Goal: Task Accomplishment & Management: Manage account settings

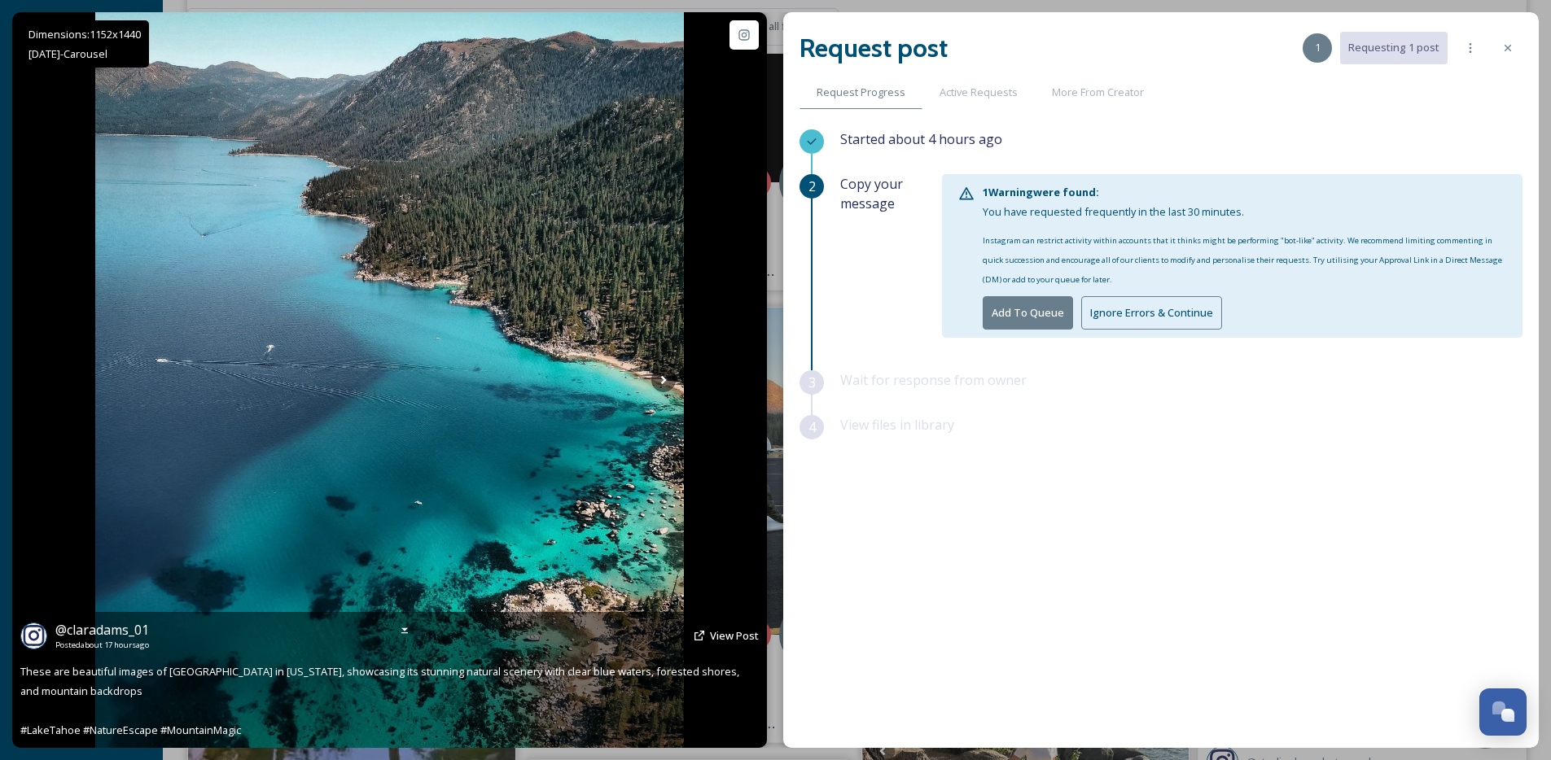
scroll to position [650, 0]
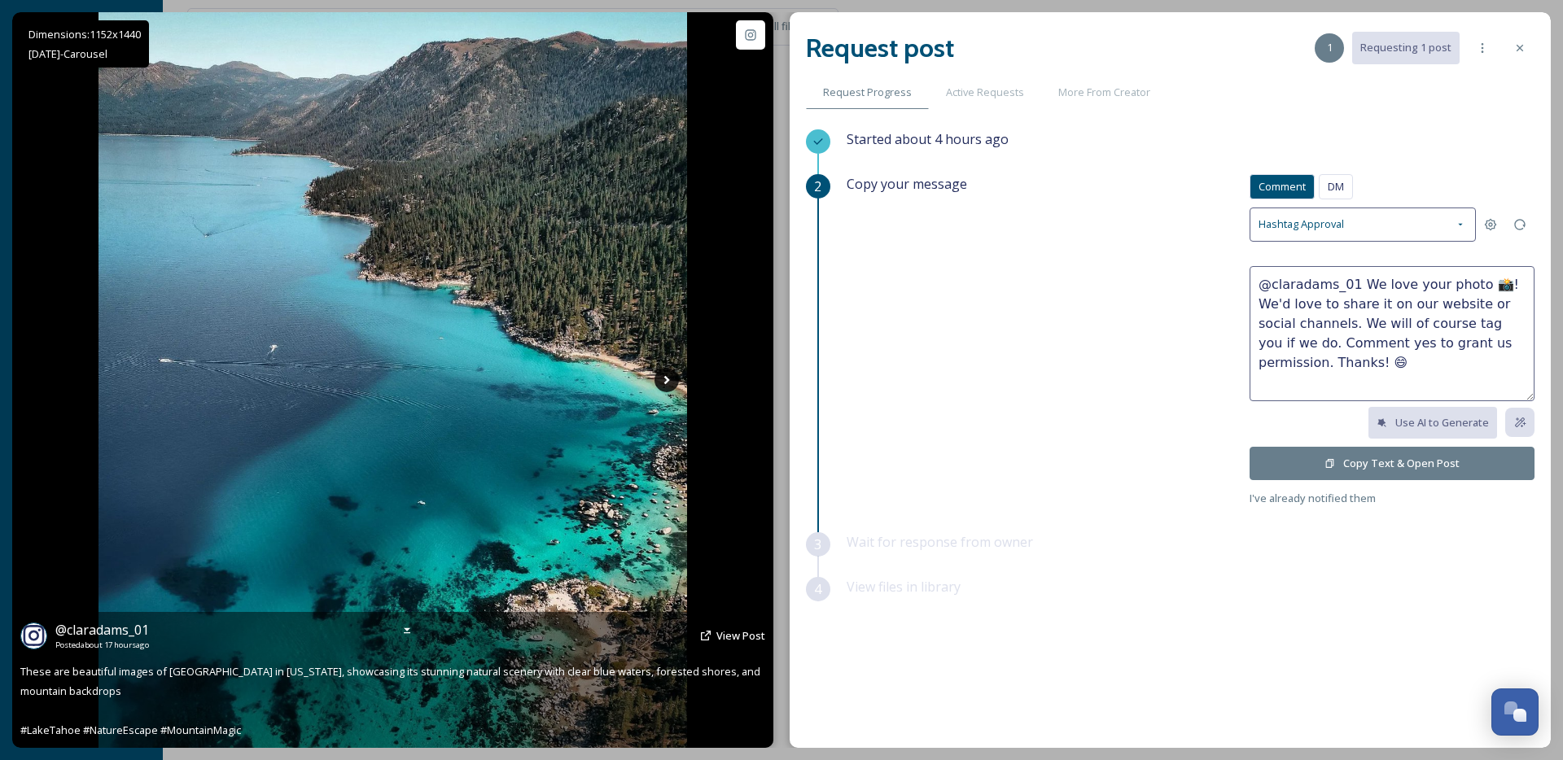
click at [661, 379] on icon at bounding box center [666, 380] width 24 height 24
click at [662, 379] on icon at bounding box center [666, 380] width 24 height 24
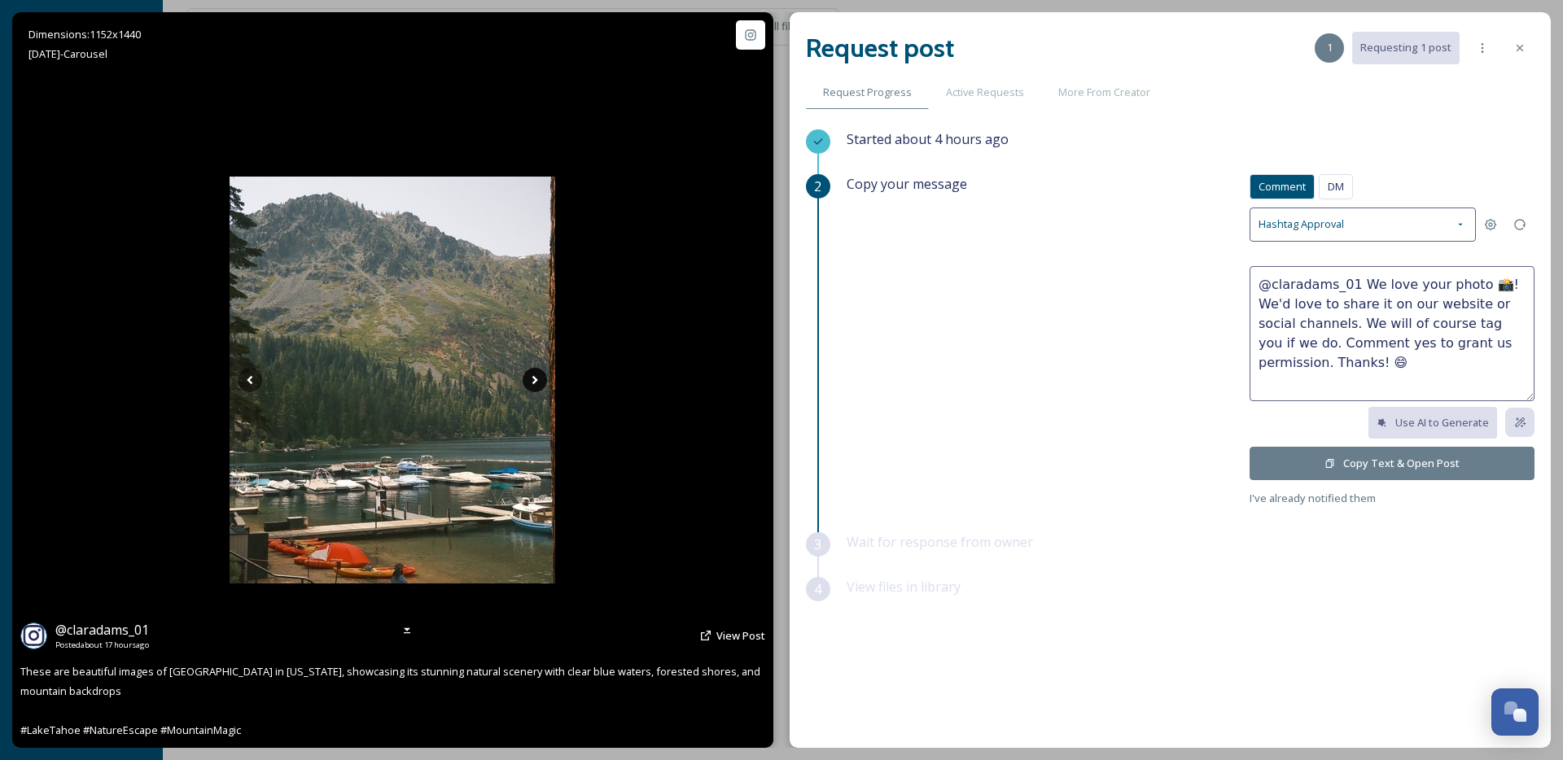
click at [537, 387] on icon at bounding box center [535, 380] width 24 height 24
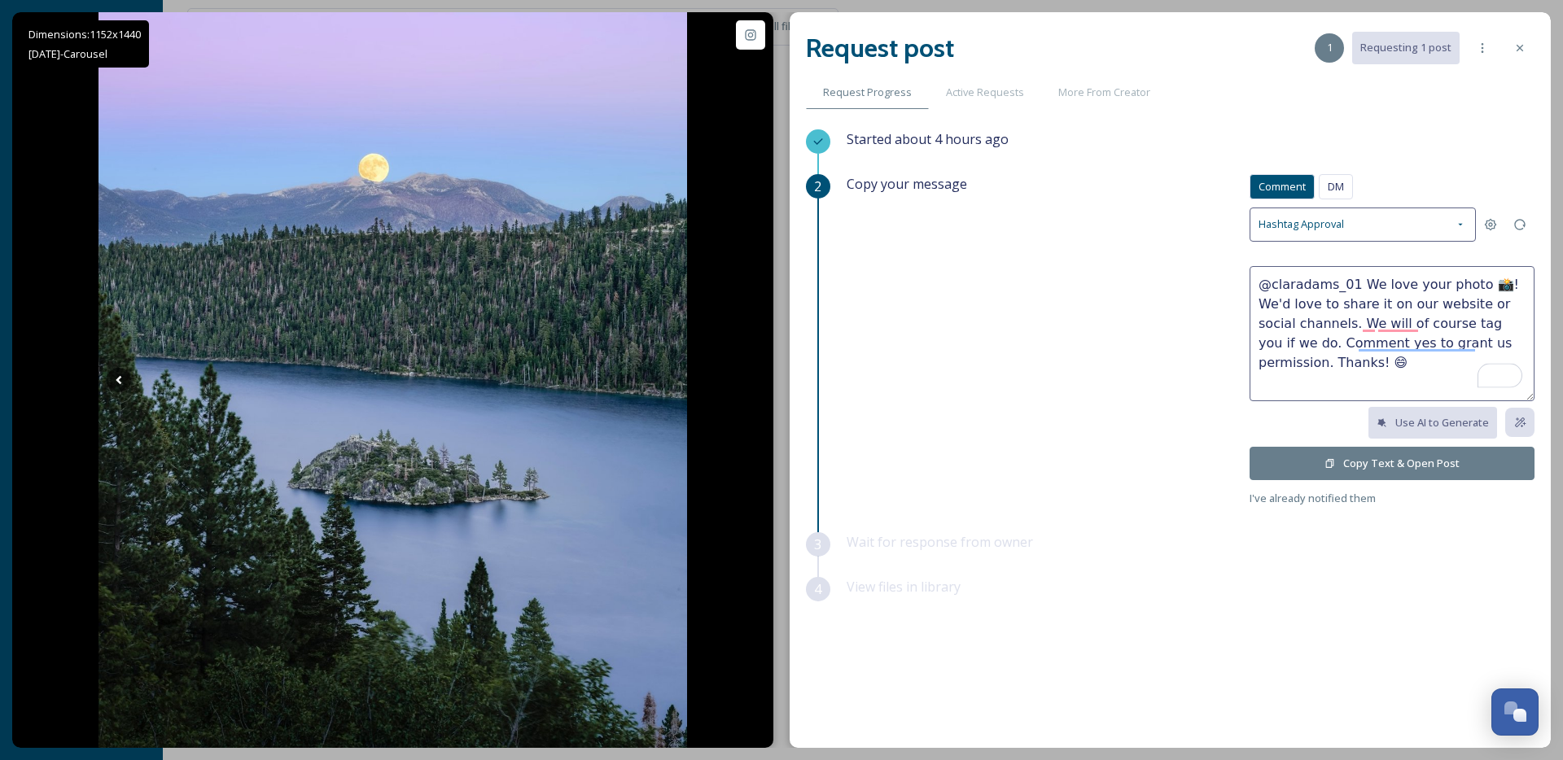
drag, startPoint x: 1494, startPoint y: 282, endPoint x: 1359, endPoint y: 282, distance: 134.3
click at [1359, 282] on textarea "@claradams_01 We love your photo 📸! We'd love to share it on our website or soc…" at bounding box center [1392, 333] width 285 height 135
type textarea "@claradams_01 That full moon pic is incredible! We'd love to share it on our we…"
click at [1349, 453] on button "Copy Text & Open Post" at bounding box center [1392, 463] width 285 height 33
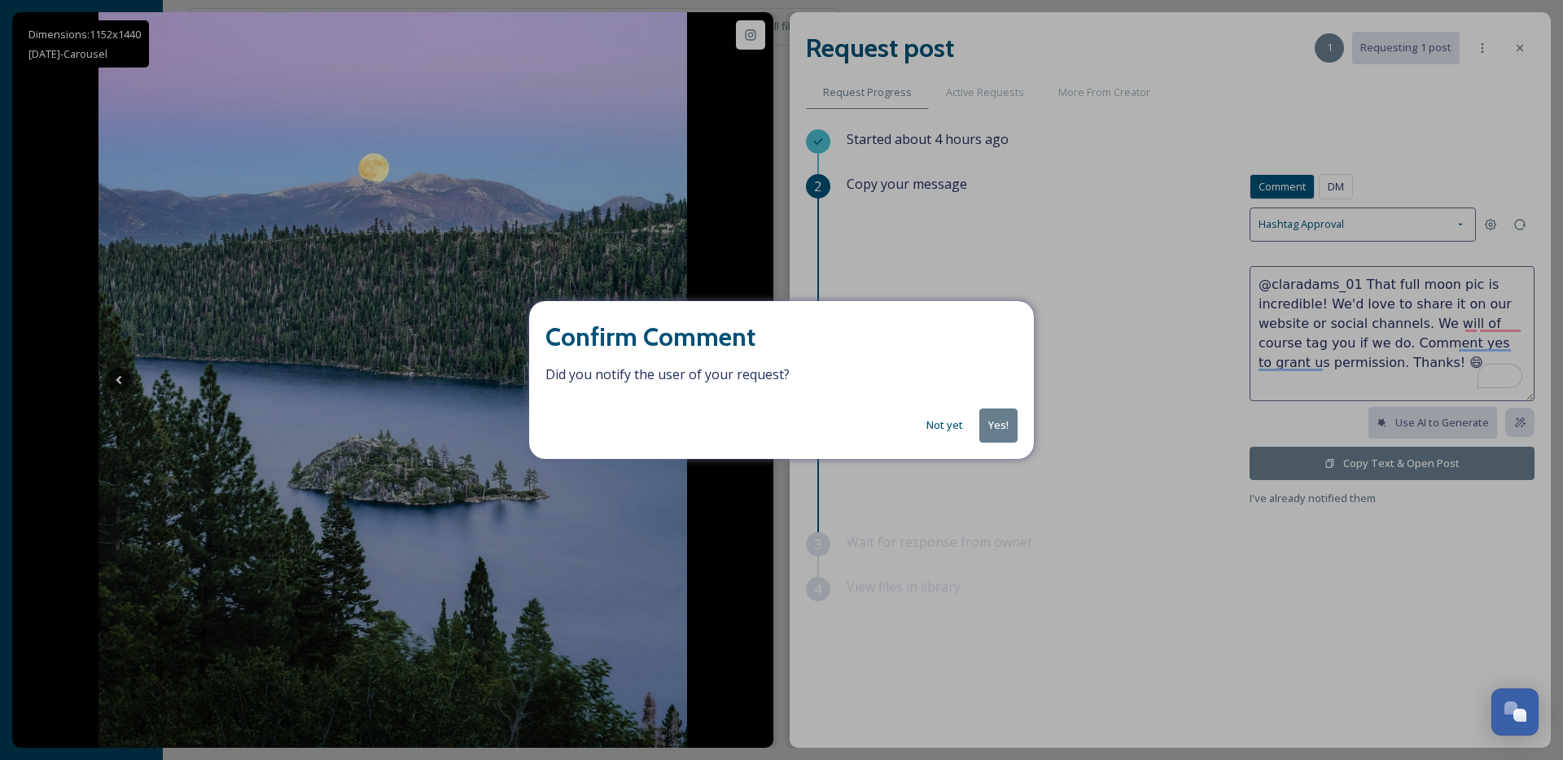
click at [987, 418] on button "Yes!" at bounding box center [998, 425] width 38 height 33
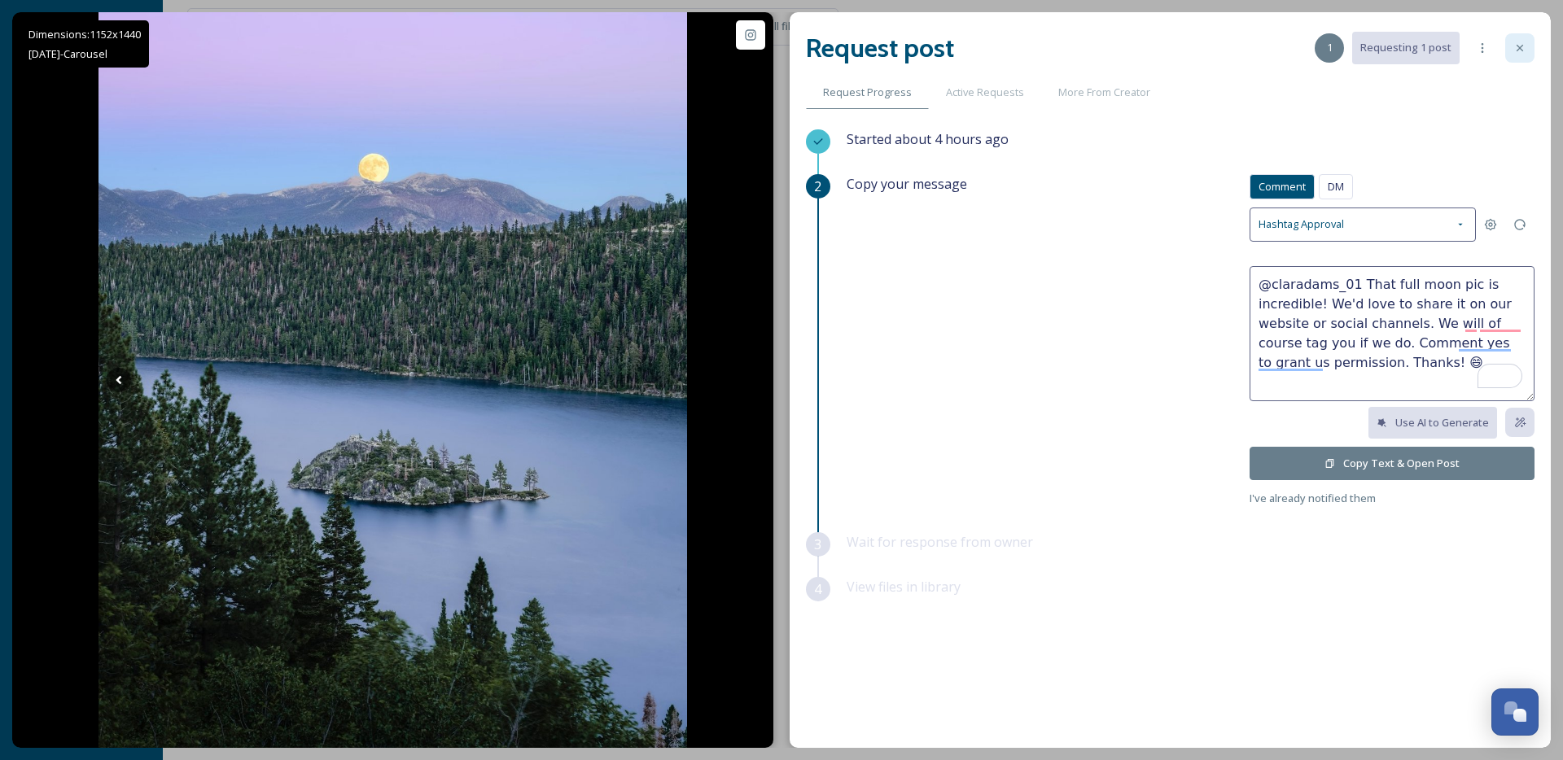
click at [1520, 43] on icon at bounding box center [1519, 48] width 13 height 13
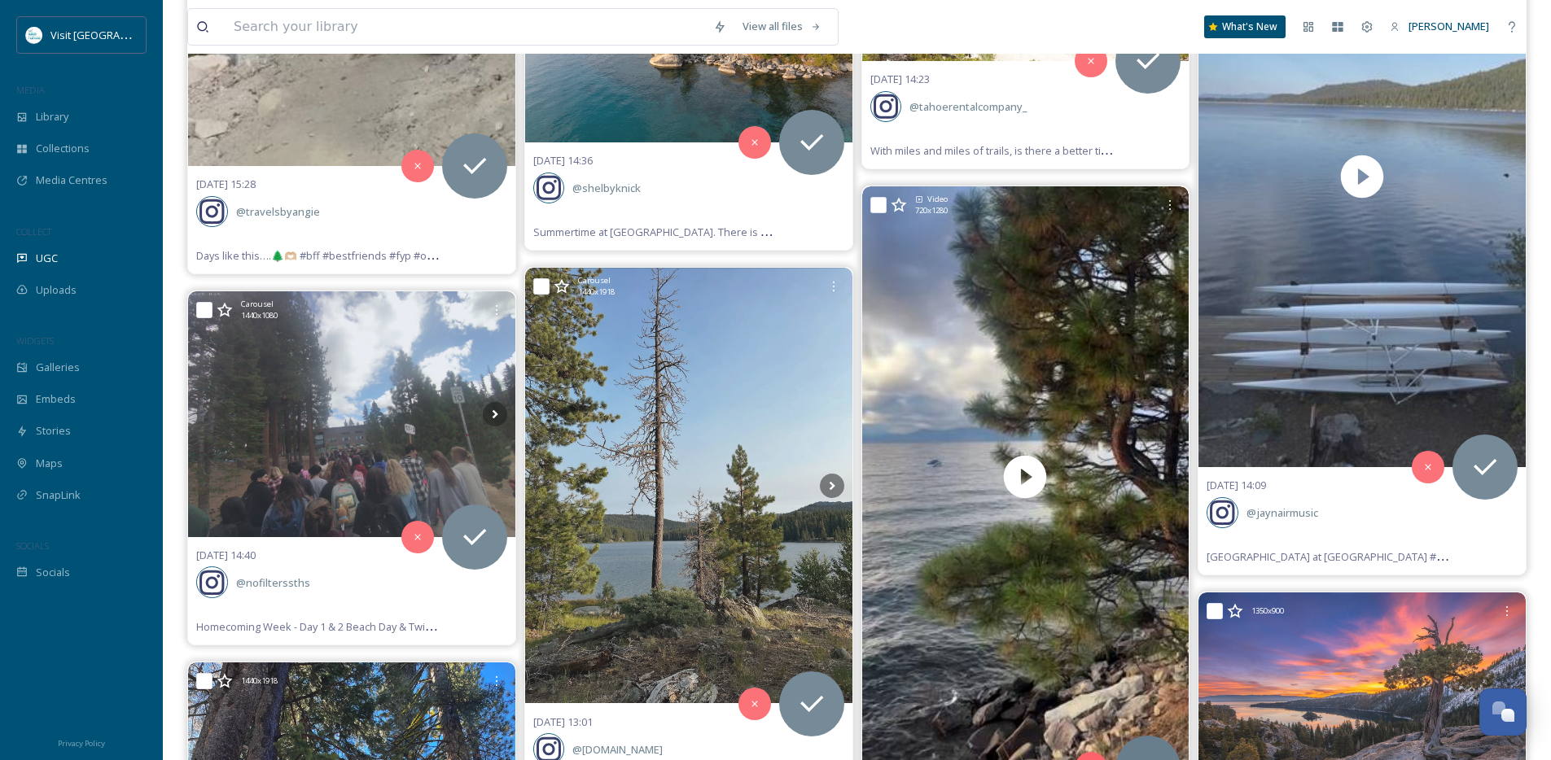
scroll to position [4883, 0]
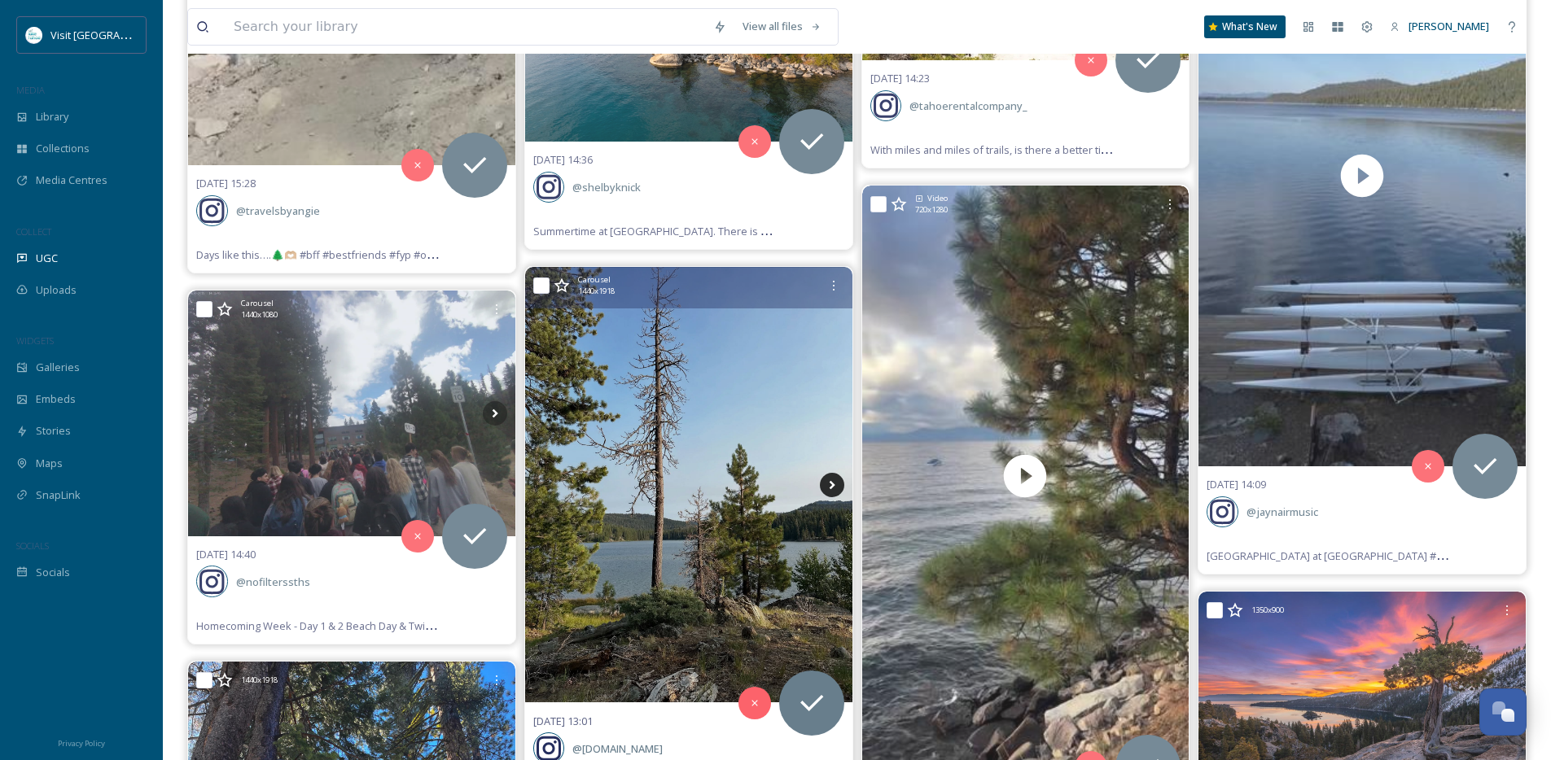
click at [823, 494] on icon at bounding box center [832, 485] width 24 height 24
click at [830, 488] on icon at bounding box center [832, 485] width 6 height 9
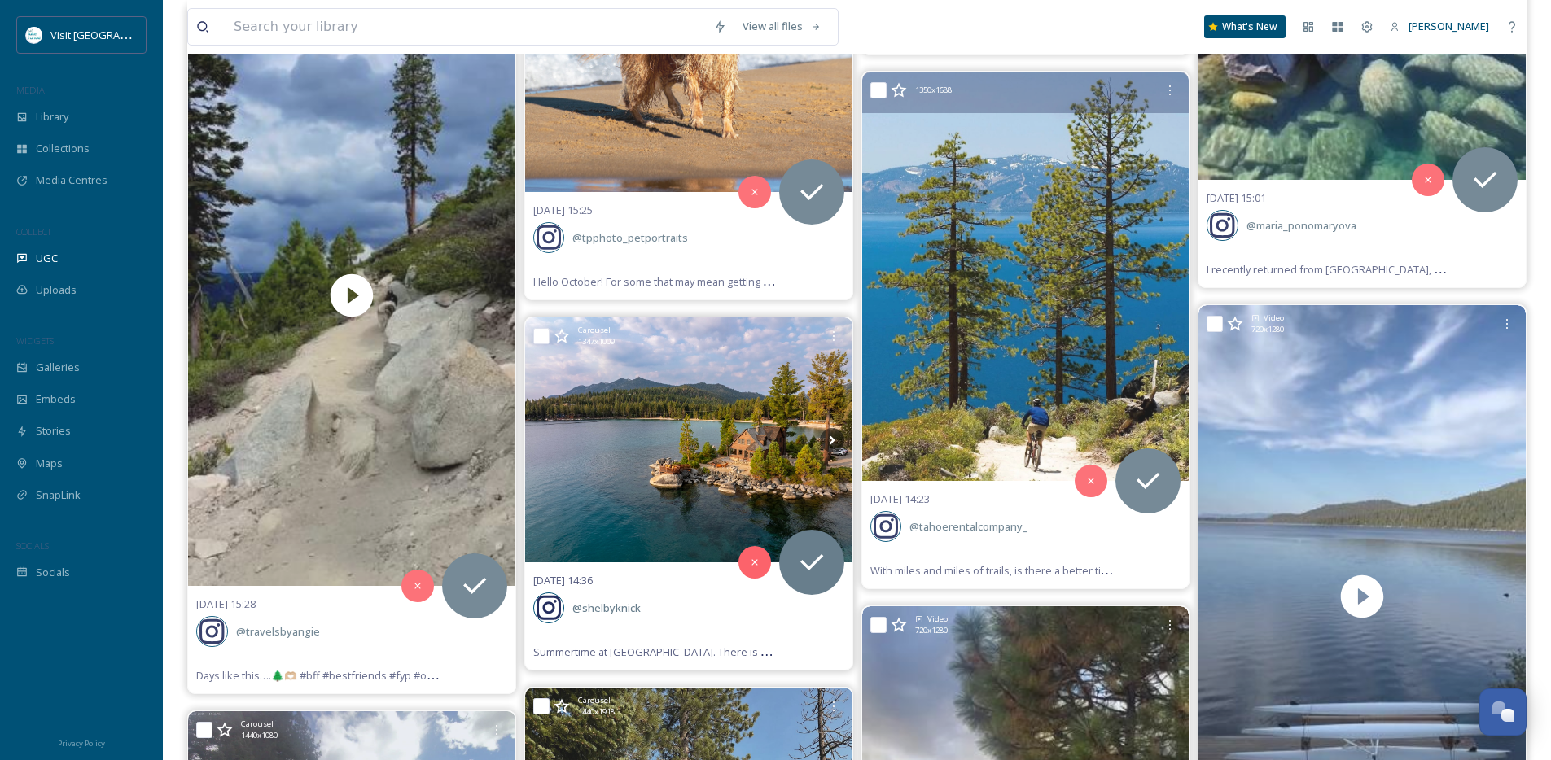
scroll to position [4459, 0]
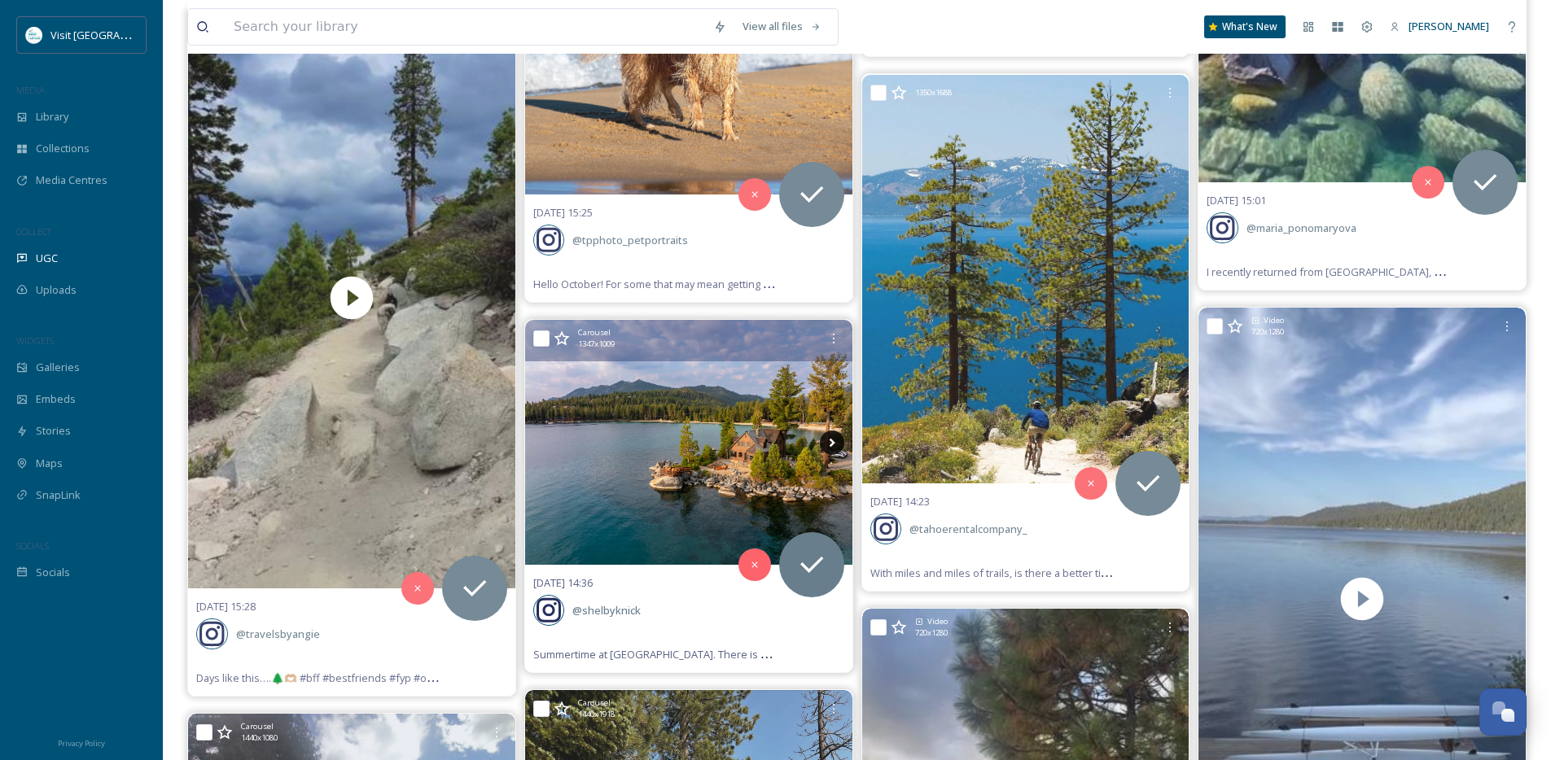
click at [825, 444] on icon at bounding box center [832, 443] width 24 height 24
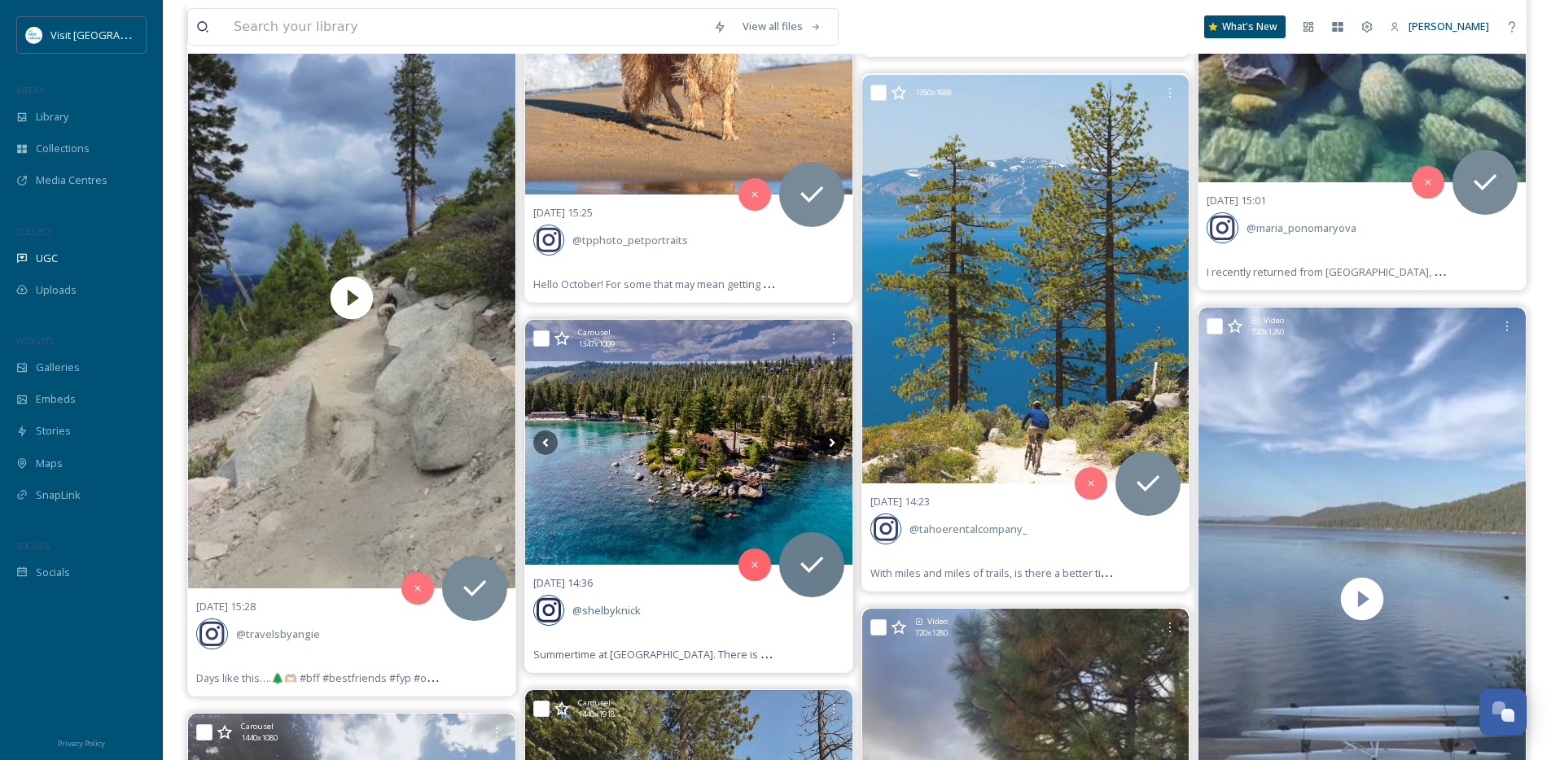
click at [825, 444] on icon at bounding box center [832, 443] width 24 height 24
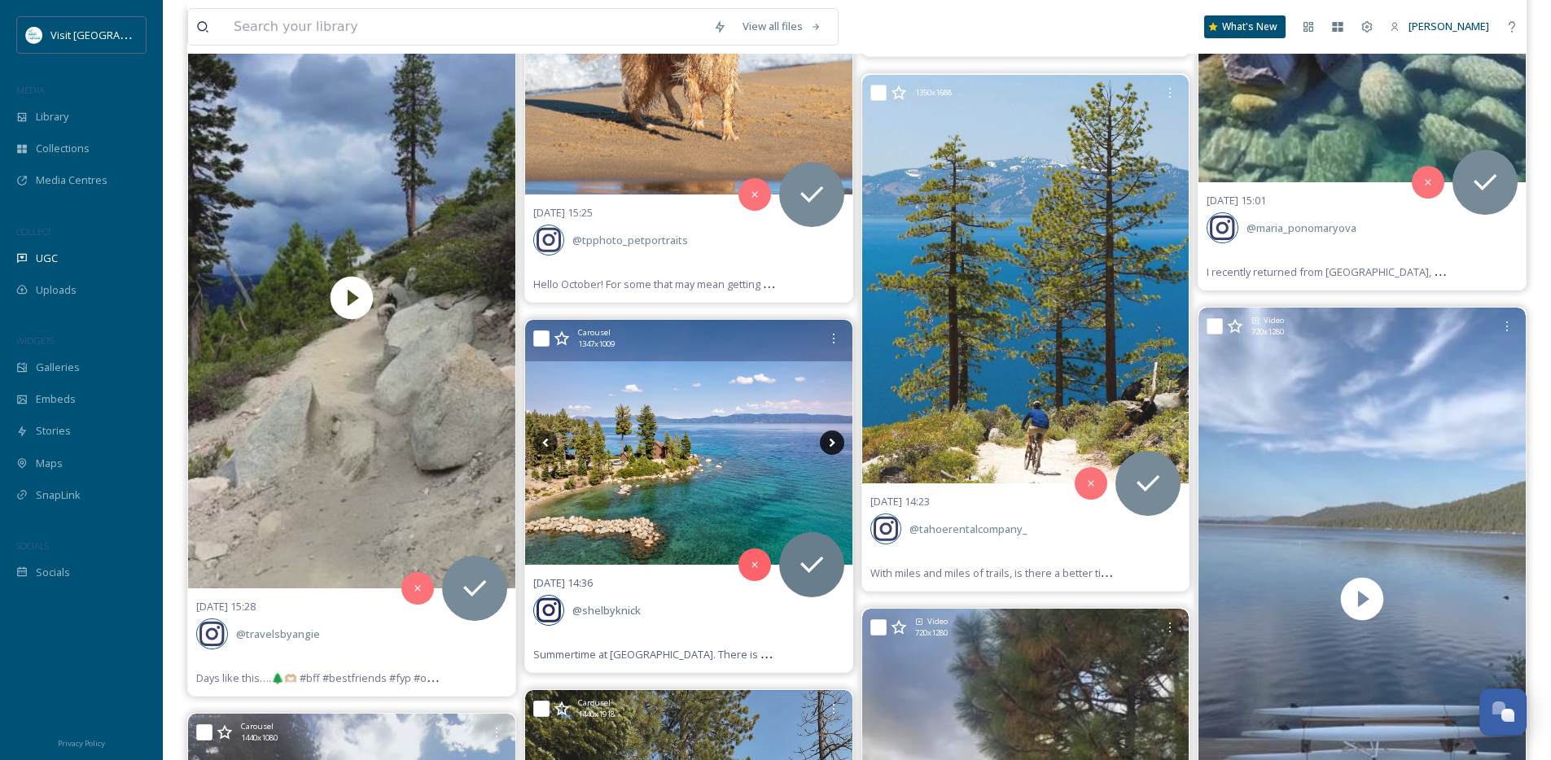
click at [825, 444] on icon at bounding box center [832, 443] width 24 height 24
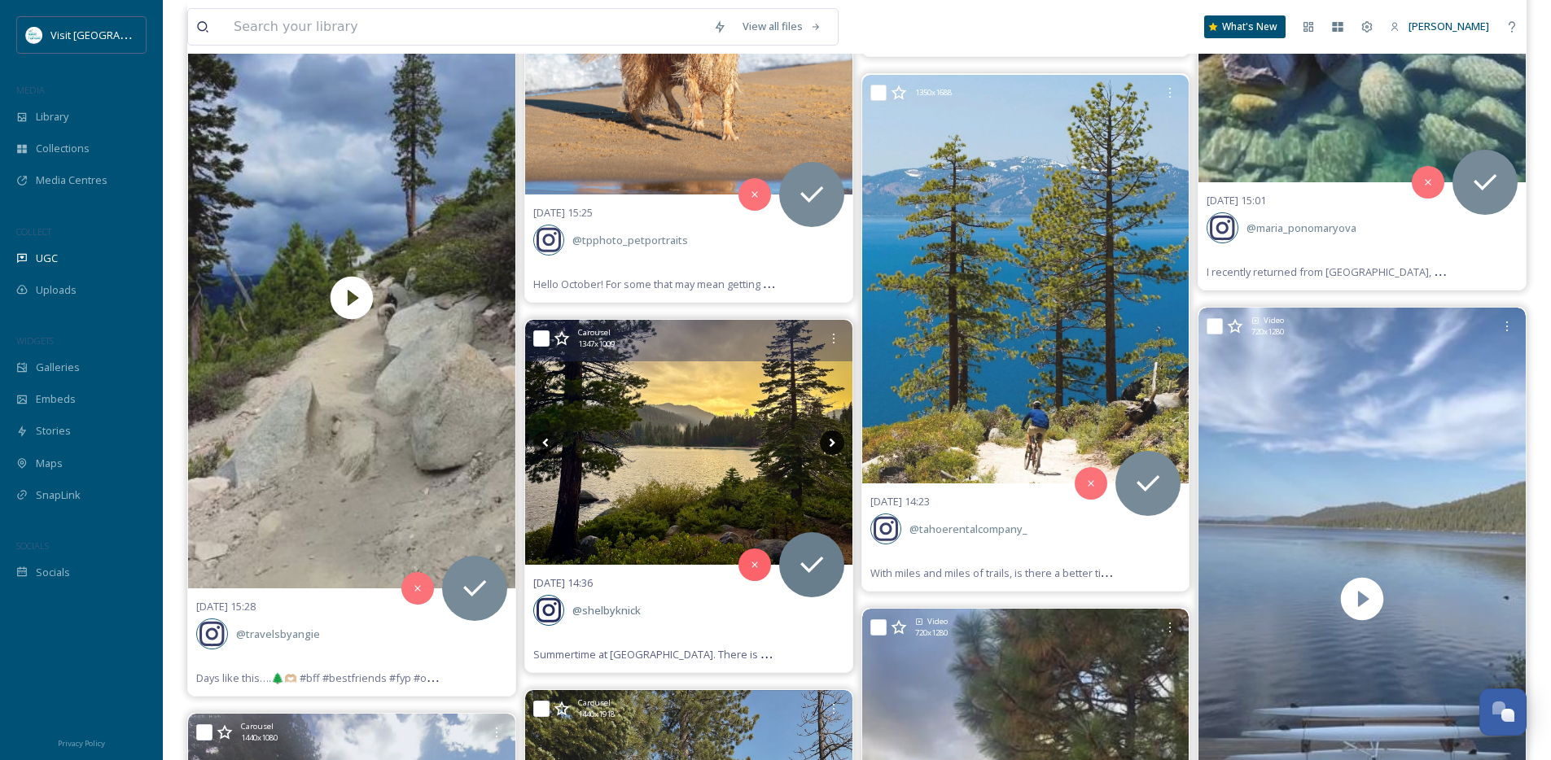
click at [825, 445] on icon at bounding box center [832, 443] width 24 height 24
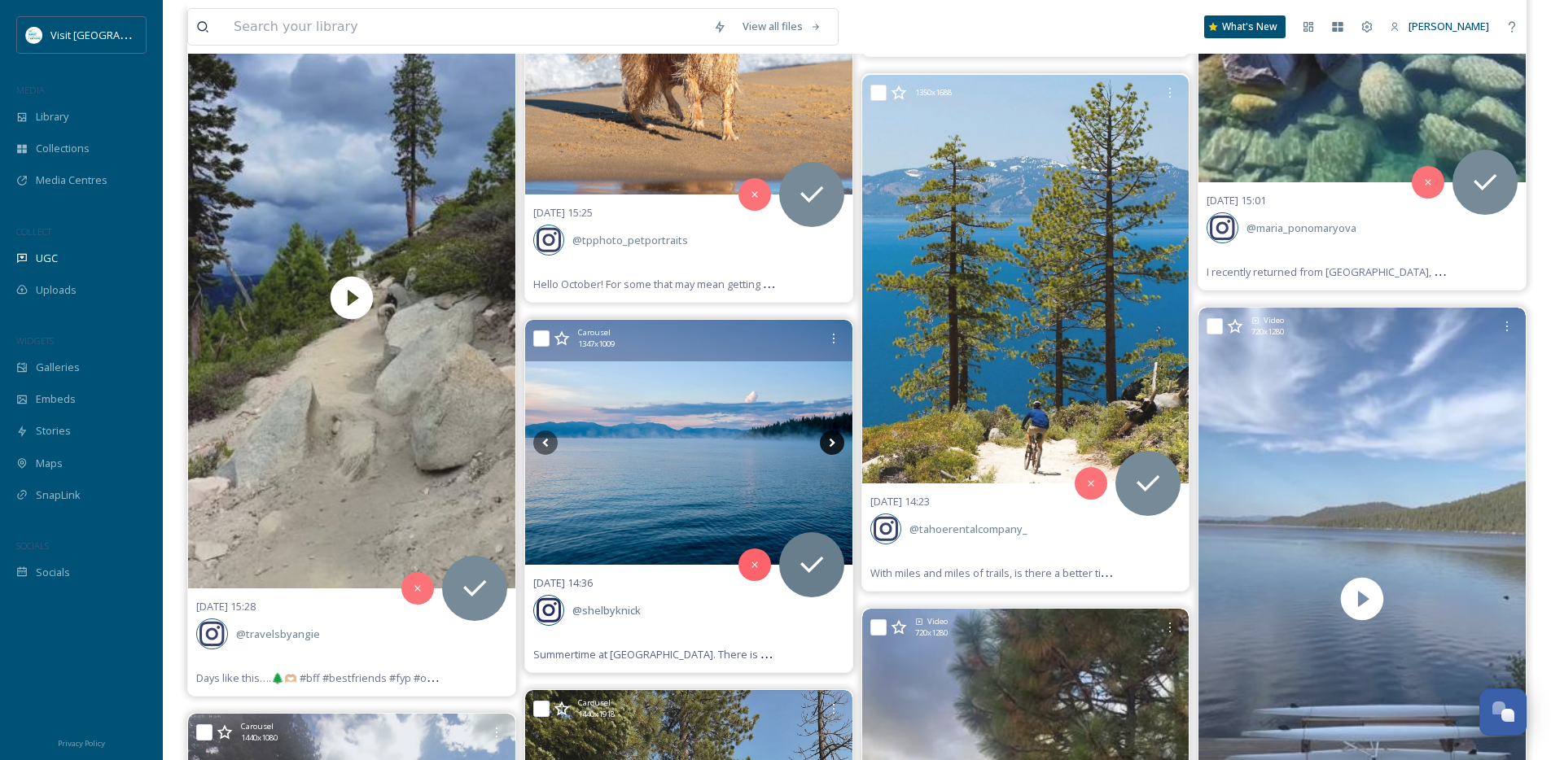
click at [825, 445] on icon at bounding box center [832, 443] width 24 height 24
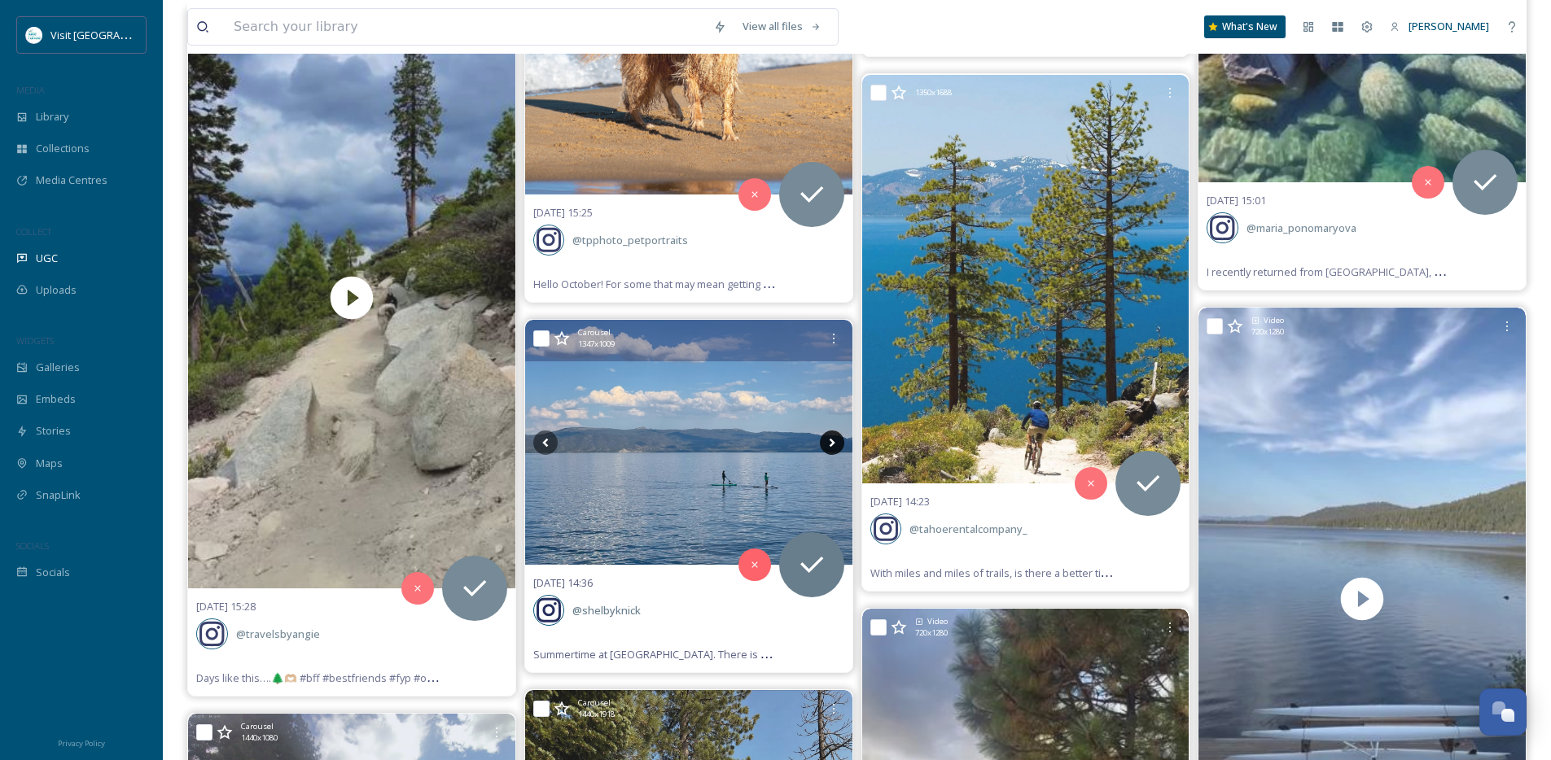
click at [825, 445] on icon at bounding box center [832, 443] width 24 height 24
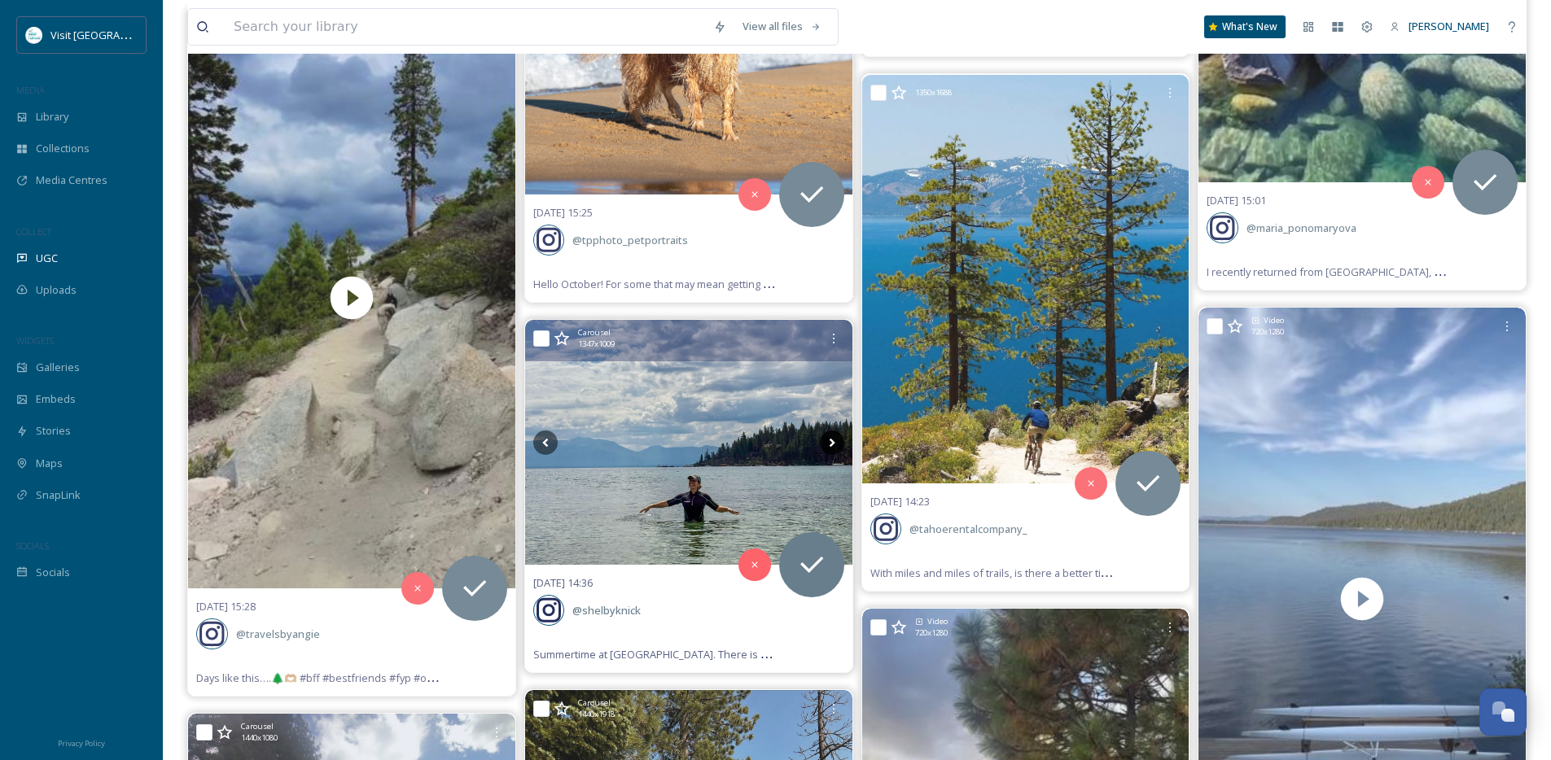
click at [825, 445] on icon at bounding box center [832, 443] width 24 height 24
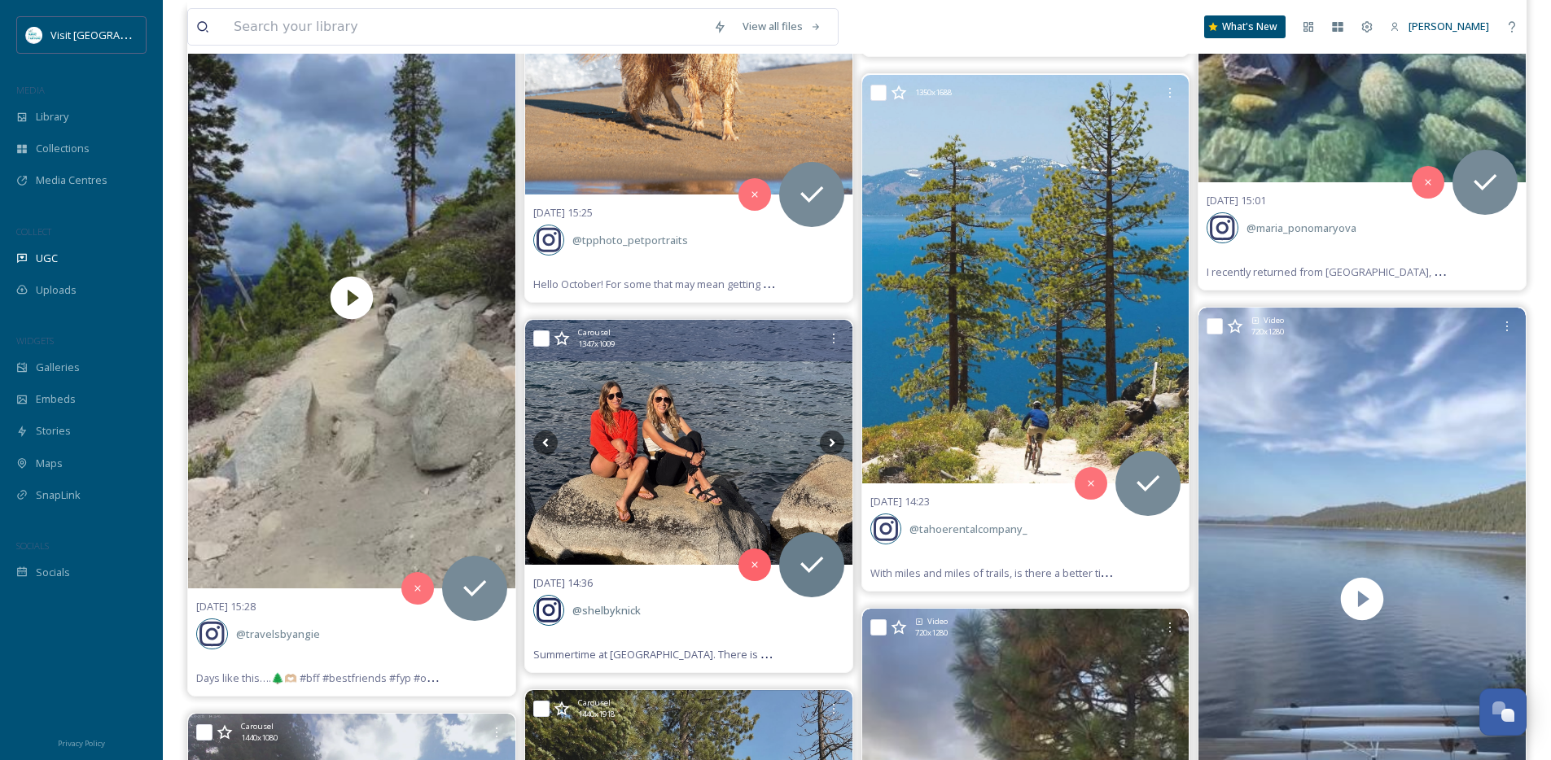
click at [845, 445] on img at bounding box center [688, 442] width 327 height 245
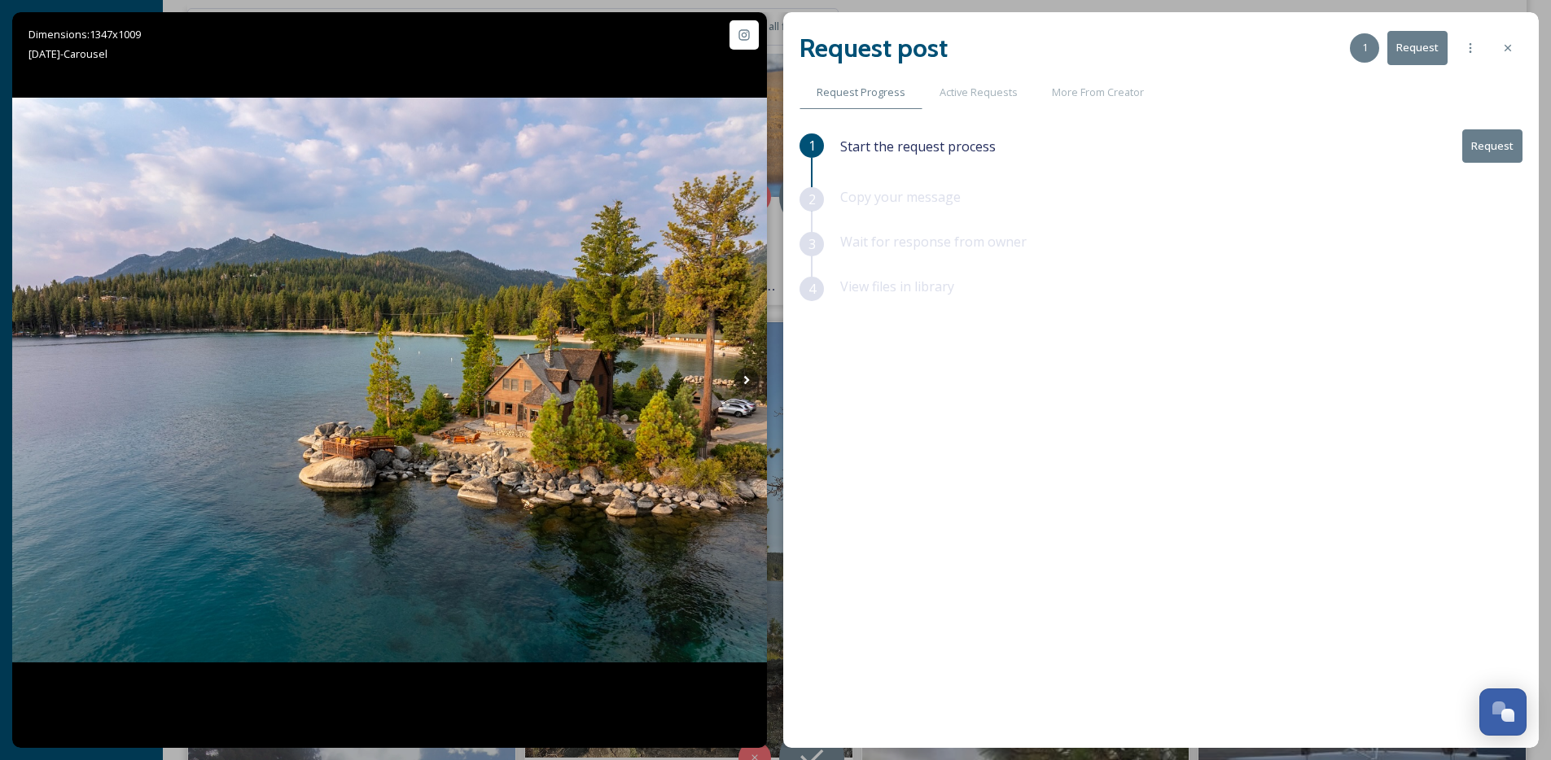
scroll to position [4456, 0]
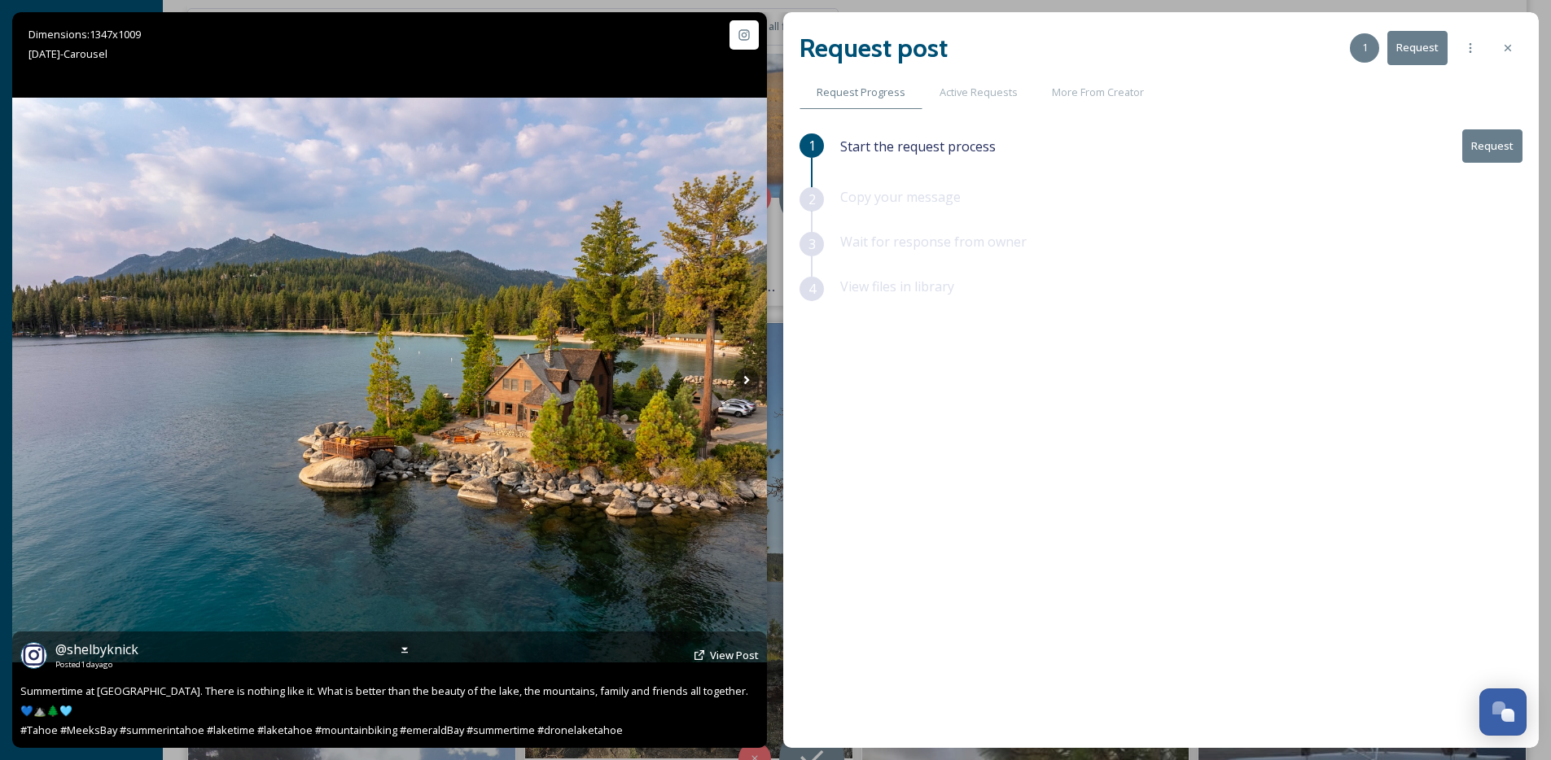
click at [760, 387] on img at bounding box center [389, 381] width 755 height 566
click at [751, 382] on icon at bounding box center [746, 380] width 24 height 24
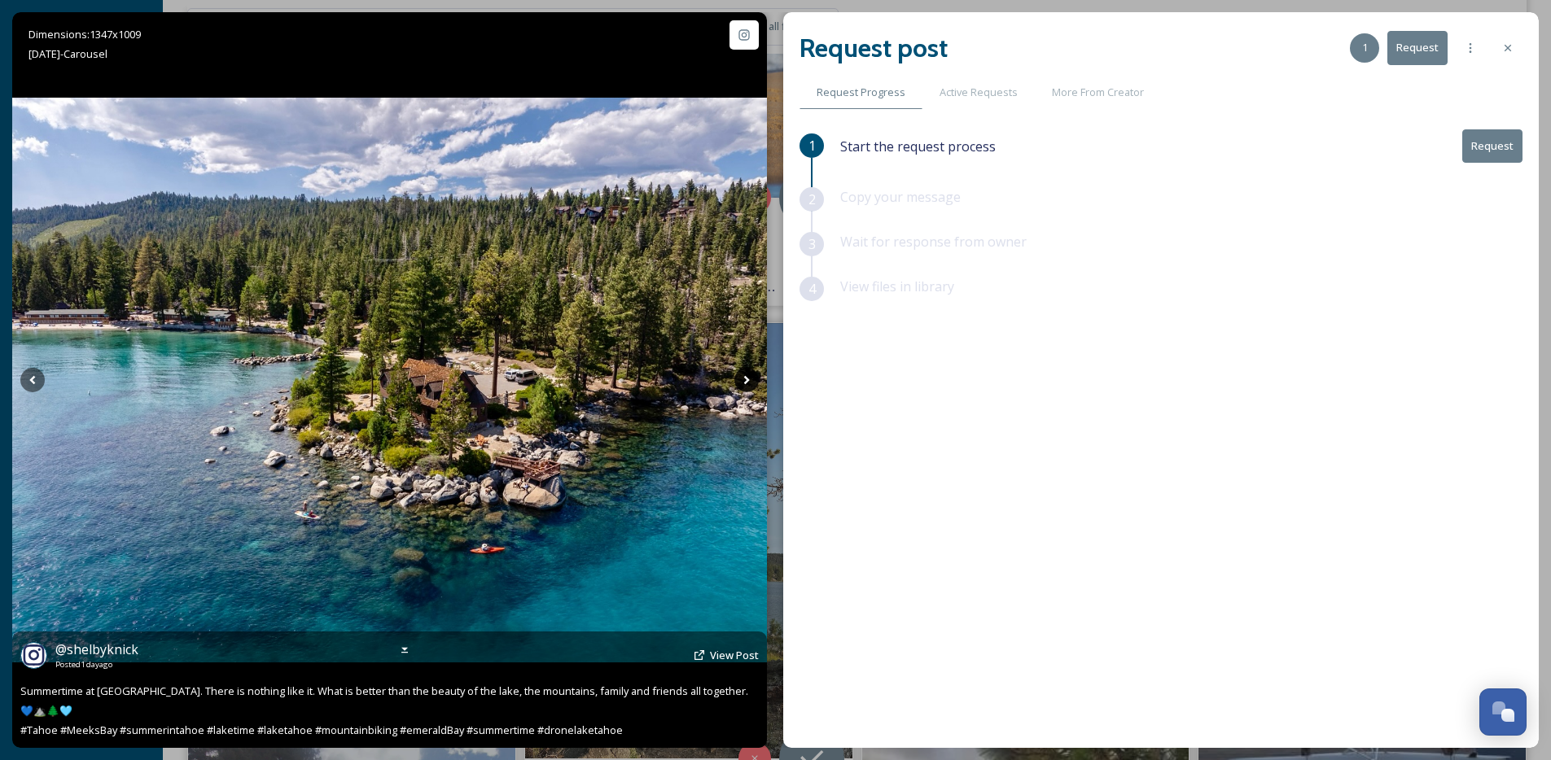
click at [751, 382] on icon at bounding box center [746, 380] width 24 height 24
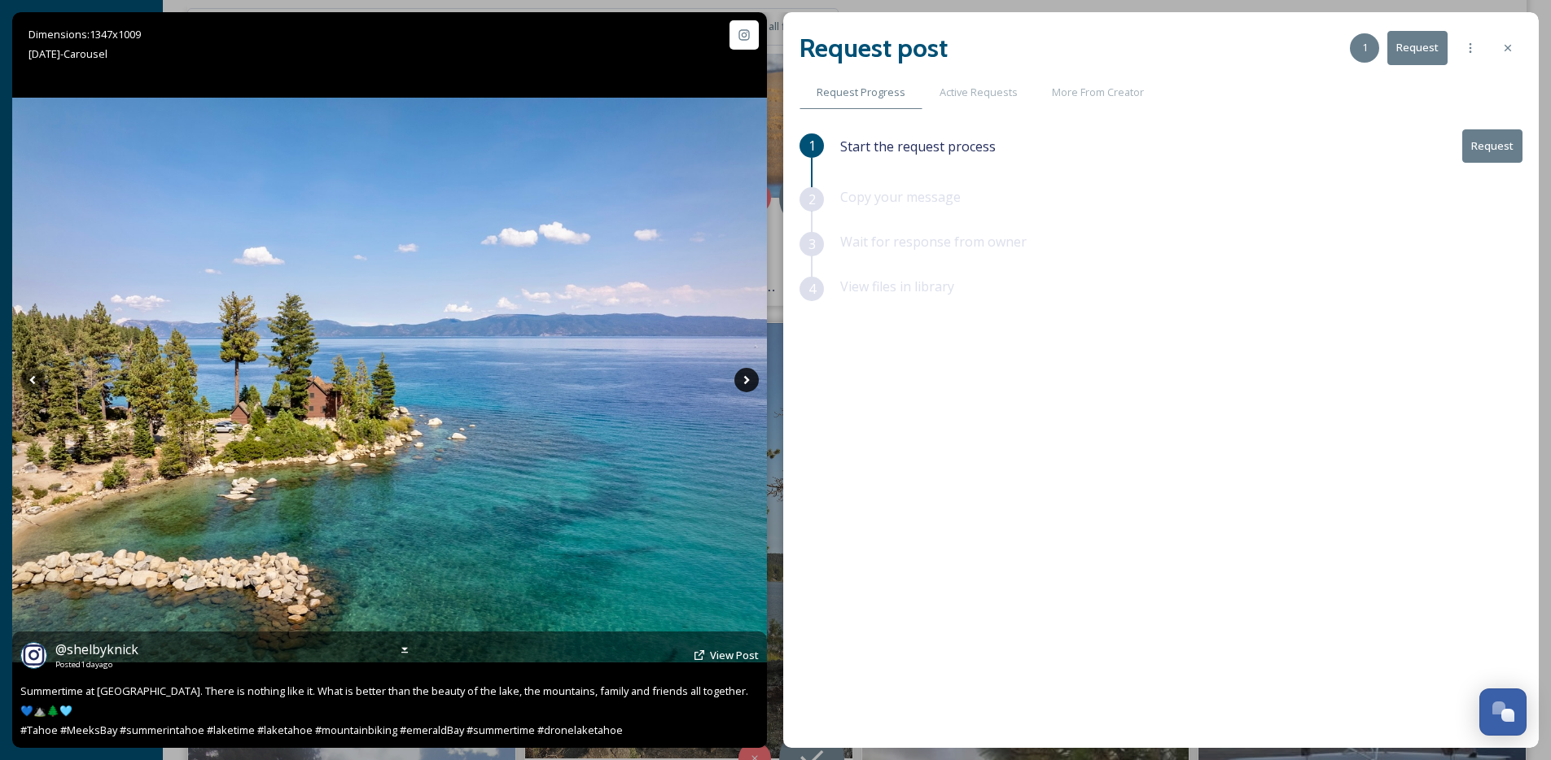
click at [751, 382] on icon at bounding box center [746, 380] width 24 height 24
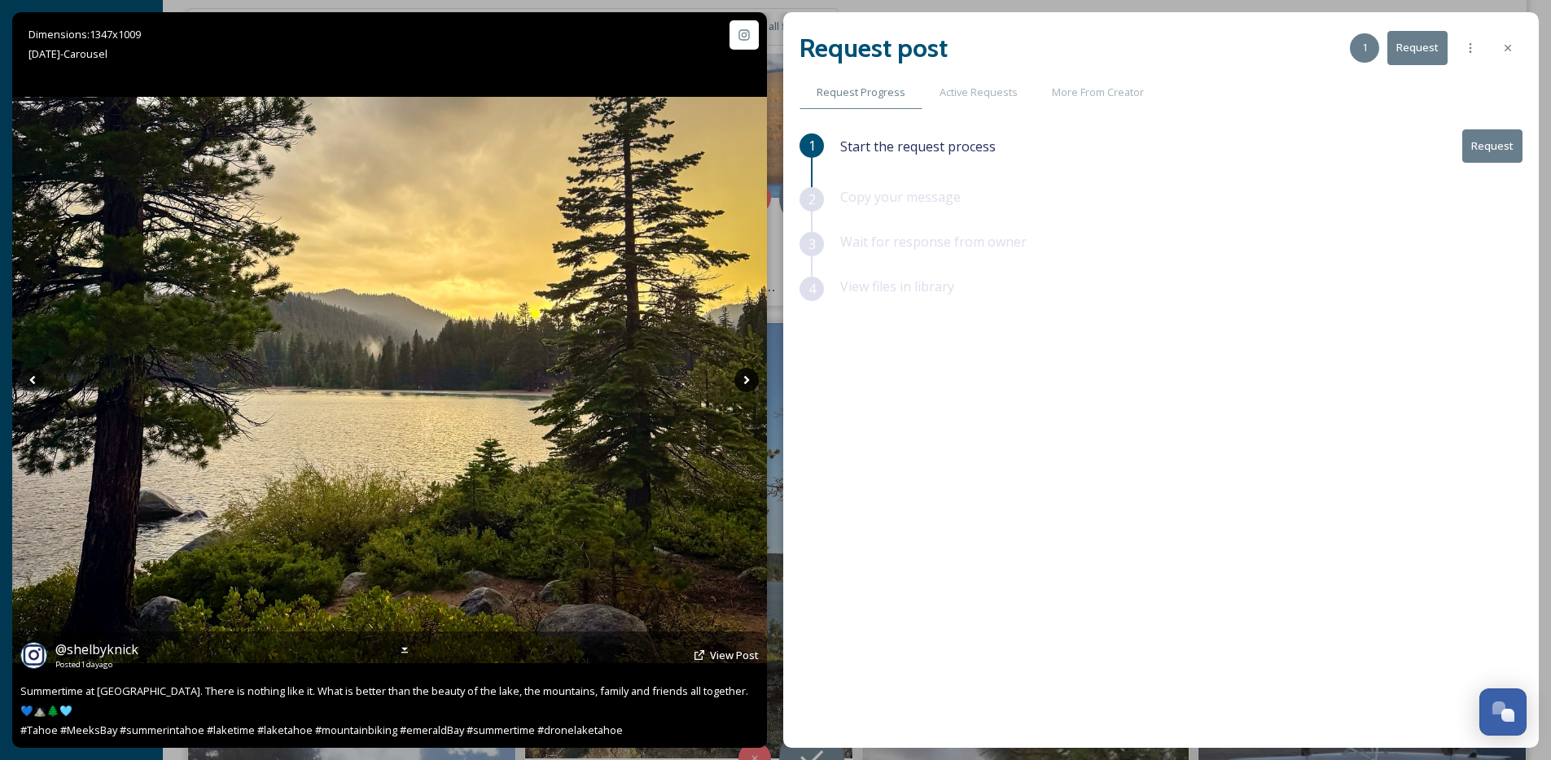
click at [751, 382] on icon at bounding box center [746, 380] width 24 height 24
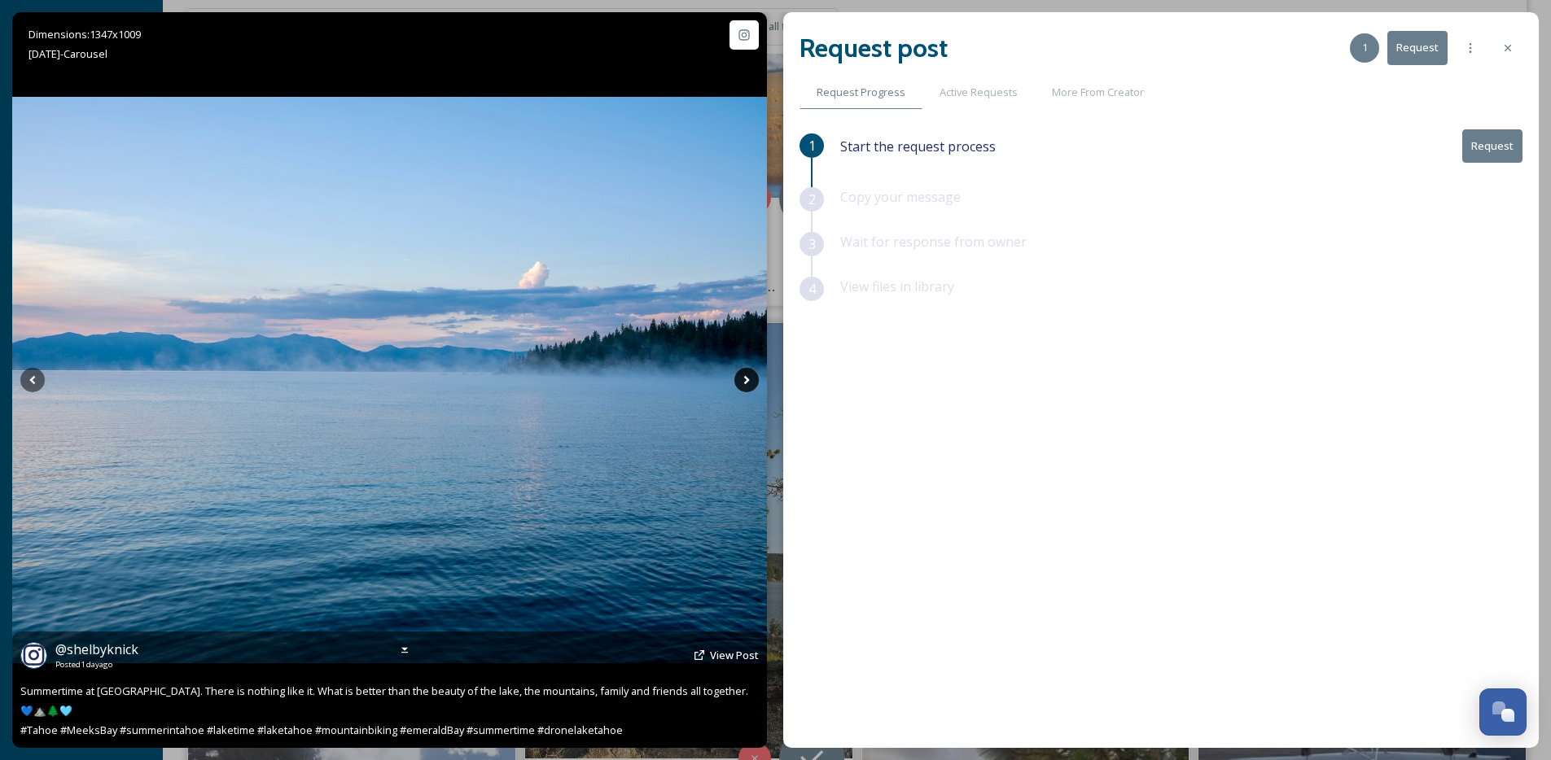
click at [751, 382] on icon at bounding box center [746, 380] width 24 height 24
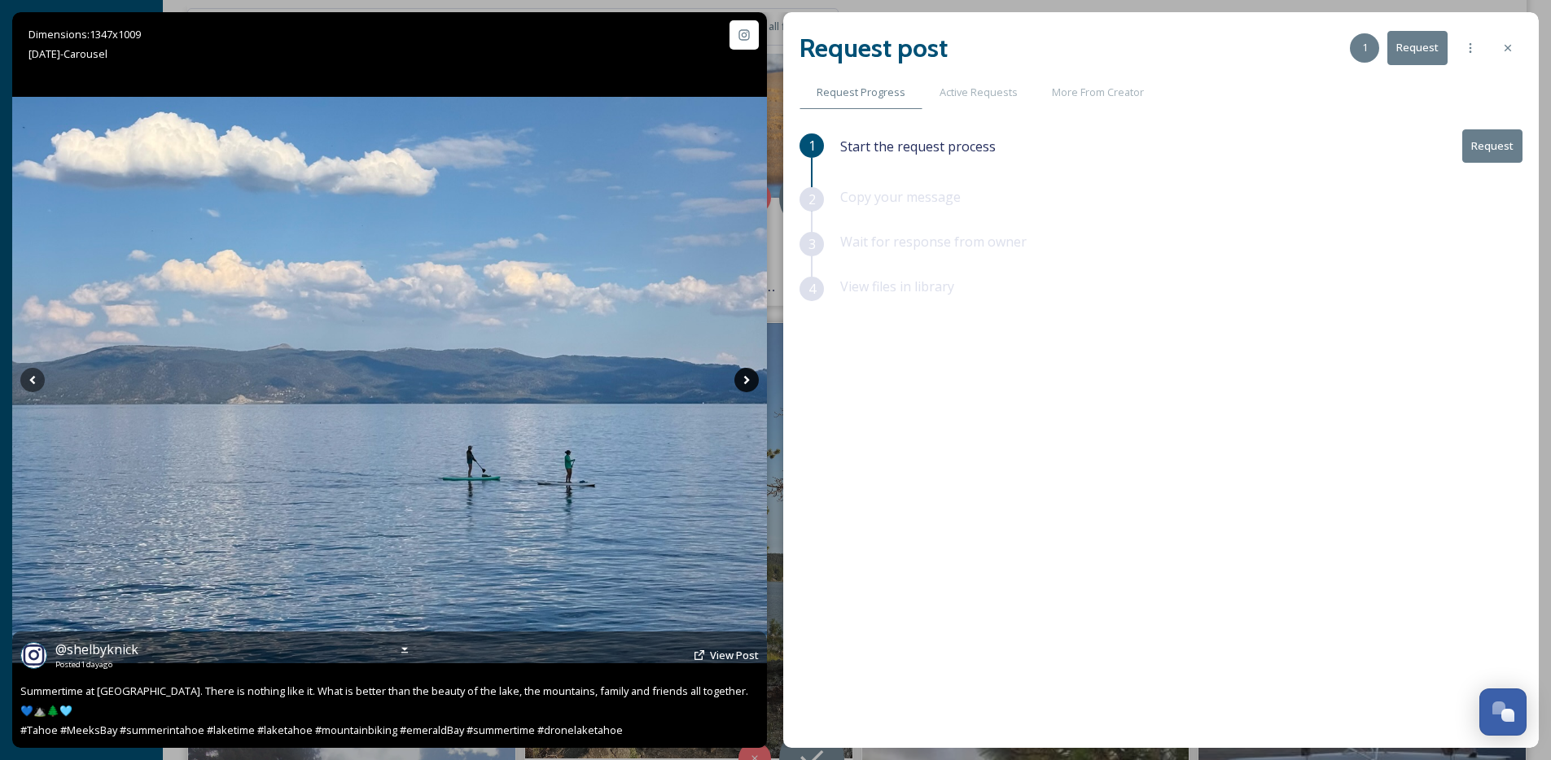
click at [751, 382] on icon at bounding box center [746, 380] width 24 height 24
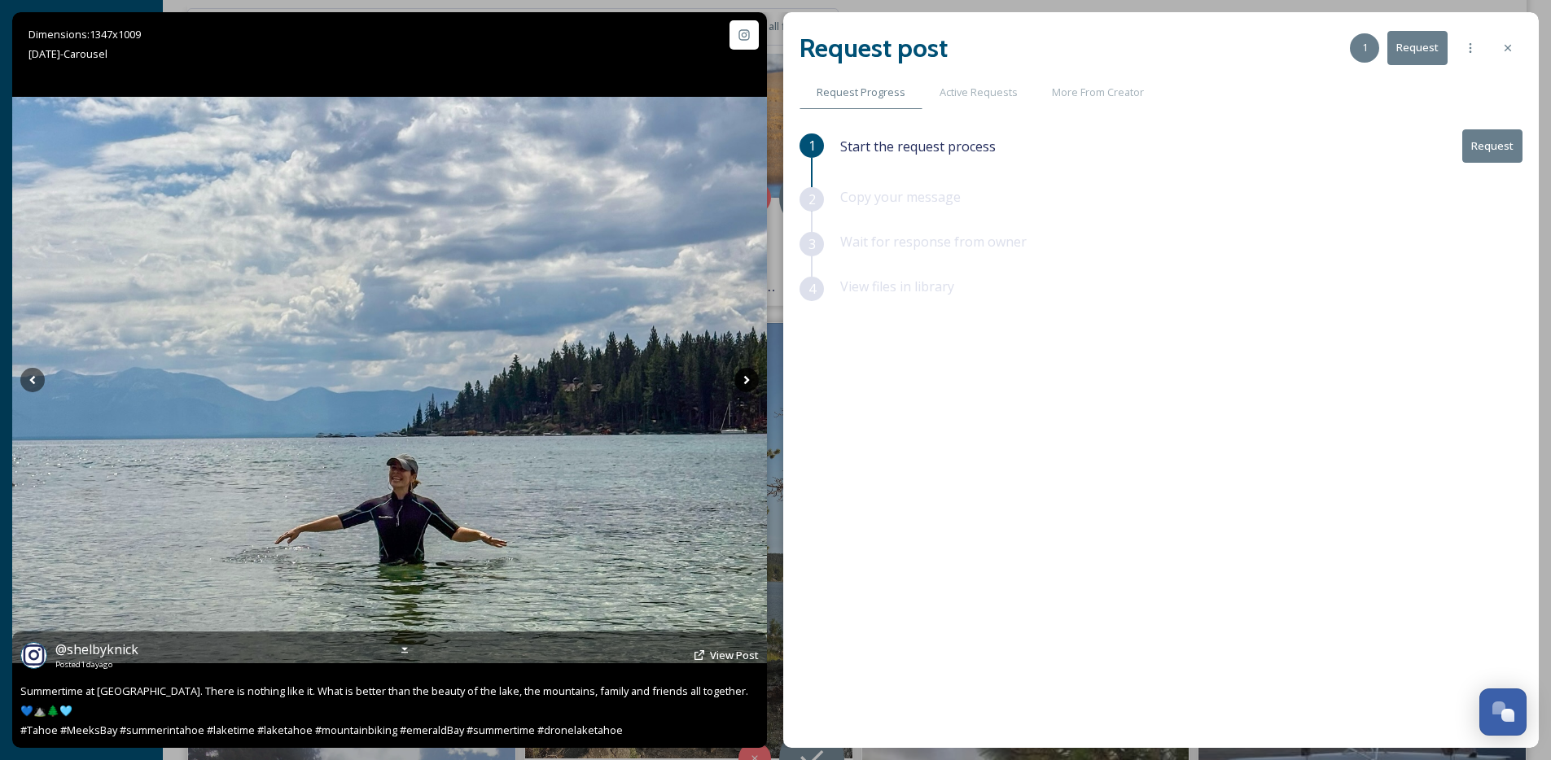
click at [751, 382] on icon at bounding box center [746, 380] width 24 height 24
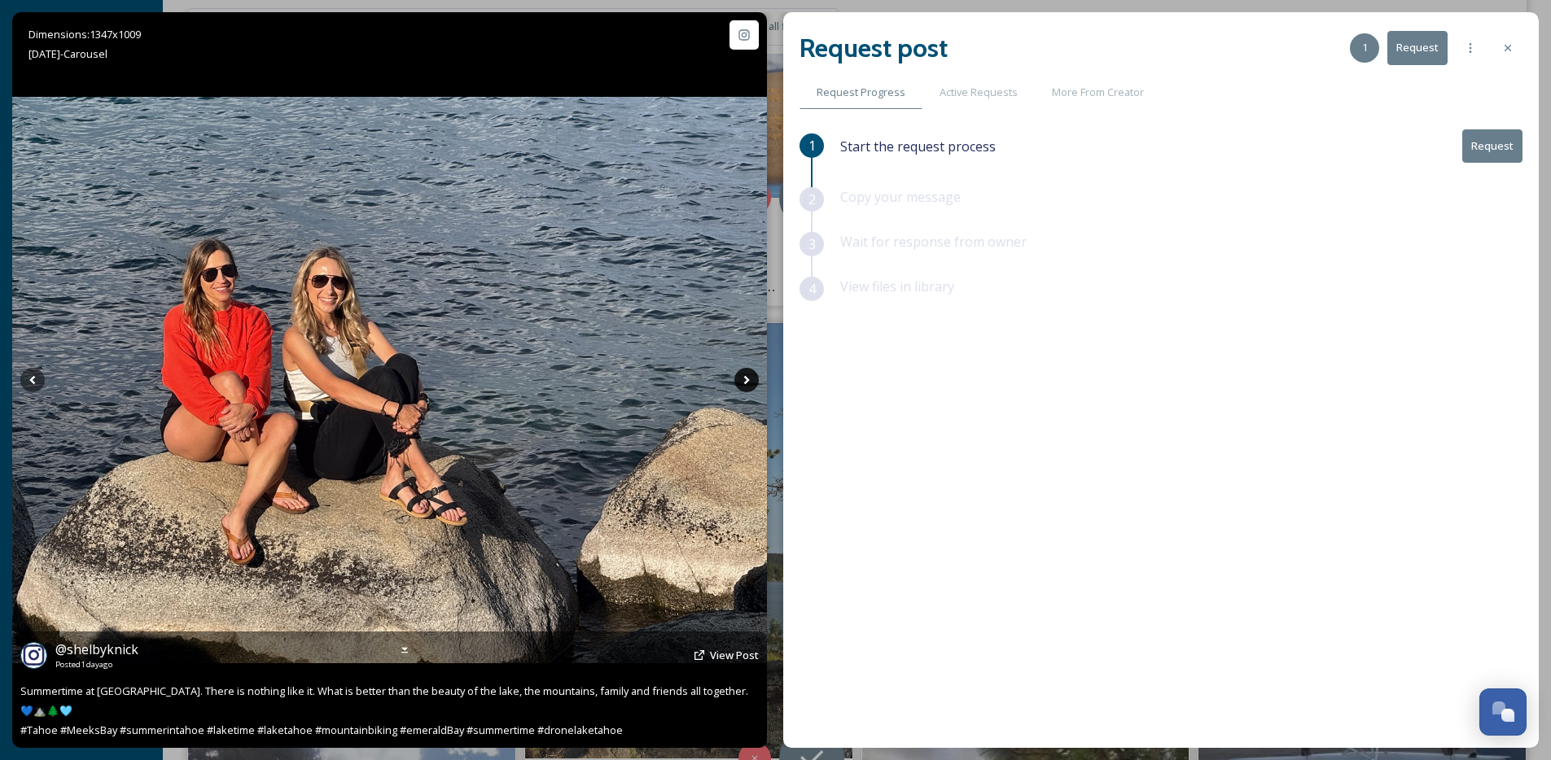
click at [751, 382] on icon at bounding box center [746, 380] width 24 height 24
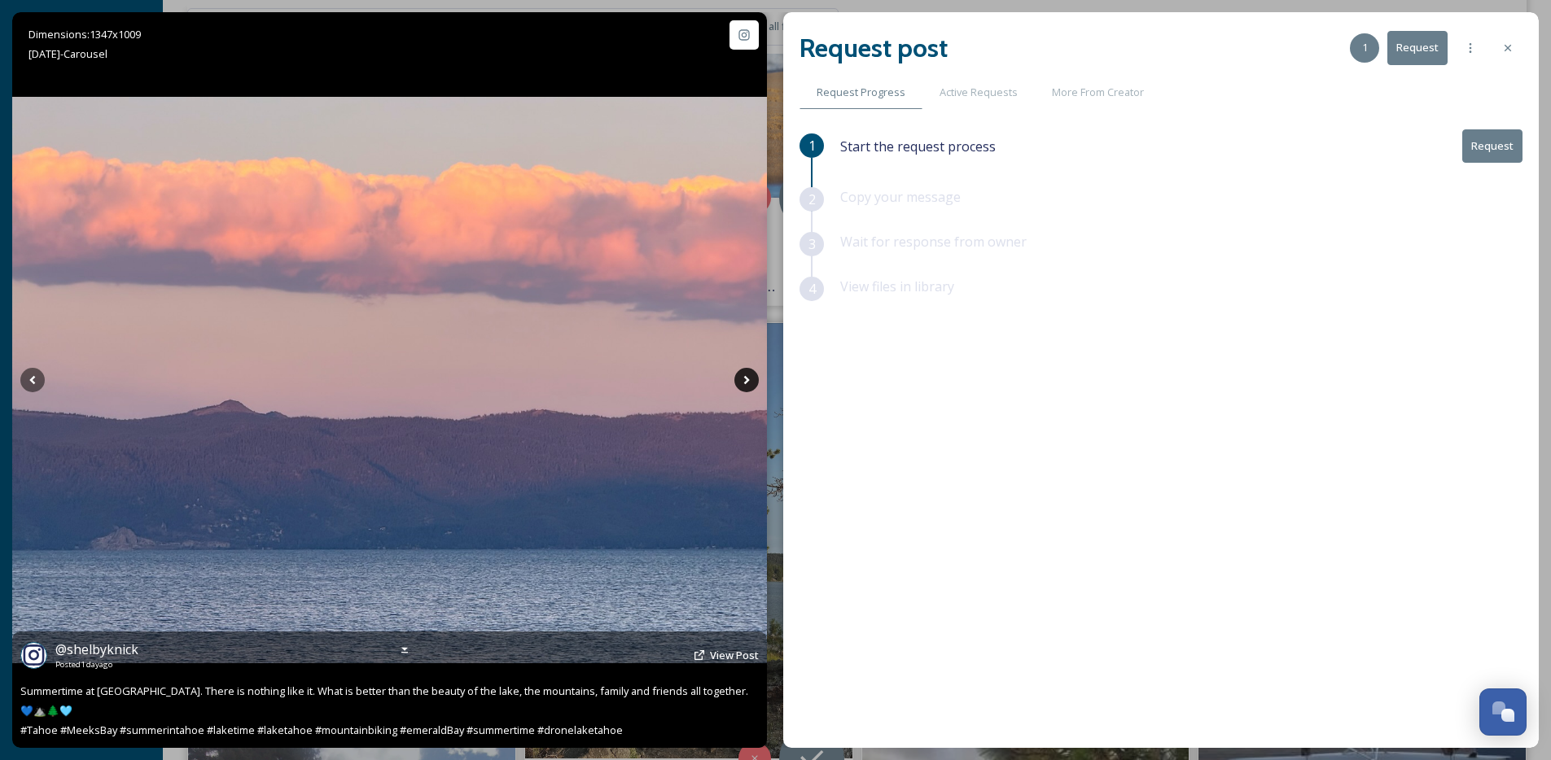
click at [751, 382] on icon at bounding box center [746, 380] width 24 height 24
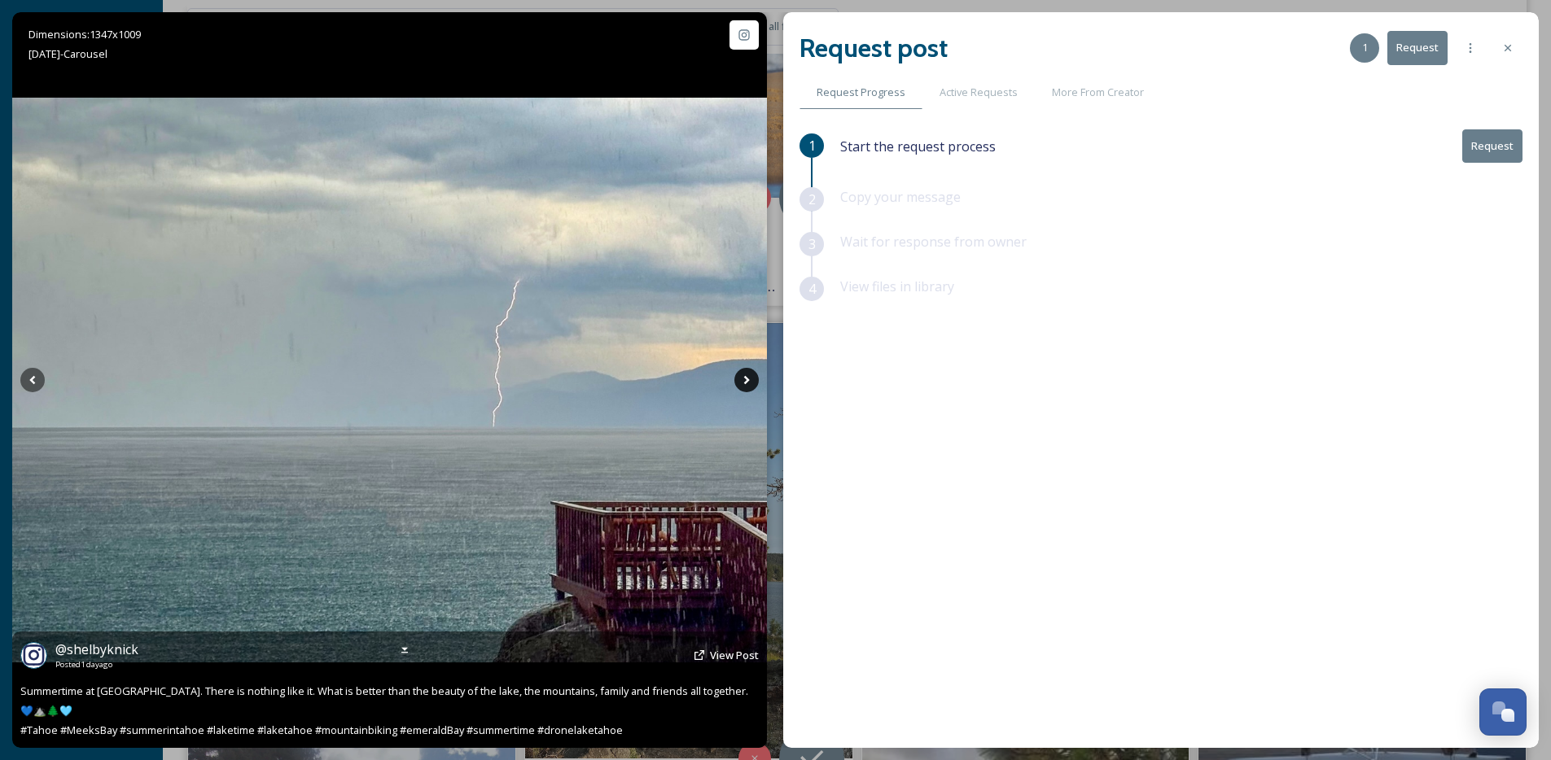
click at [751, 382] on icon at bounding box center [746, 380] width 24 height 24
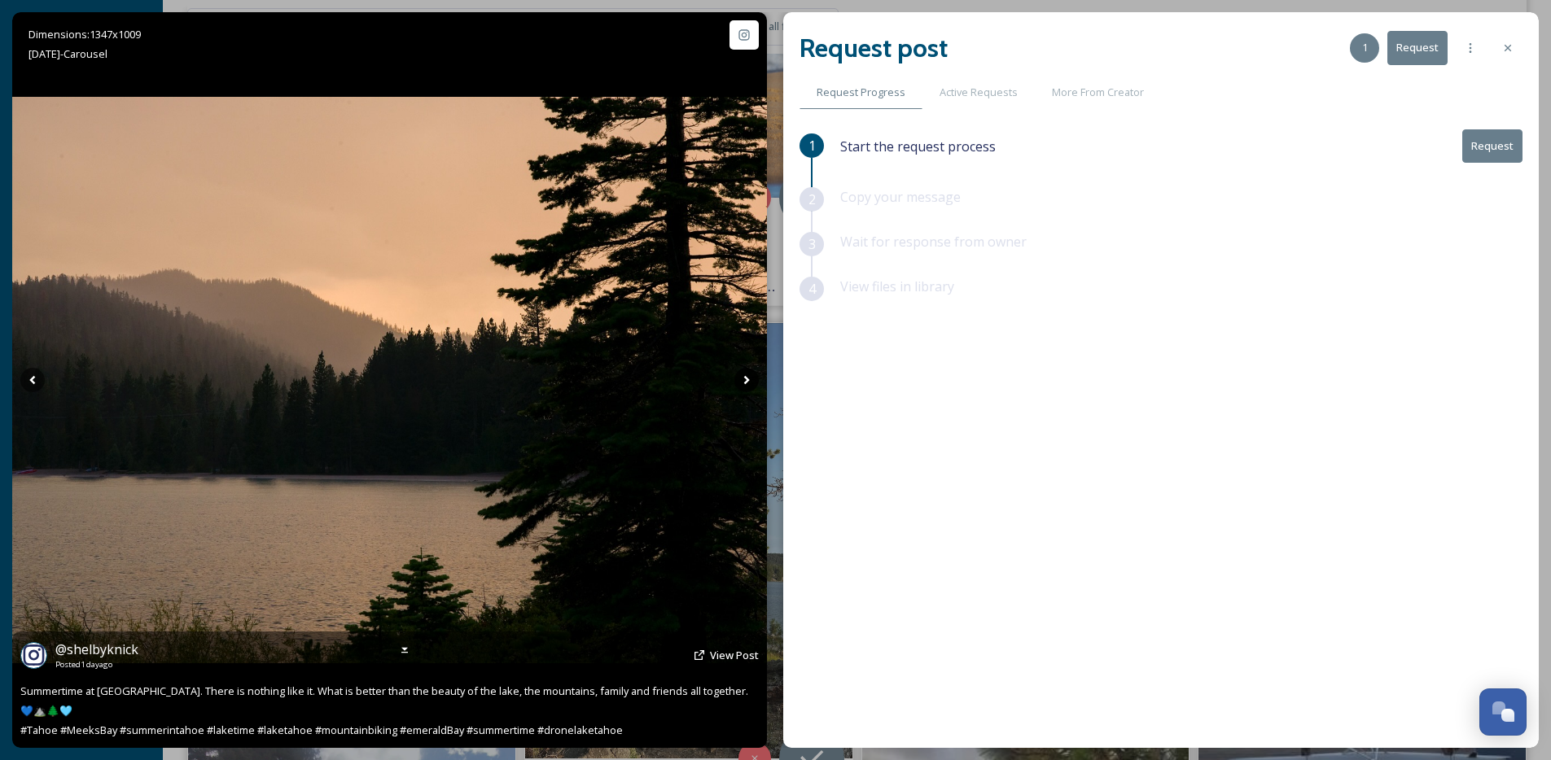
click at [751, 382] on icon at bounding box center [746, 380] width 24 height 24
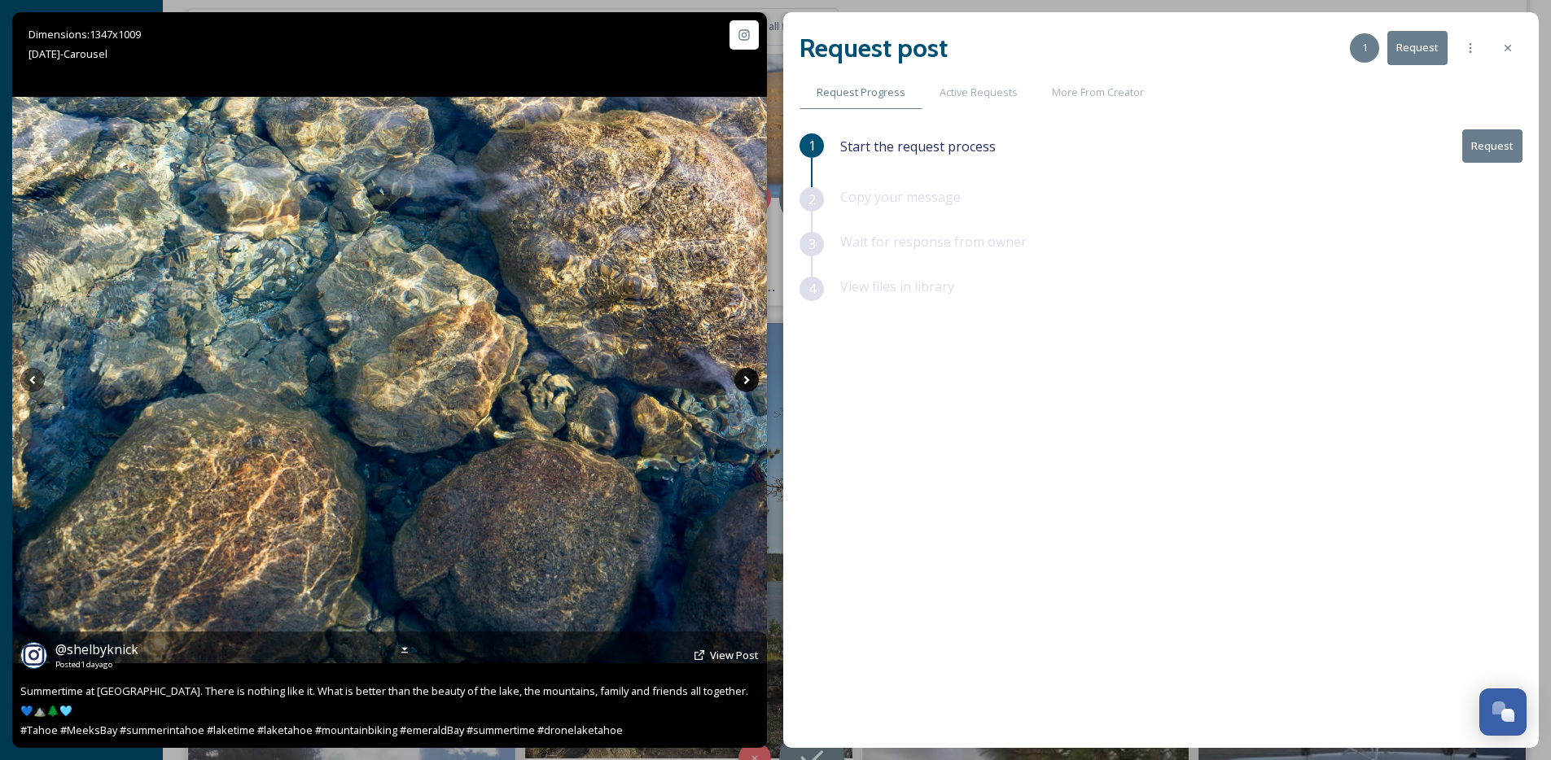
click at [751, 382] on icon at bounding box center [746, 380] width 24 height 24
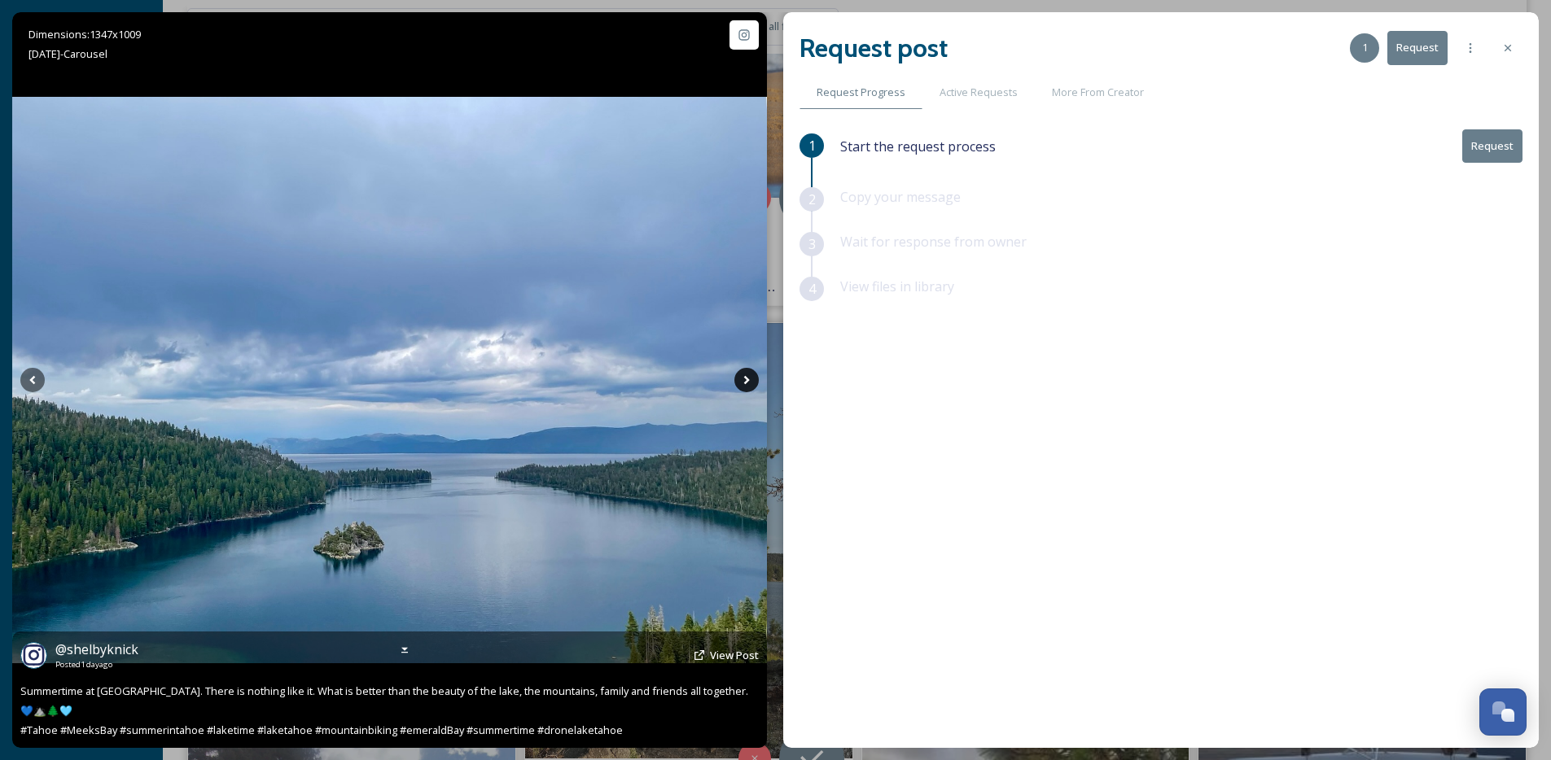
click at [751, 382] on icon at bounding box center [746, 380] width 24 height 24
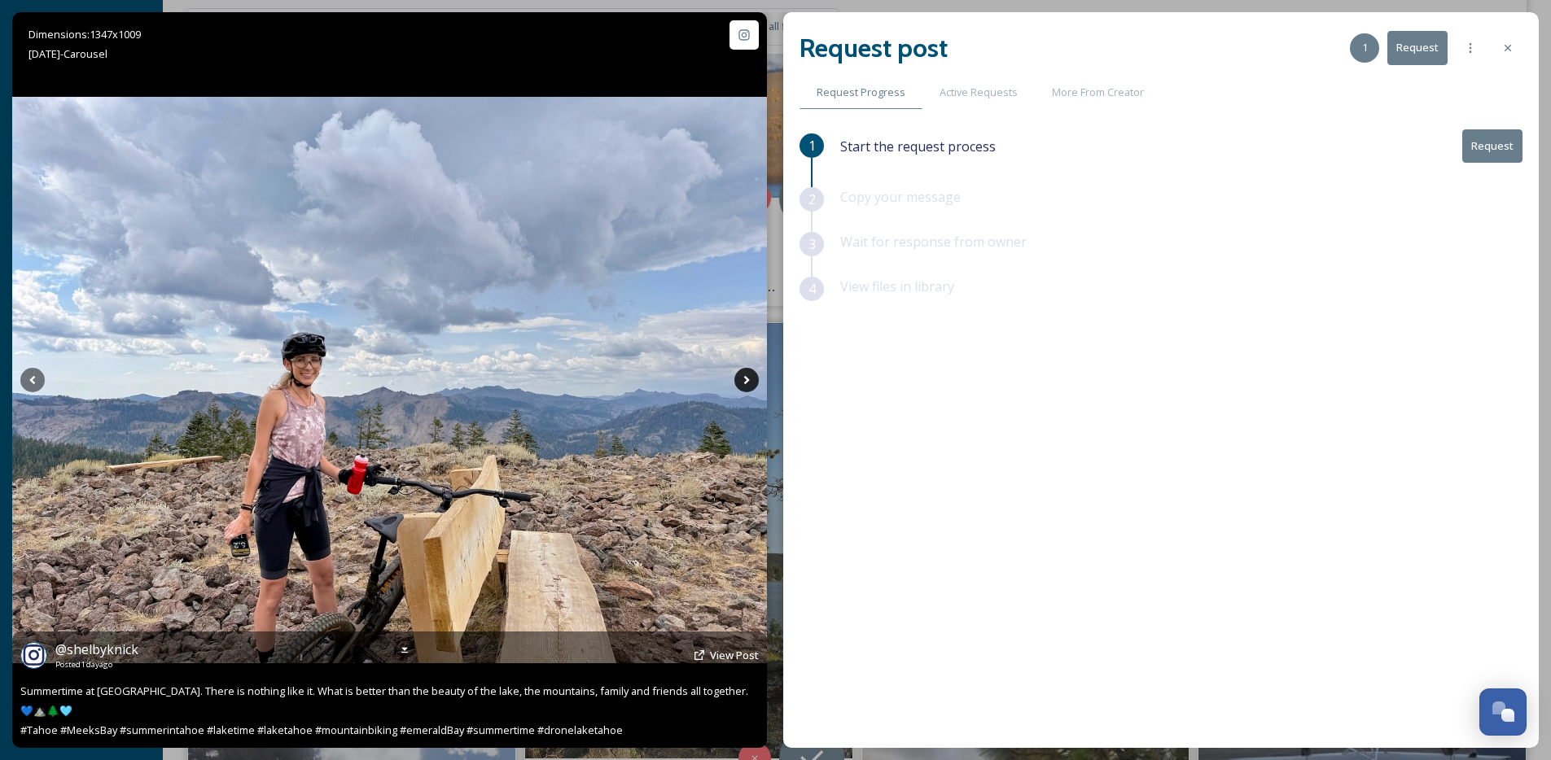
click at [751, 382] on icon at bounding box center [746, 380] width 24 height 24
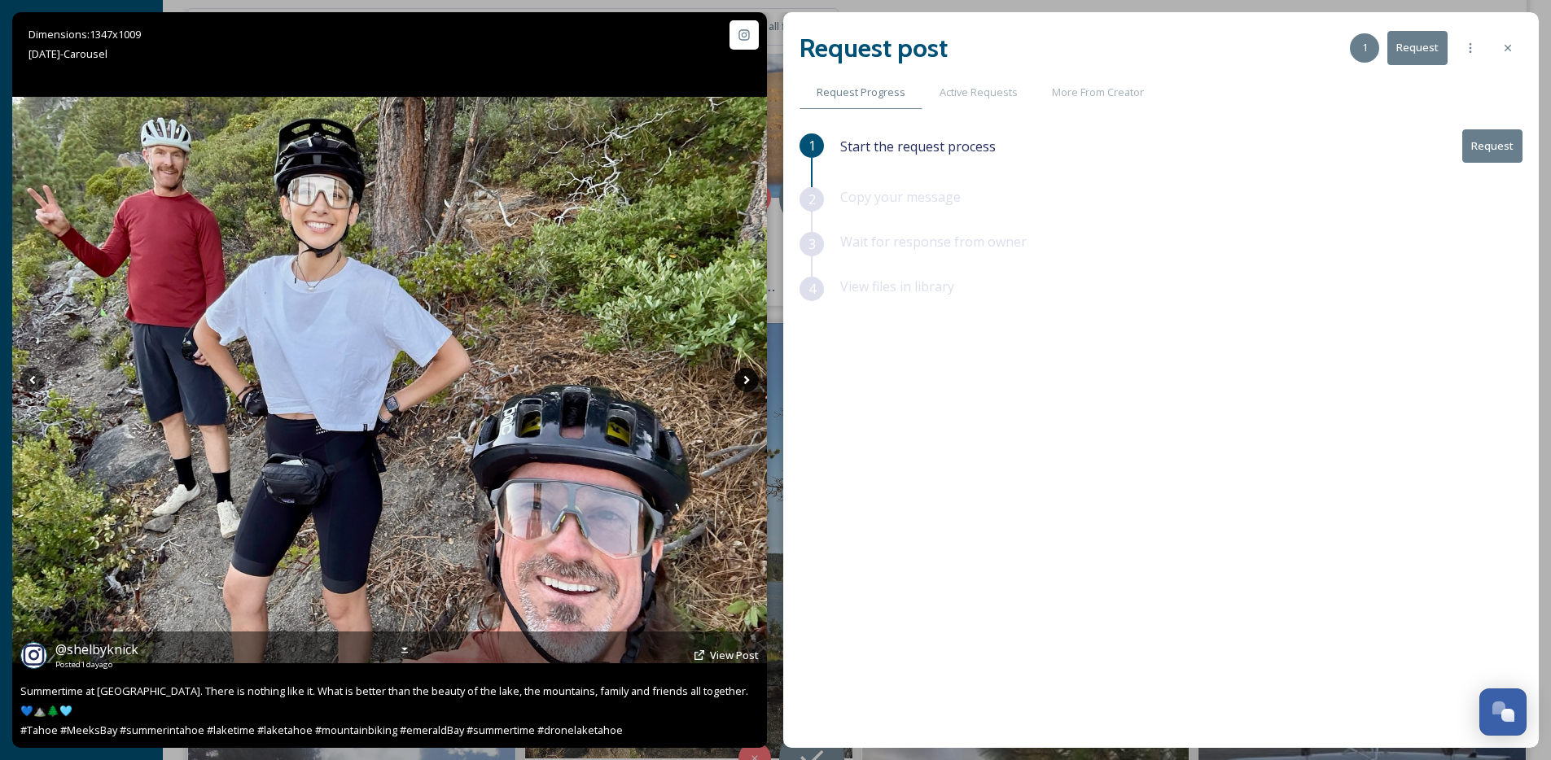
click at [751, 382] on icon at bounding box center [746, 380] width 24 height 24
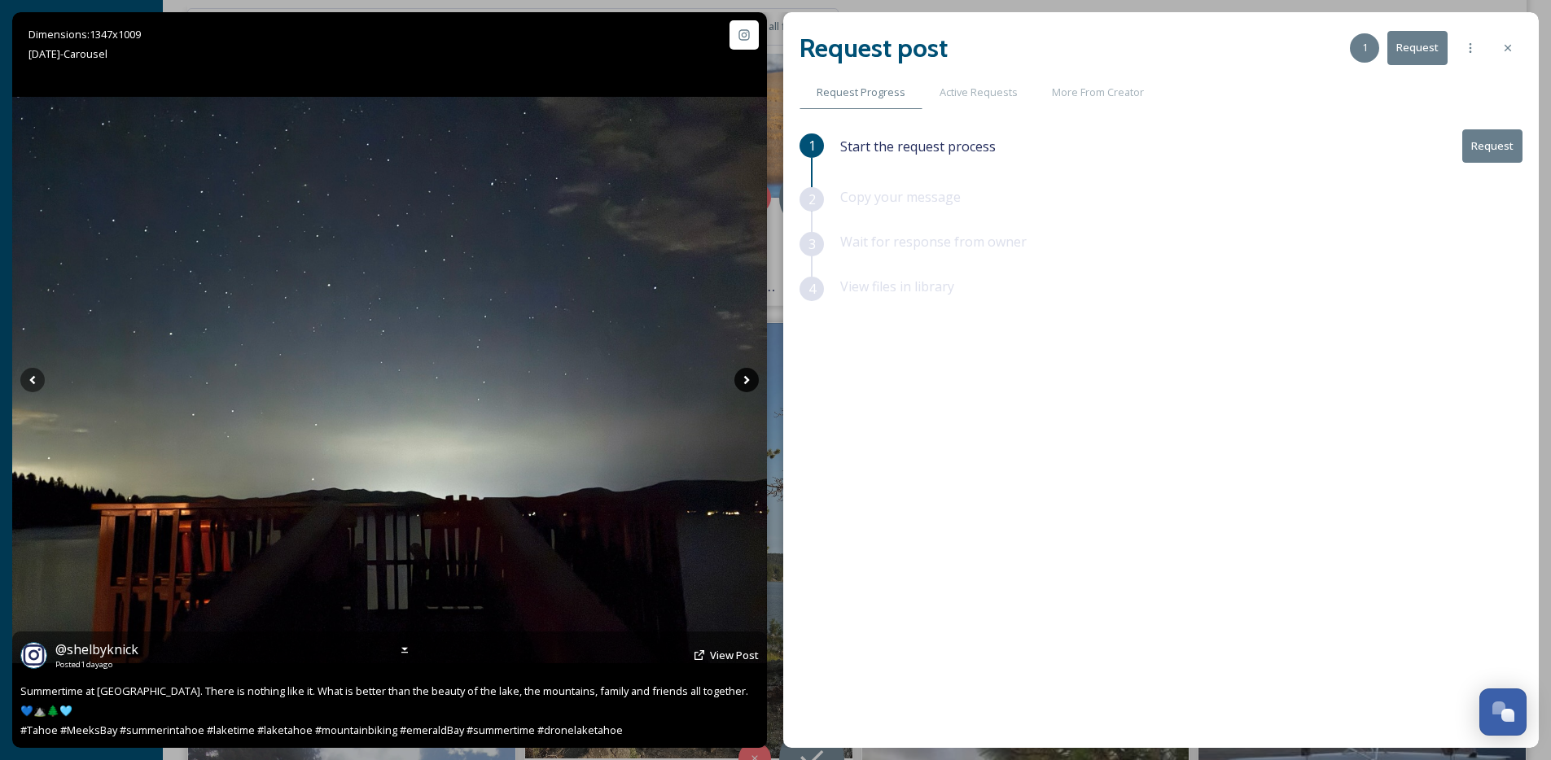
click at [751, 382] on icon at bounding box center [746, 380] width 24 height 24
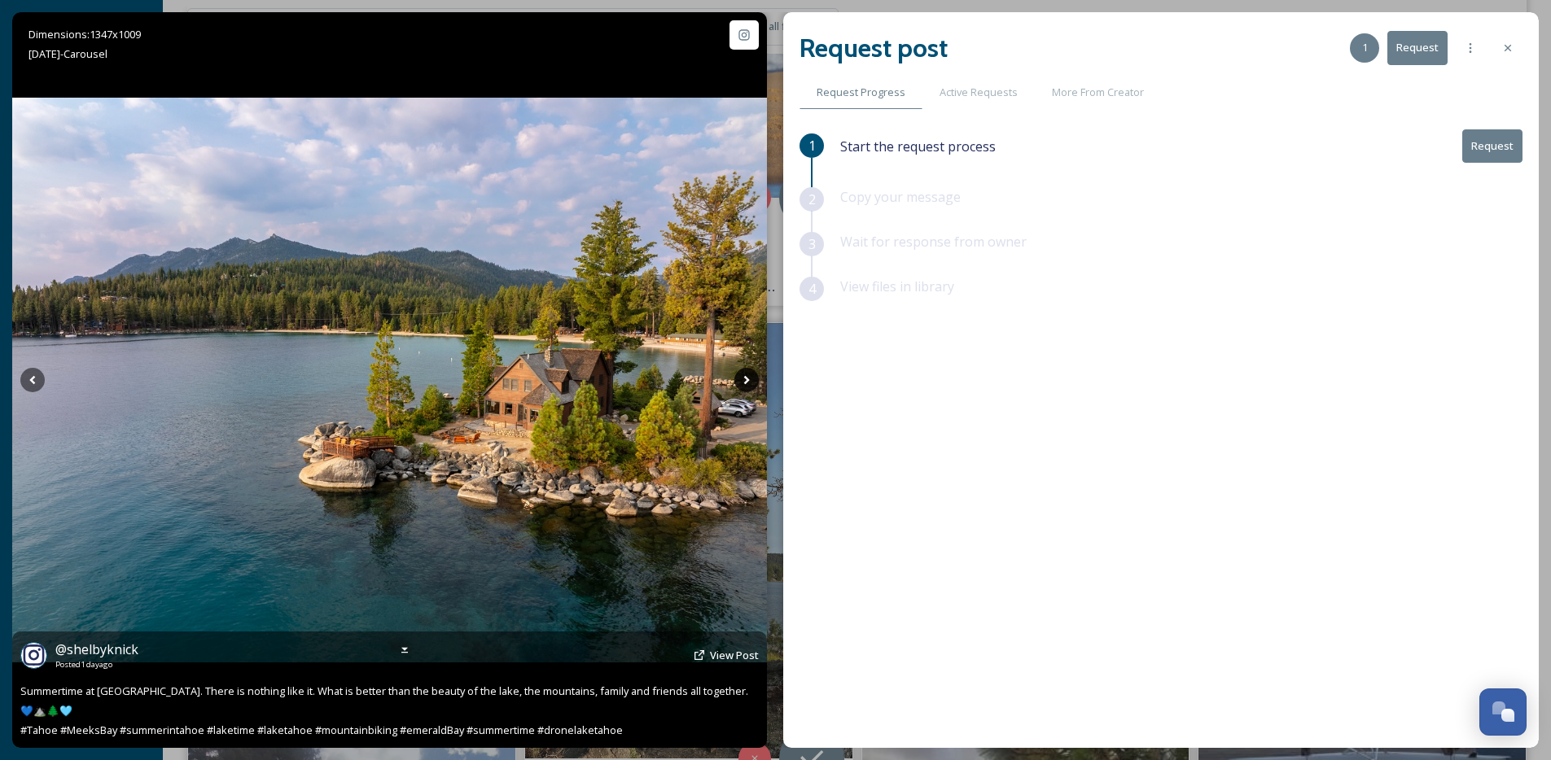
click at [751, 382] on icon at bounding box center [746, 380] width 24 height 24
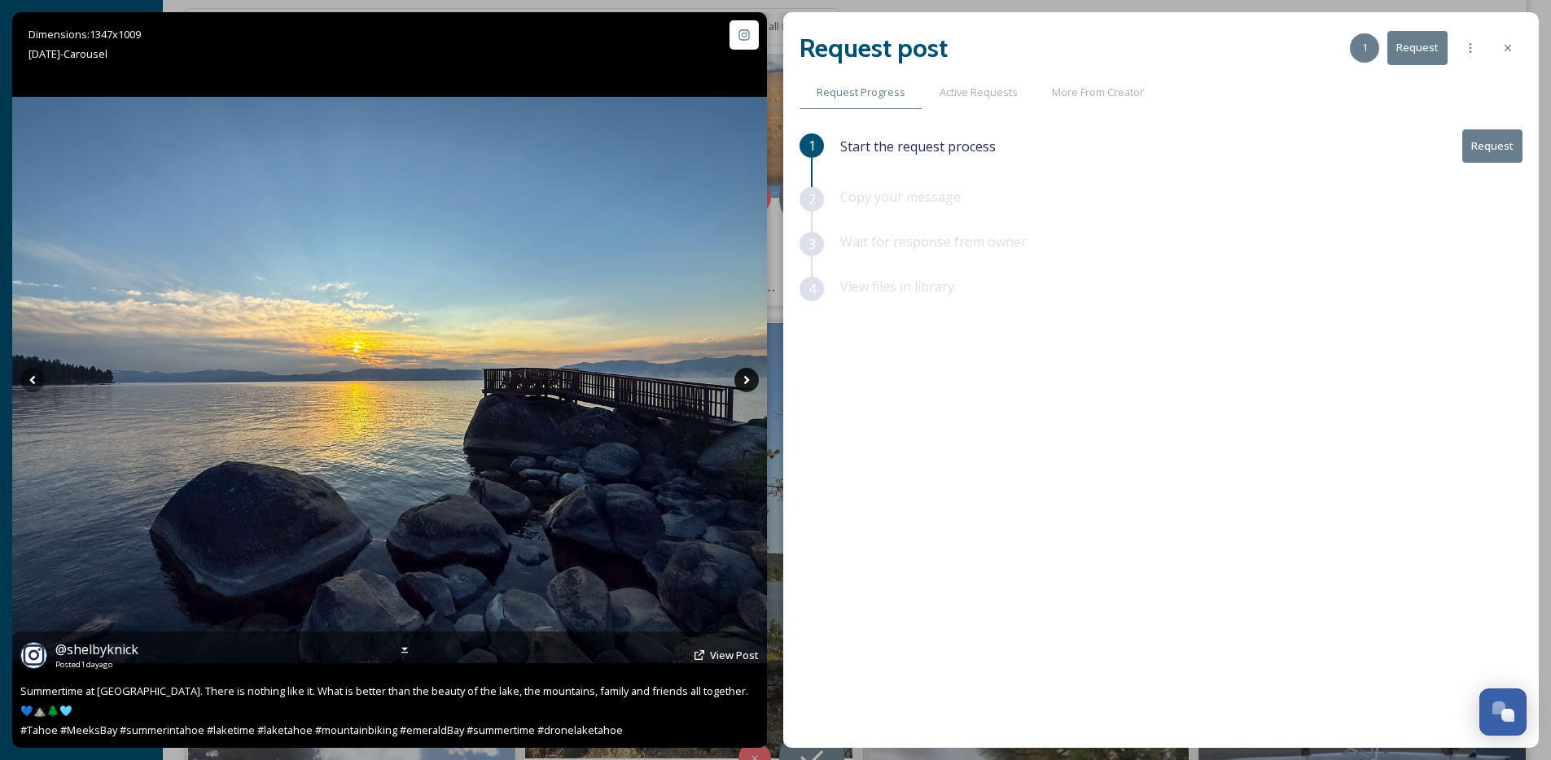
click at [751, 382] on icon at bounding box center [746, 380] width 24 height 24
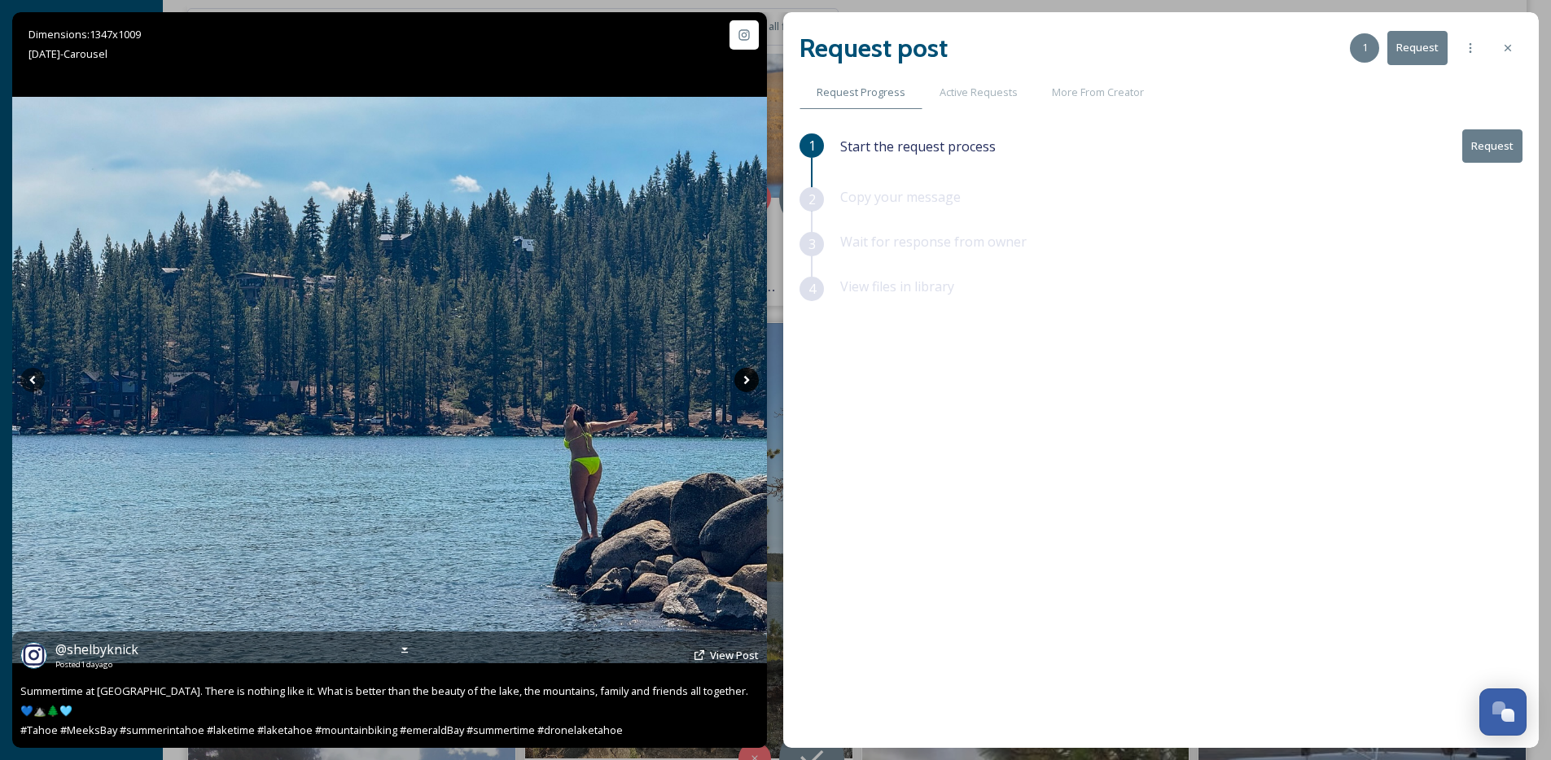
click at [751, 382] on icon at bounding box center [746, 380] width 24 height 24
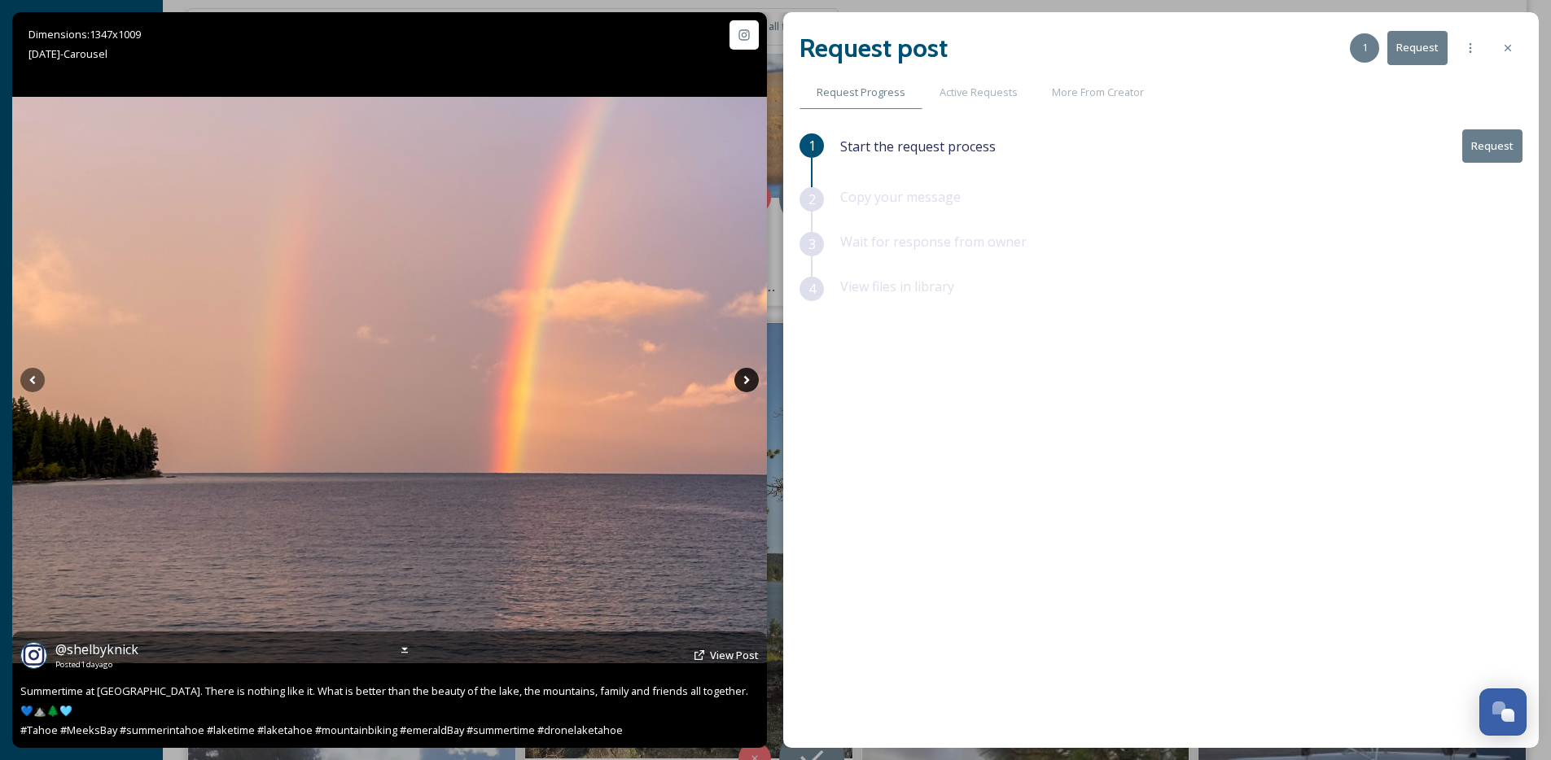
click at [751, 382] on icon at bounding box center [746, 380] width 24 height 24
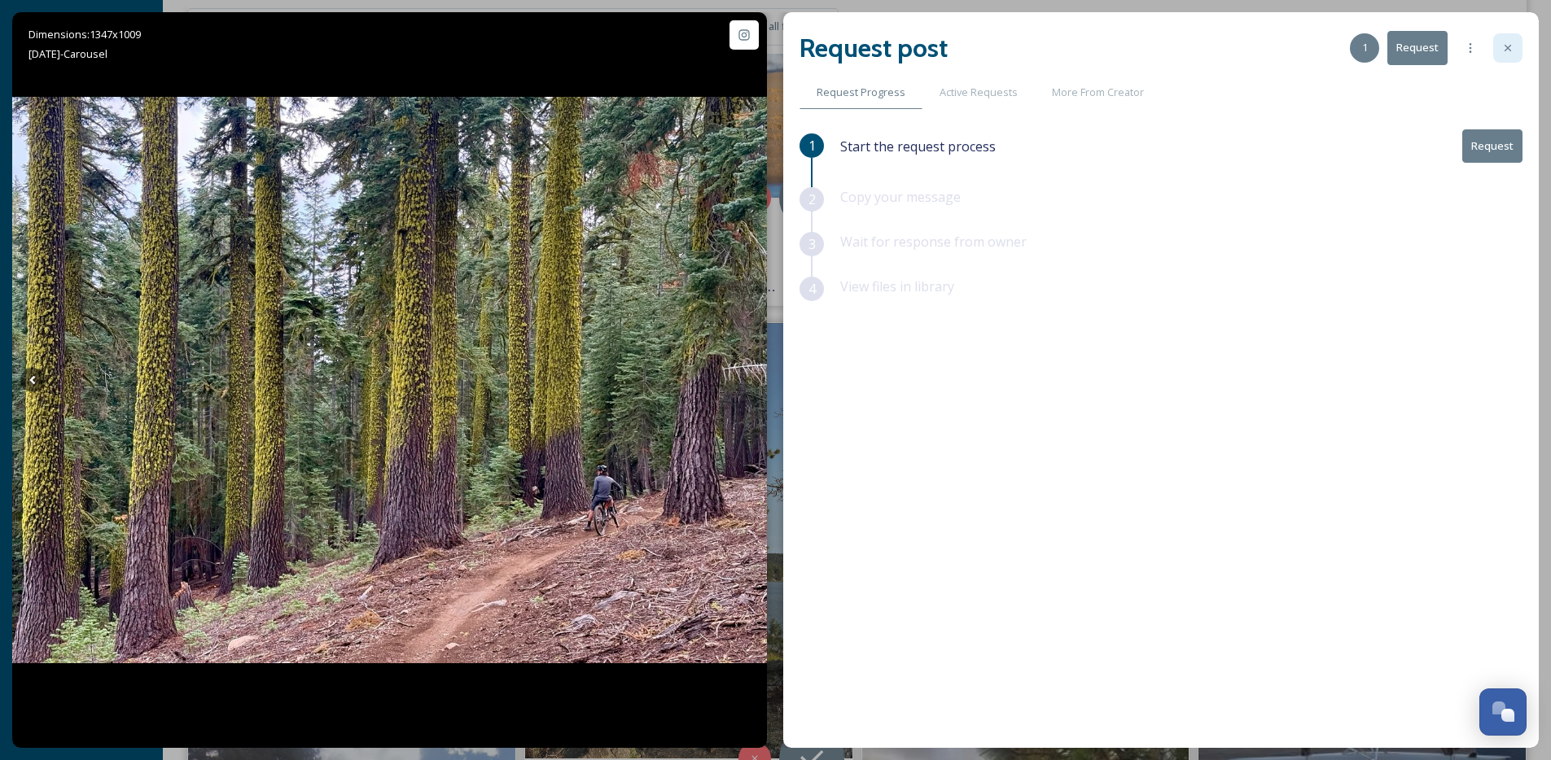
click at [1498, 49] on div at bounding box center [1507, 47] width 29 height 29
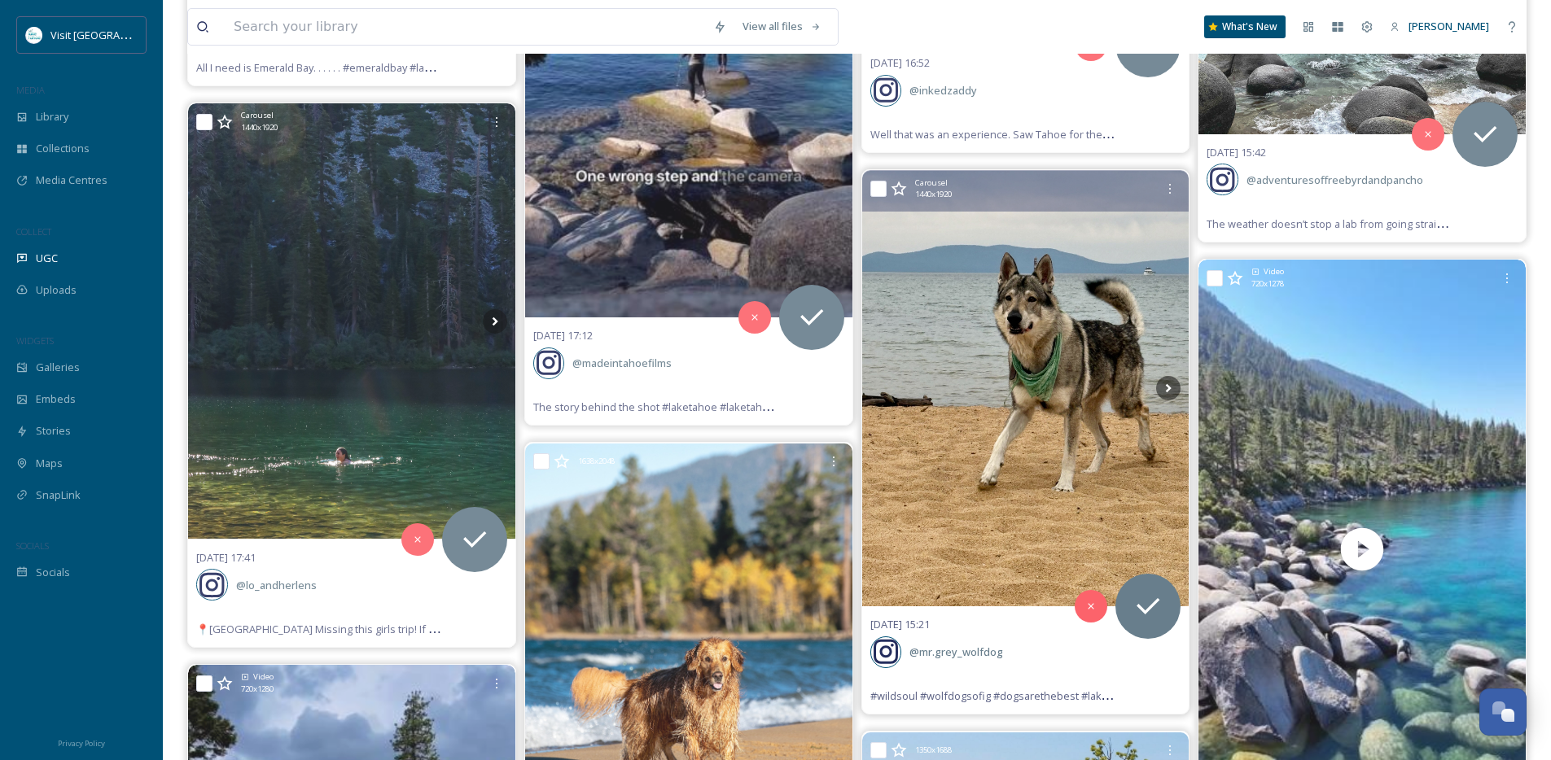
scroll to position [3764, 0]
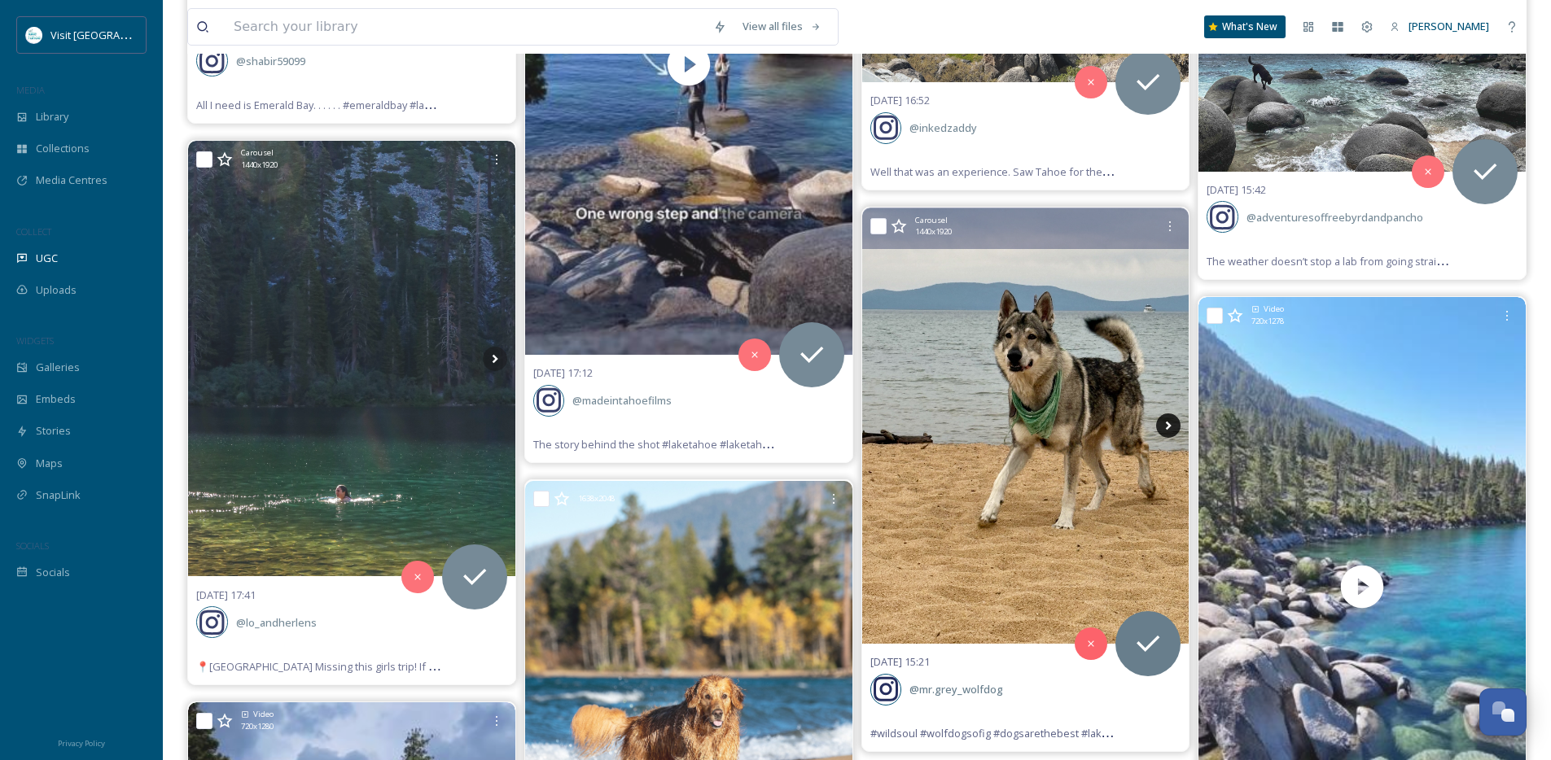
click at [1175, 422] on icon at bounding box center [1168, 426] width 24 height 24
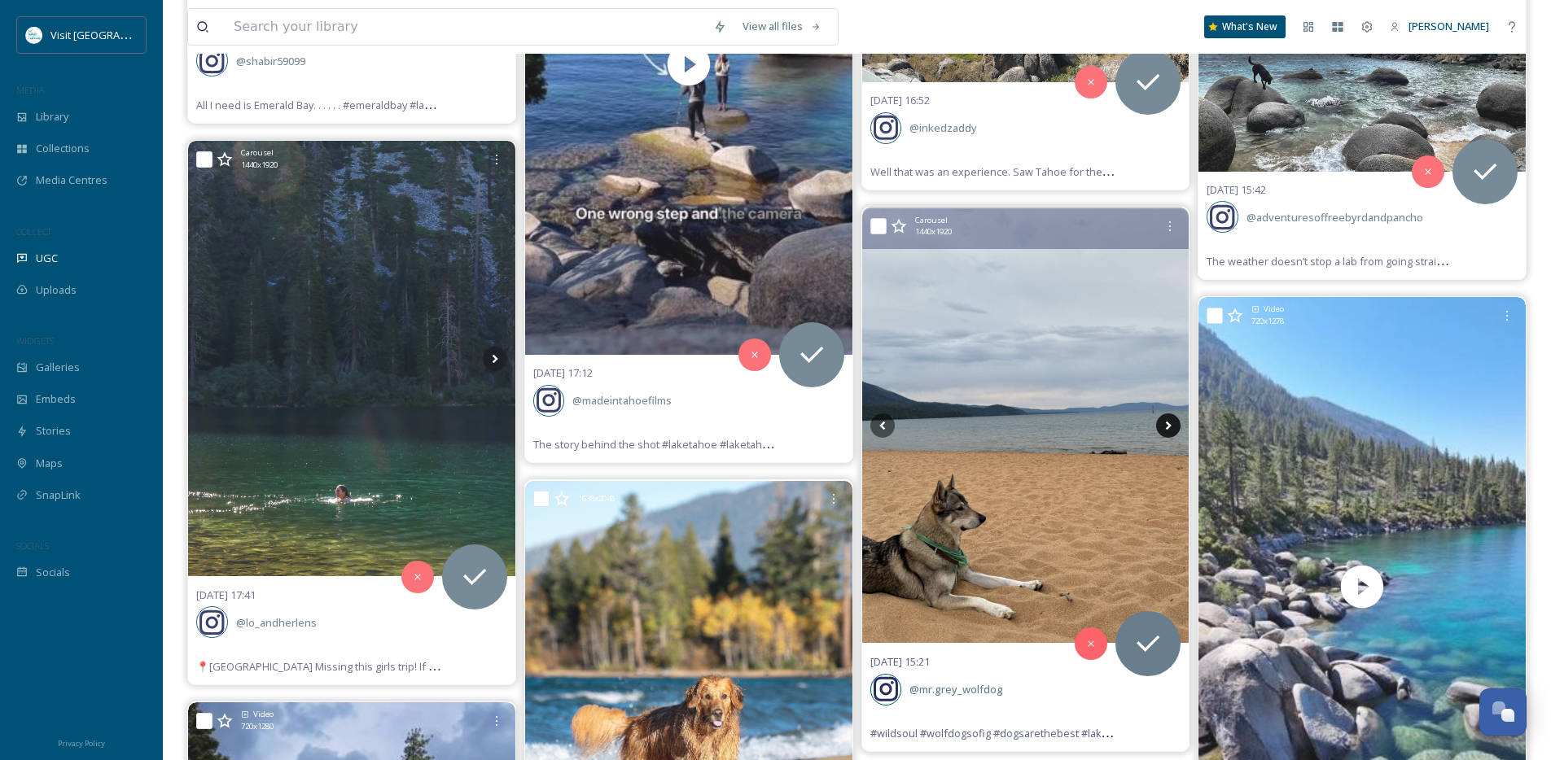
click at [1170, 423] on icon at bounding box center [1168, 426] width 24 height 24
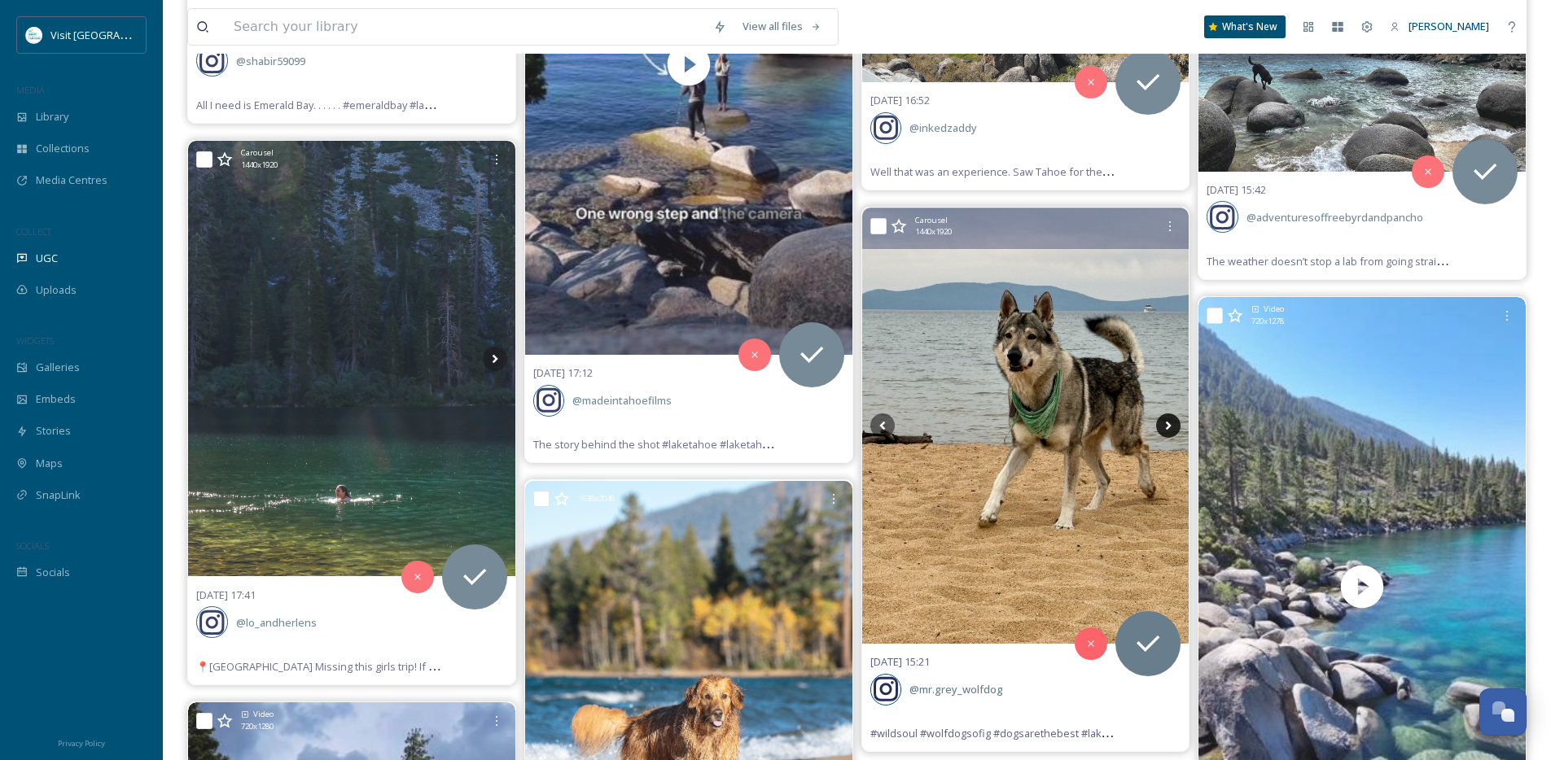
click at [1170, 423] on icon at bounding box center [1168, 426] width 24 height 24
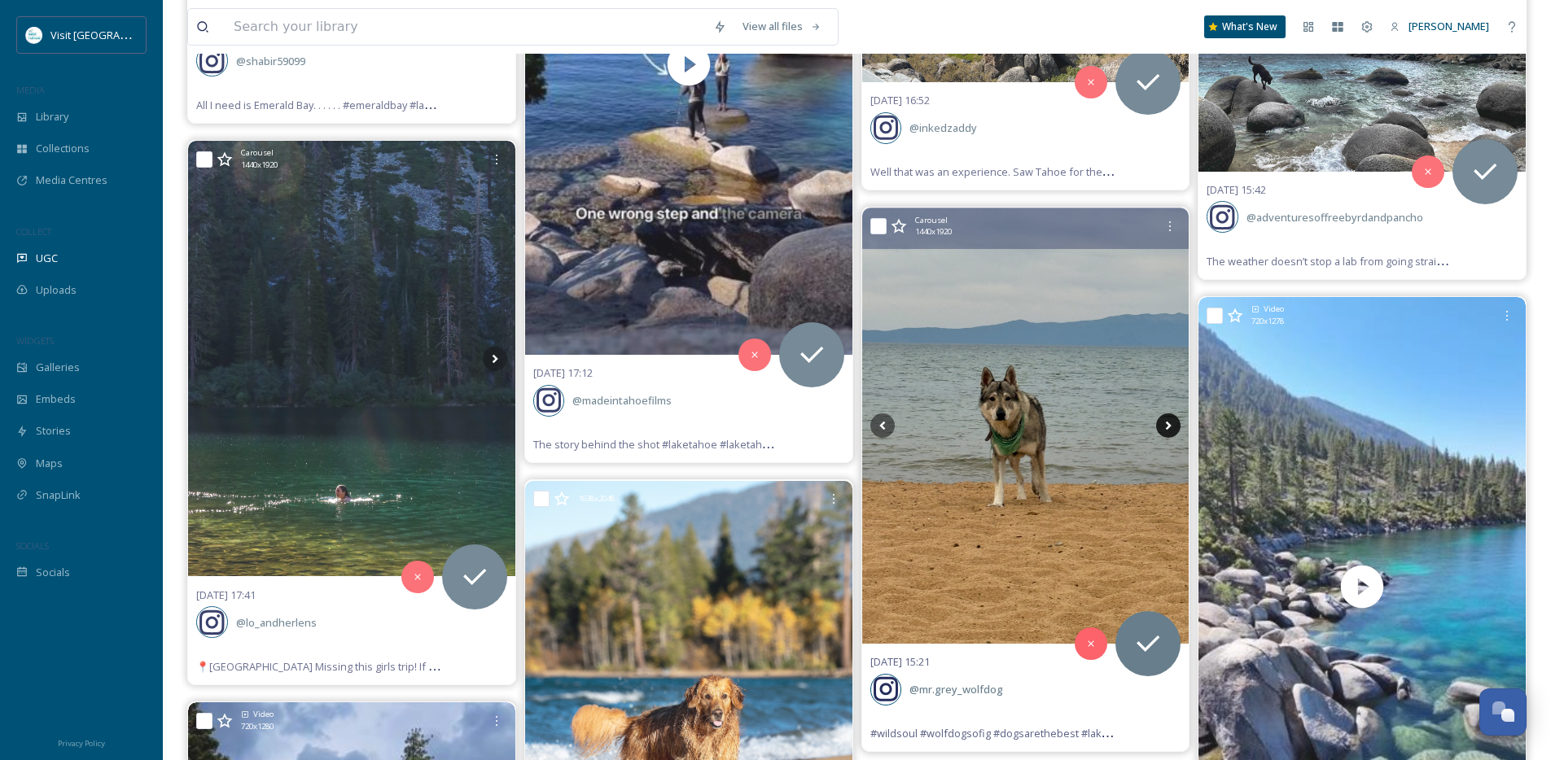
click at [1170, 423] on icon at bounding box center [1168, 426] width 24 height 24
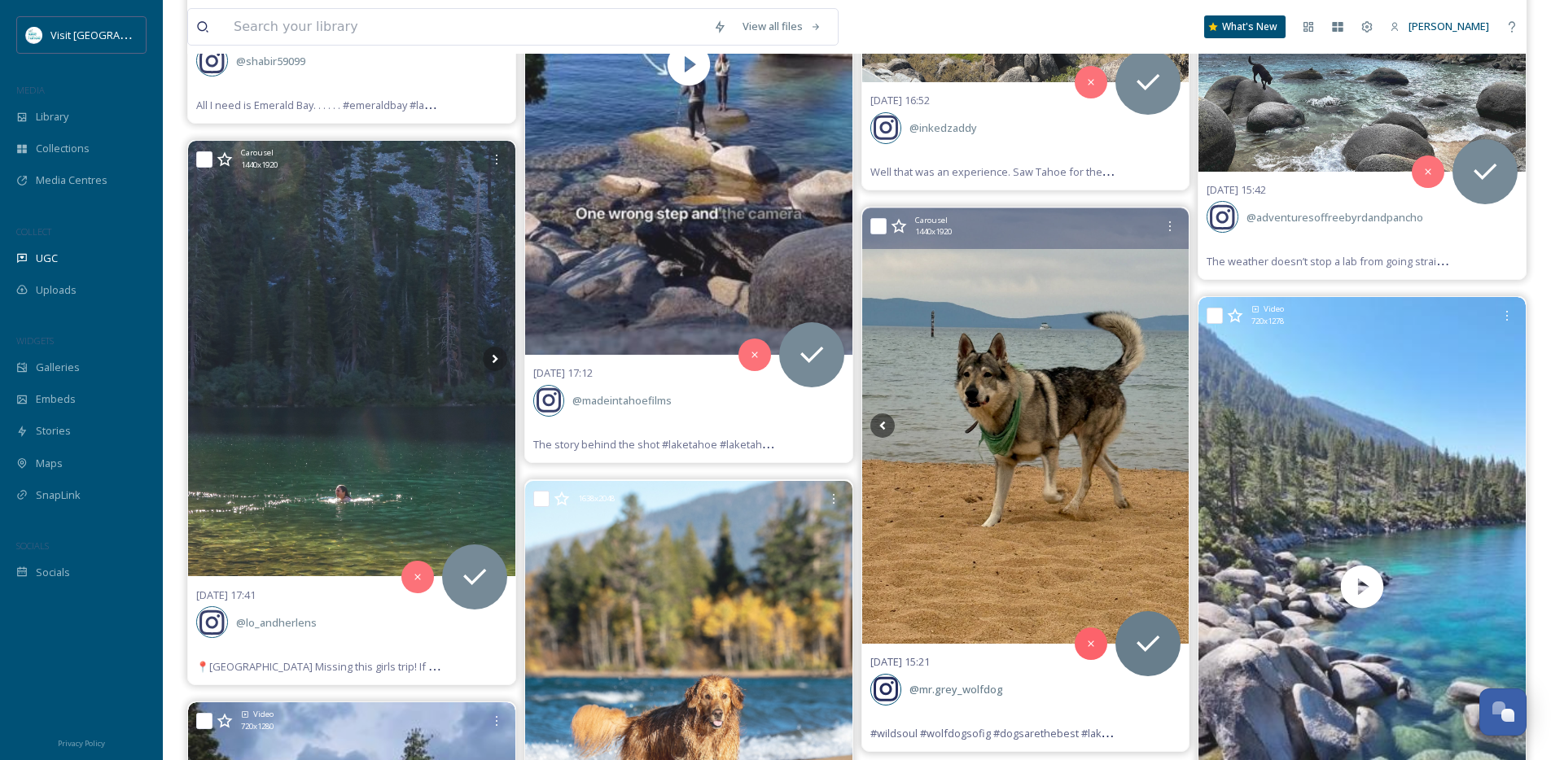
click at [1170, 423] on icon at bounding box center [1168, 426] width 24 height 24
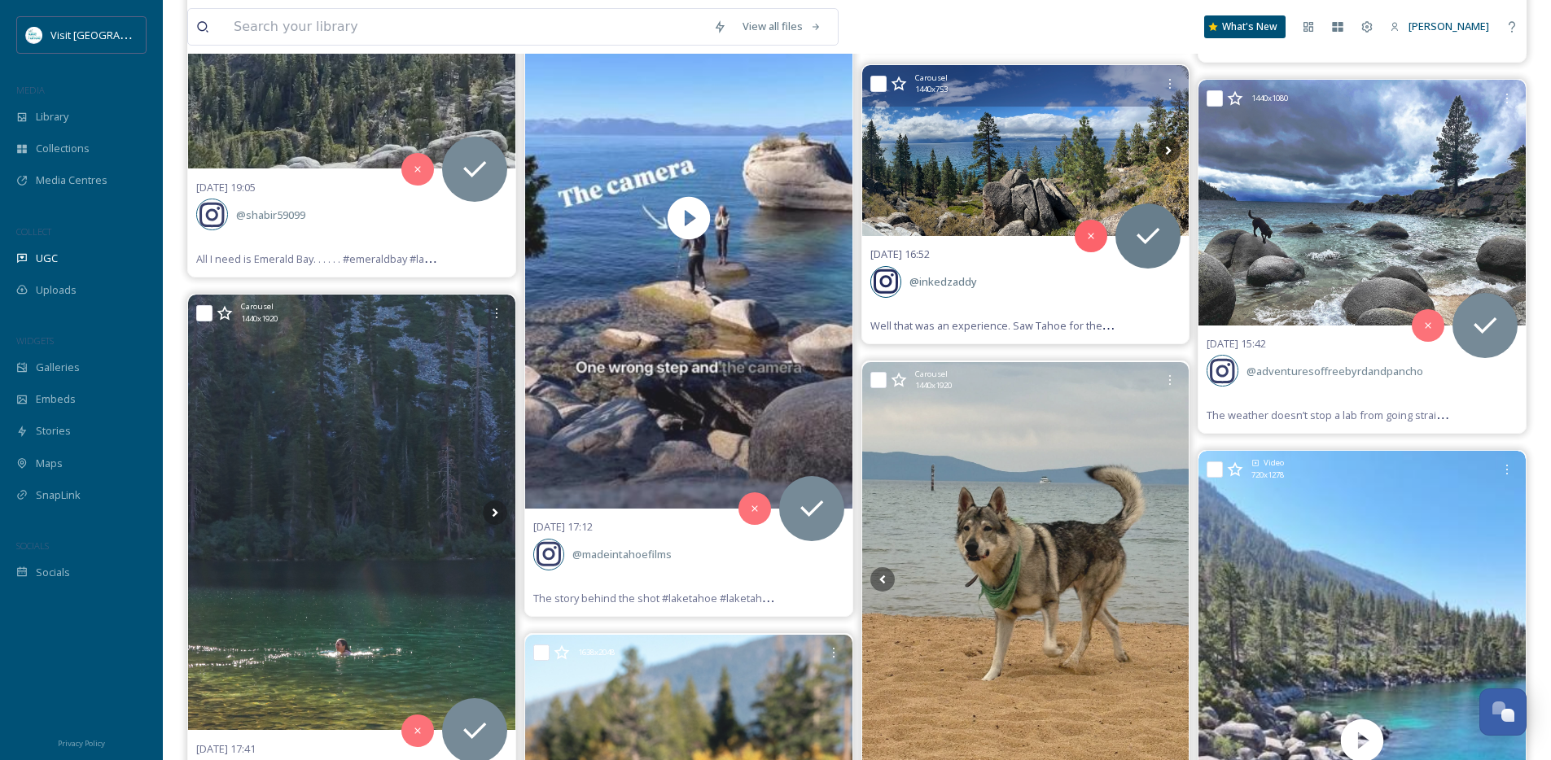
scroll to position [3646, 0]
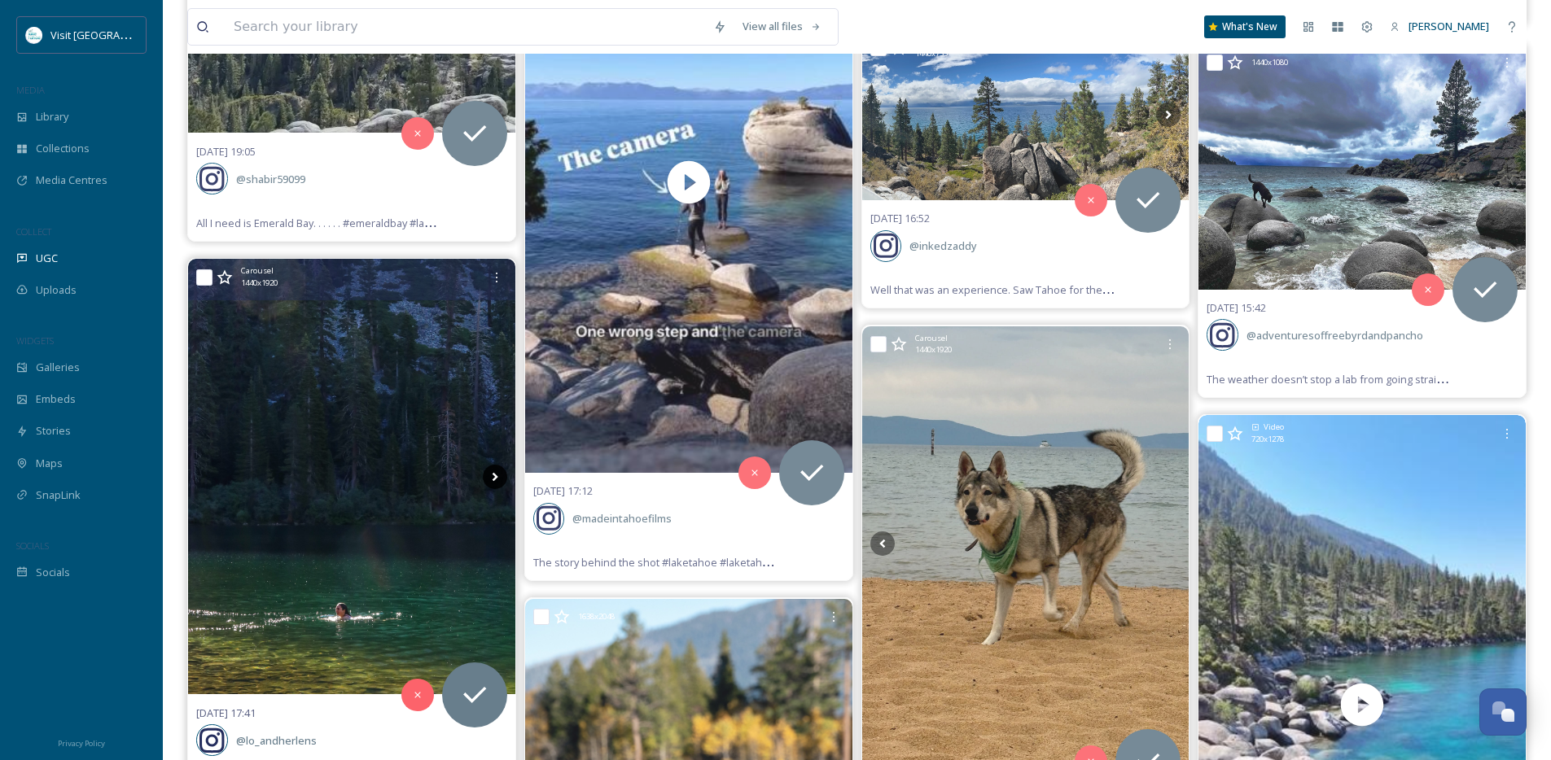
click at [488, 475] on icon at bounding box center [495, 477] width 24 height 24
click at [490, 475] on icon at bounding box center [495, 477] width 24 height 24
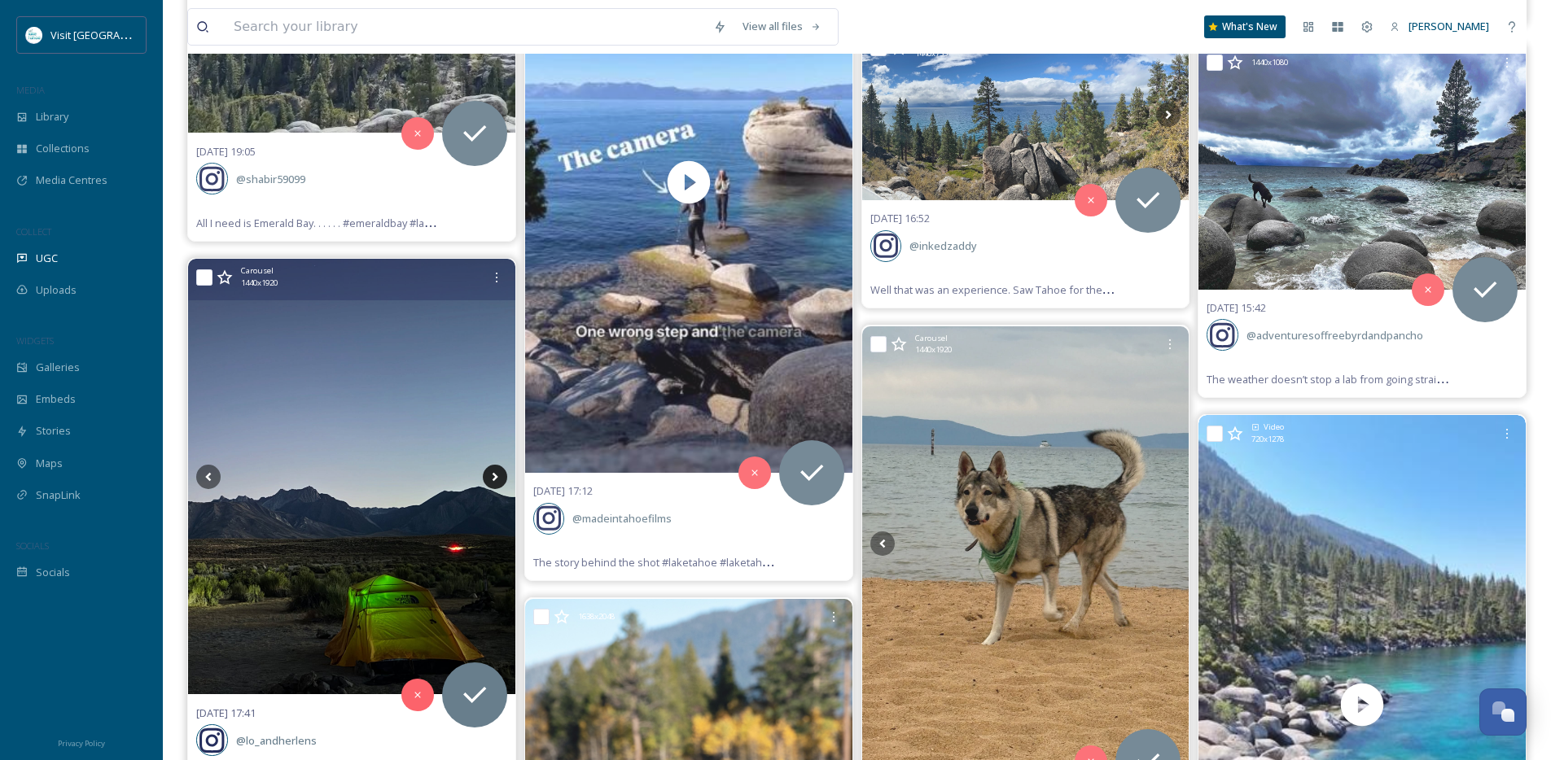
click at [490, 475] on icon at bounding box center [495, 477] width 24 height 24
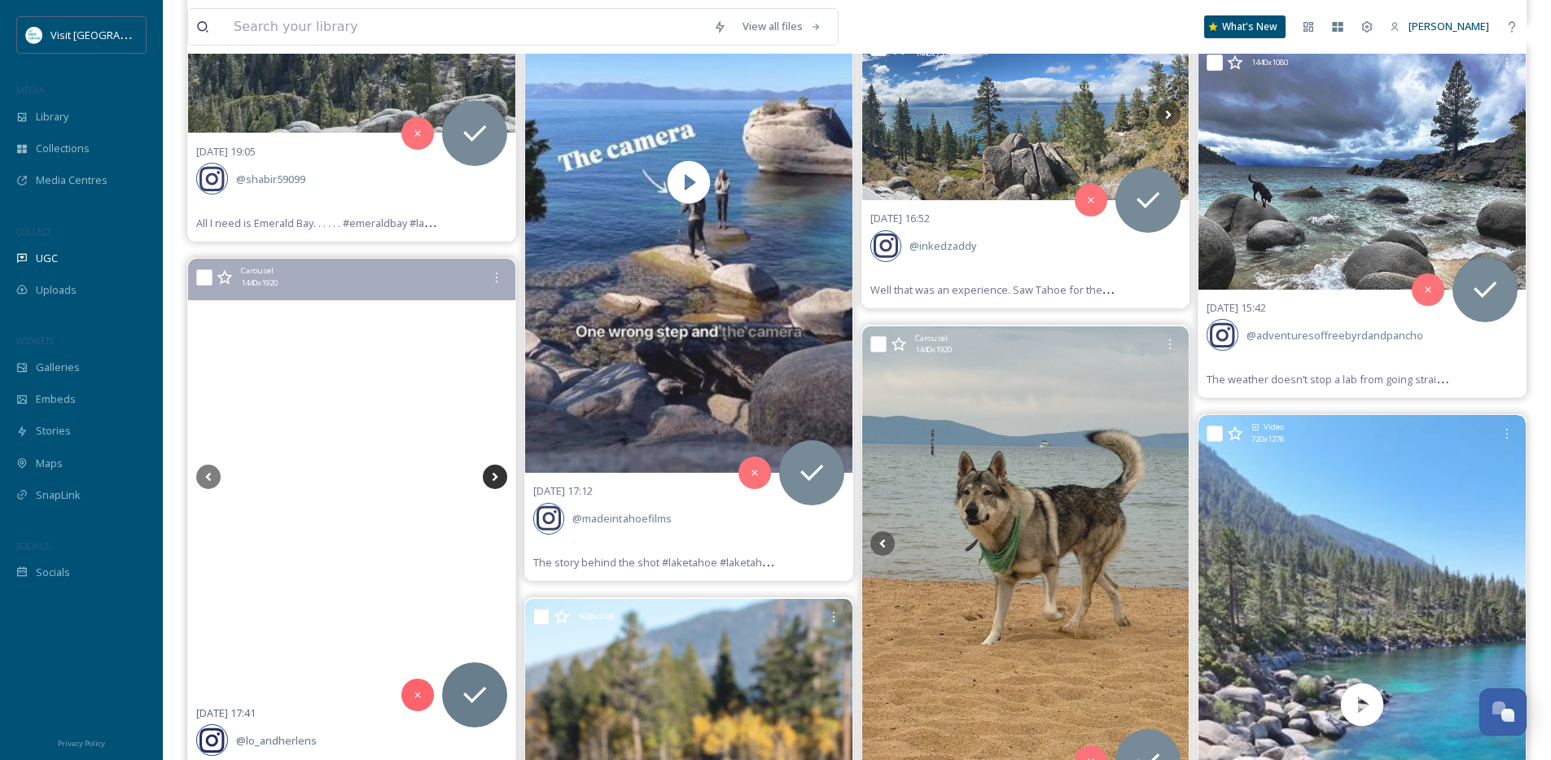
click at [490, 475] on icon at bounding box center [495, 477] width 24 height 24
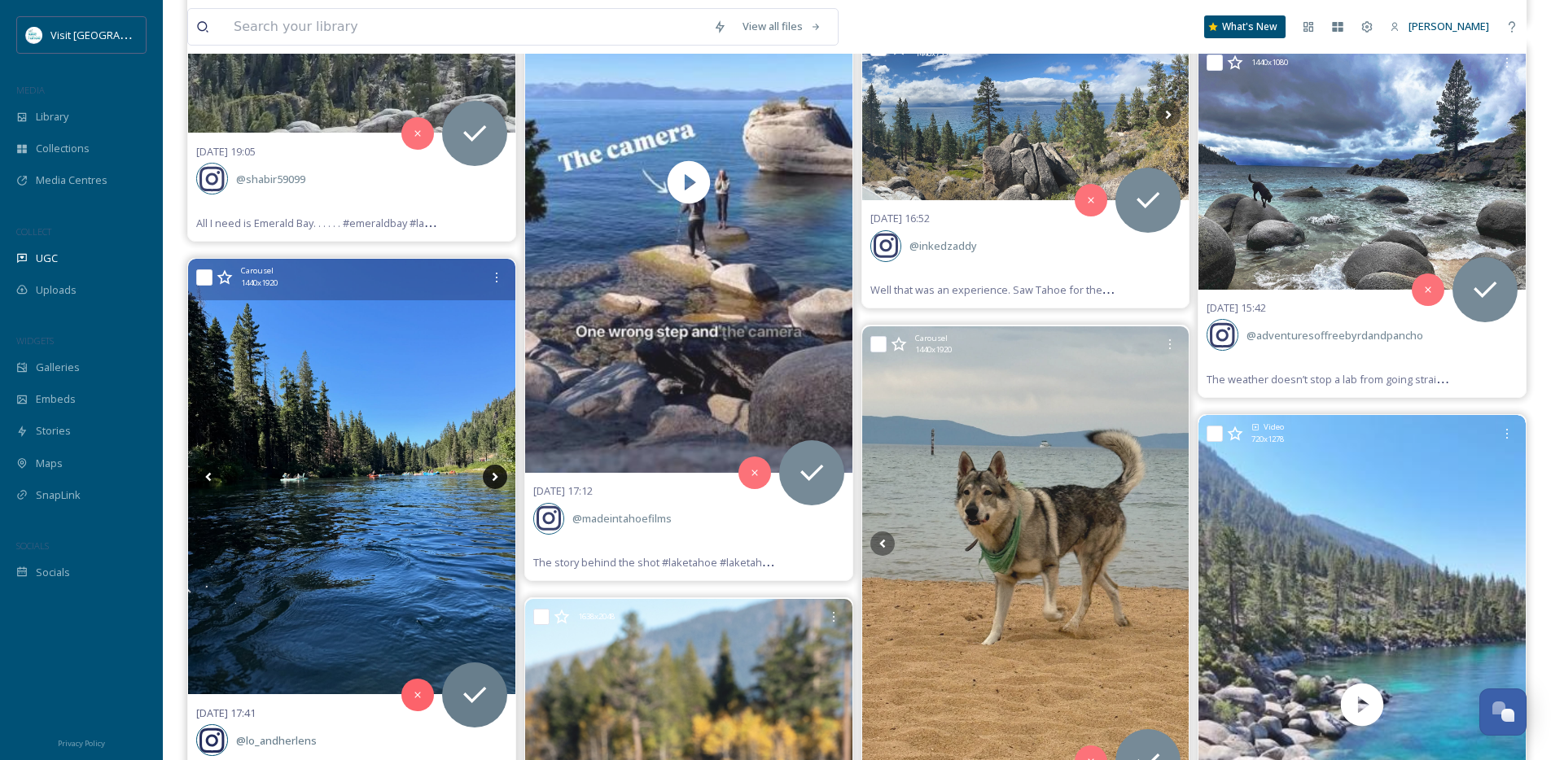
click at [490, 475] on icon at bounding box center [495, 477] width 24 height 24
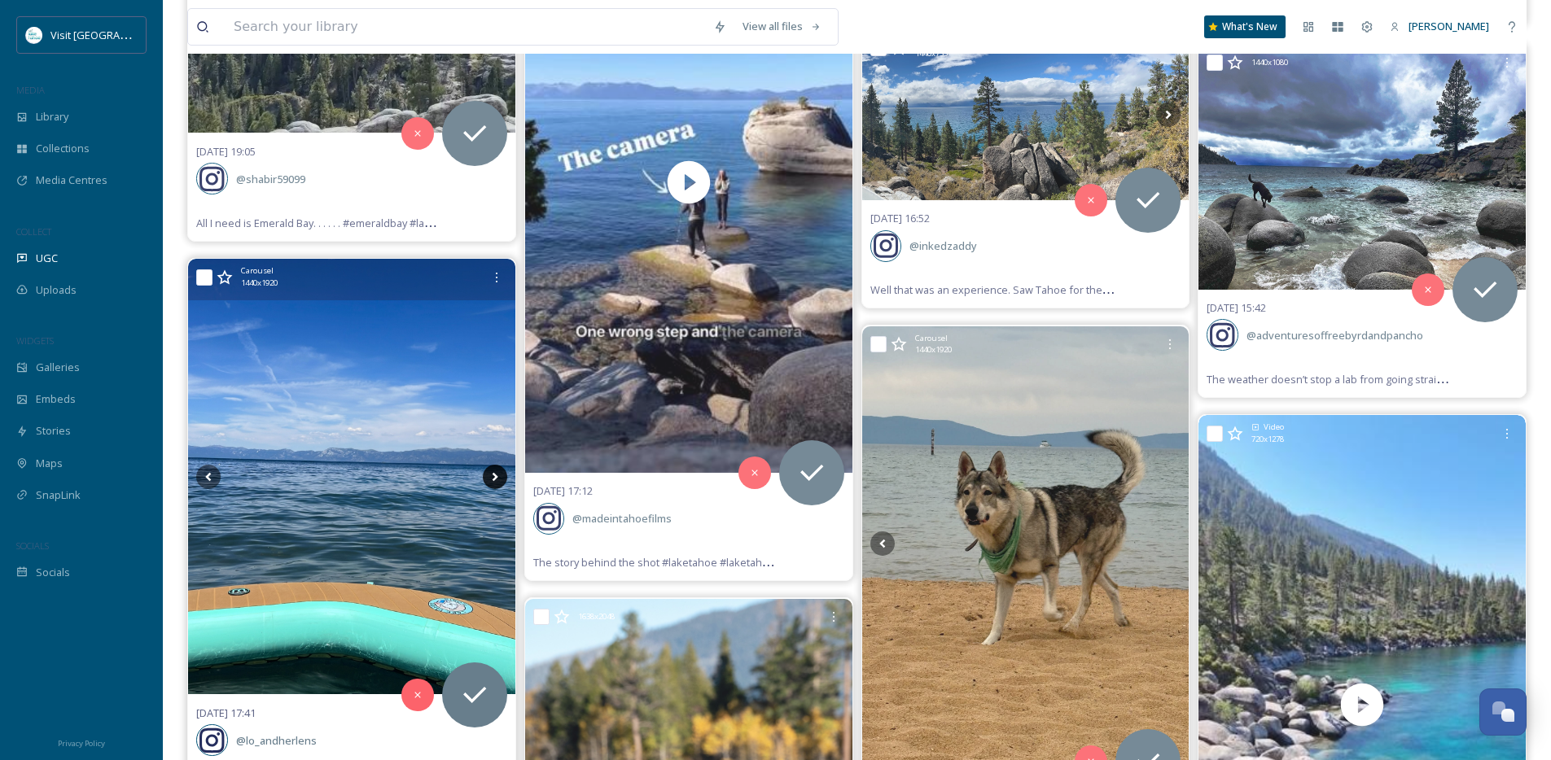
click at [490, 475] on icon at bounding box center [495, 477] width 24 height 24
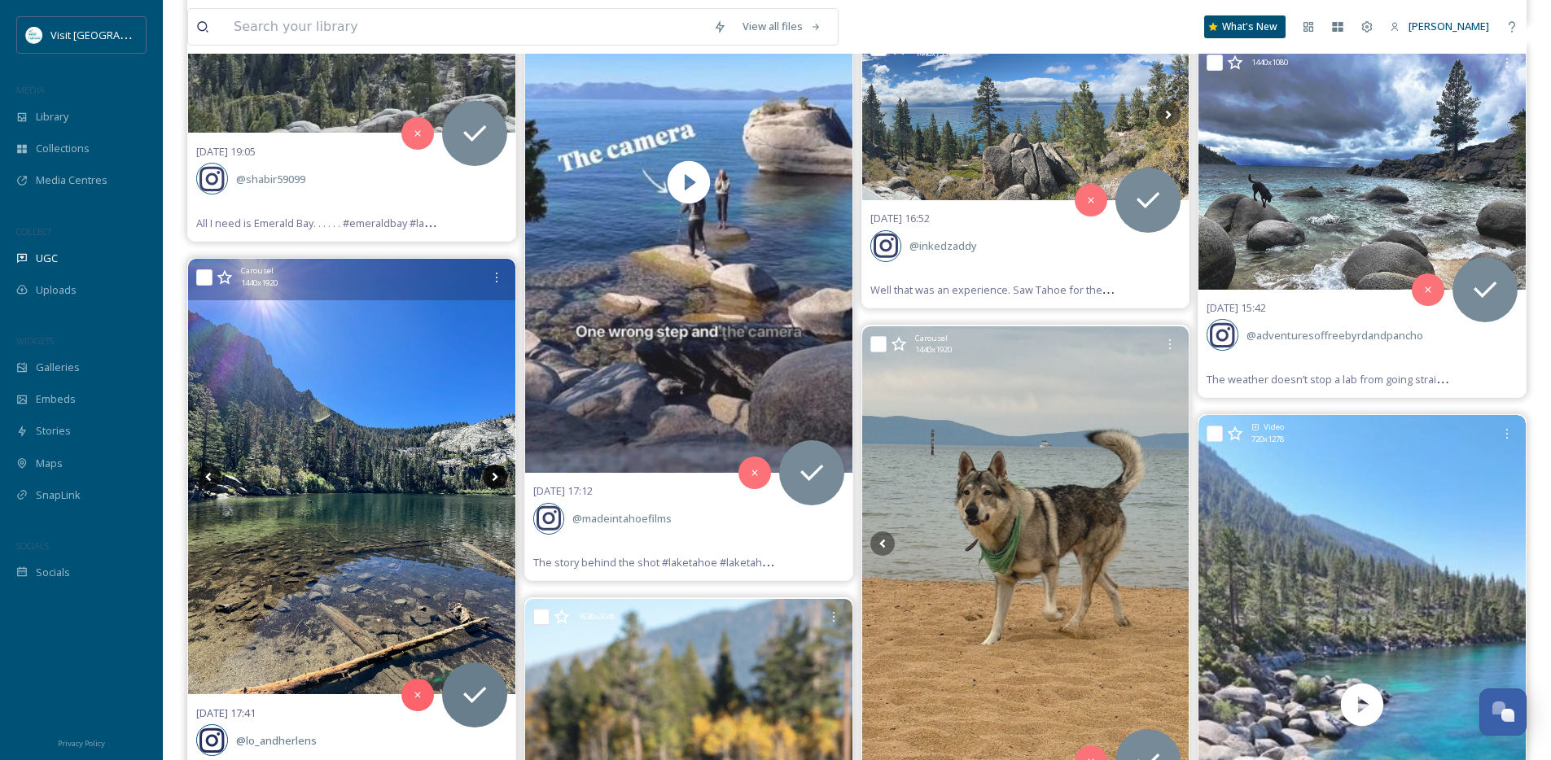
click at [490, 475] on icon at bounding box center [495, 477] width 24 height 24
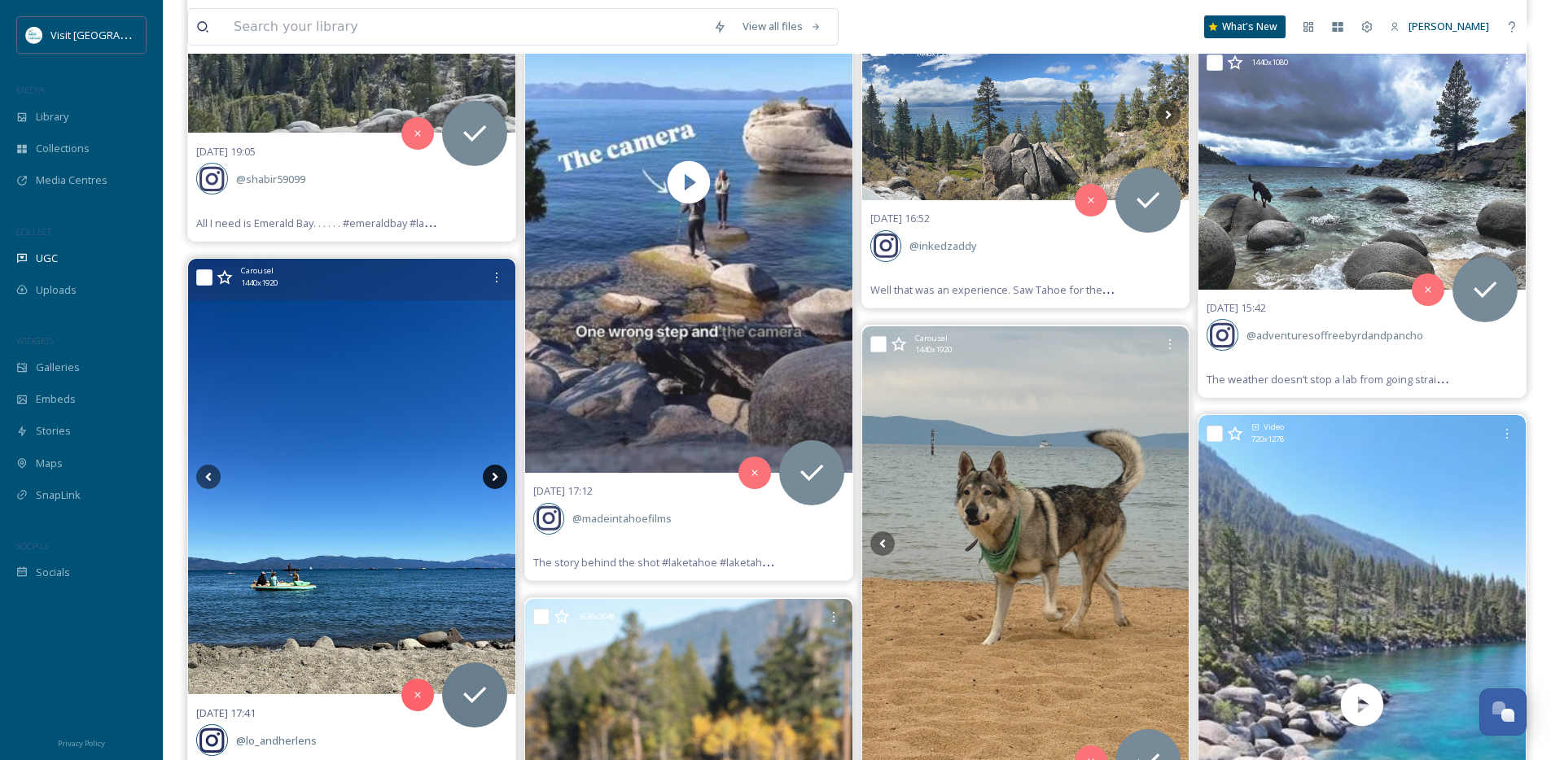
click at [490, 475] on icon at bounding box center [495, 477] width 24 height 24
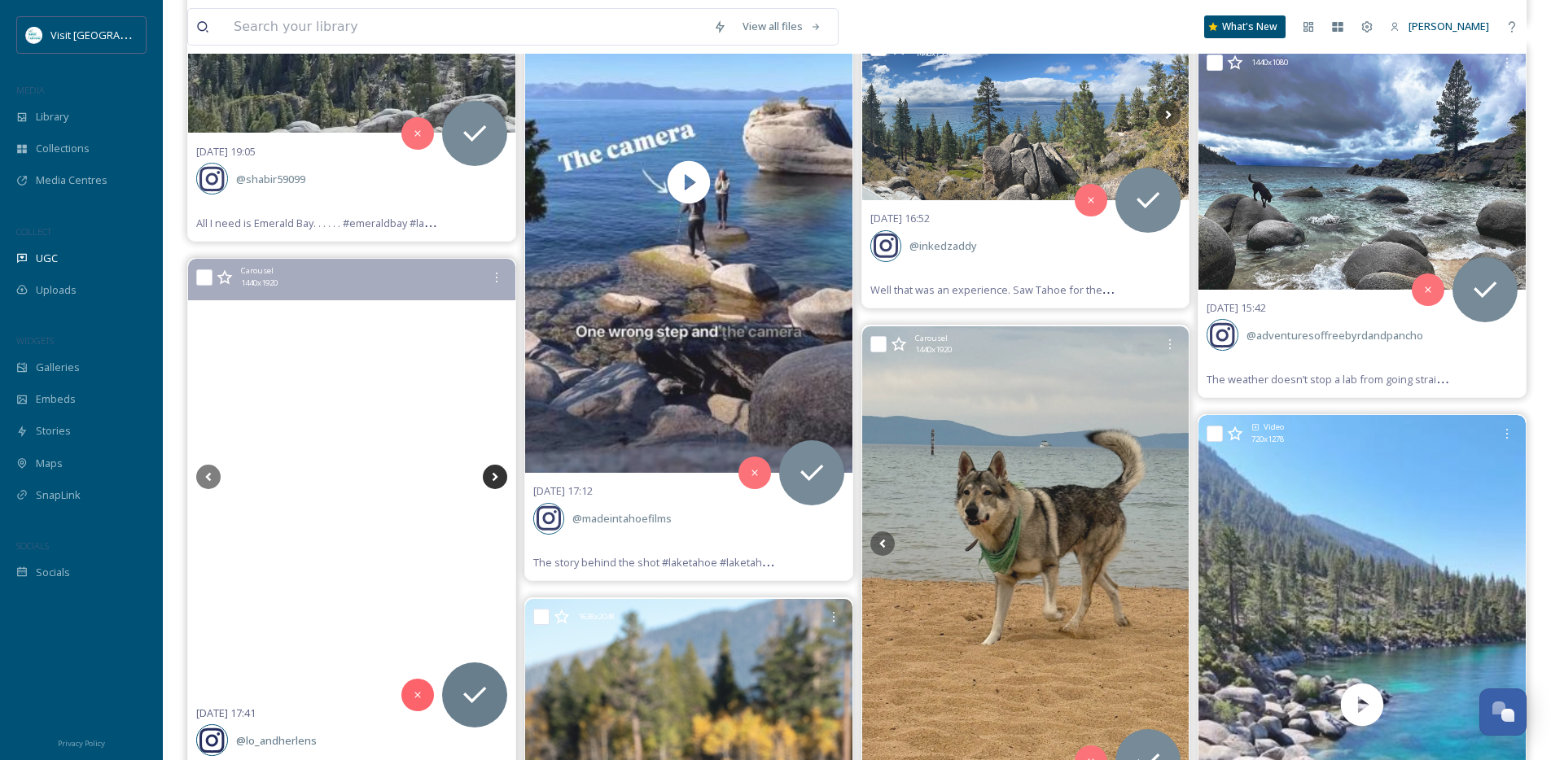
click at [490, 475] on icon at bounding box center [495, 477] width 24 height 24
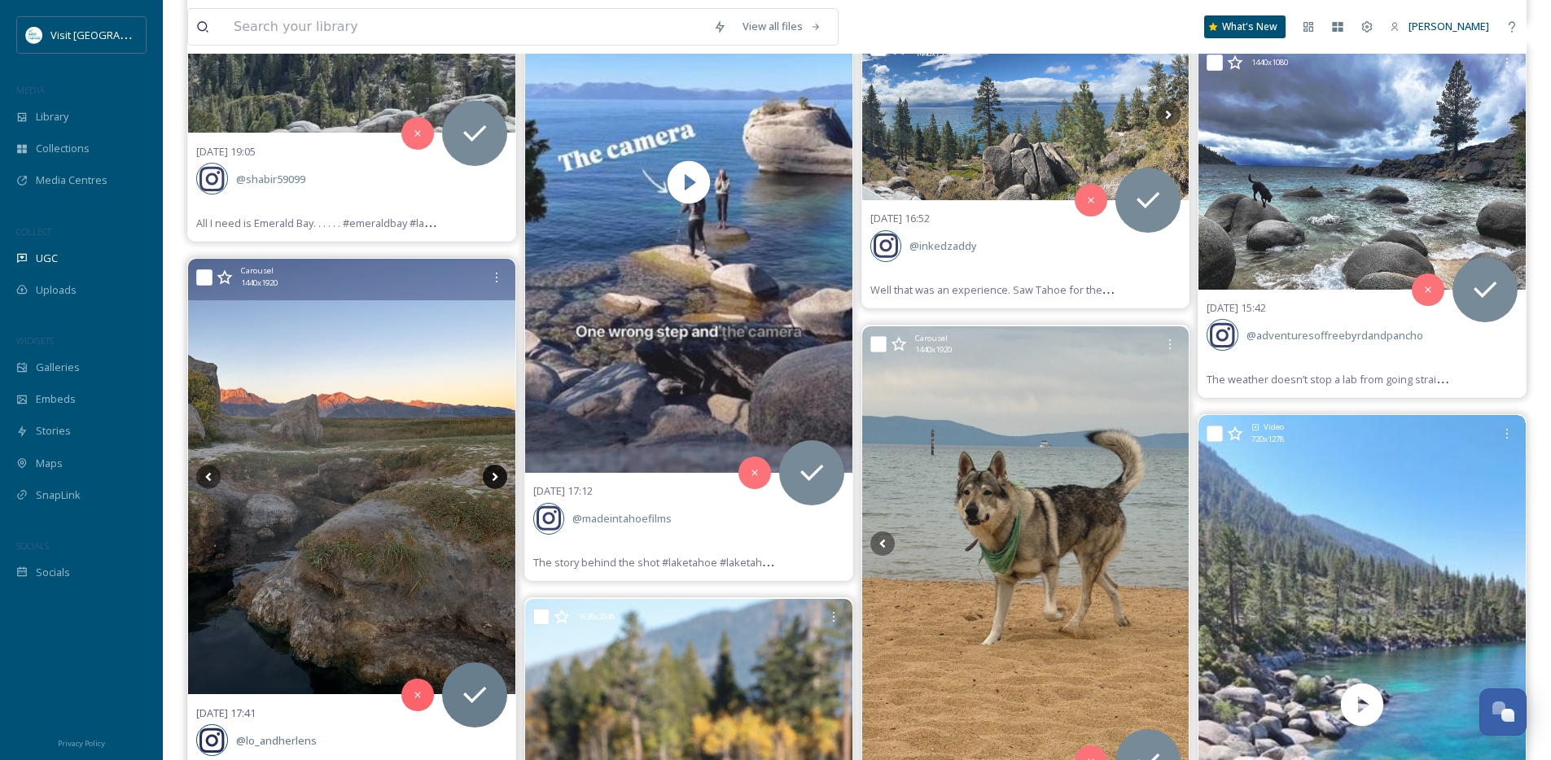
click at [490, 475] on icon at bounding box center [495, 477] width 24 height 24
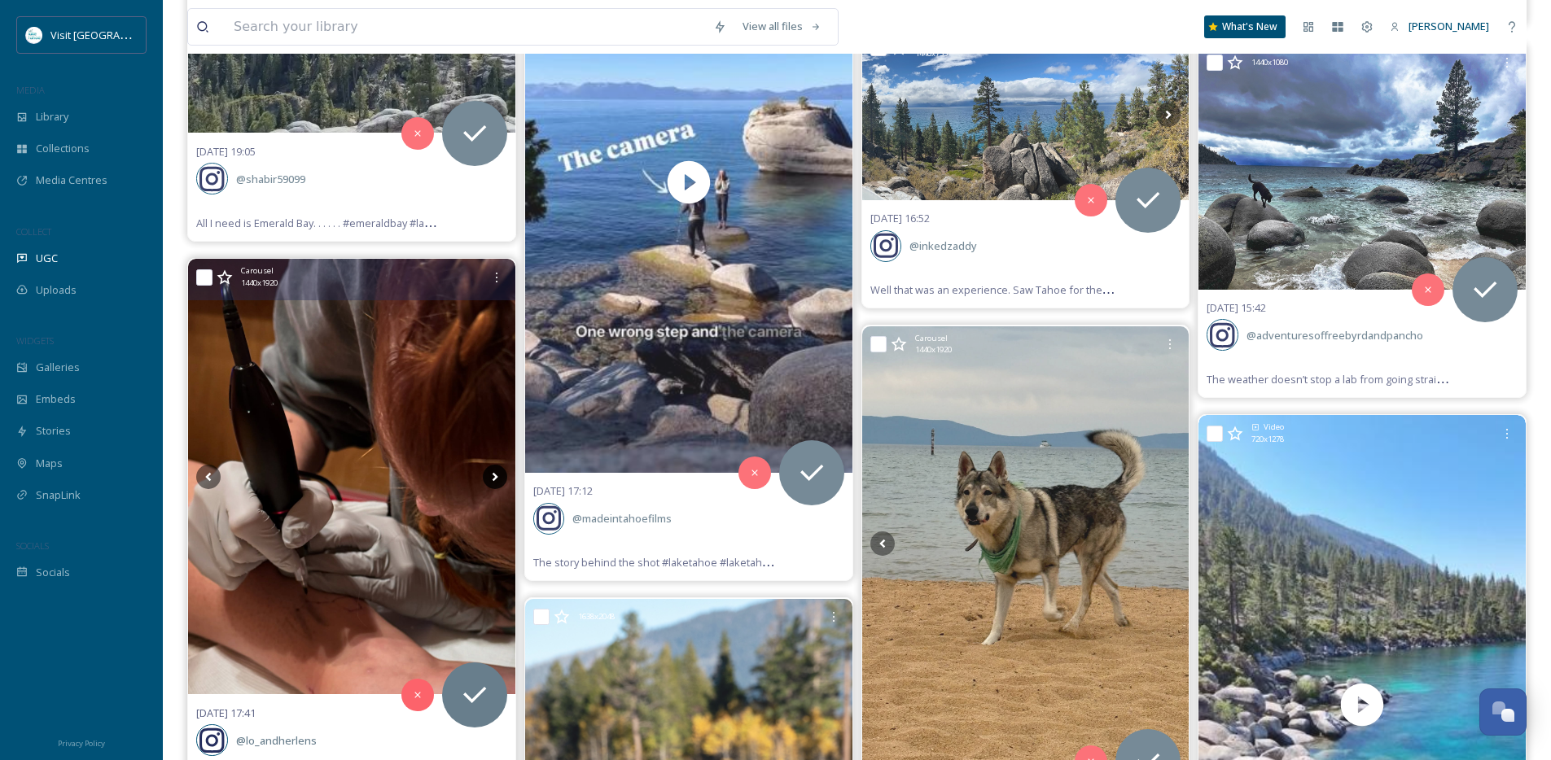
click at [490, 475] on icon at bounding box center [495, 477] width 24 height 24
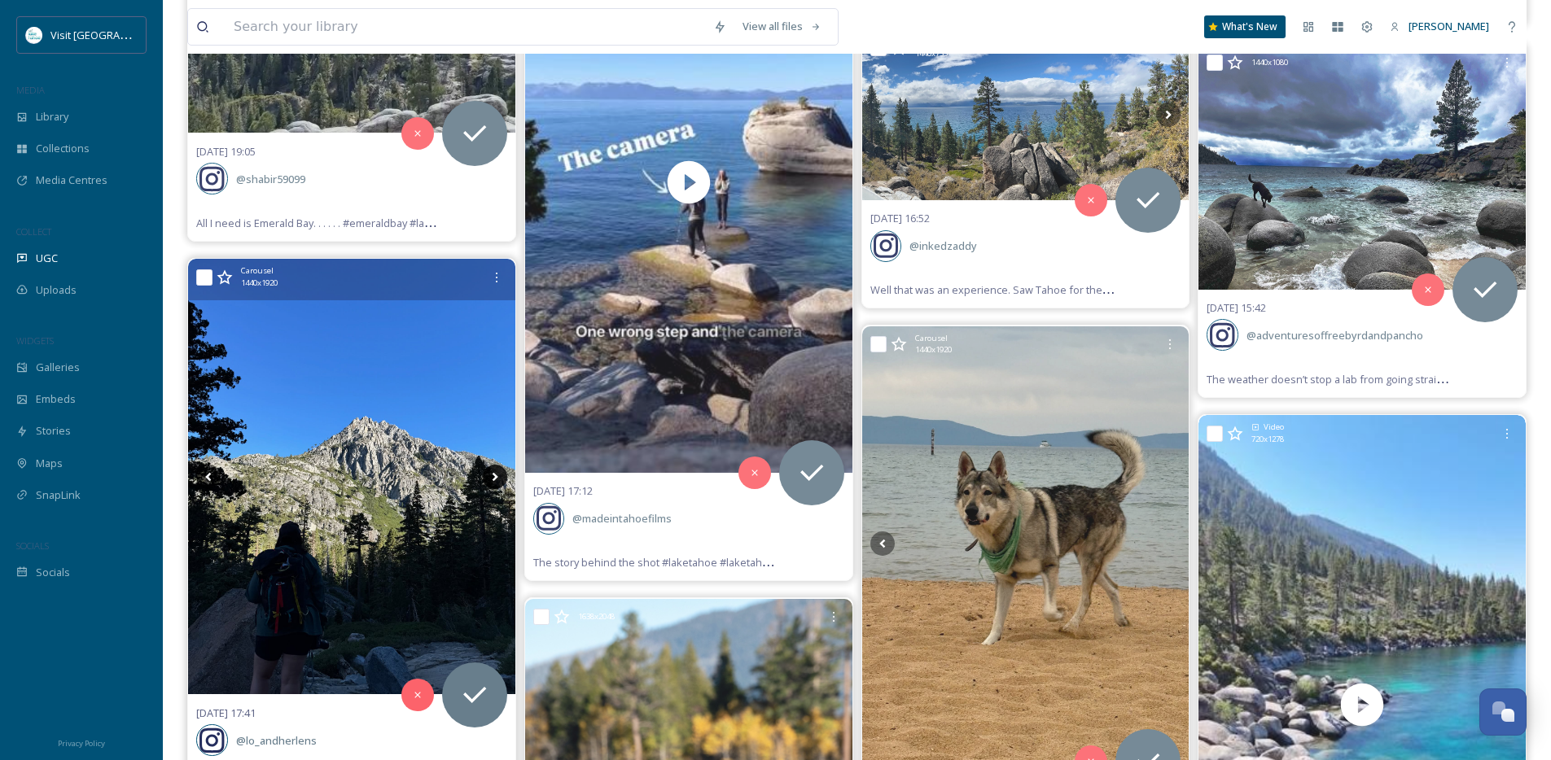
click at [490, 475] on icon at bounding box center [495, 477] width 24 height 24
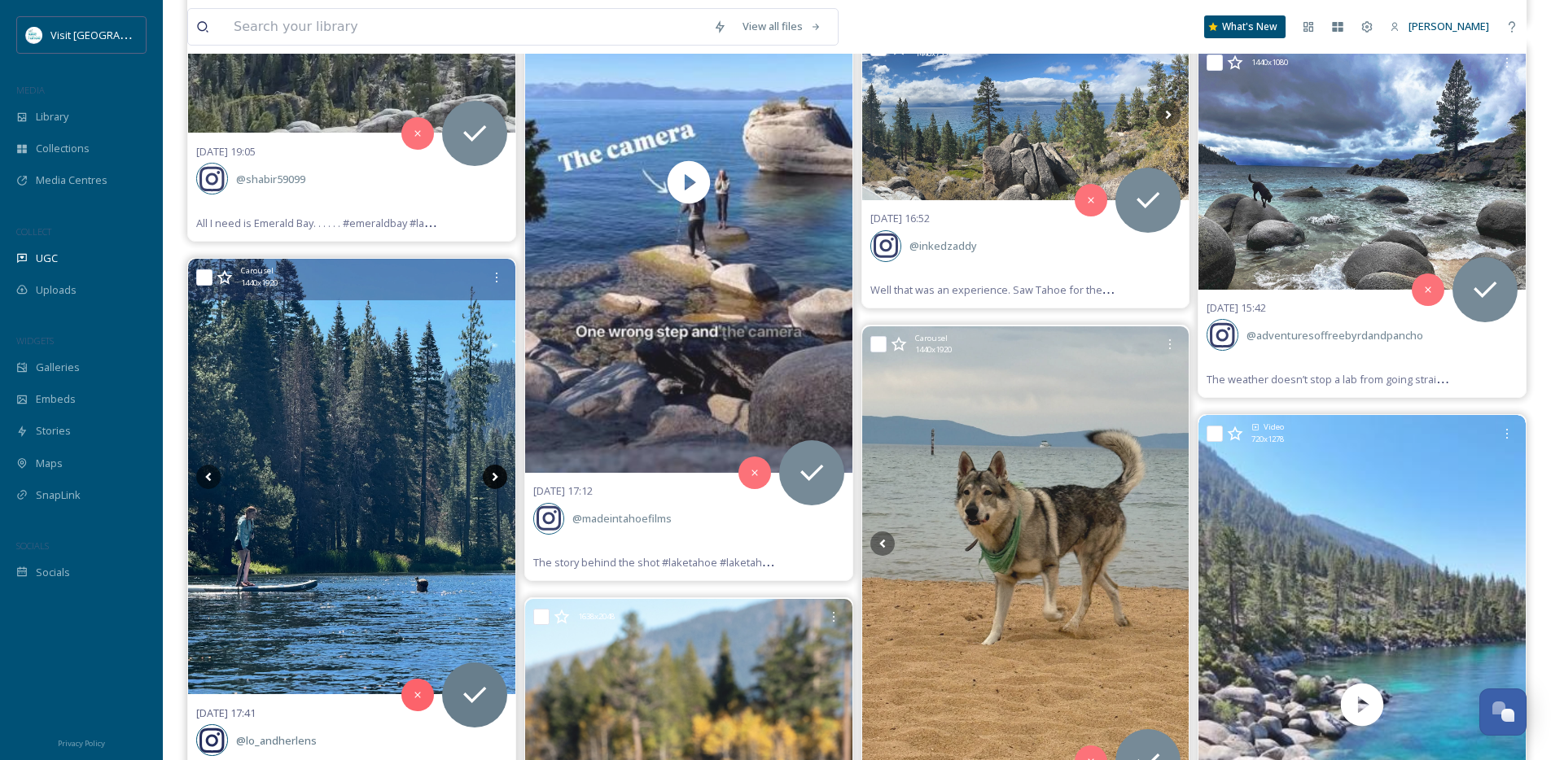
click at [490, 475] on icon at bounding box center [495, 477] width 24 height 24
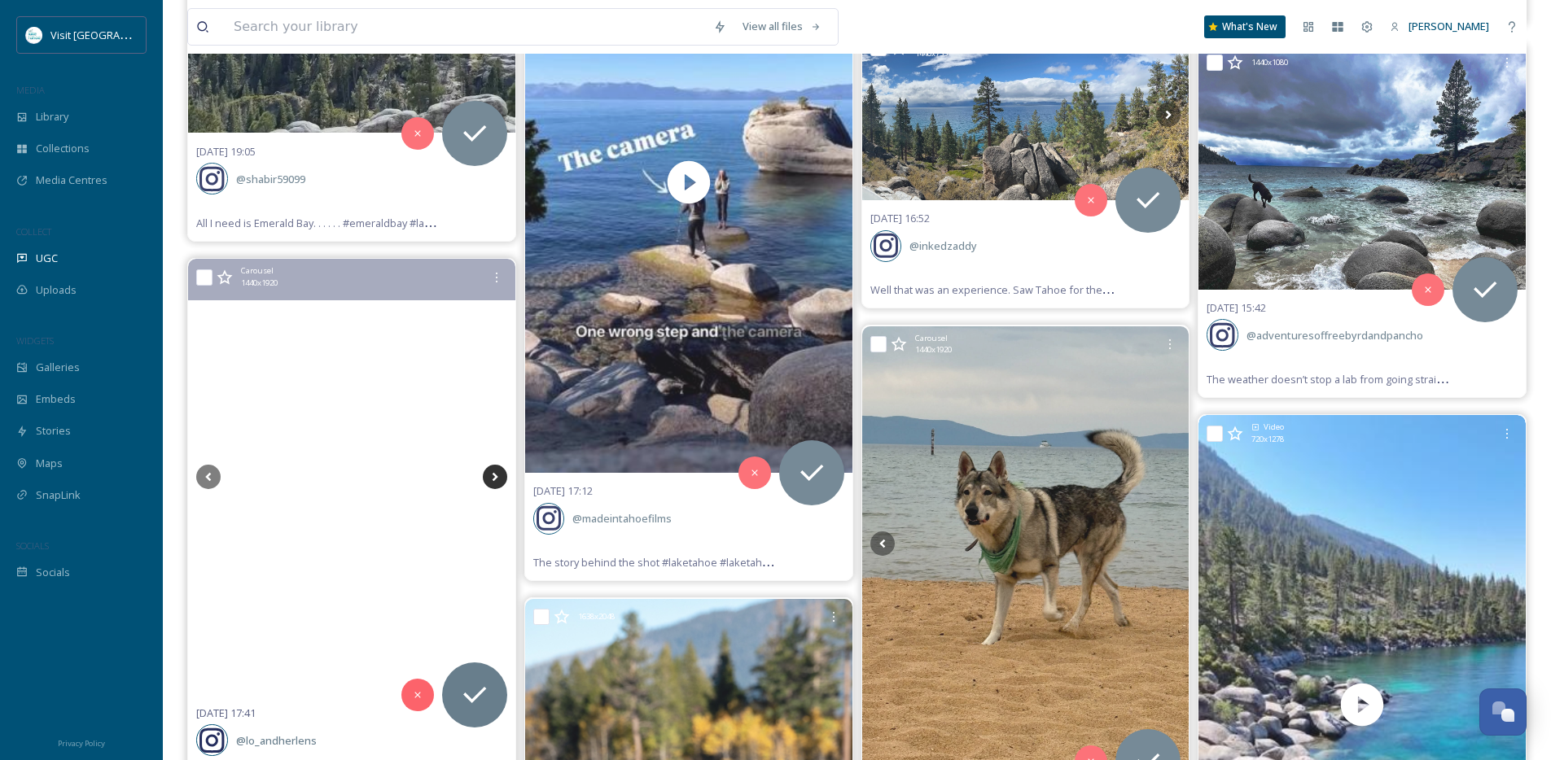
click at [490, 475] on icon at bounding box center [495, 477] width 24 height 24
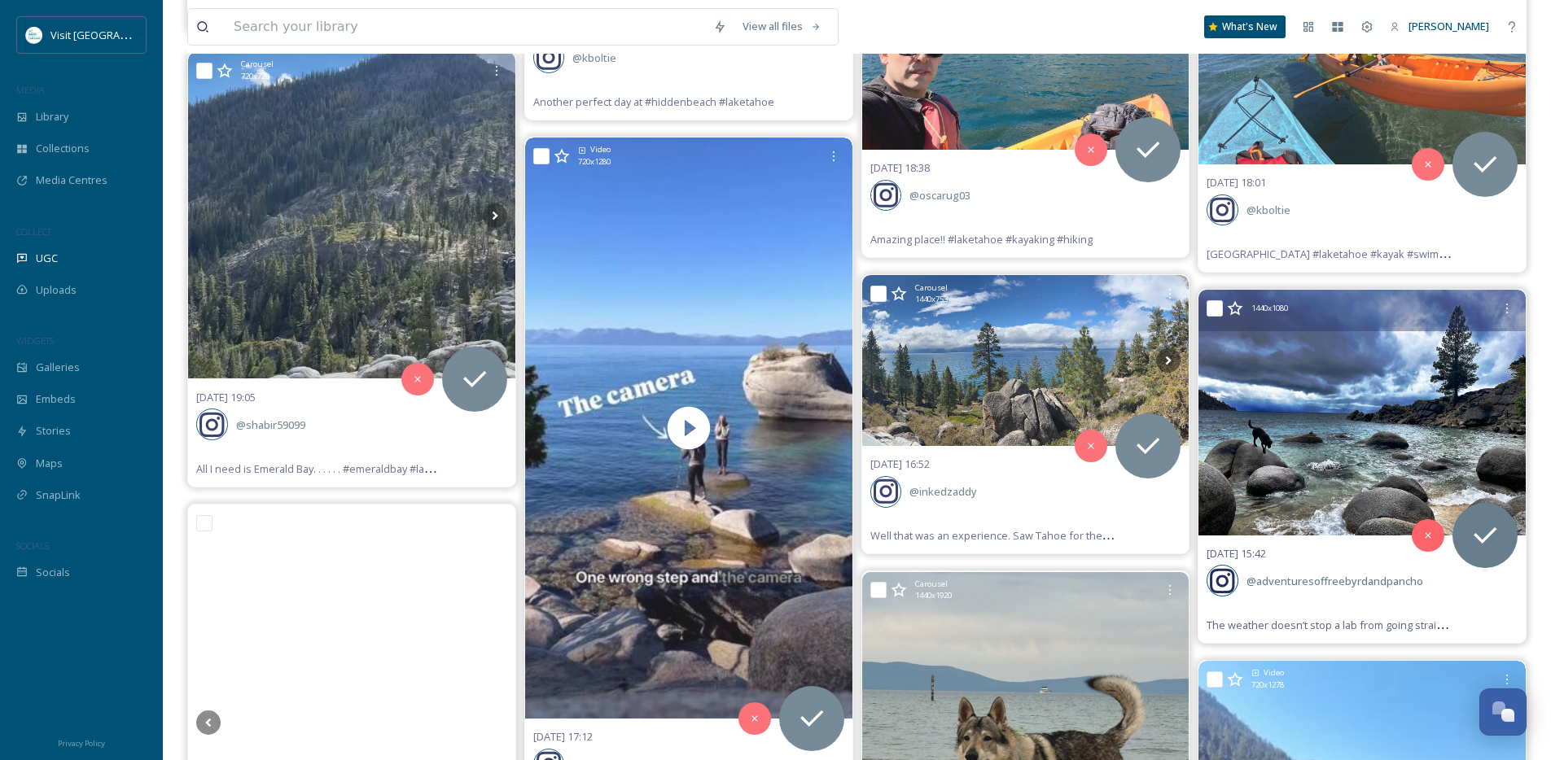
scroll to position [3399, 0]
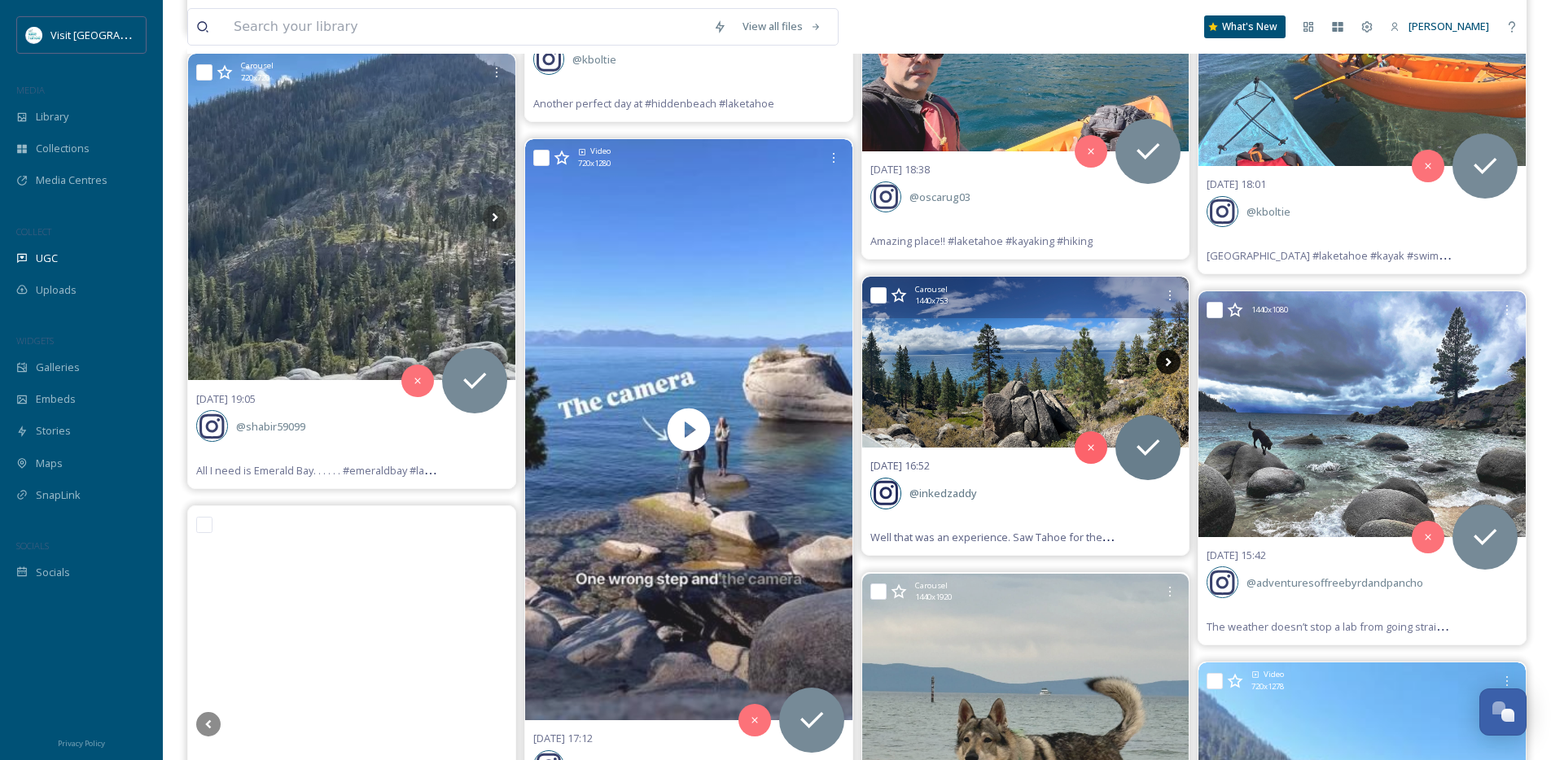
click at [1165, 354] on icon at bounding box center [1168, 362] width 24 height 24
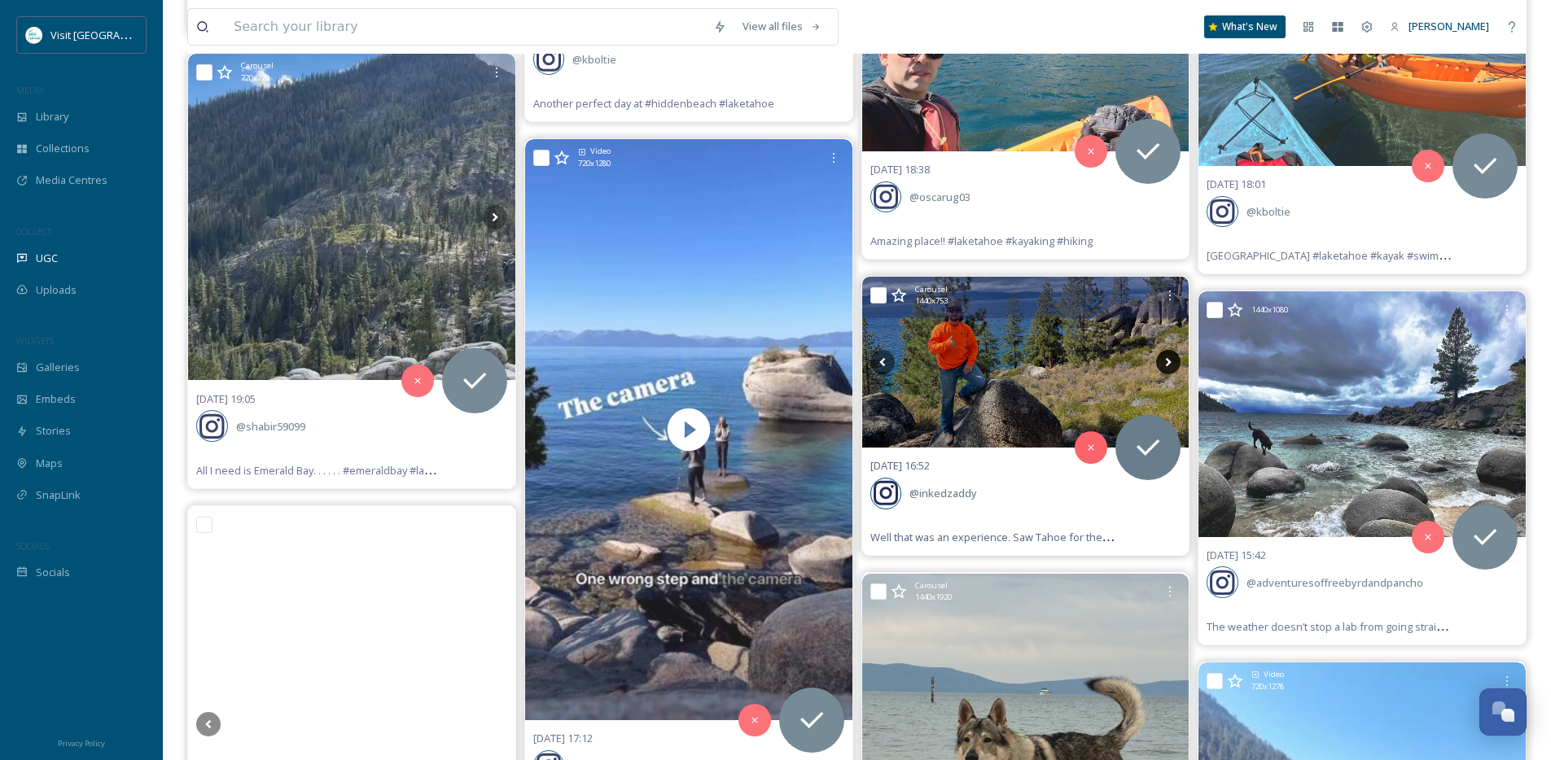
click at [1170, 370] on icon at bounding box center [1168, 362] width 24 height 24
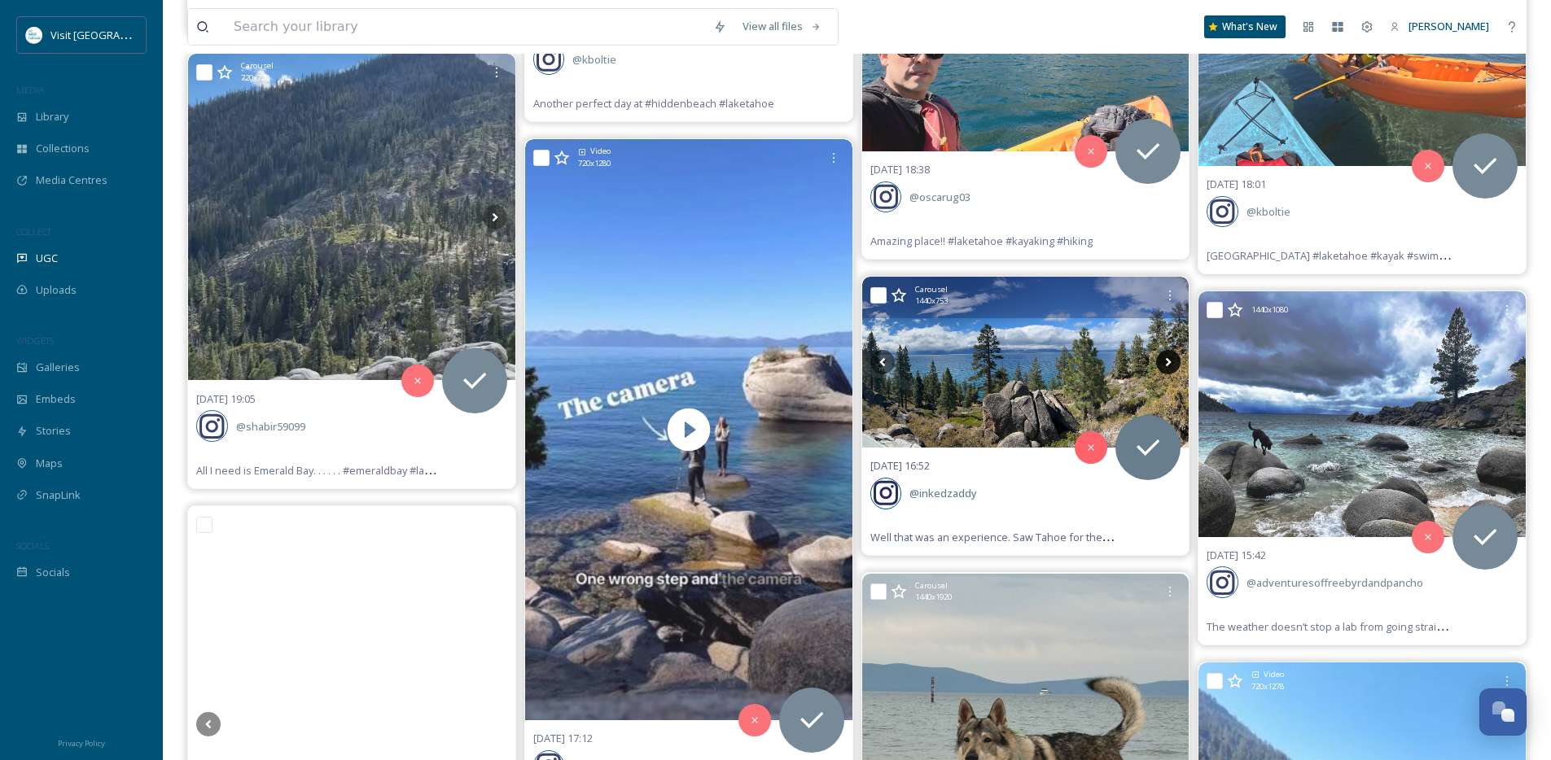
click at [1168, 366] on icon at bounding box center [1168, 362] width 24 height 24
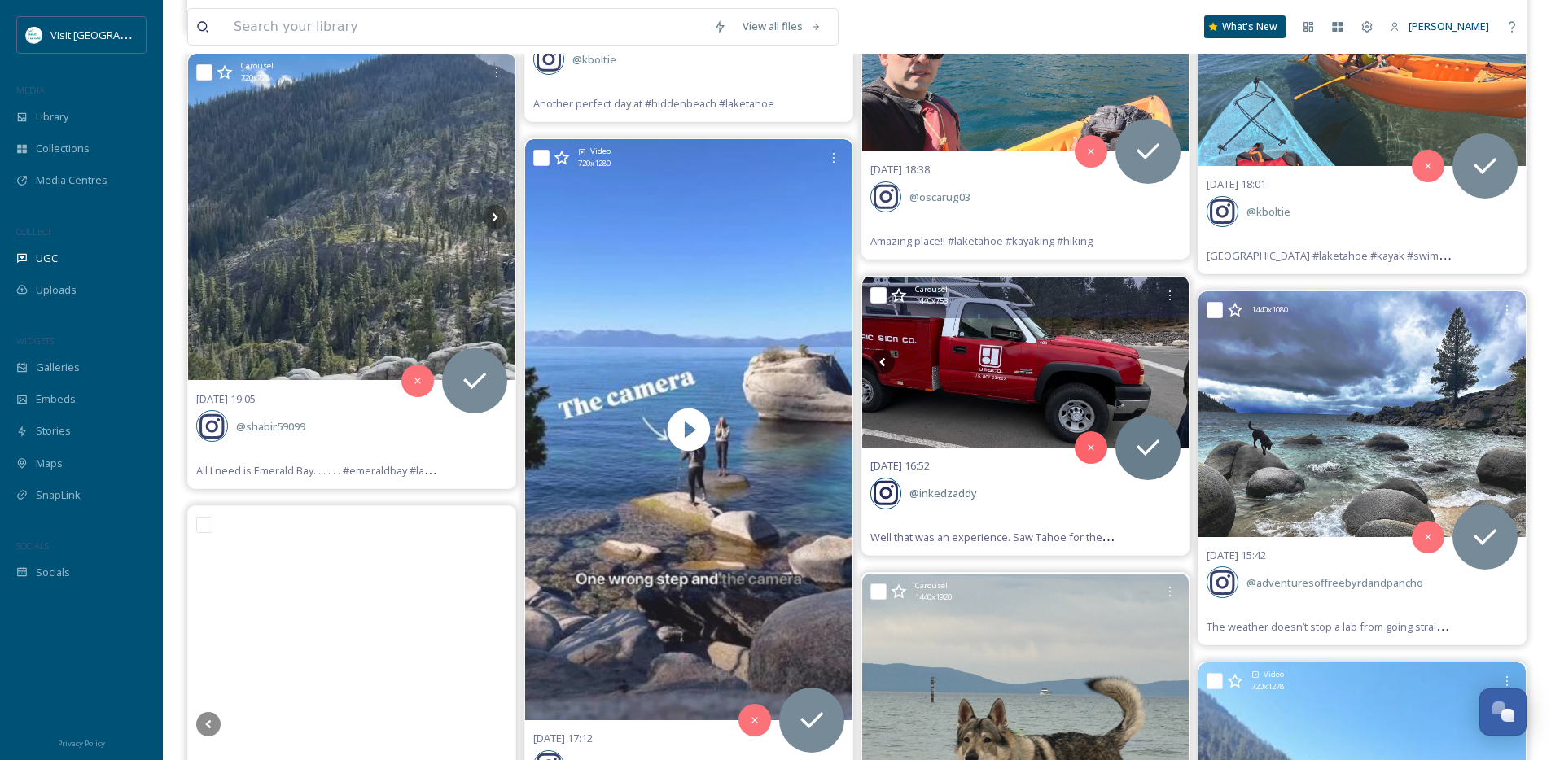
click at [1167, 366] on icon at bounding box center [1168, 362] width 24 height 24
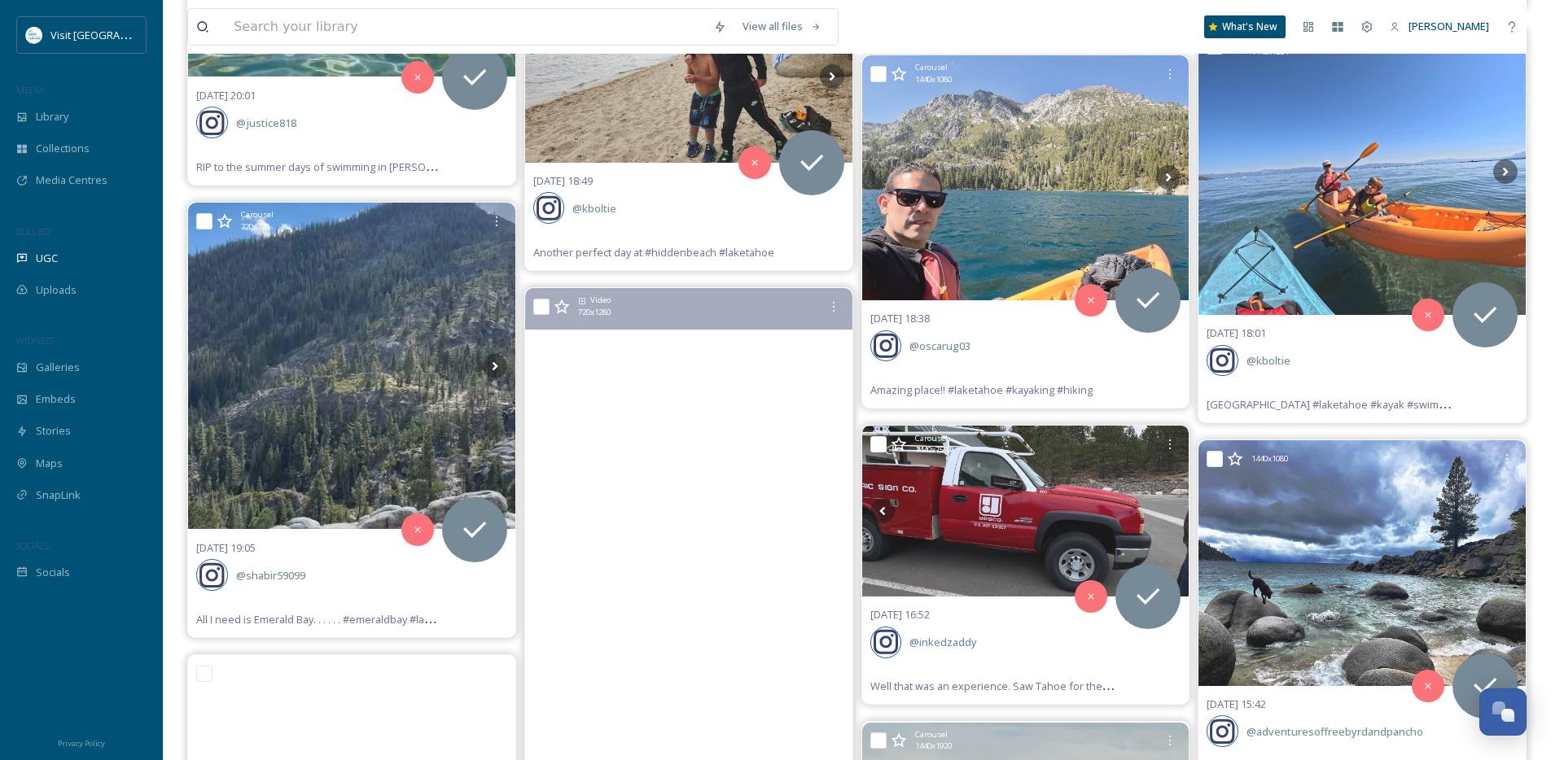
scroll to position [3228, 0]
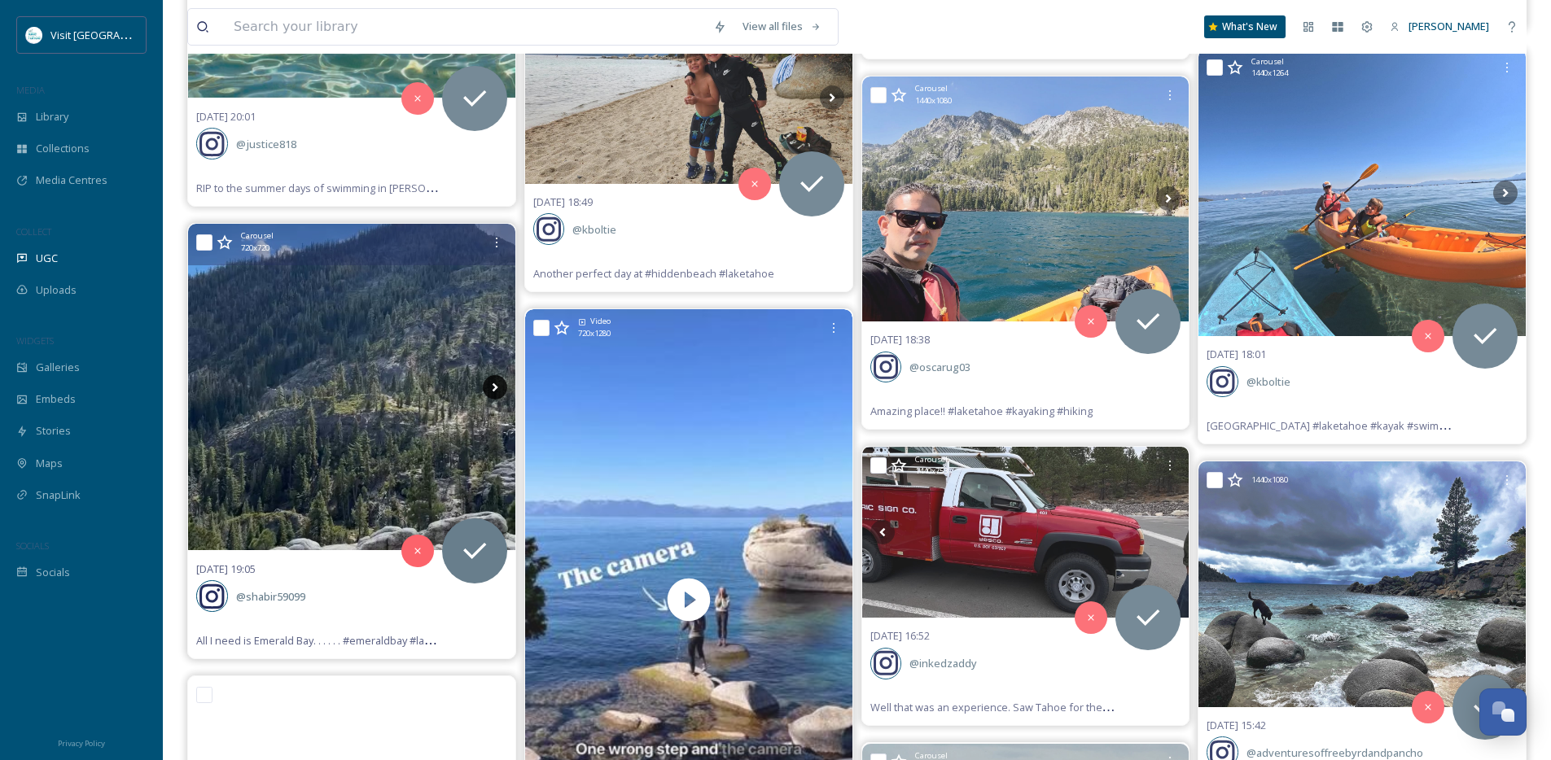
click at [488, 383] on icon at bounding box center [495, 387] width 24 height 24
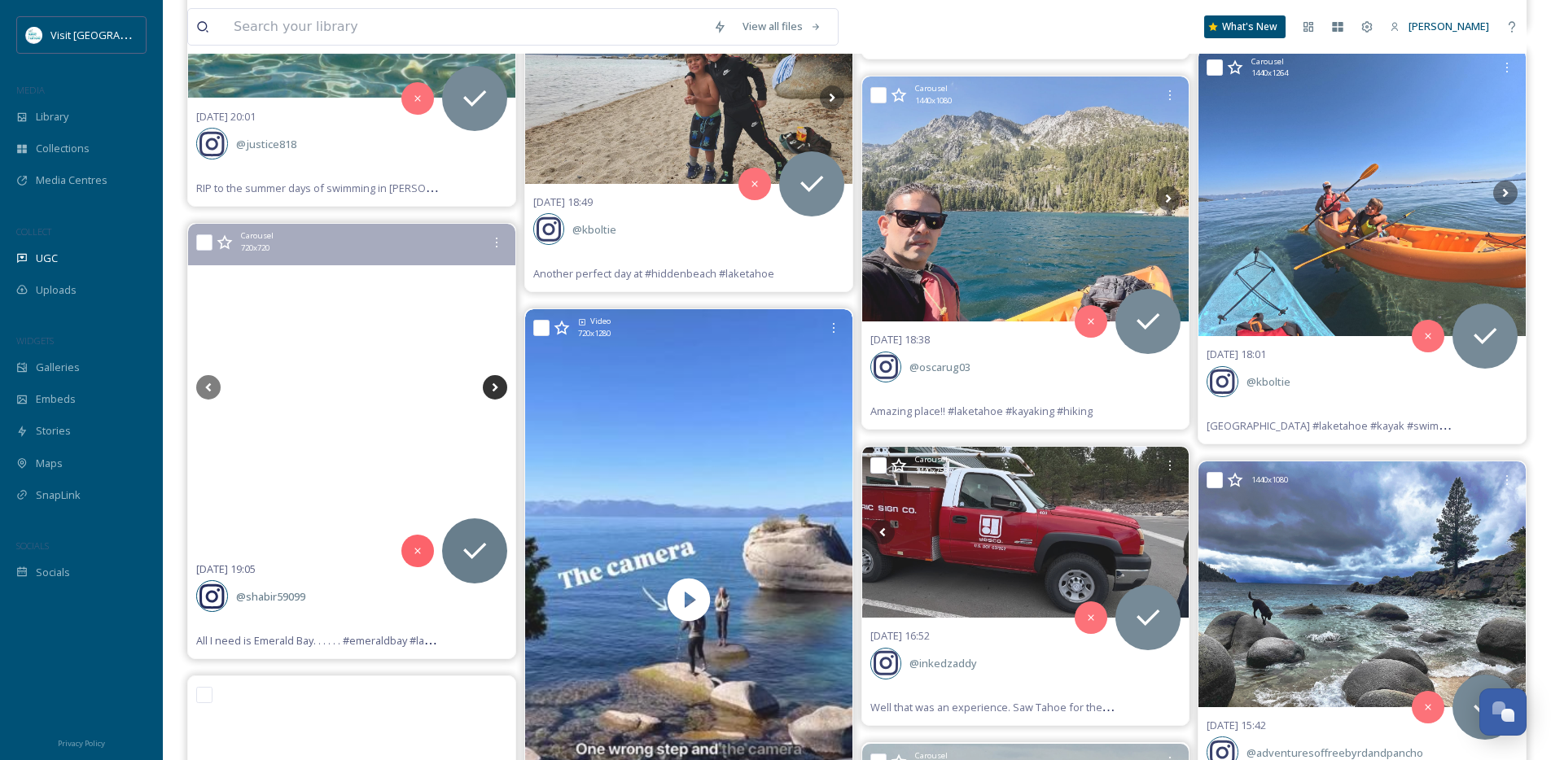
click at [491, 385] on icon at bounding box center [495, 387] width 24 height 24
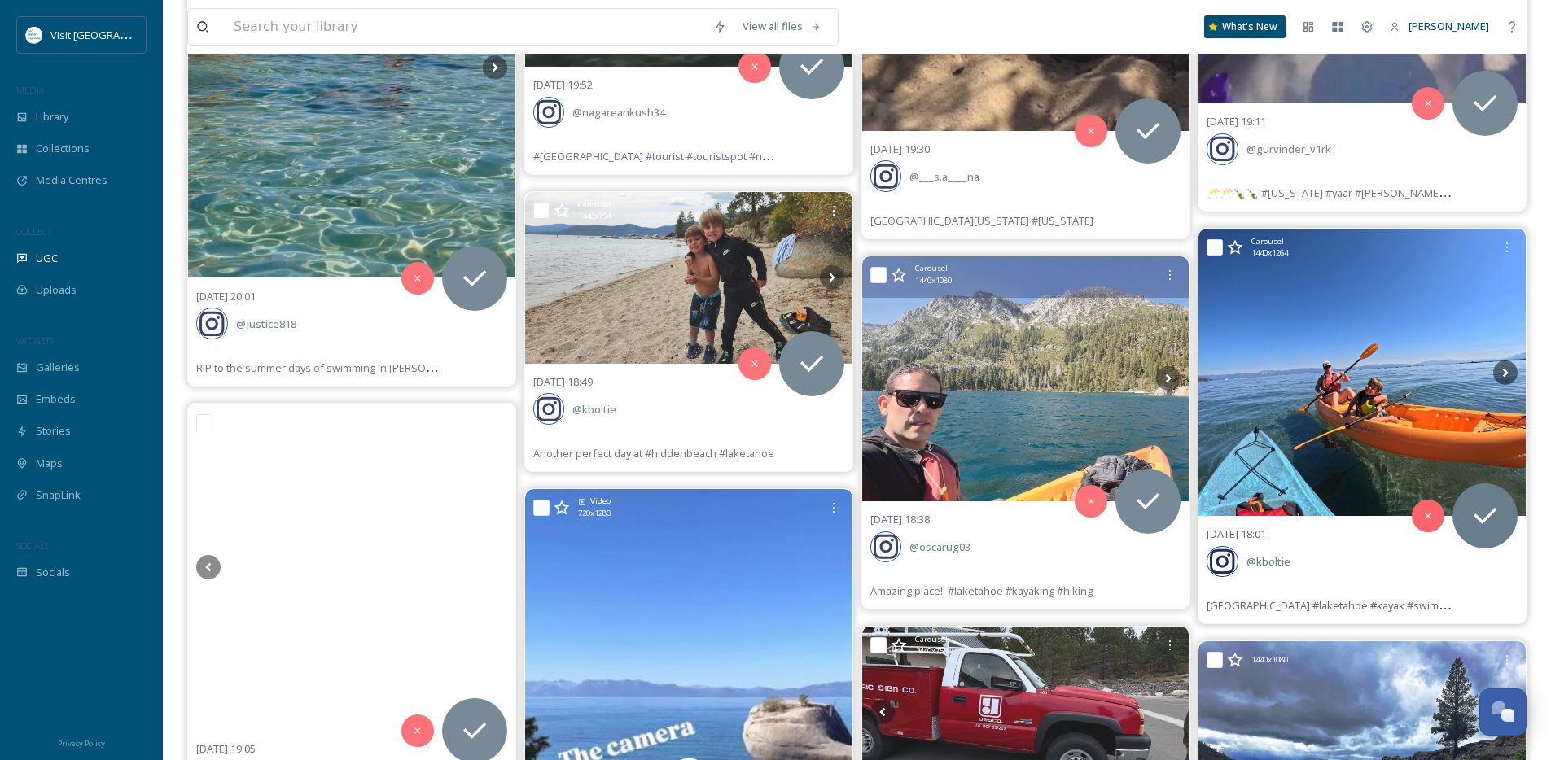
scroll to position [3048, 0]
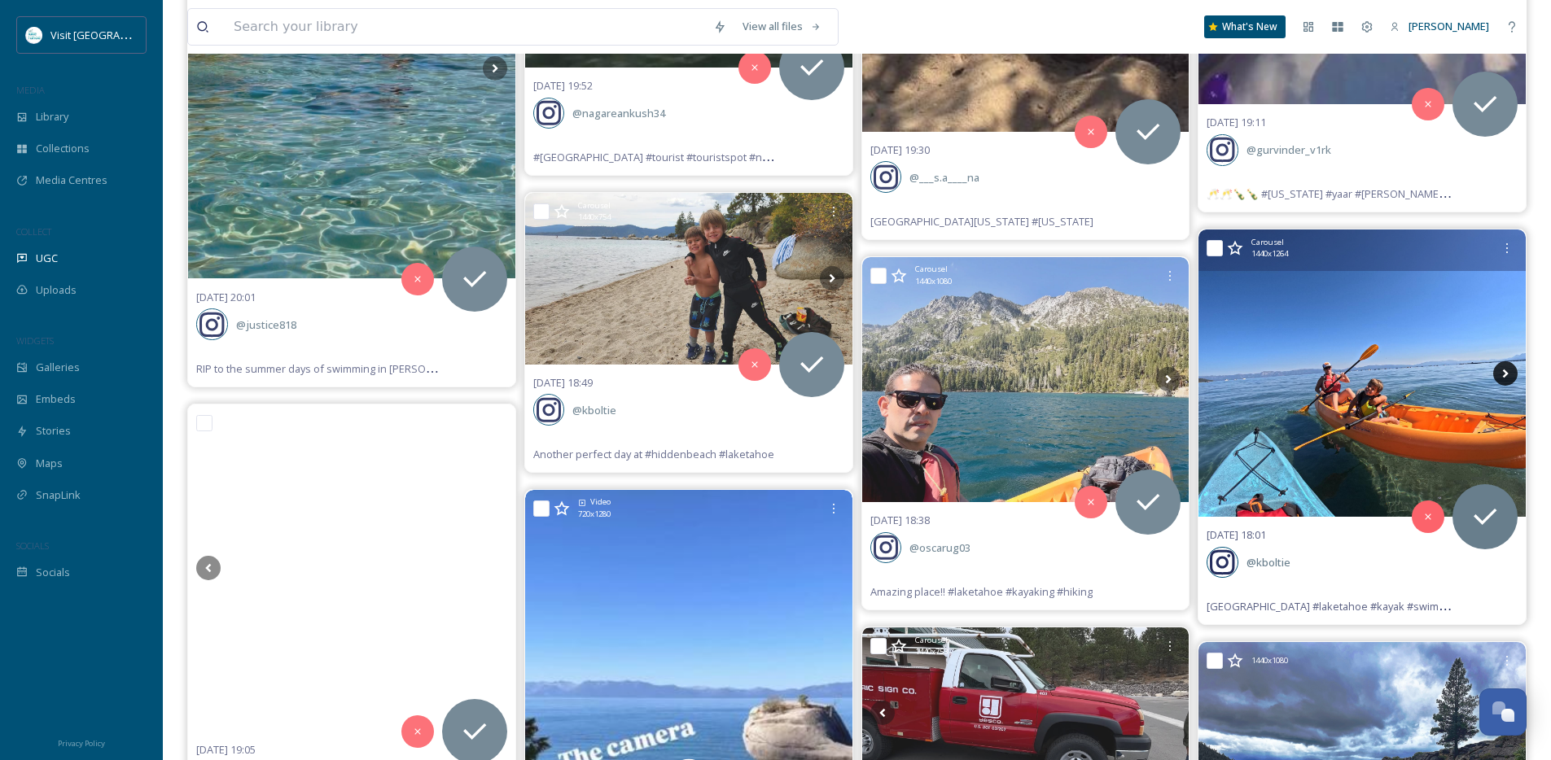
click at [1509, 370] on icon at bounding box center [1505, 373] width 24 height 24
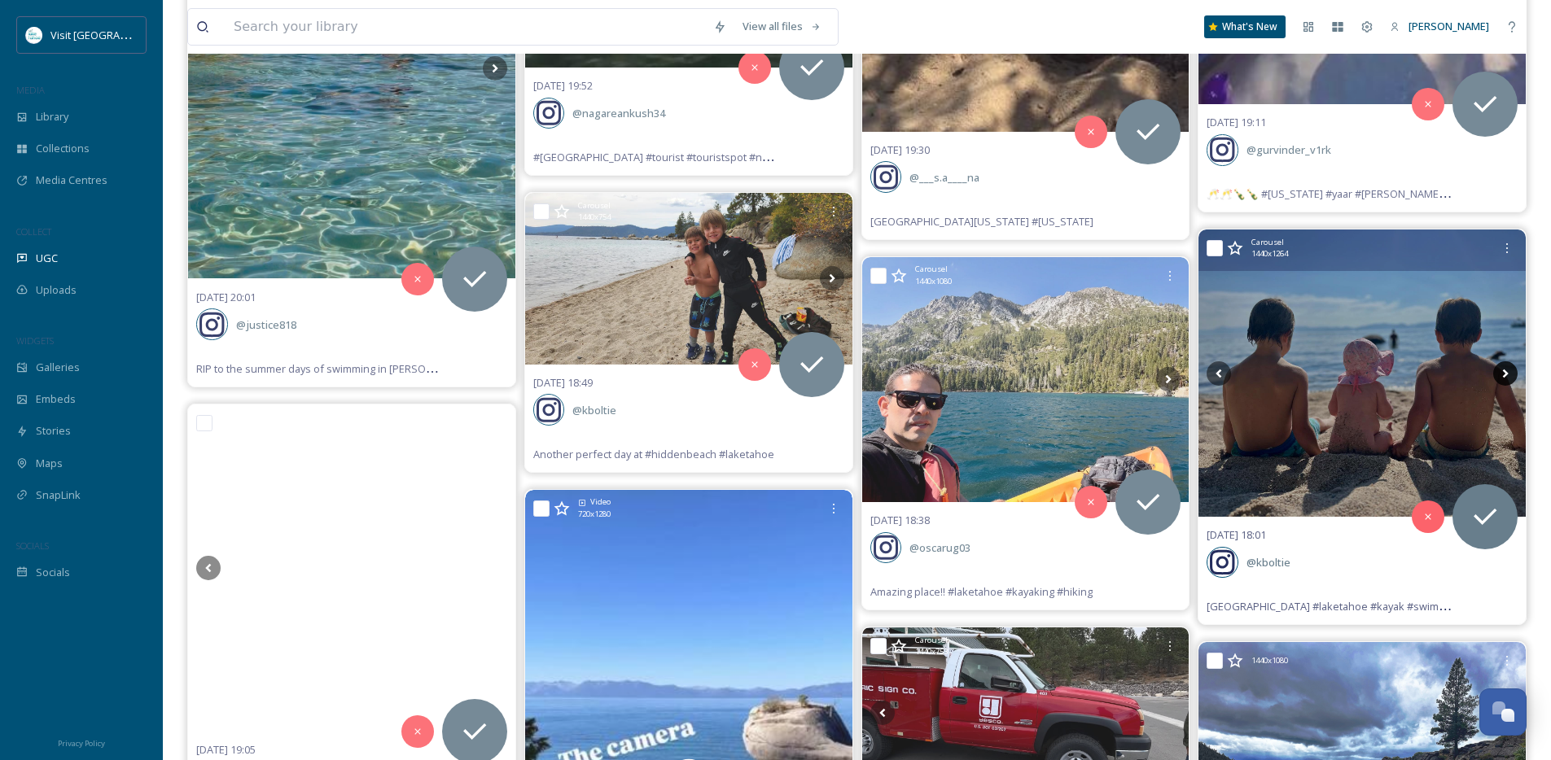
click at [1509, 370] on icon at bounding box center [1505, 373] width 24 height 24
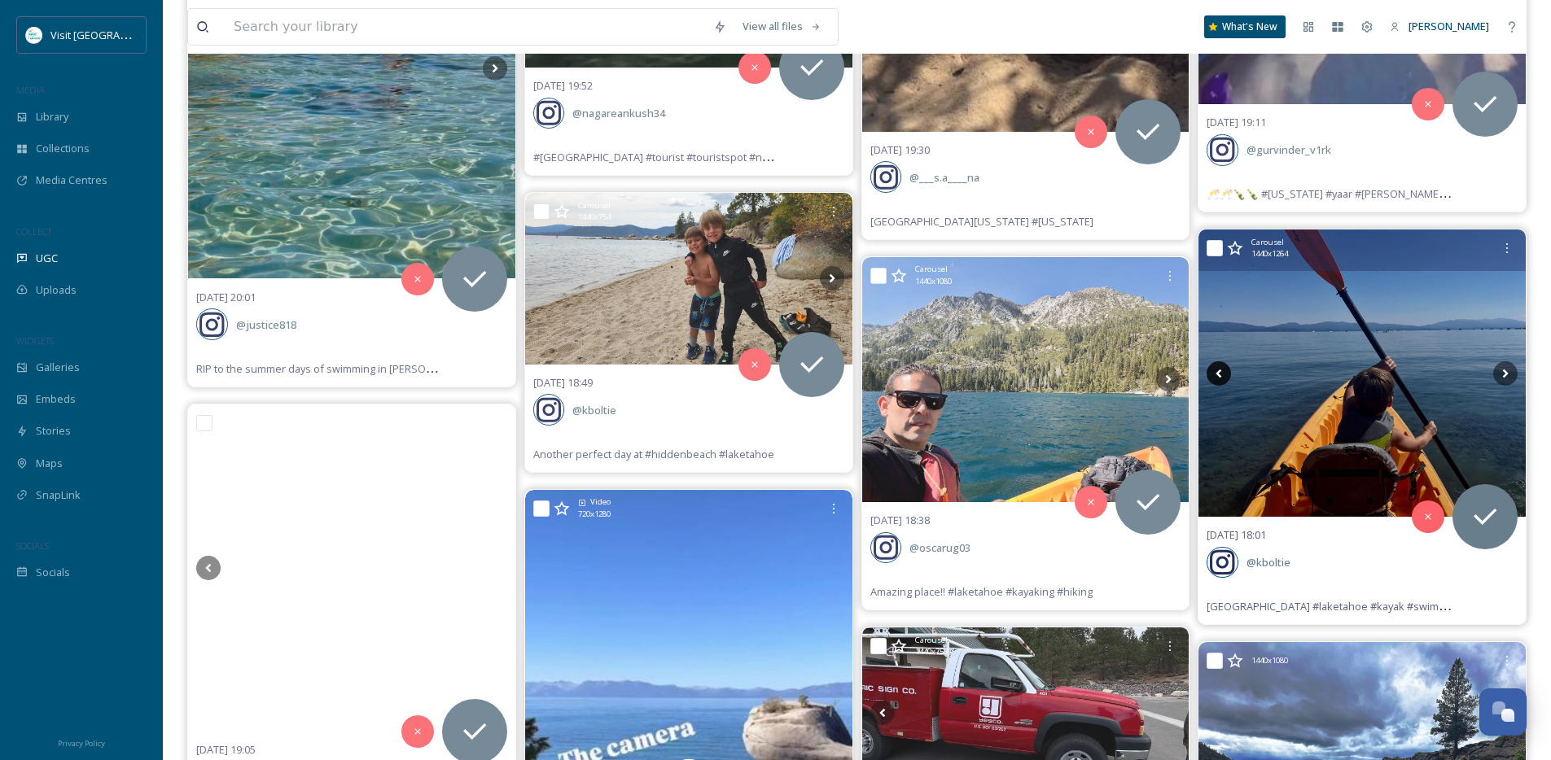
click at [1221, 370] on icon at bounding box center [1219, 373] width 6 height 9
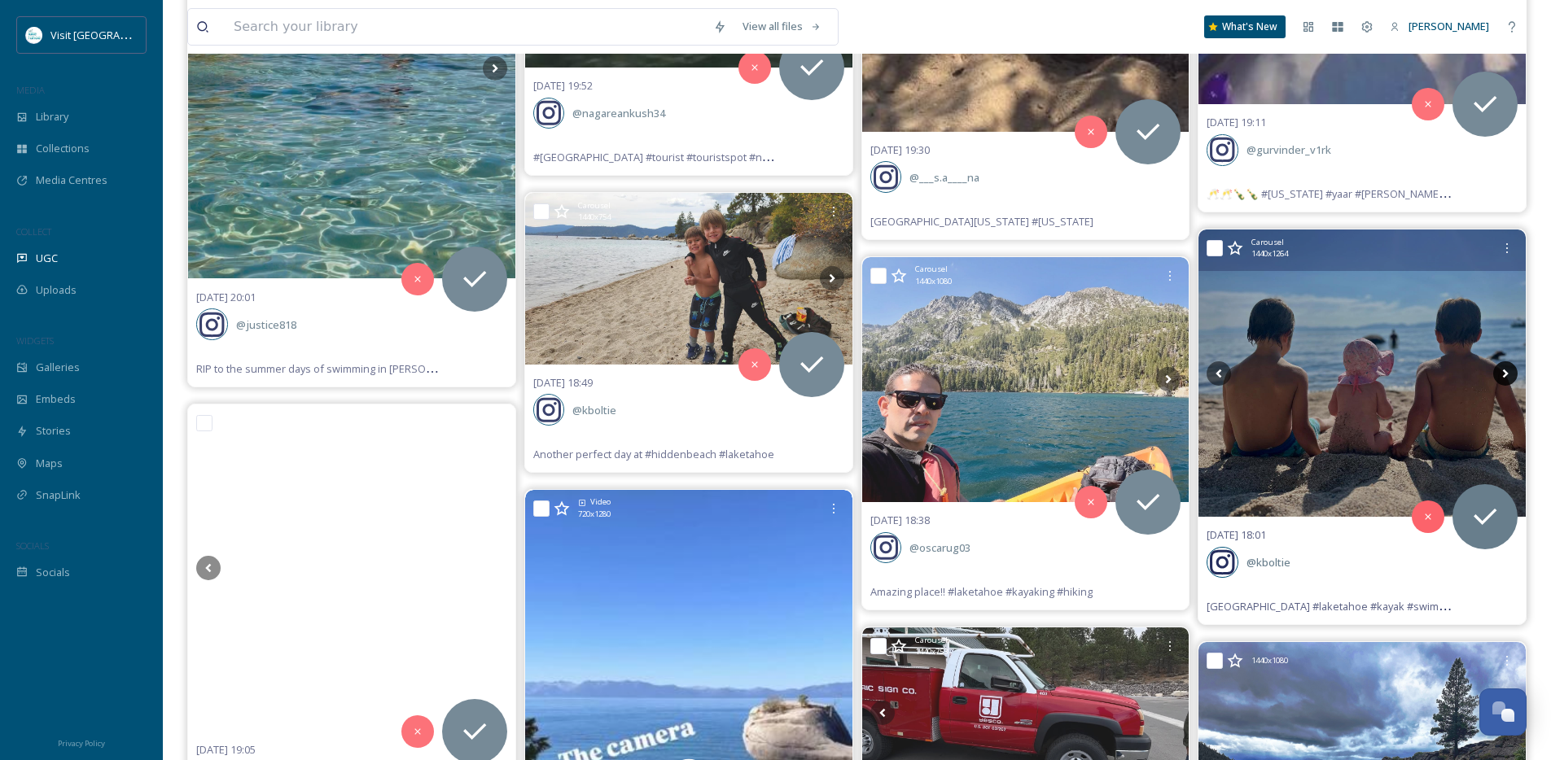
click at [1508, 372] on icon at bounding box center [1505, 373] width 24 height 24
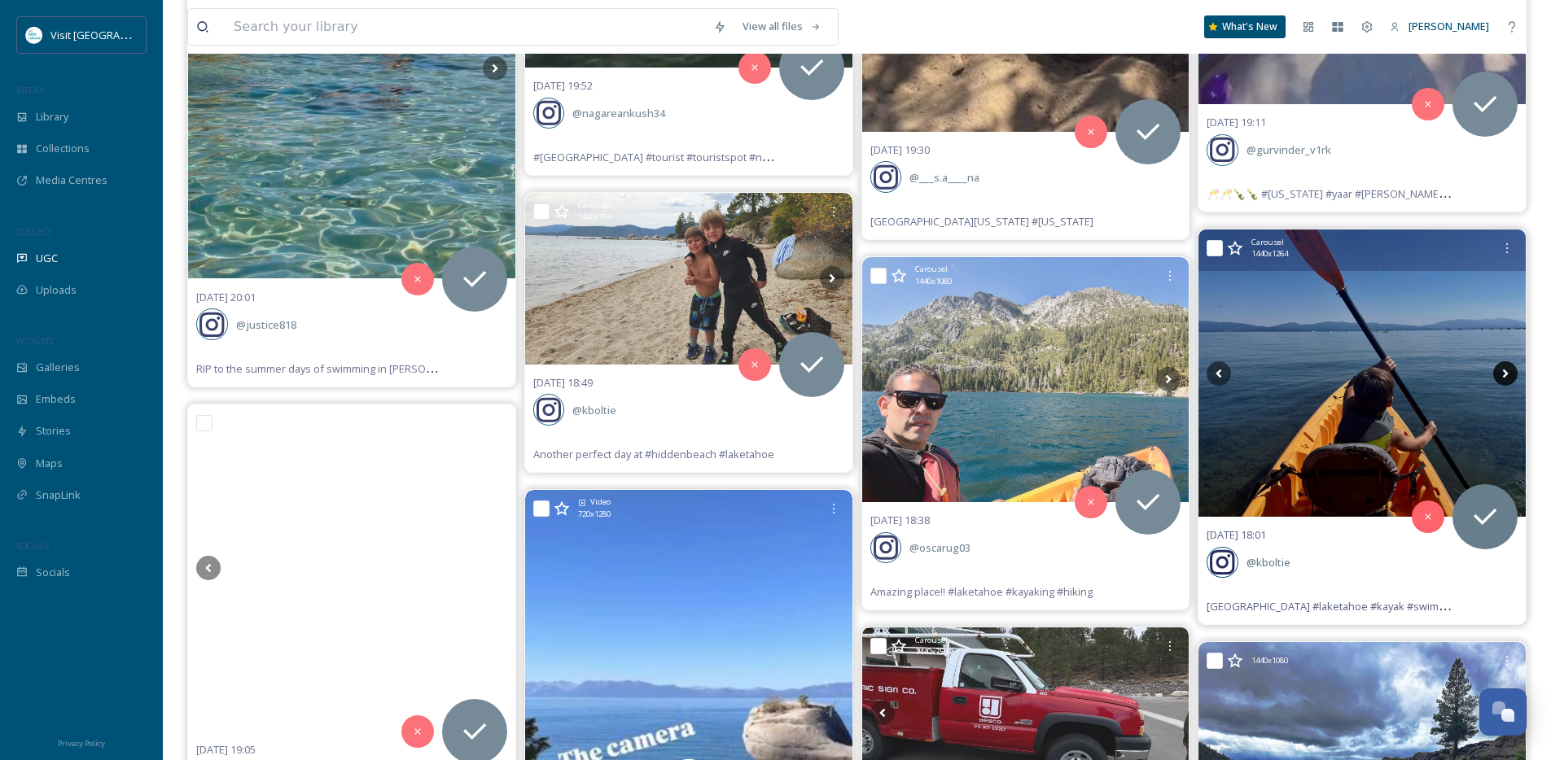
click at [1508, 372] on icon at bounding box center [1505, 373] width 24 height 24
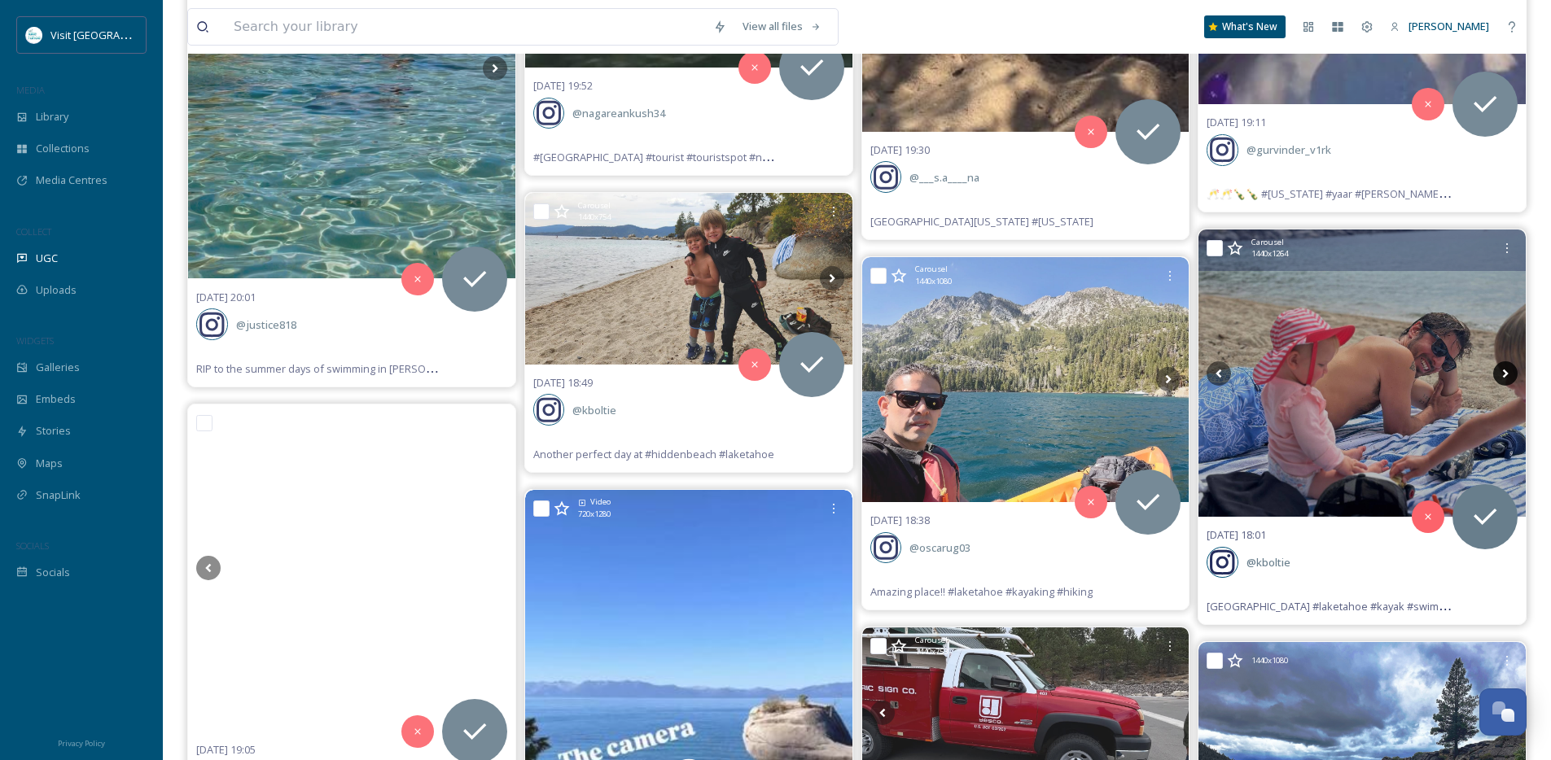
click at [1508, 372] on icon at bounding box center [1505, 373] width 24 height 24
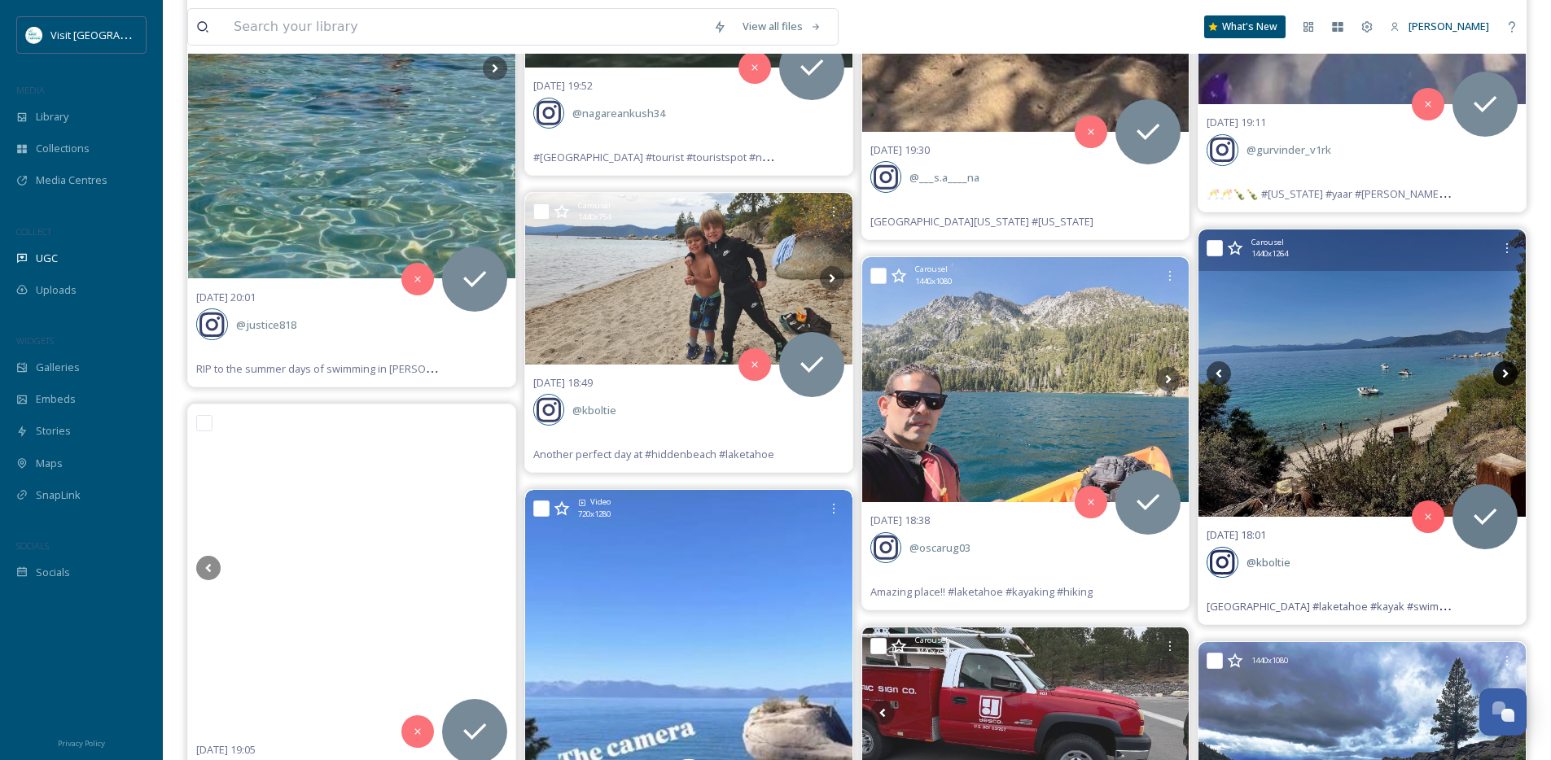
click at [1508, 372] on icon at bounding box center [1505, 373] width 24 height 24
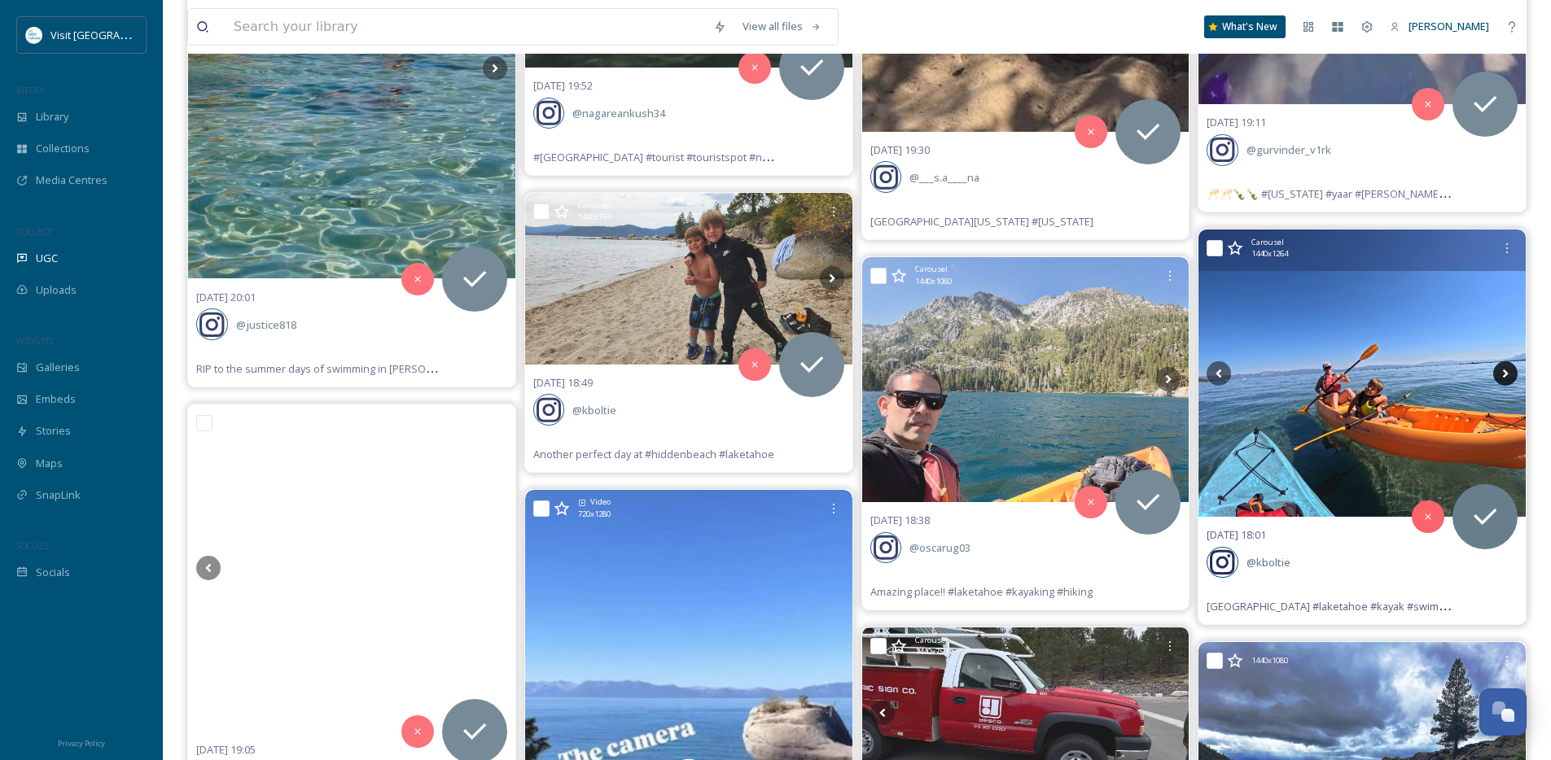
click at [1508, 372] on icon at bounding box center [1505, 373] width 24 height 24
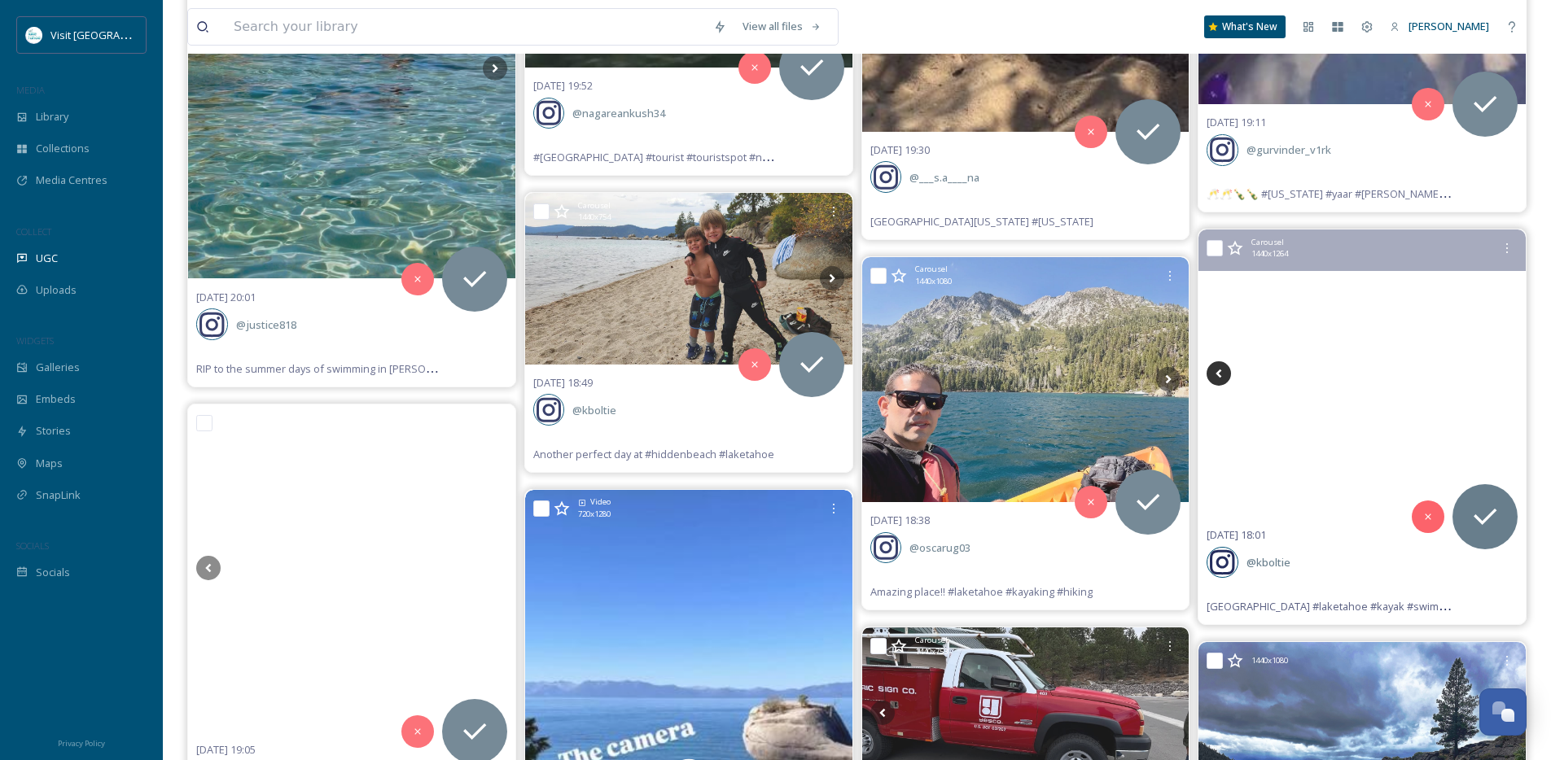
click at [1228, 375] on icon at bounding box center [1218, 373] width 24 height 24
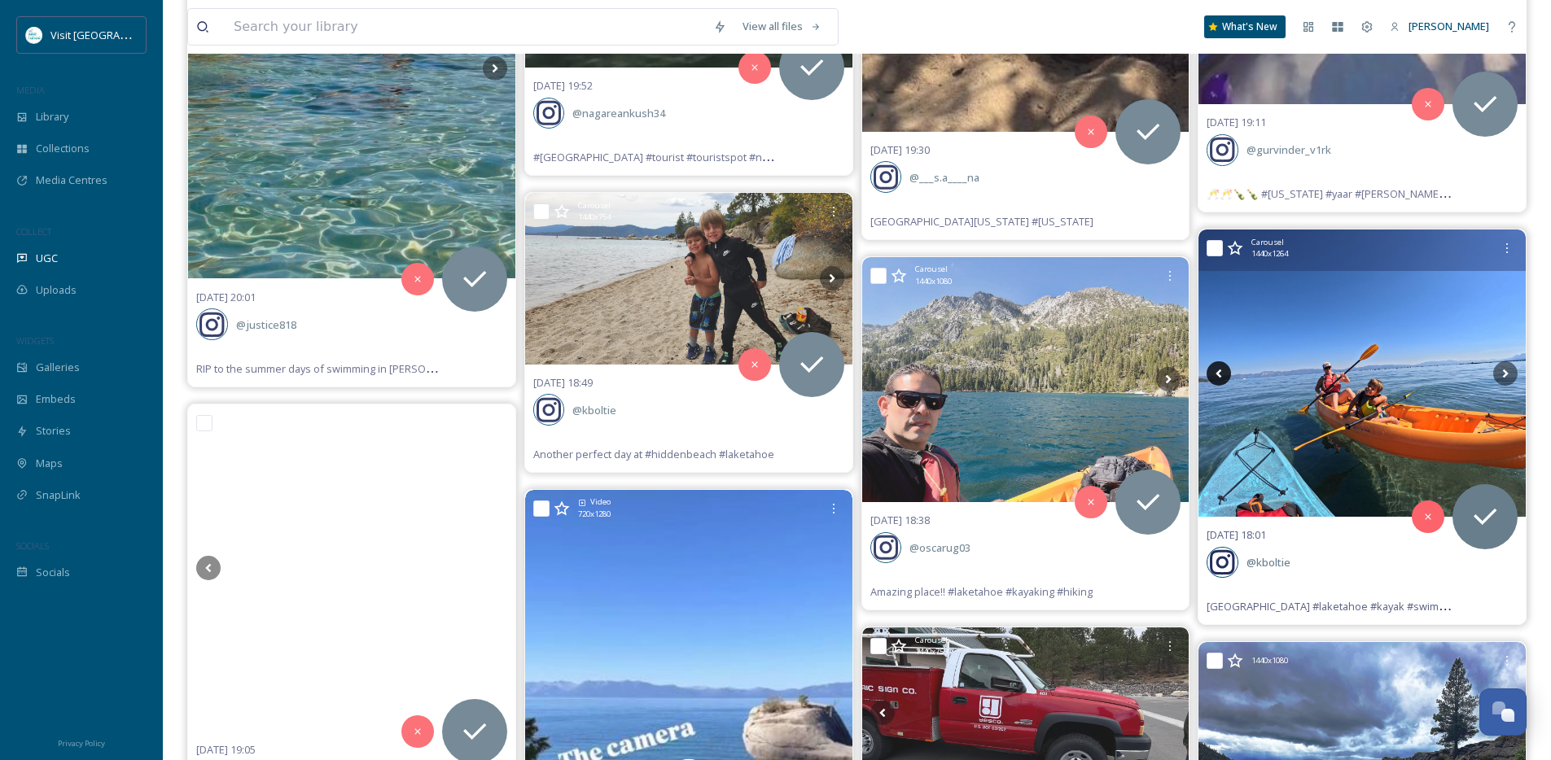
click at [1228, 375] on icon at bounding box center [1218, 373] width 24 height 24
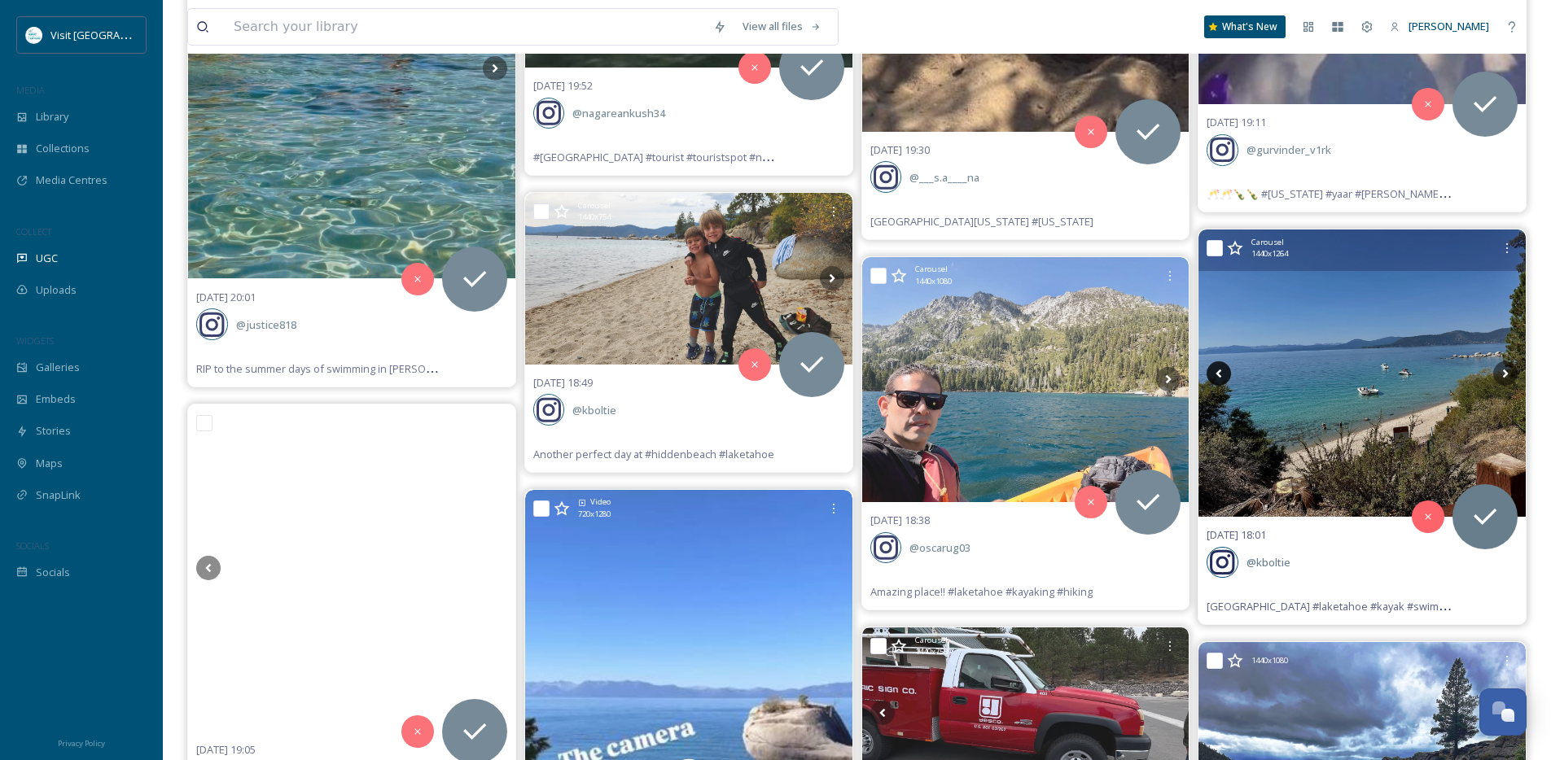
click at [1228, 375] on icon at bounding box center [1218, 373] width 24 height 24
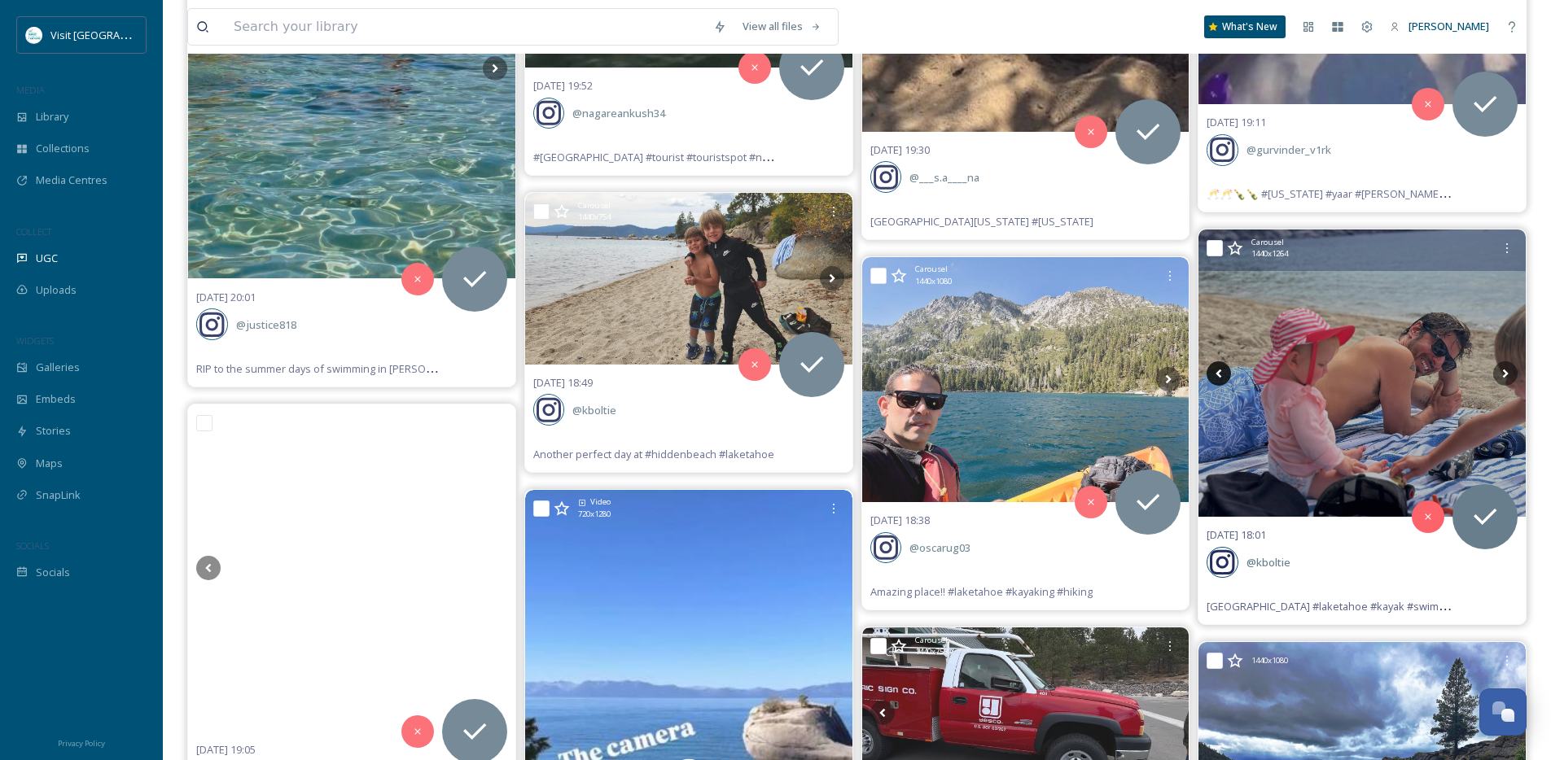
click at [1228, 375] on icon at bounding box center [1218, 373] width 24 height 24
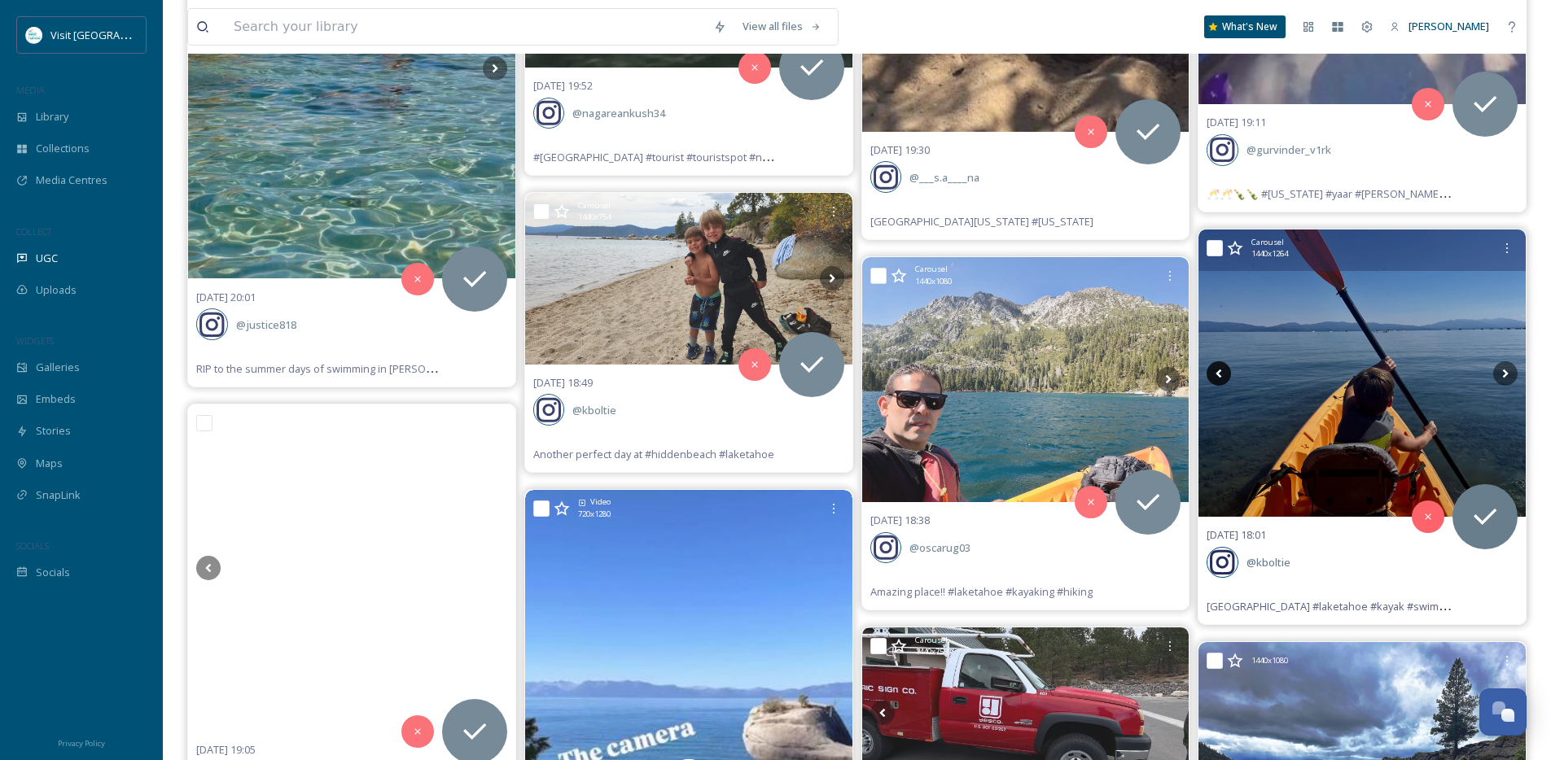
click at [1228, 375] on icon at bounding box center [1218, 373] width 24 height 24
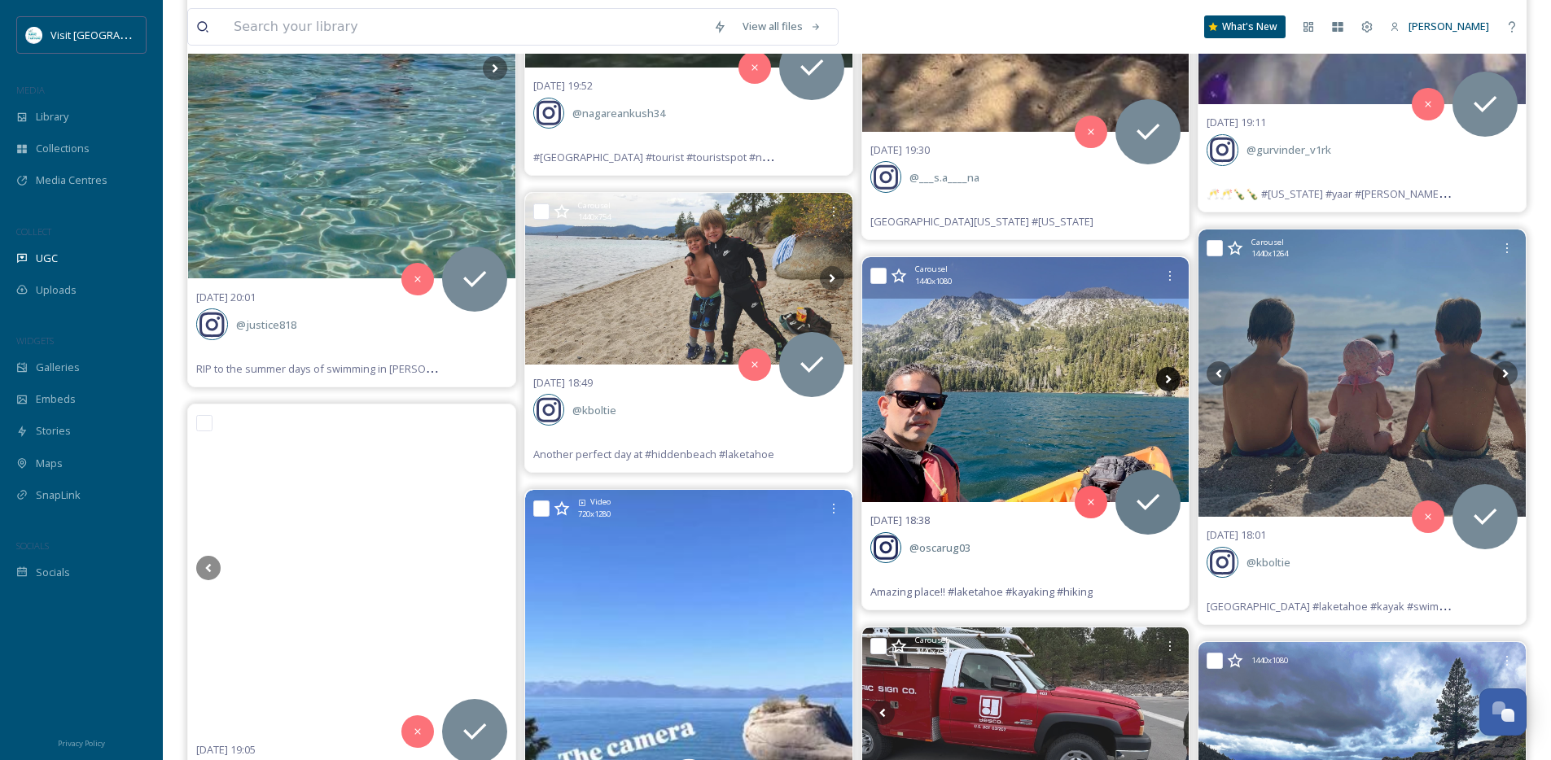
click at [1170, 378] on icon at bounding box center [1169, 379] width 6 height 9
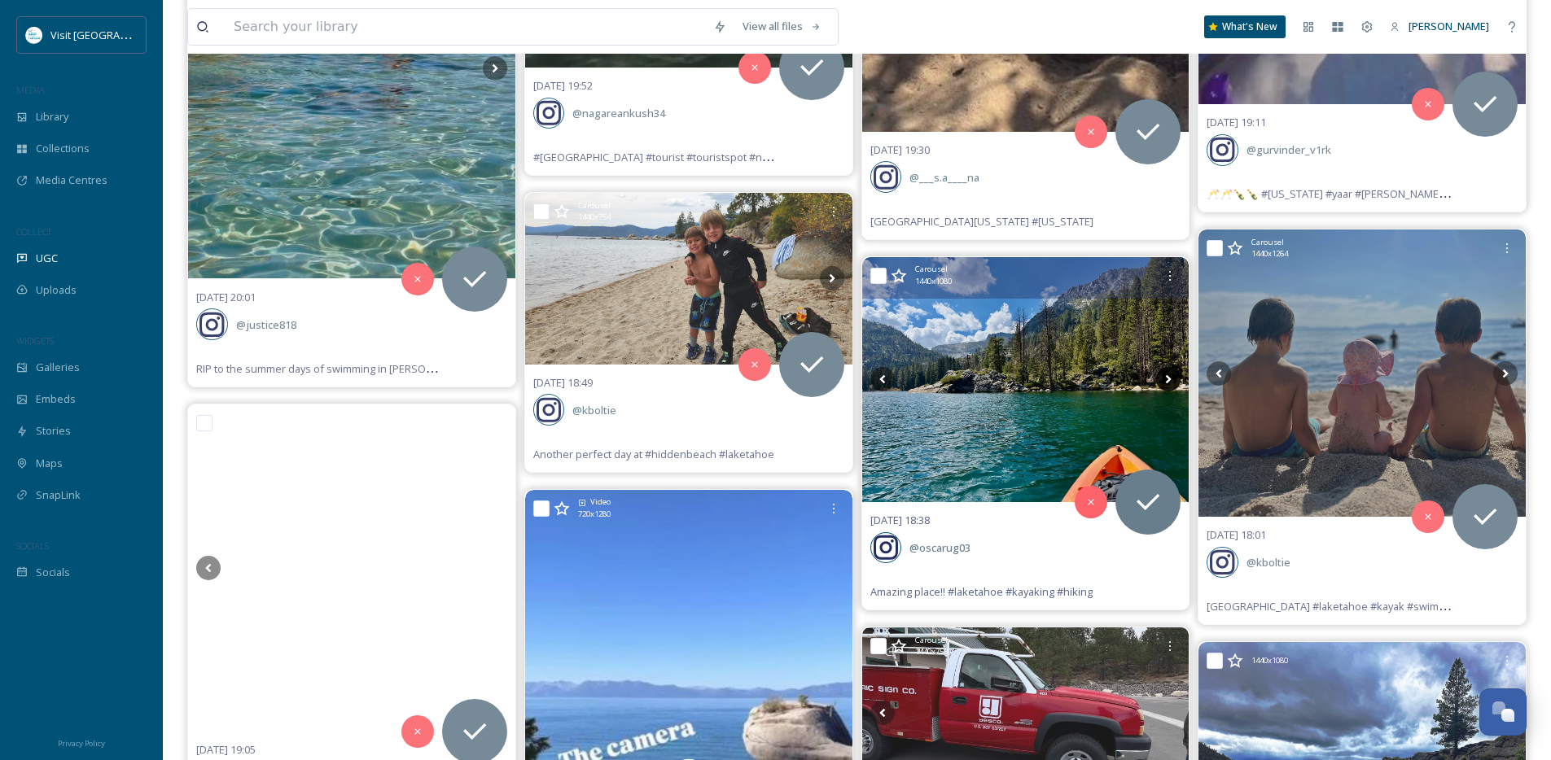
click at [1170, 378] on icon at bounding box center [1169, 379] width 6 height 9
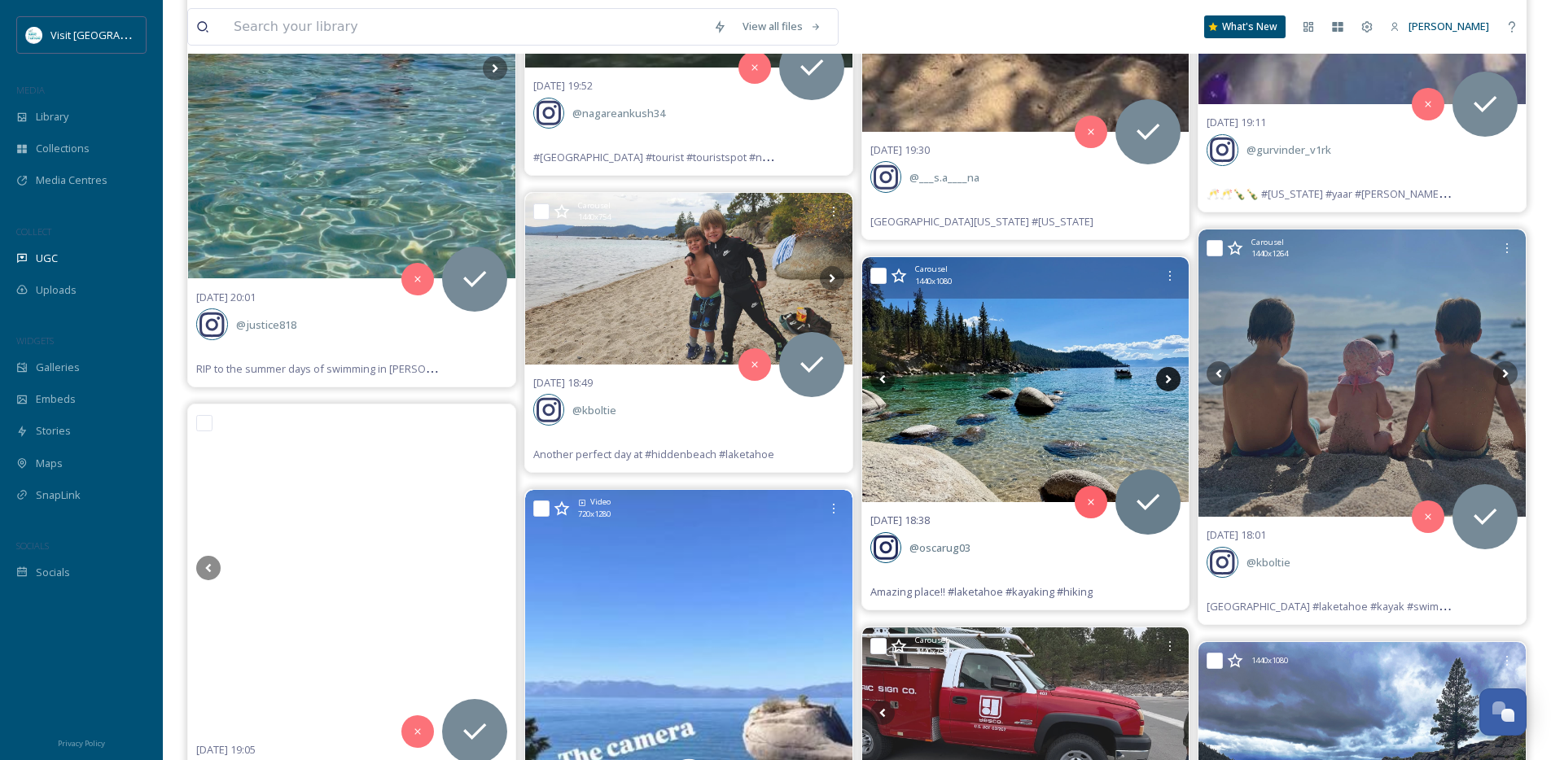
click at [1170, 378] on icon at bounding box center [1169, 379] width 6 height 9
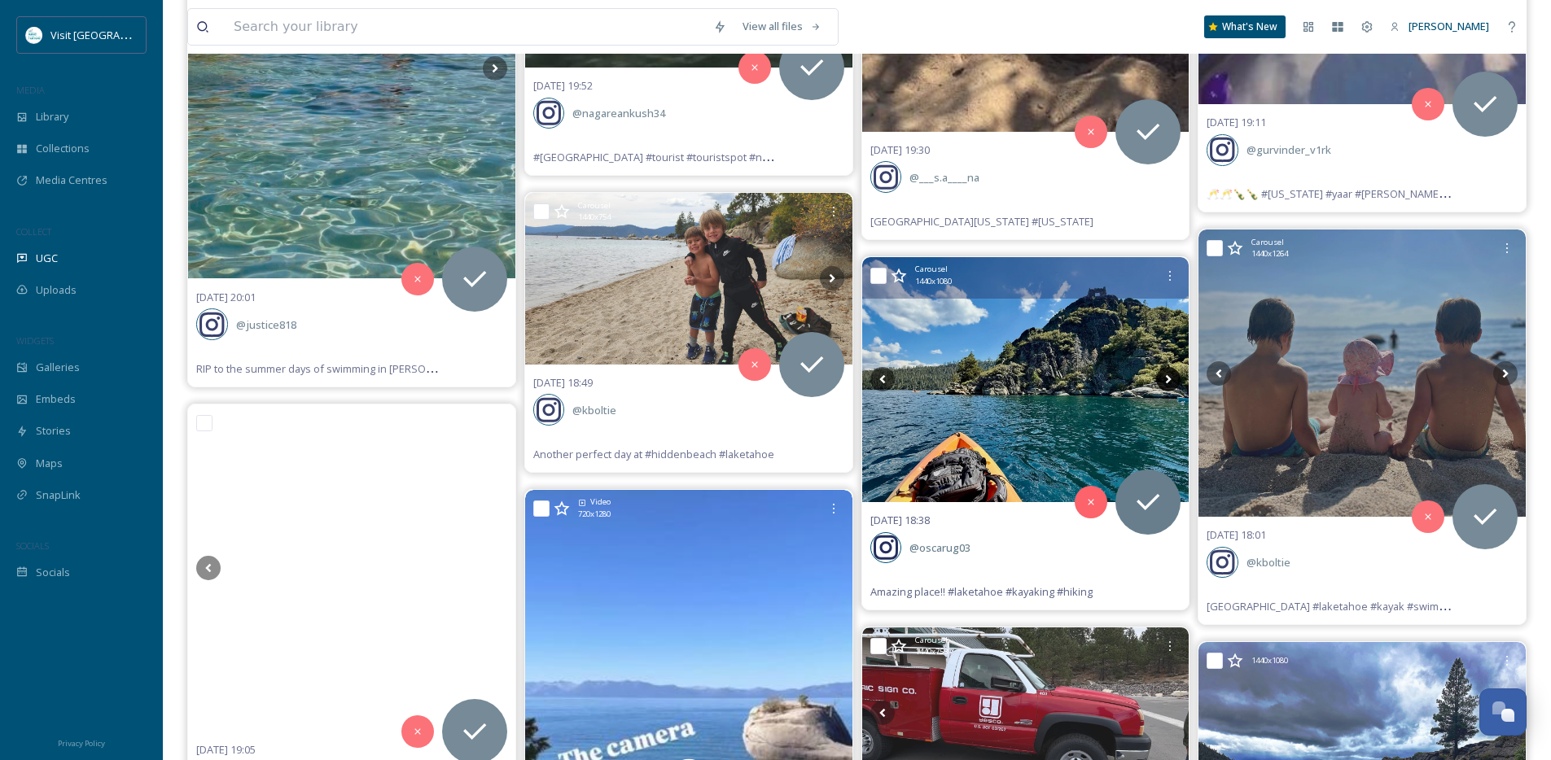
click at [1170, 378] on icon at bounding box center [1169, 379] width 6 height 9
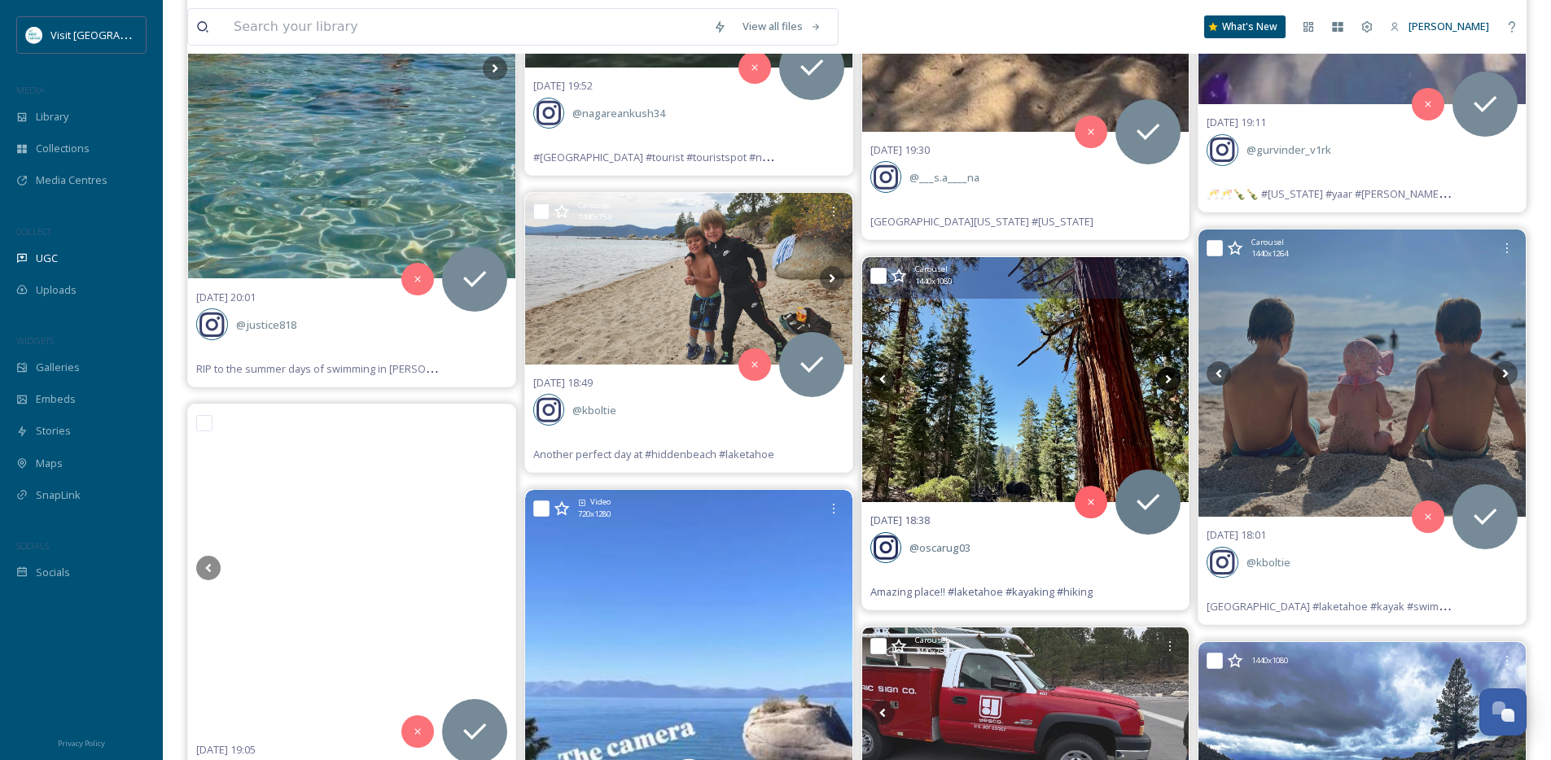
click at [1170, 378] on icon at bounding box center [1169, 379] width 6 height 9
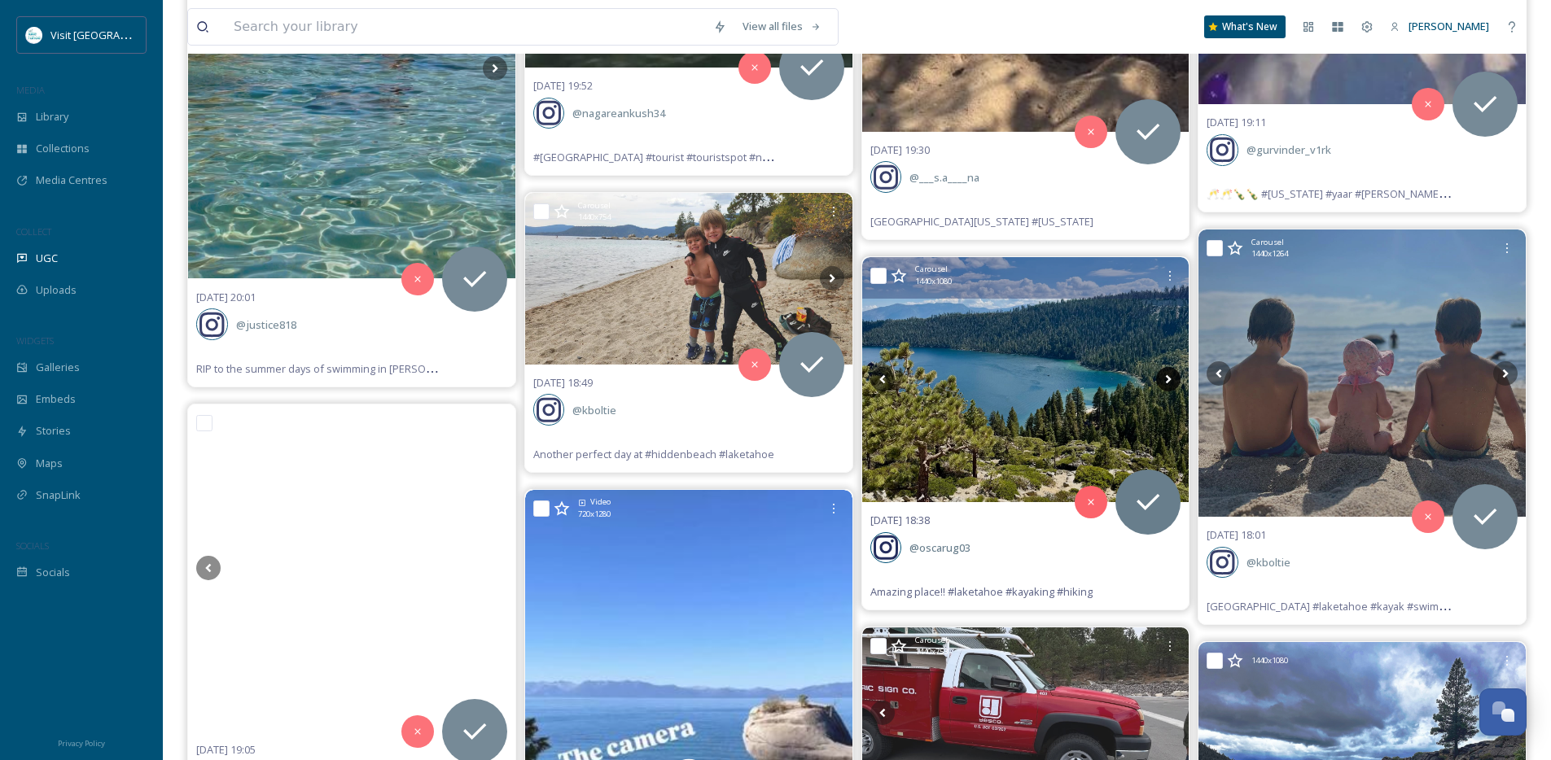
click at [1170, 378] on icon at bounding box center [1169, 379] width 6 height 9
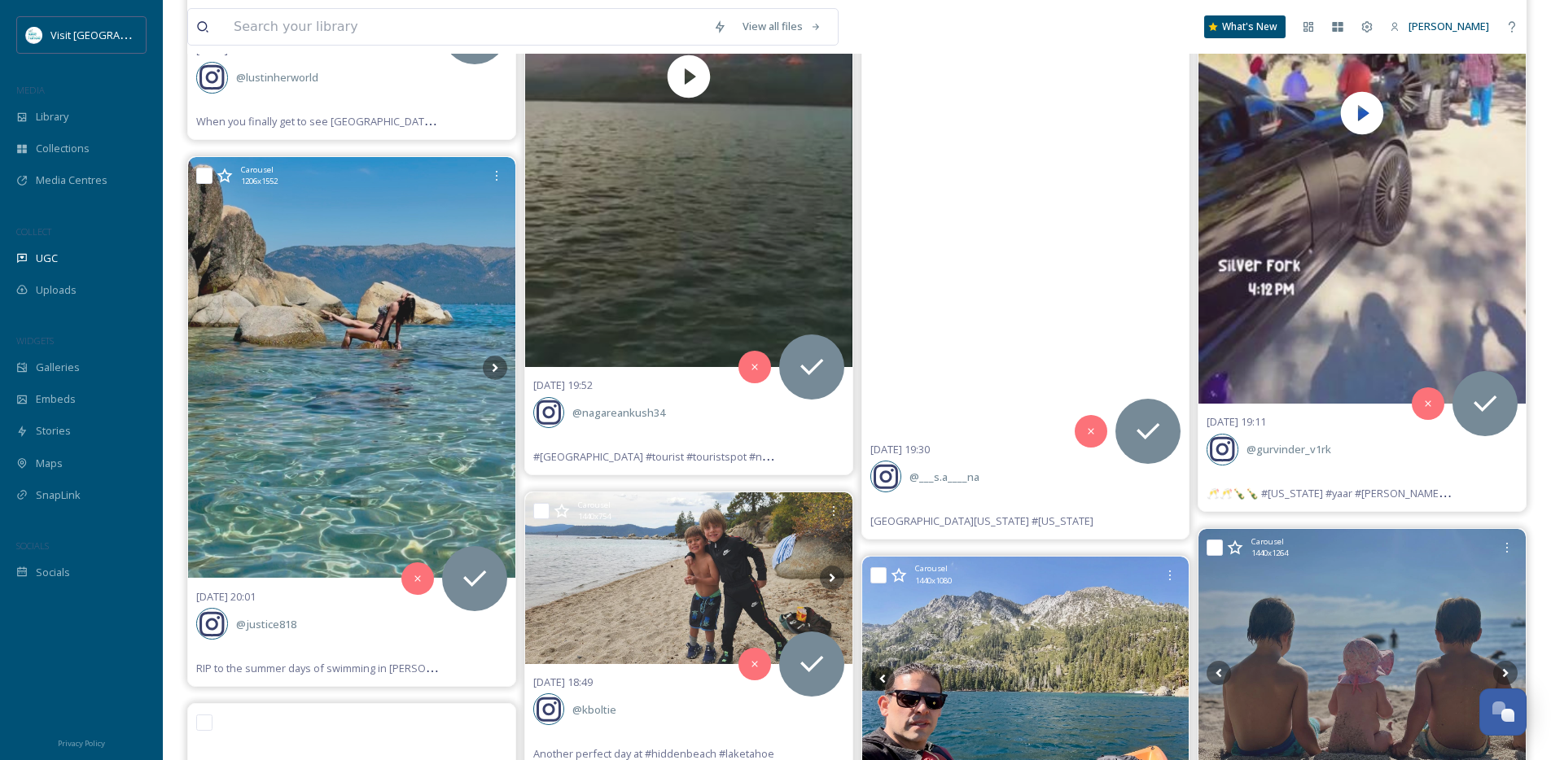
scroll to position [2779, 0]
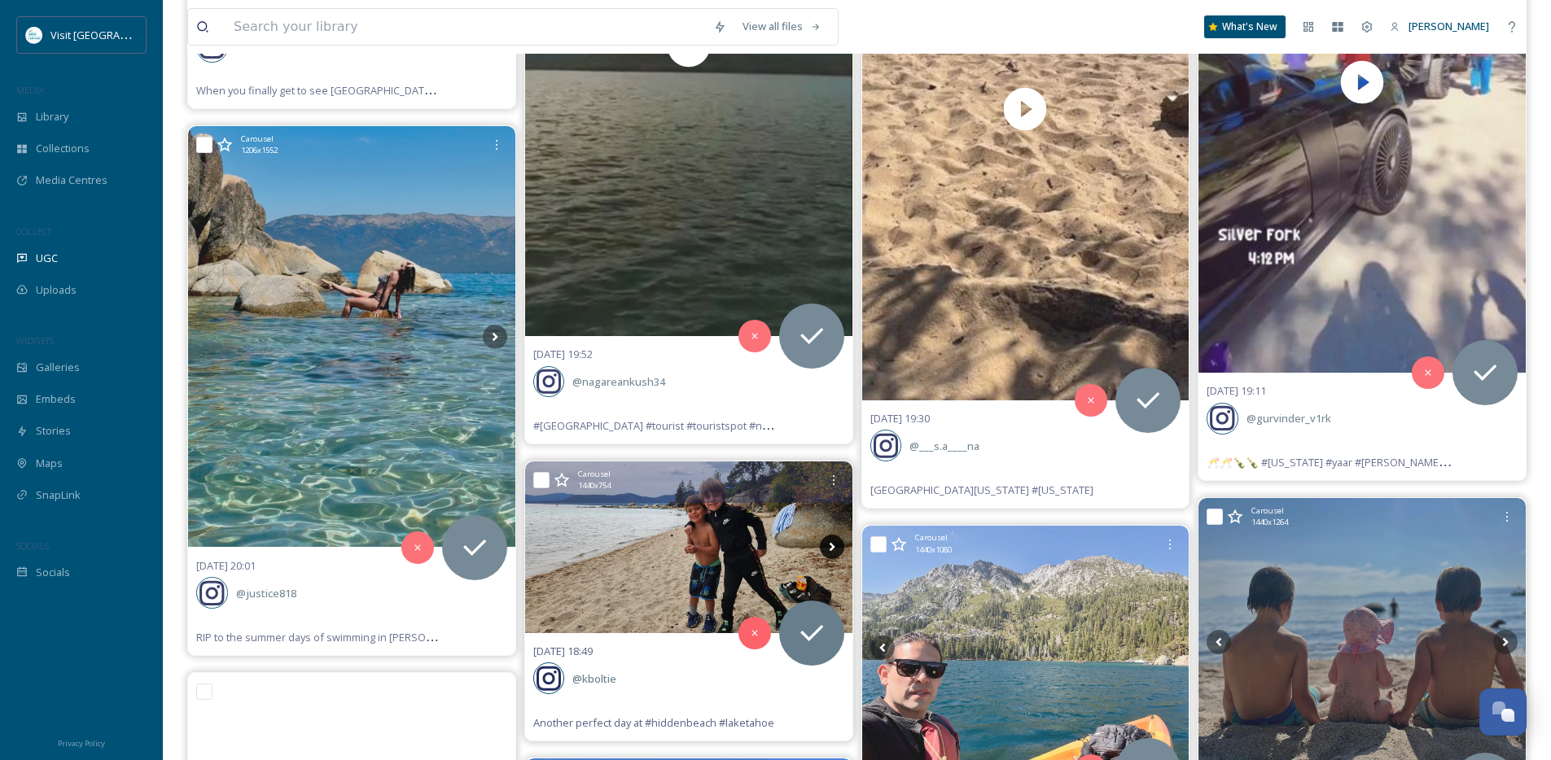
click at [838, 545] on icon at bounding box center [832, 547] width 24 height 24
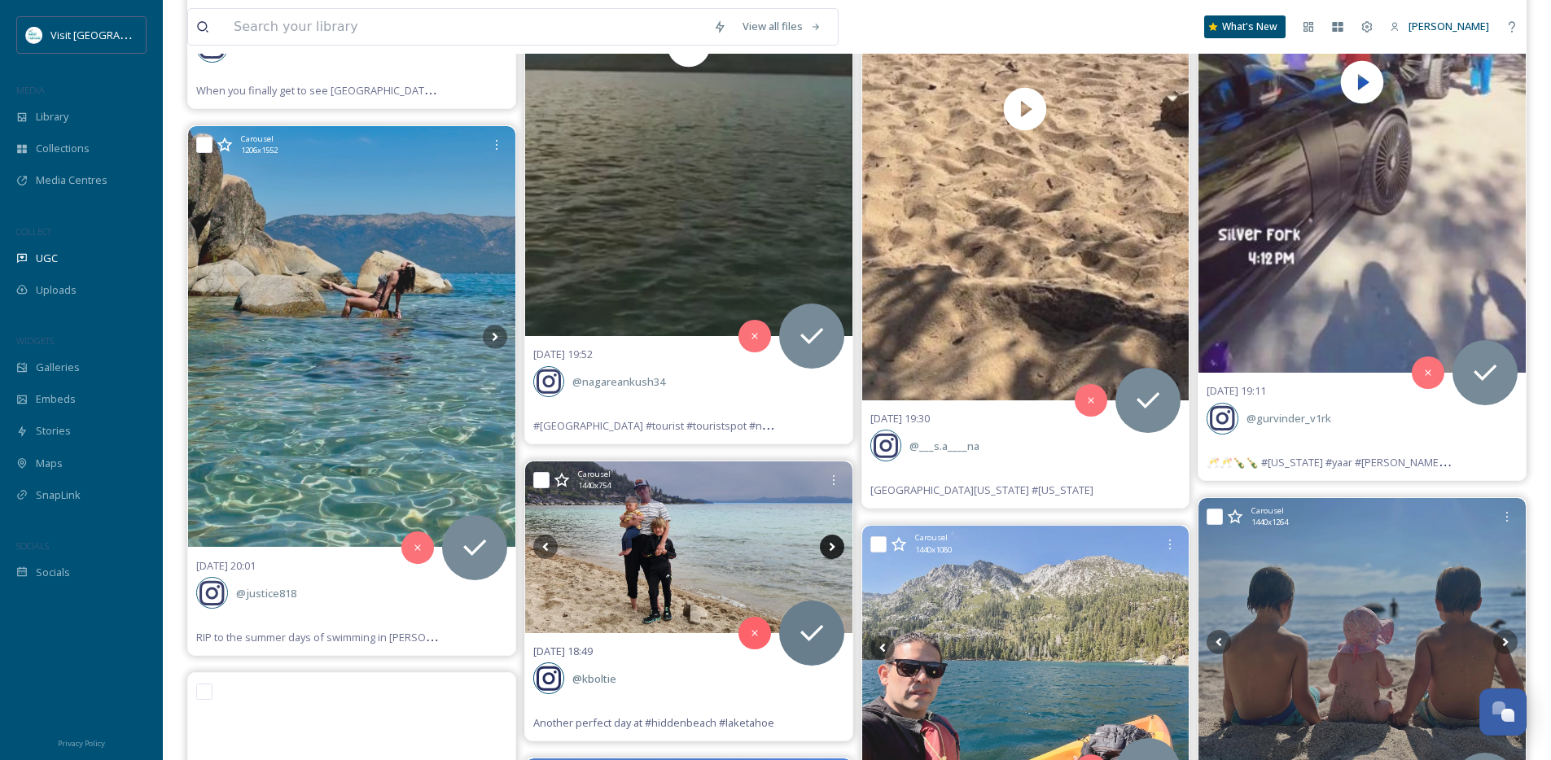
click at [832, 546] on icon at bounding box center [832, 547] width 6 height 9
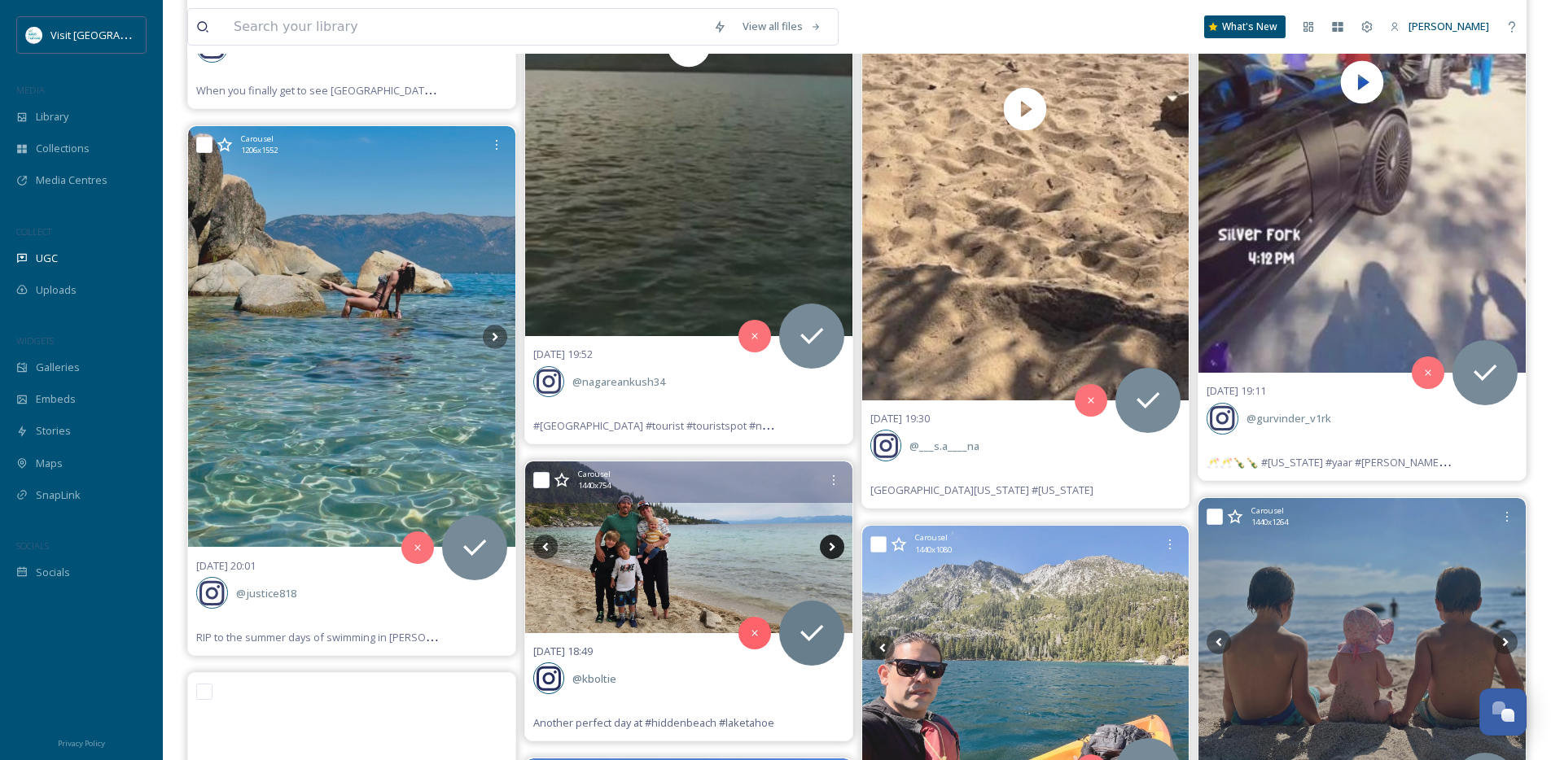
click at [832, 546] on icon at bounding box center [832, 547] width 6 height 9
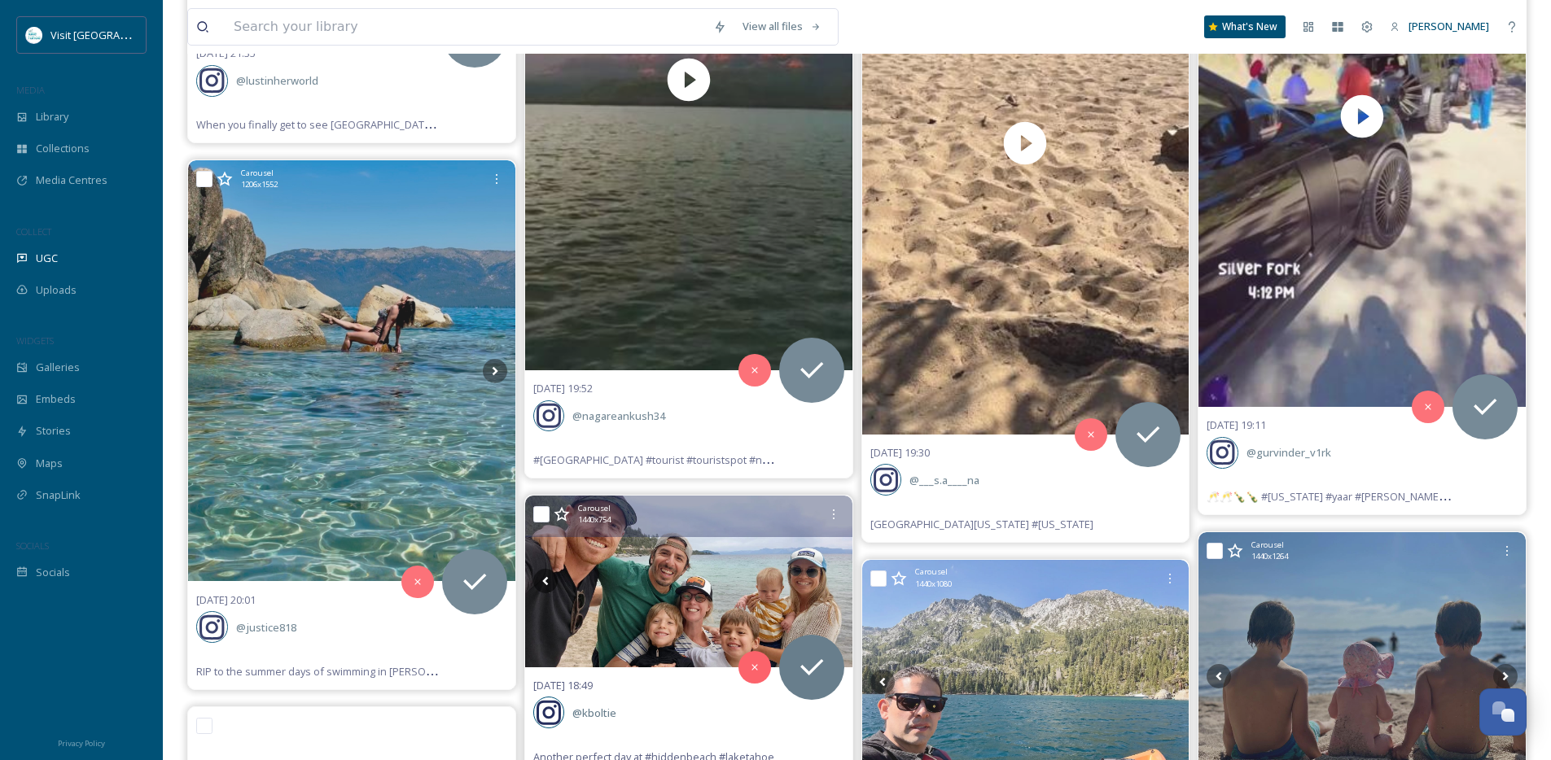
scroll to position [2720, 0]
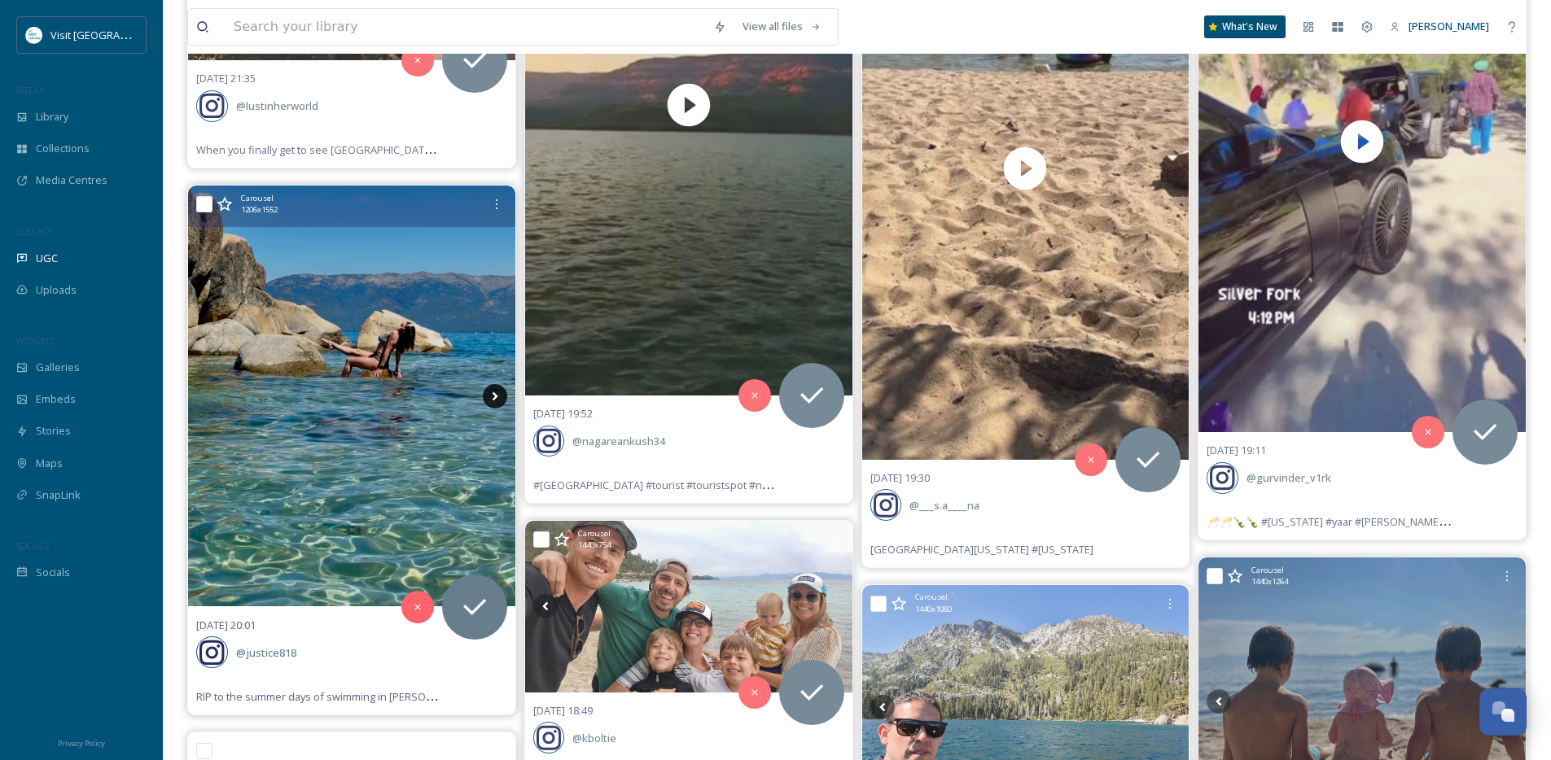
click at [496, 399] on icon at bounding box center [495, 396] width 24 height 24
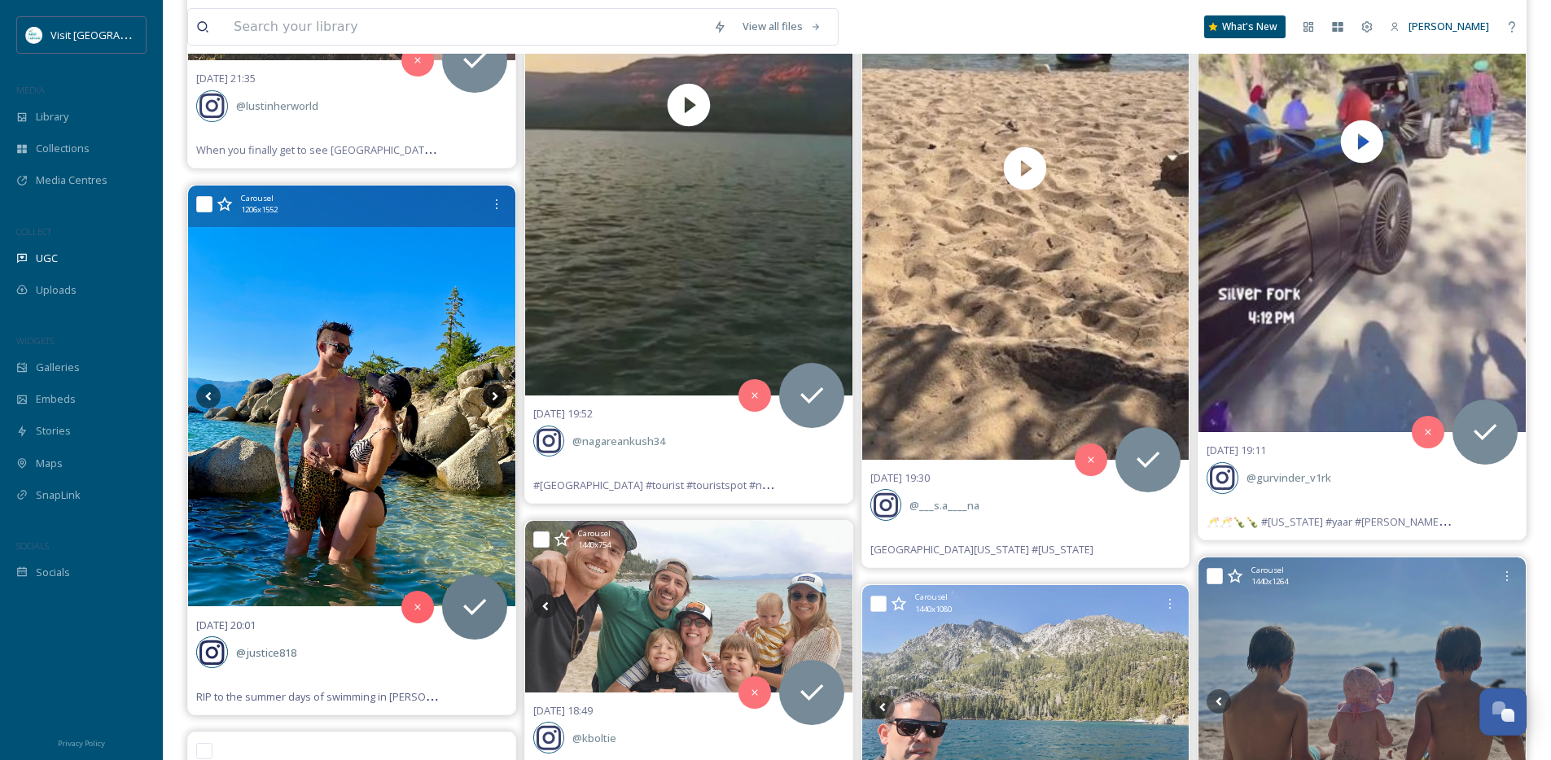
click at [496, 399] on icon at bounding box center [495, 396] width 24 height 24
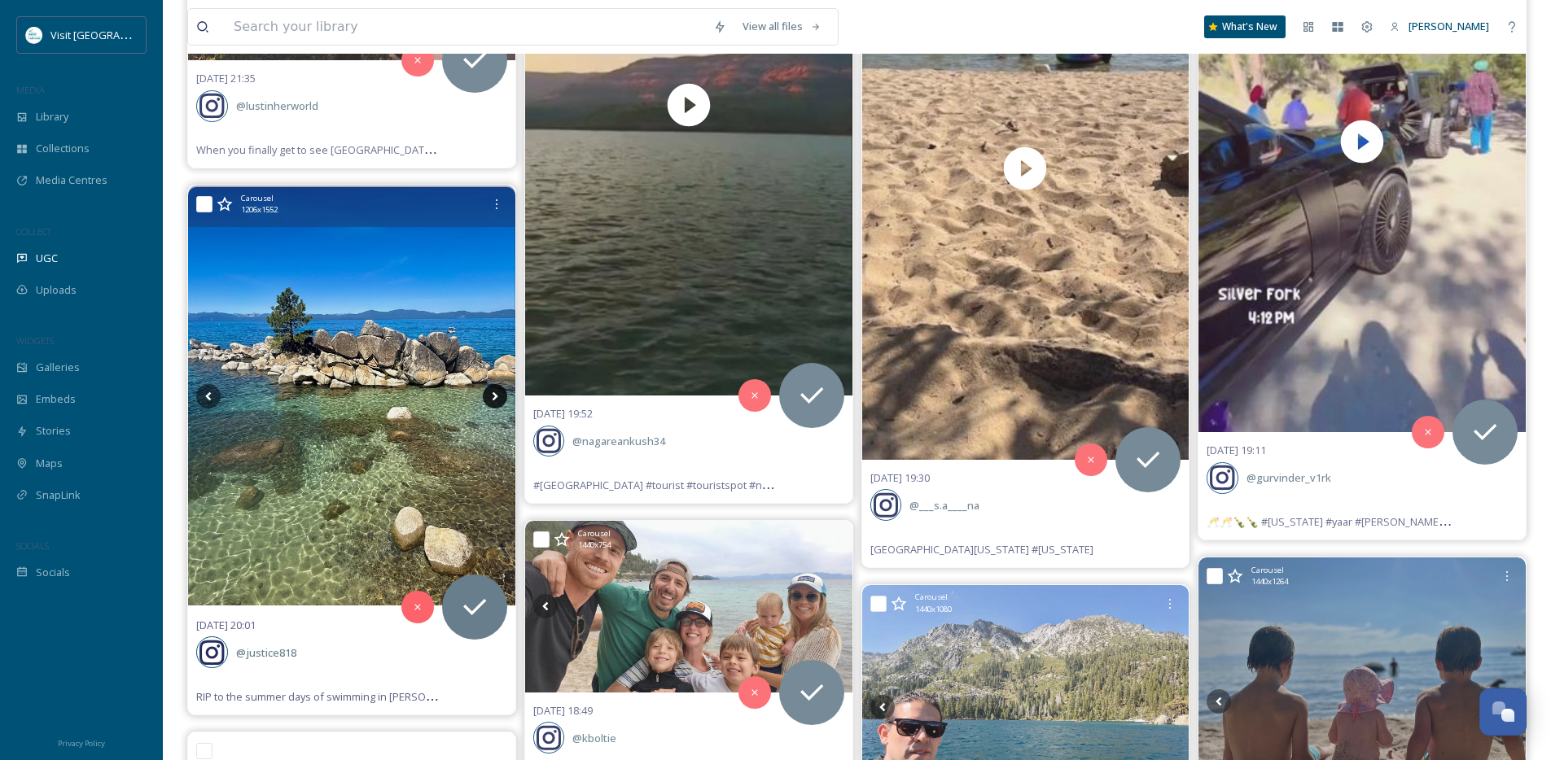
click at [496, 399] on icon at bounding box center [495, 396] width 24 height 24
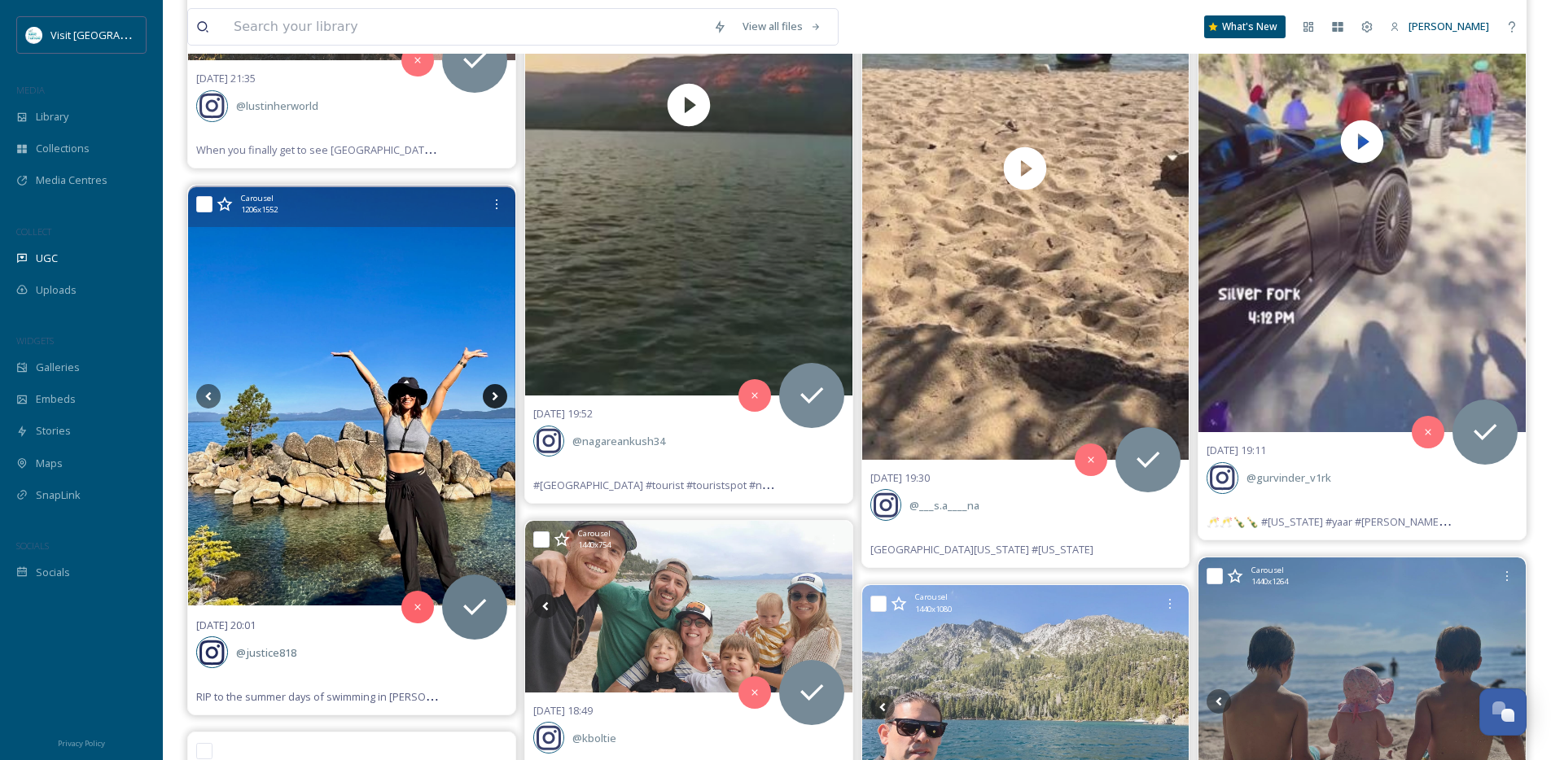
click at [496, 399] on icon at bounding box center [495, 396] width 24 height 24
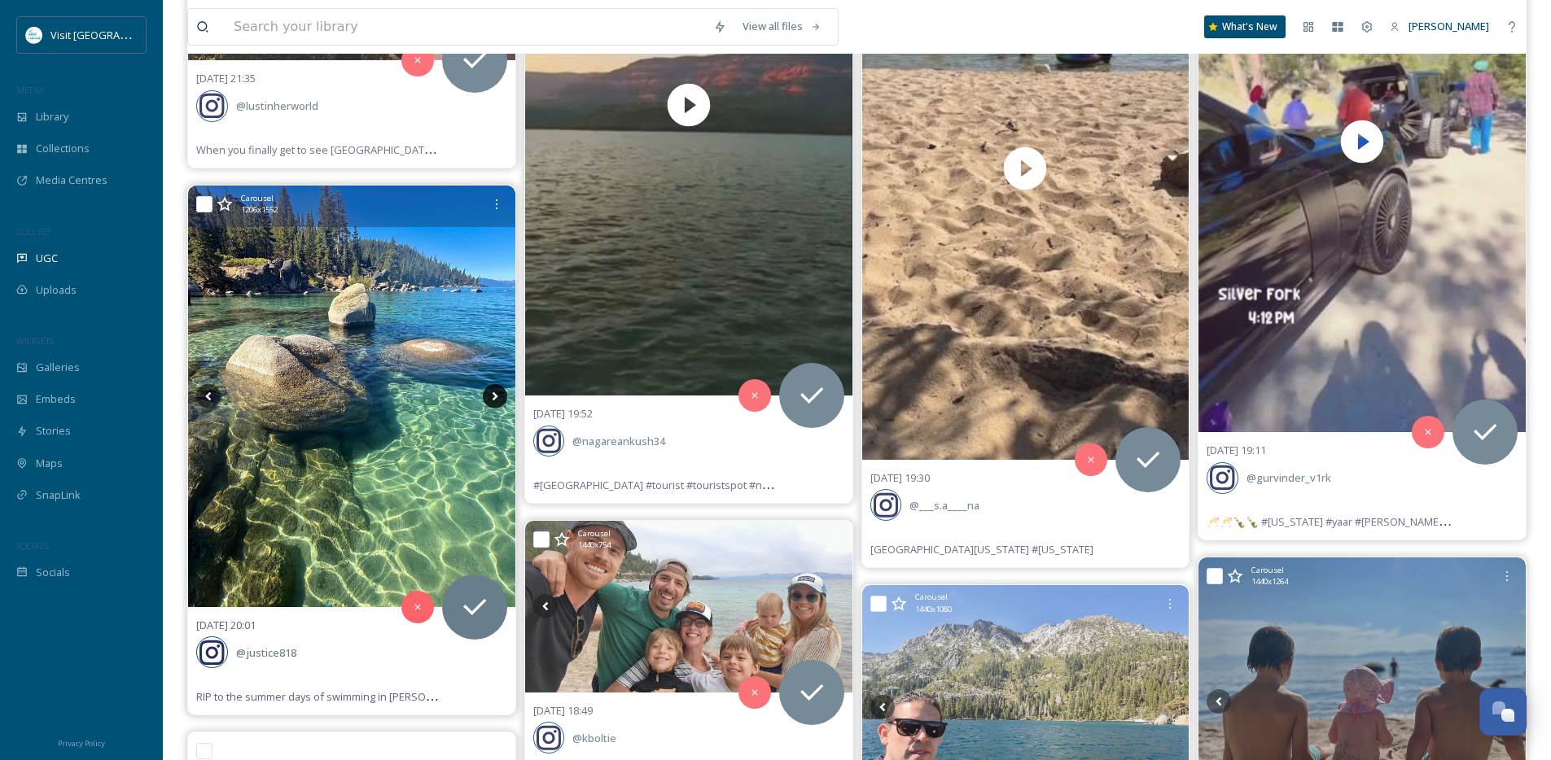
click at [496, 399] on icon at bounding box center [495, 396] width 24 height 24
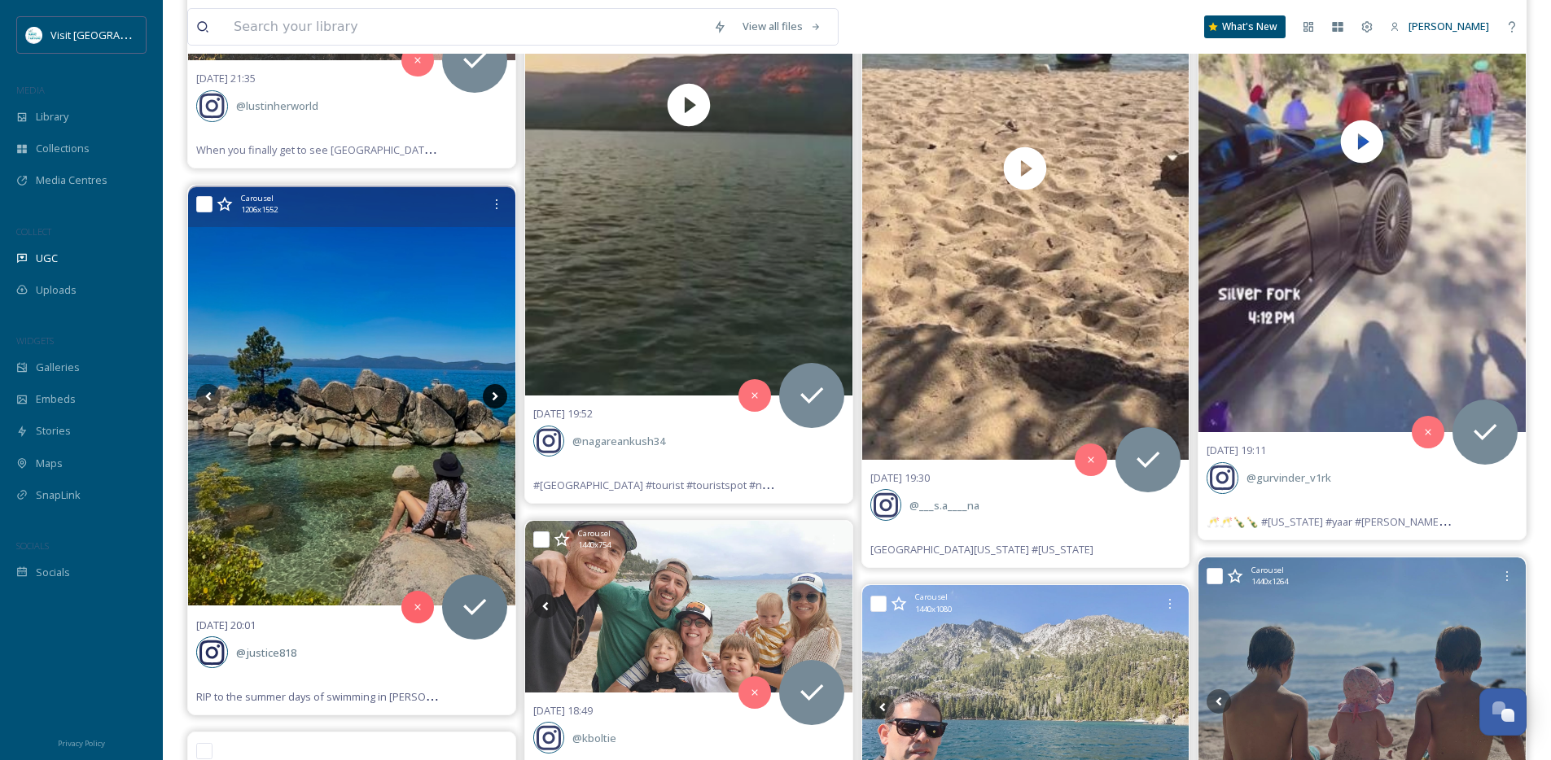
click at [496, 399] on icon at bounding box center [495, 396] width 24 height 24
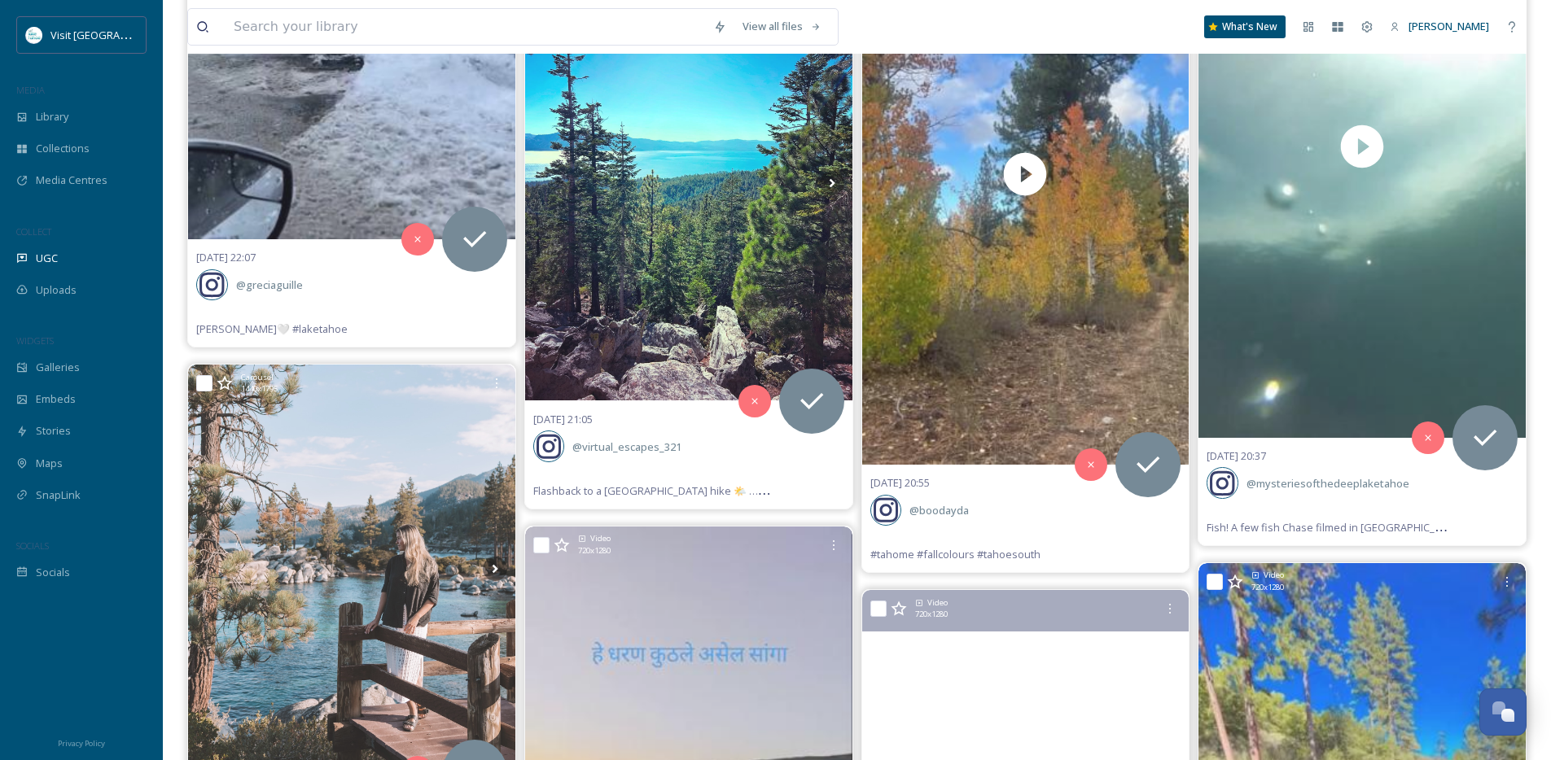
scroll to position [1999, 0]
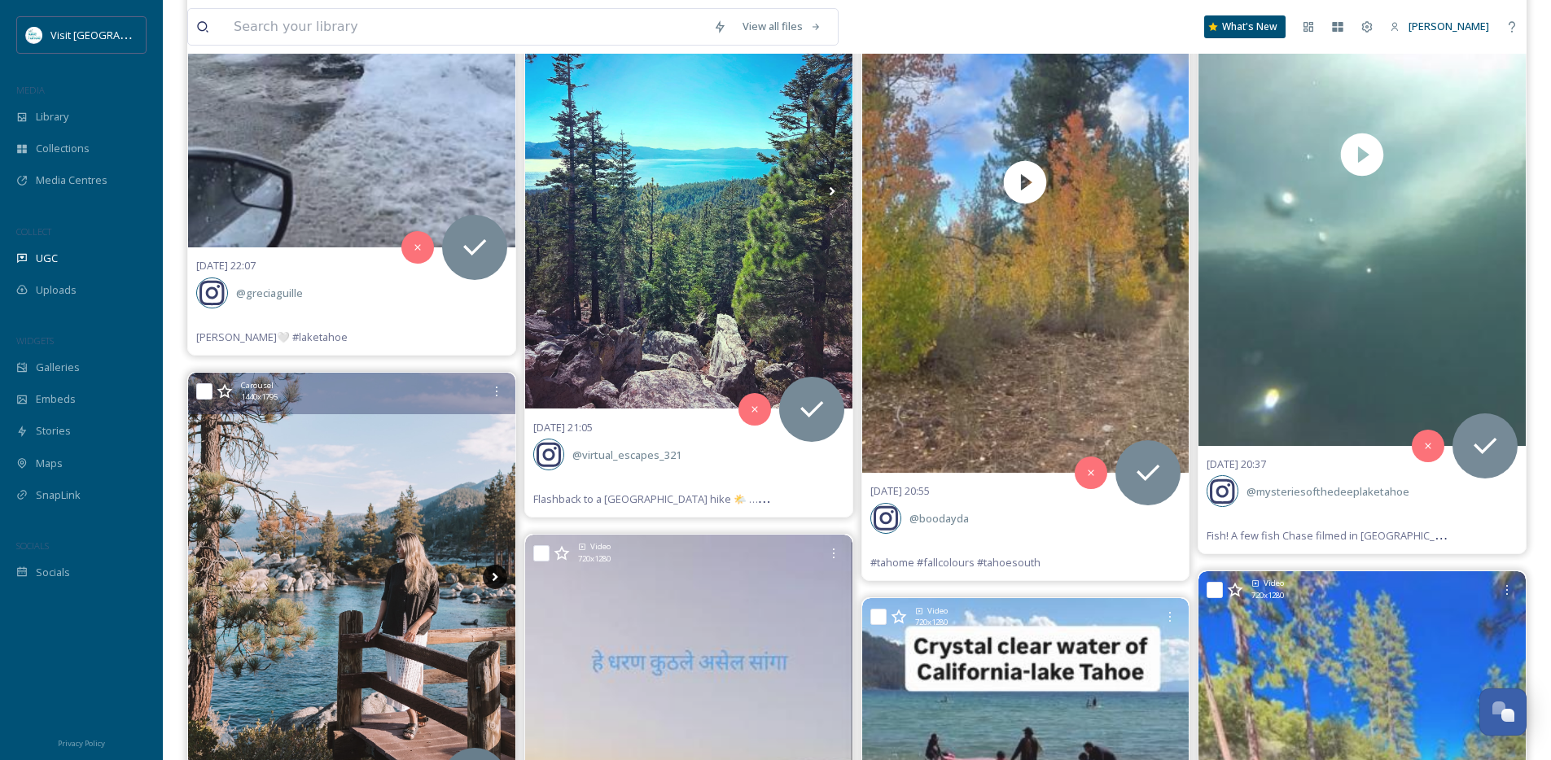
click at [498, 574] on icon at bounding box center [495, 577] width 24 height 24
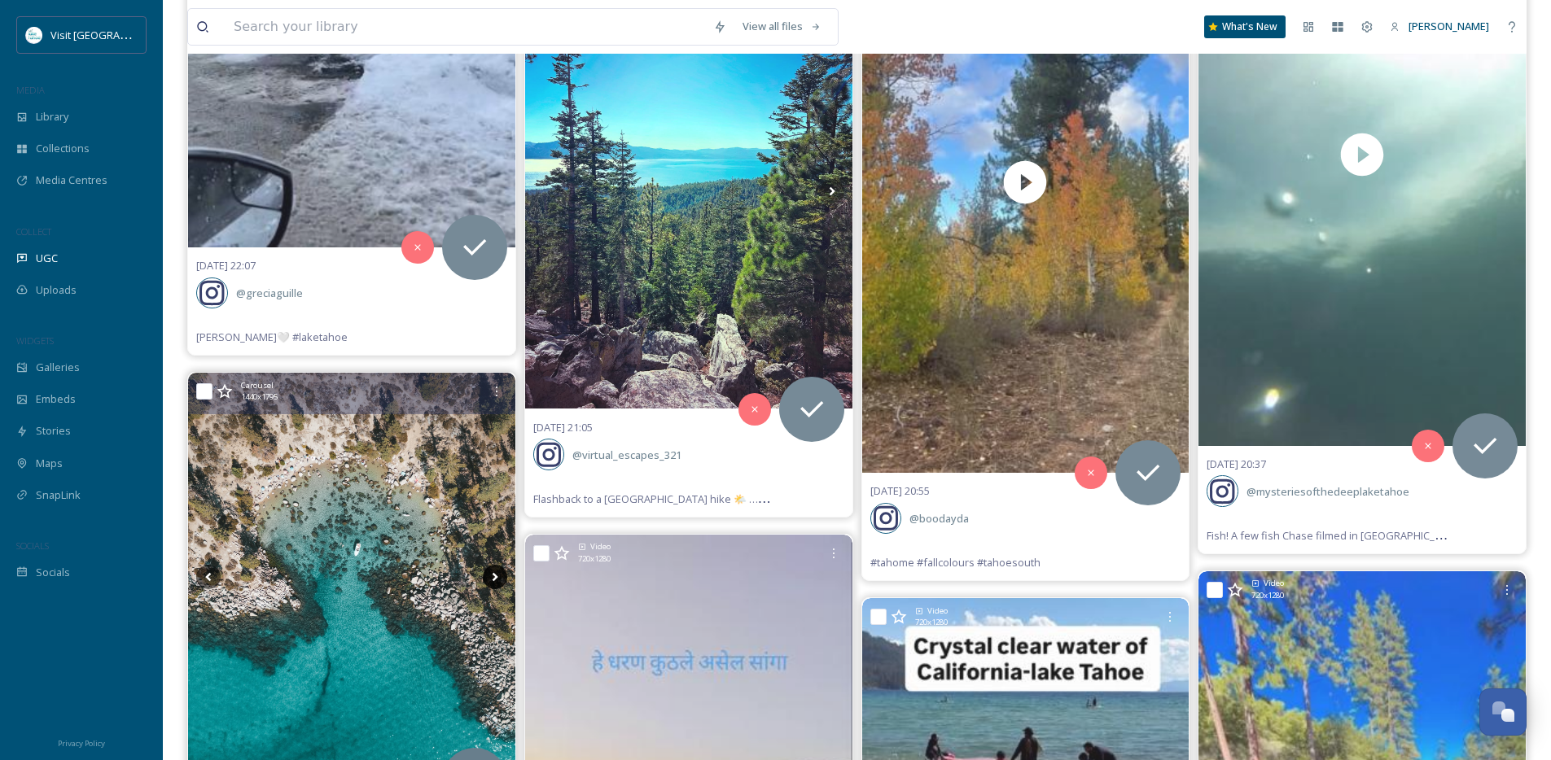
click at [498, 574] on icon at bounding box center [495, 577] width 24 height 24
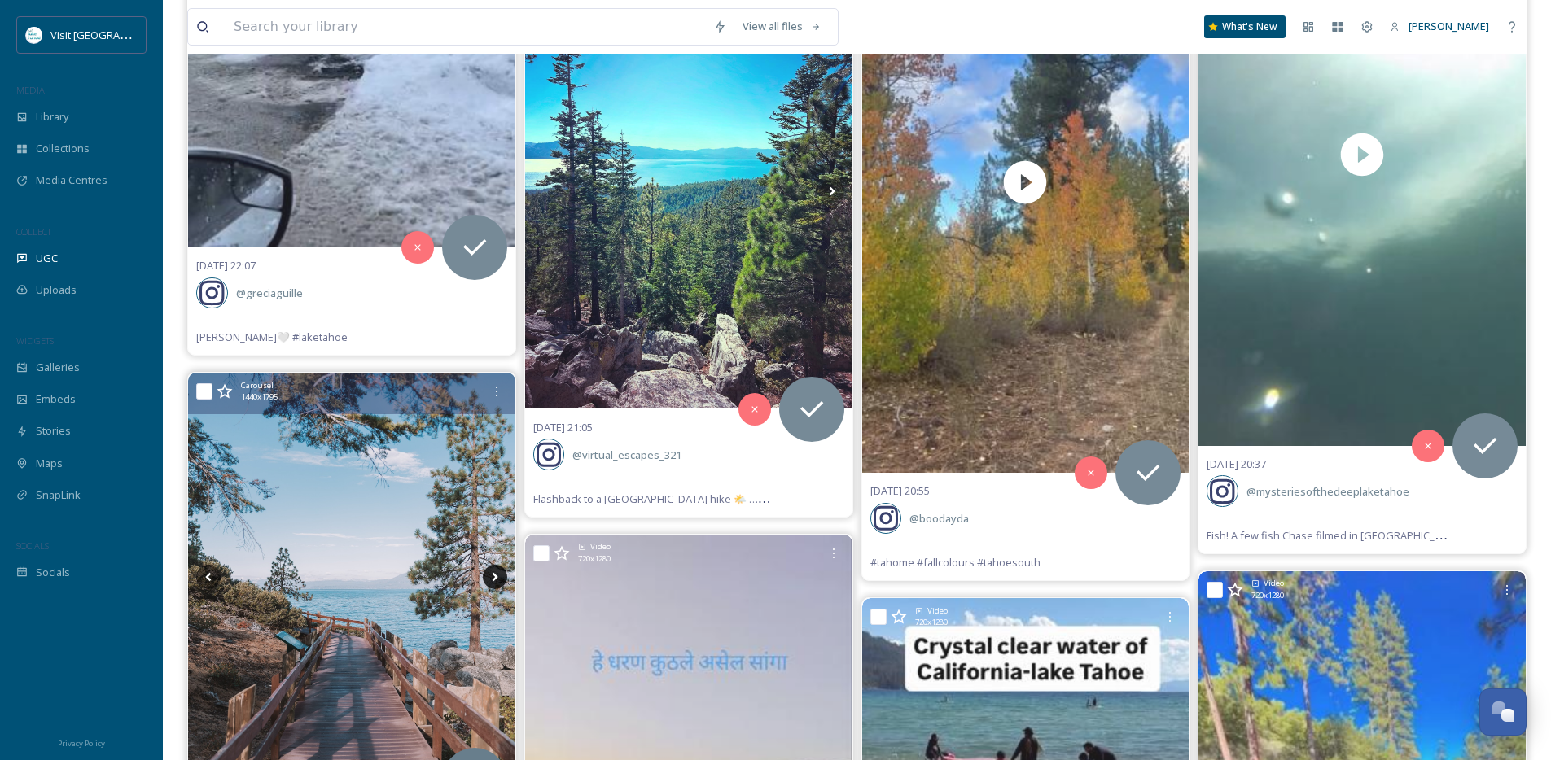
click at [498, 574] on icon at bounding box center [495, 577] width 24 height 24
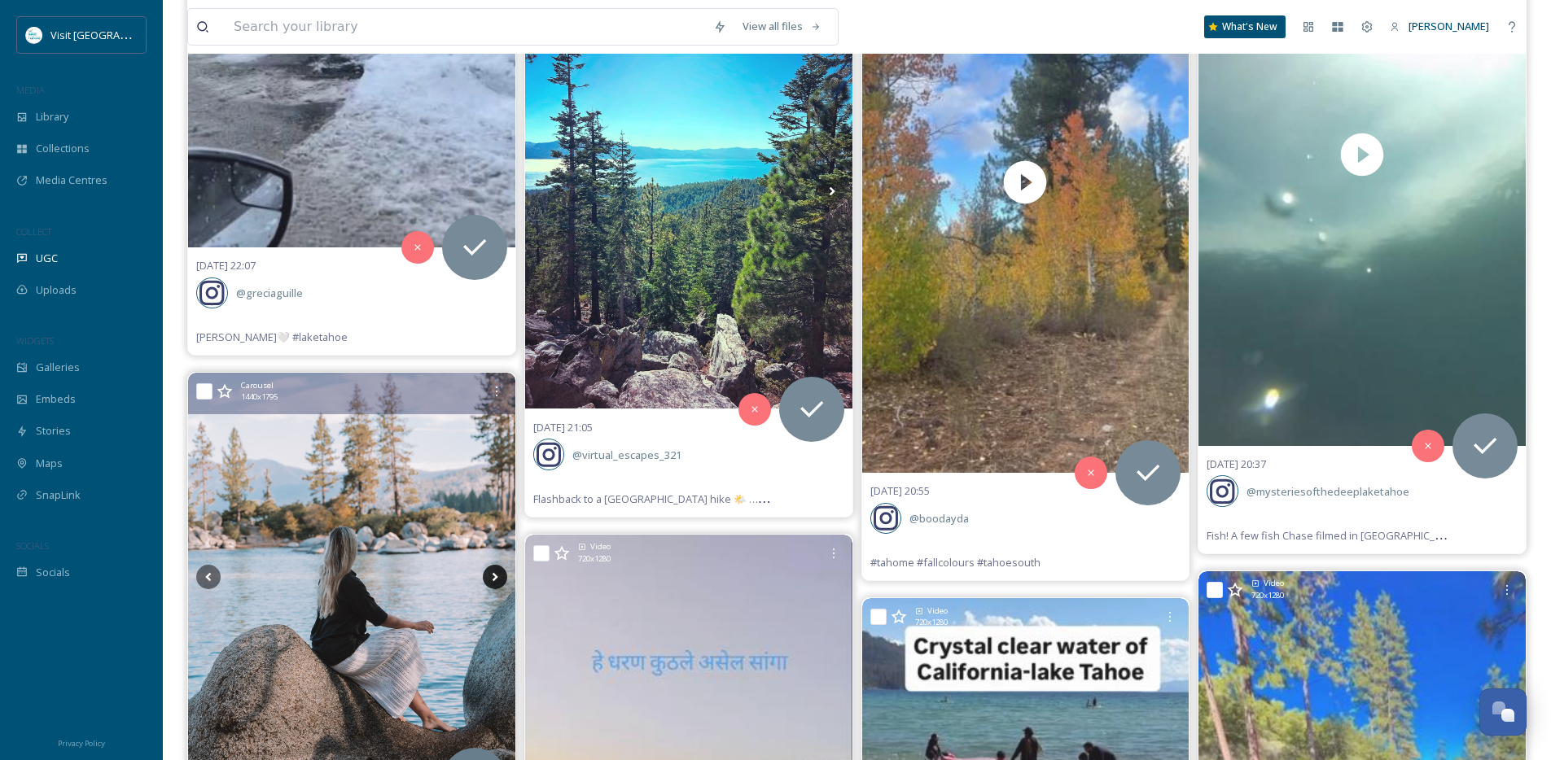
click at [498, 574] on icon at bounding box center [495, 577] width 24 height 24
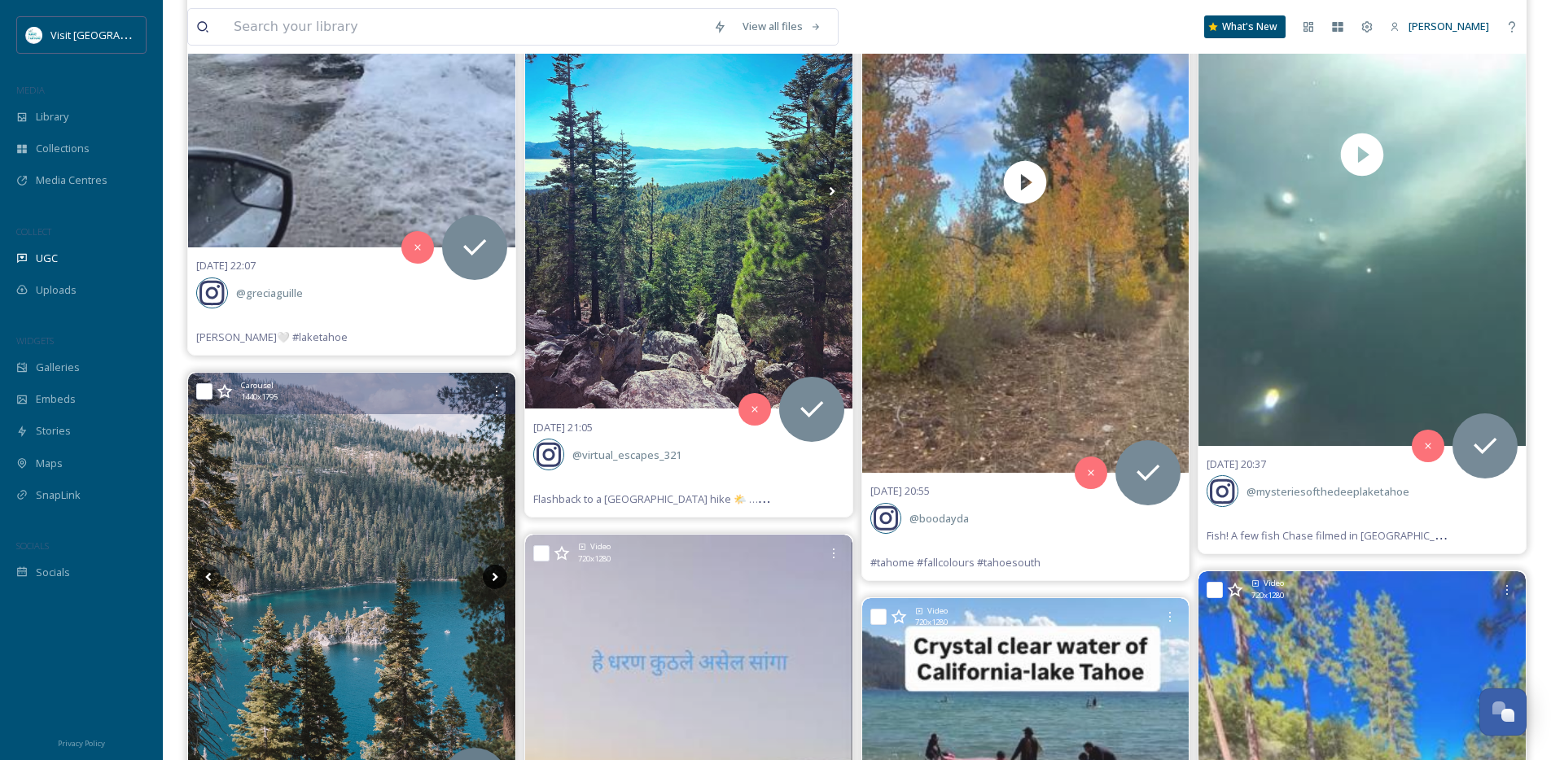
click at [498, 574] on icon at bounding box center [495, 577] width 24 height 24
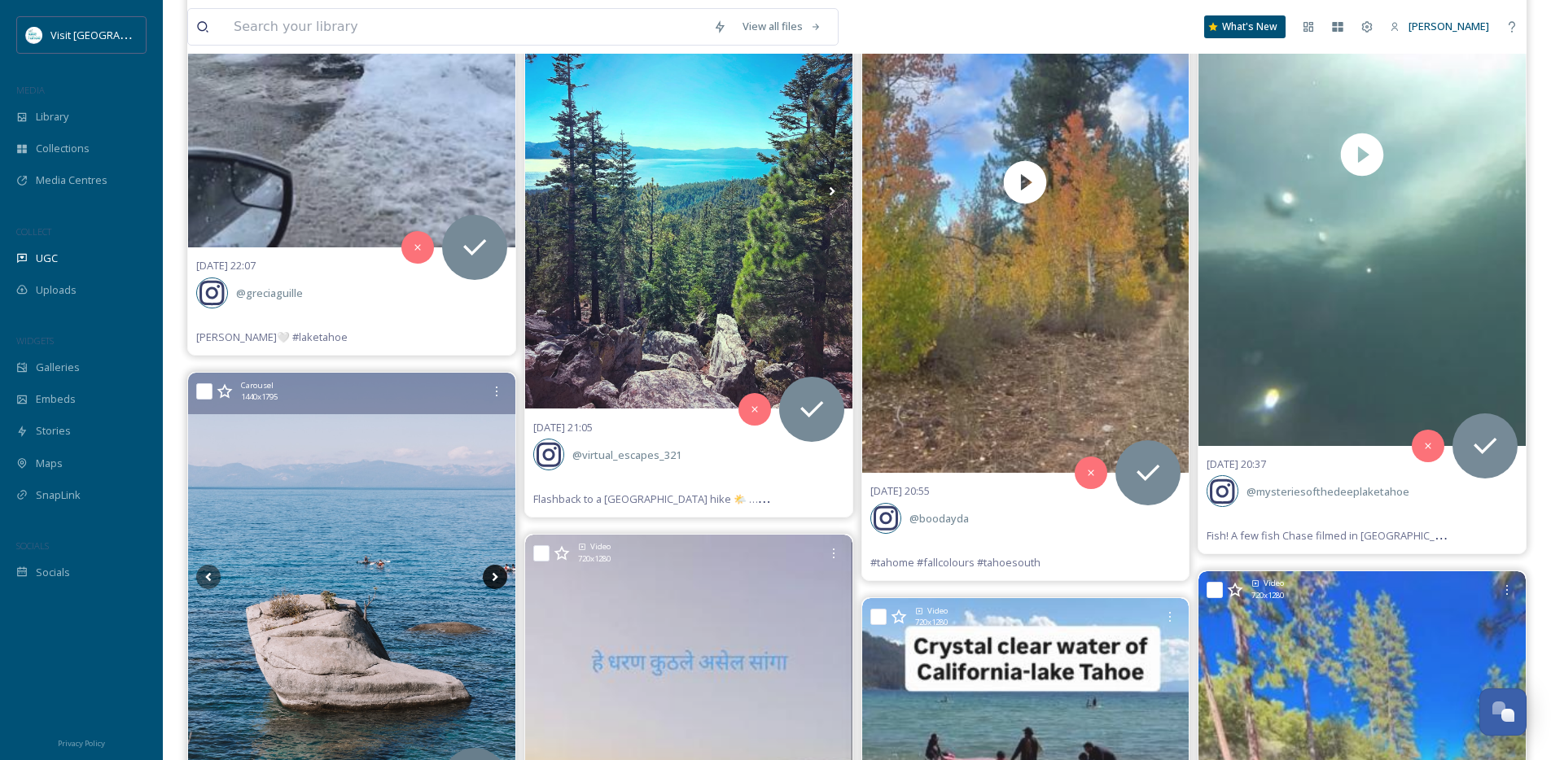
click at [498, 574] on icon at bounding box center [495, 577] width 24 height 24
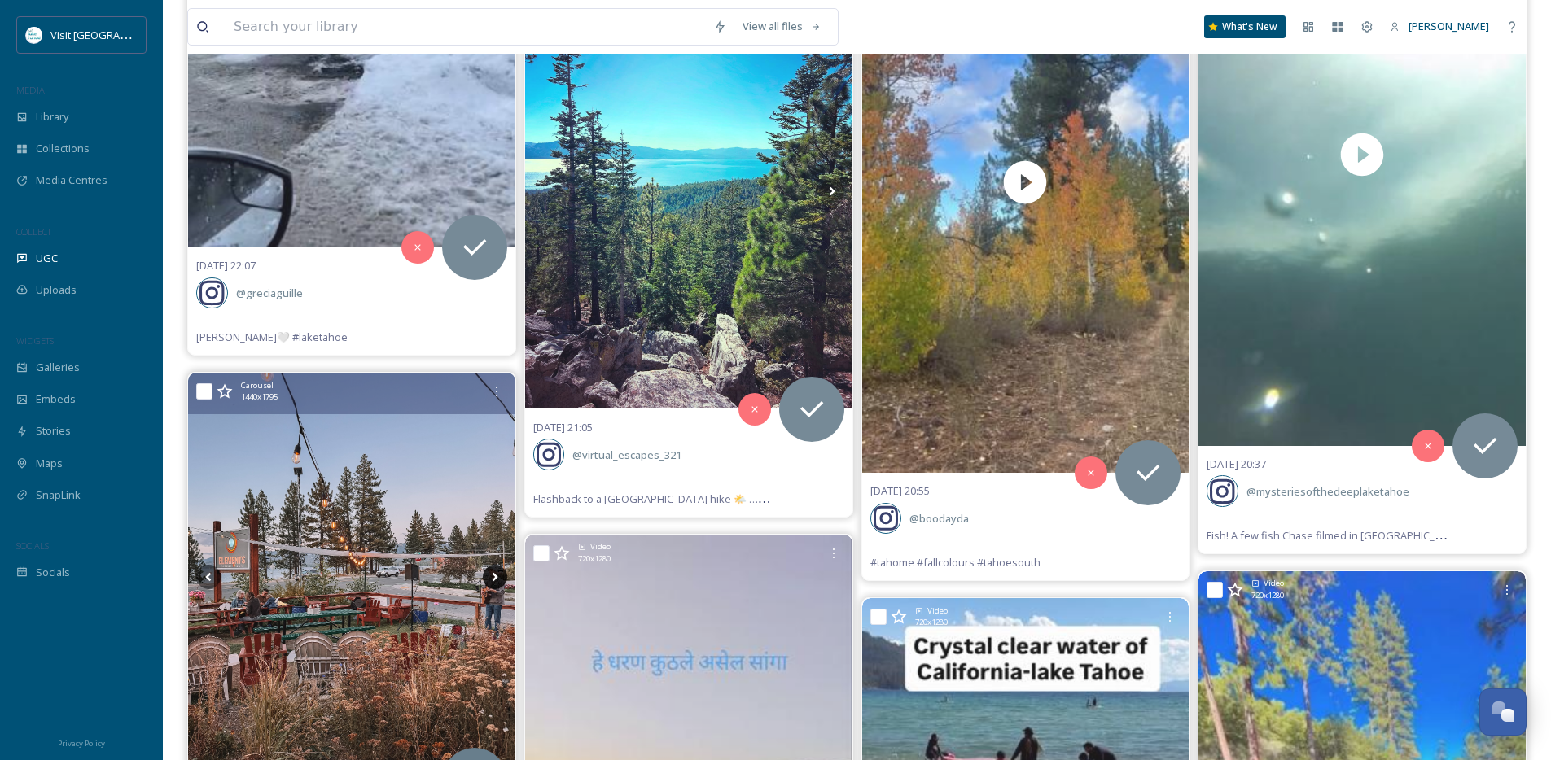
click at [498, 574] on icon at bounding box center [495, 577] width 24 height 24
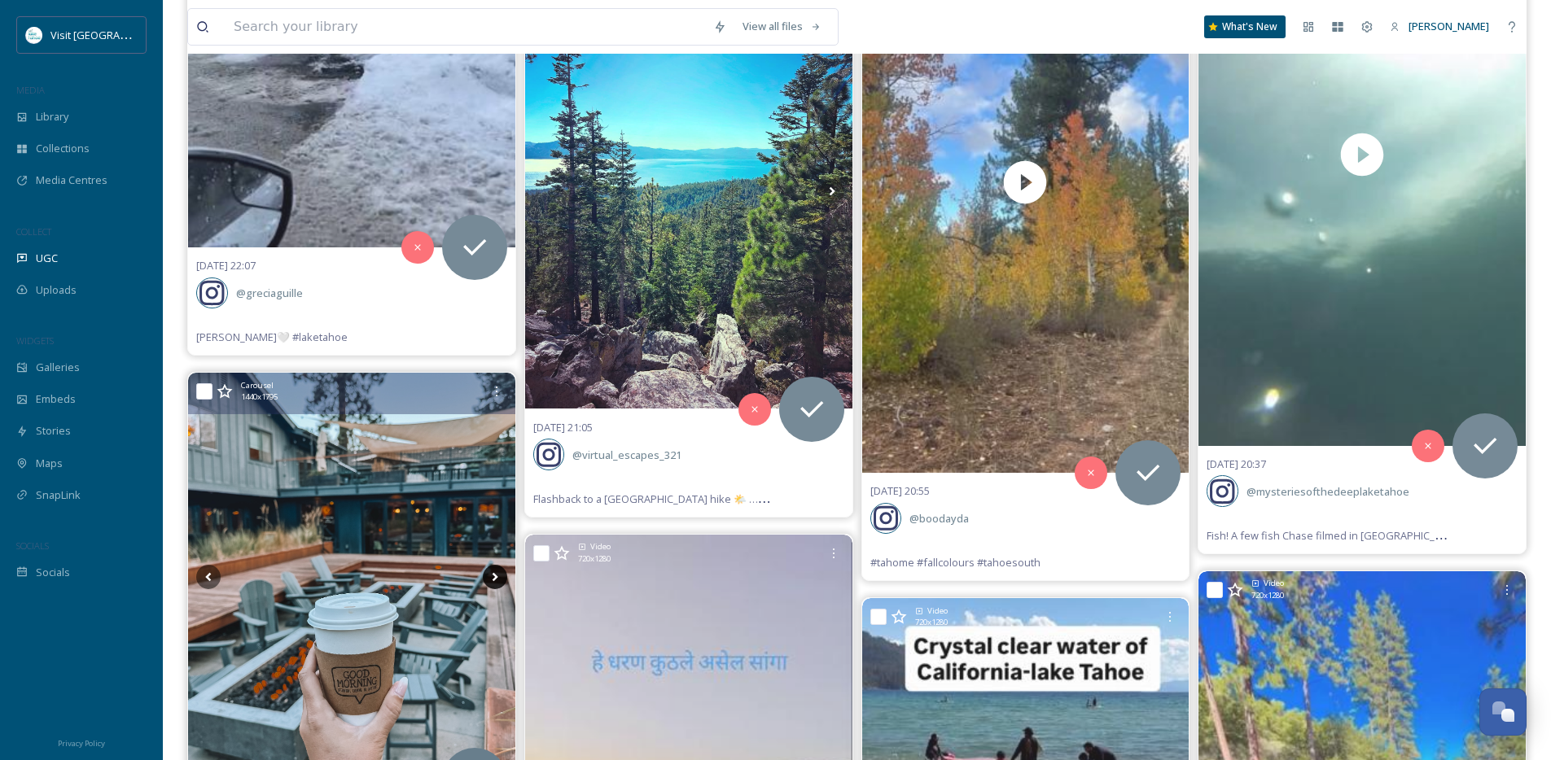
click at [498, 574] on icon at bounding box center [495, 577] width 24 height 24
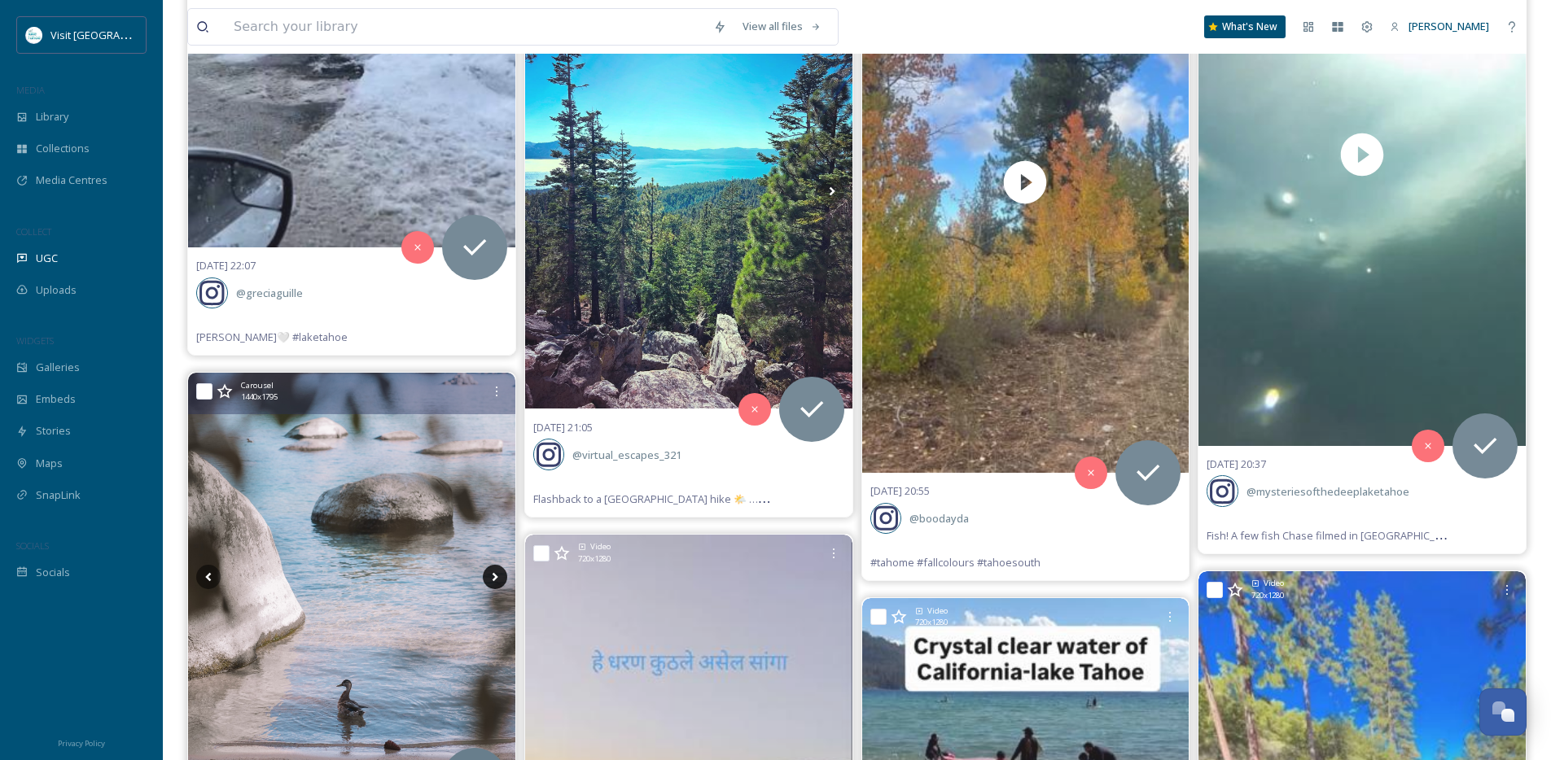
click at [498, 574] on icon at bounding box center [495, 577] width 24 height 24
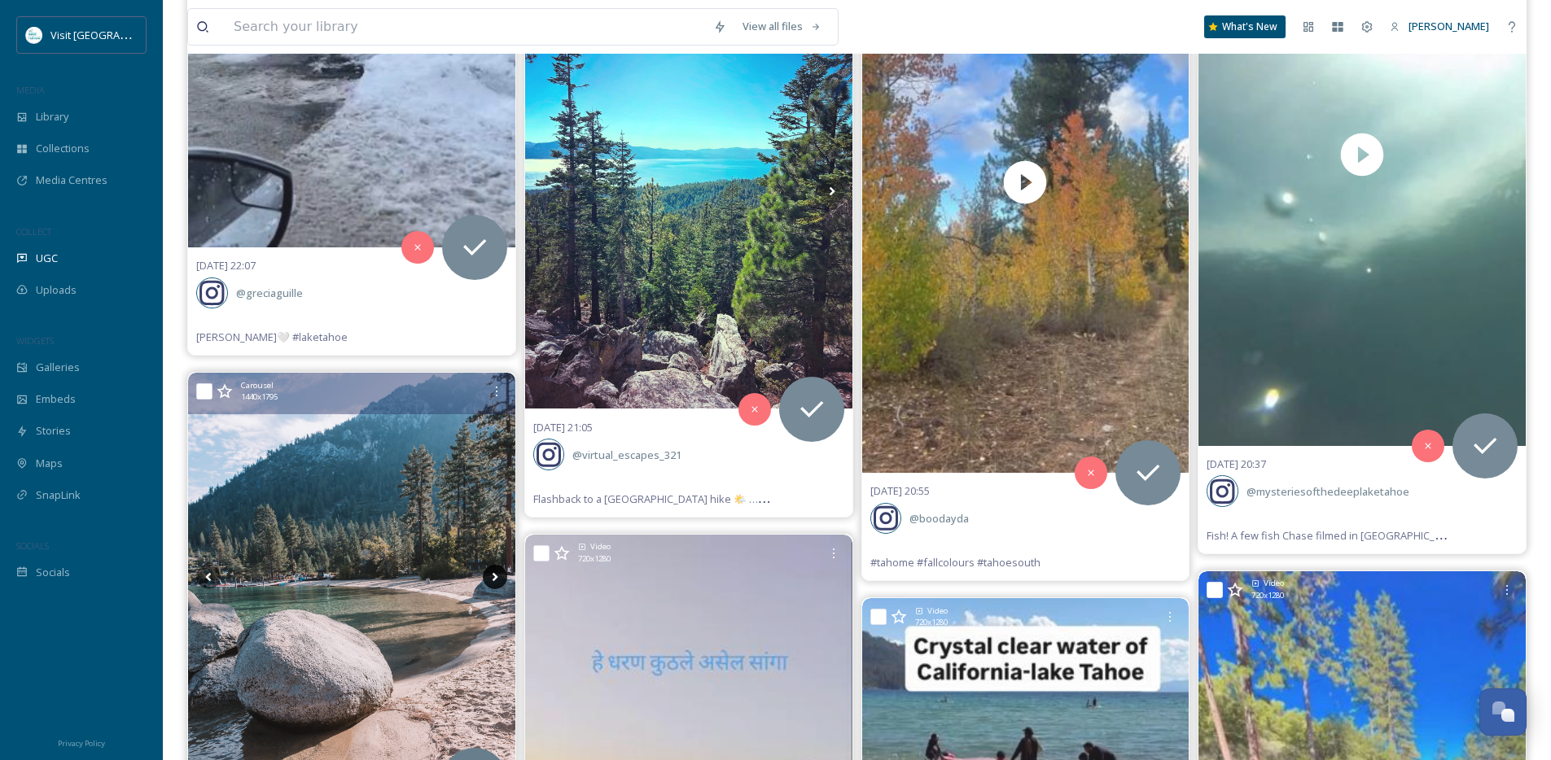
click at [498, 574] on icon at bounding box center [495, 577] width 24 height 24
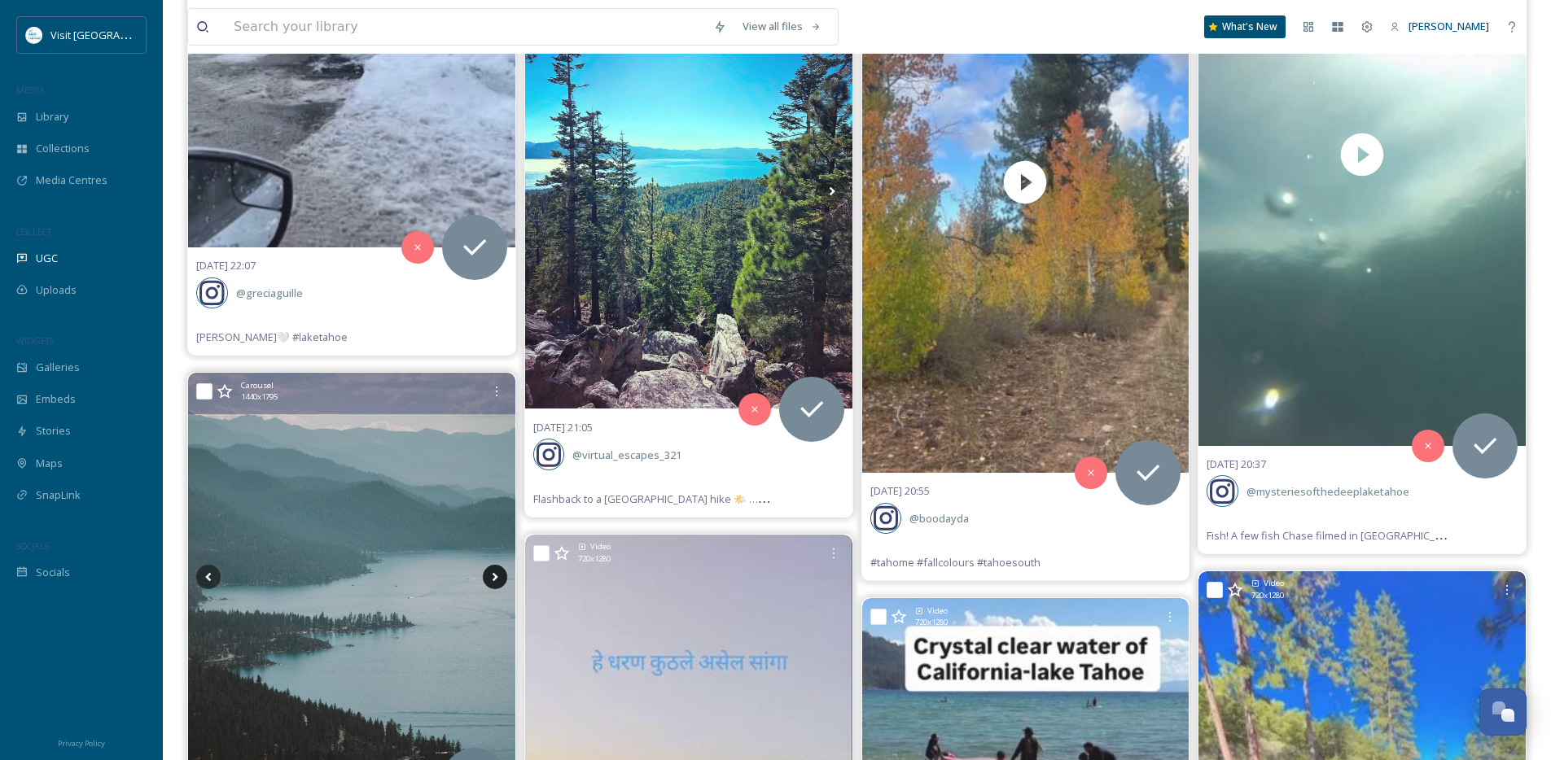
click at [498, 574] on icon at bounding box center [495, 577] width 24 height 24
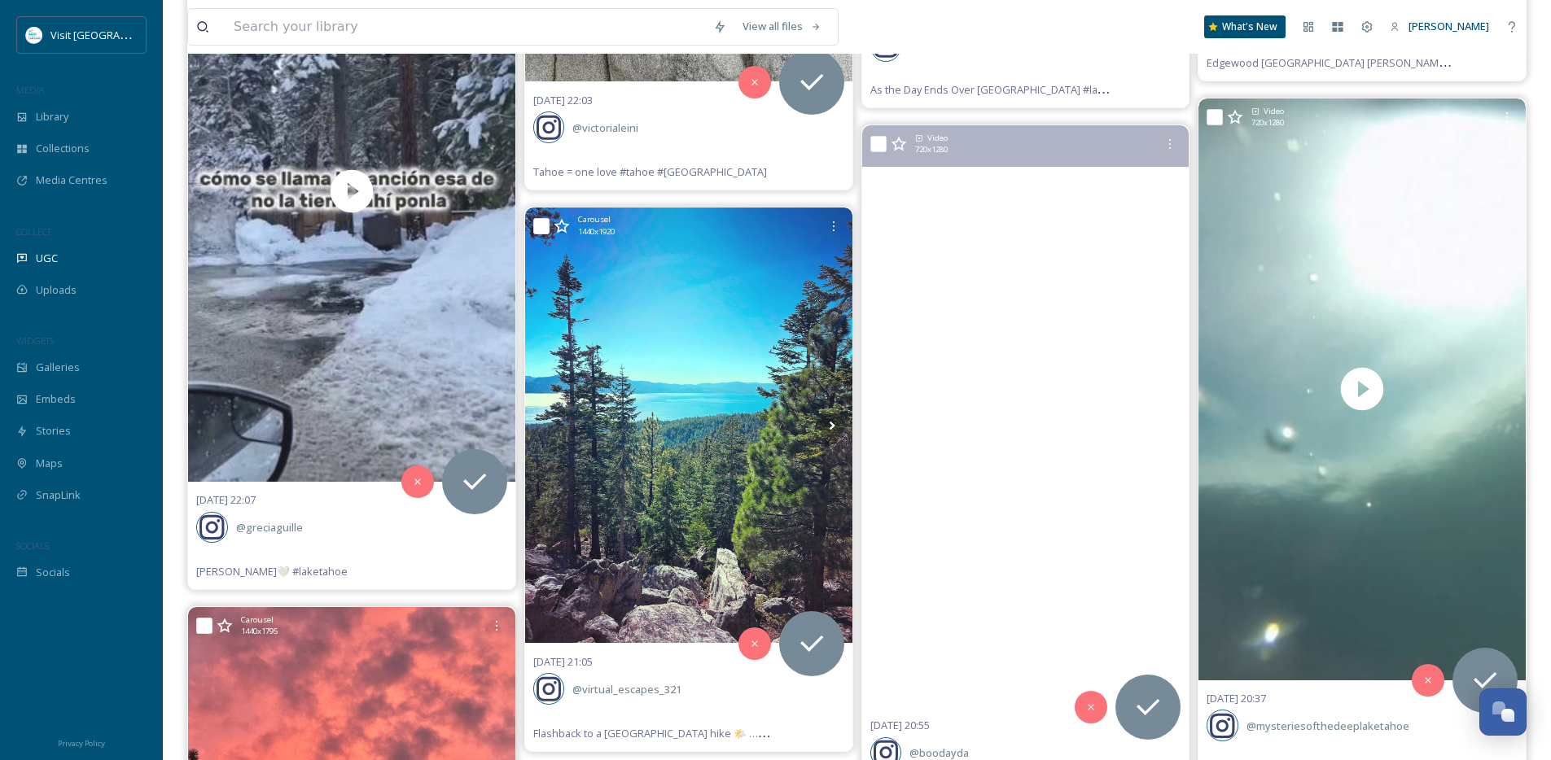
scroll to position [1683, 0]
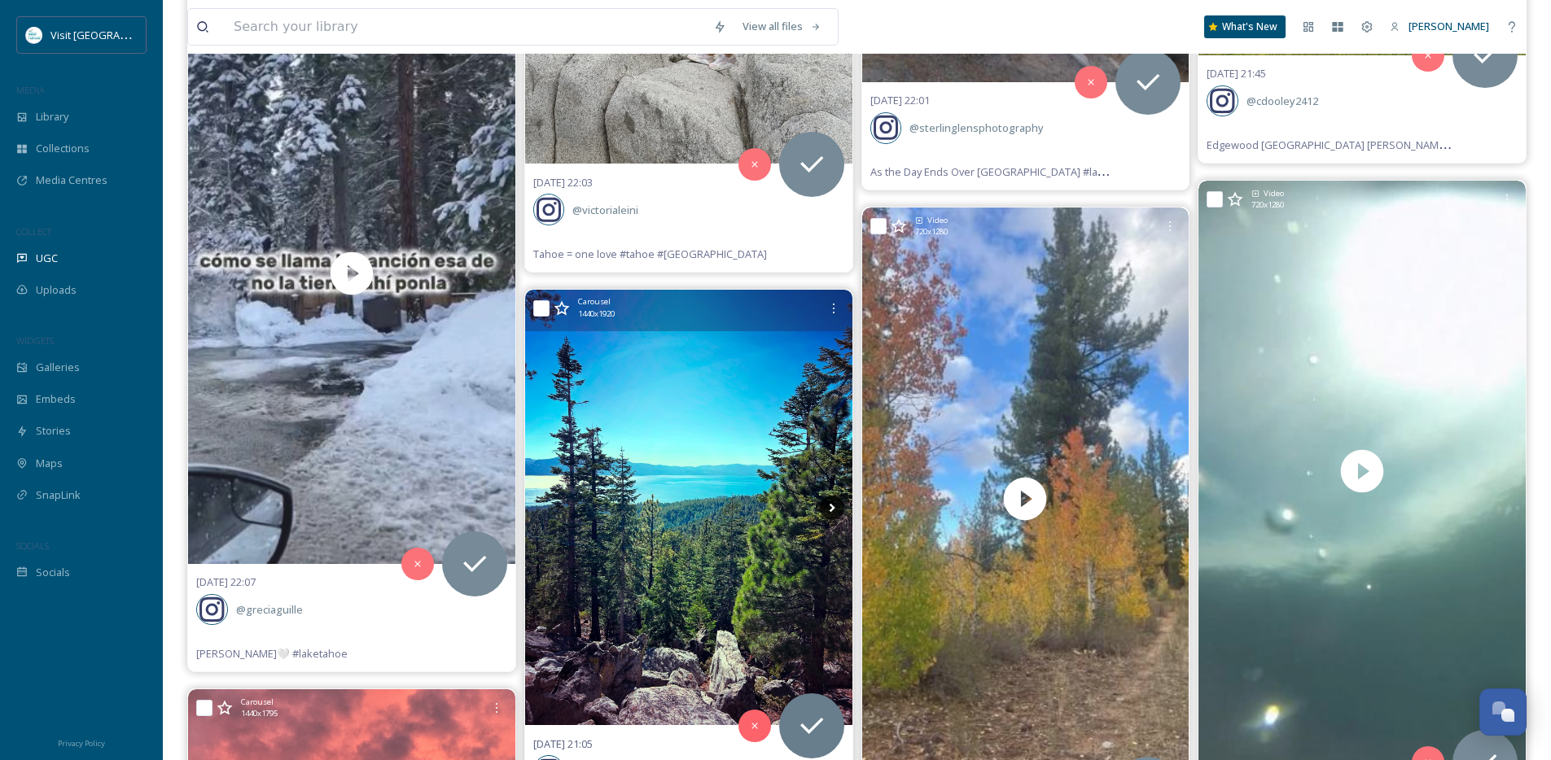
click at [830, 509] on icon at bounding box center [832, 507] width 6 height 9
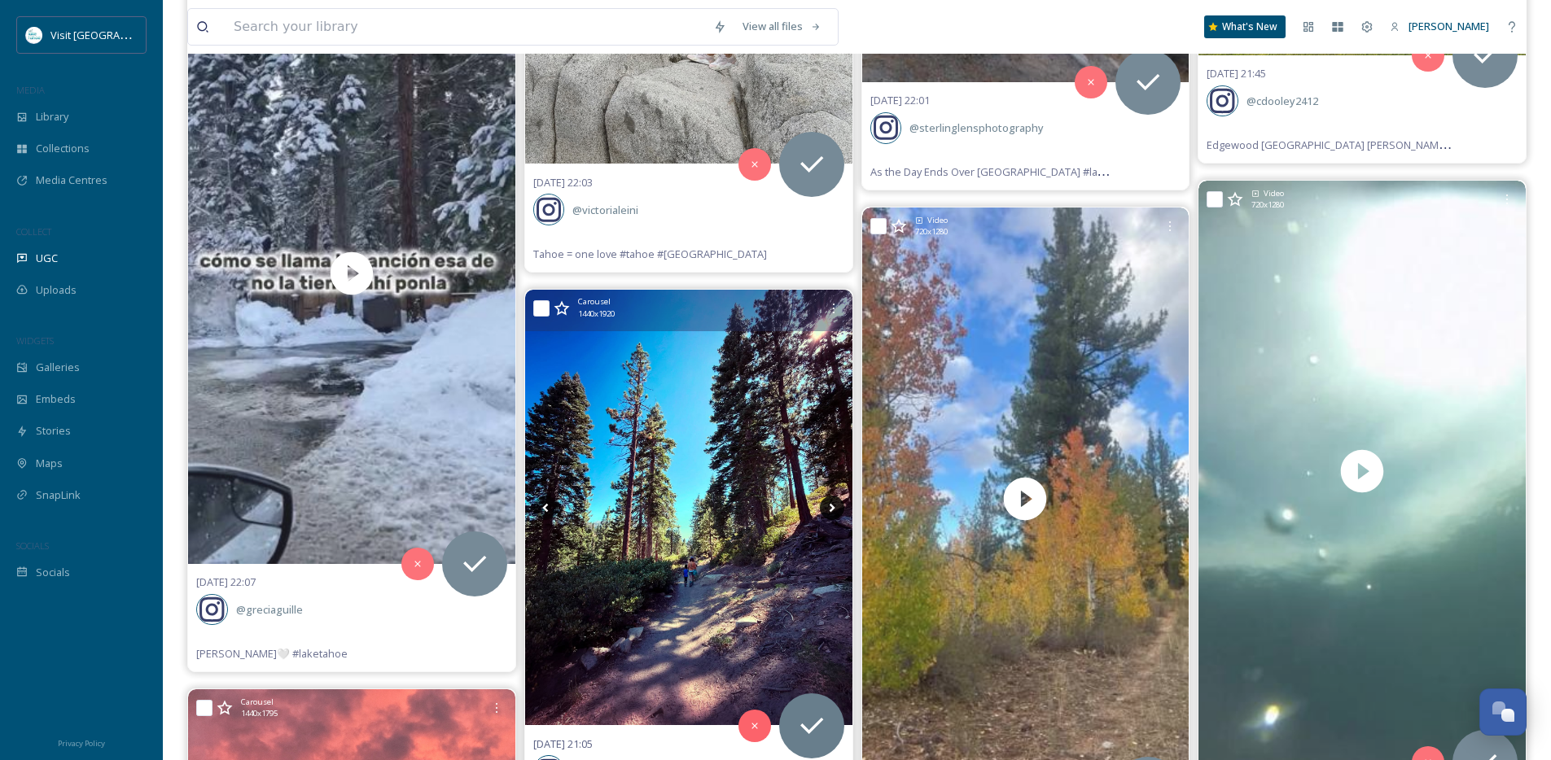
click at [830, 509] on icon at bounding box center [832, 507] width 6 height 9
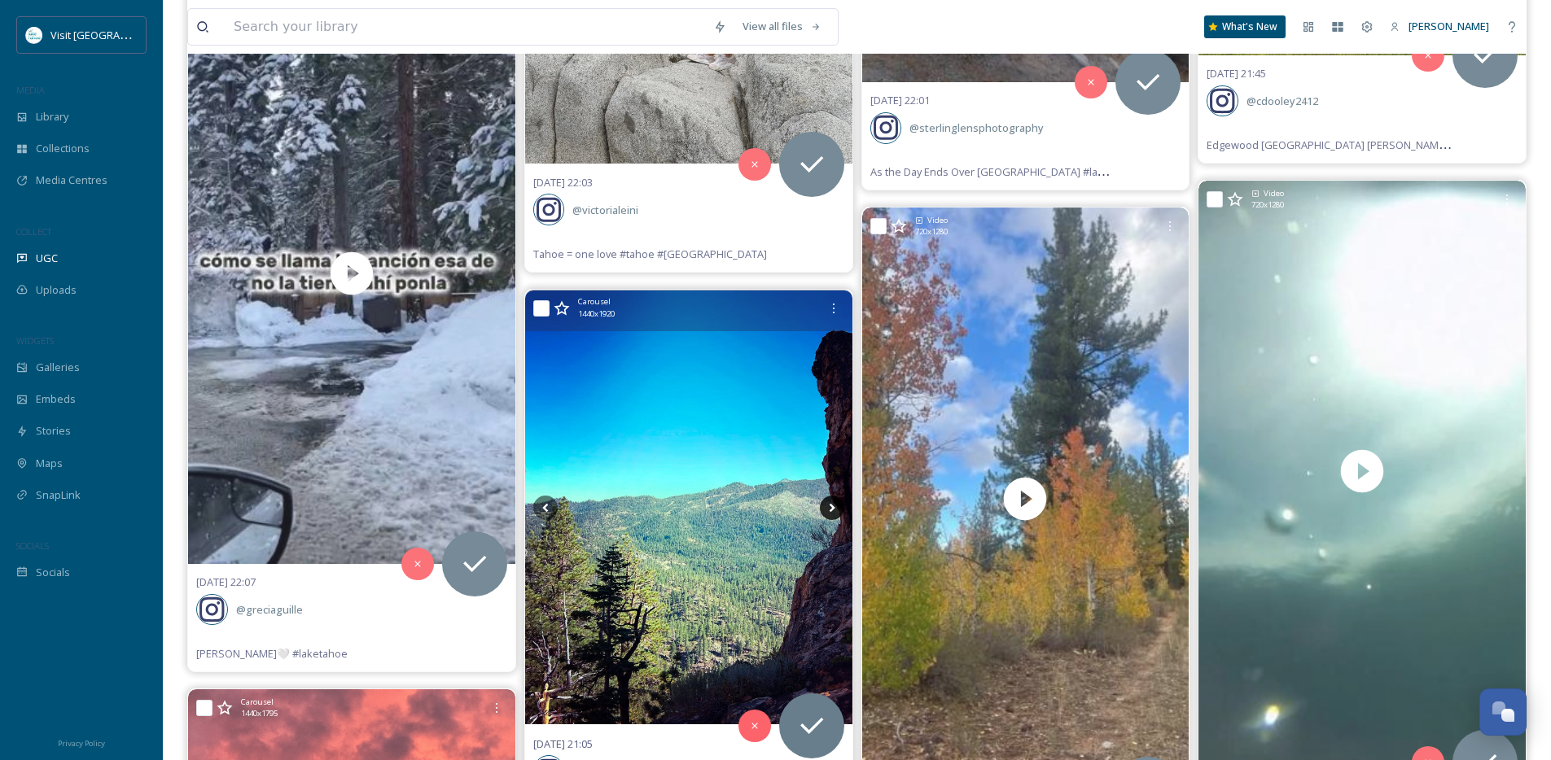
click at [830, 509] on icon at bounding box center [832, 507] width 6 height 9
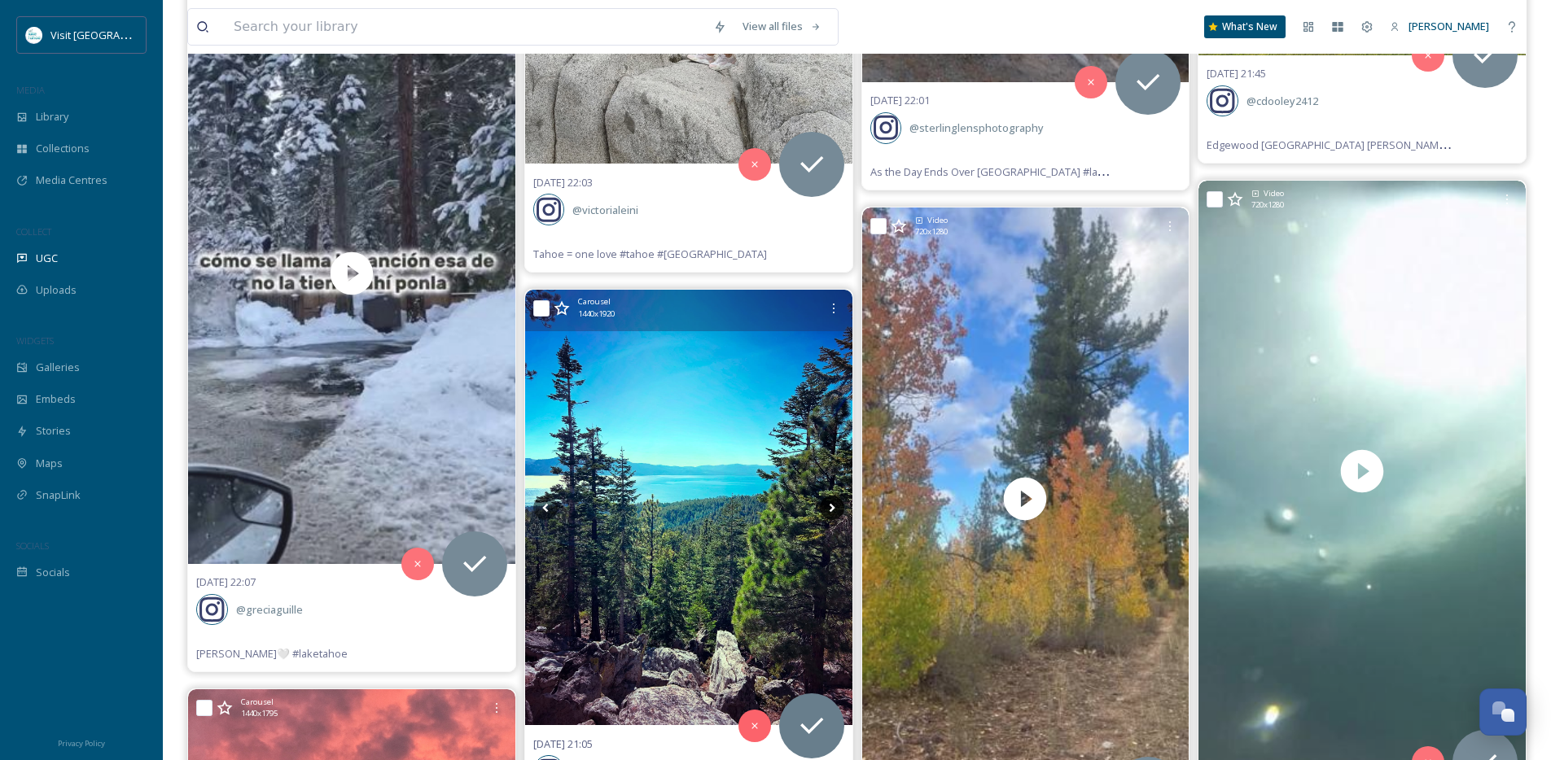
click at [830, 509] on icon at bounding box center [832, 507] width 6 height 9
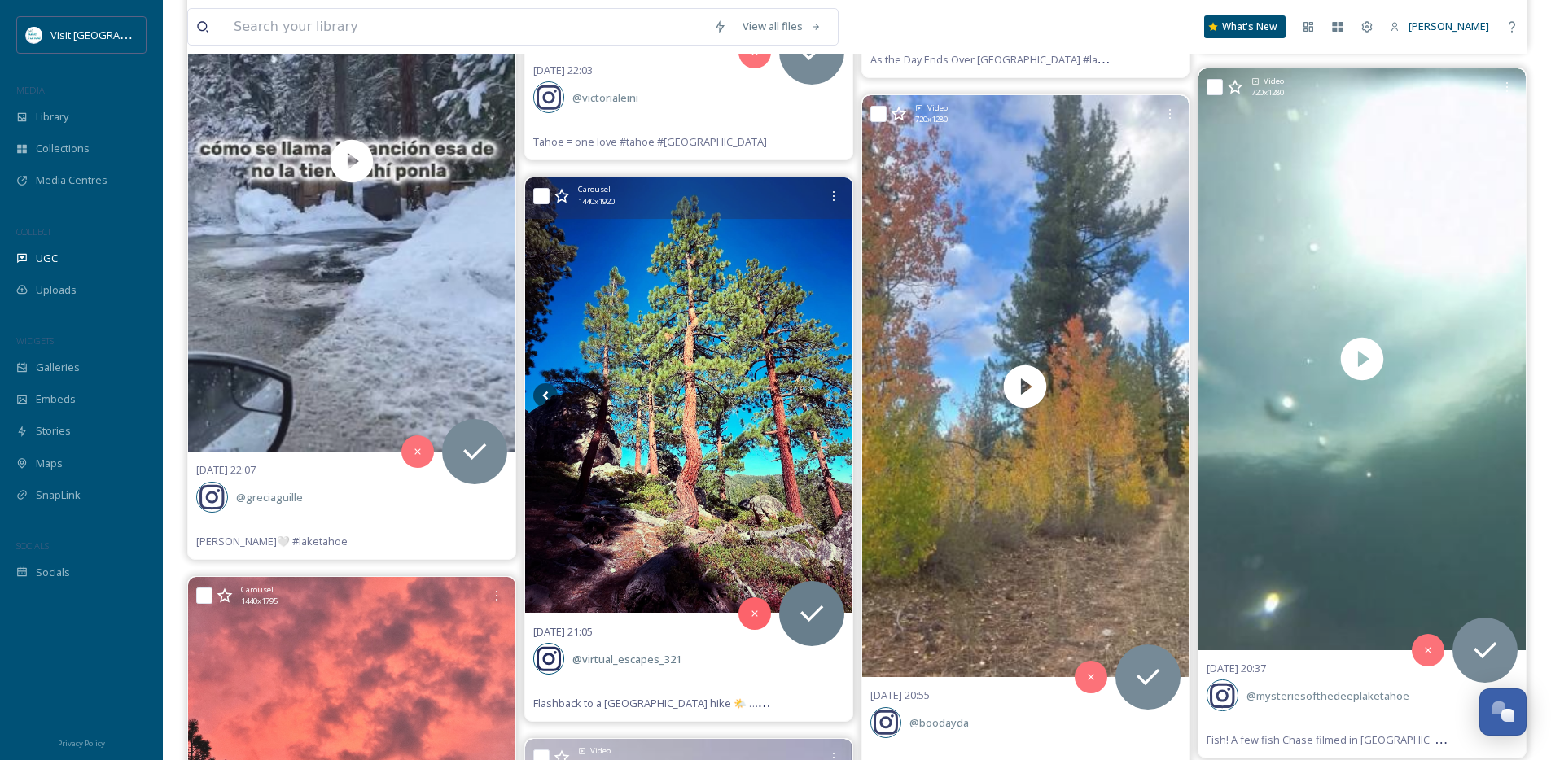
scroll to position [1793, 0]
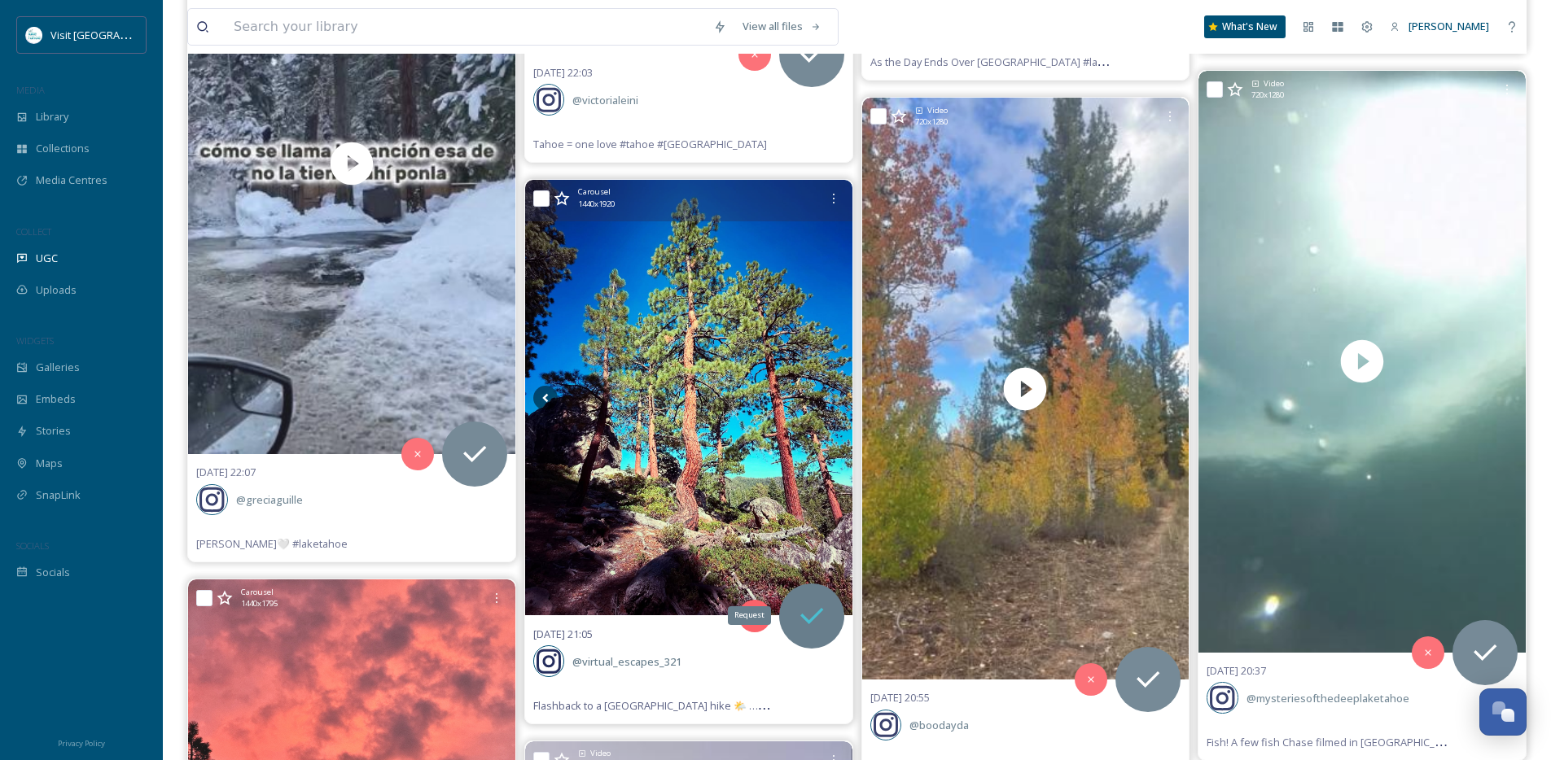
click at [823, 605] on icon at bounding box center [811, 616] width 33 height 33
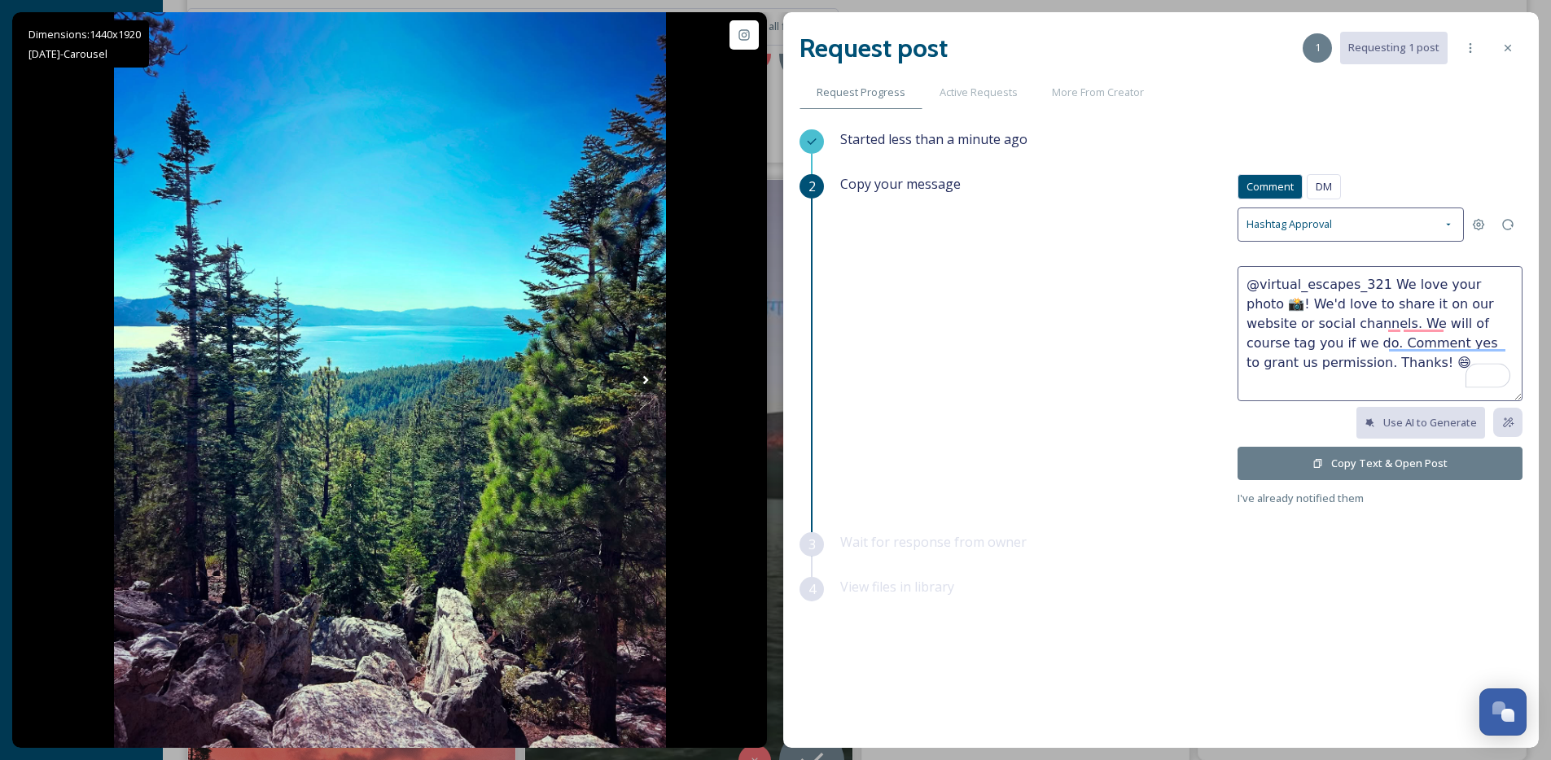
drag, startPoint x: 1380, startPoint y: 285, endPoint x: 1268, endPoint y: 309, distance: 114.0
click at [1268, 309] on textarea "@virtual_escapes_321 We love your photo 📸! We'd love to share it on our website…" at bounding box center [1379, 333] width 285 height 135
type textarea "@virtual_escapes_321 I love your curvy tree pic! We'd love to share it on our w…"
click at [1342, 468] on button "Copy Text & Open Post" at bounding box center [1379, 463] width 285 height 33
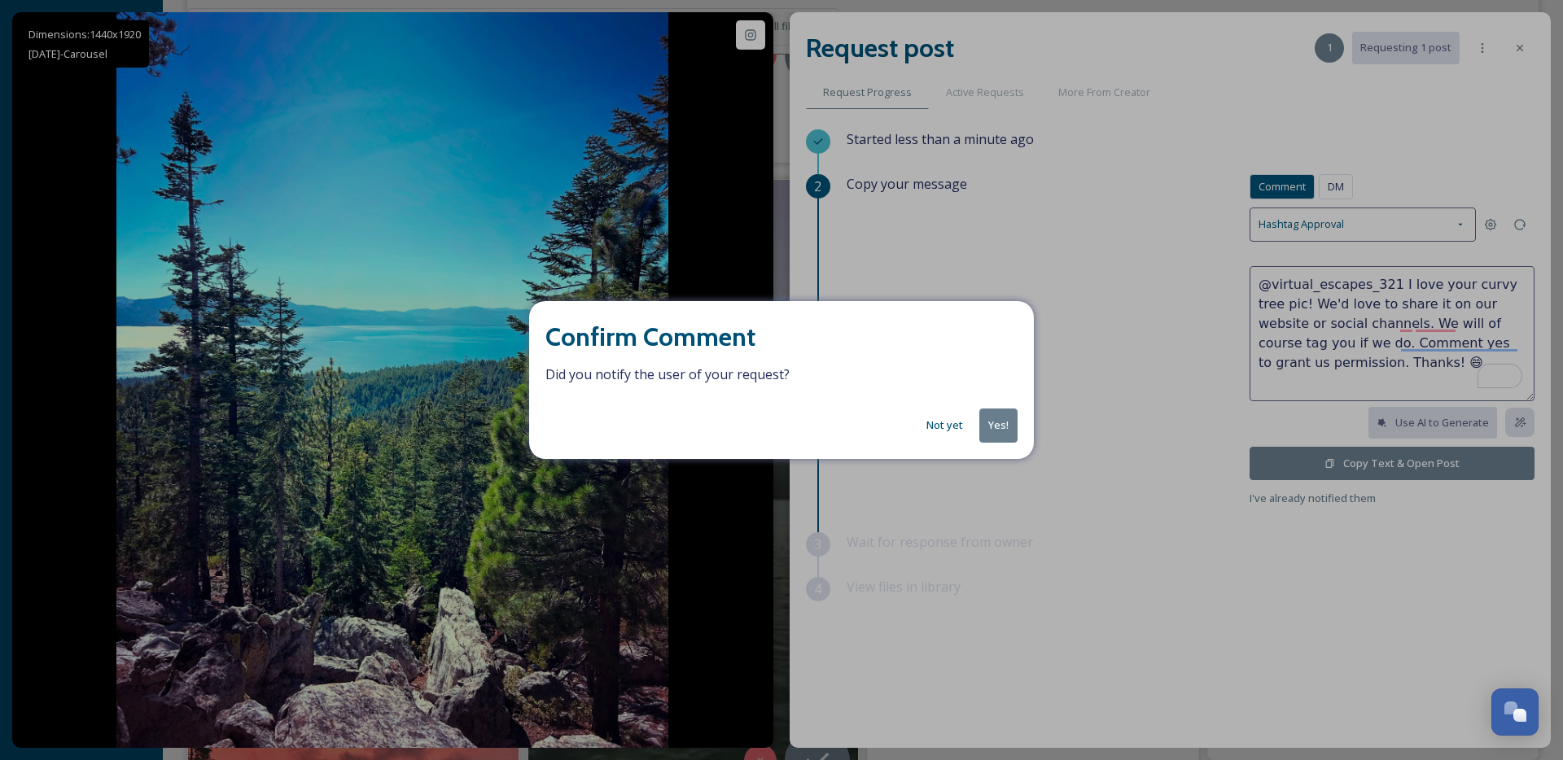
drag, startPoint x: 996, startPoint y: 422, endPoint x: 1136, endPoint y: 363, distance: 152.9
click at [996, 422] on button "Yes!" at bounding box center [998, 425] width 38 height 33
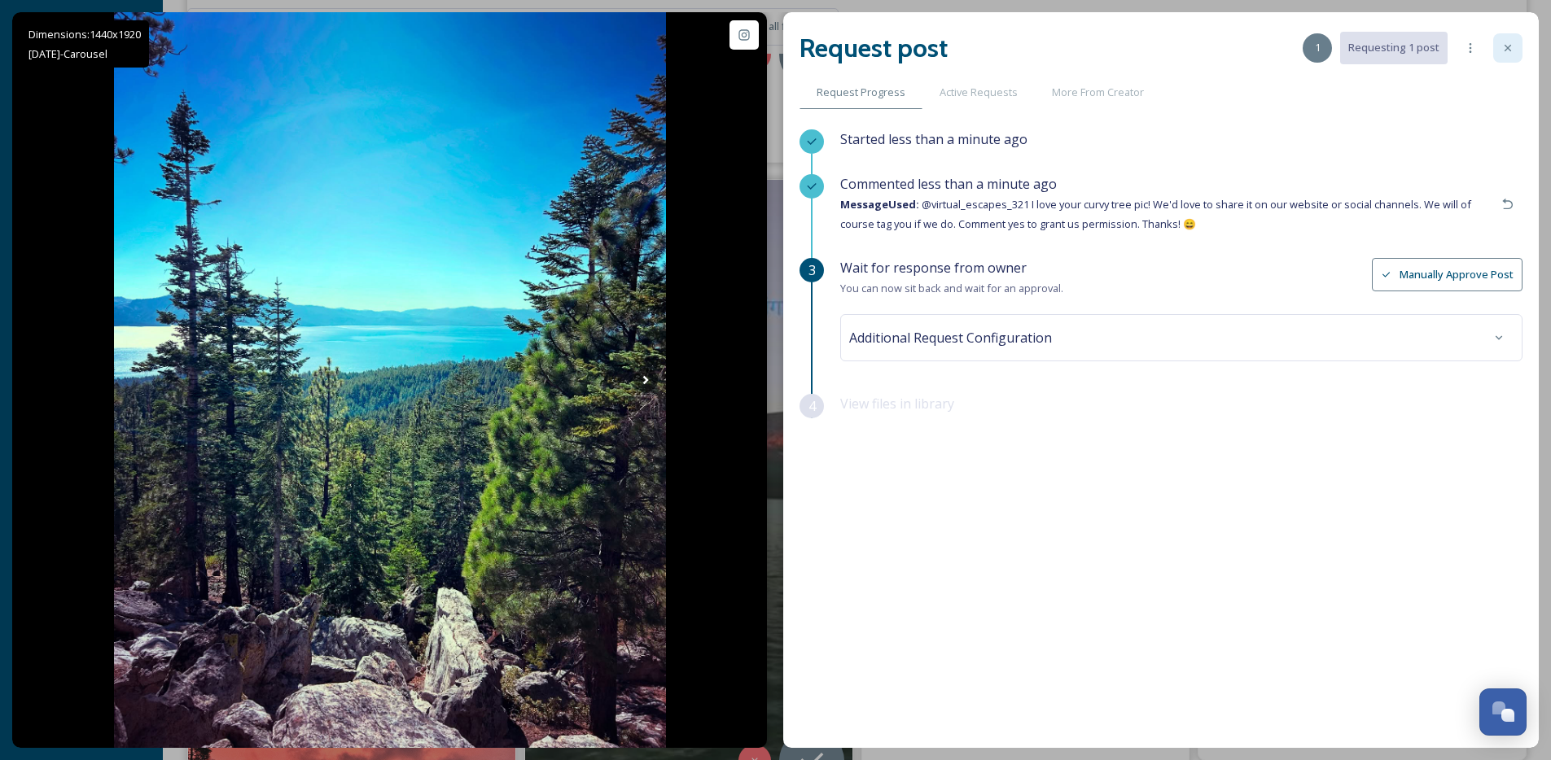
click at [1509, 46] on icon at bounding box center [1507, 48] width 7 height 7
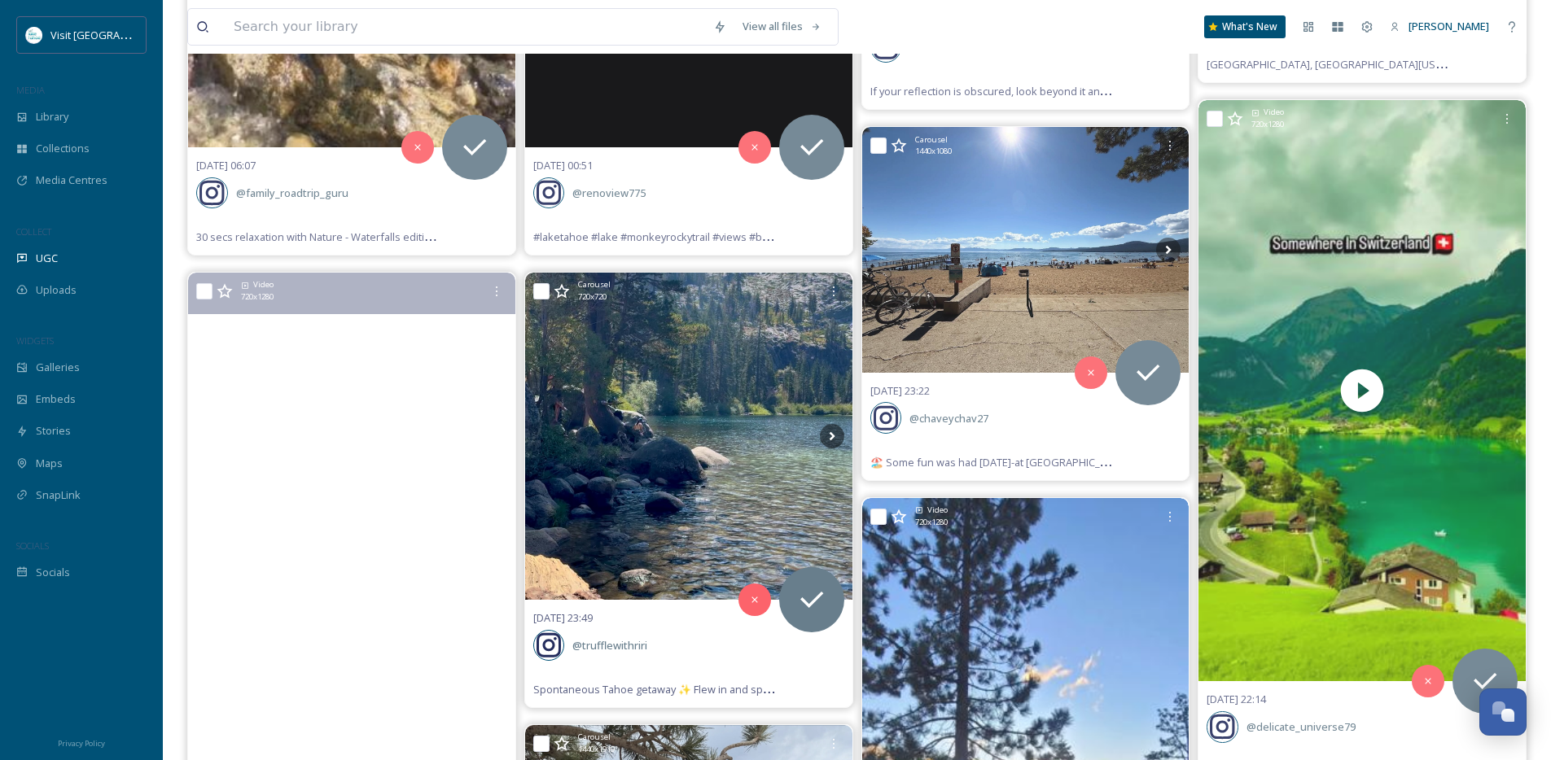
scroll to position [683, 0]
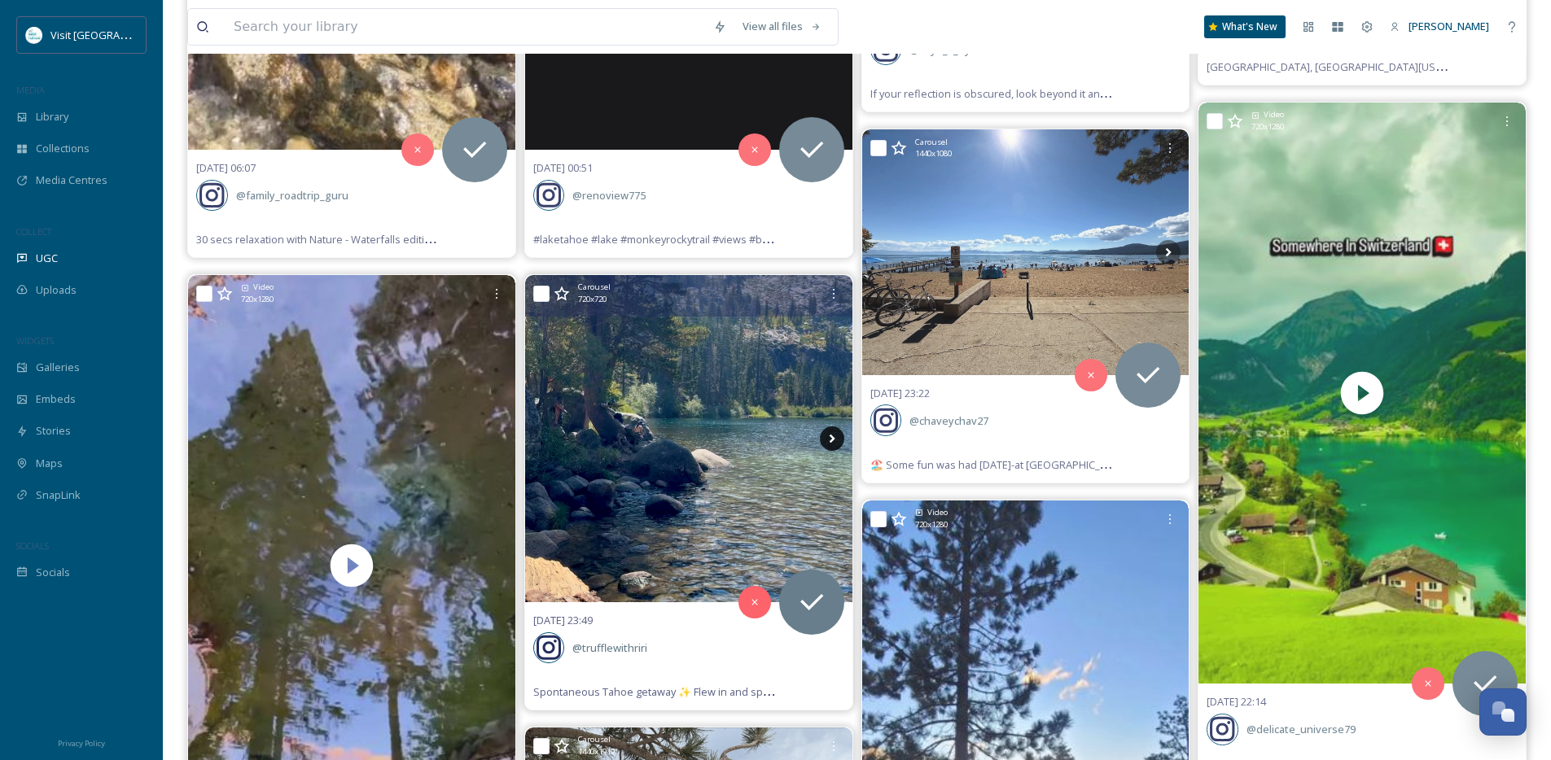
click at [834, 431] on icon at bounding box center [832, 439] width 24 height 24
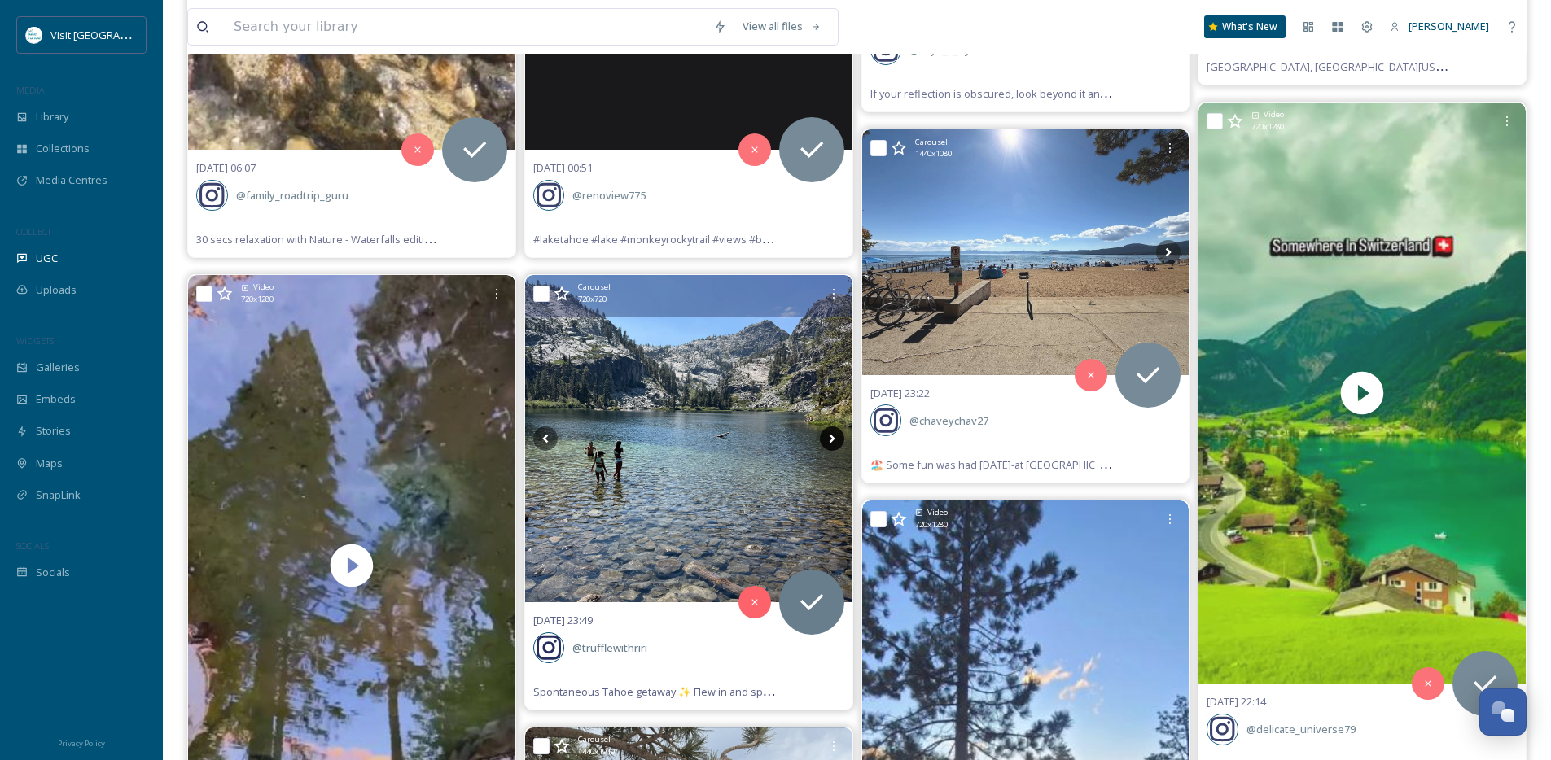
click at [834, 436] on icon at bounding box center [832, 439] width 24 height 24
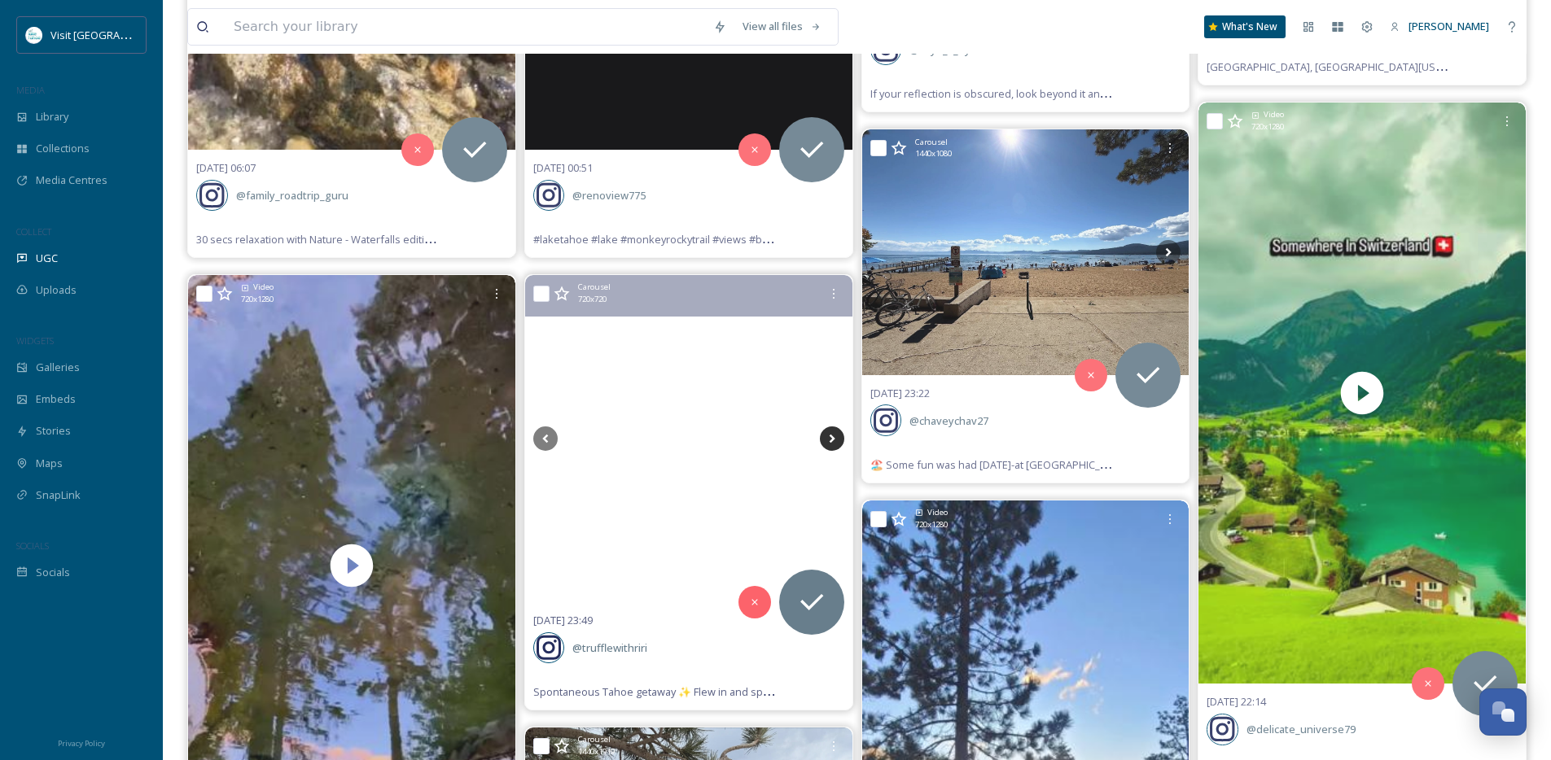
click at [834, 436] on icon at bounding box center [832, 439] width 24 height 24
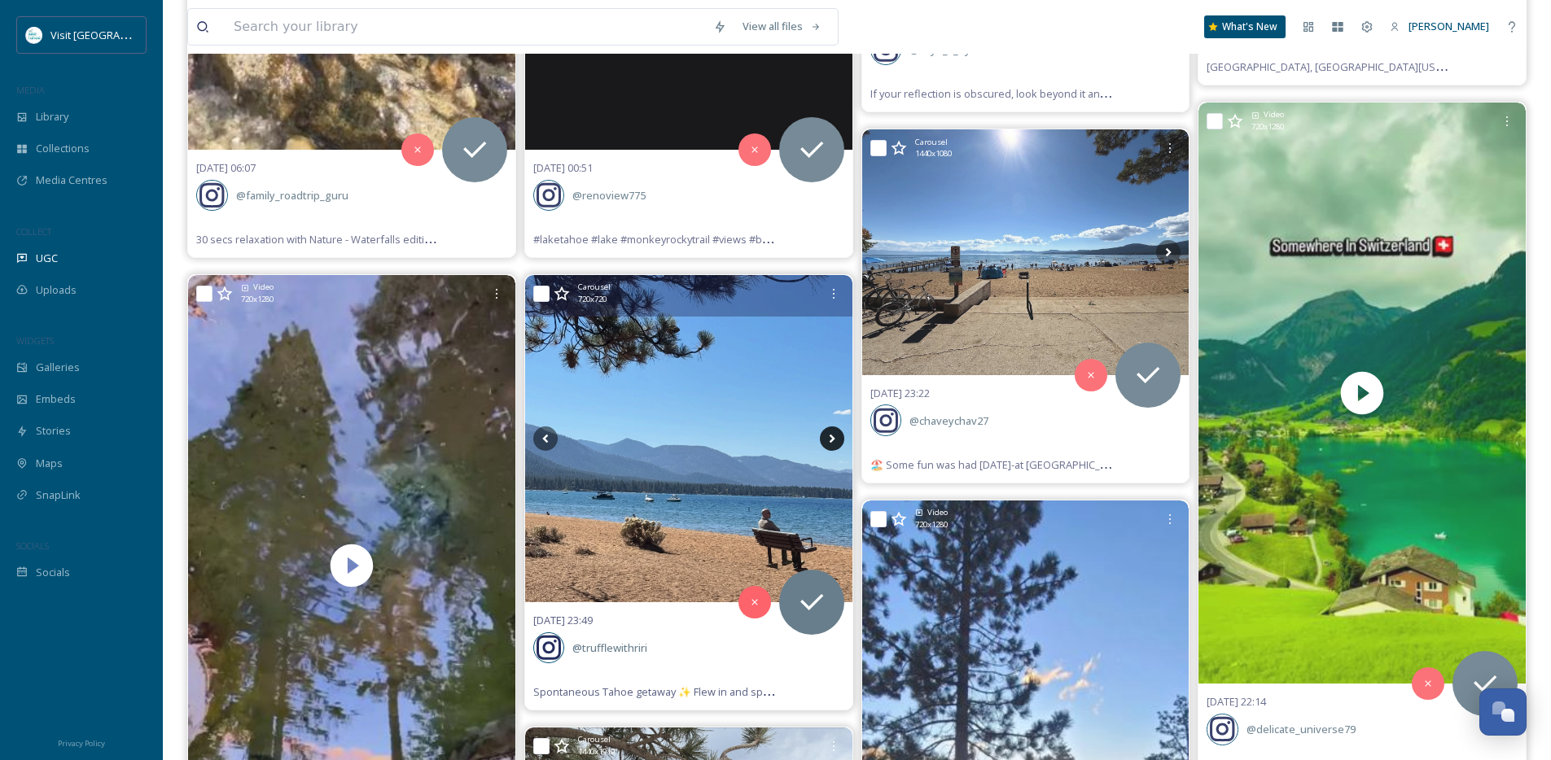
click at [834, 436] on icon at bounding box center [832, 439] width 24 height 24
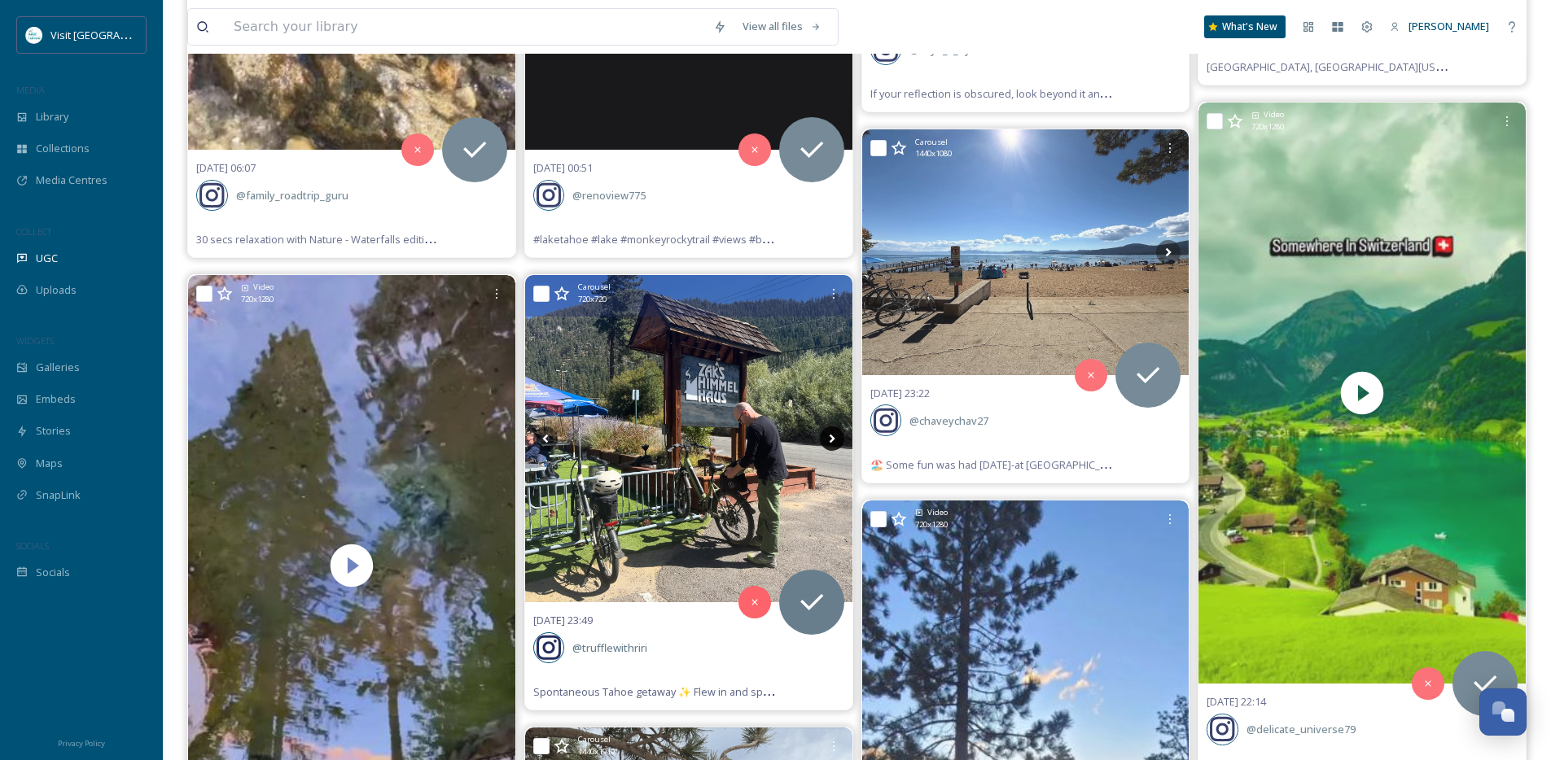
click at [834, 436] on icon at bounding box center [832, 439] width 24 height 24
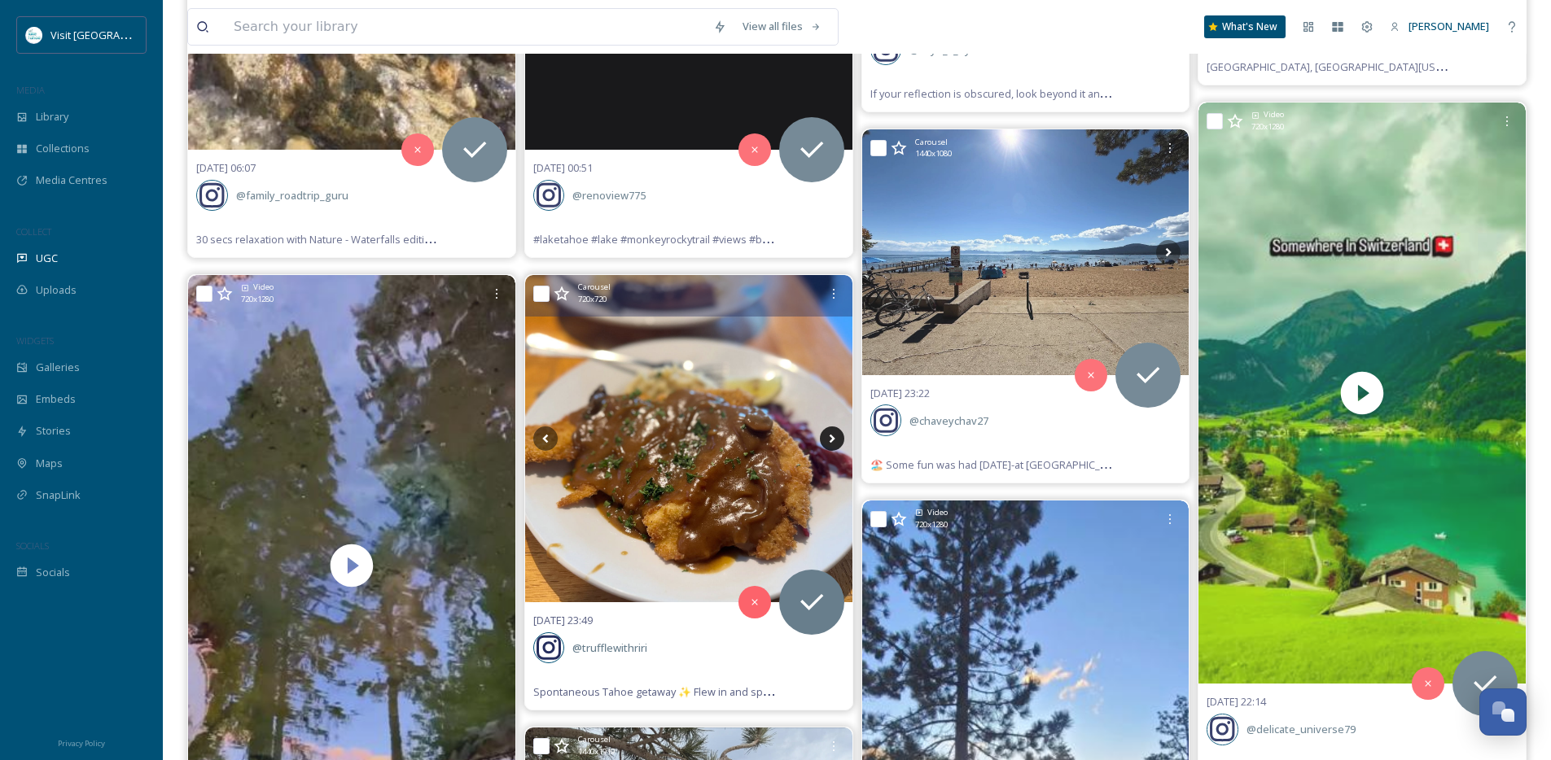
click at [834, 436] on icon at bounding box center [832, 439] width 24 height 24
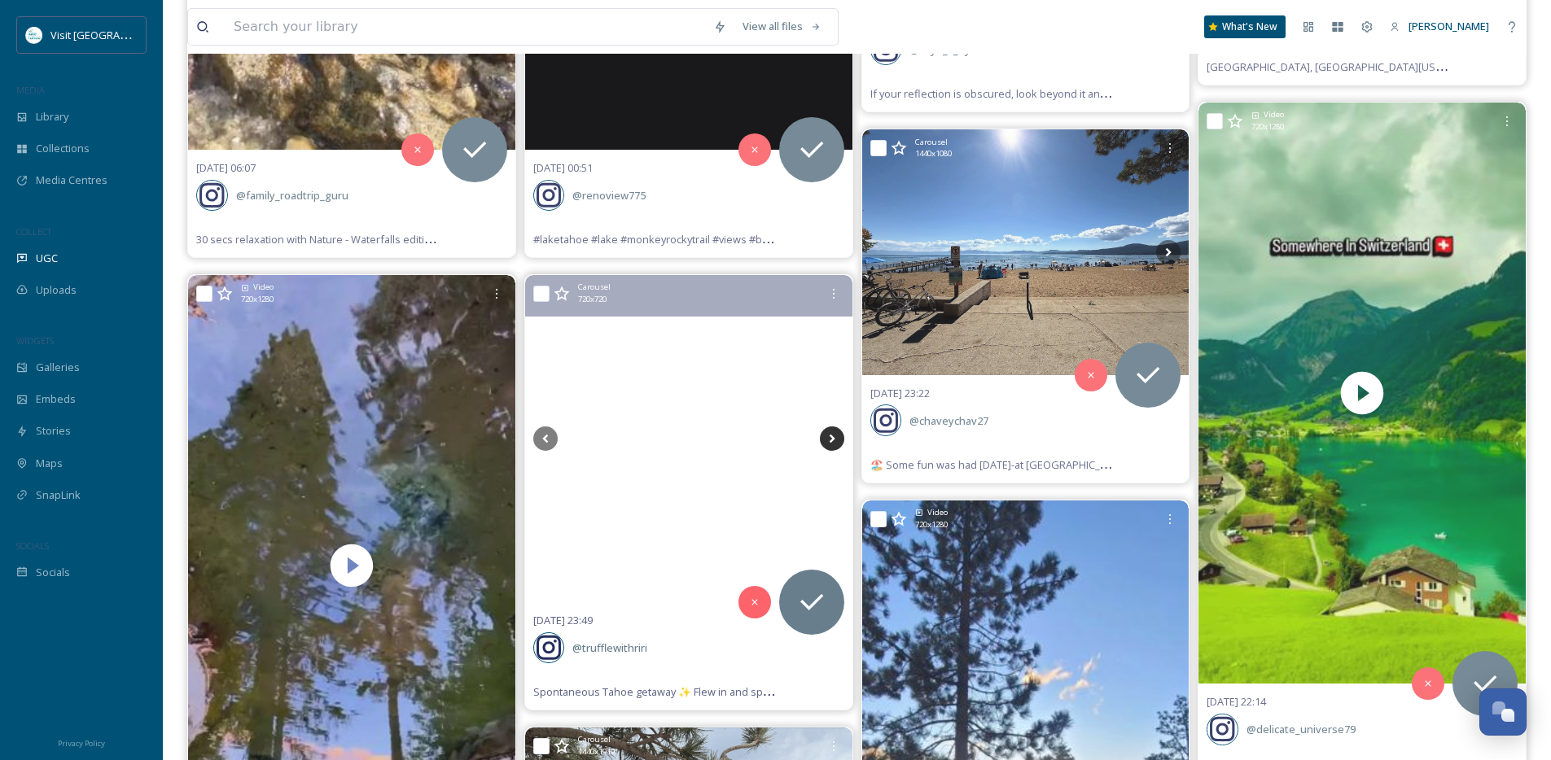
click at [834, 436] on icon at bounding box center [832, 439] width 24 height 24
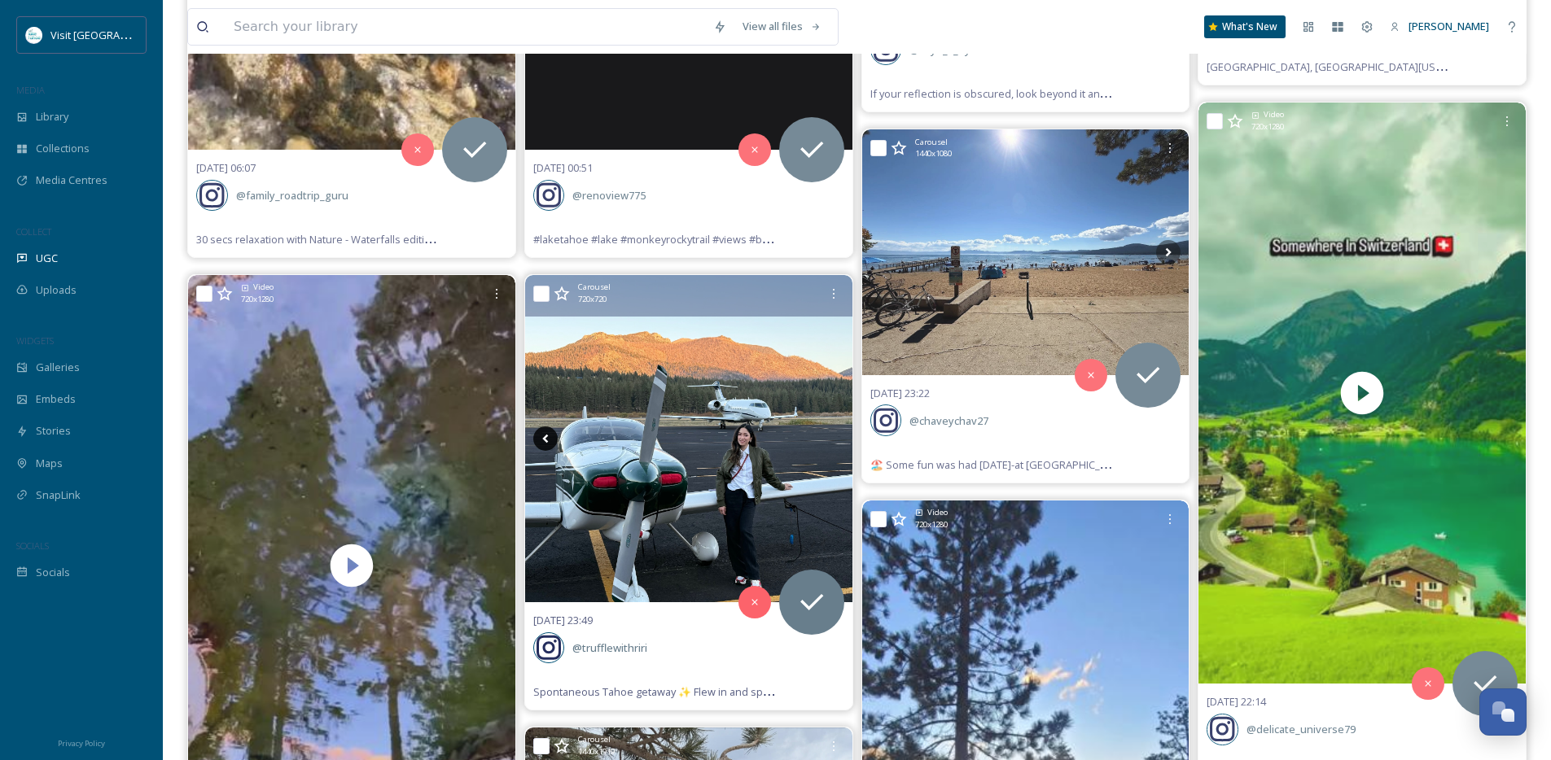
click at [549, 439] on icon at bounding box center [545, 439] width 24 height 24
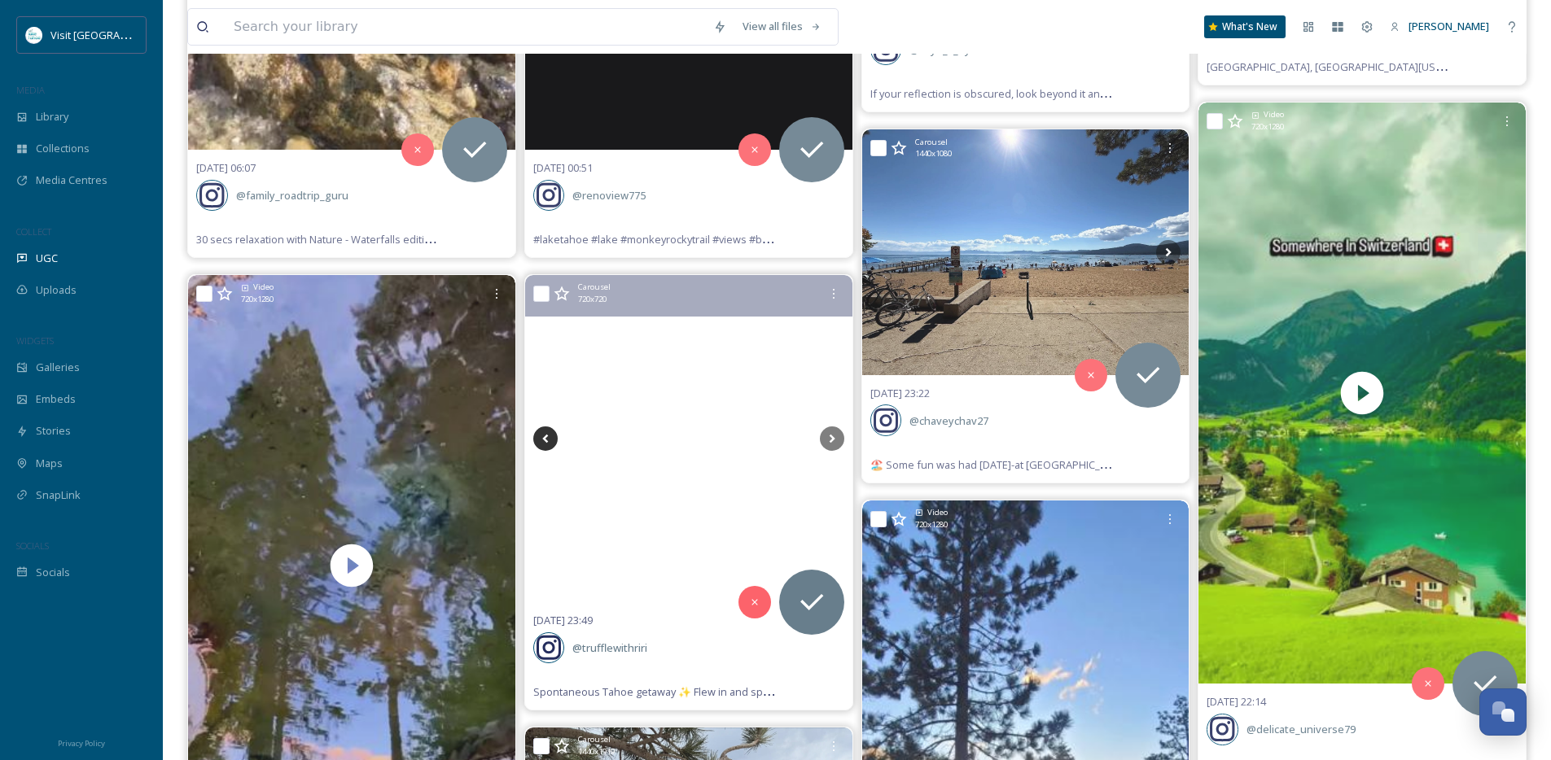
click at [548, 439] on icon at bounding box center [545, 439] width 24 height 24
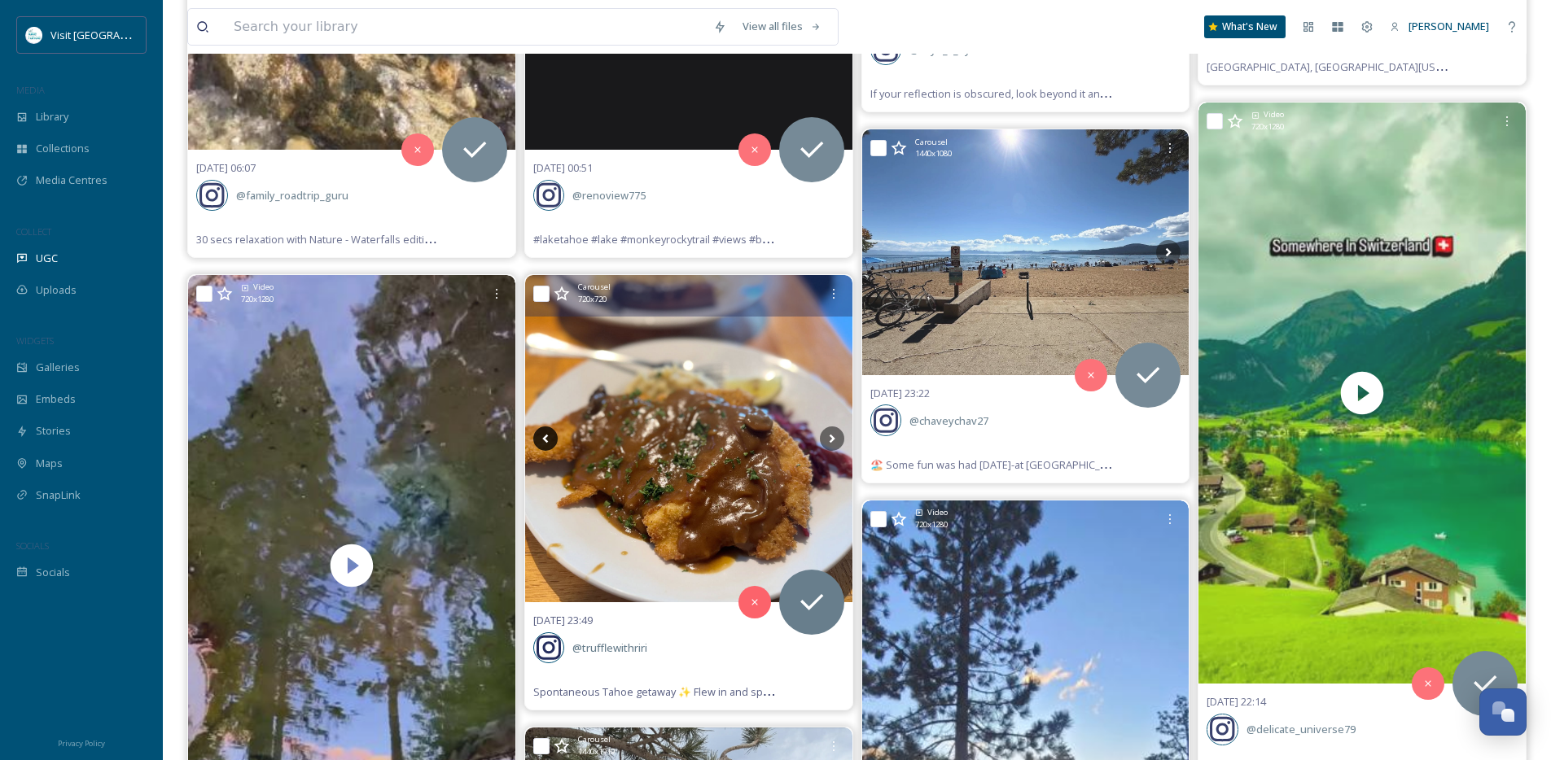
click at [548, 439] on icon at bounding box center [545, 439] width 24 height 24
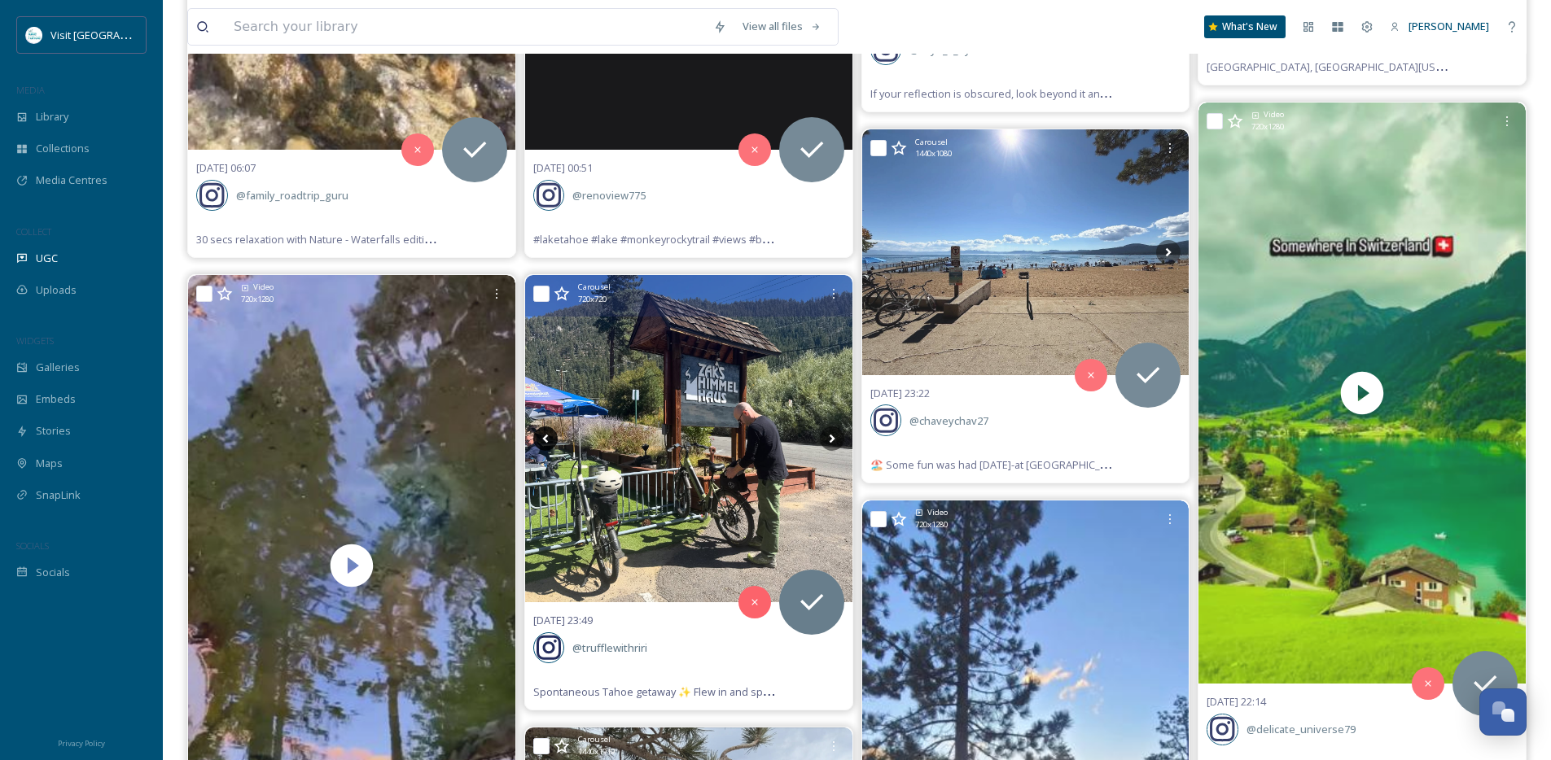
click at [548, 439] on icon at bounding box center [545, 439] width 24 height 24
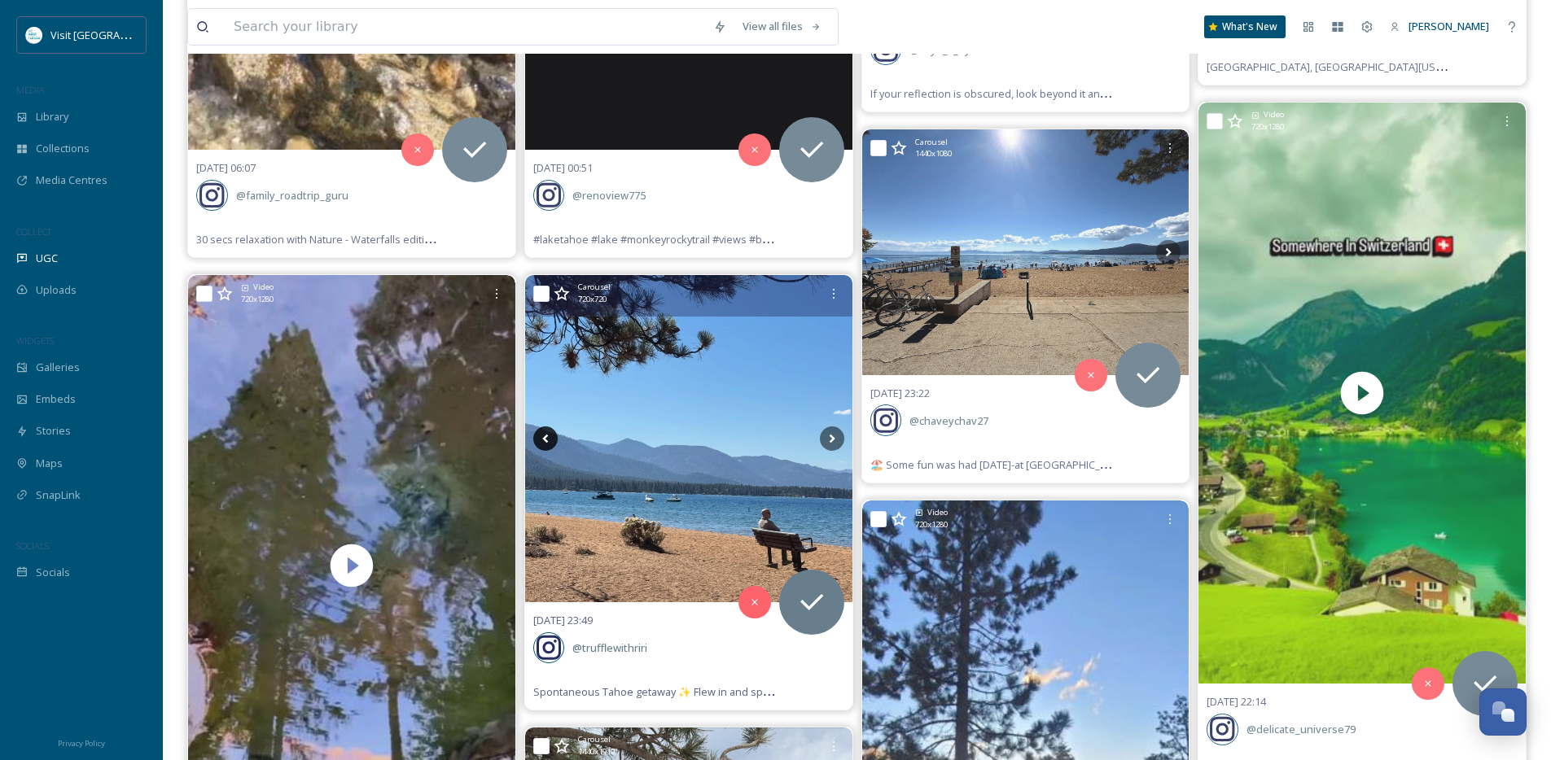
click at [548, 439] on icon at bounding box center [545, 439] width 24 height 24
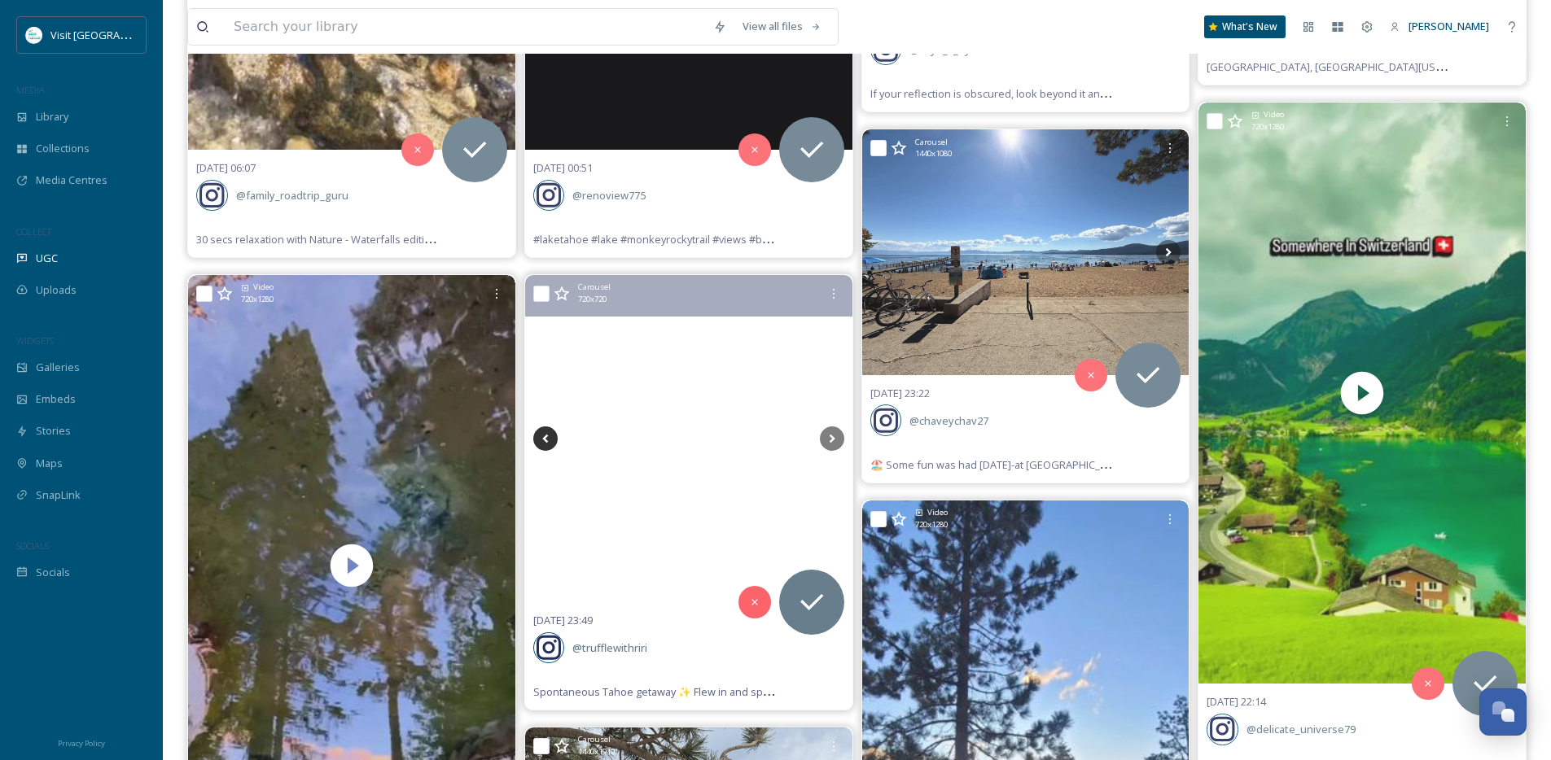
click at [548, 439] on icon at bounding box center [545, 439] width 24 height 24
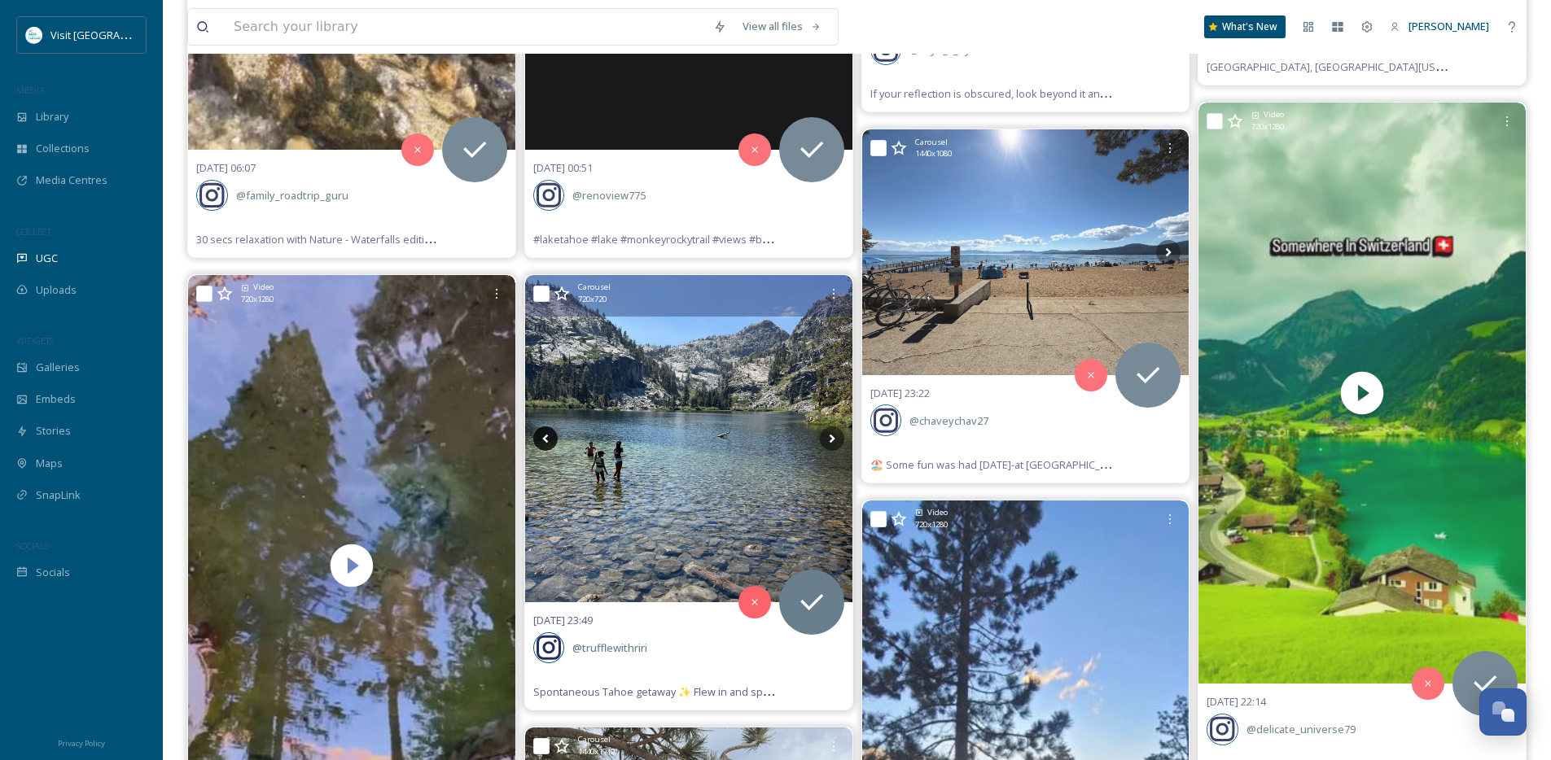
click at [548, 439] on icon at bounding box center [545, 439] width 24 height 24
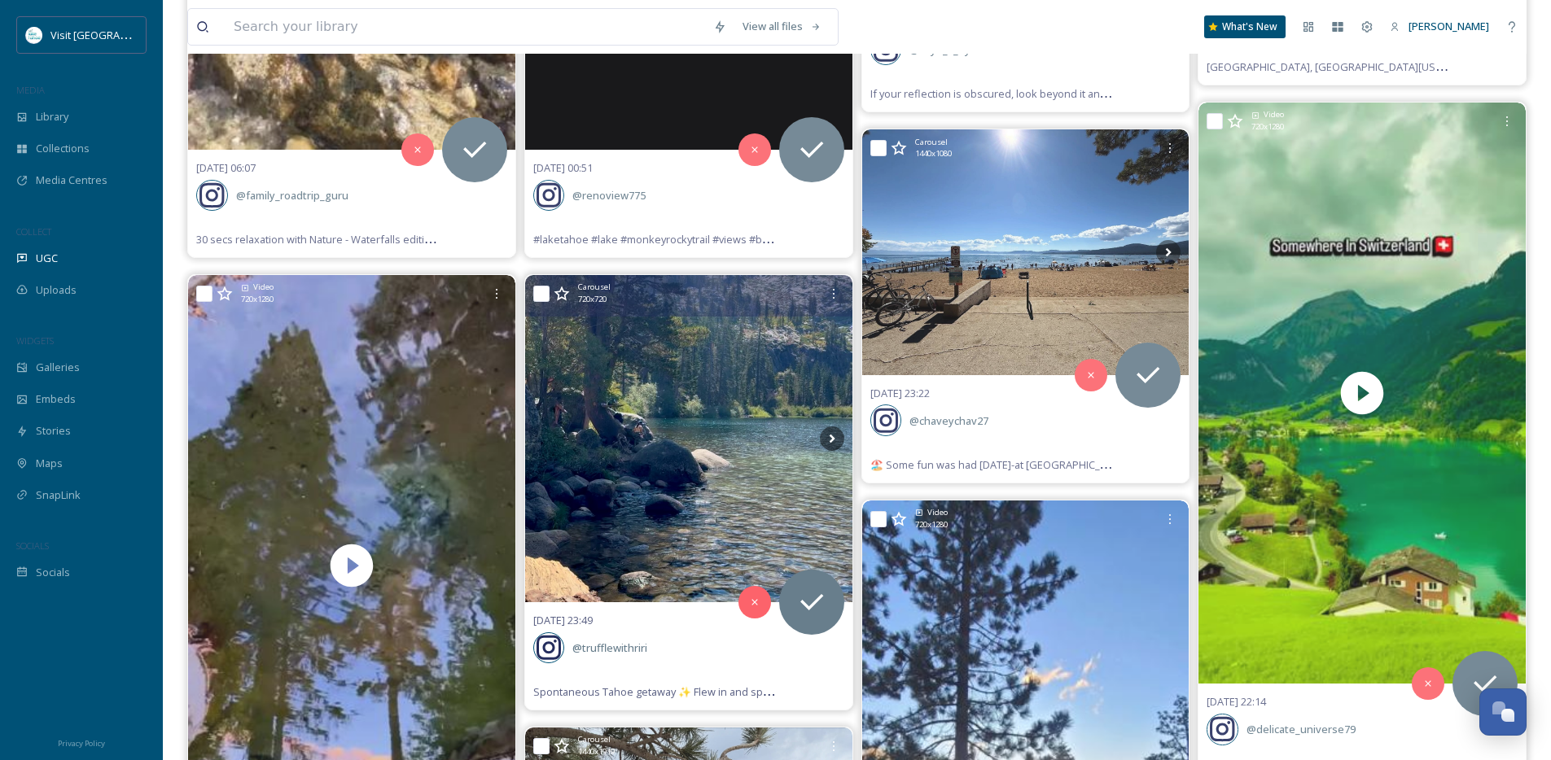
click at [548, 439] on icon at bounding box center [545, 439] width 24 height 24
click at [829, 440] on icon at bounding box center [832, 439] width 24 height 24
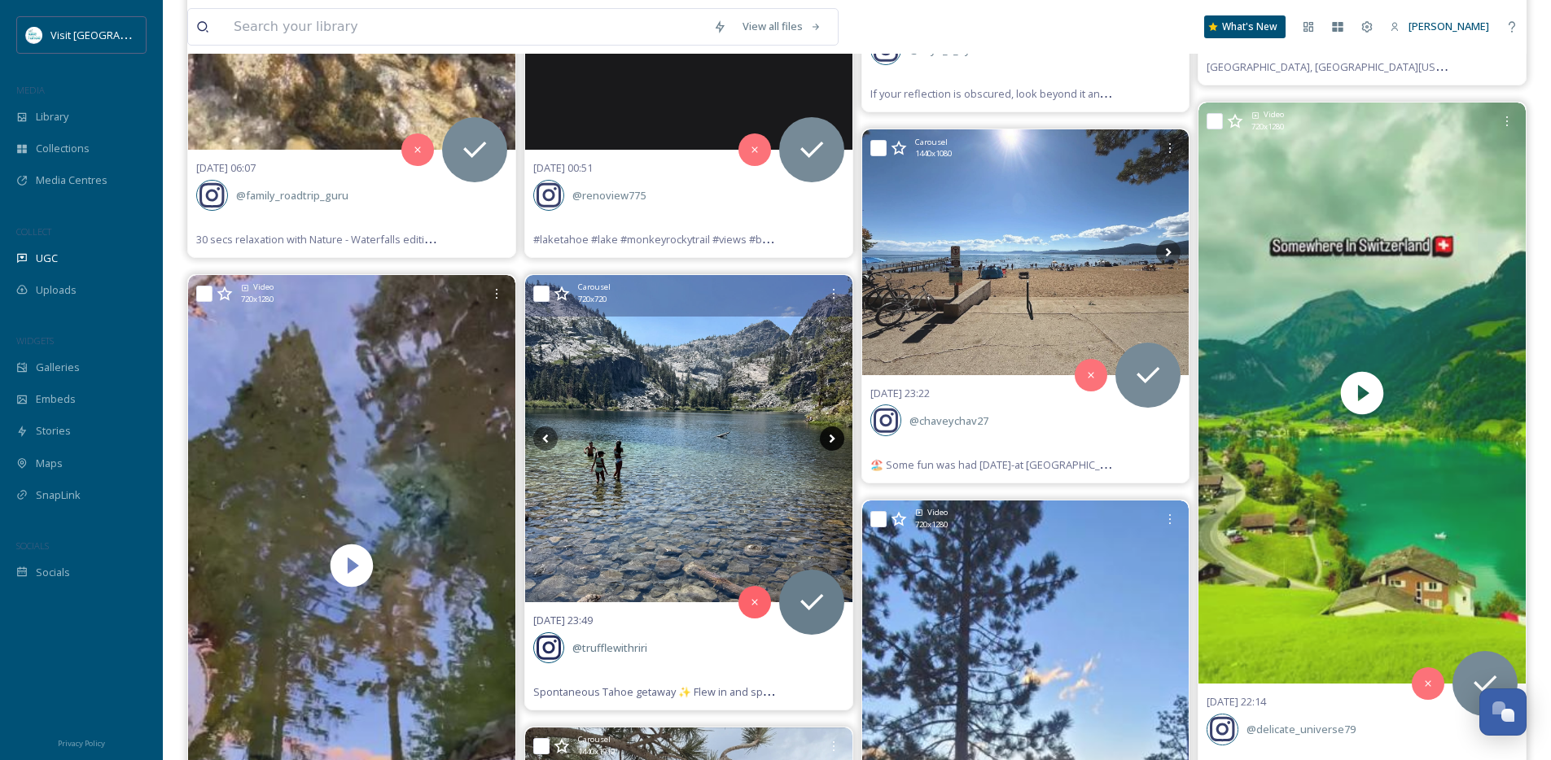
click at [829, 440] on icon at bounding box center [832, 439] width 24 height 24
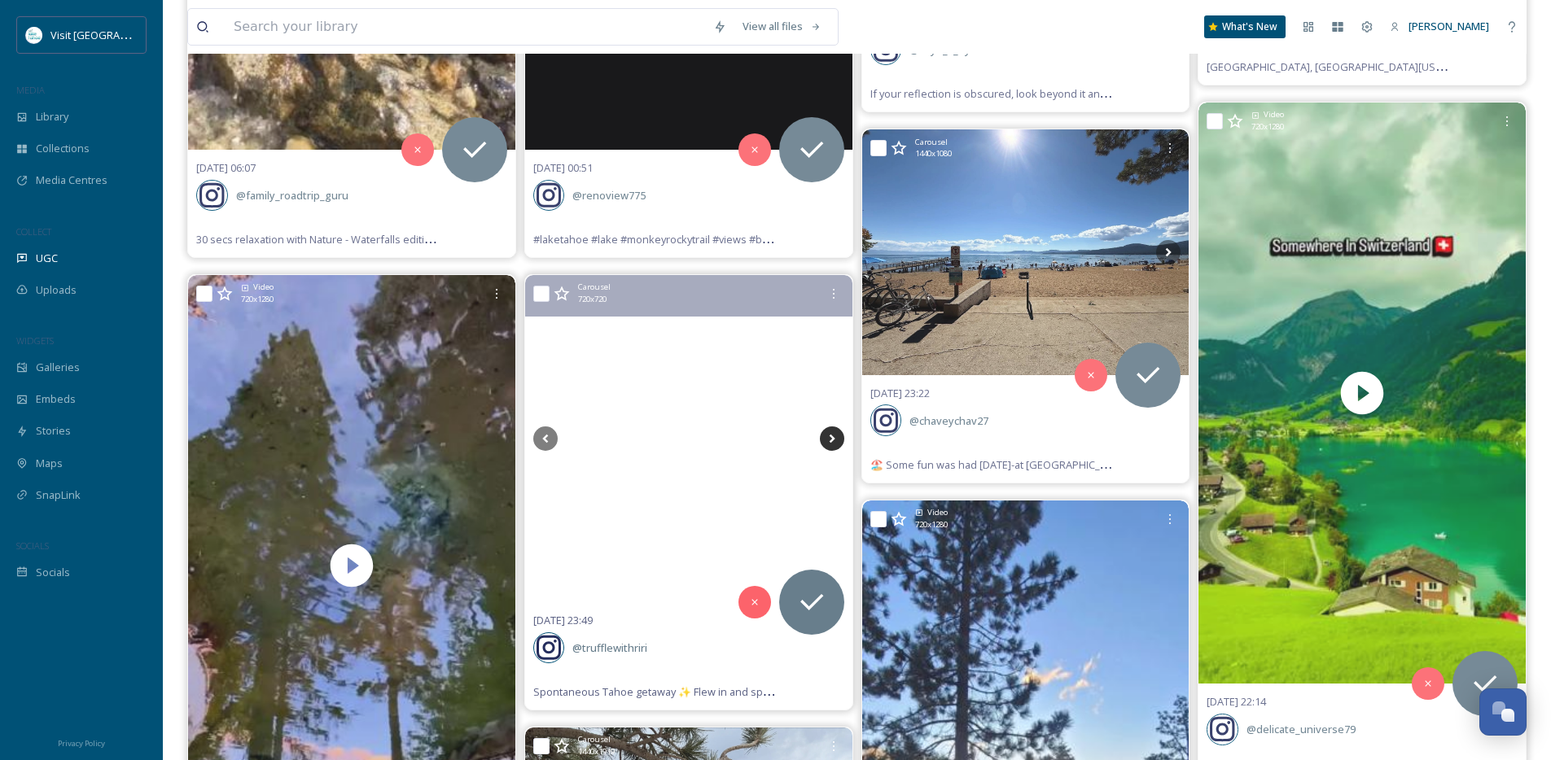
click at [829, 440] on icon at bounding box center [832, 439] width 24 height 24
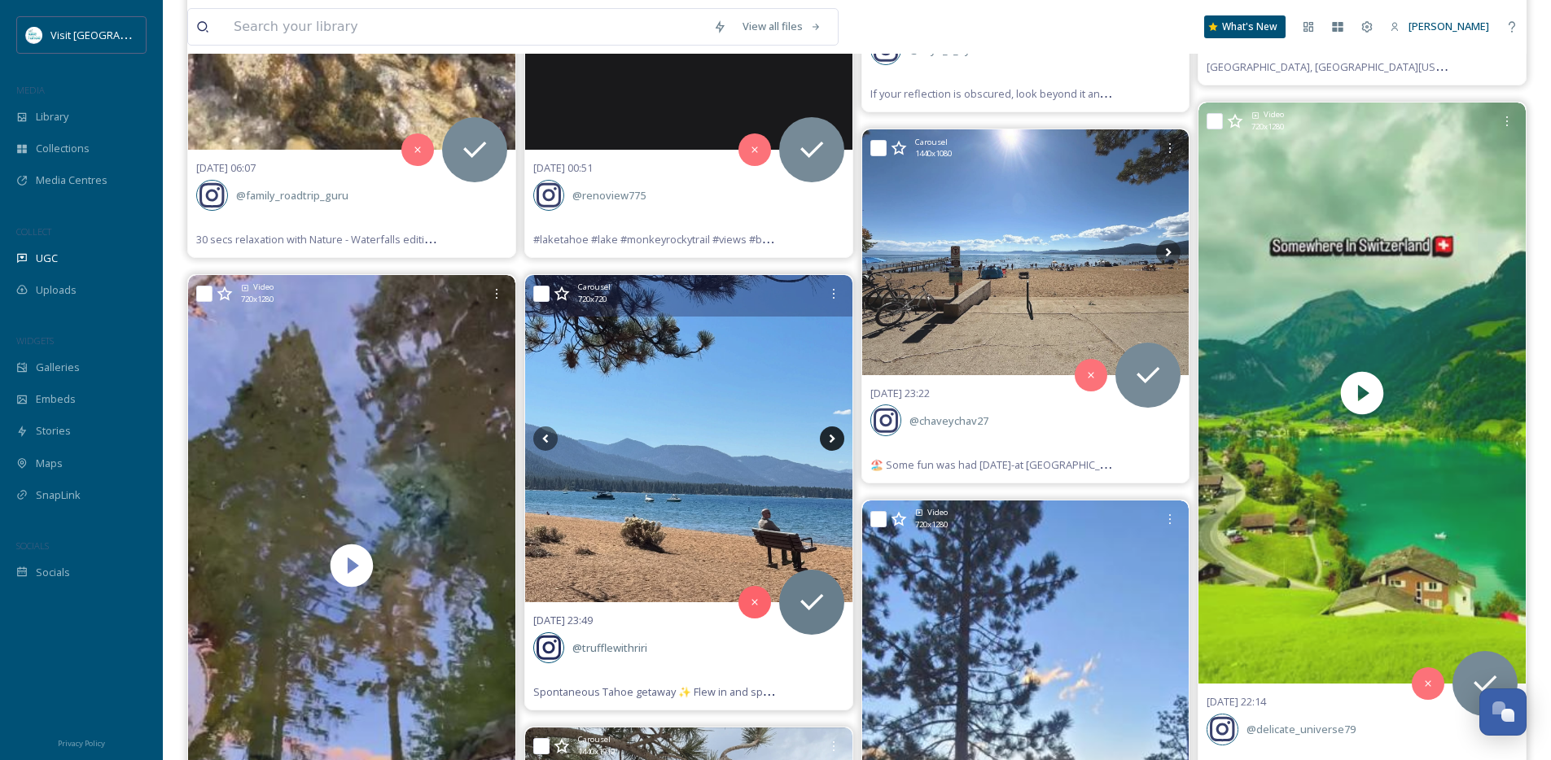
click at [829, 440] on icon at bounding box center [832, 439] width 24 height 24
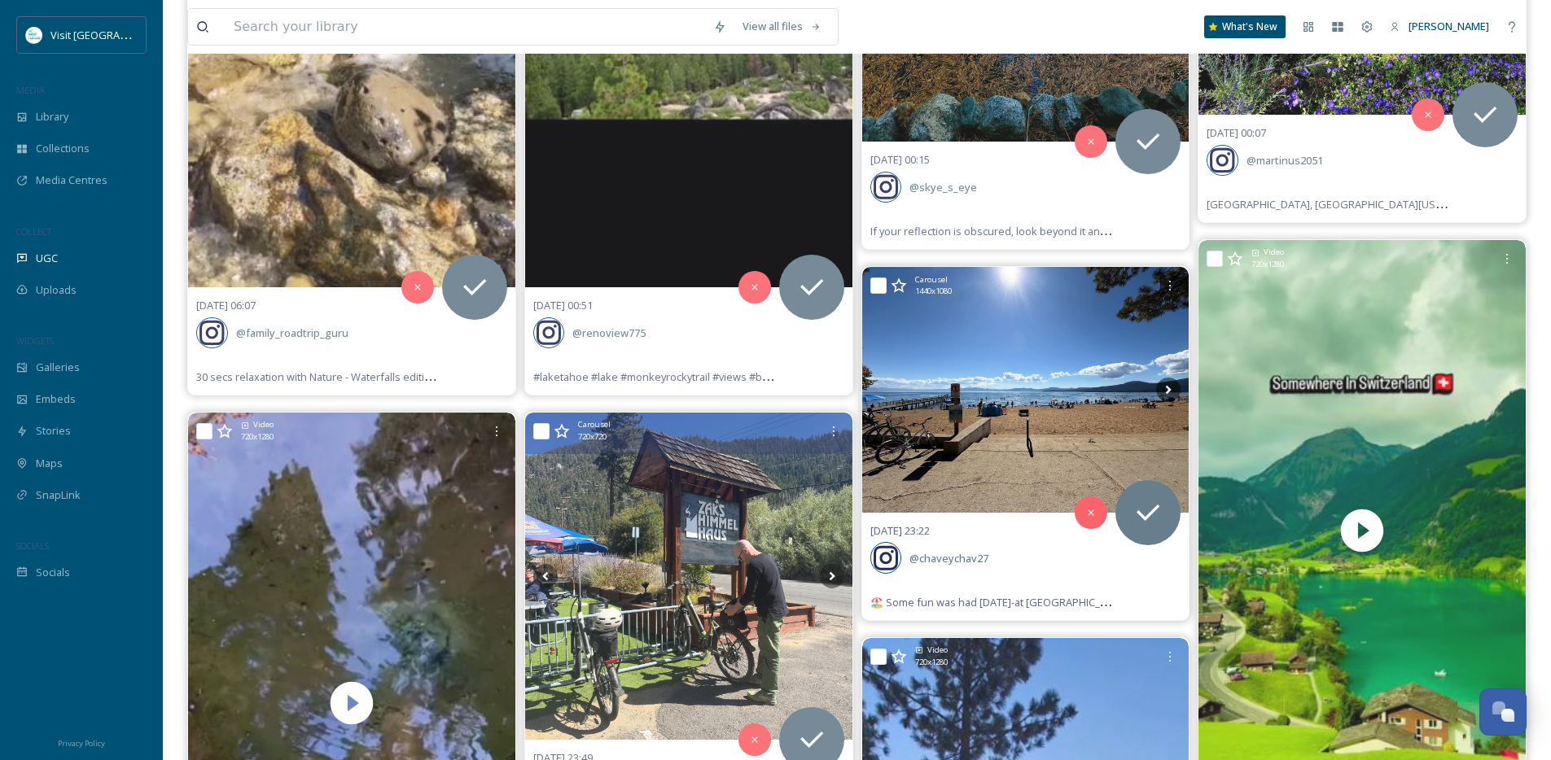
scroll to position [522, 0]
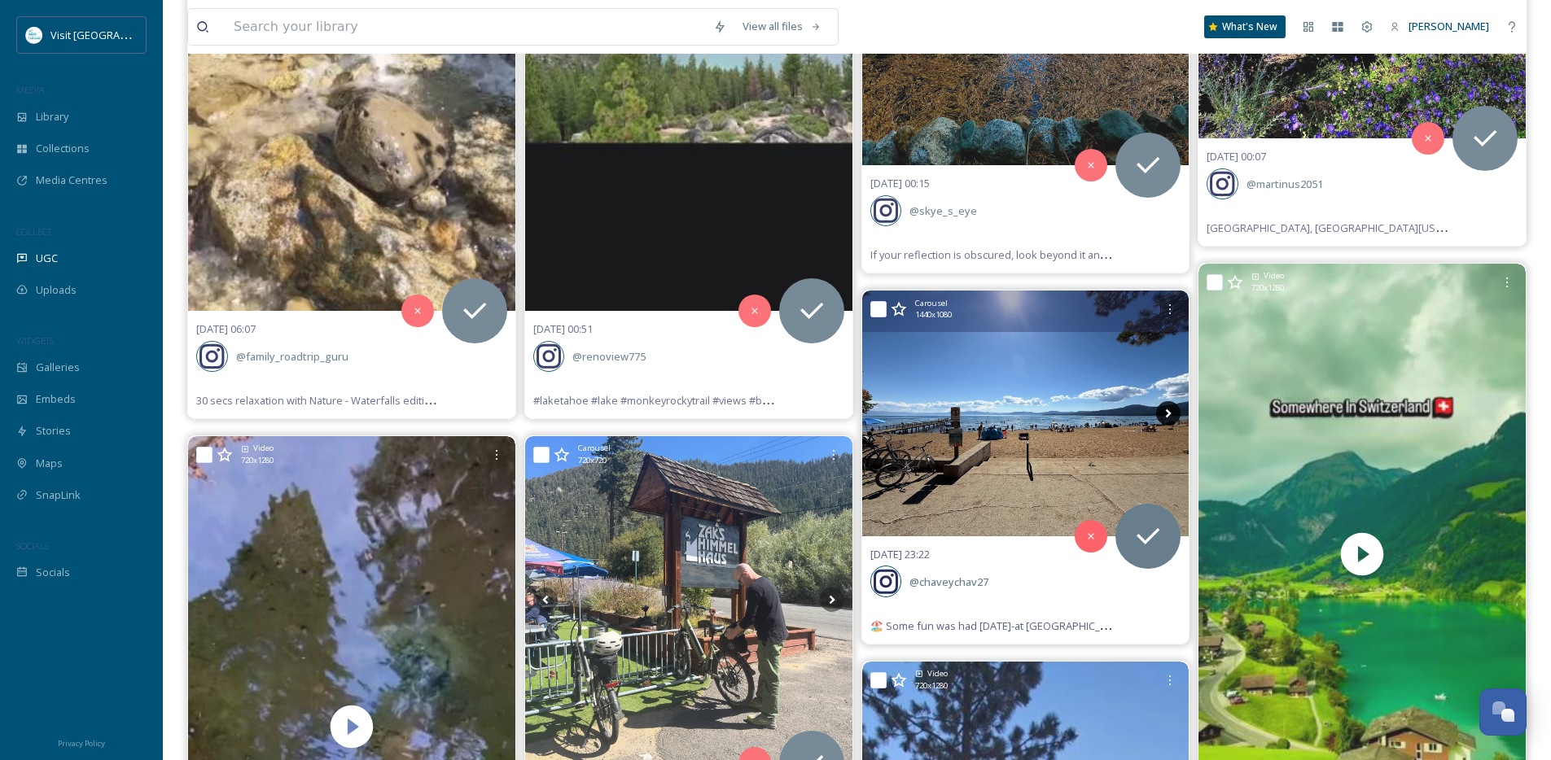
click at [1170, 416] on icon at bounding box center [1168, 413] width 24 height 24
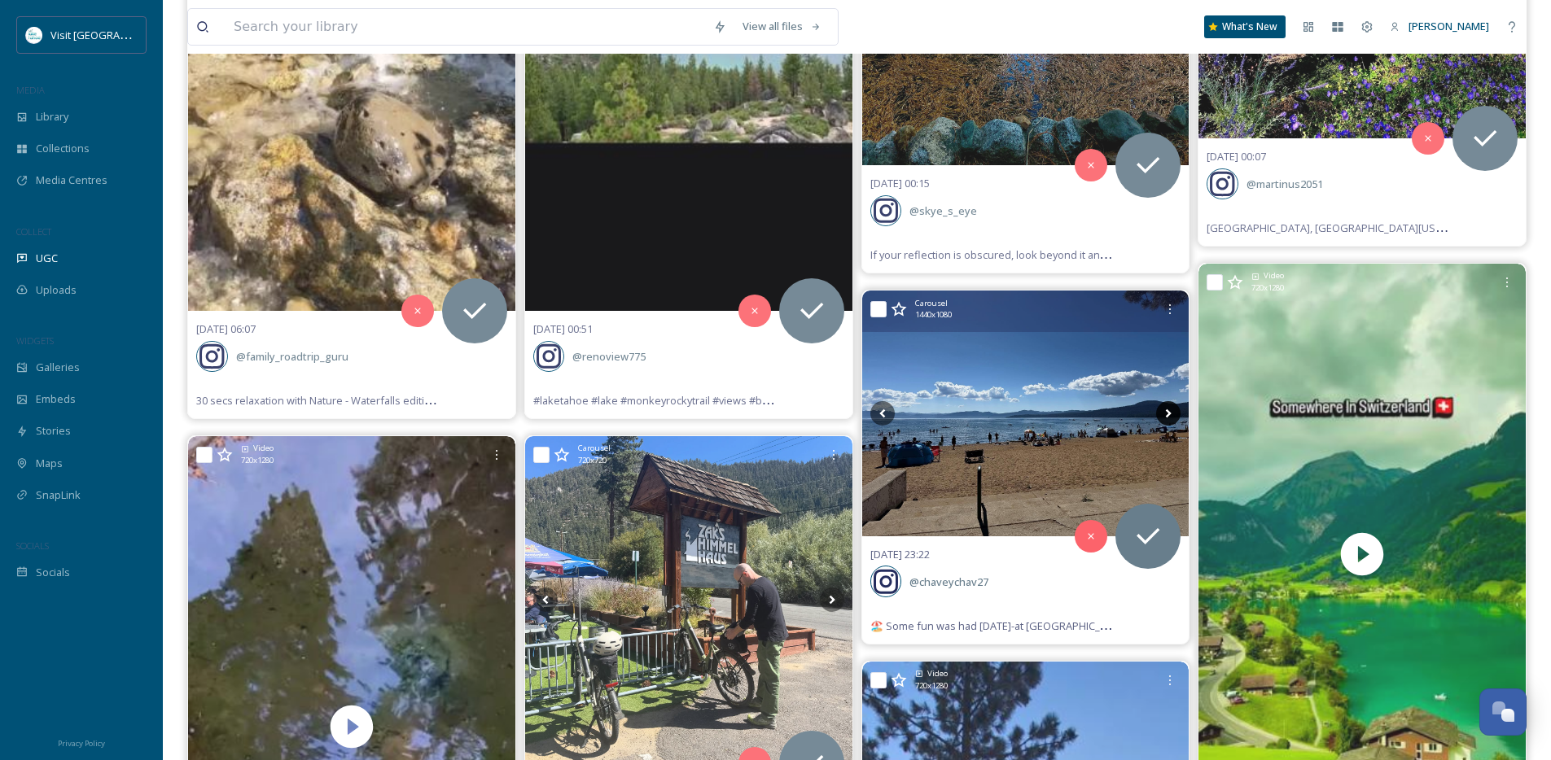
click at [1170, 416] on icon at bounding box center [1168, 413] width 24 height 24
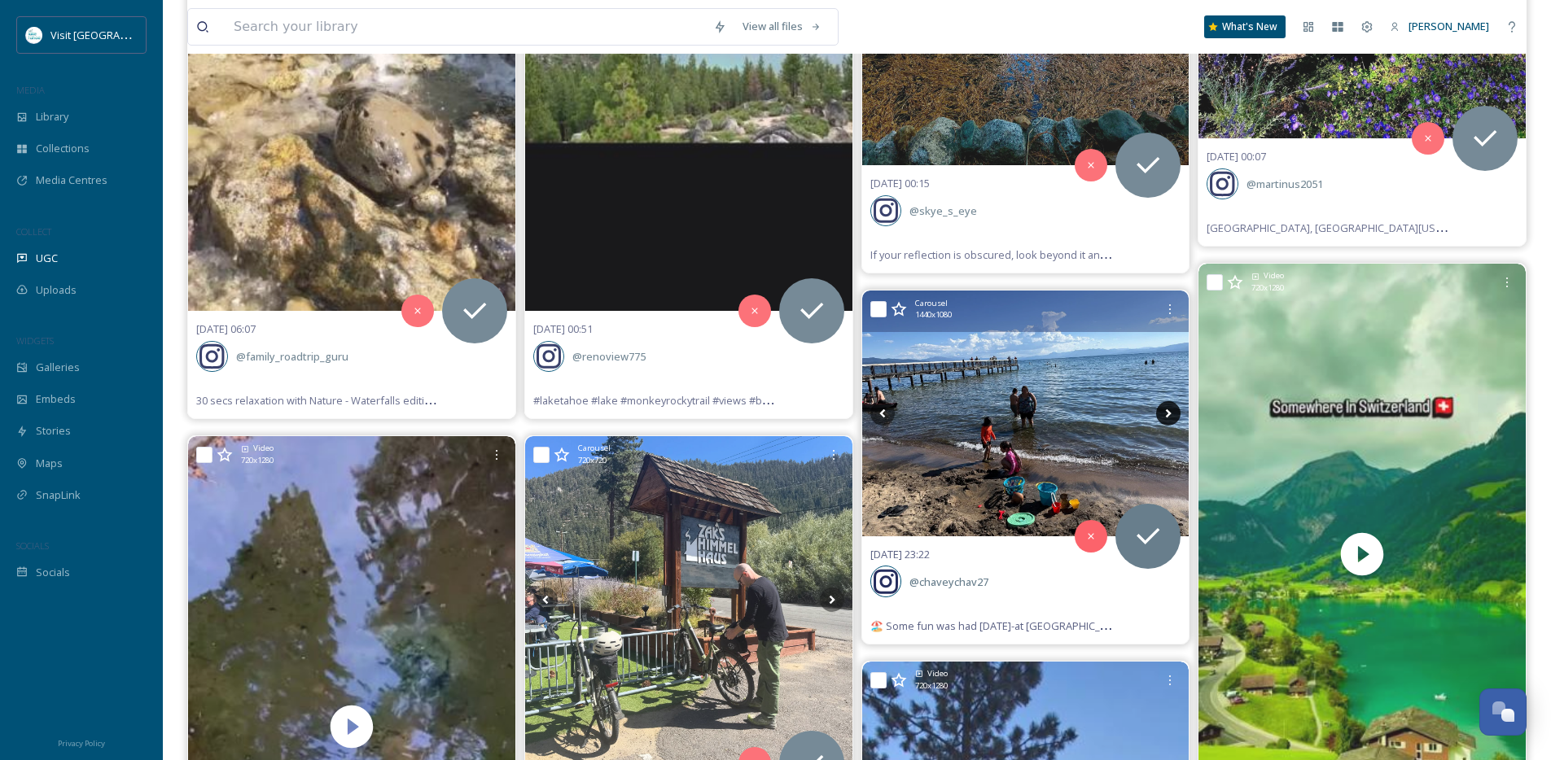
click at [1170, 416] on icon at bounding box center [1168, 413] width 24 height 24
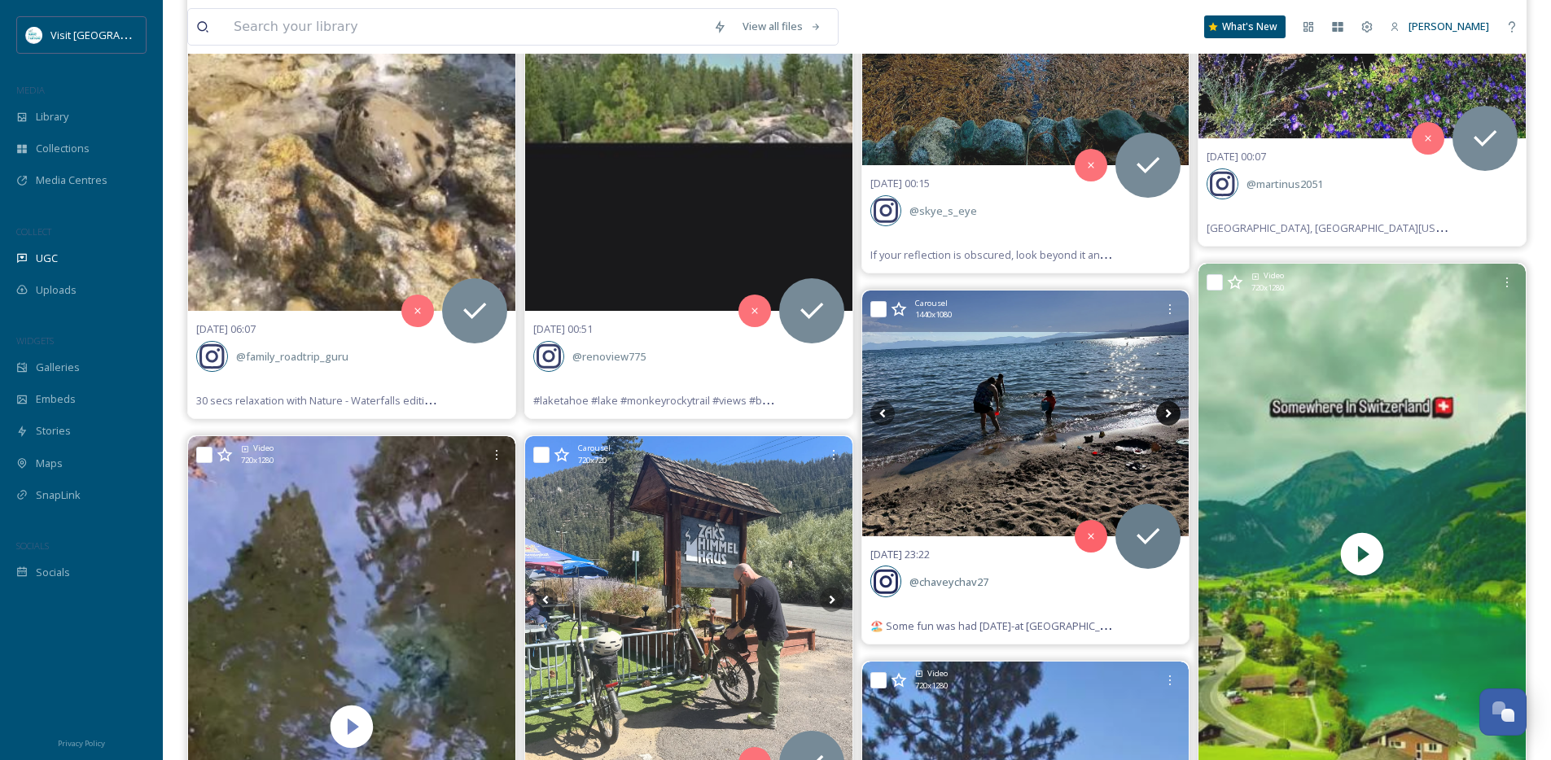
click at [1170, 416] on icon at bounding box center [1168, 413] width 24 height 24
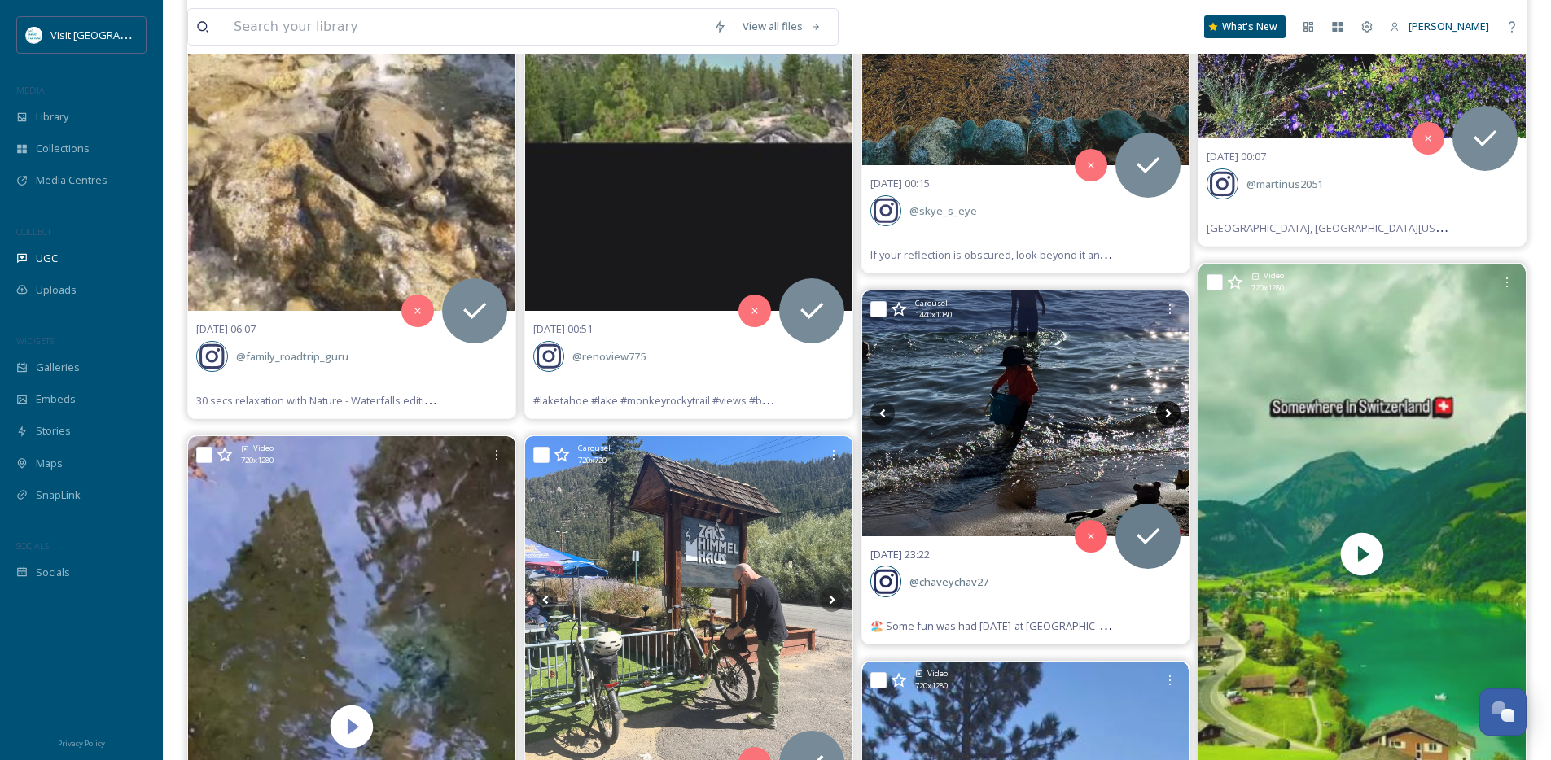
click at [1170, 416] on icon at bounding box center [1168, 413] width 24 height 24
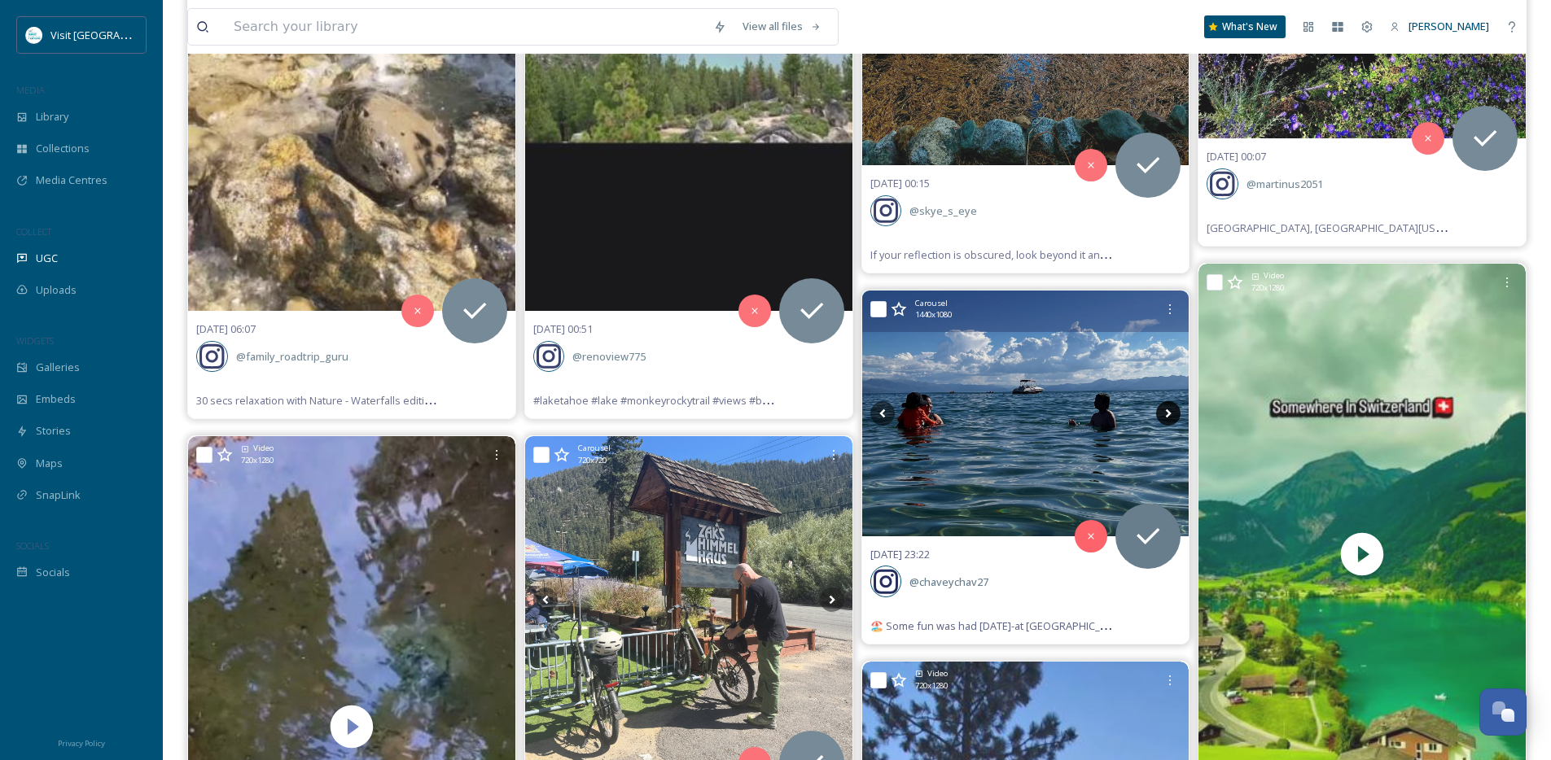
click at [1170, 416] on icon at bounding box center [1168, 413] width 24 height 24
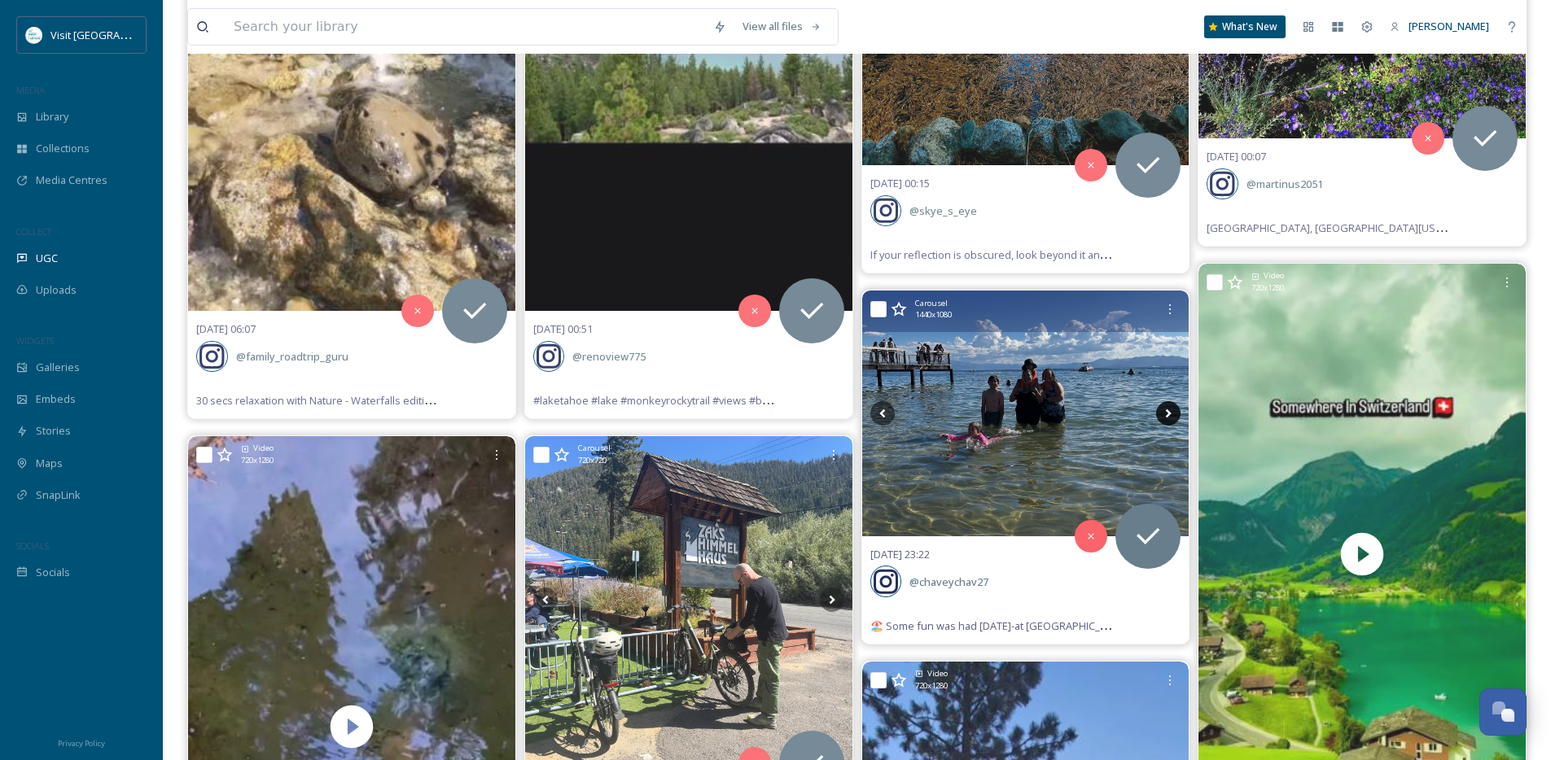
click at [1170, 416] on icon at bounding box center [1168, 413] width 24 height 24
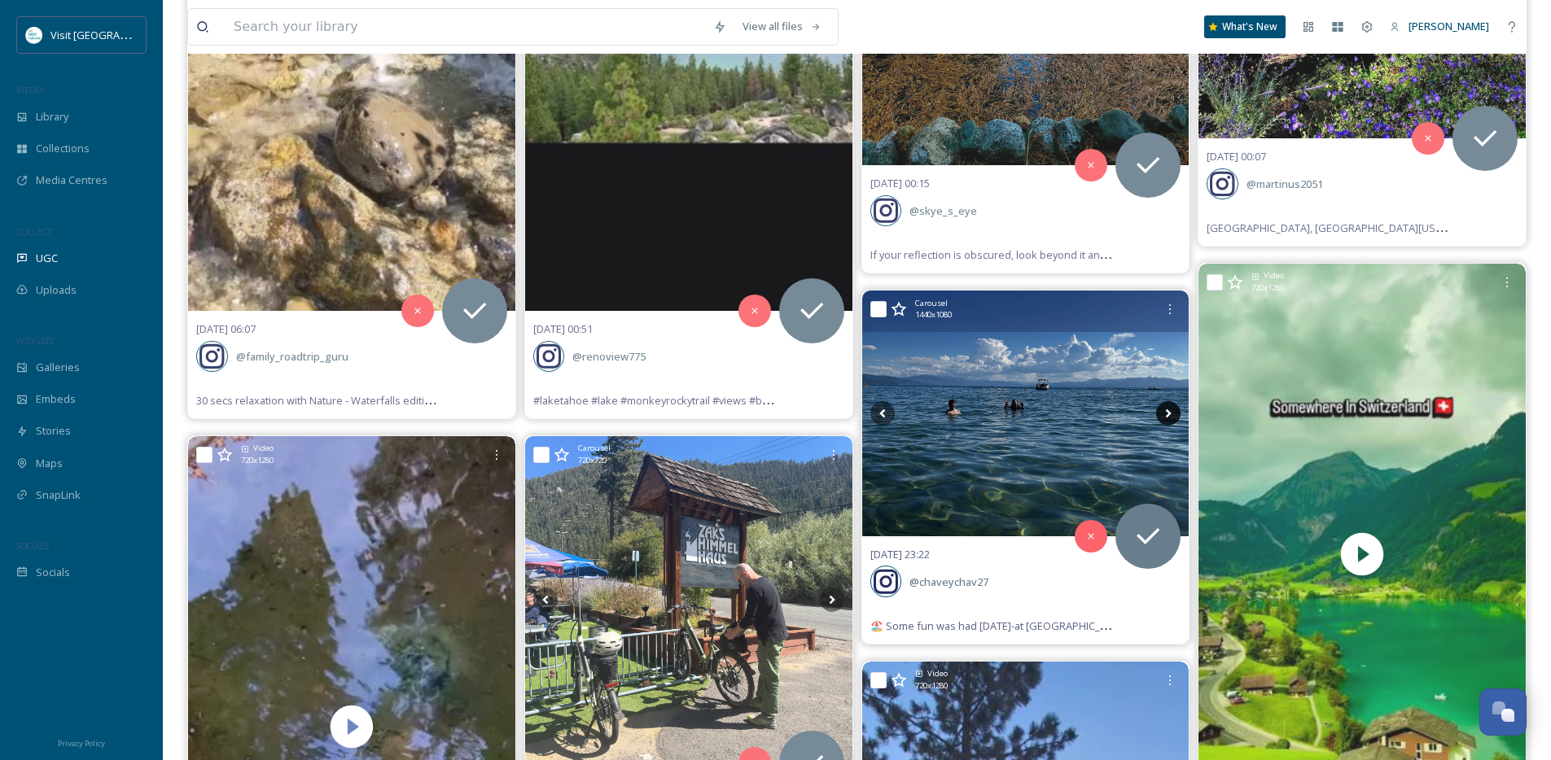
click at [1170, 416] on icon at bounding box center [1168, 413] width 24 height 24
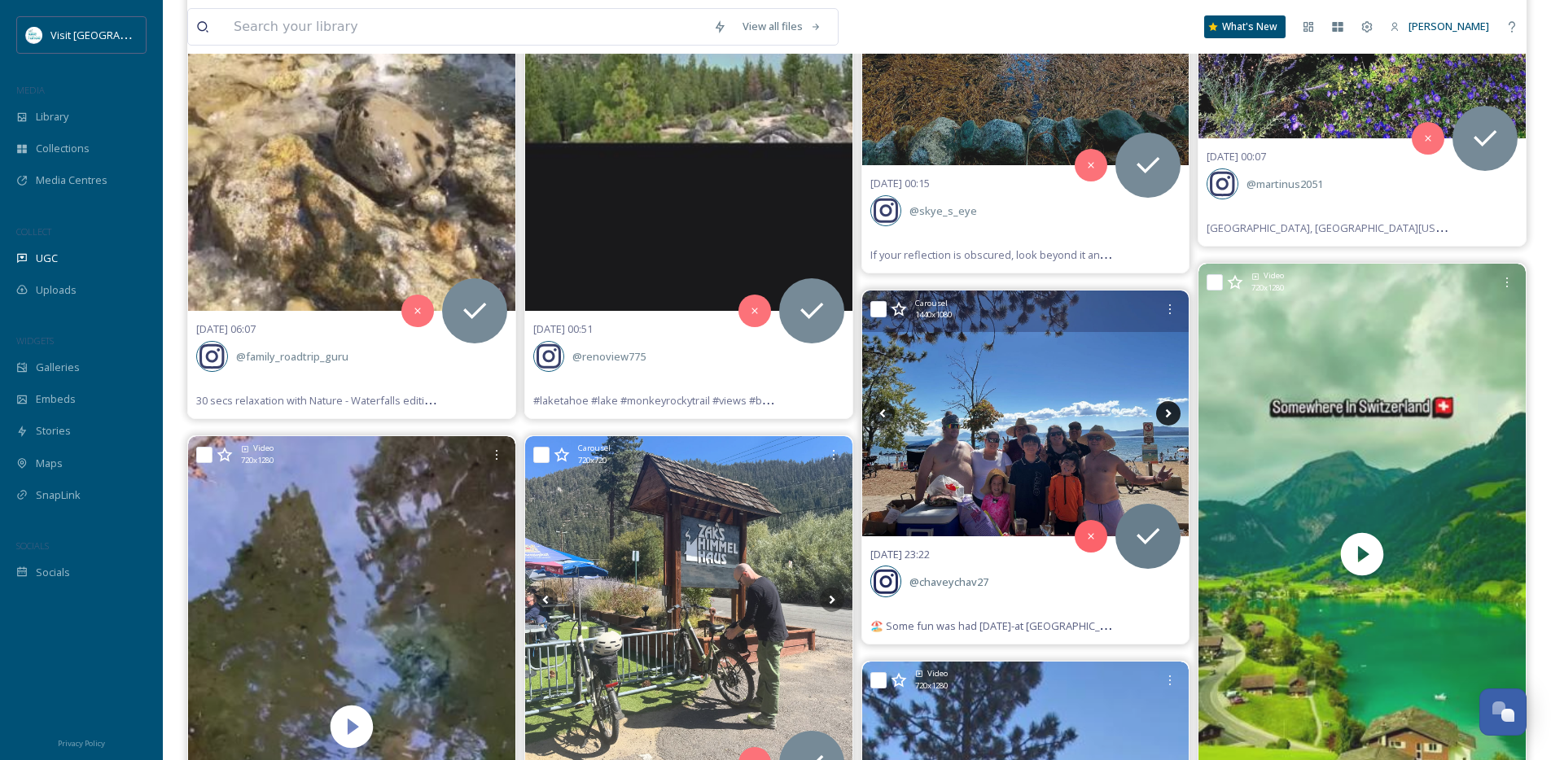
click at [1170, 416] on icon at bounding box center [1168, 413] width 24 height 24
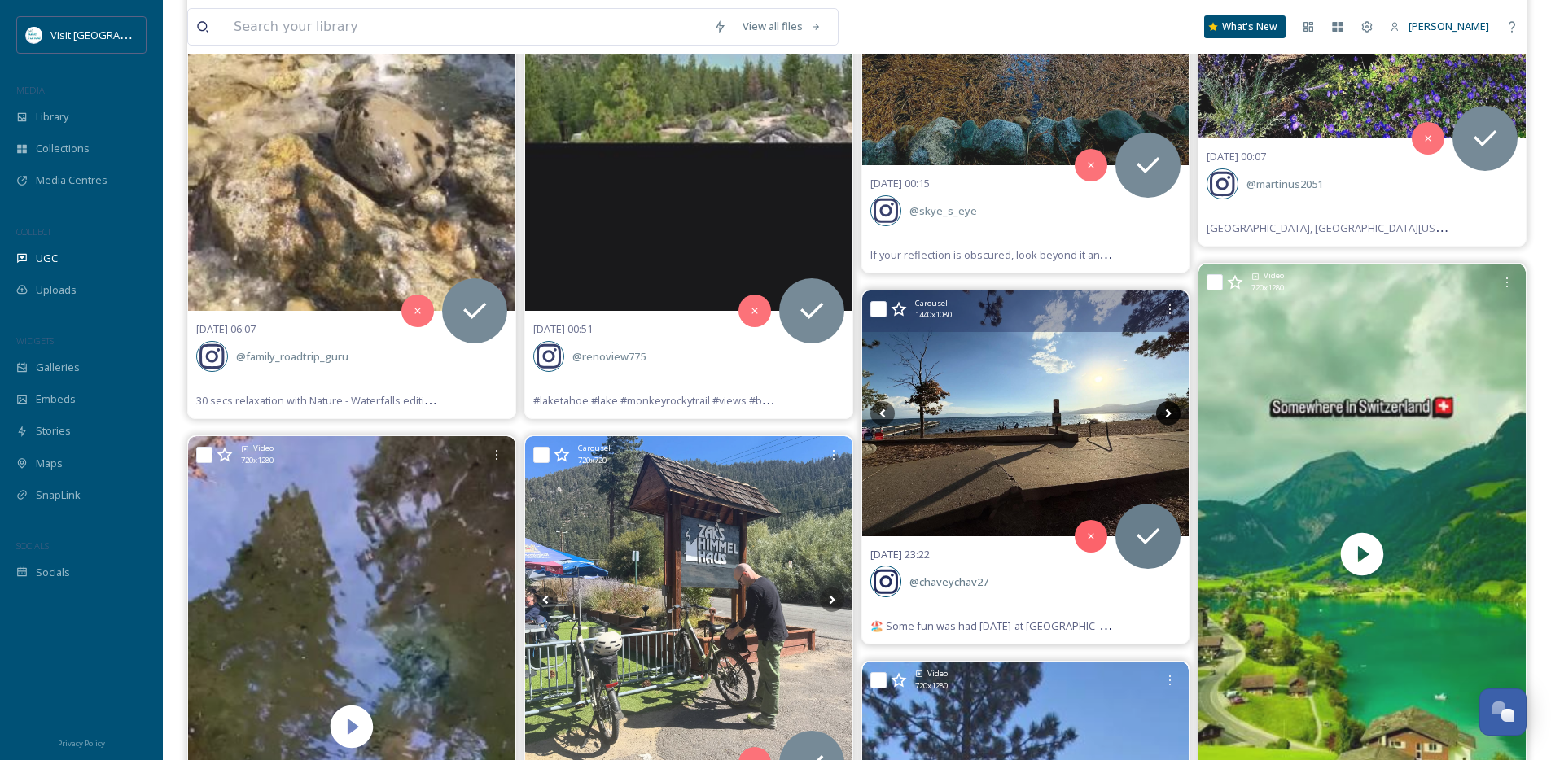
click at [1170, 416] on icon at bounding box center [1168, 413] width 24 height 24
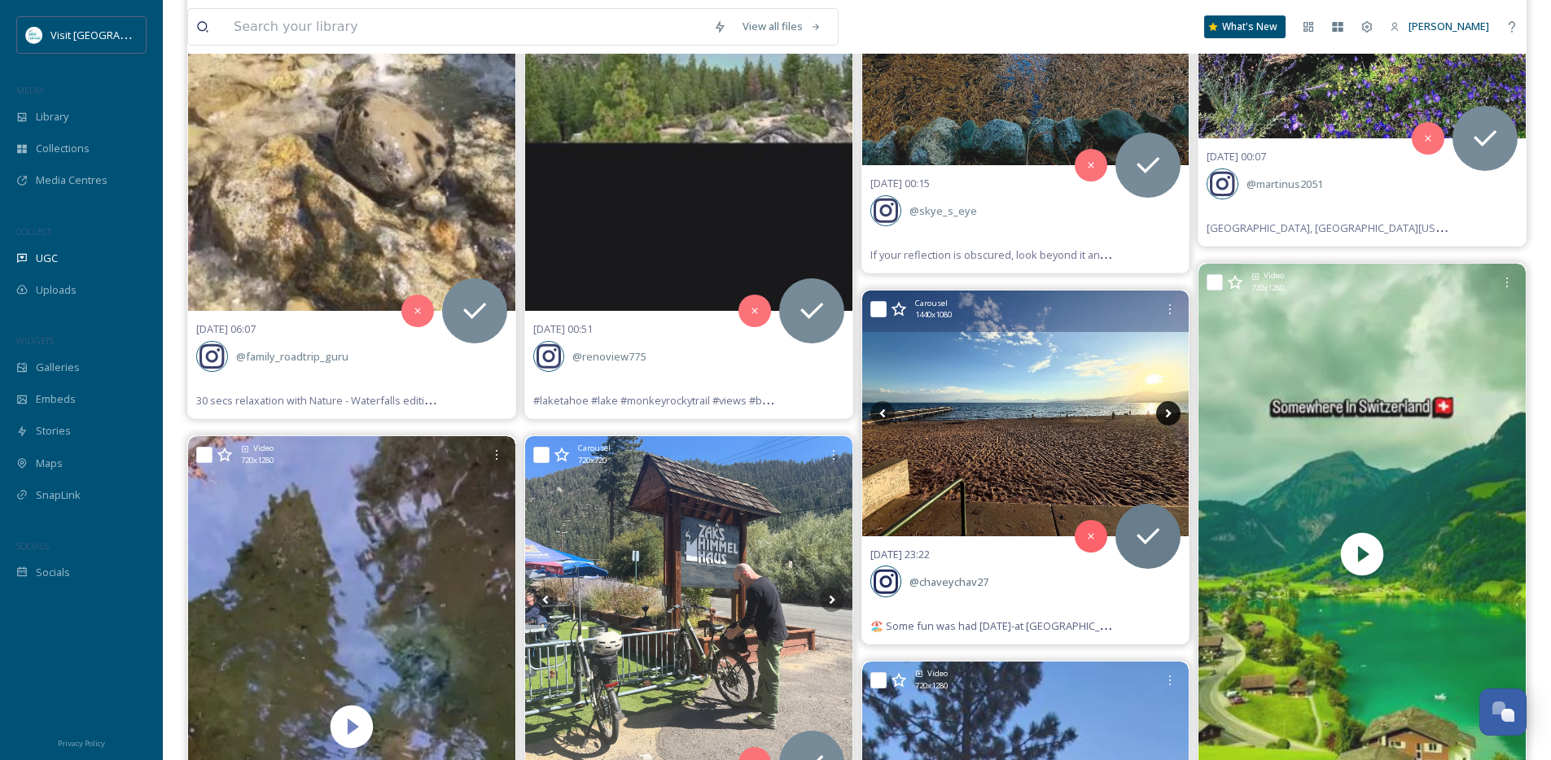
click at [1170, 416] on icon at bounding box center [1168, 413] width 24 height 24
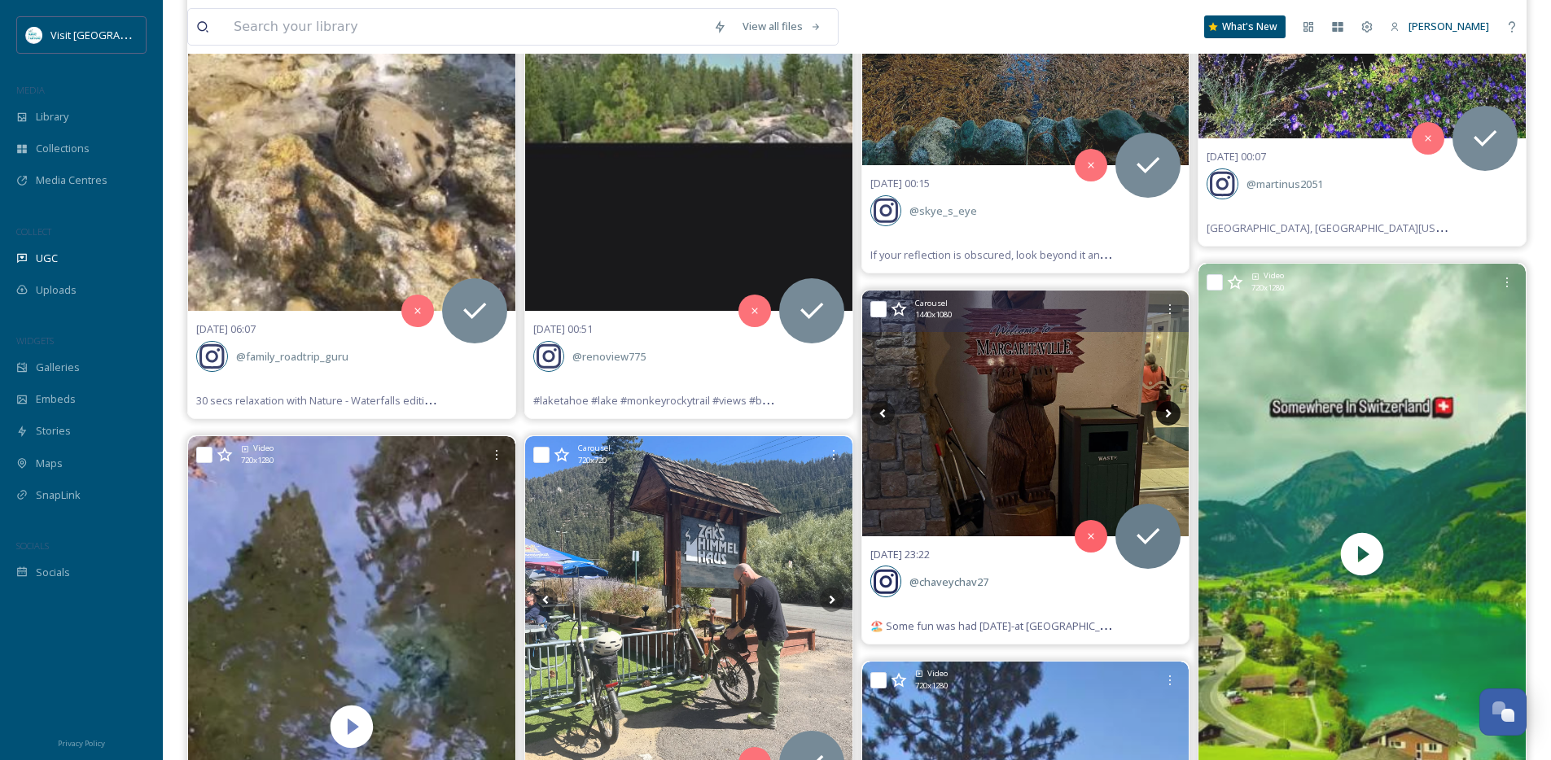
click at [1170, 416] on icon at bounding box center [1168, 413] width 24 height 24
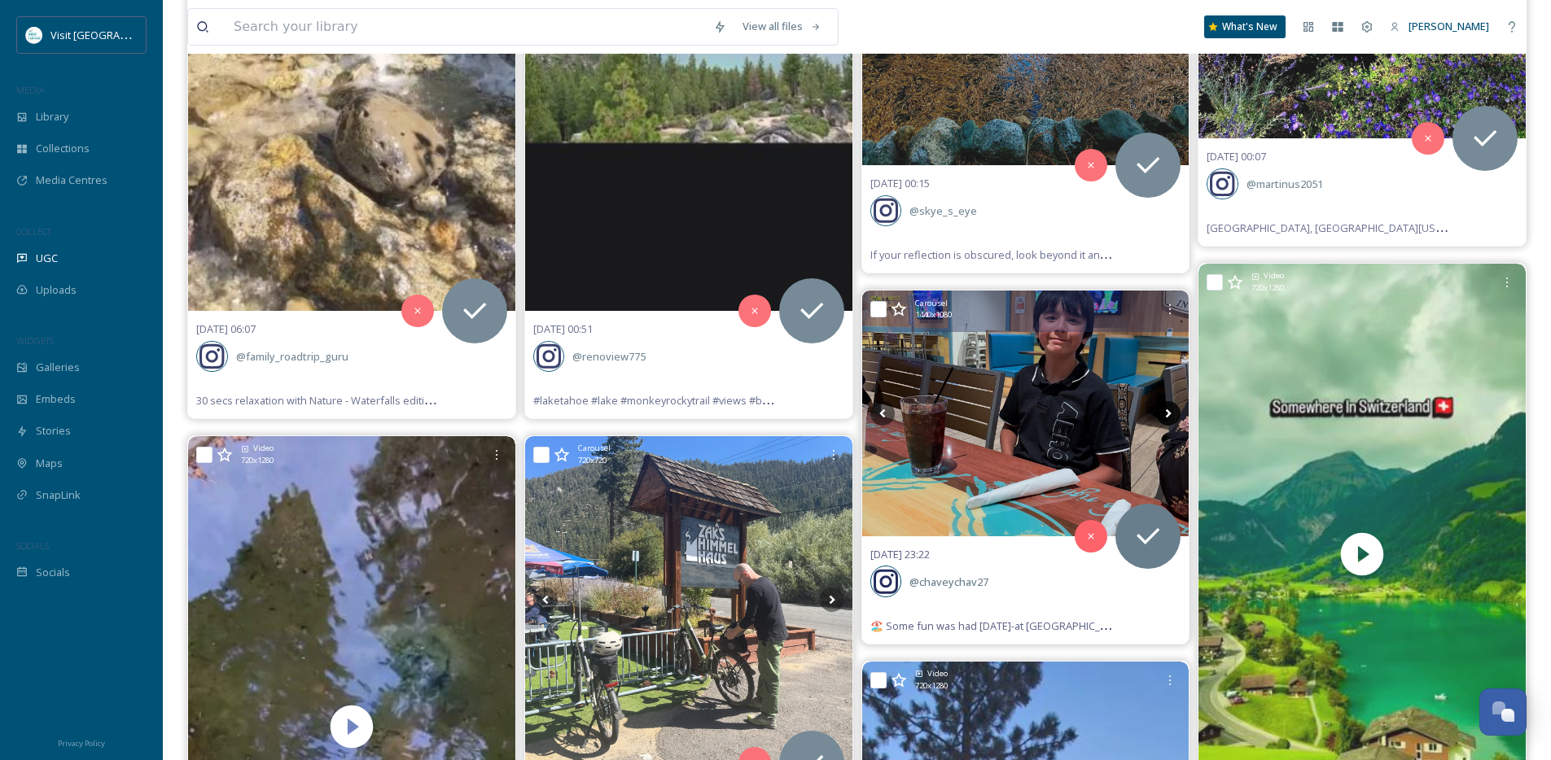
click at [1170, 416] on icon at bounding box center [1168, 413] width 24 height 24
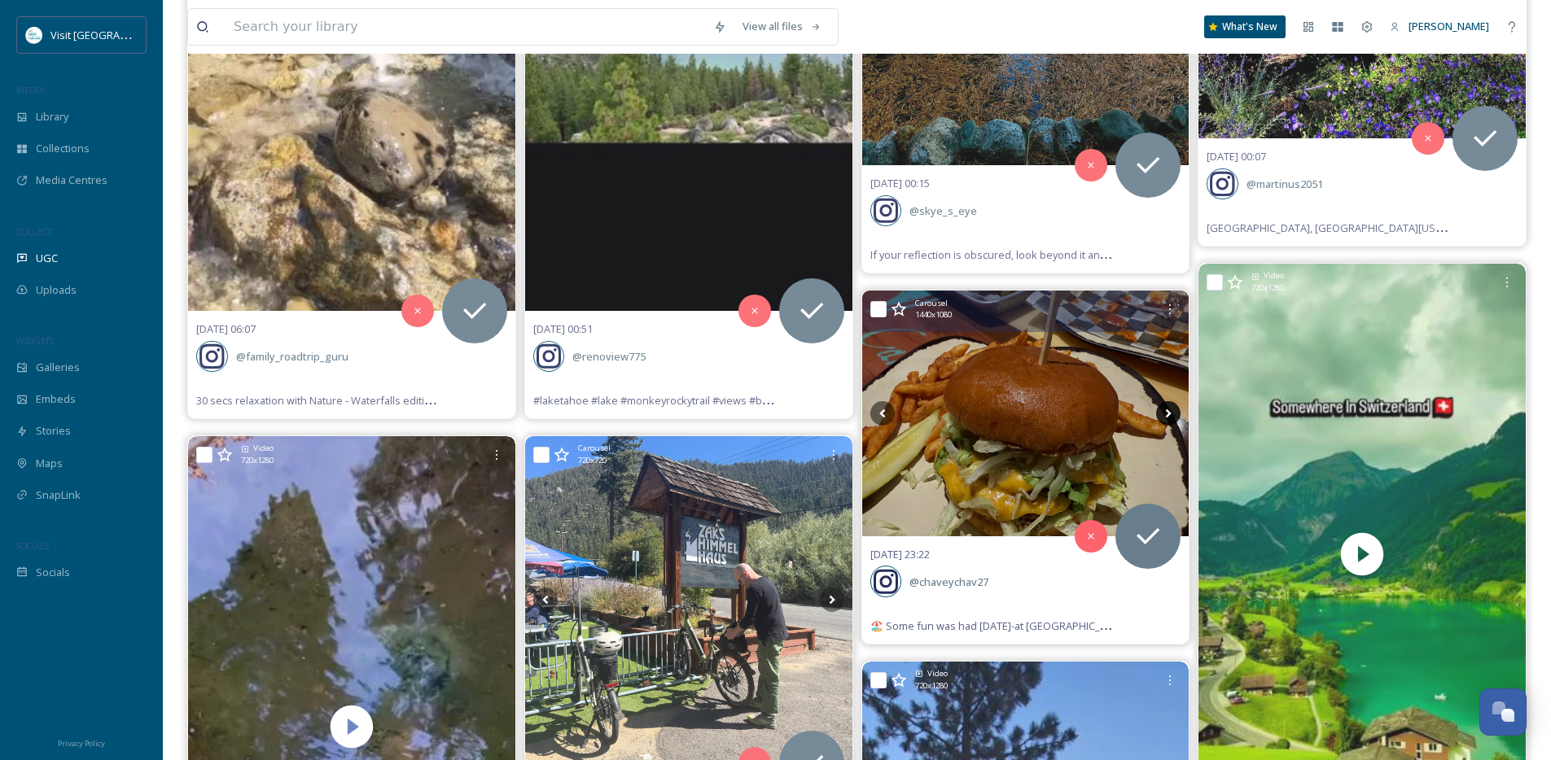
click at [1170, 416] on icon at bounding box center [1168, 413] width 24 height 24
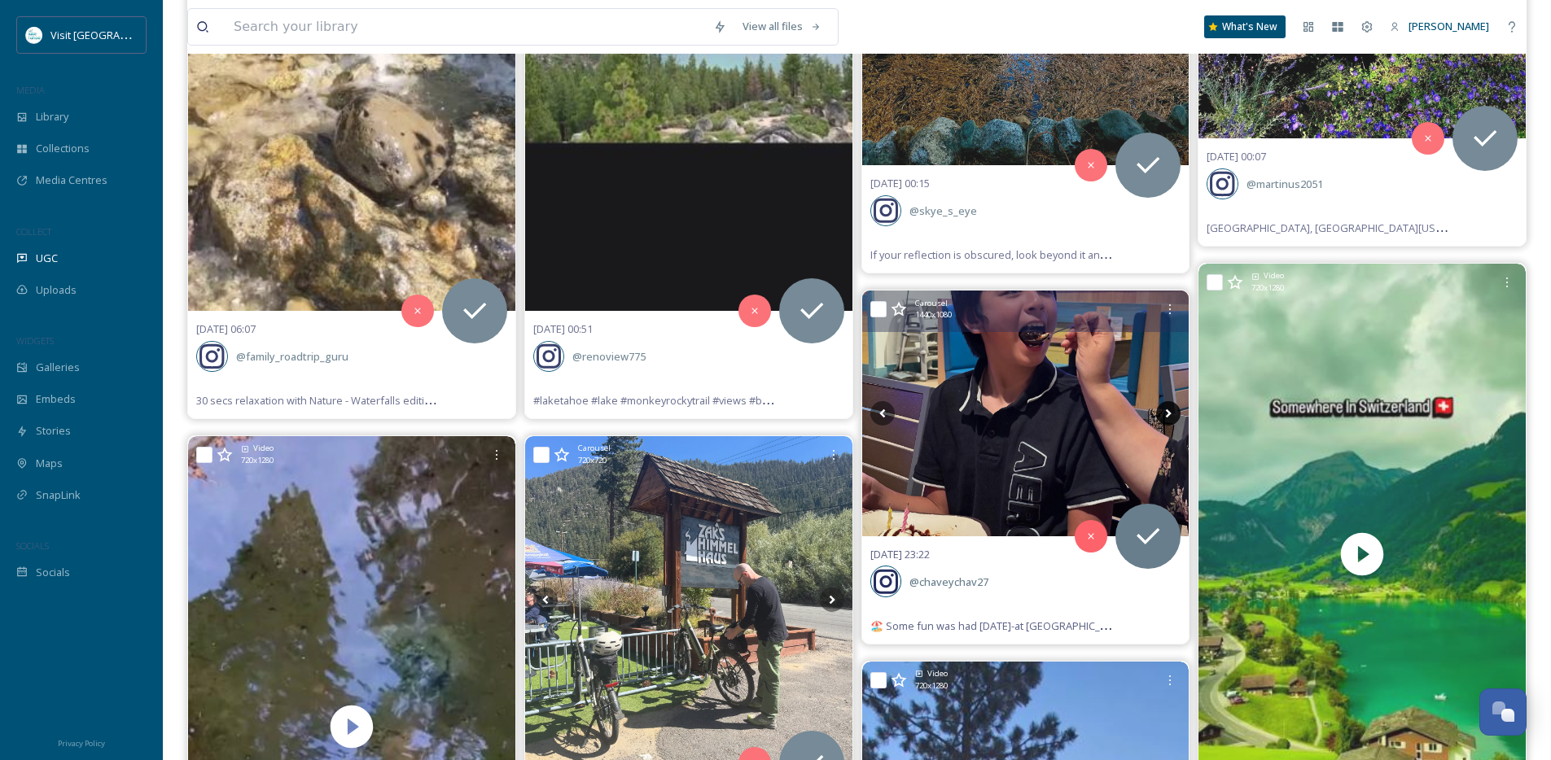
click at [1170, 416] on icon at bounding box center [1168, 413] width 24 height 24
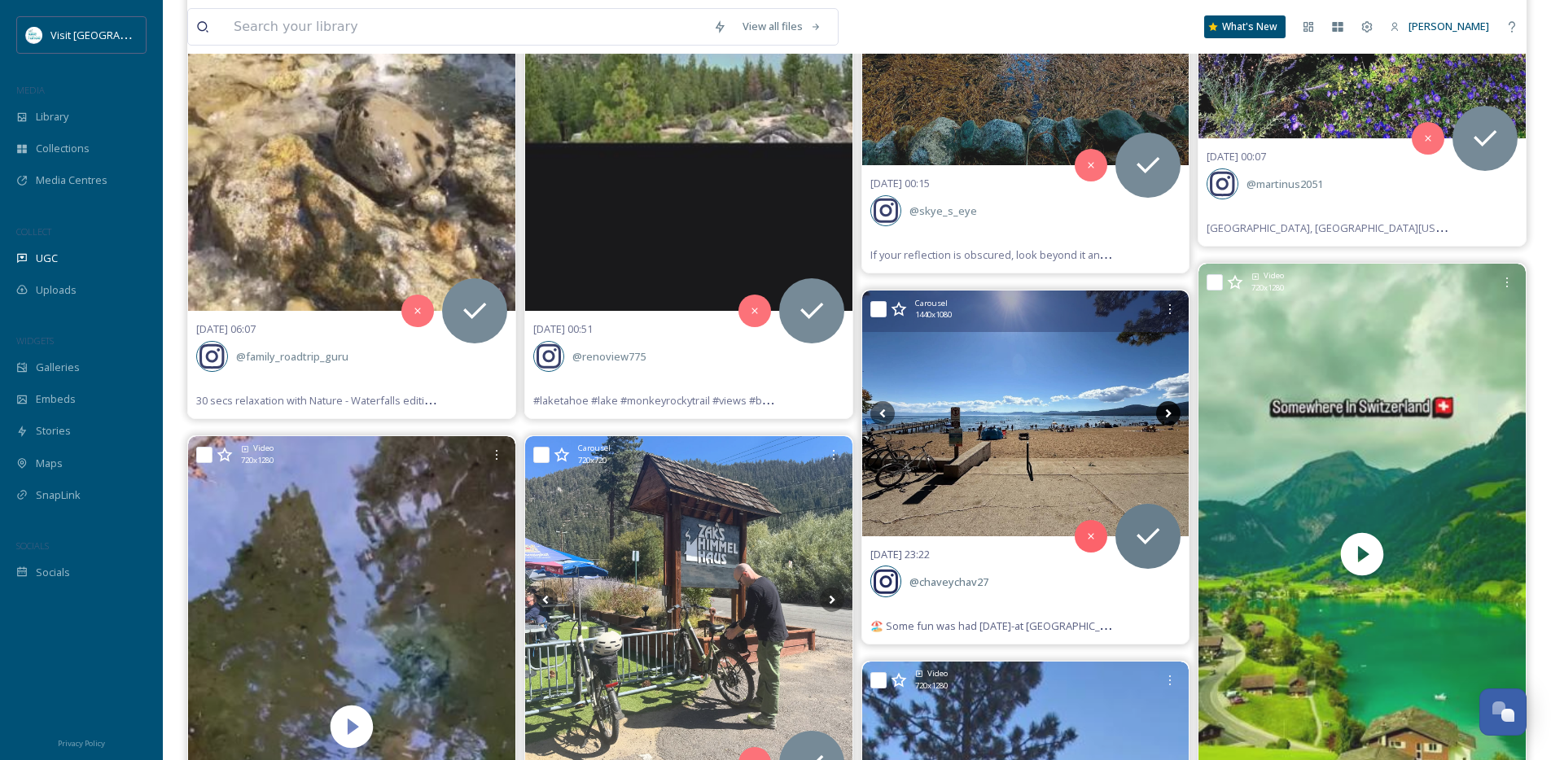
click at [1170, 416] on icon at bounding box center [1168, 413] width 24 height 24
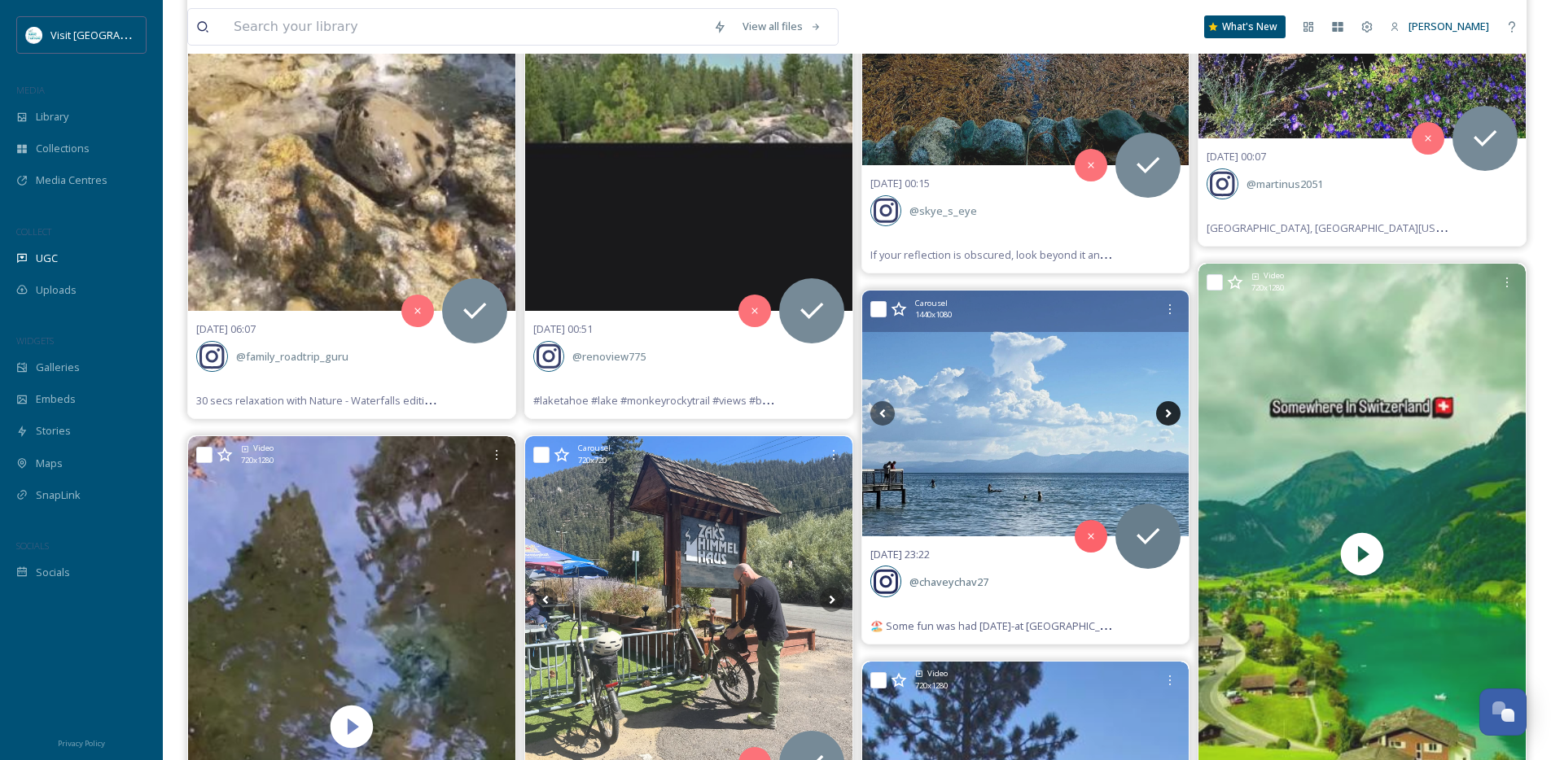
click at [1170, 416] on icon at bounding box center [1168, 413] width 24 height 24
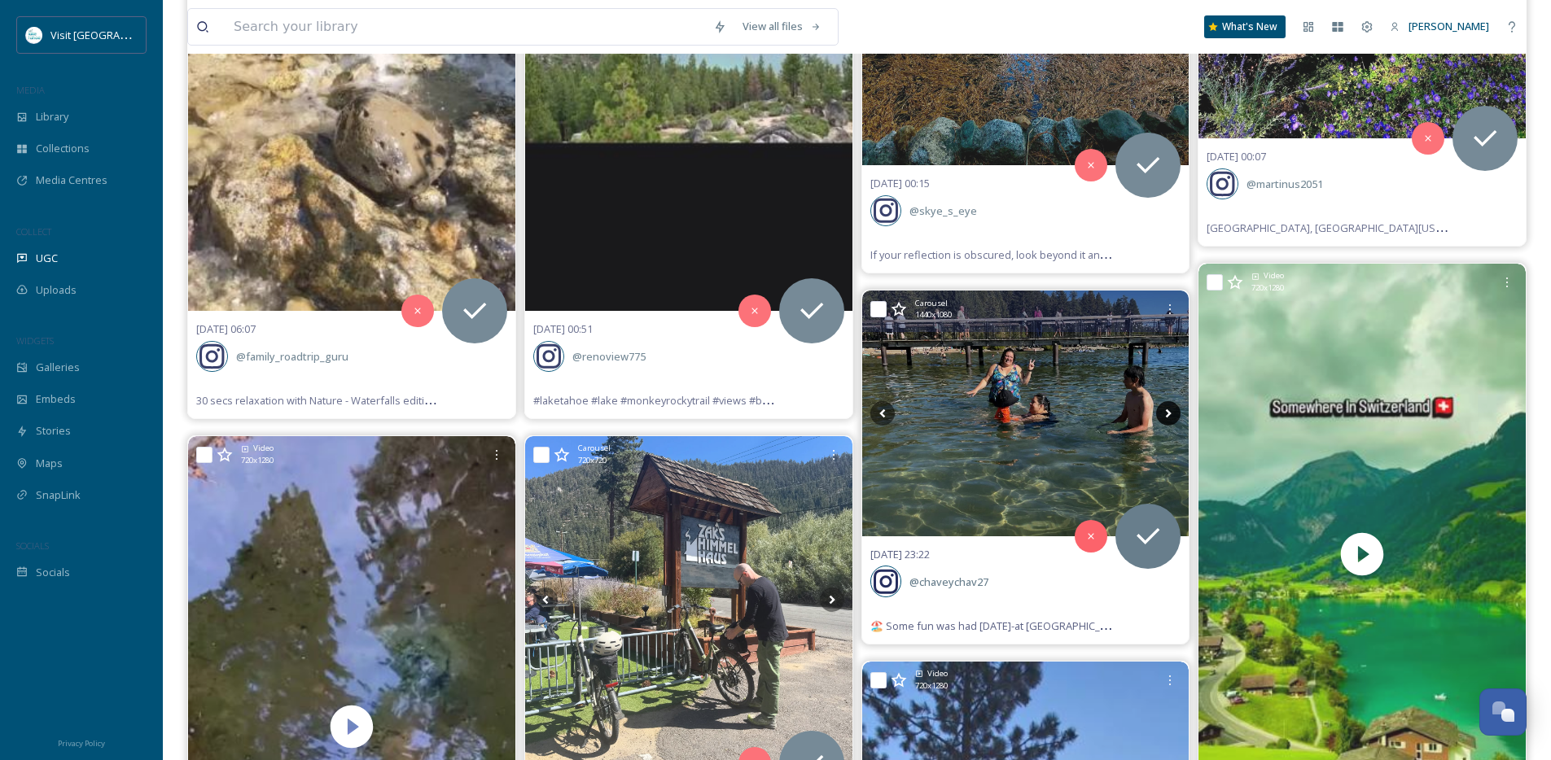
click at [1170, 416] on icon at bounding box center [1168, 413] width 24 height 24
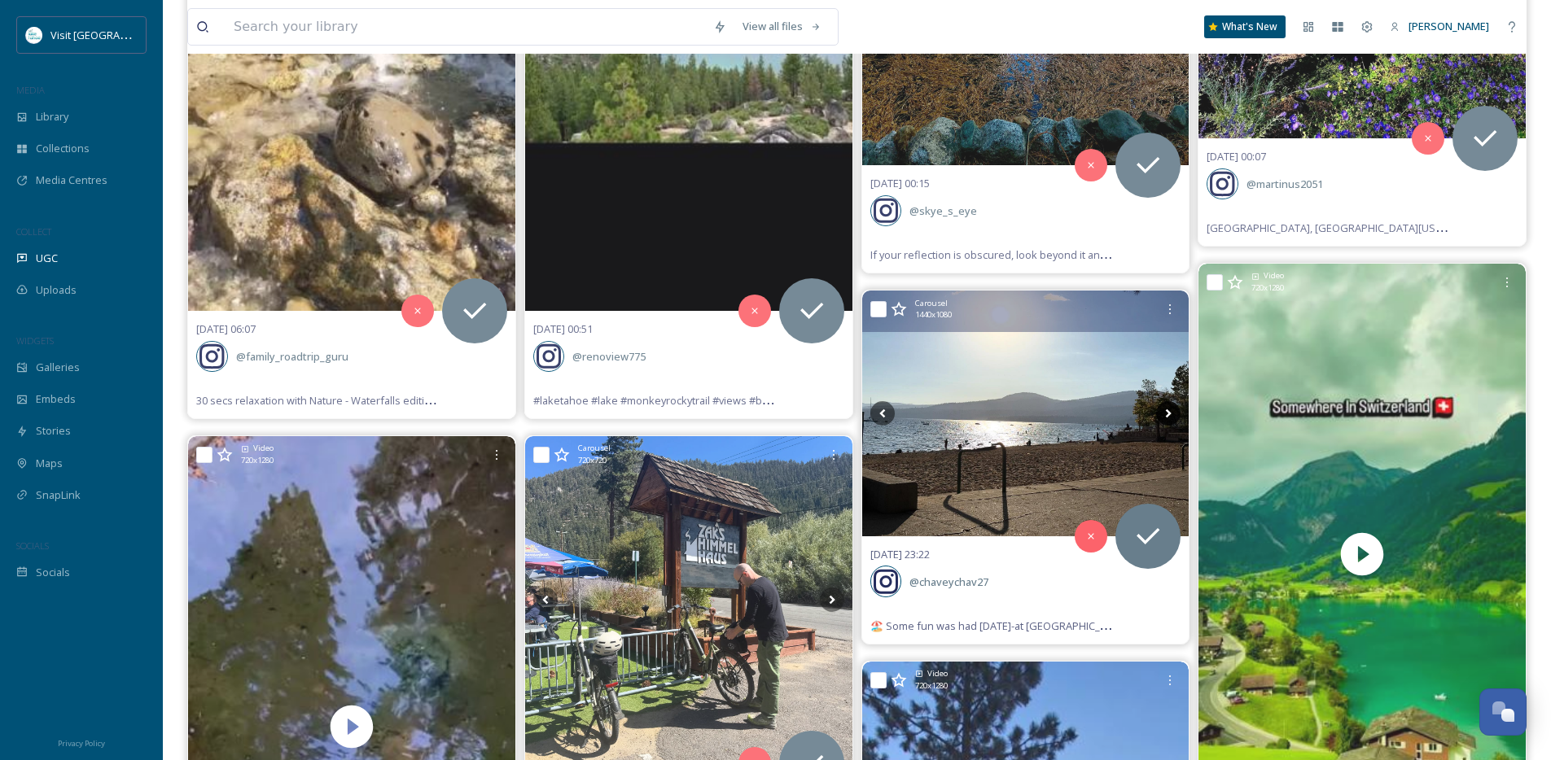
click at [1170, 416] on icon at bounding box center [1168, 413] width 24 height 24
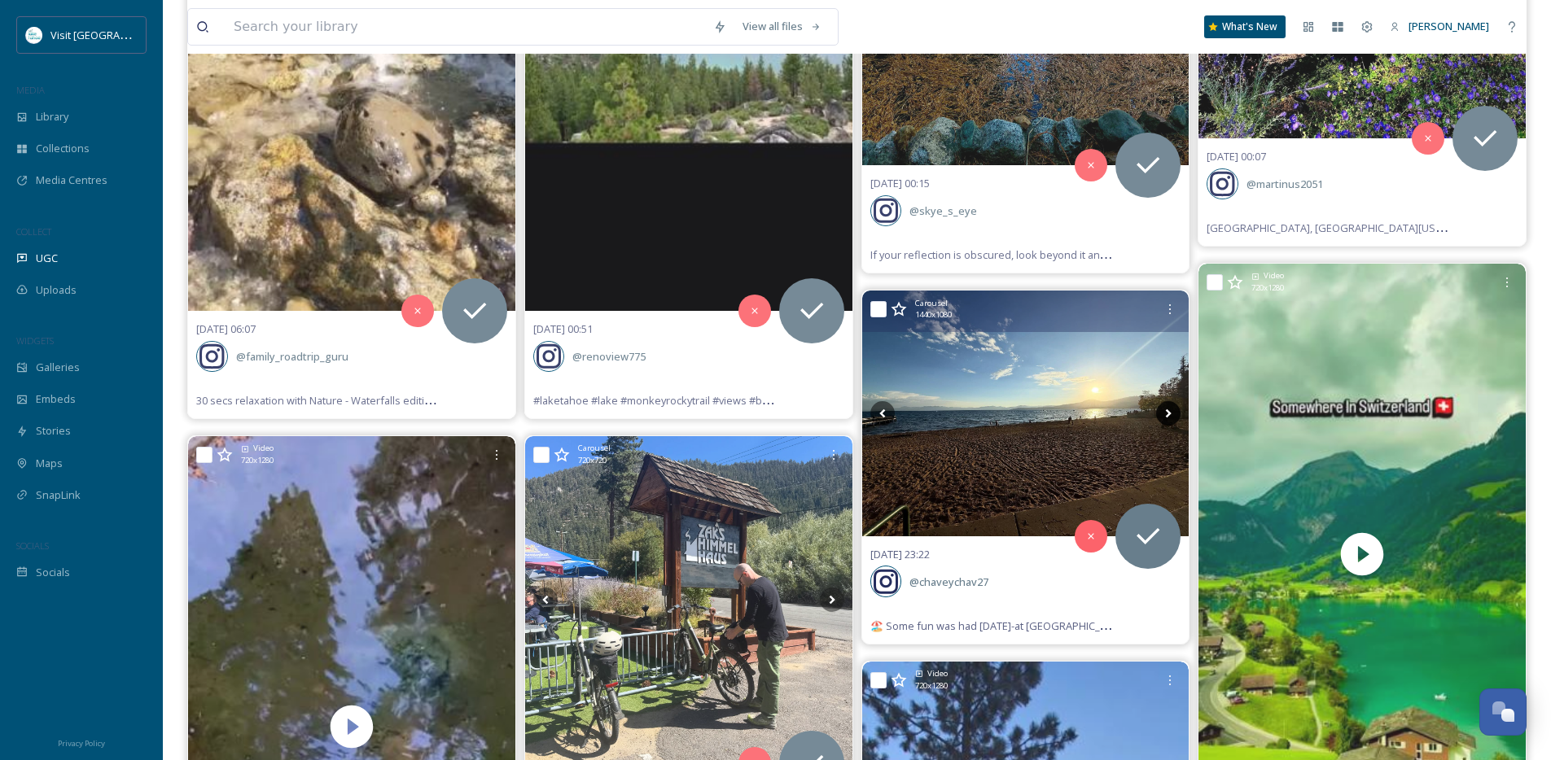
click at [1170, 416] on icon at bounding box center [1168, 413] width 24 height 24
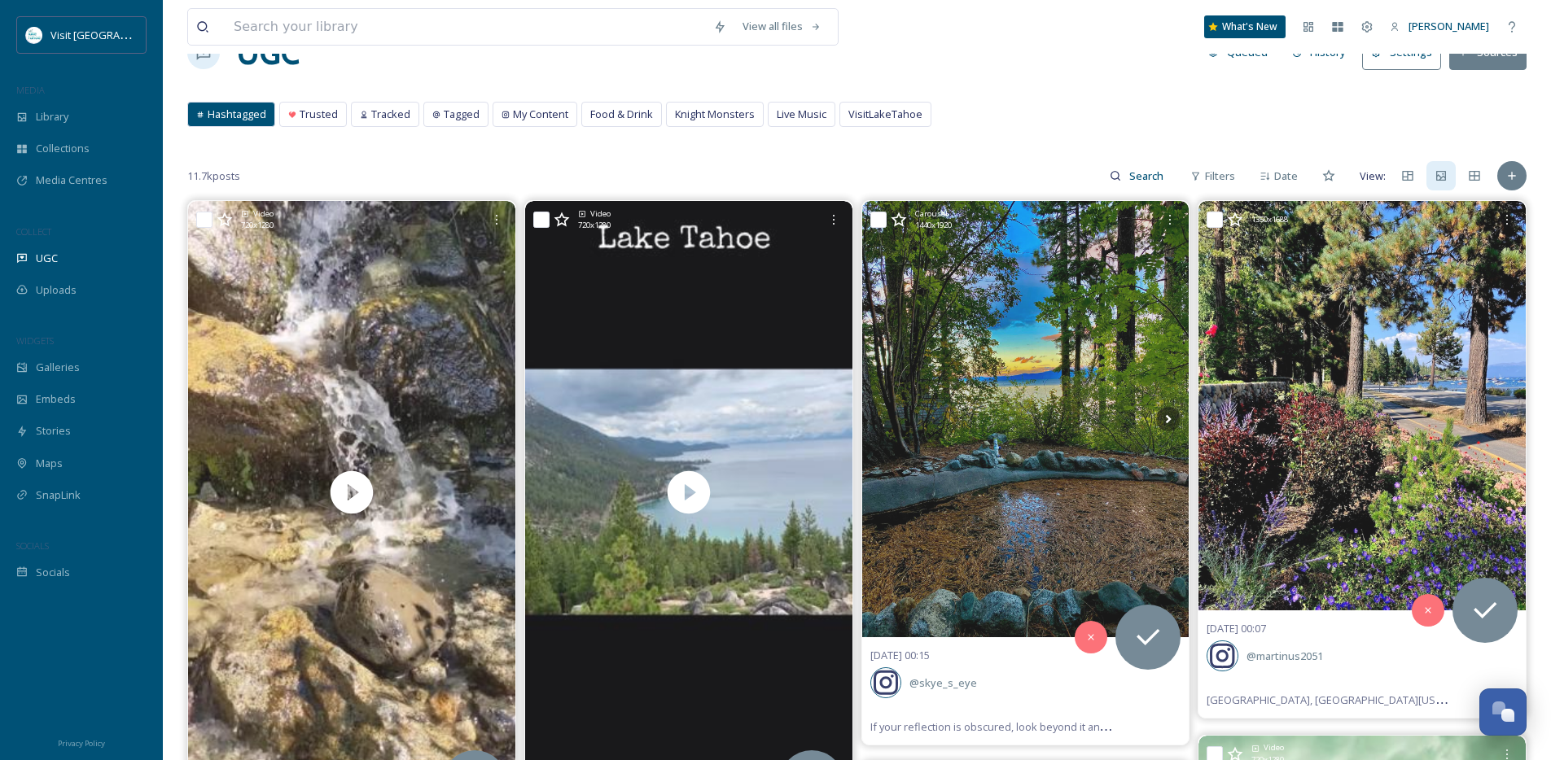
scroll to position [16, 0]
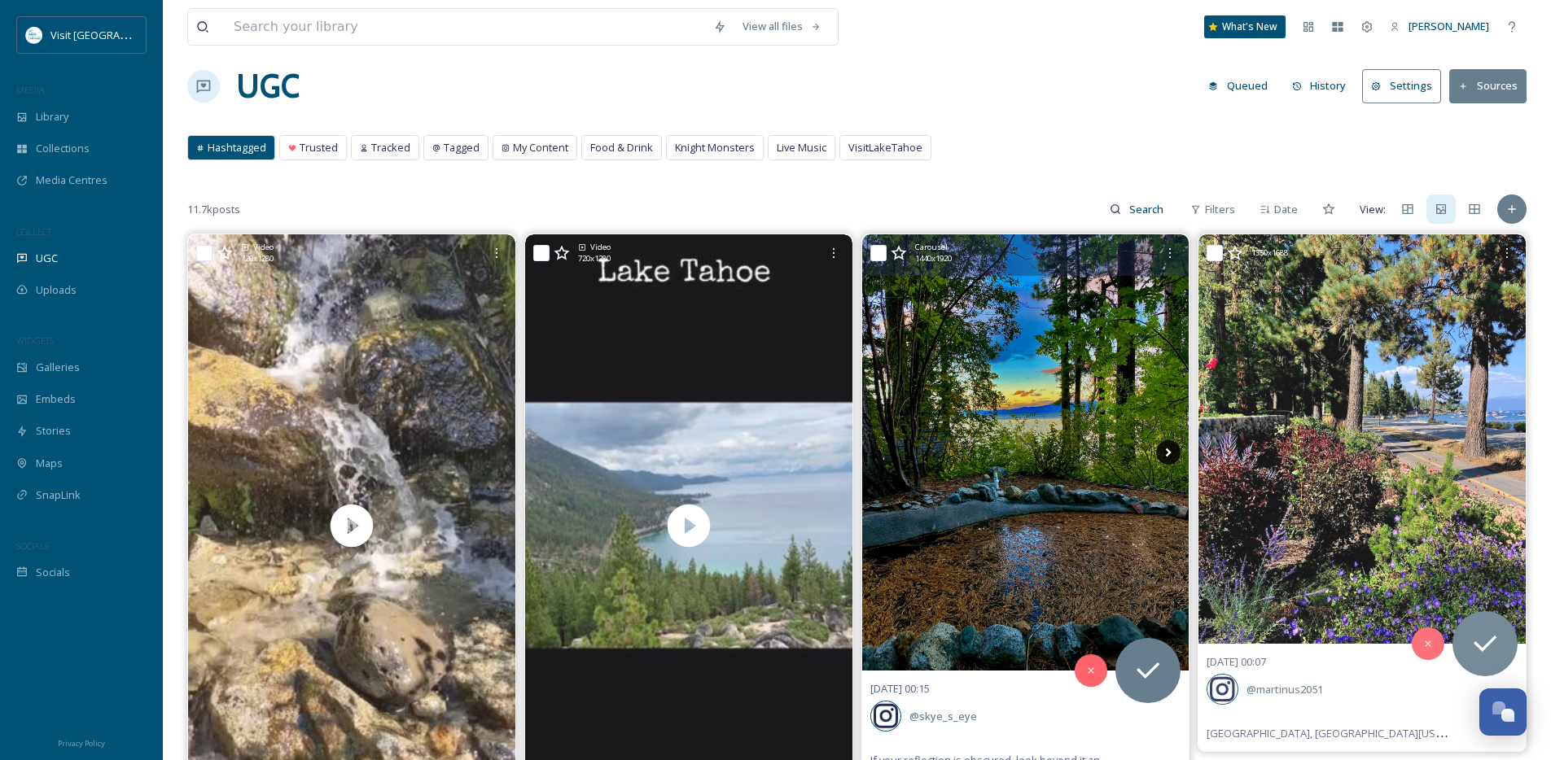
click at [1164, 450] on icon at bounding box center [1168, 452] width 24 height 24
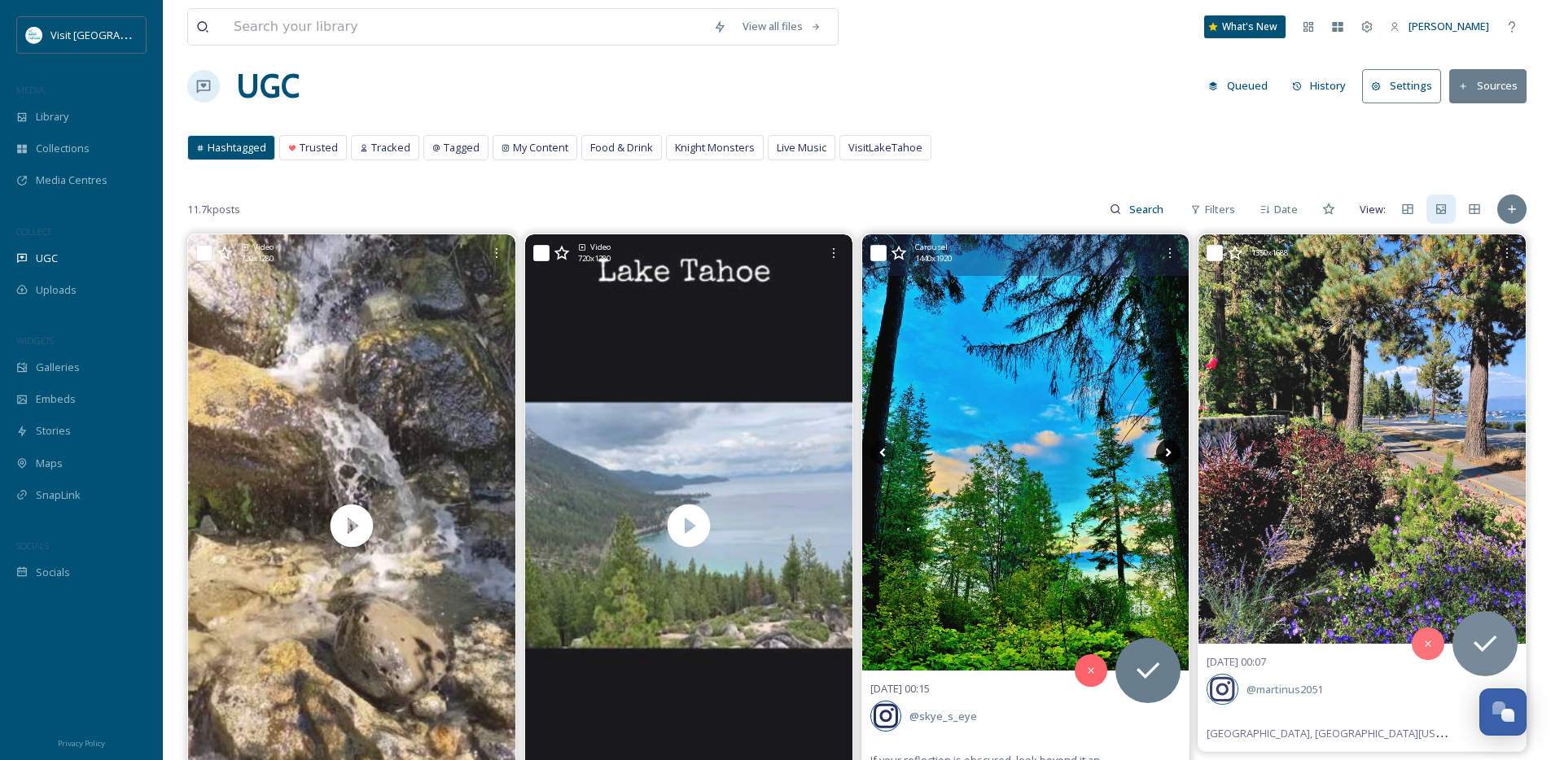
click at [1164, 450] on icon at bounding box center [1168, 452] width 24 height 24
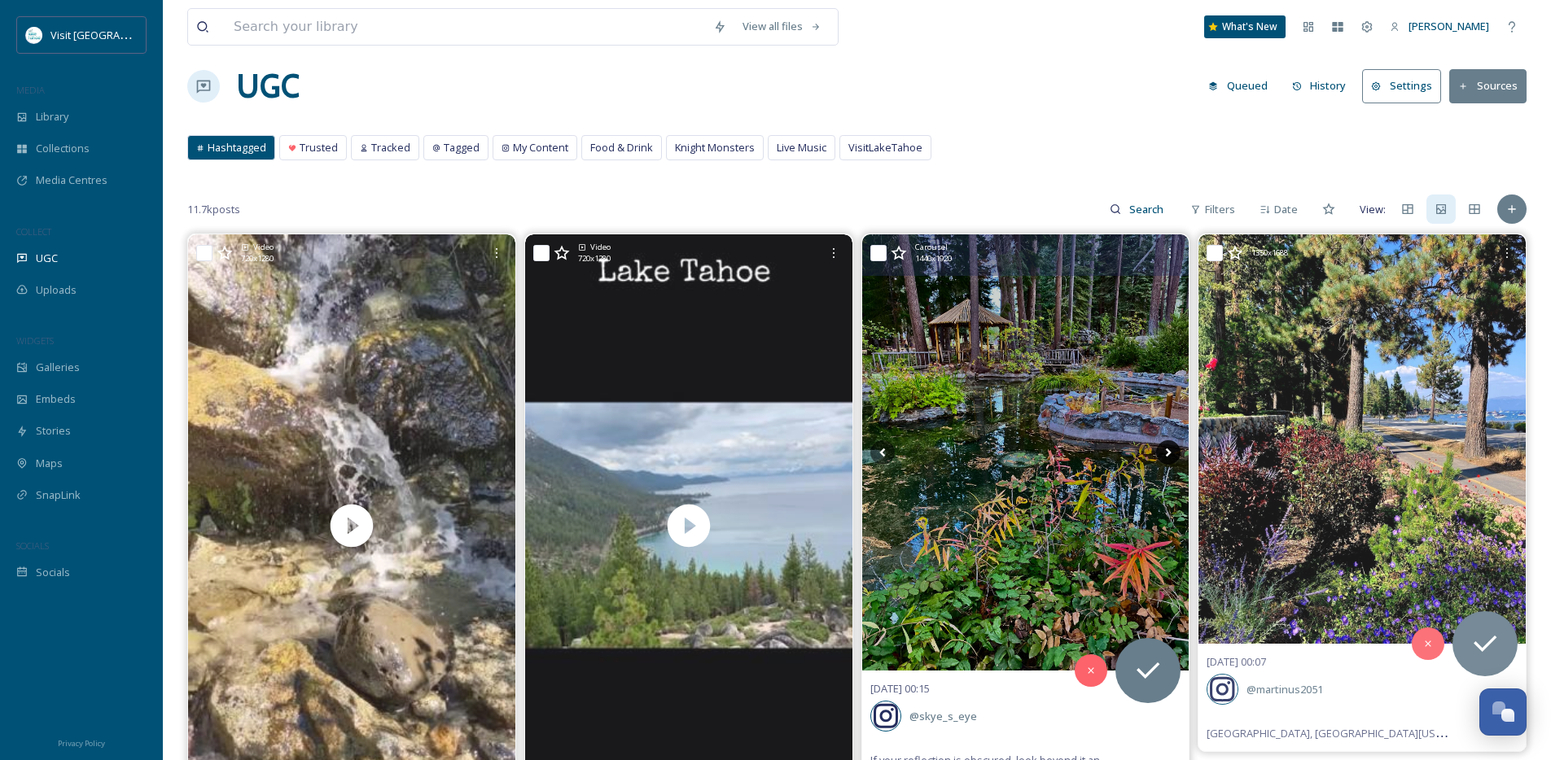
click at [1164, 450] on icon at bounding box center [1168, 452] width 24 height 24
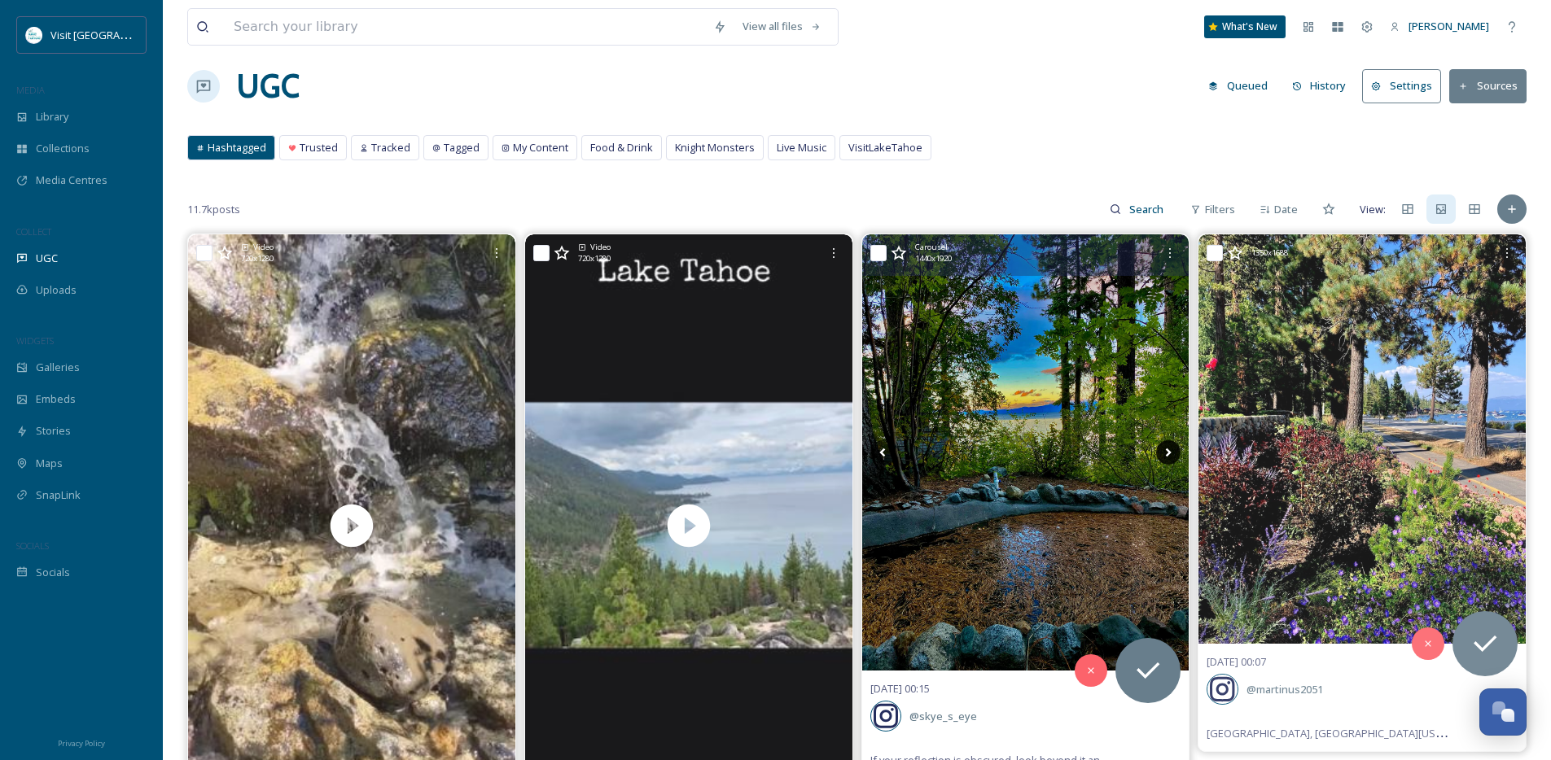
click at [1164, 450] on icon at bounding box center [1168, 452] width 24 height 24
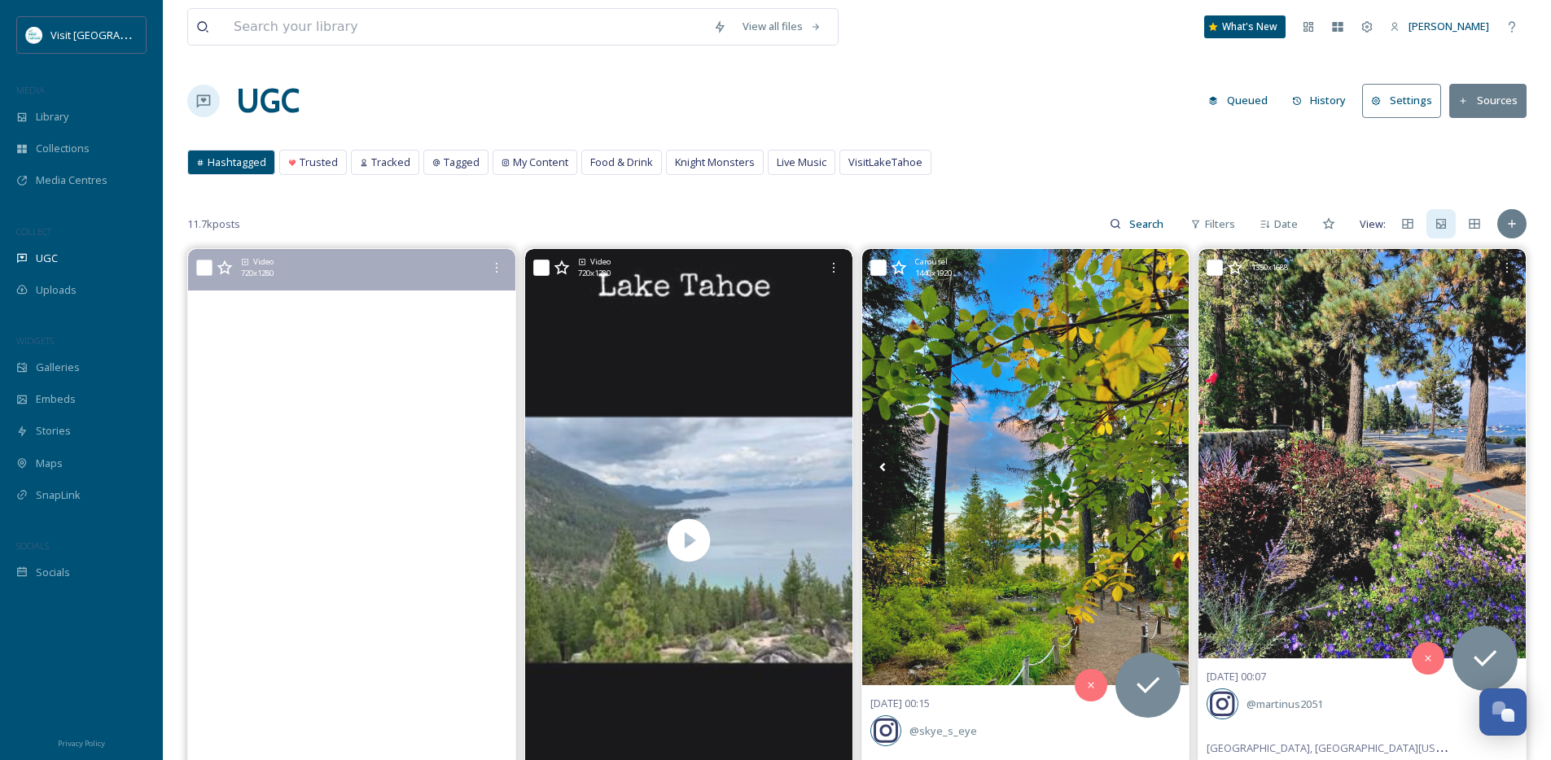
scroll to position [0, 0]
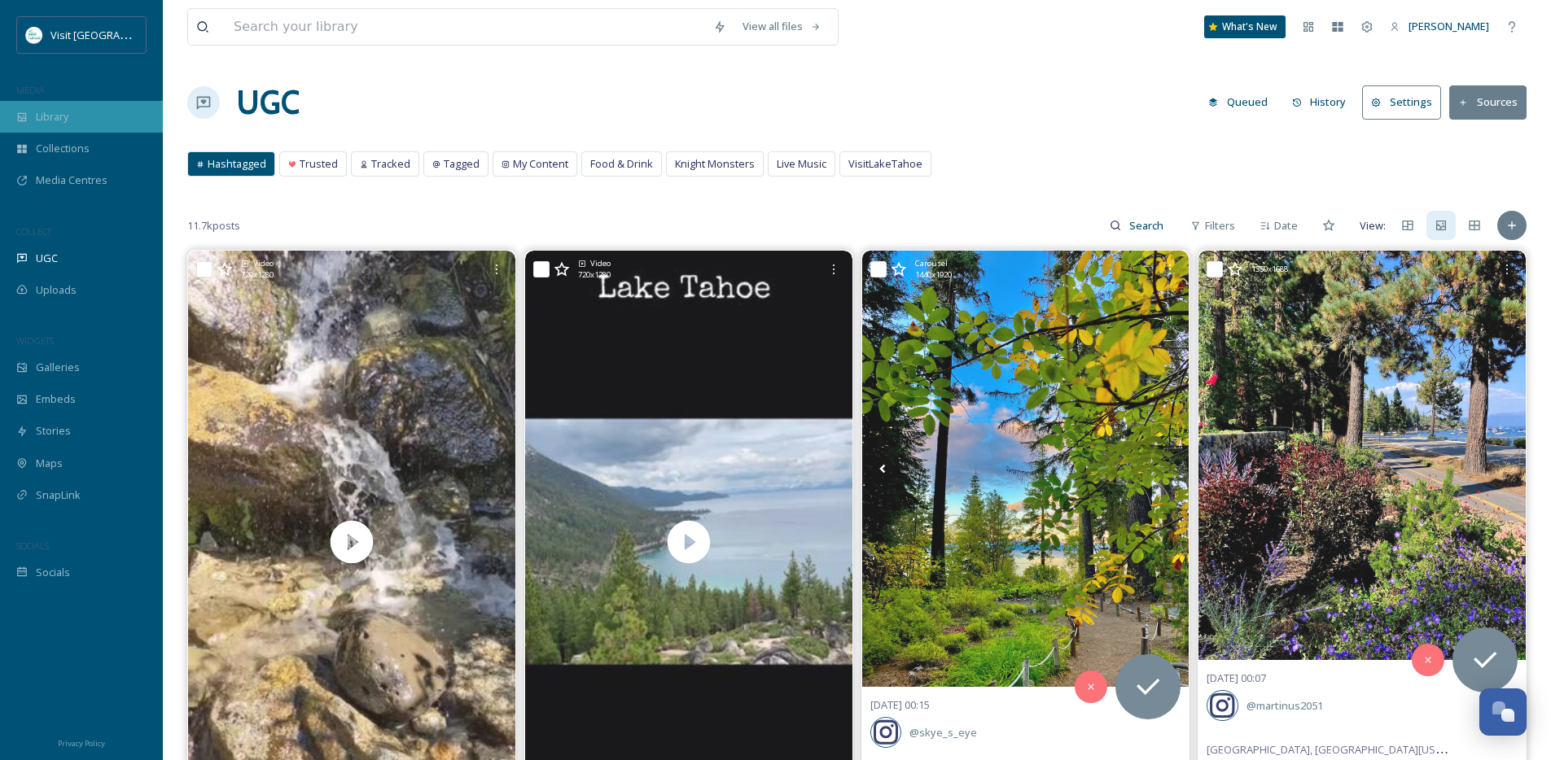
click at [63, 112] on span "Library" at bounding box center [52, 116] width 33 height 15
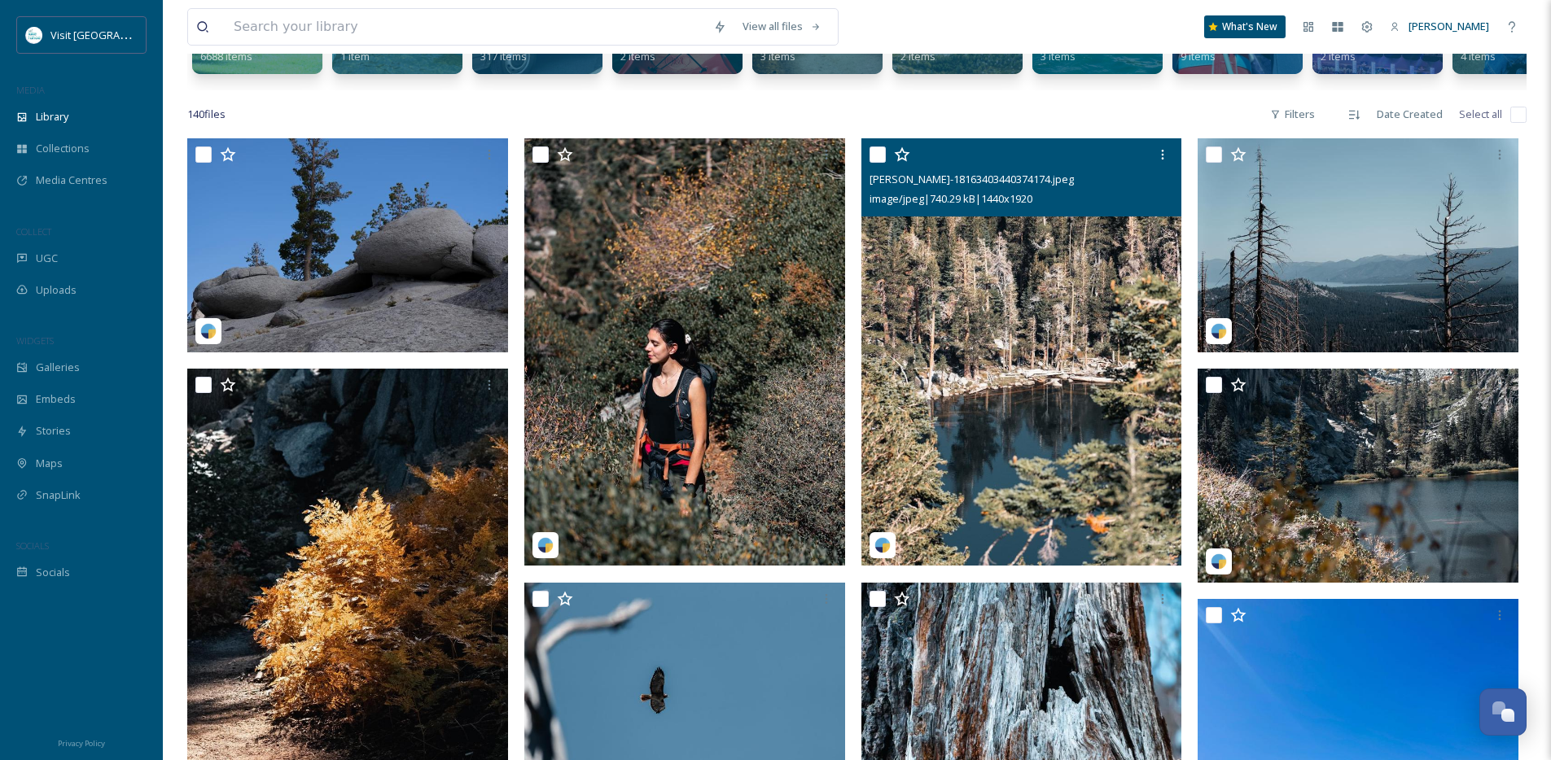
scroll to position [243, 0]
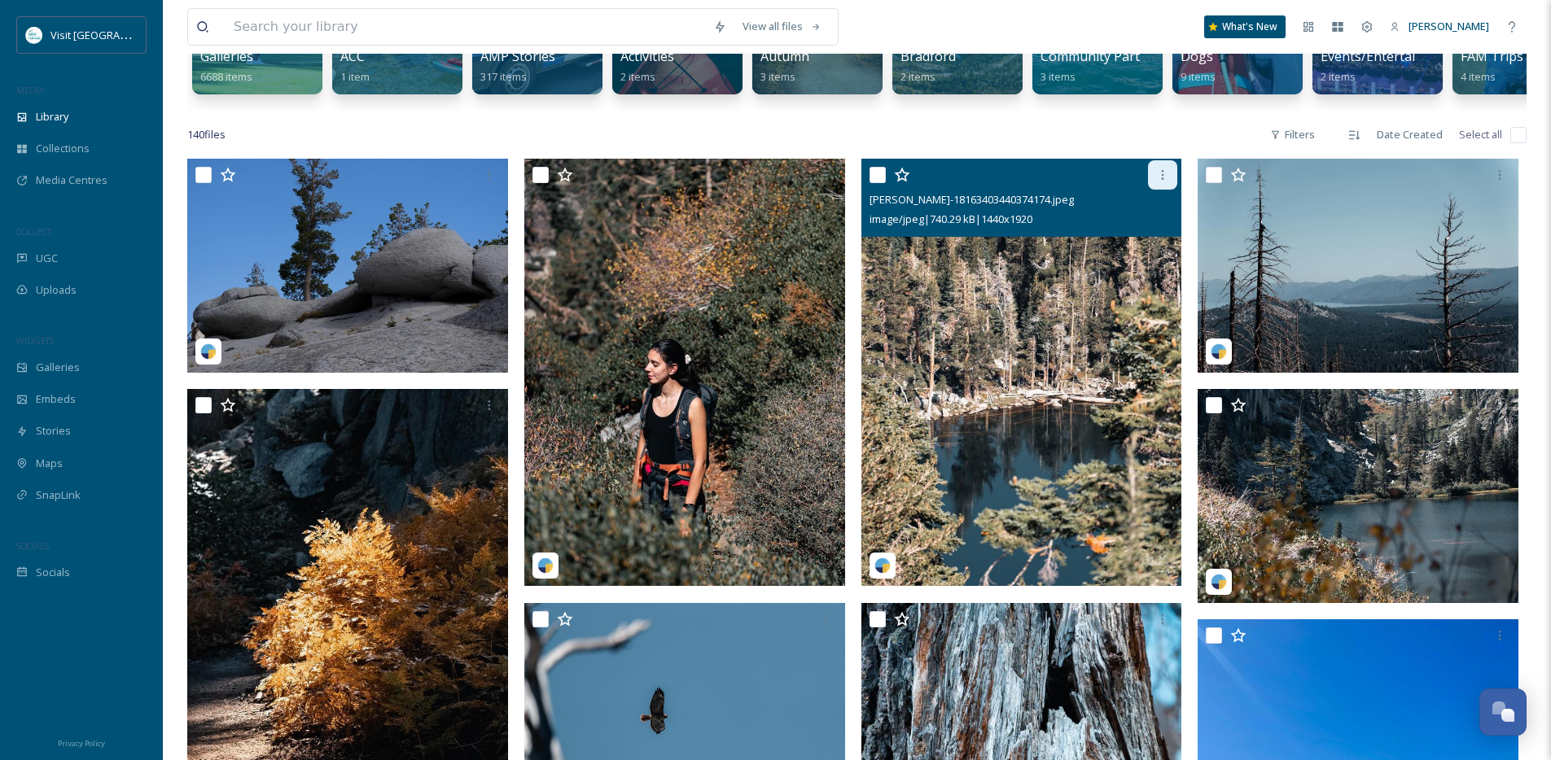
click at [1167, 182] on icon at bounding box center [1162, 175] width 13 height 13
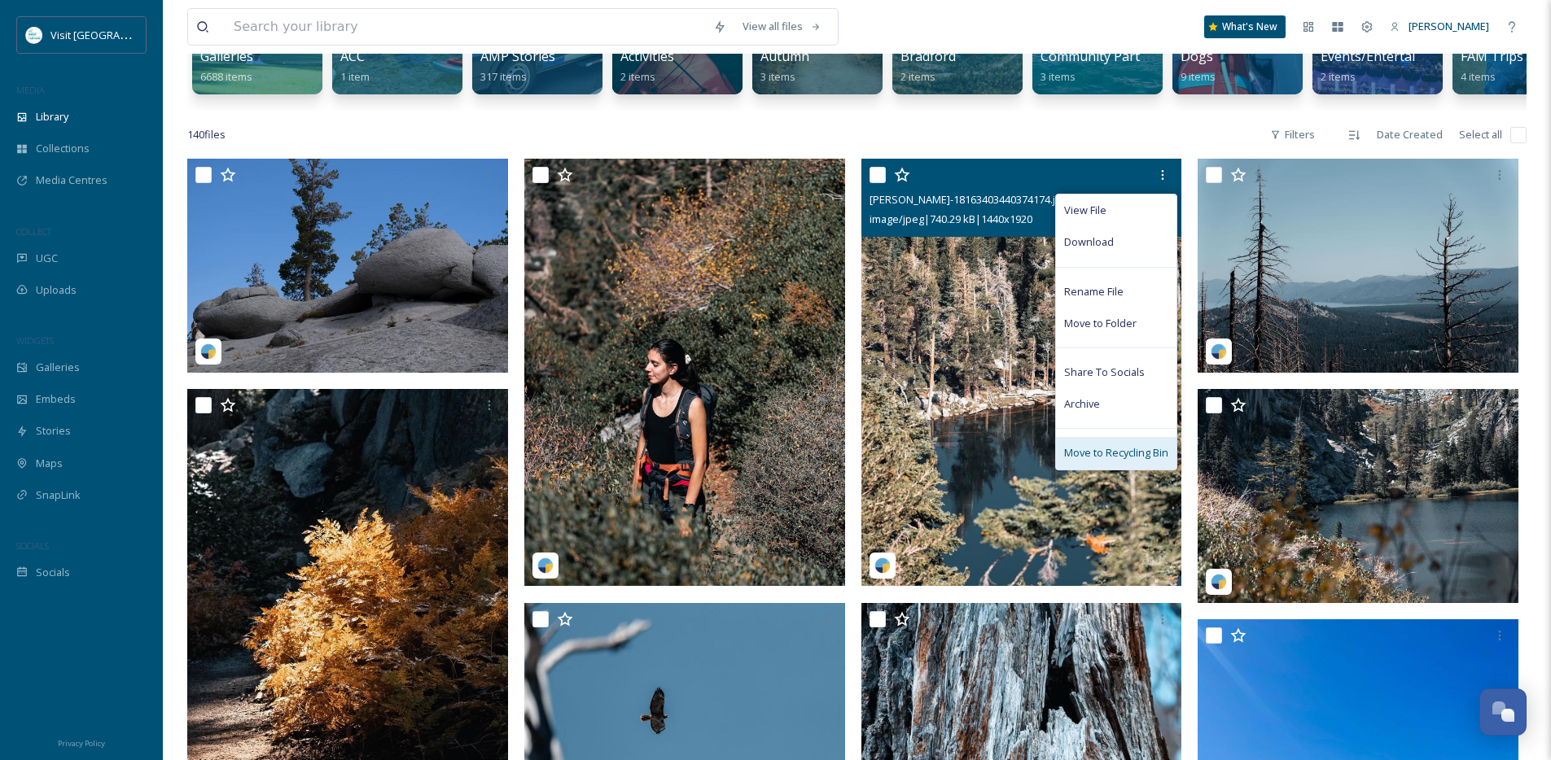
click at [1098, 461] on span "Move to Recycling Bin" at bounding box center [1116, 452] width 104 height 15
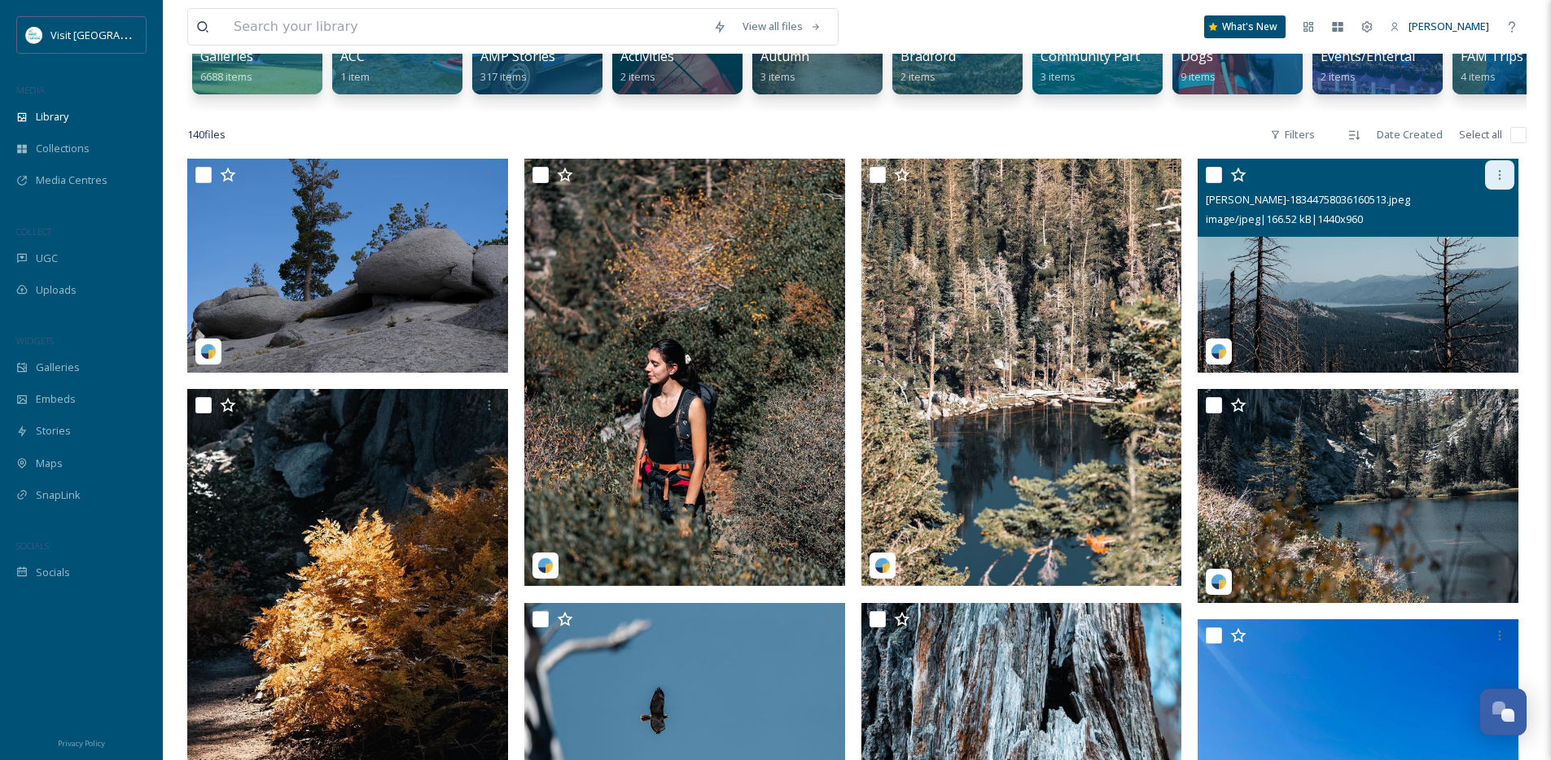
click at [1501, 182] on icon at bounding box center [1499, 175] width 13 height 13
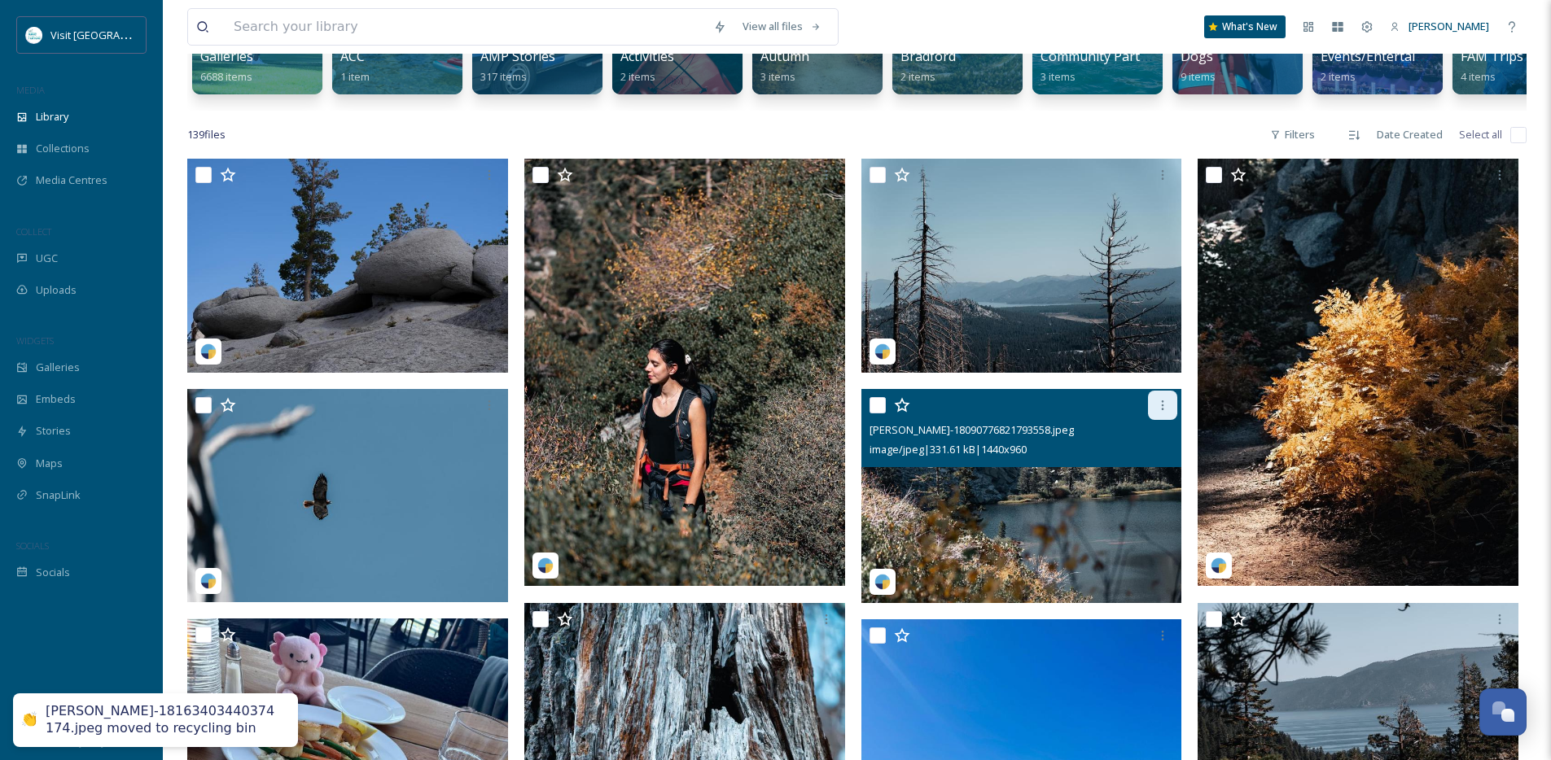
drag, startPoint x: 1162, startPoint y: 419, endPoint x: 1153, endPoint y: 426, distance: 11.1
click at [1162, 412] on icon at bounding box center [1162, 405] width 13 height 13
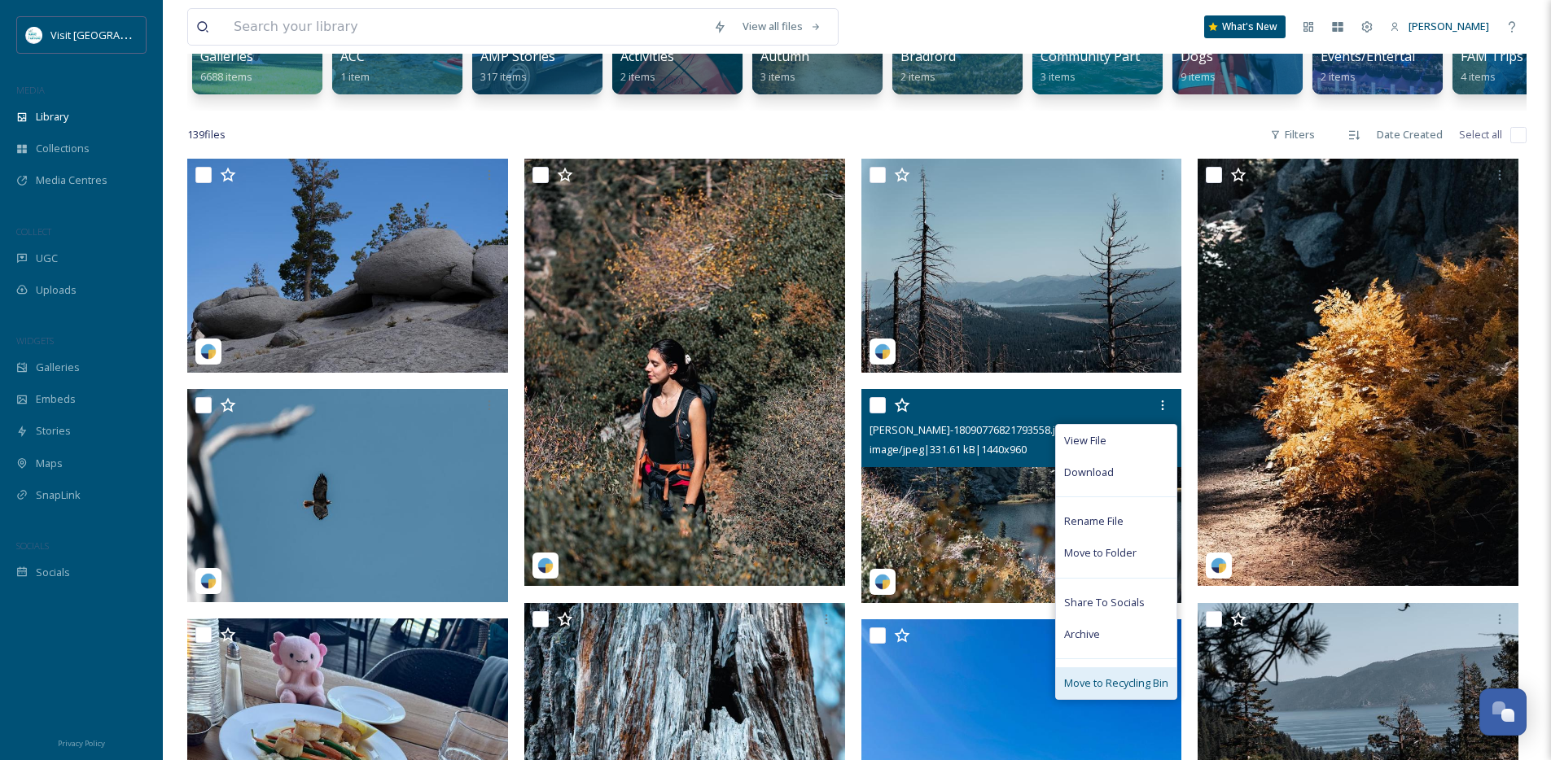
click at [1117, 691] on span "Move to Recycling Bin" at bounding box center [1116, 683] width 104 height 15
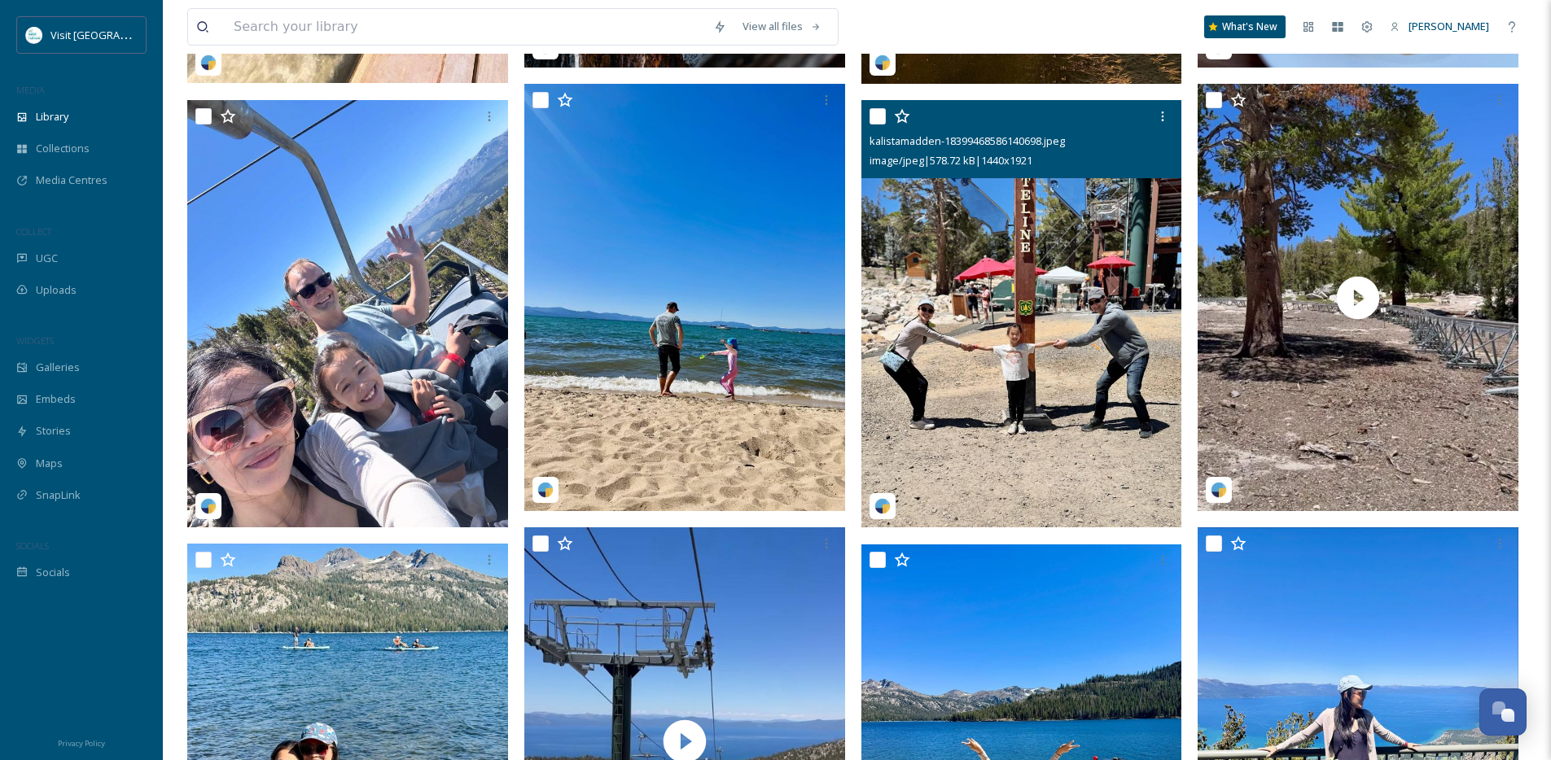
scroll to position [1193, 0]
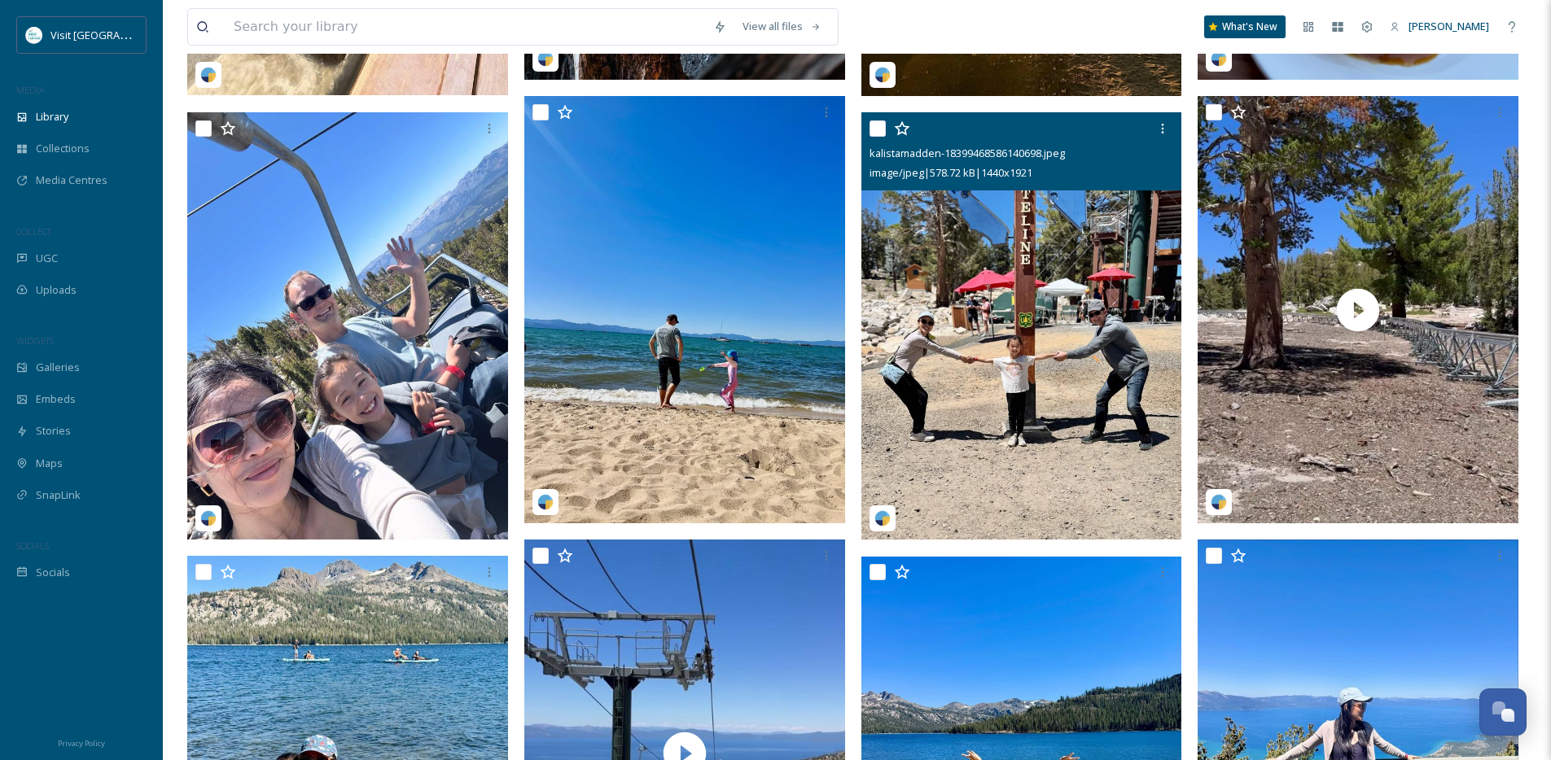
click at [943, 455] on img at bounding box center [1021, 326] width 321 height 428
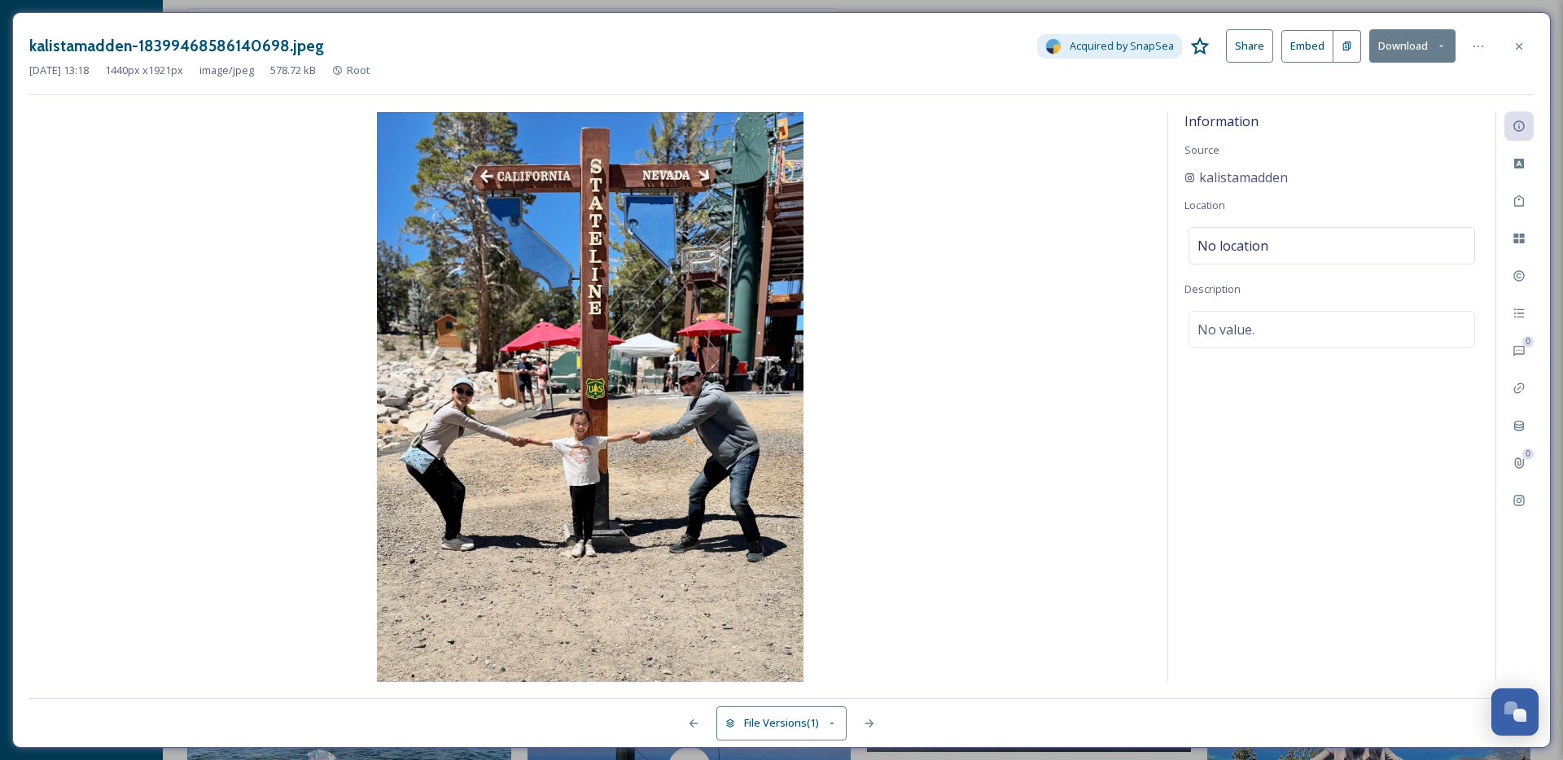
click at [851, 232] on img at bounding box center [590, 397] width 1122 height 570
click at [1473, 48] on icon at bounding box center [1478, 46] width 13 height 13
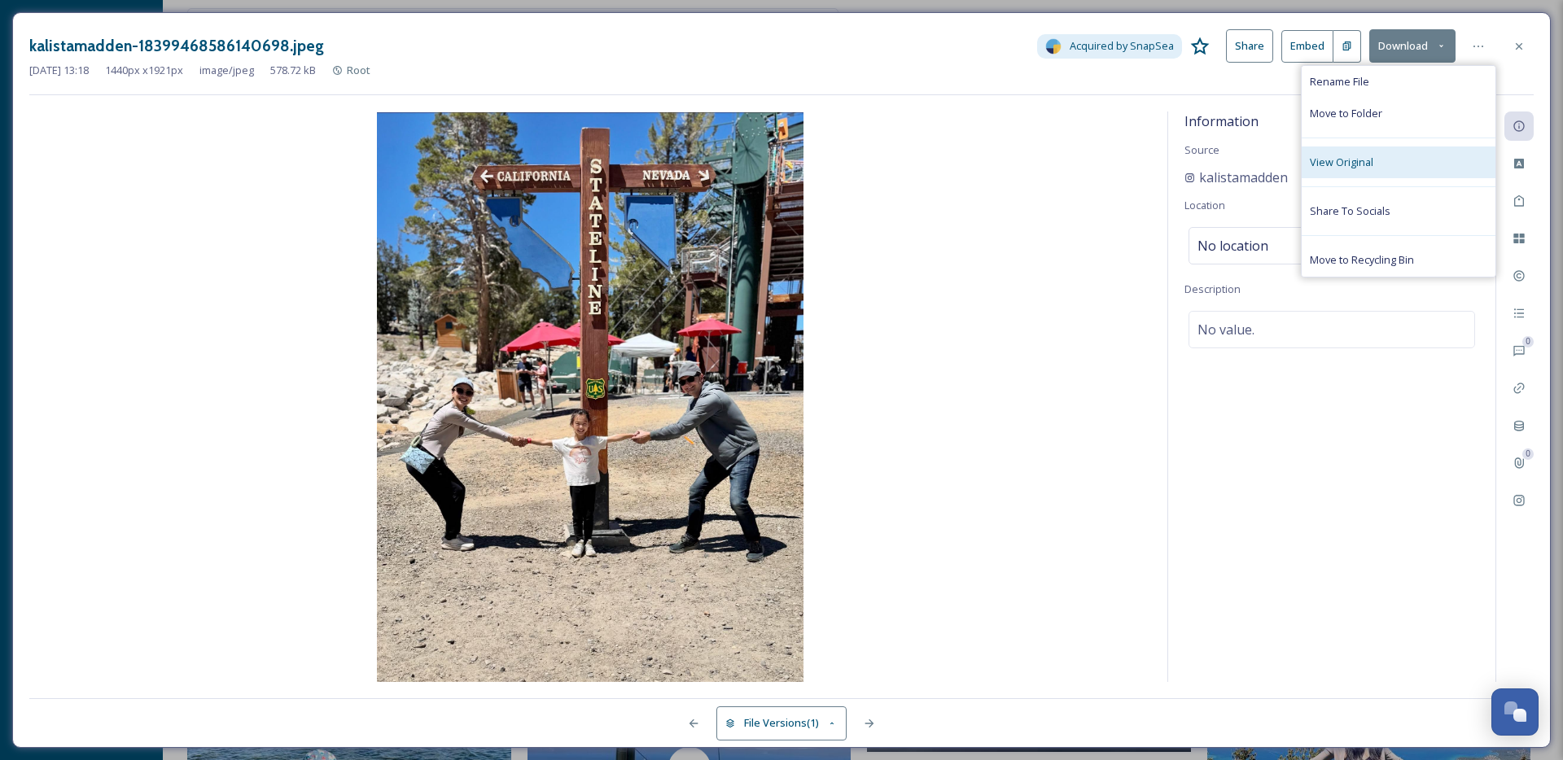
click at [1348, 160] on span "View Original" at bounding box center [1341, 162] width 63 height 15
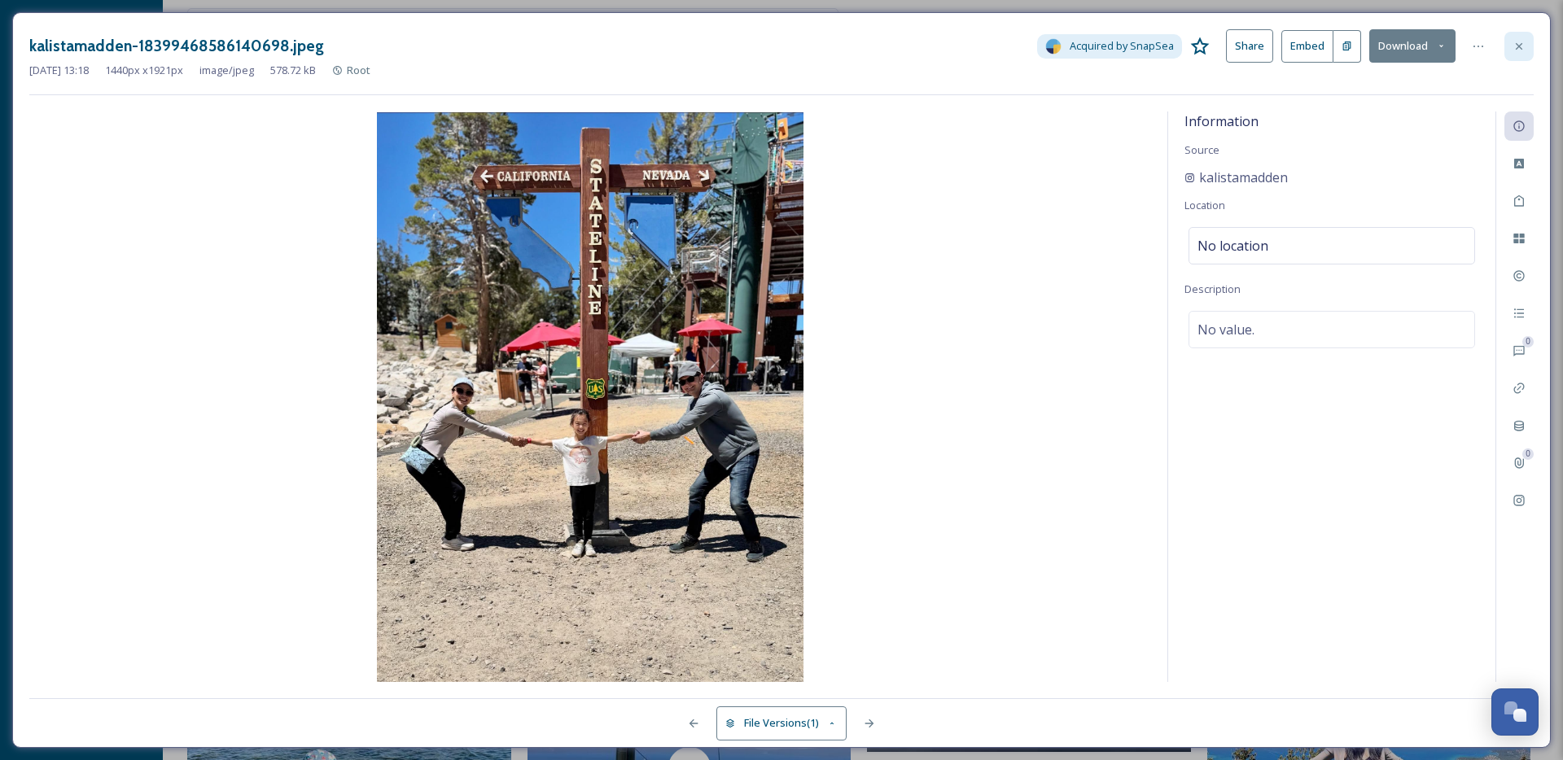
click at [1516, 51] on icon at bounding box center [1518, 46] width 13 height 13
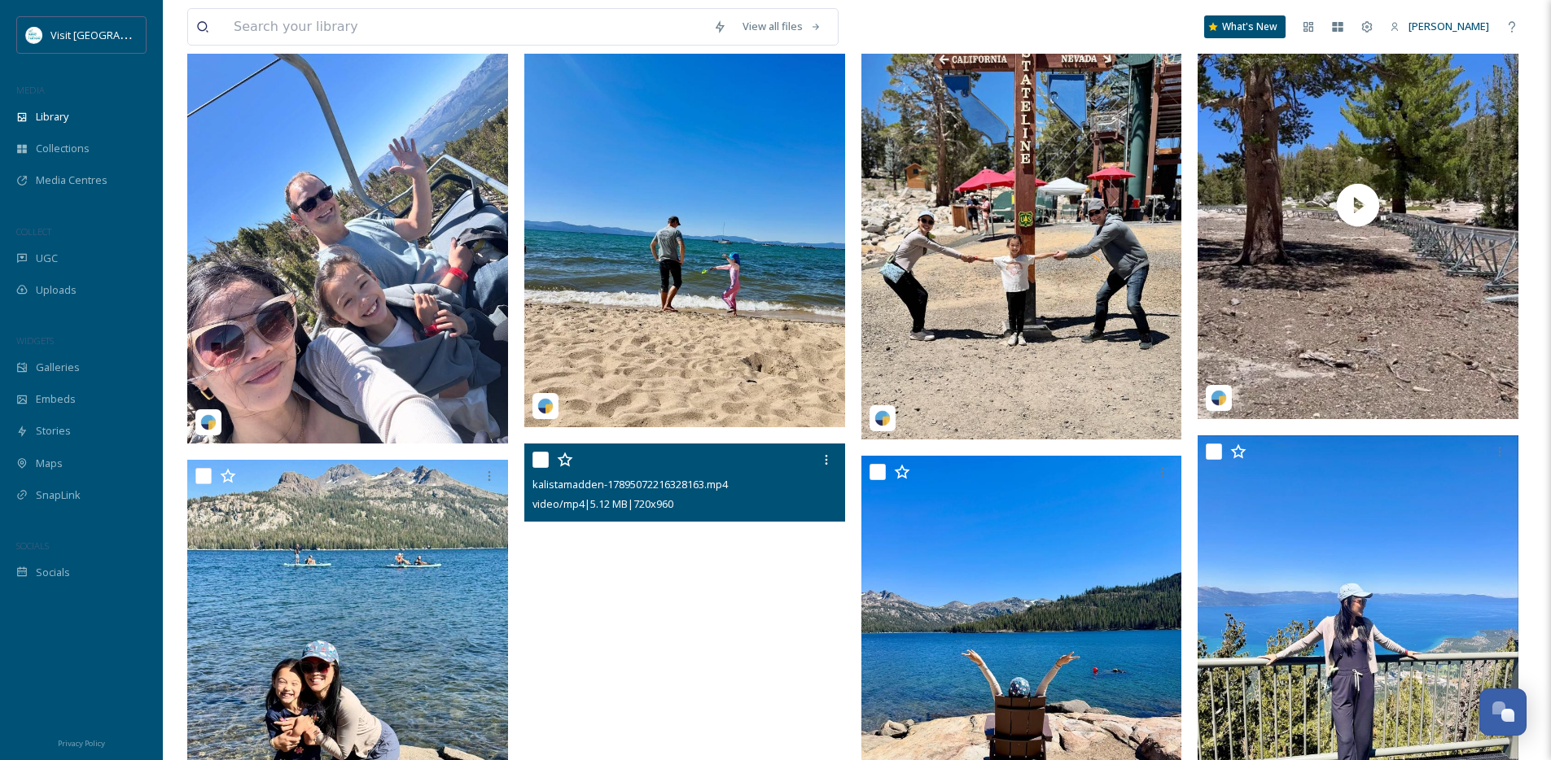
scroll to position [1231, 0]
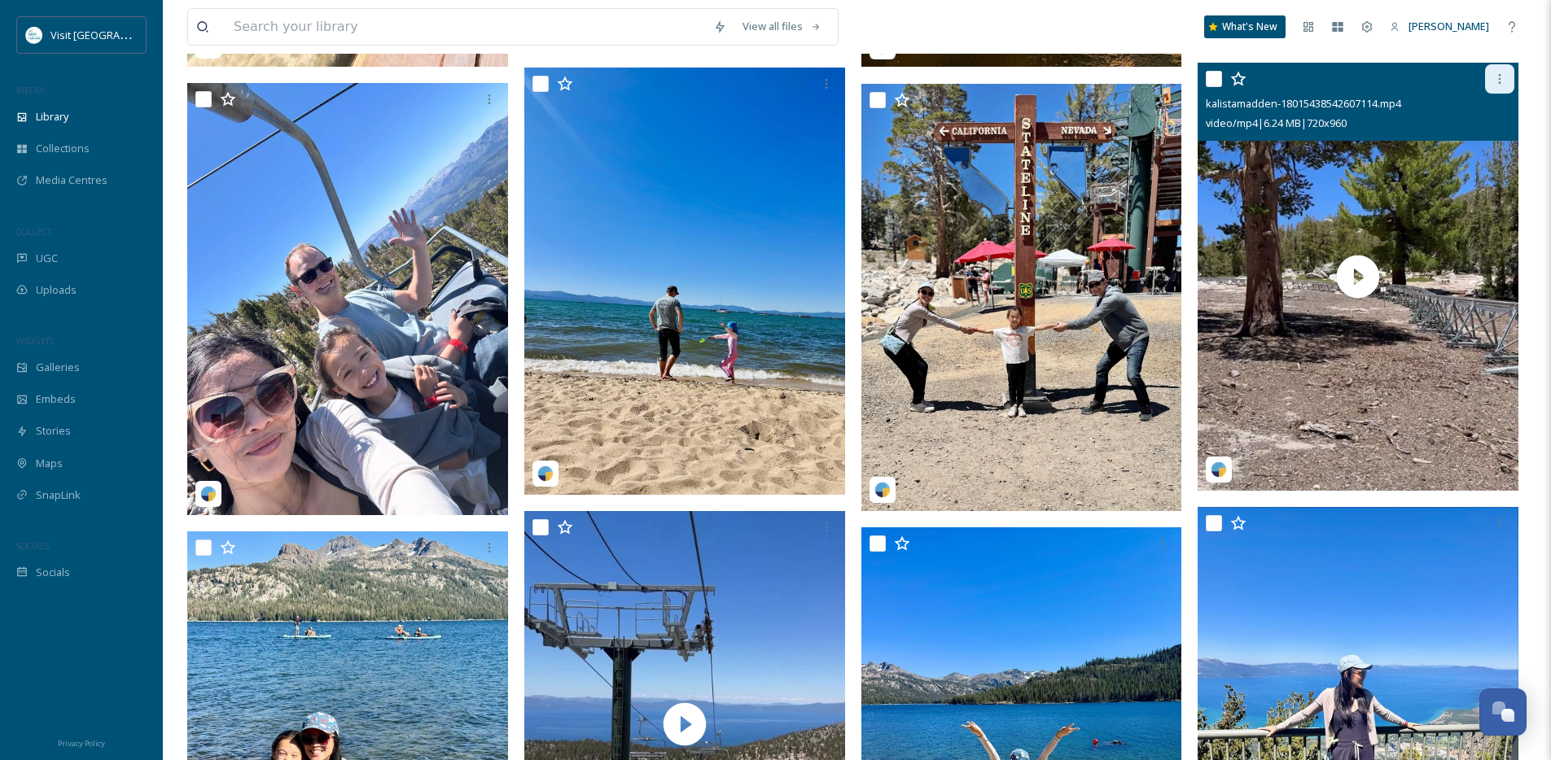
click at [1499, 94] on div at bounding box center [1499, 78] width 29 height 29
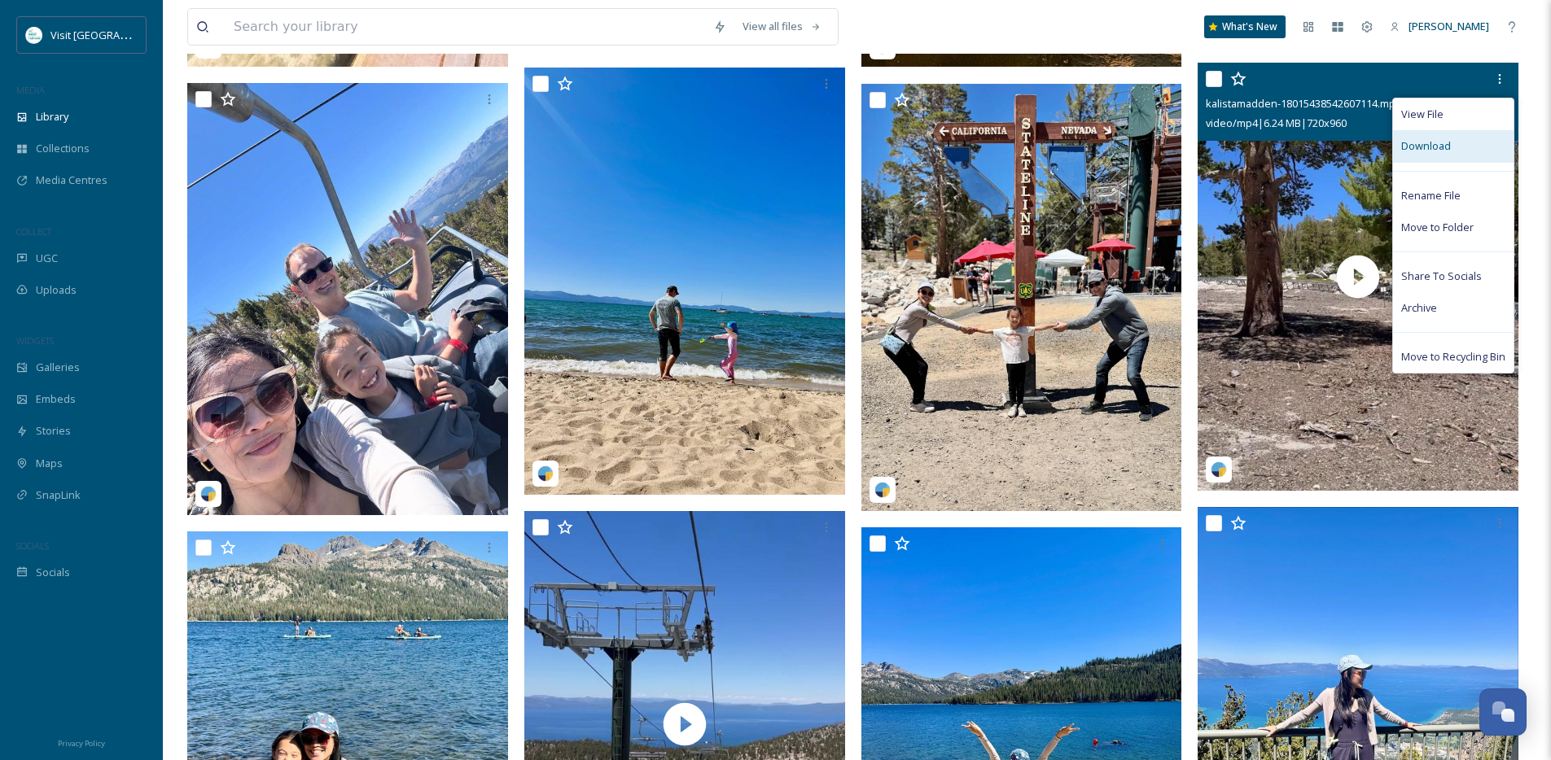
click at [1443, 154] on span "Download" at bounding box center [1426, 145] width 50 height 15
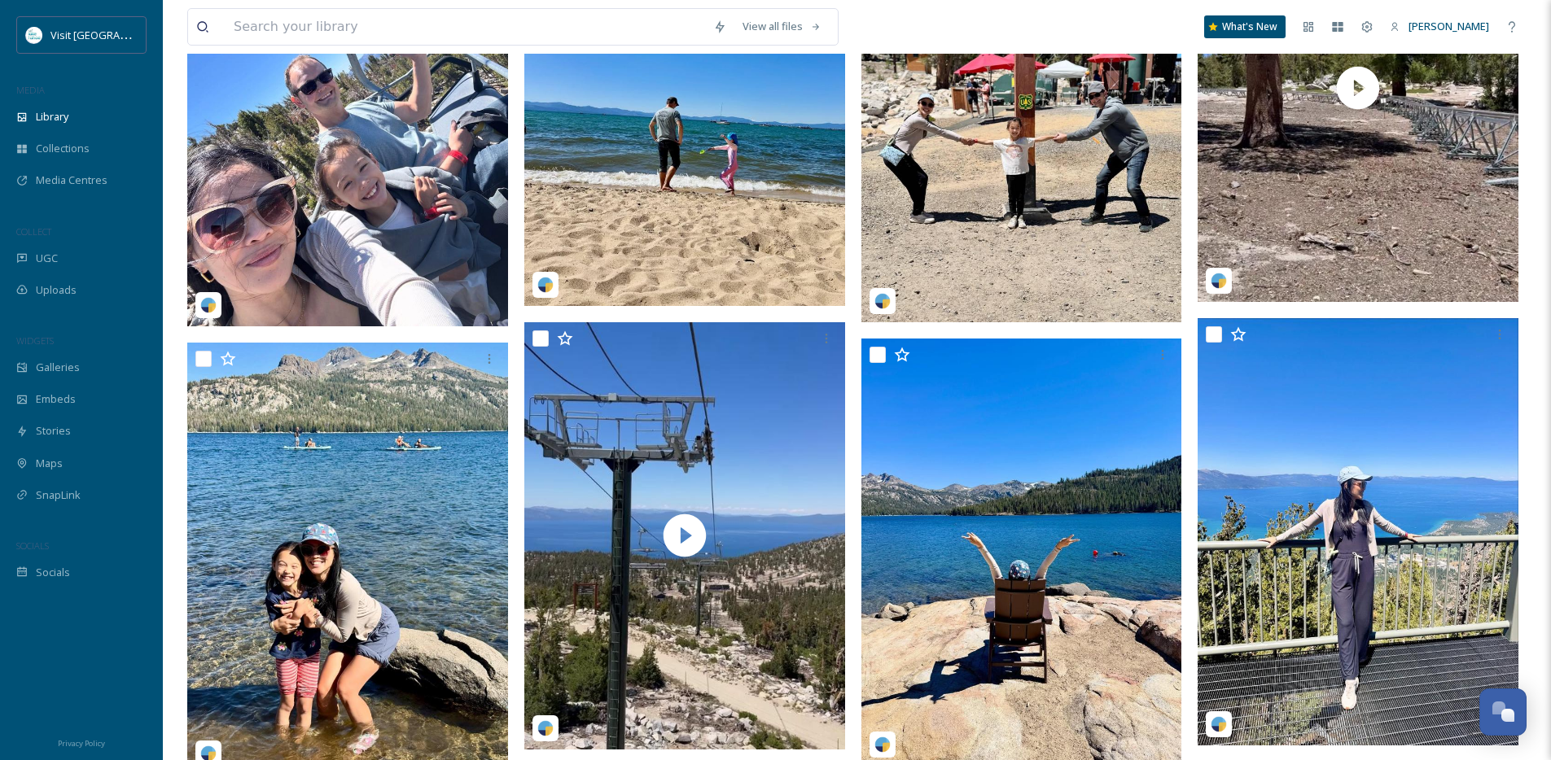
scroll to position [1425, 0]
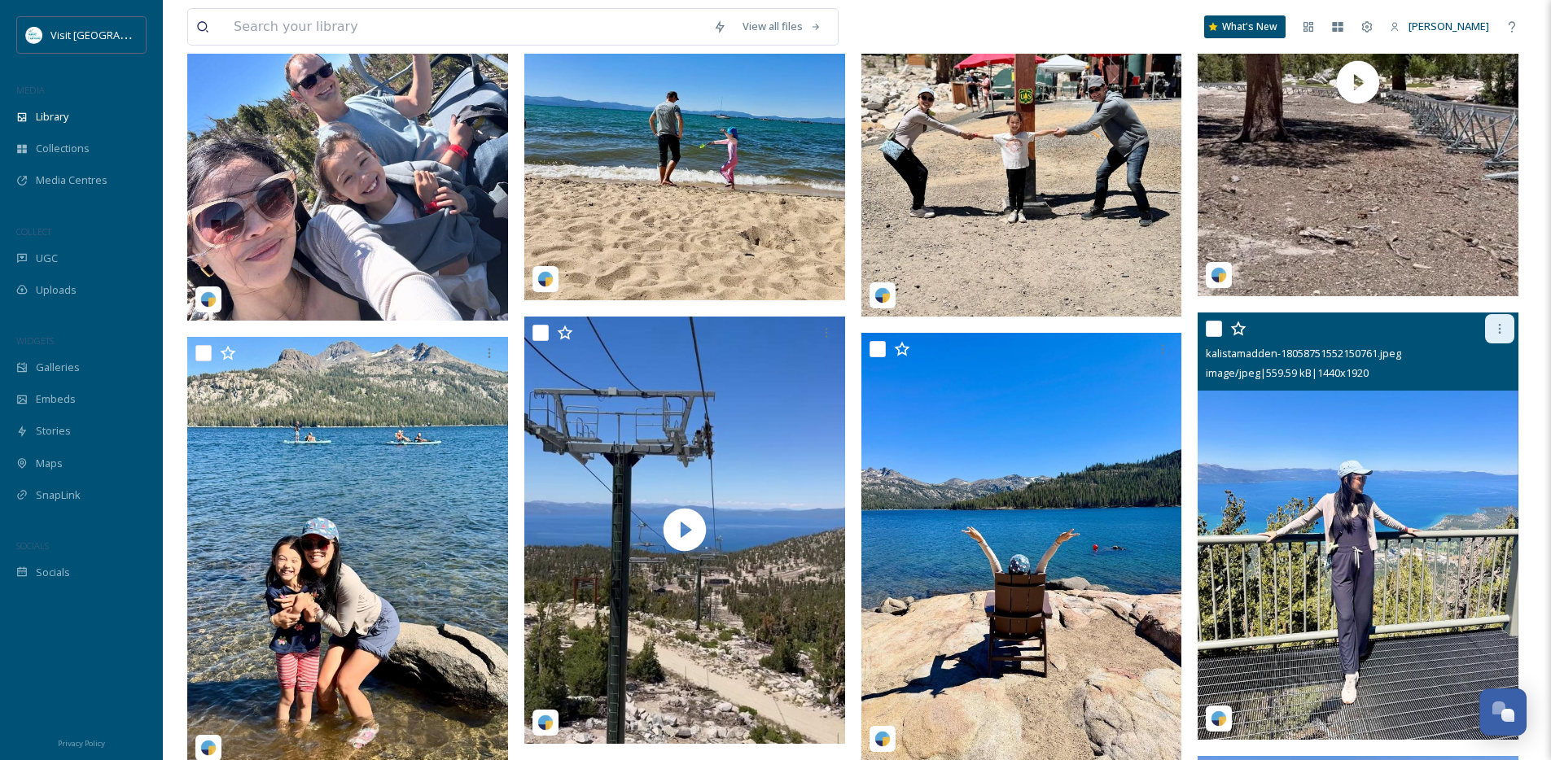
click at [1505, 334] on icon at bounding box center [1499, 328] width 13 height 13
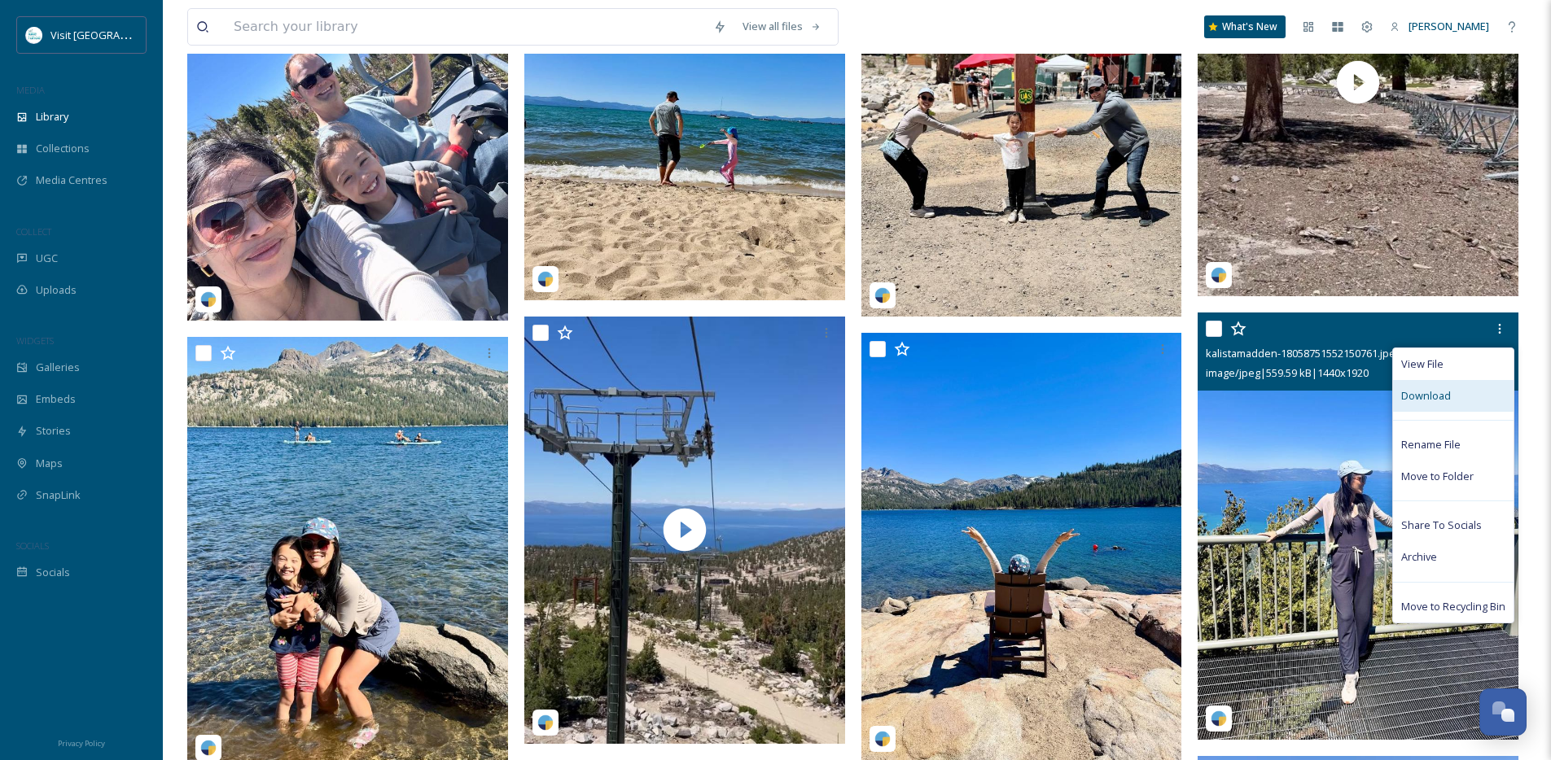
click at [1463, 412] on div "Download" at bounding box center [1453, 396] width 120 height 32
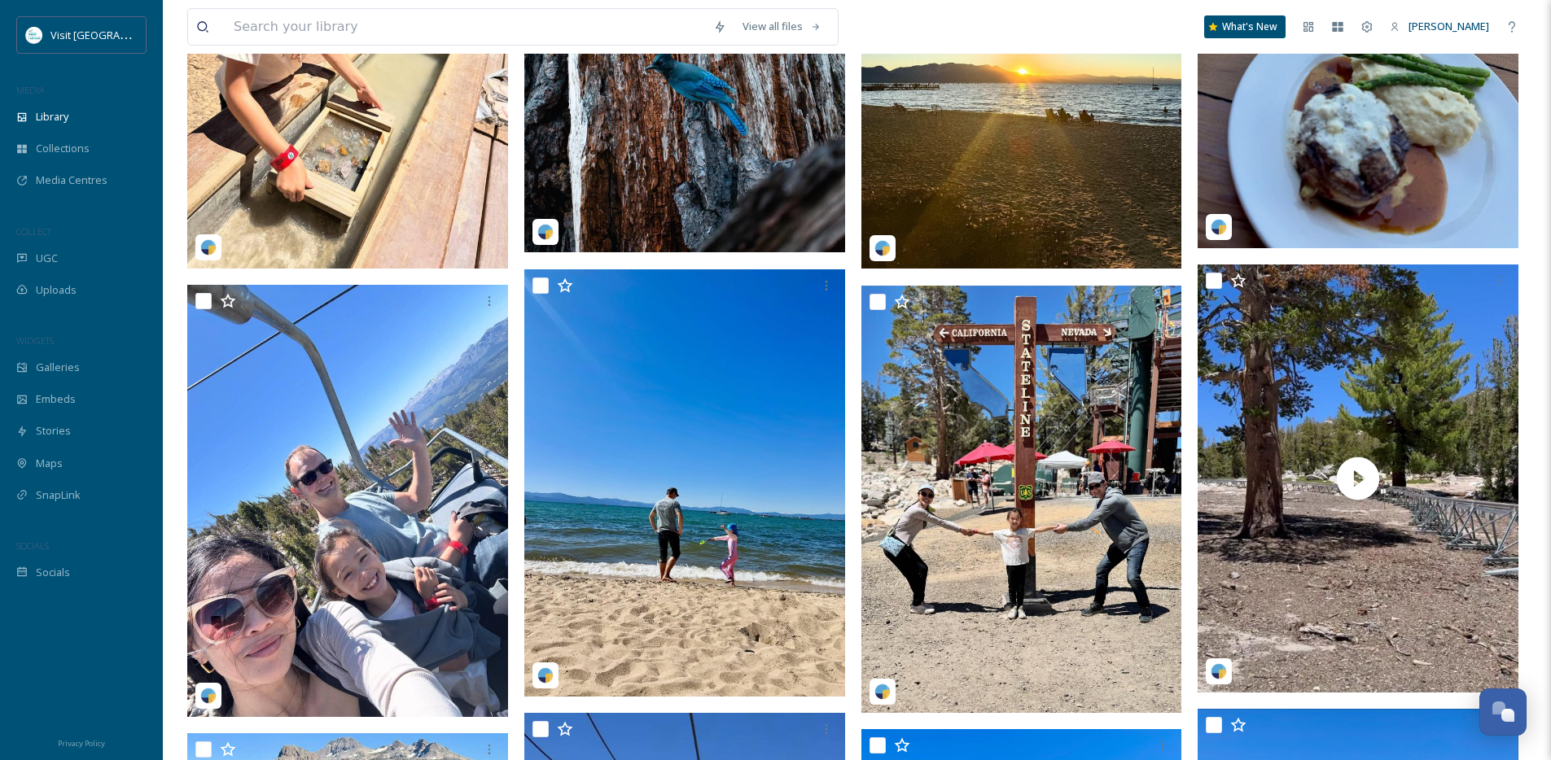
scroll to position [1058, 0]
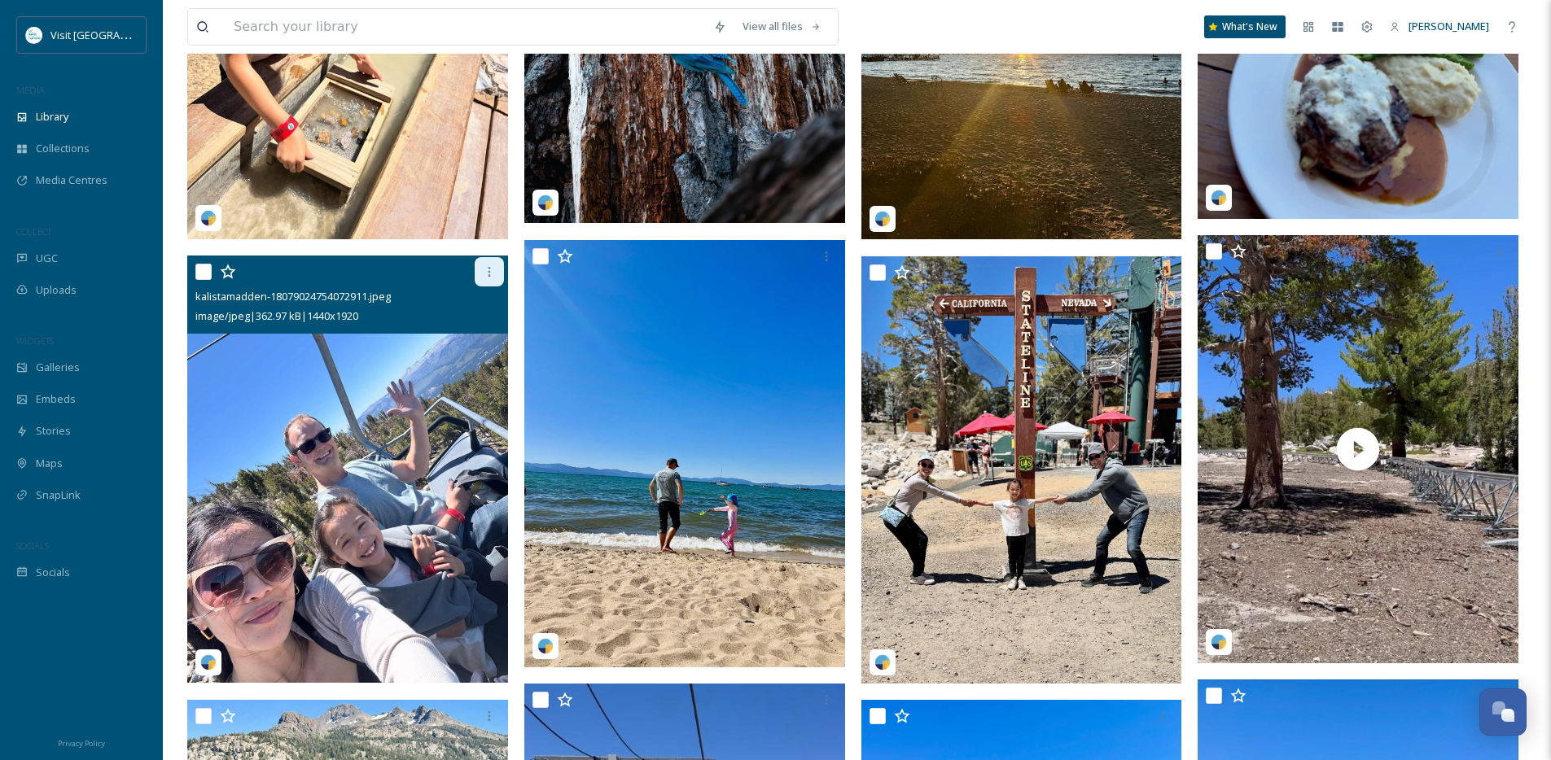
click at [486, 278] on icon at bounding box center [489, 271] width 13 height 13
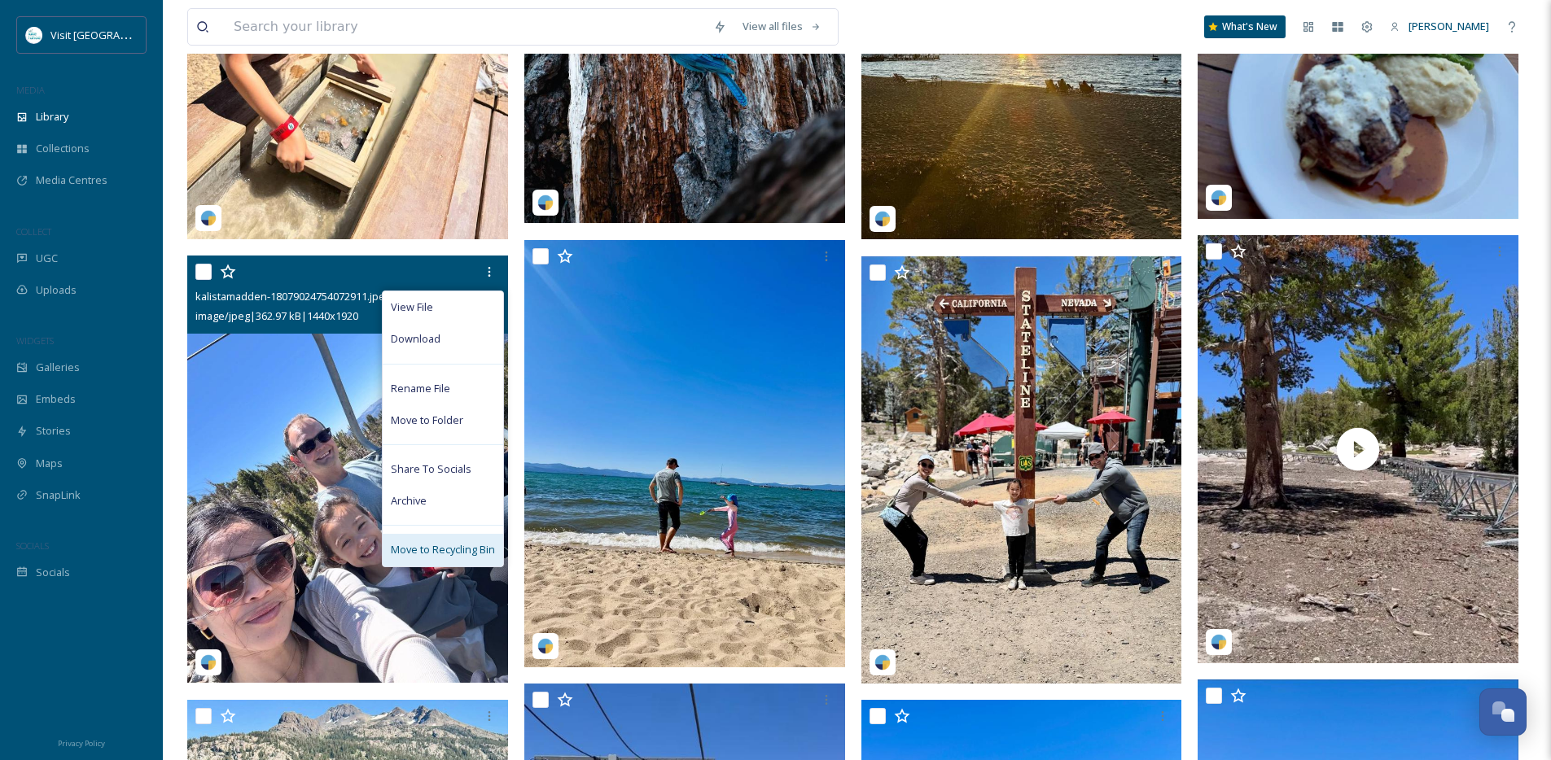
click at [440, 558] on span "Move to Recycling Bin" at bounding box center [443, 549] width 104 height 15
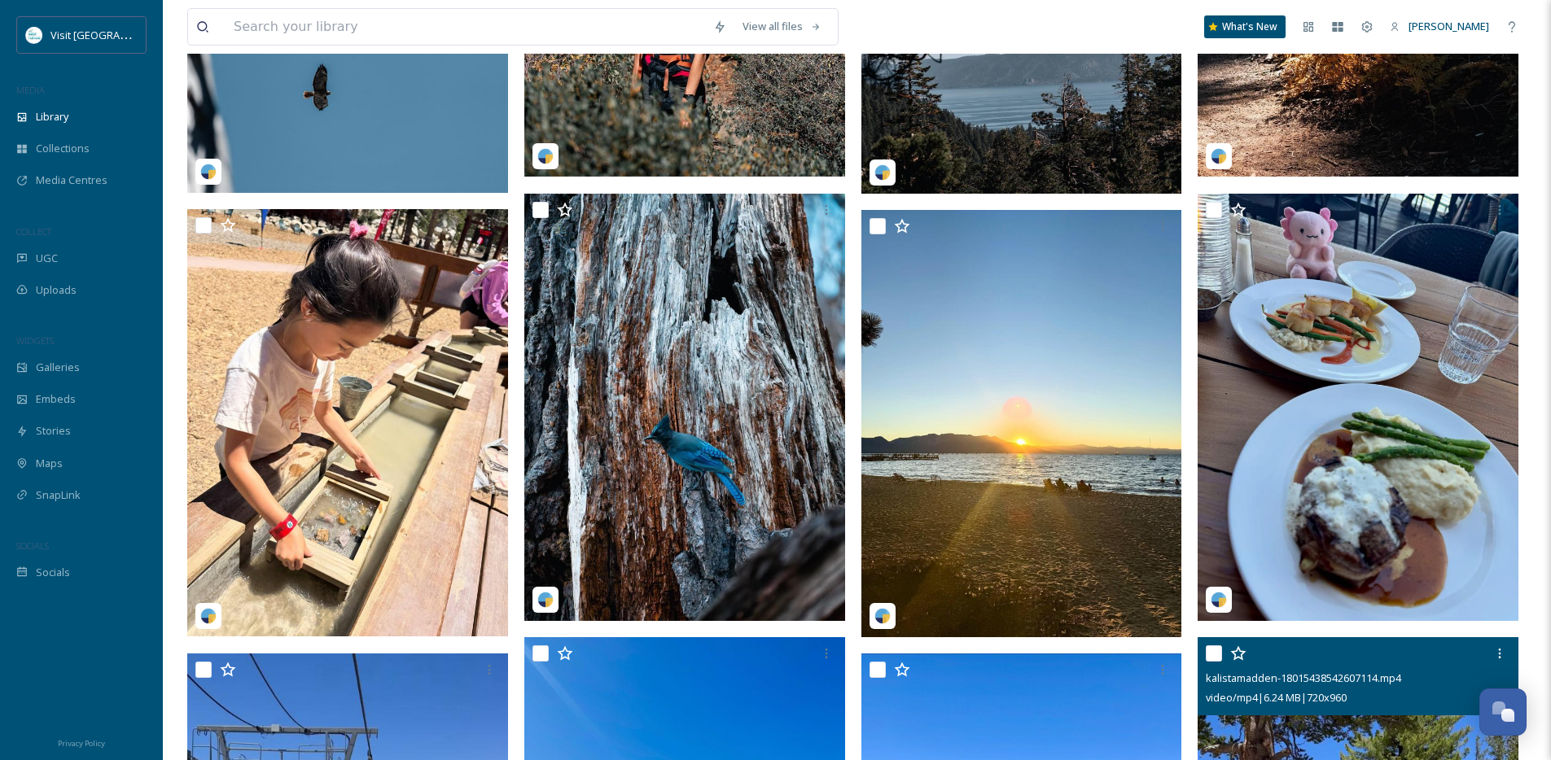
scroll to position [649, 0]
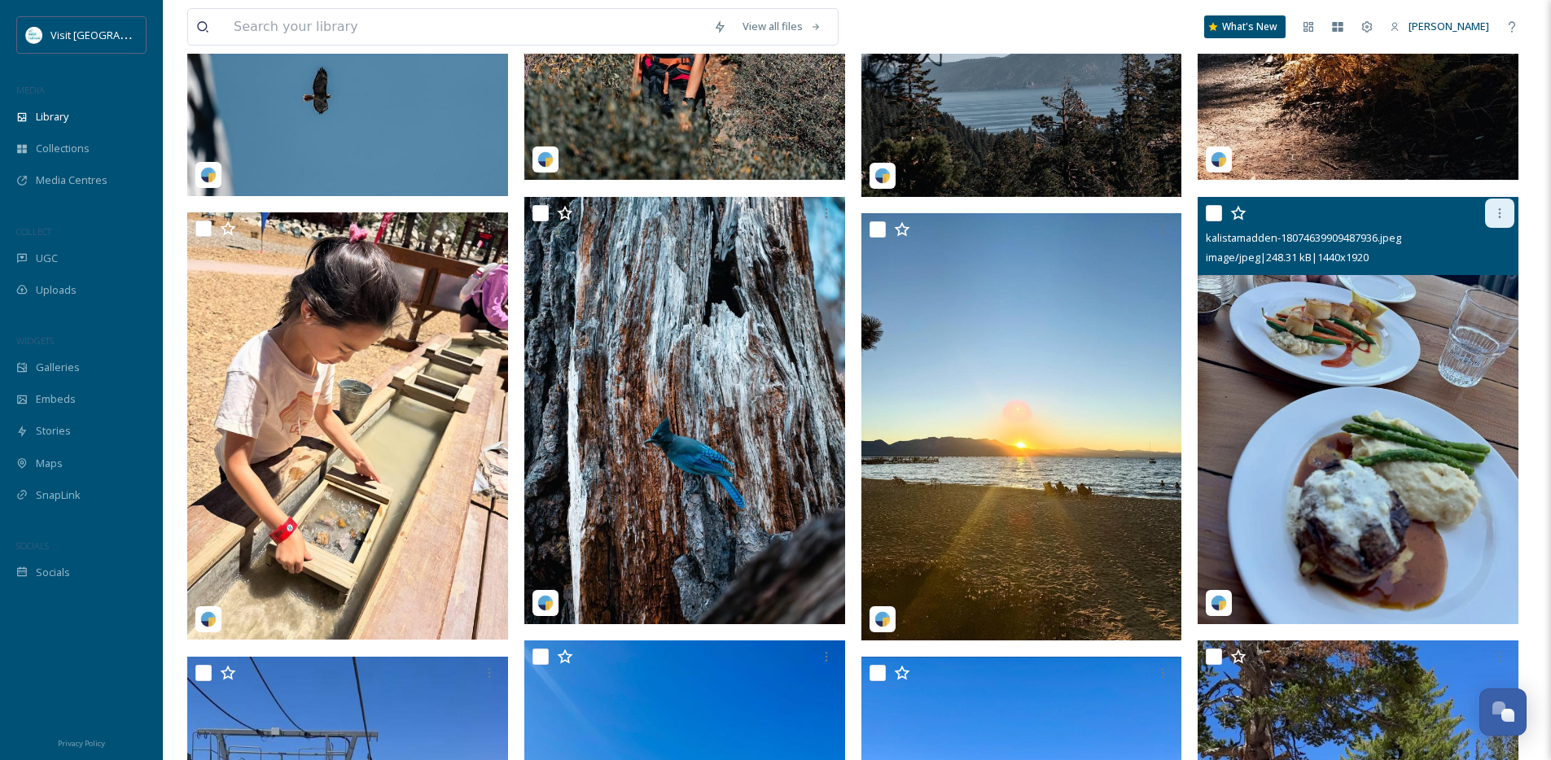
click at [1491, 225] on div at bounding box center [1499, 213] width 29 height 29
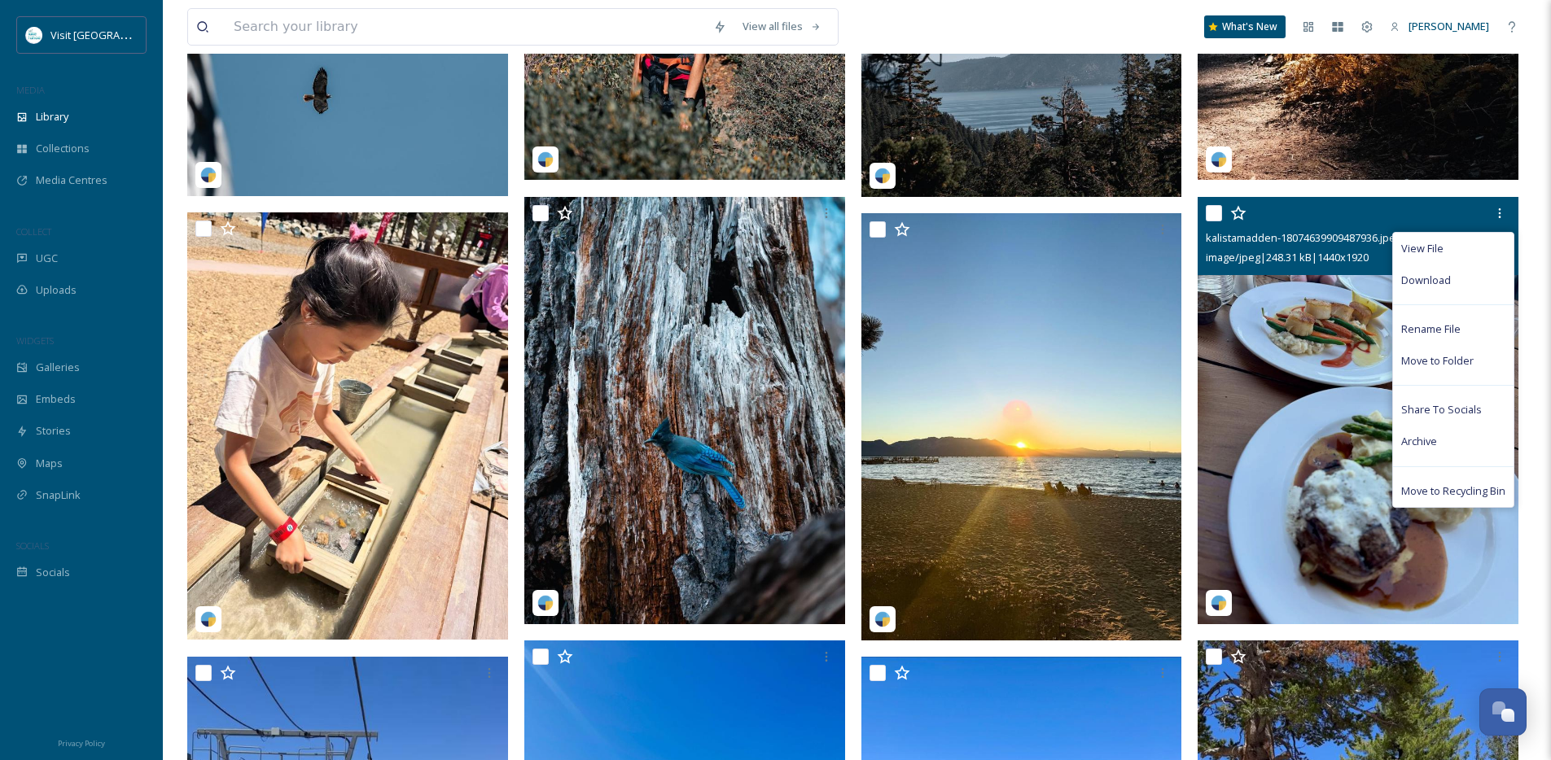
click at [1420, 496] on span "Move to Recycling Bin" at bounding box center [1453, 491] width 104 height 15
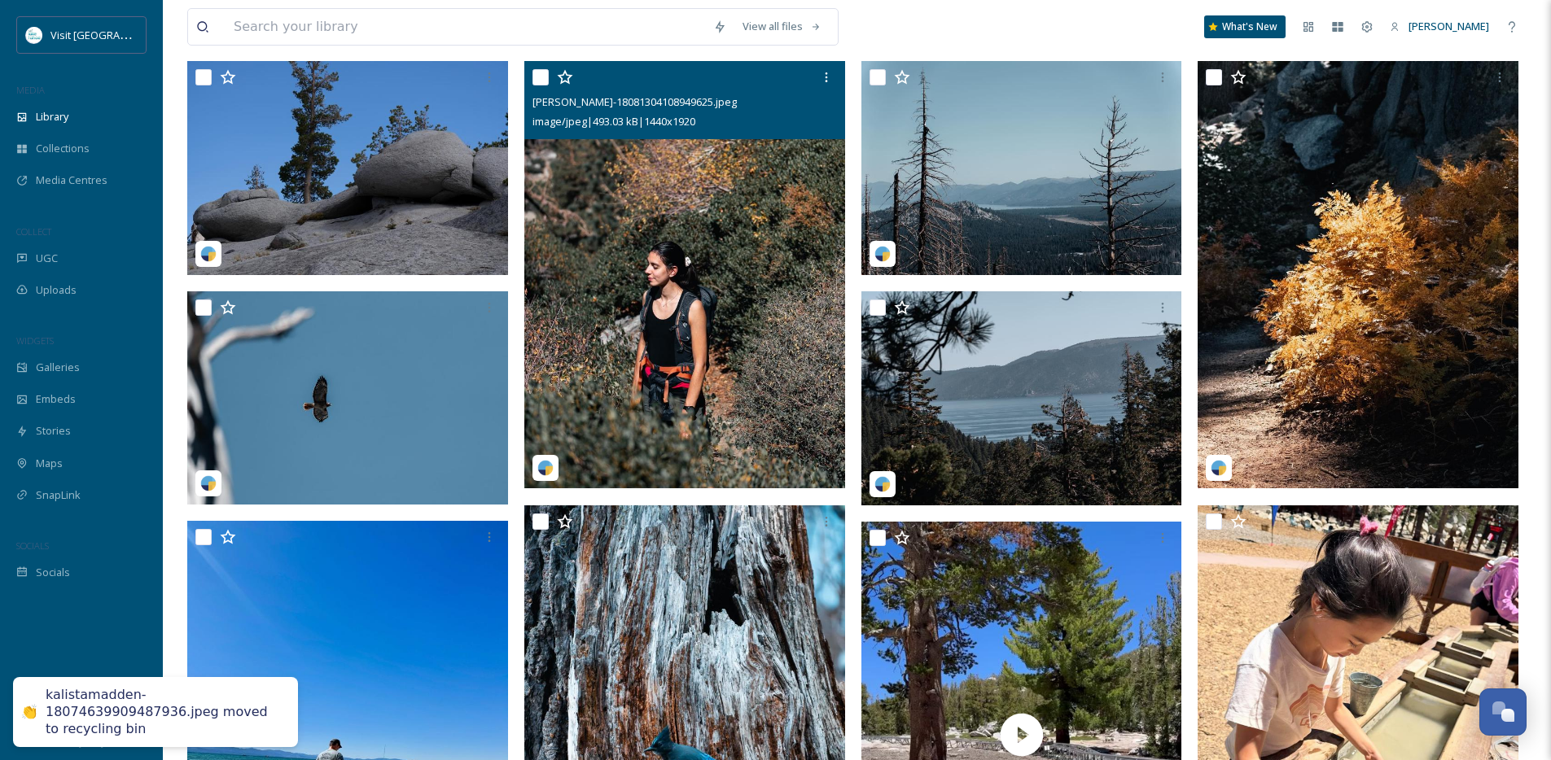
scroll to position [335, 0]
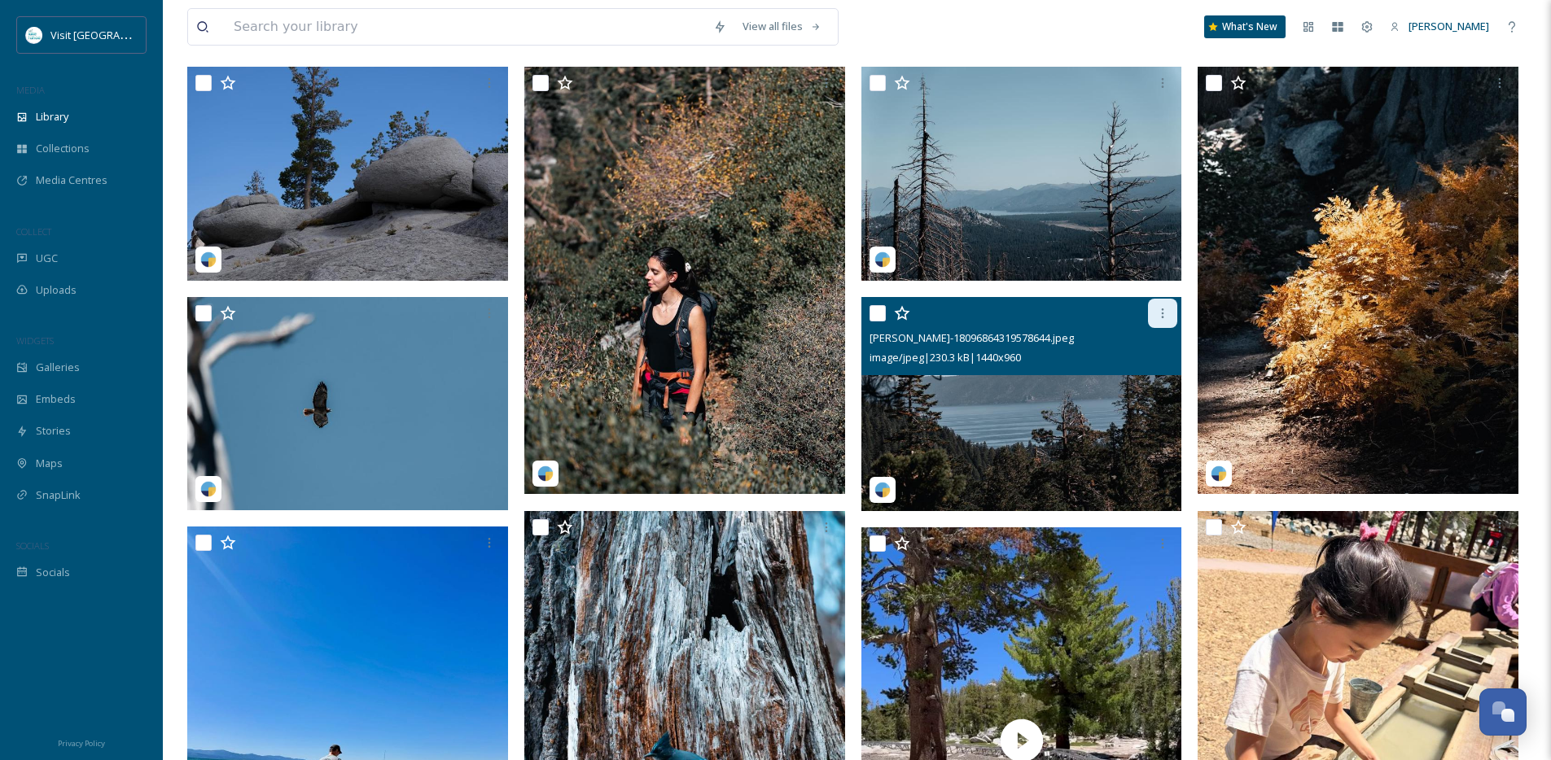
click at [1167, 320] on icon at bounding box center [1162, 313] width 13 height 13
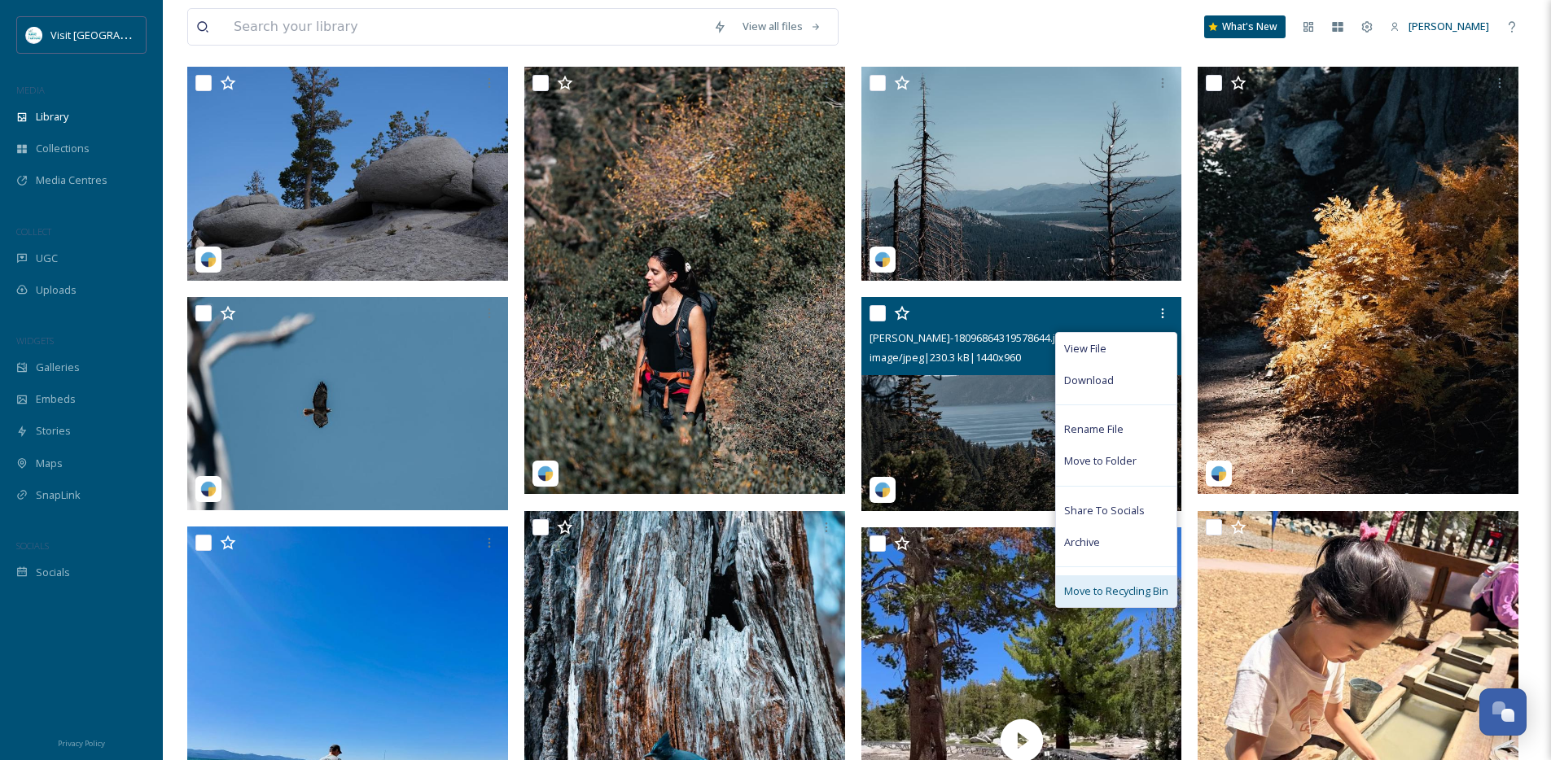
click at [1096, 599] on span "Move to Recycling Bin" at bounding box center [1116, 591] width 104 height 15
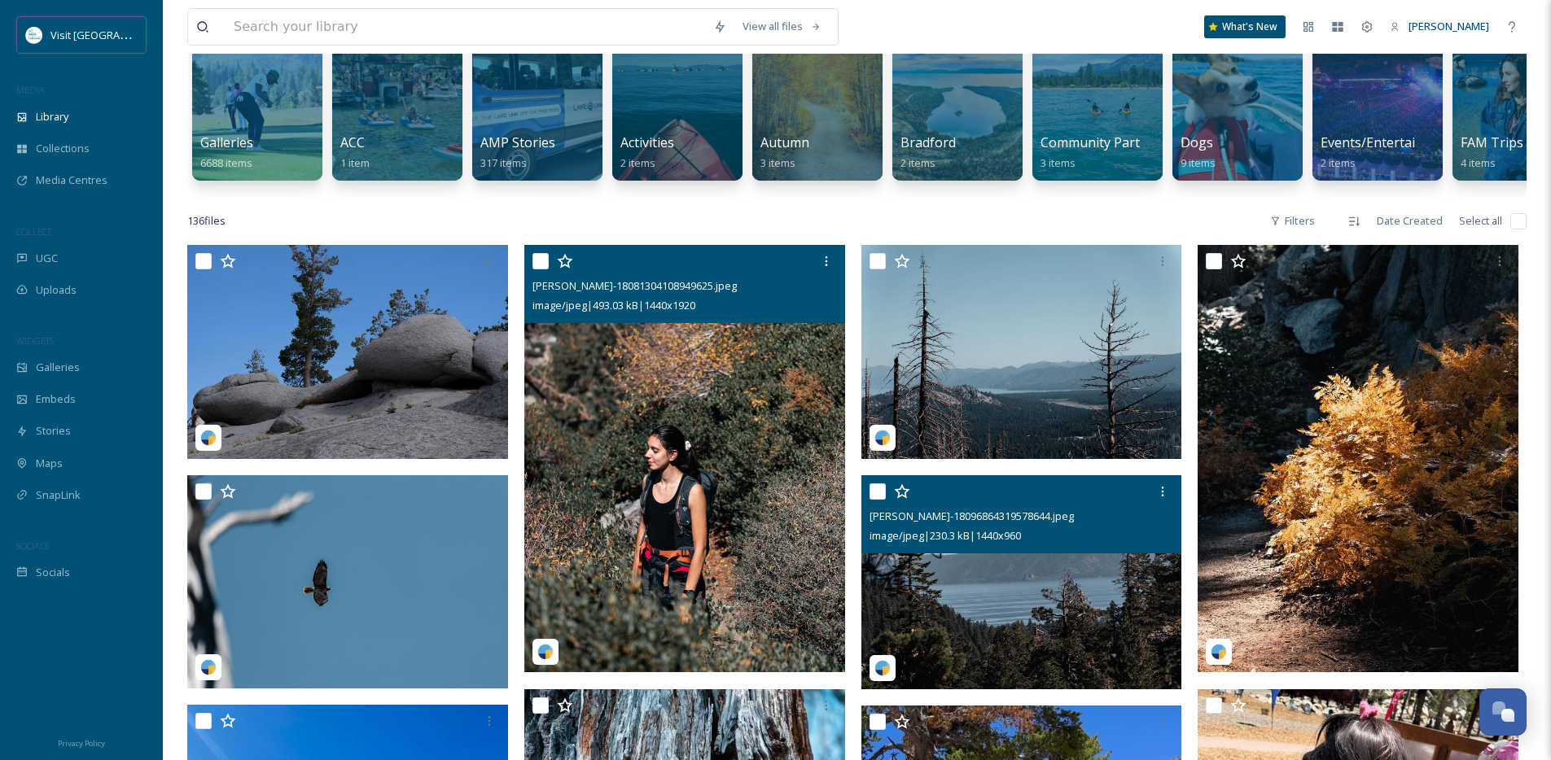
scroll to position [131, 0]
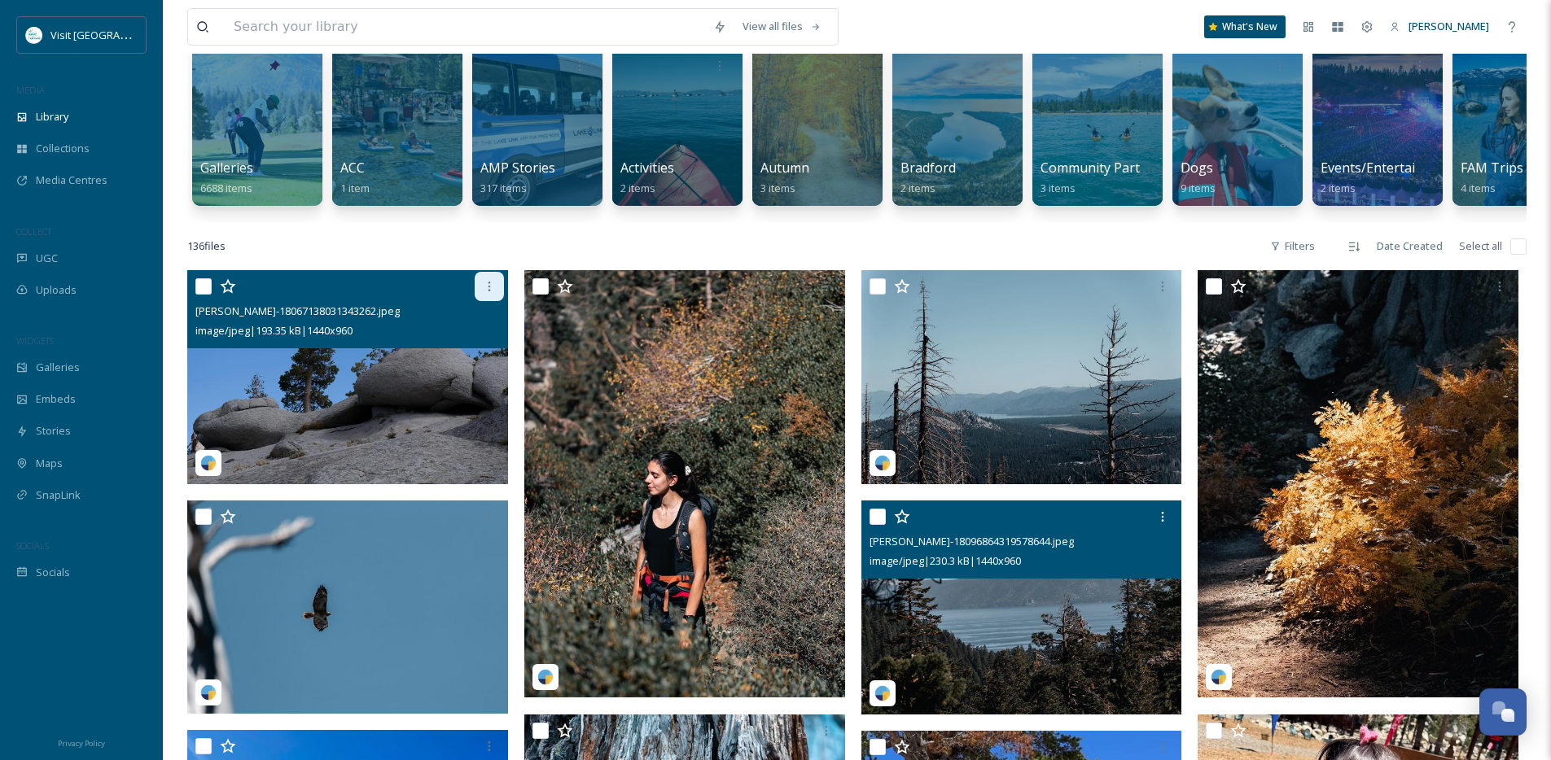
click at [492, 293] on icon at bounding box center [489, 286] width 13 height 13
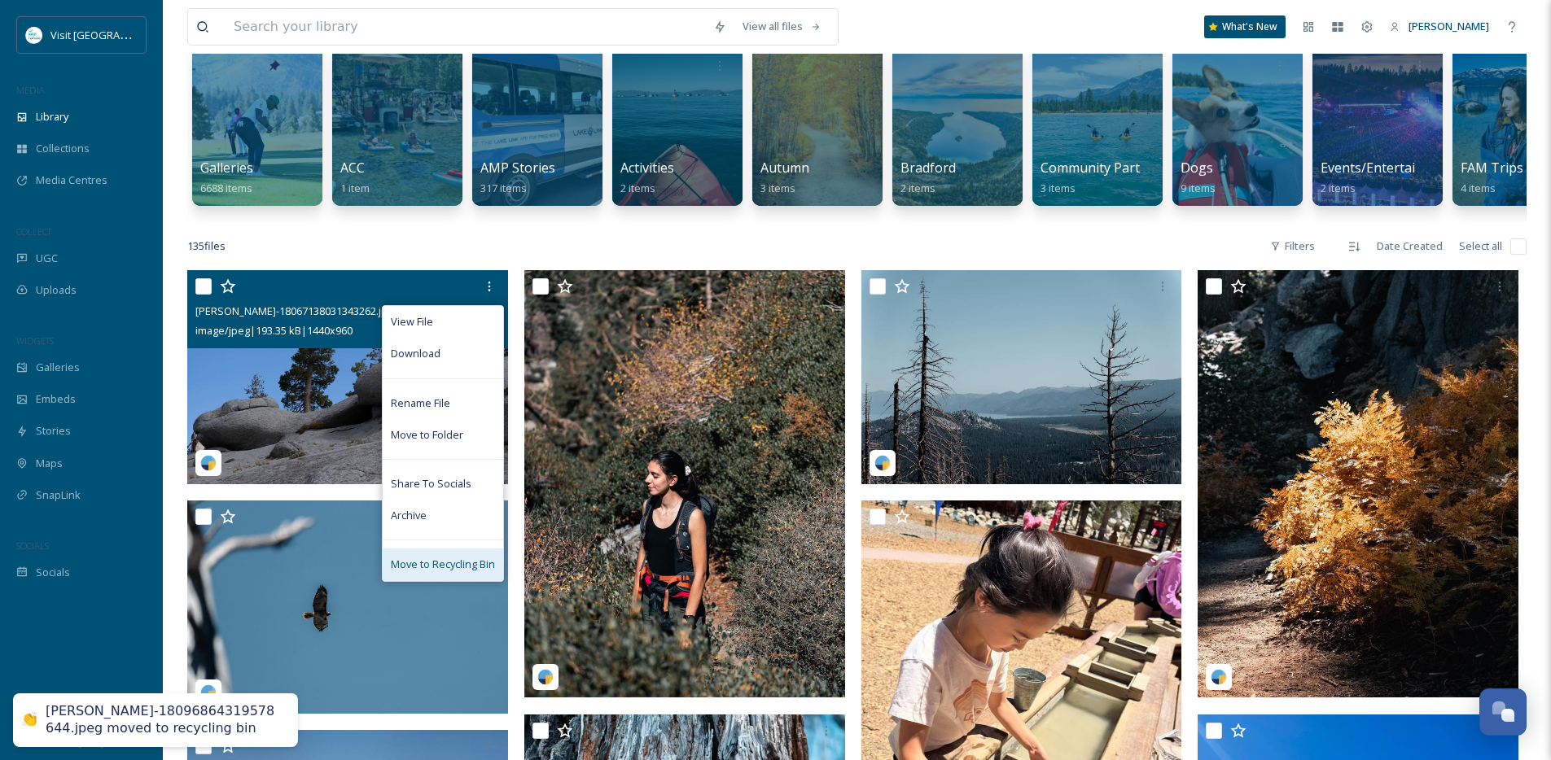
click at [465, 572] on span "Move to Recycling Bin" at bounding box center [443, 564] width 104 height 15
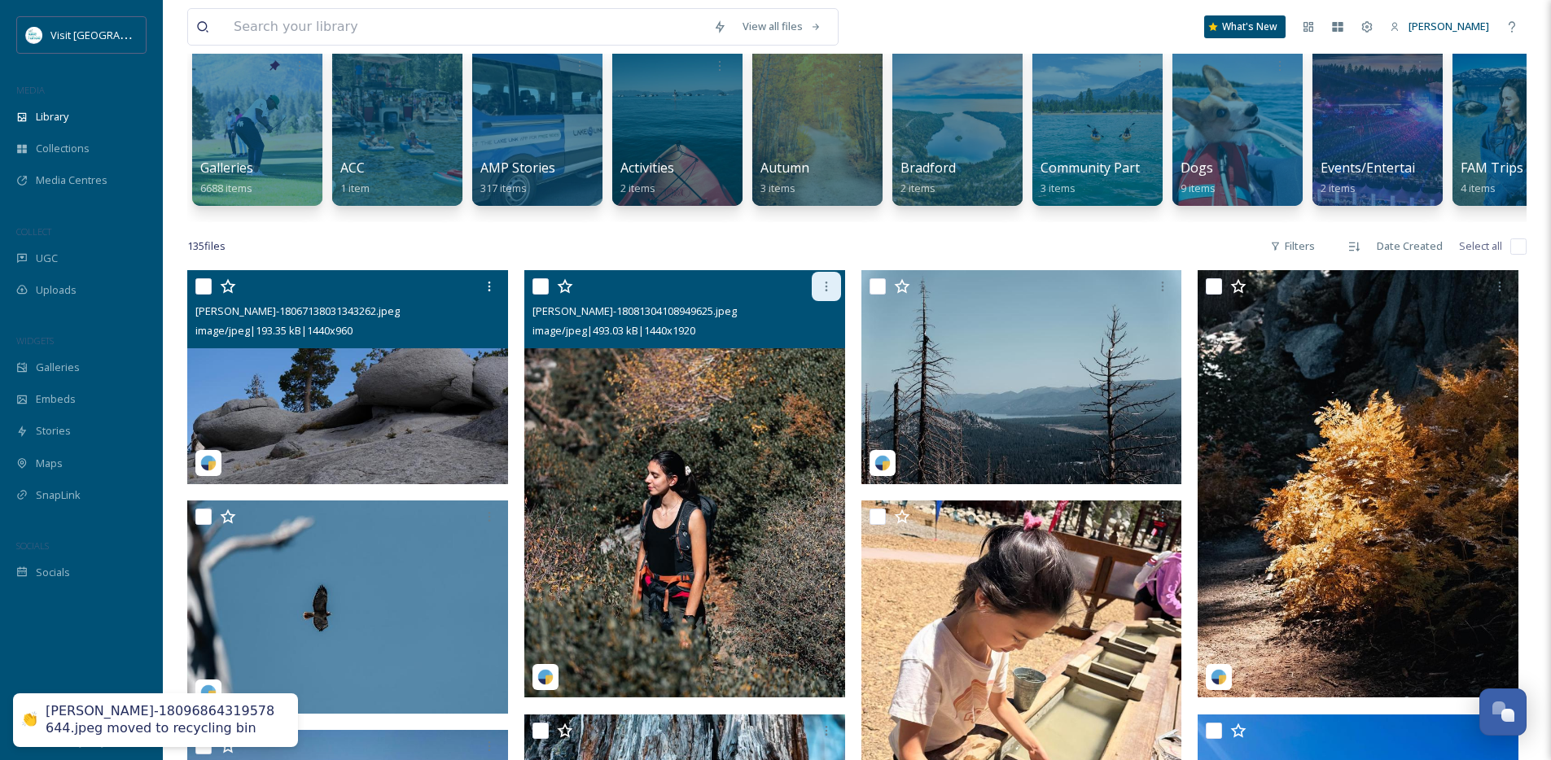
click at [834, 301] on div at bounding box center [826, 286] width 29 height 29
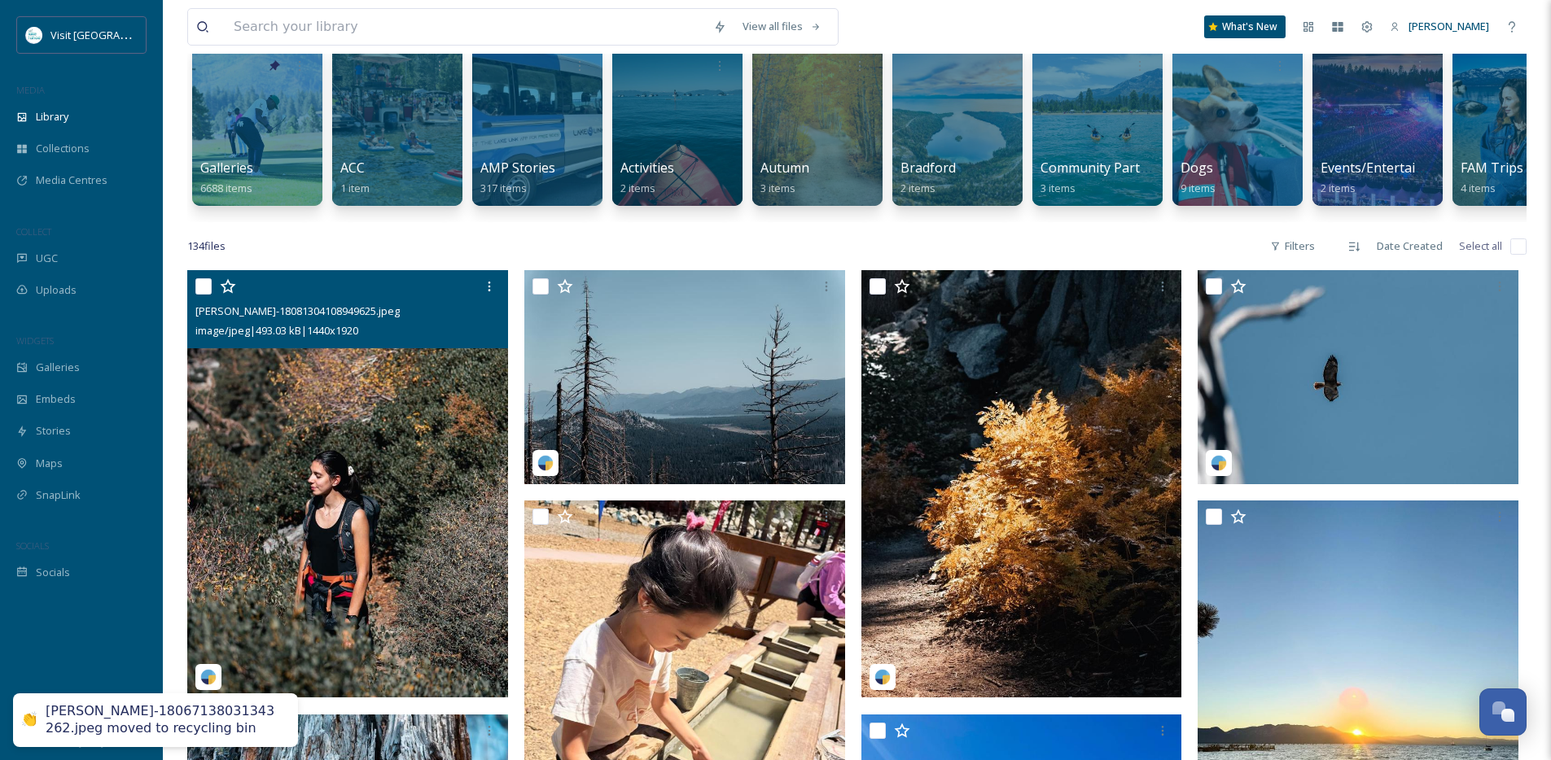
click at [427, 348] on div "mathias_posch-18081304108949625.jpeg image/jpeg | 493.03 kB | 1440 x 1920" at bounding box center [347, 309] width 321 height 78
click at [478, 301] on div at bounding box center [489, 286] width 29 height 29
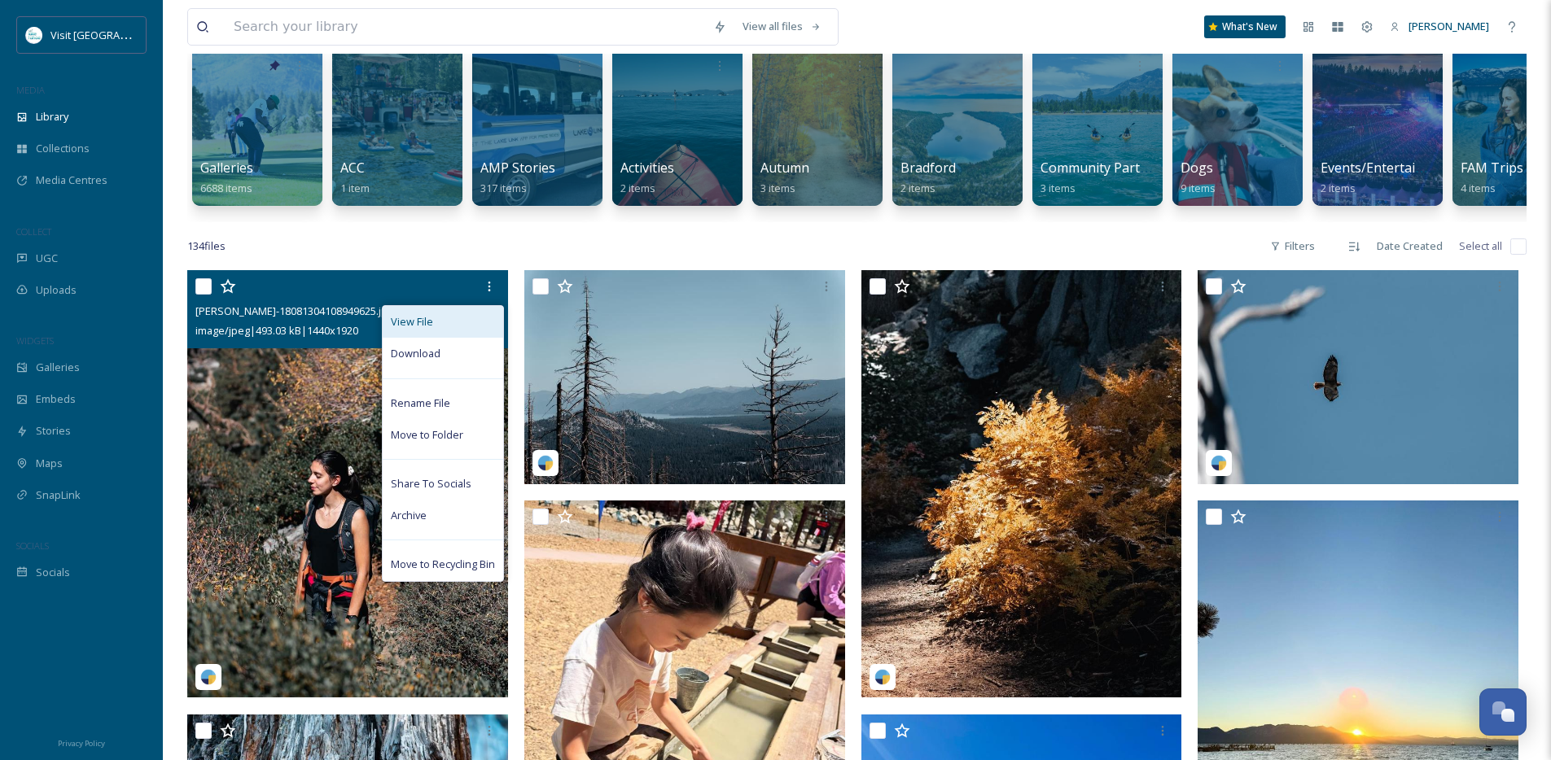
click at [448, 331] on div "View File" at bounding box center [443, 322] width 120 height 32
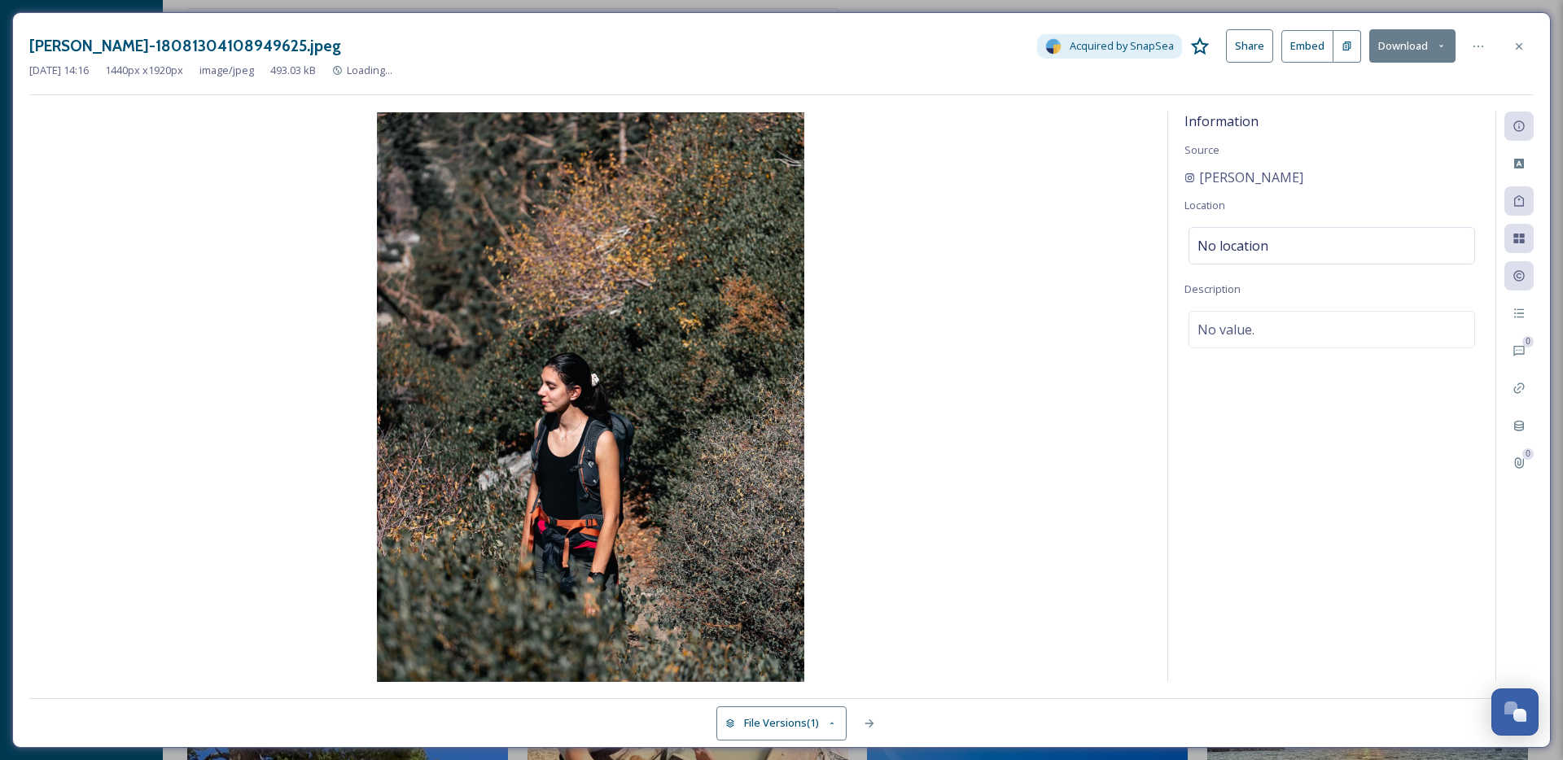
click at [955, 370] on img at bounding box center [590, 397] width 1122 height 570
click at [1471, 58] on div at bounding box center [1478, 46] width 29 height 29
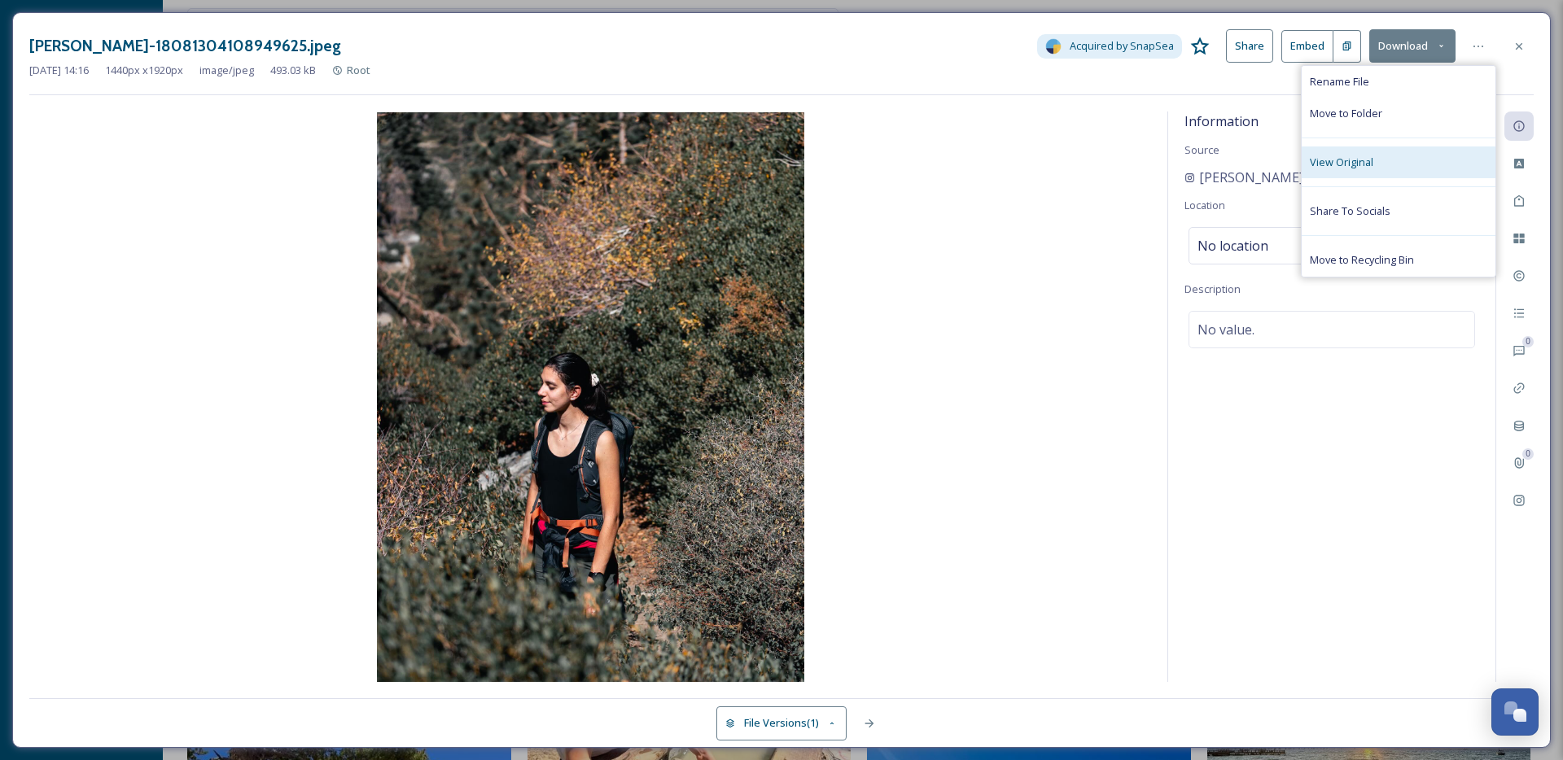
click at [1387, 170] on div "View Original" at bounding box center [1399, 163] width 194 height 32
click at [861, 342] on img at bounding box center [590, 397] width 1122 height 570
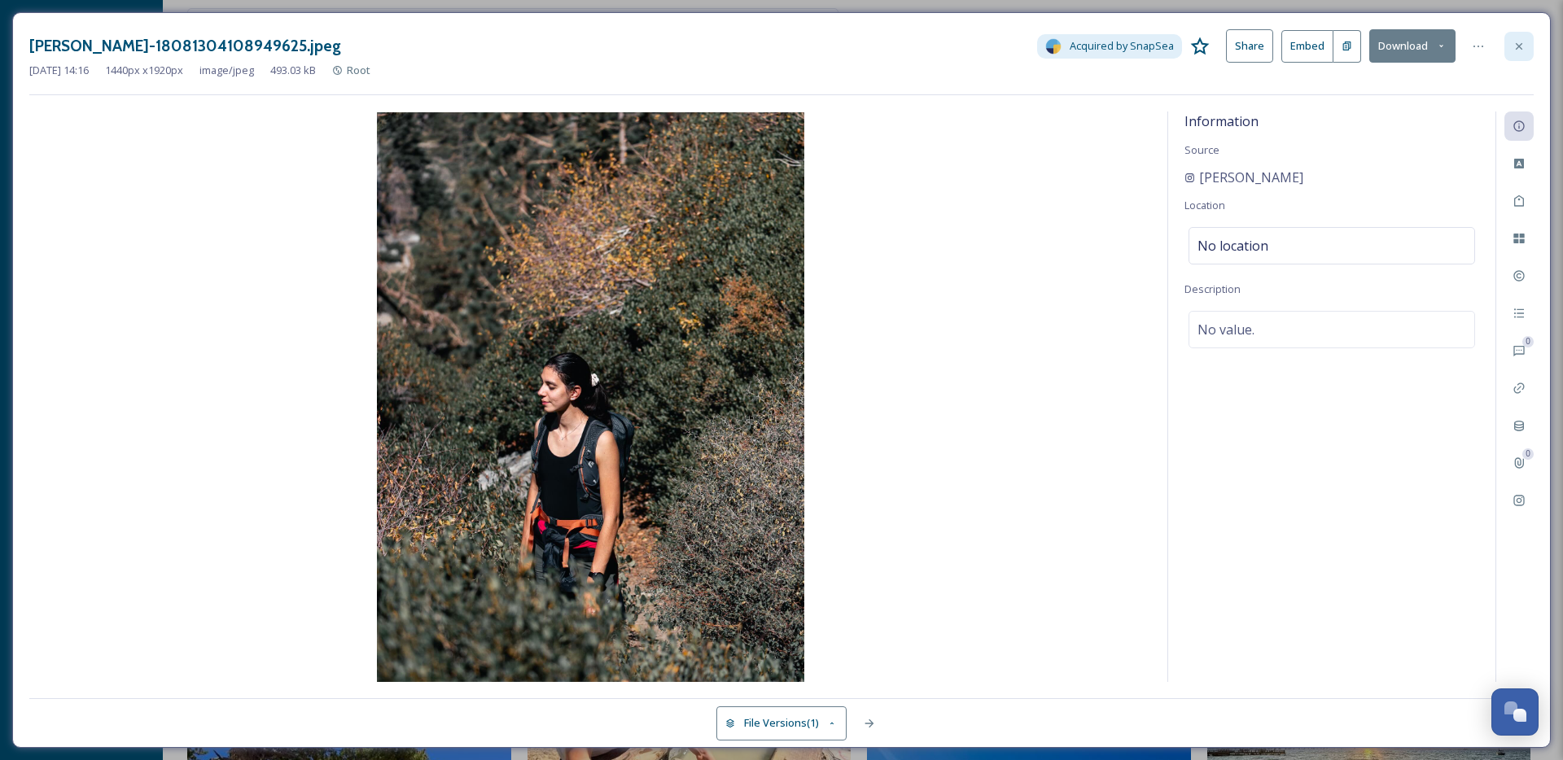
click at [1512, 47] on icon at bounding box center [1518, 46] width 13 height 13
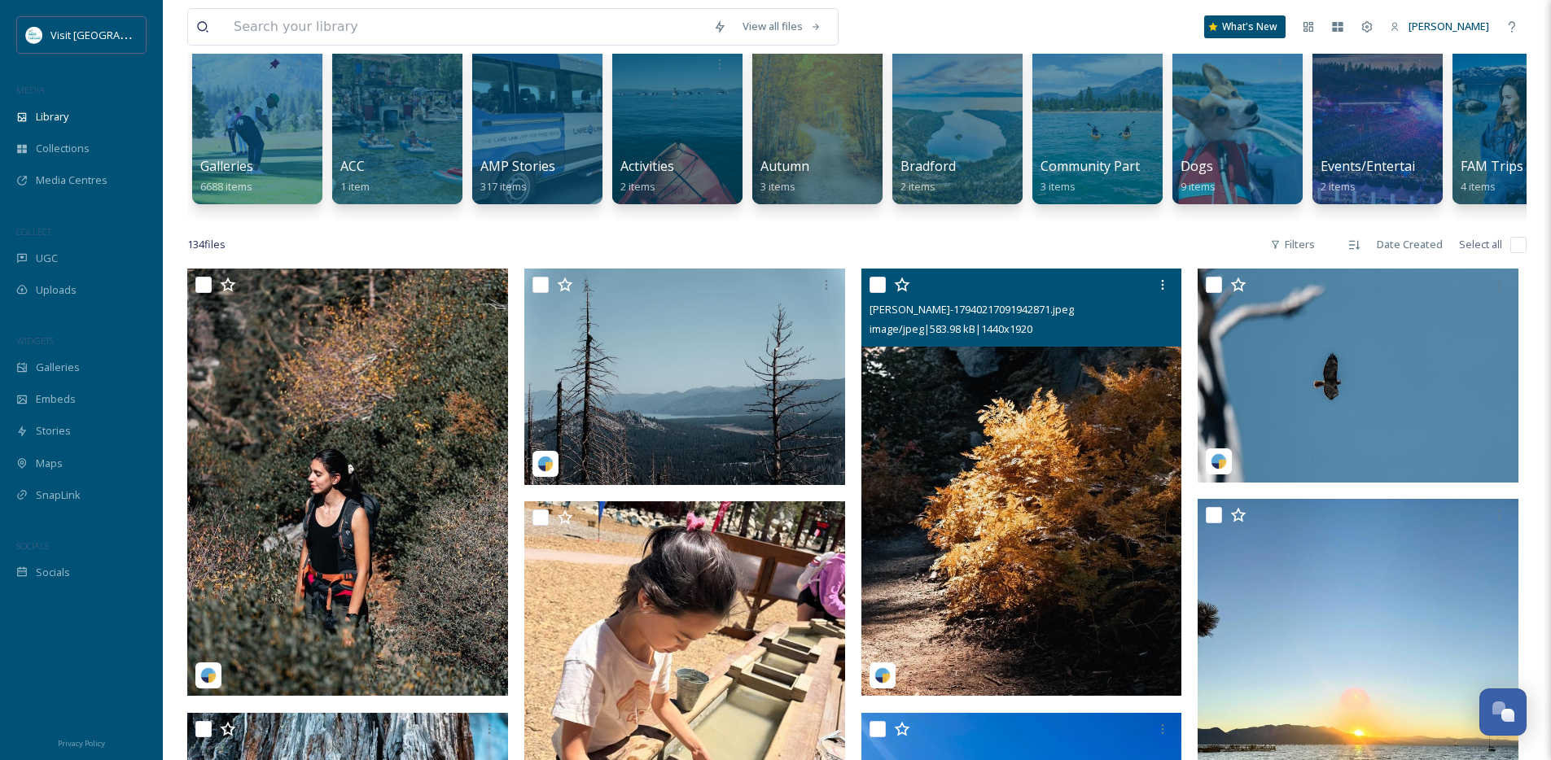
scroll to position [134, 0]
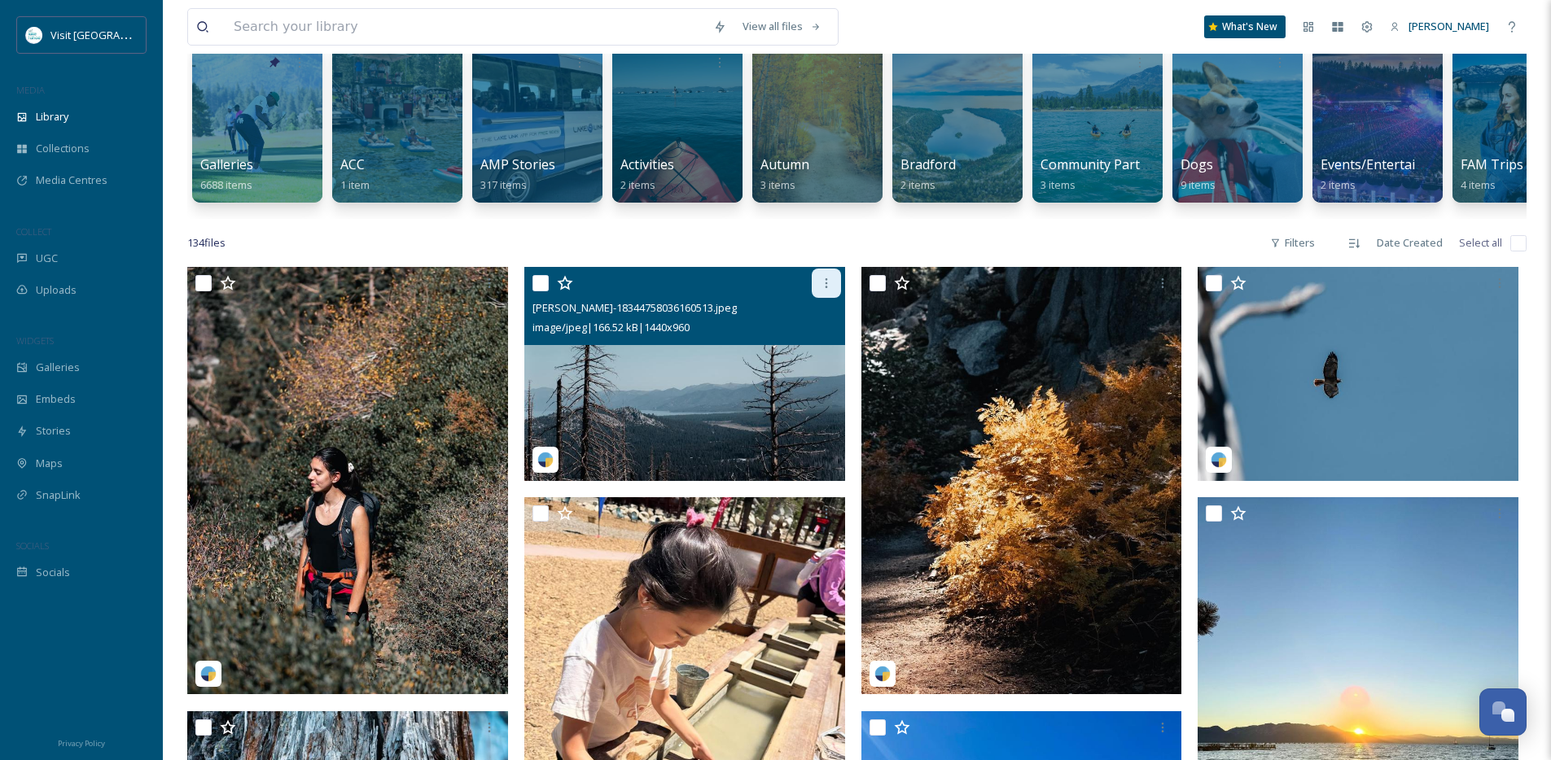
click at [830, 290] on icon at bounding box center [826, 283] width 13 height 13
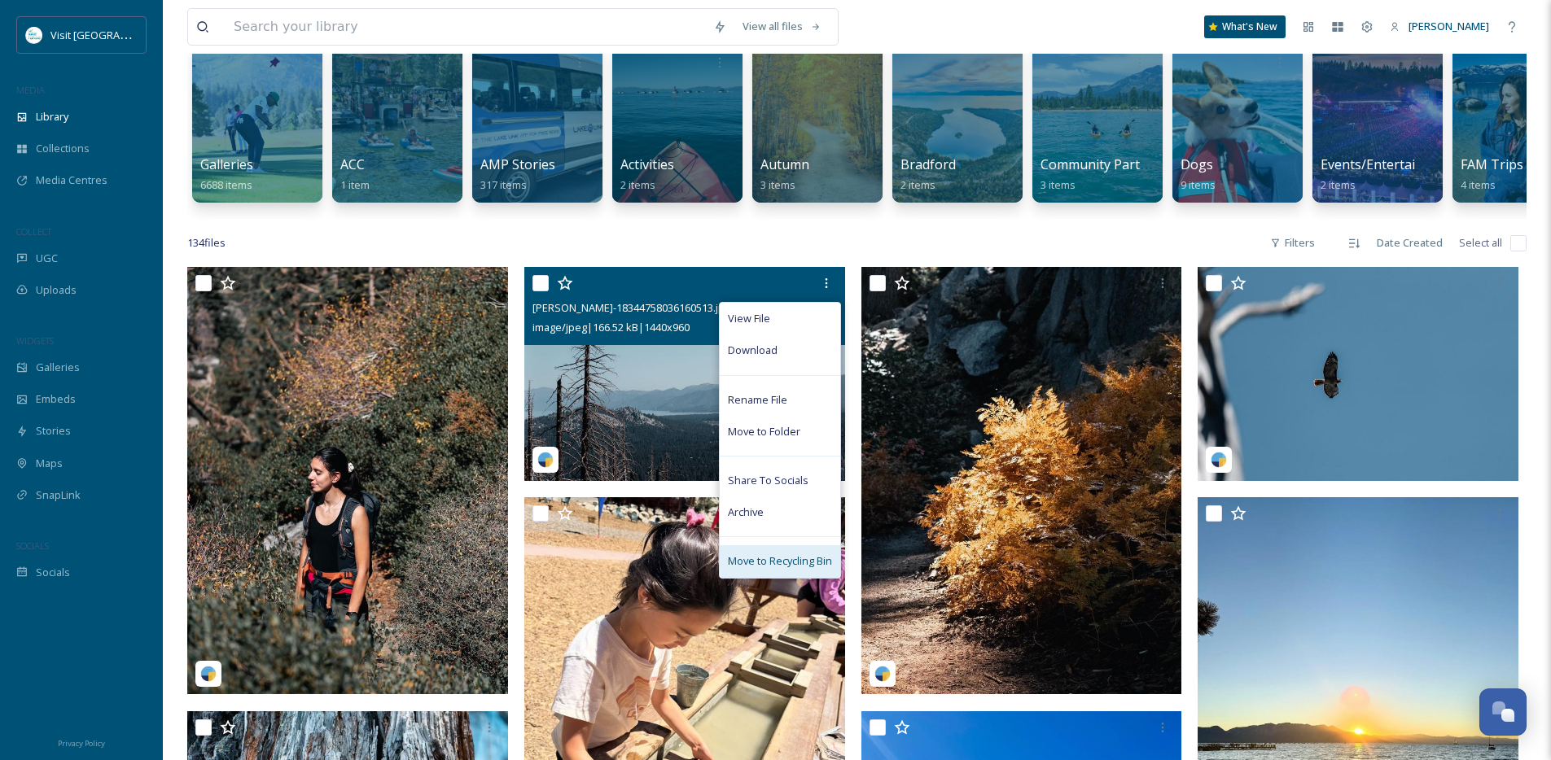
click at [777, 567] on span "Move to Recycling Bin" at bounding box center [780, 561] width 104 height 15
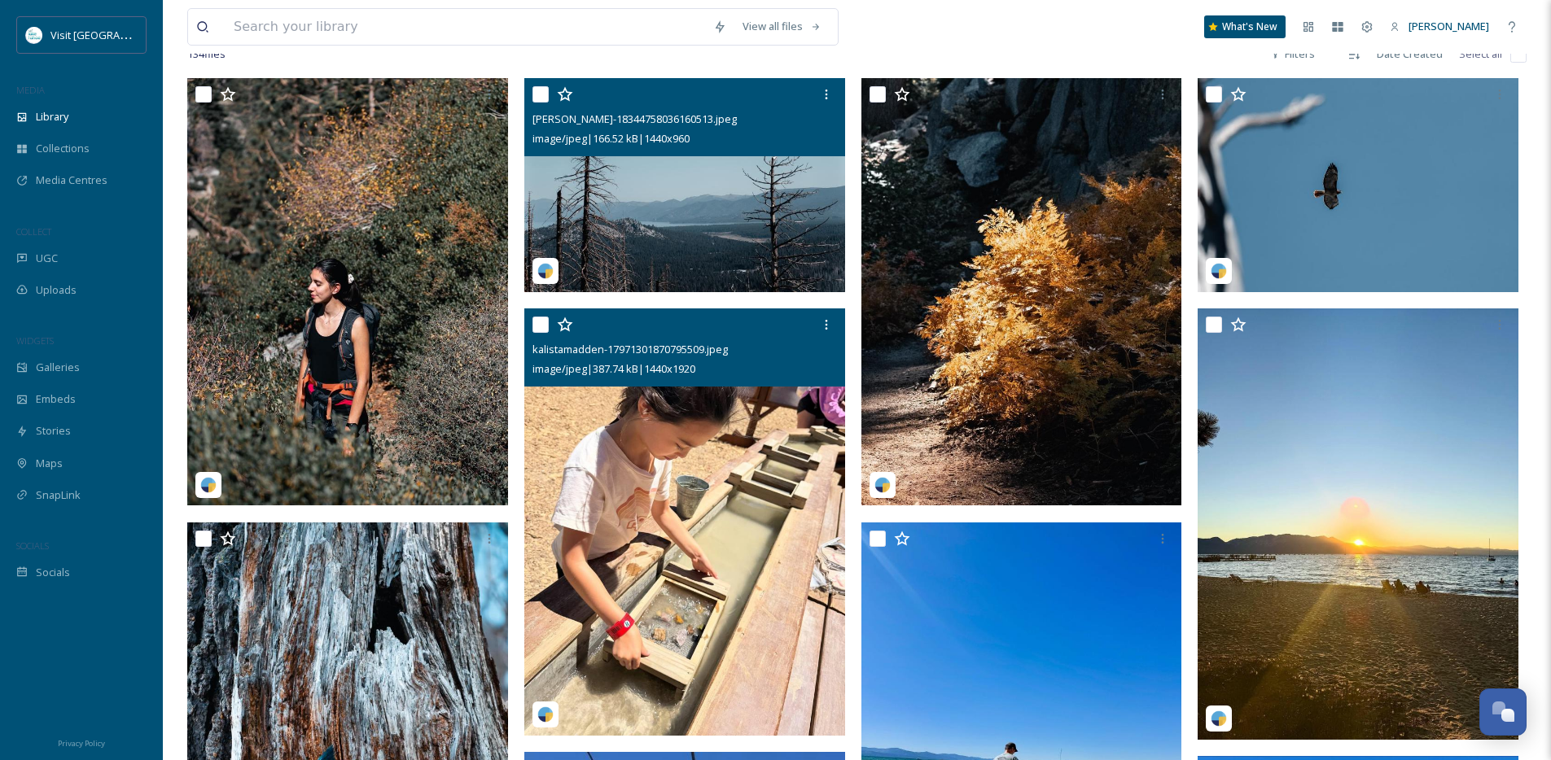
scroll to position [441, 0]
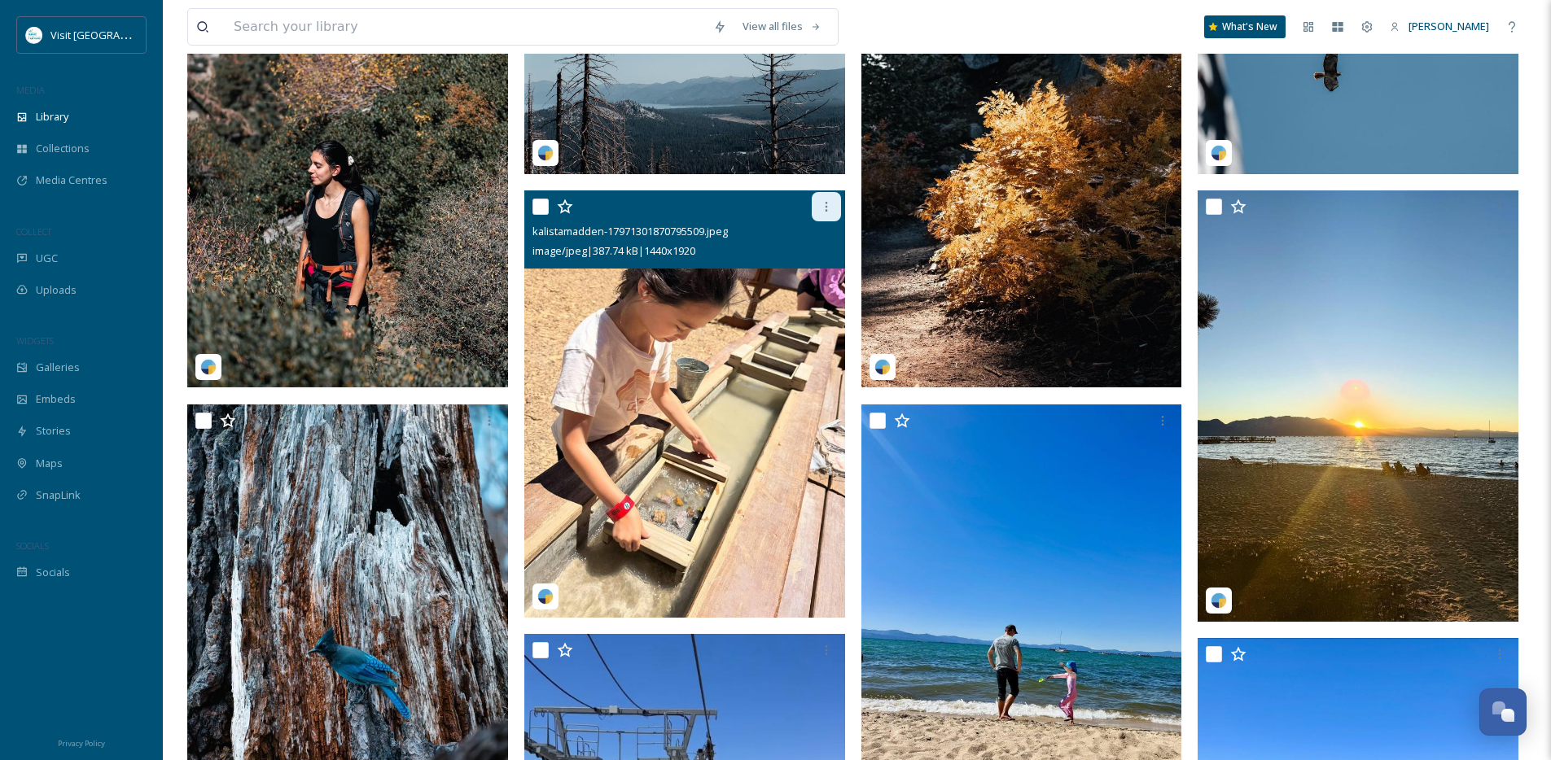
click at [833, 221] on div at bounding box center [826, 206] width 29 height 29
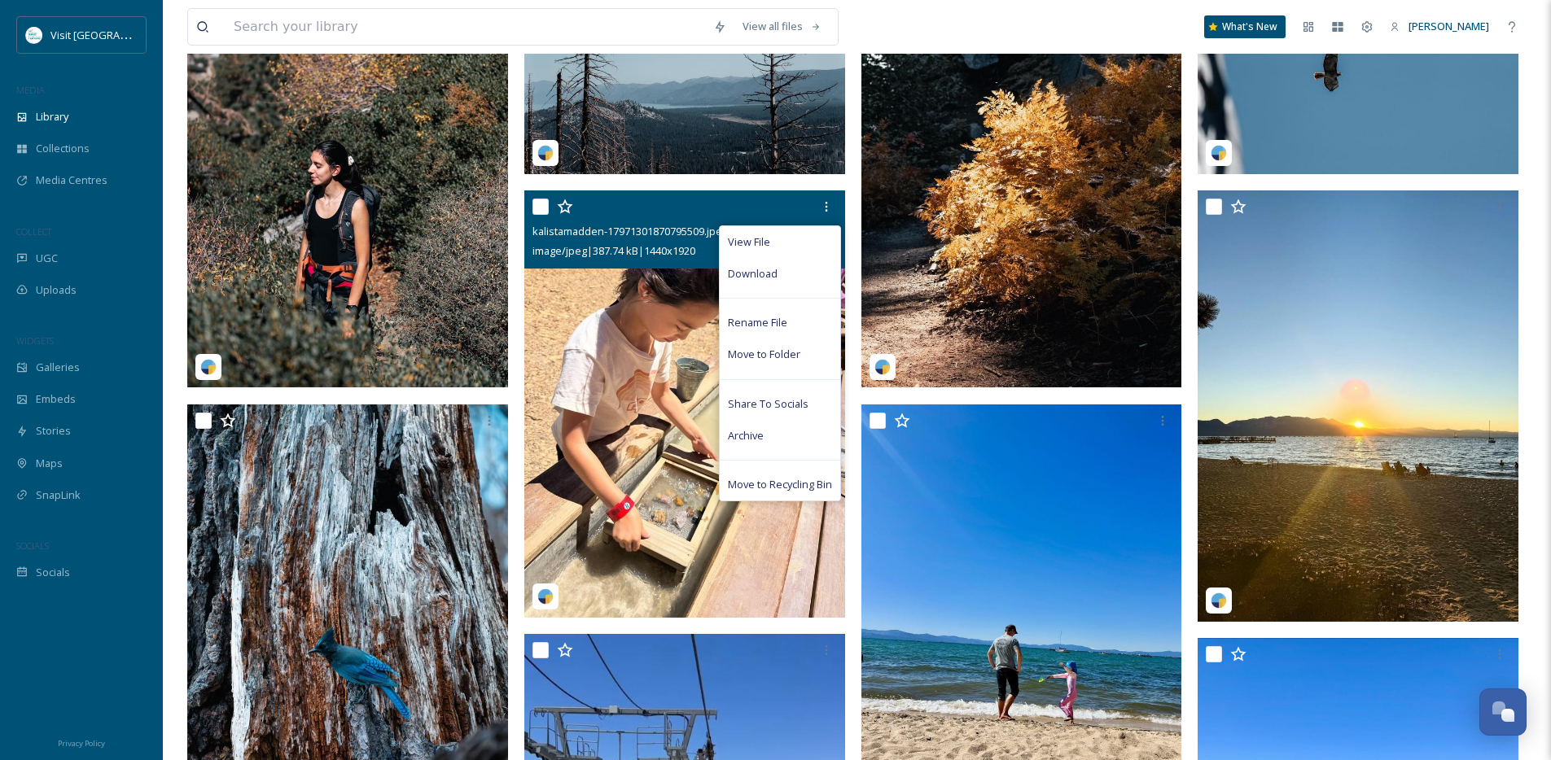
click at [780, 492] on span "Move to Recycling Bin" at bounding box center [780, 484] width 104 height 15
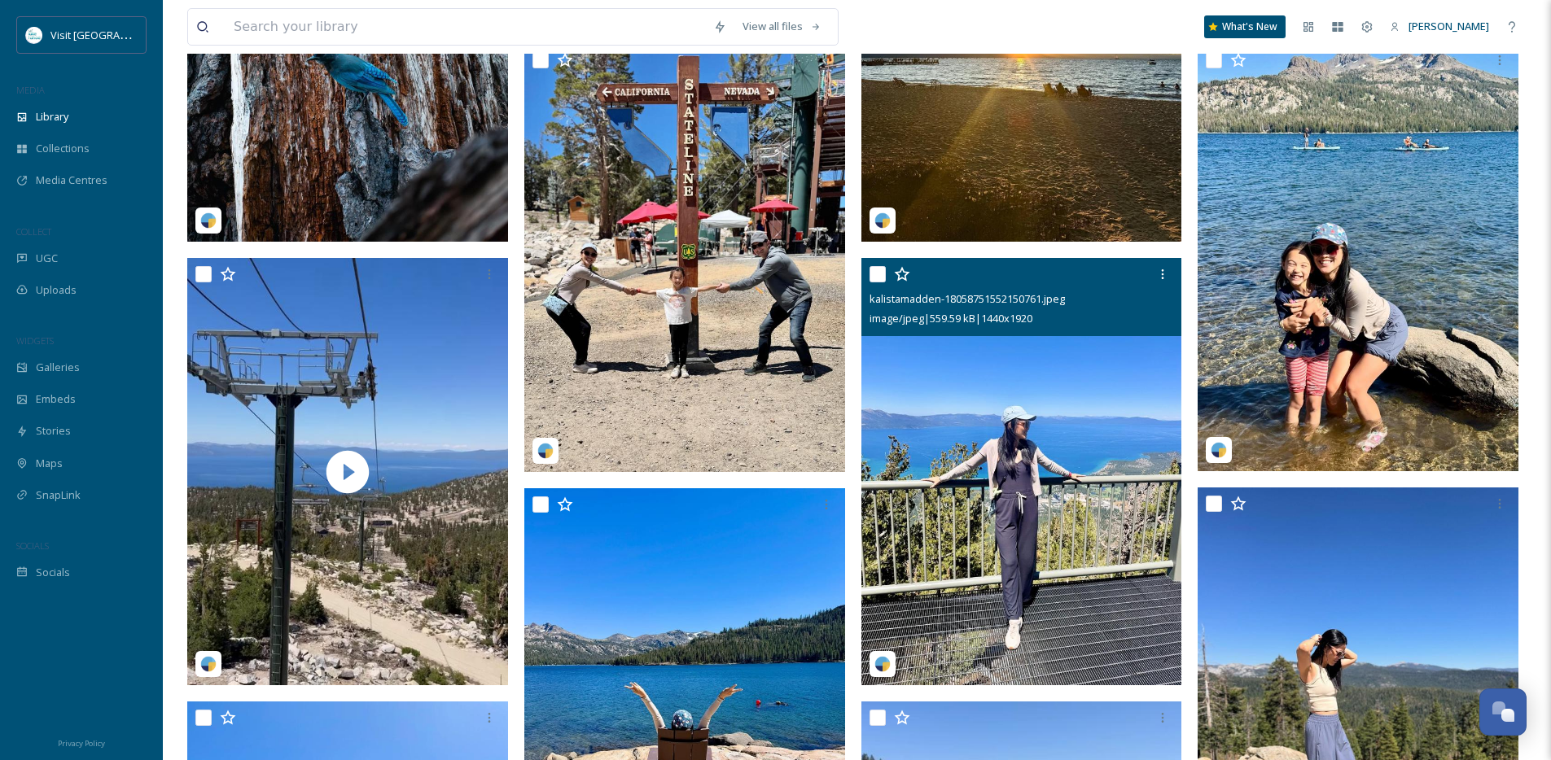
scroll to position [724, 0]
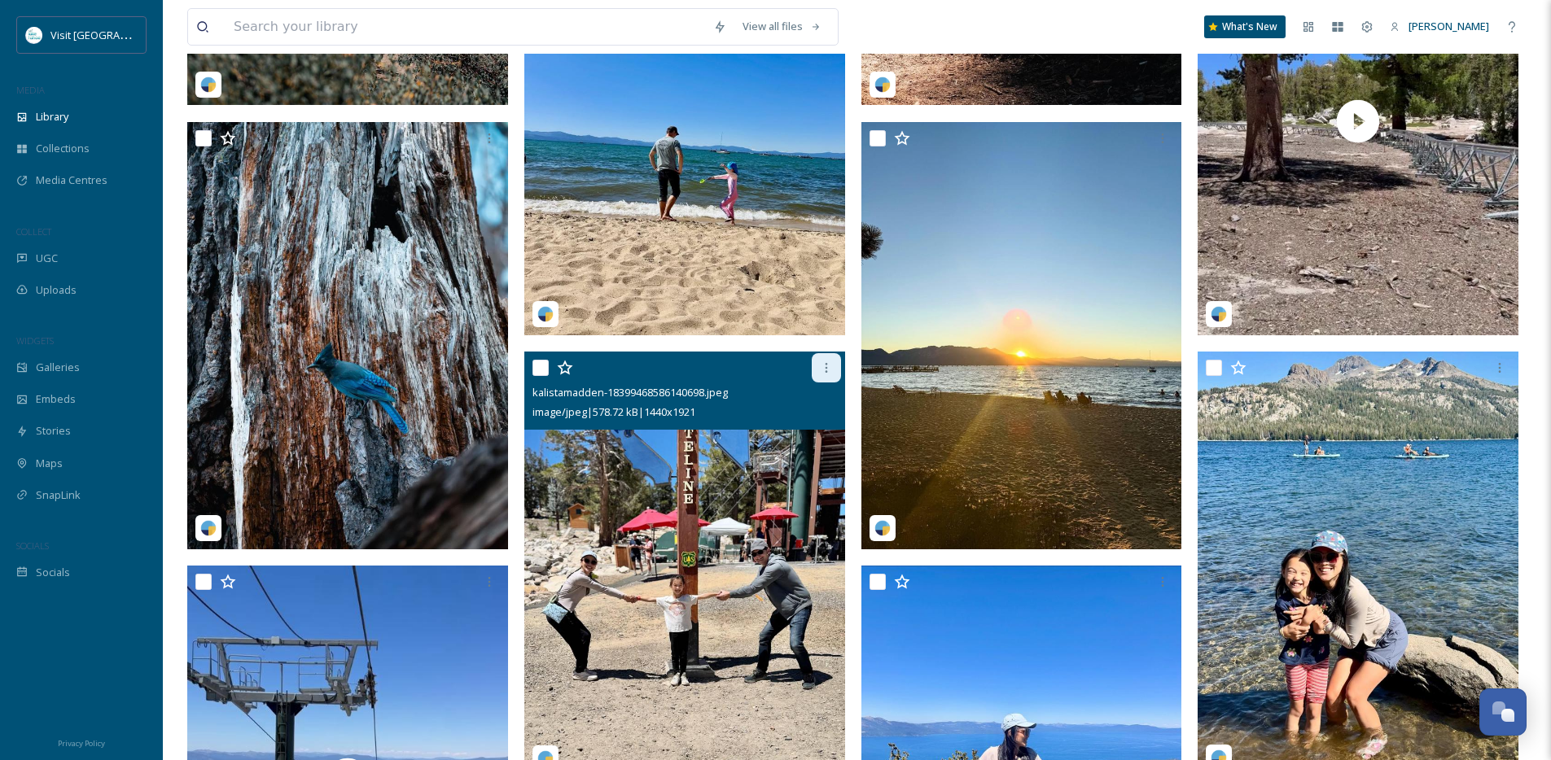
click at [830, 374] on icon at bounding box center [826, 367] width 13 height 13
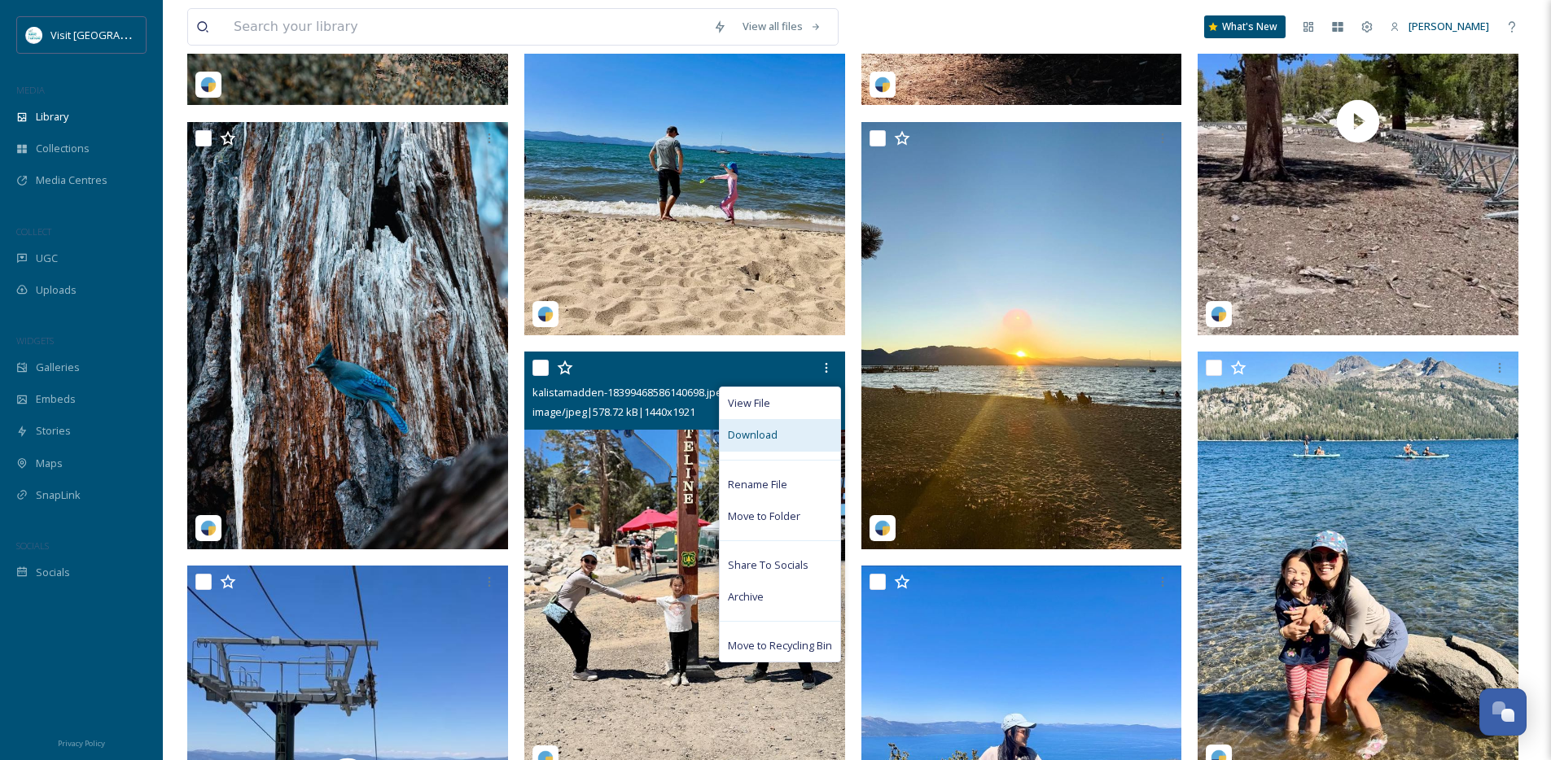
click at [791, 440] on div "Download" at bounding box center [780, 435] width 120 height 32
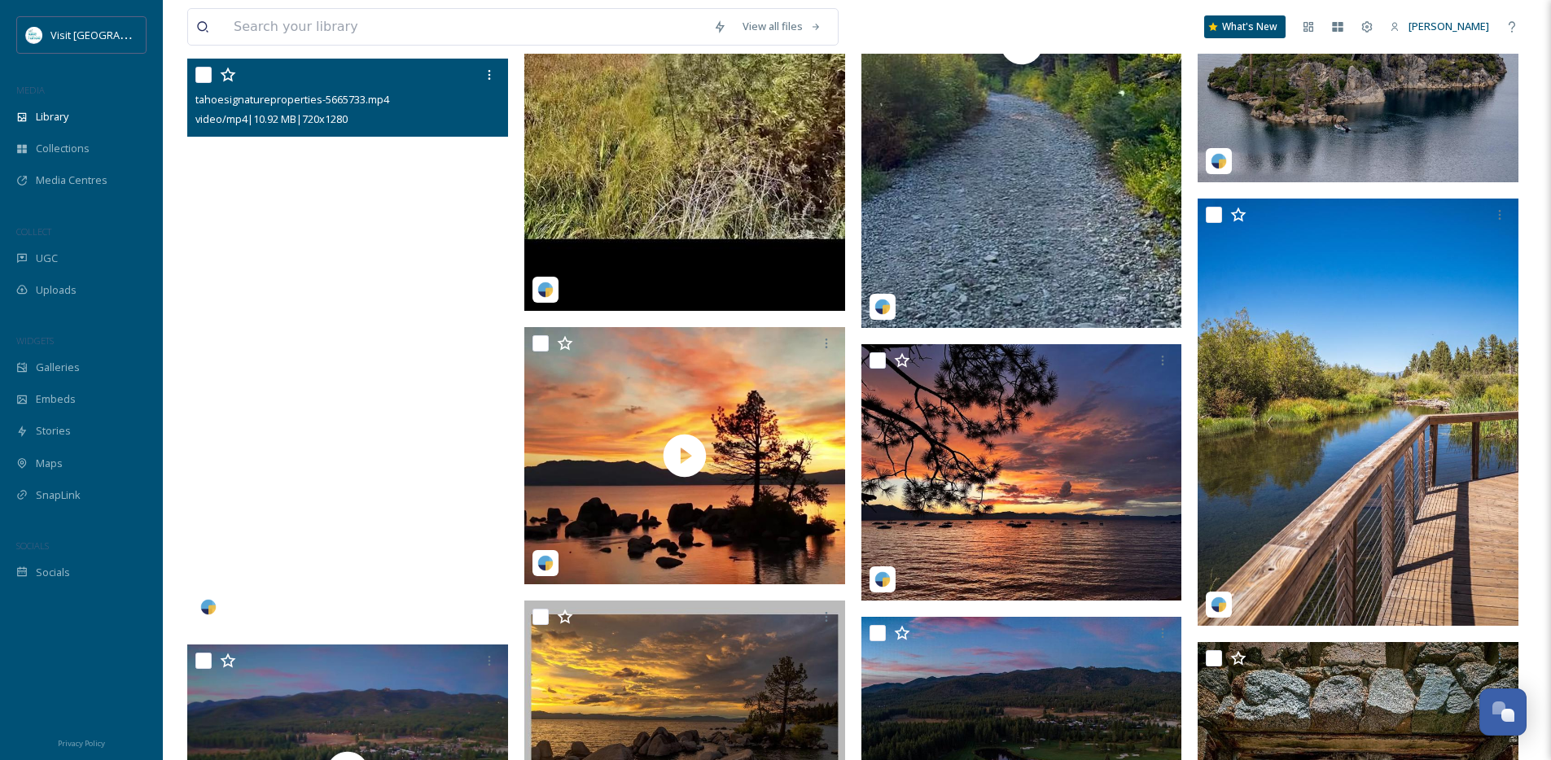
scroll to position [3604, 0]
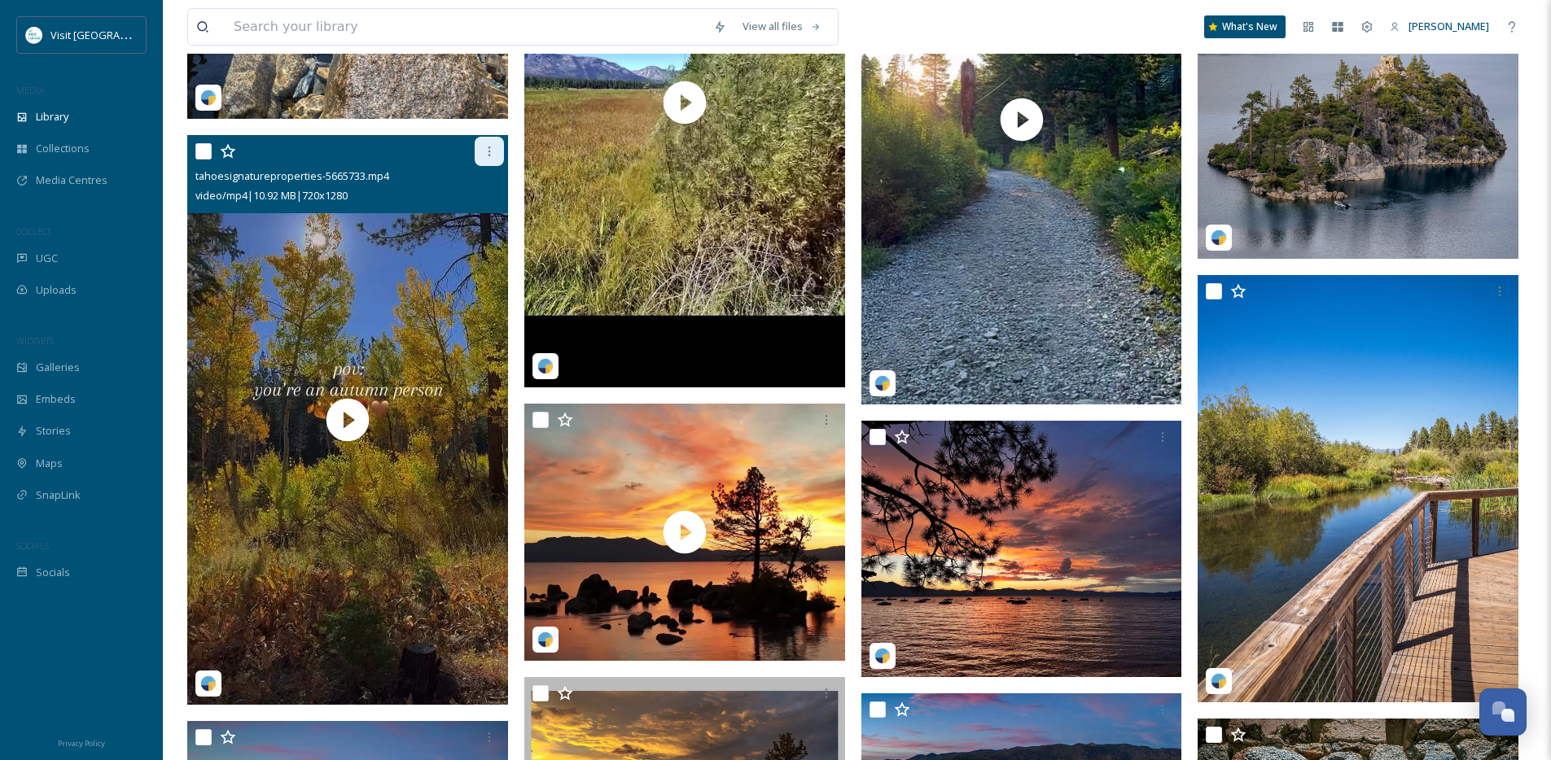
click at [483, 158] on icon at bounding box center [489, 151] width 13 height 13
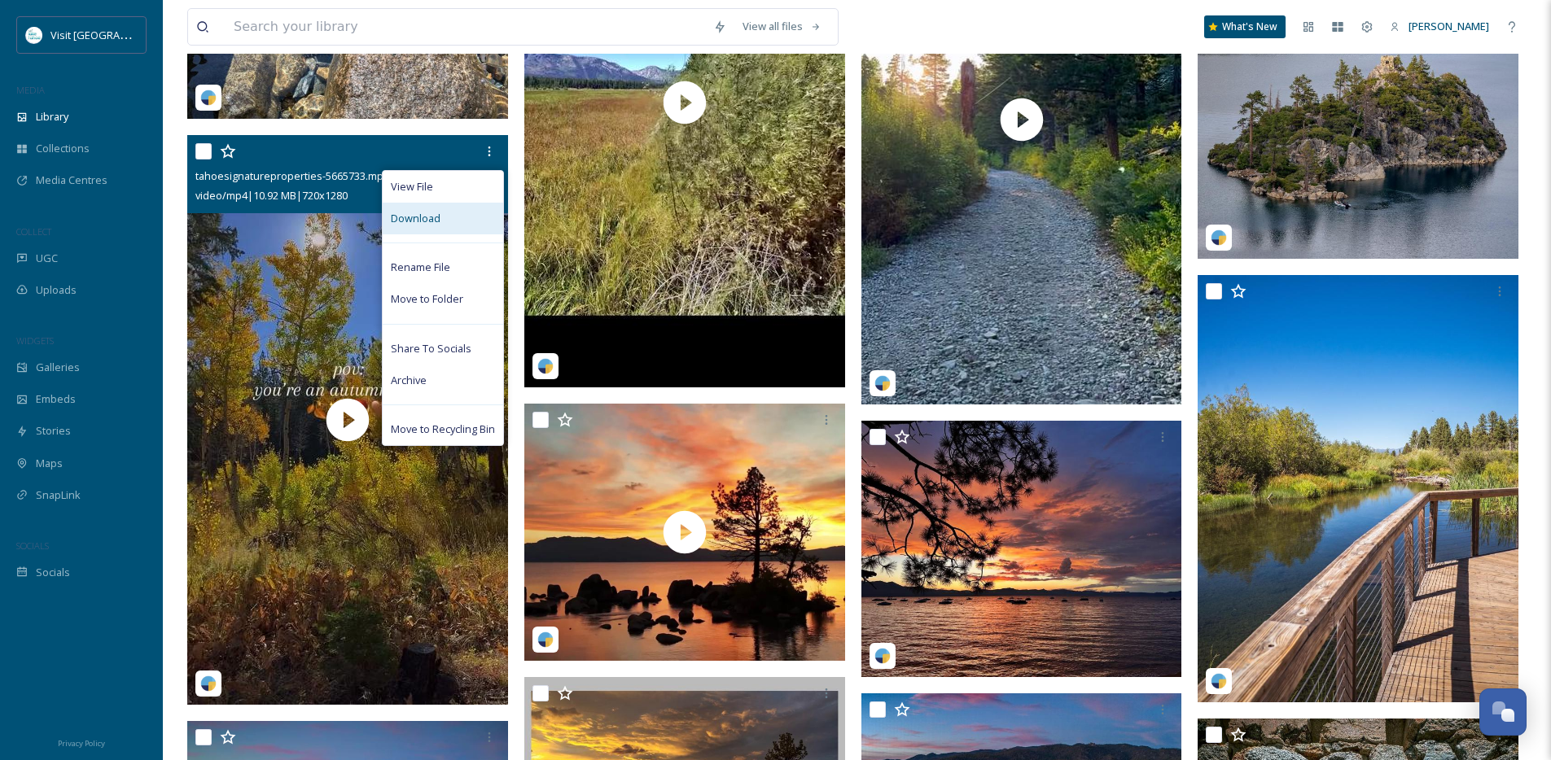
click at [450, 230] on div "Download" at bounding box center [443, 219] width 120 height 32
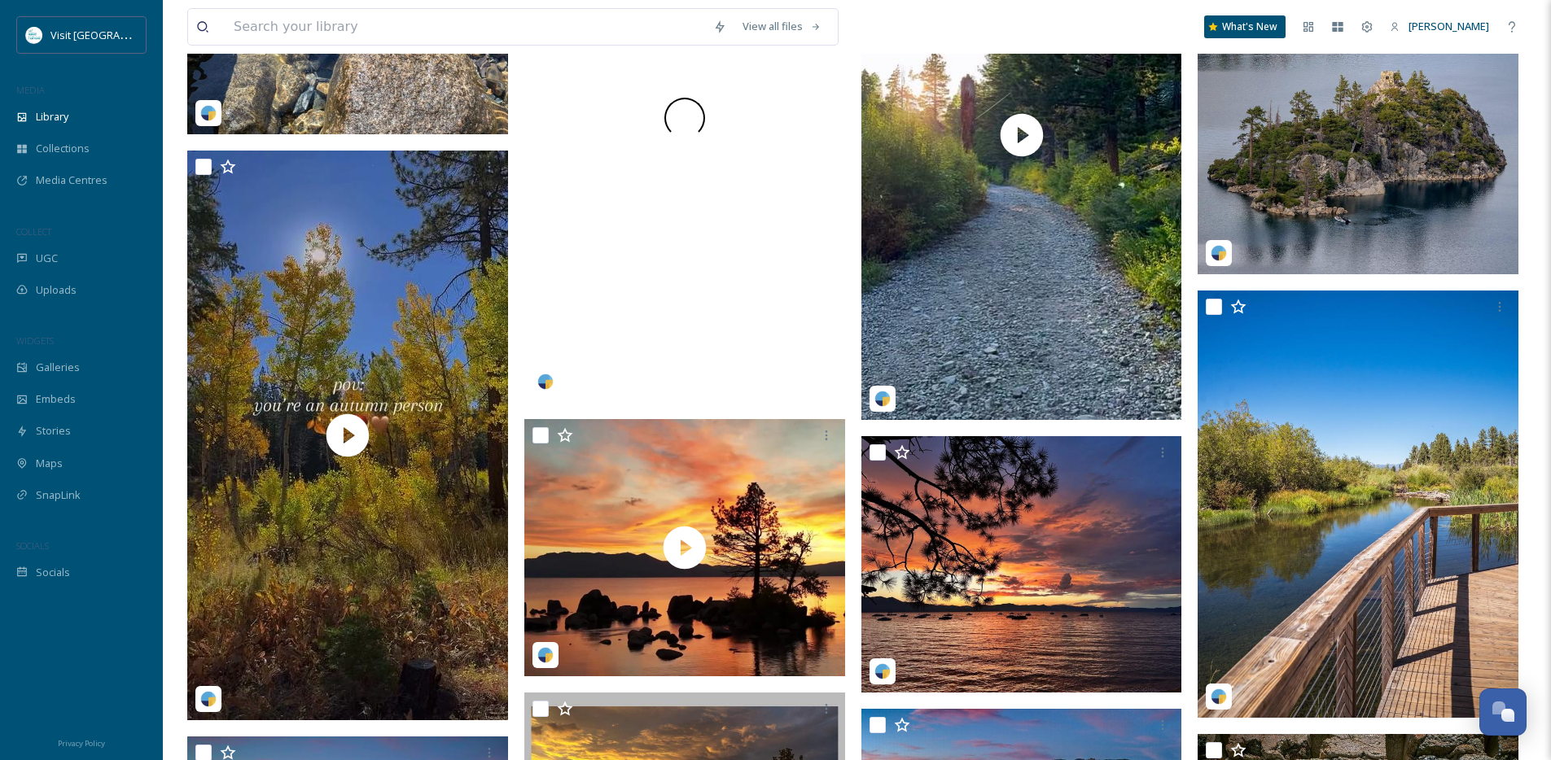
scroll to position [3552, 0]
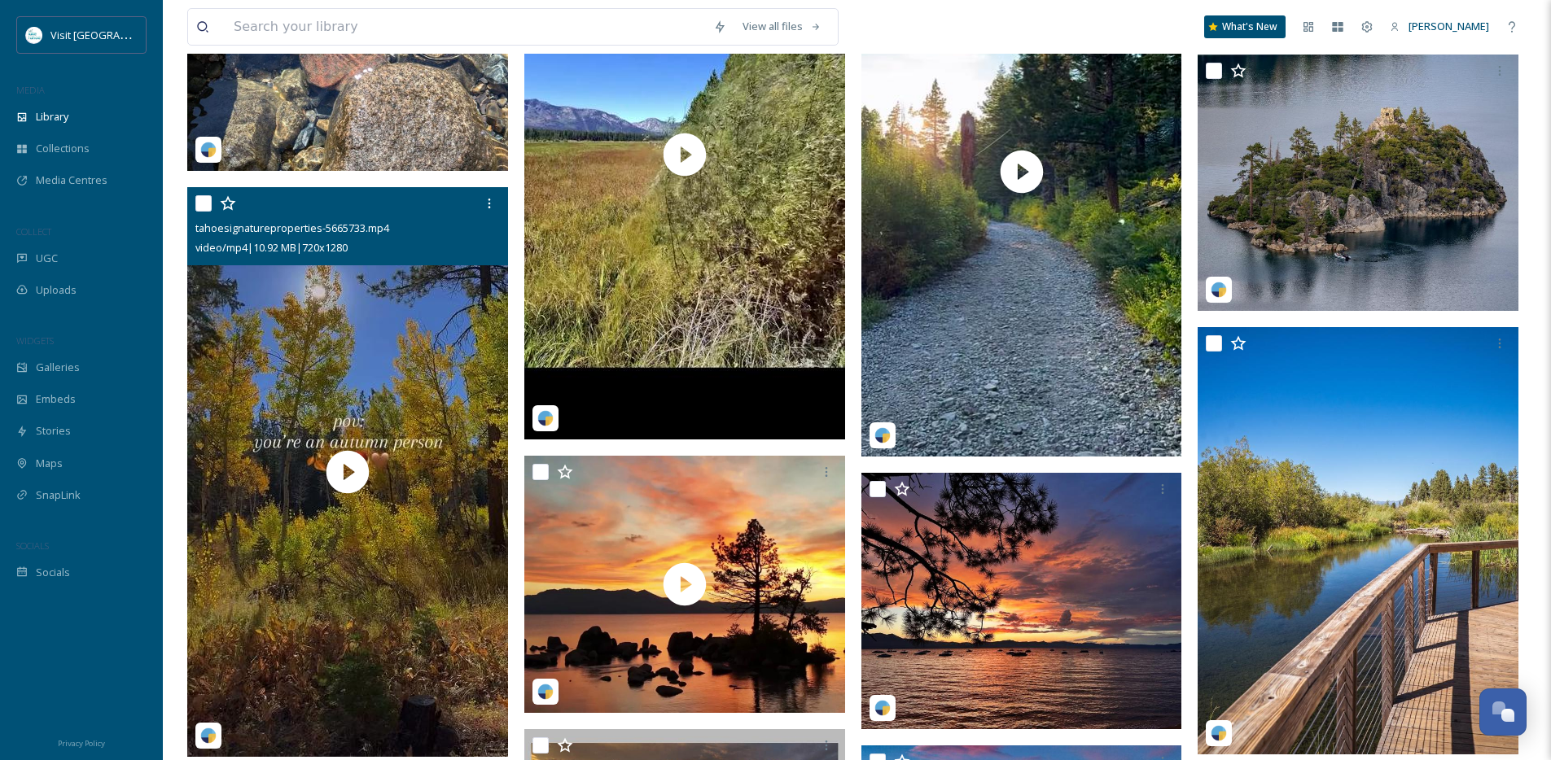
click at [203, 212] on input "checkbox" at bounding box center [203, 203] width 16 height 16
checkbox input "true"
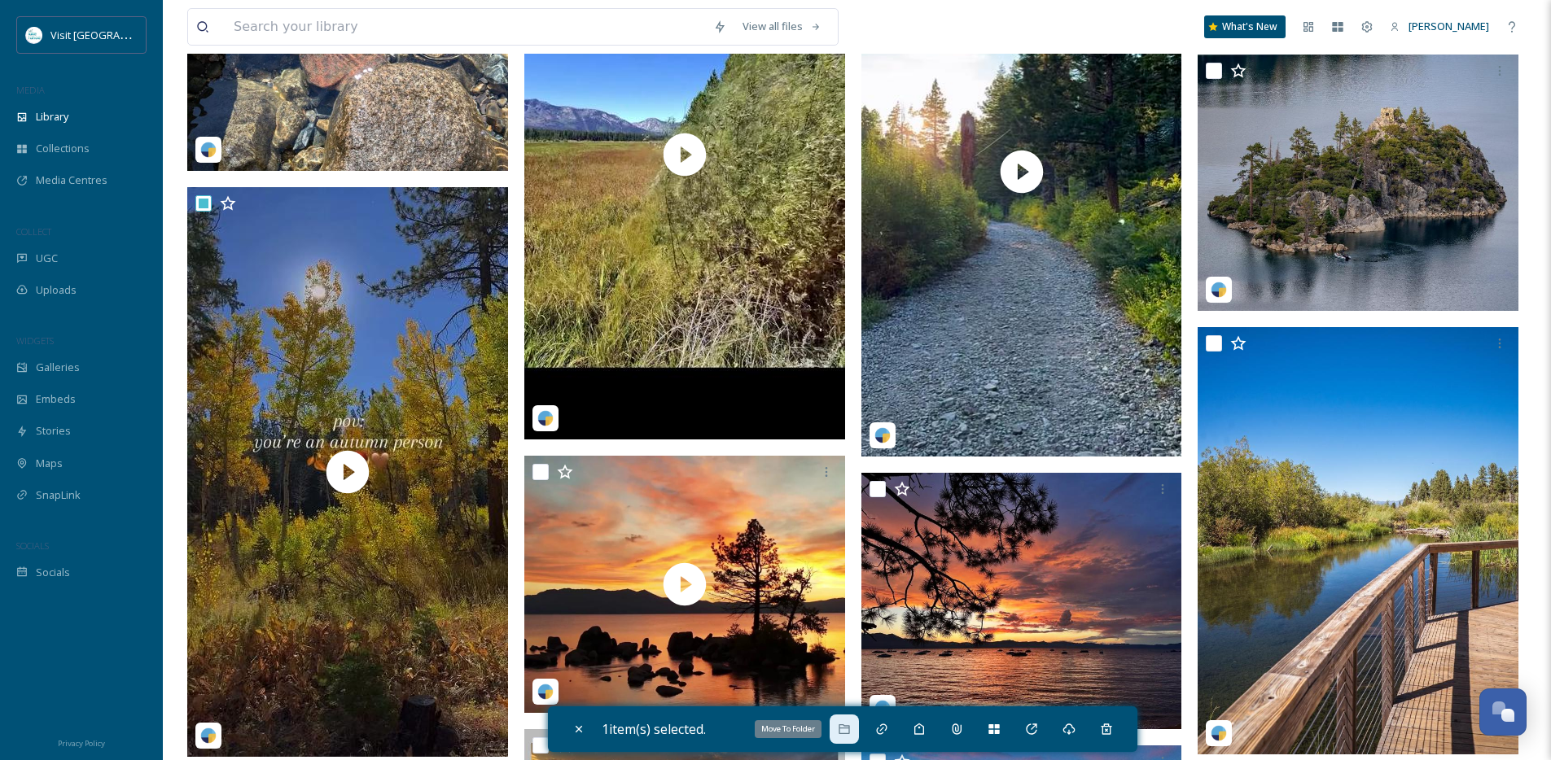
click at [843, 729] on icon at bounding box center [843, 729] width 11 height 10
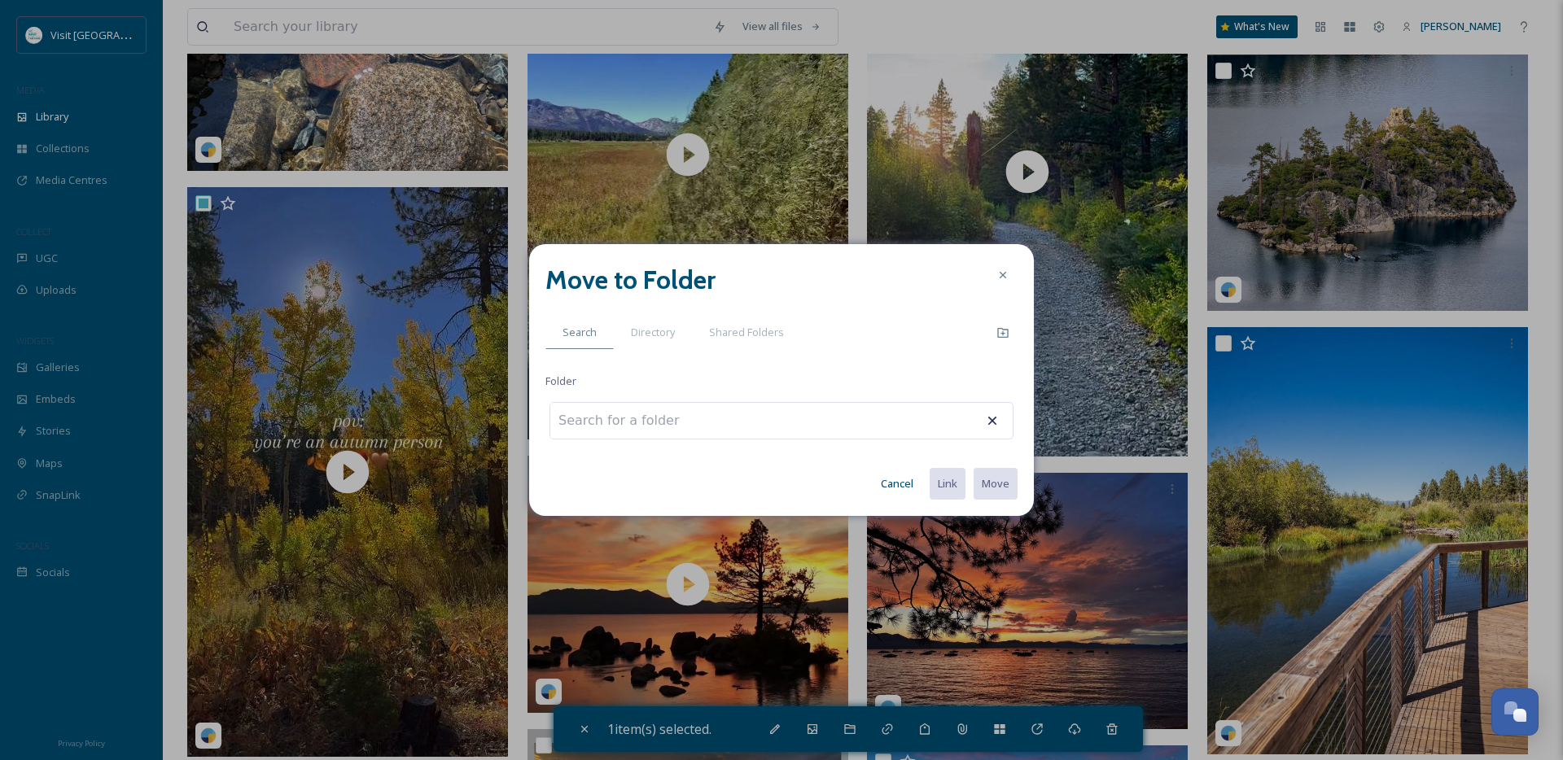
drag, startPoint x: 908, startPoint y: 493, endPoint x: 901, endPoint y: 500, distance: 9.8
click at [908, 493] on button "Cancel" at bounding box center [897, 484] width 49 height 32
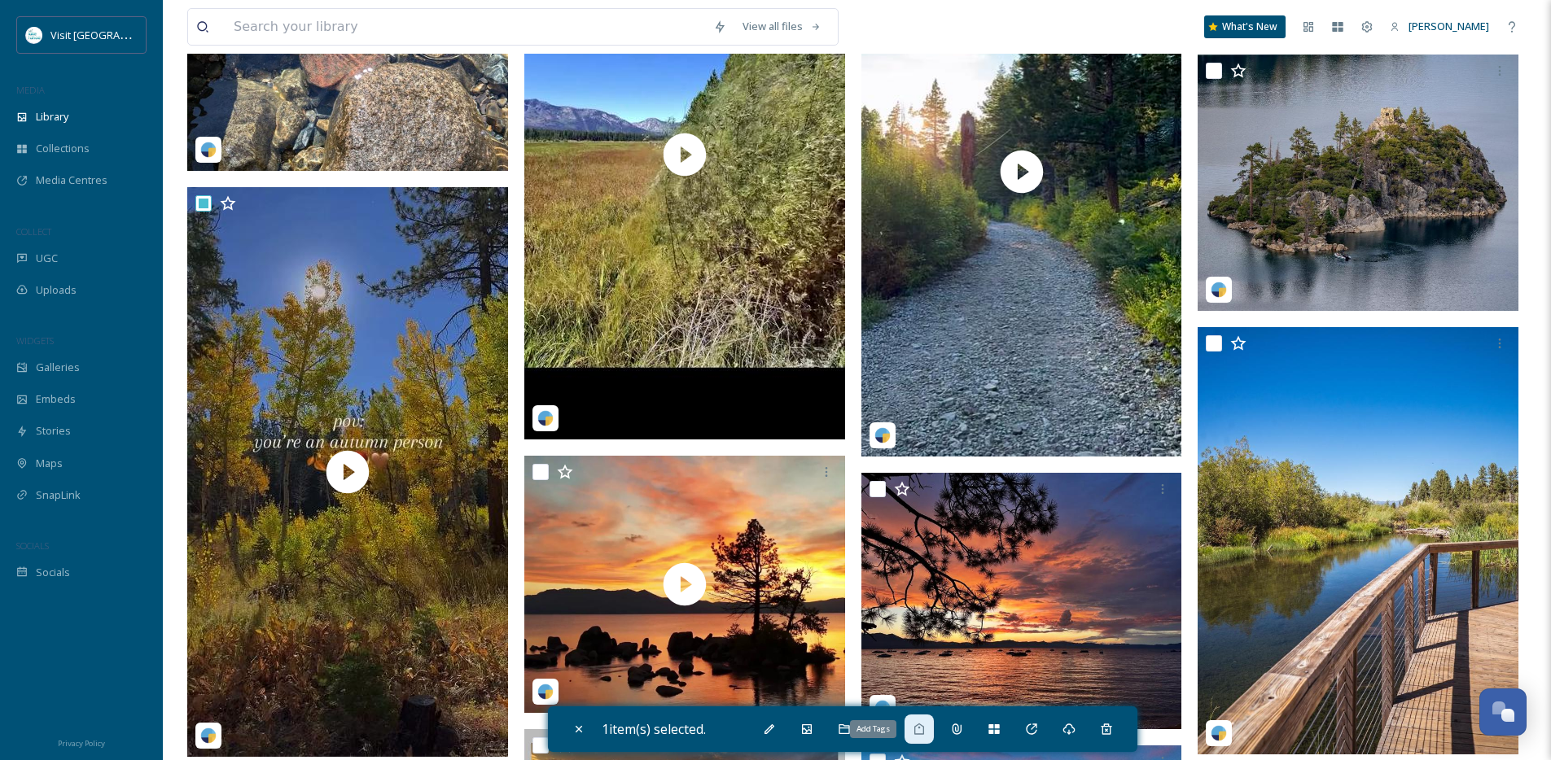
click at [926, 726] on icon at bounding box center [919, 729] width 13 height 13
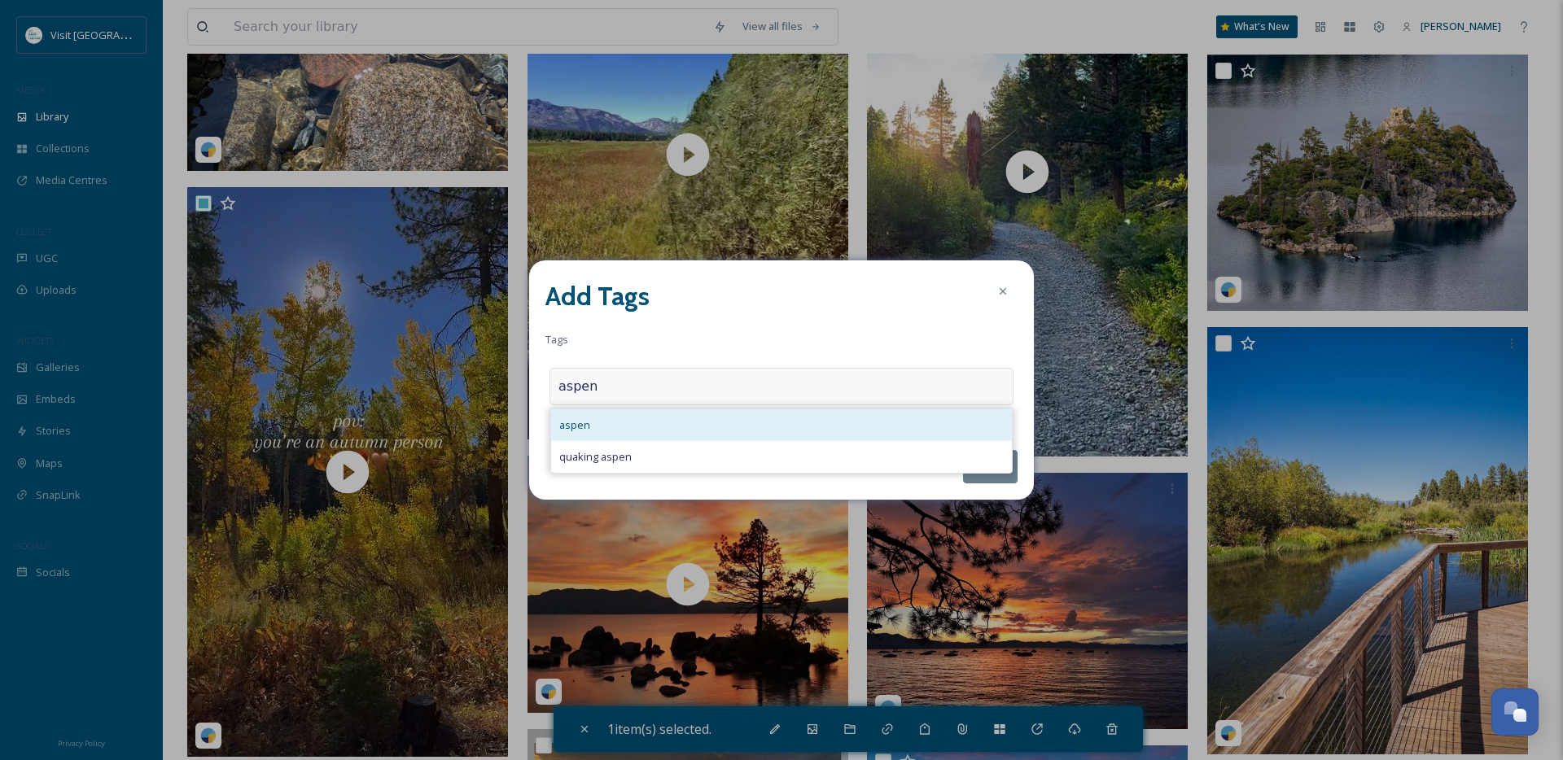
type input "aspen"
click at [663, 423] on div "aspen" at bounding box center [781, 425] width 461 height 32
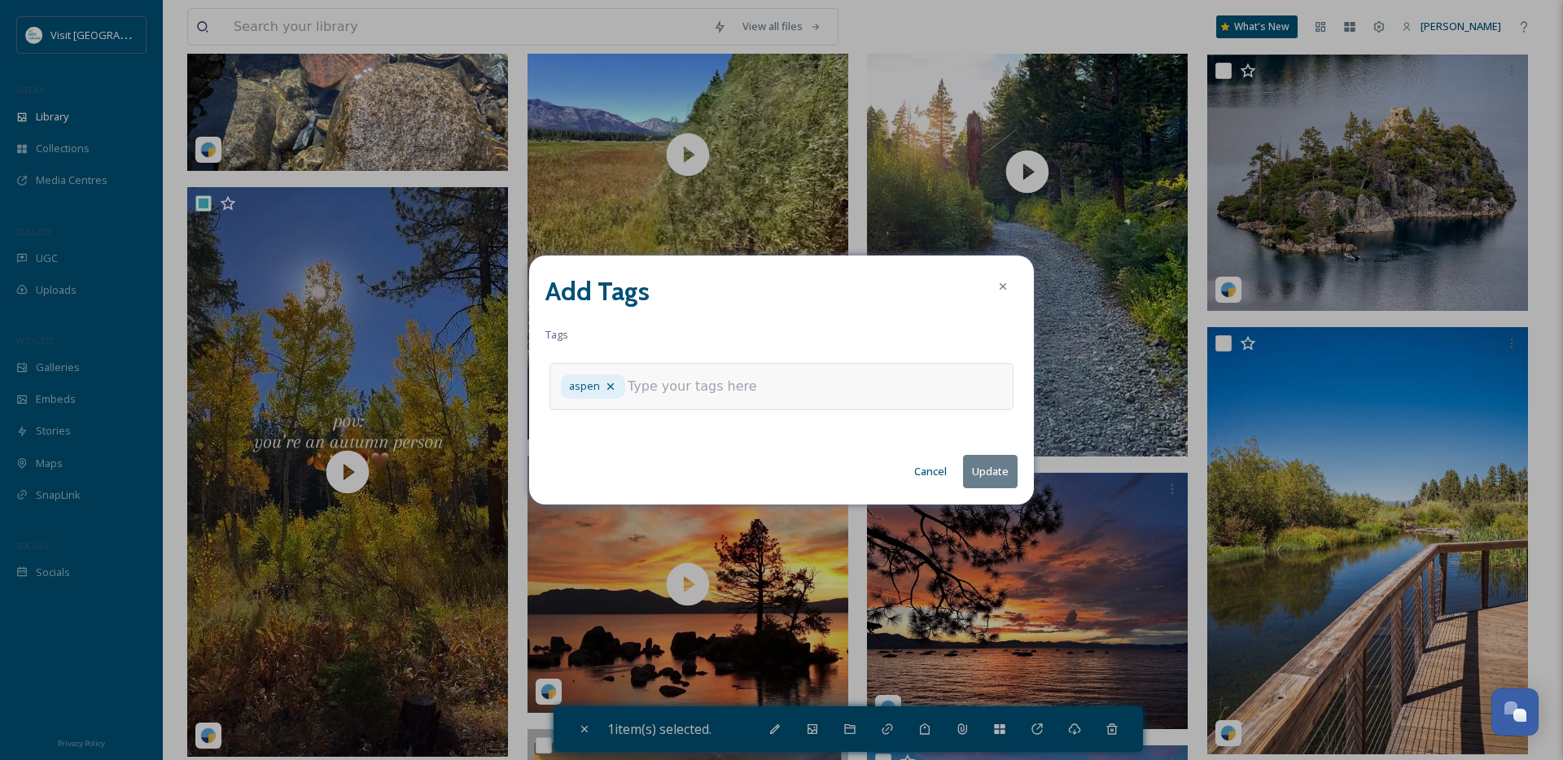
click at [979, 478] on button "Update" at bounding box center [990, 471] width 55 height 33
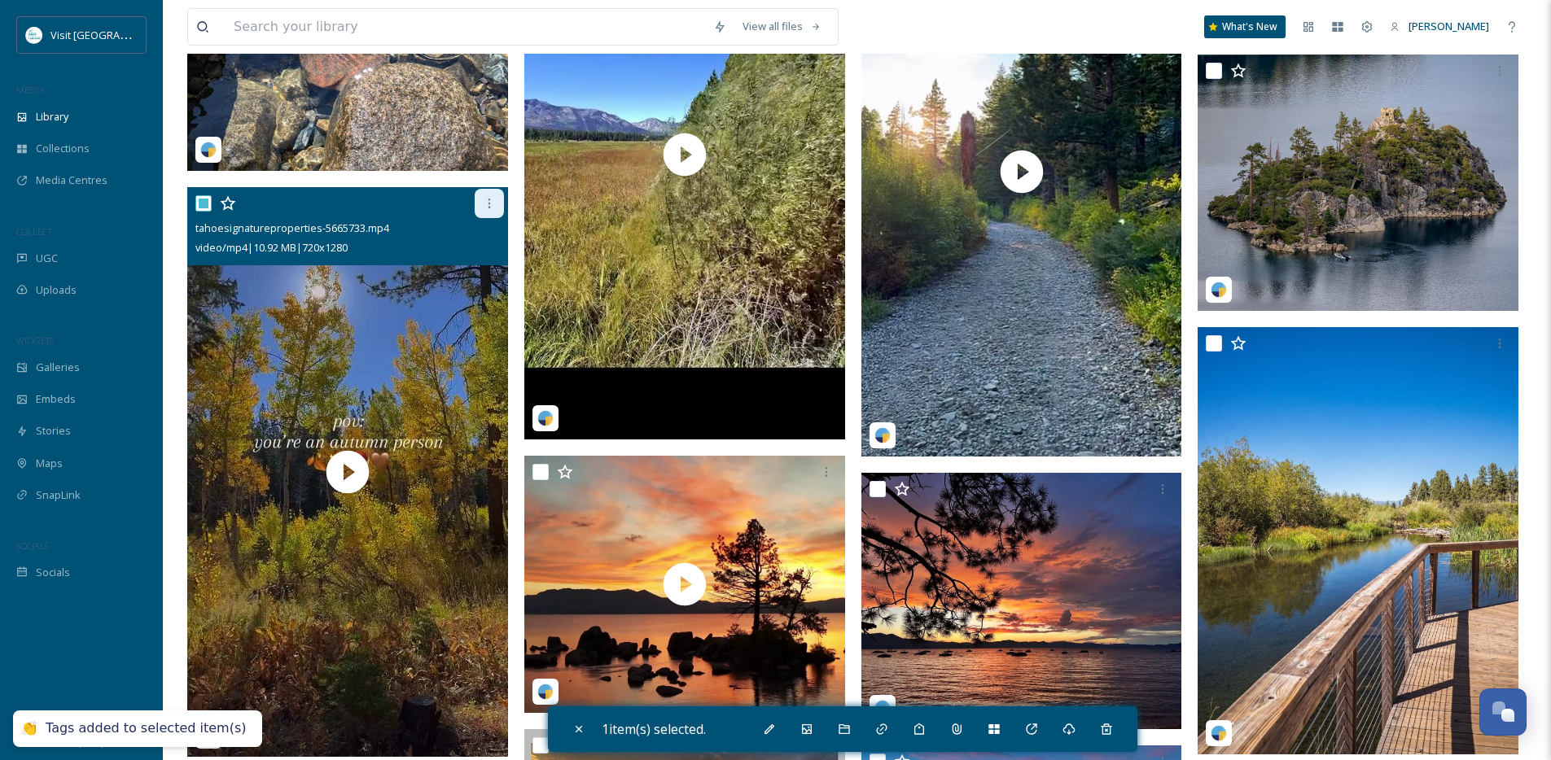
click at [475, 218] on div at bounding box center [489, 203] width 29 height 29
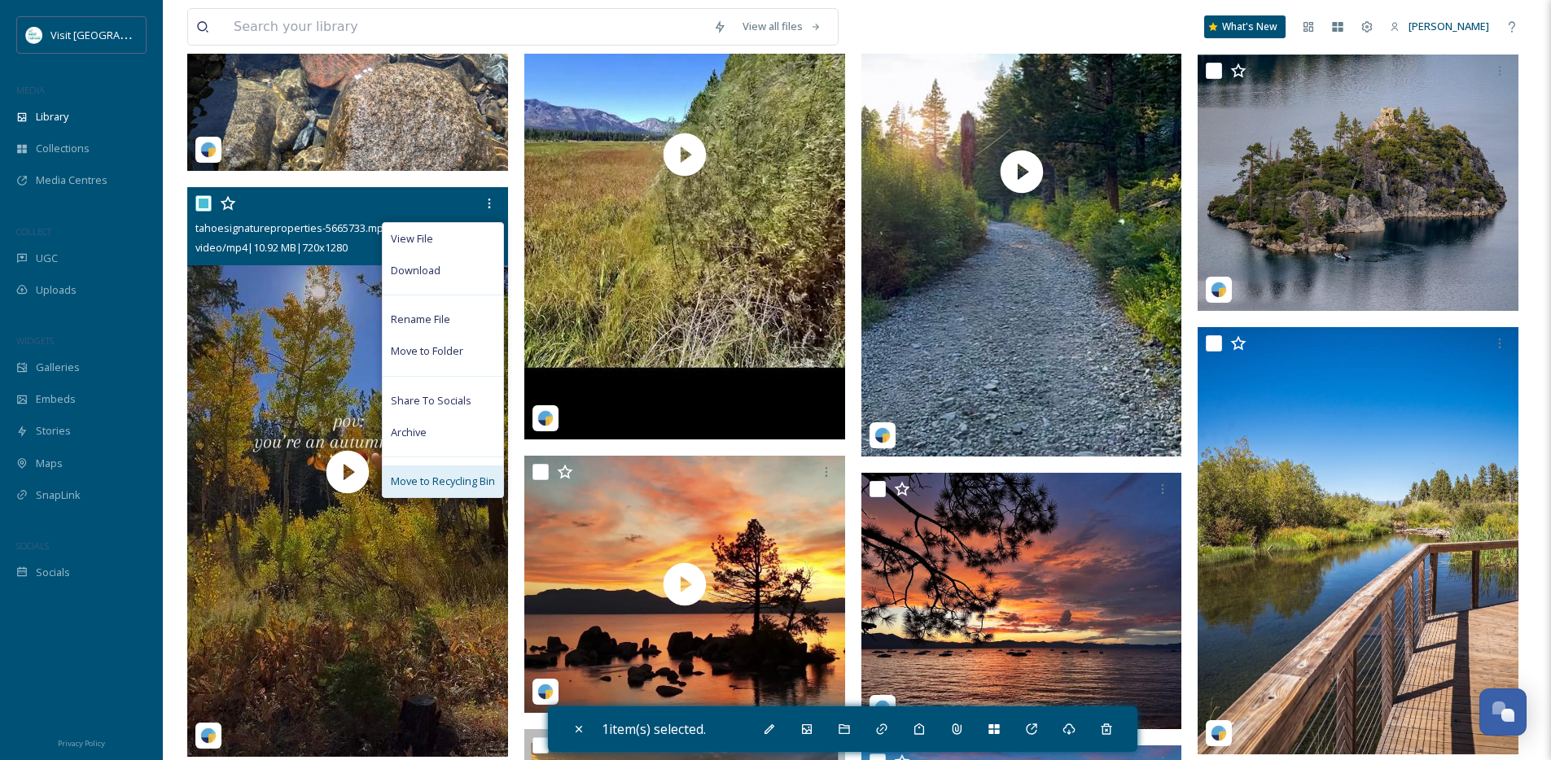
click at [439, 489] on span "Move to Recycling Bin" at bounding box center [443, 481] width 104 height 15
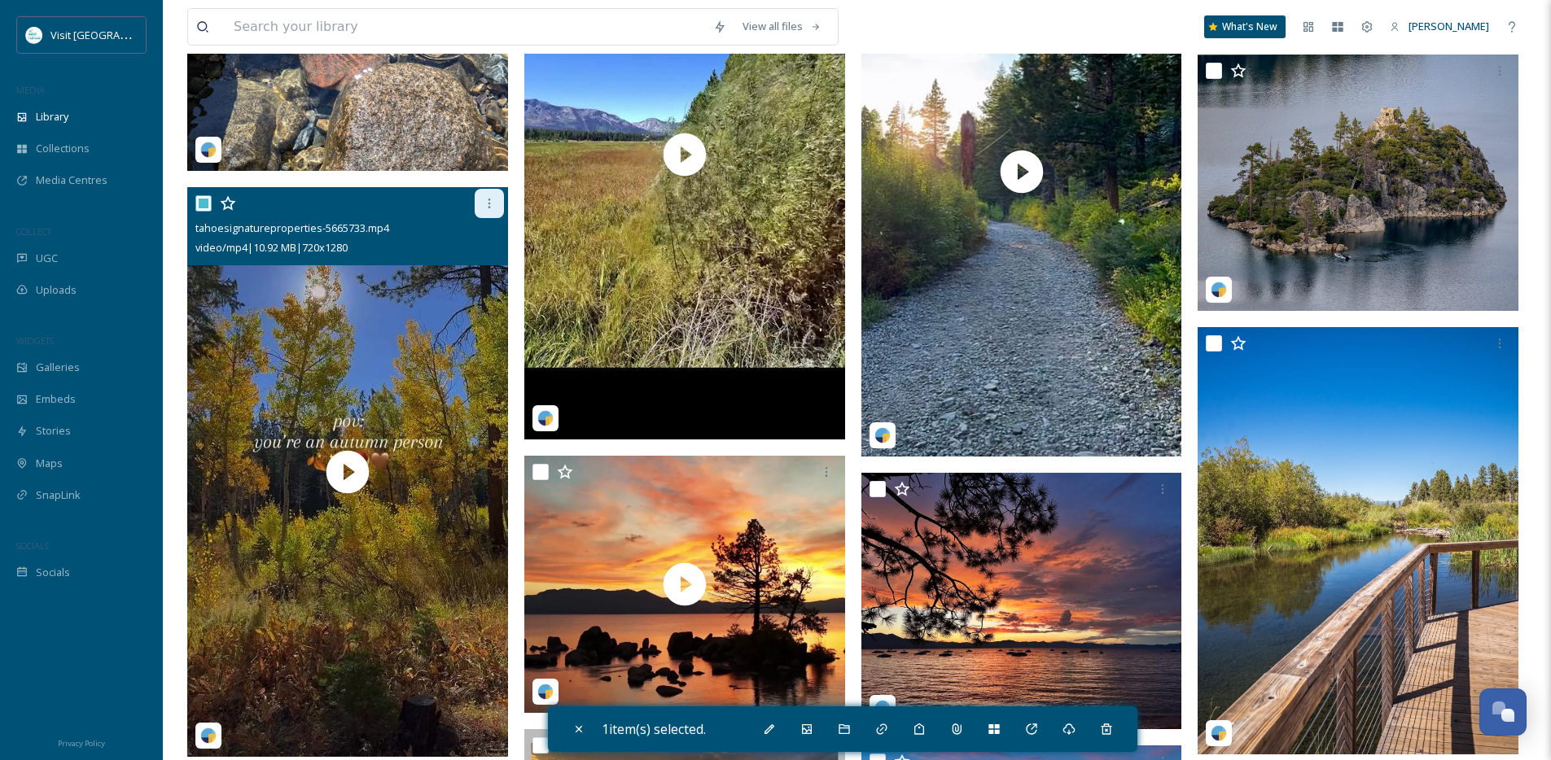
click at [494, 210] on icon at bounding box center [489, 203] width 13 height 13
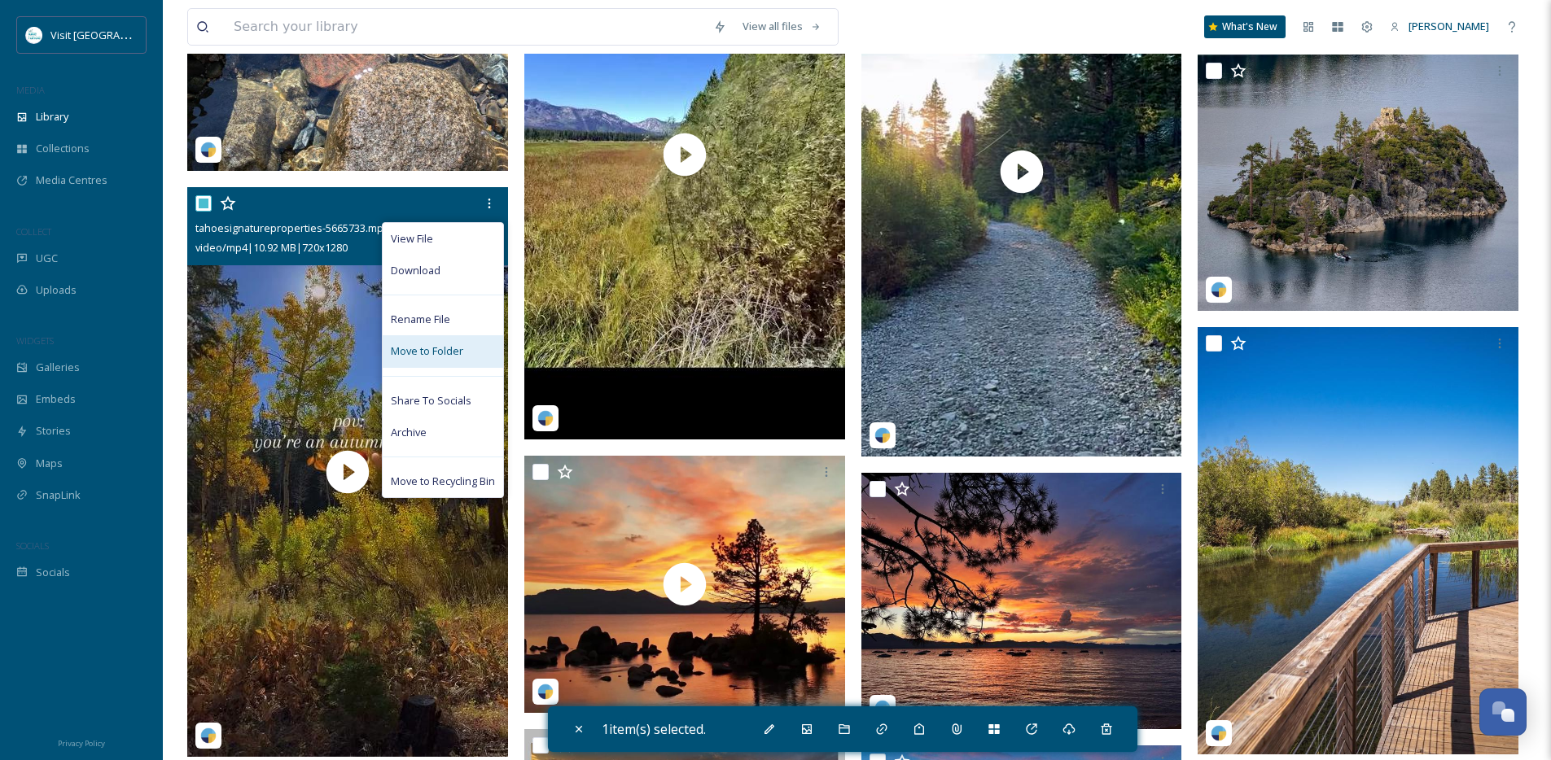
click at [435, 359] on span "Move to Folder" at bounding box center [427, 351] width 72 height 15
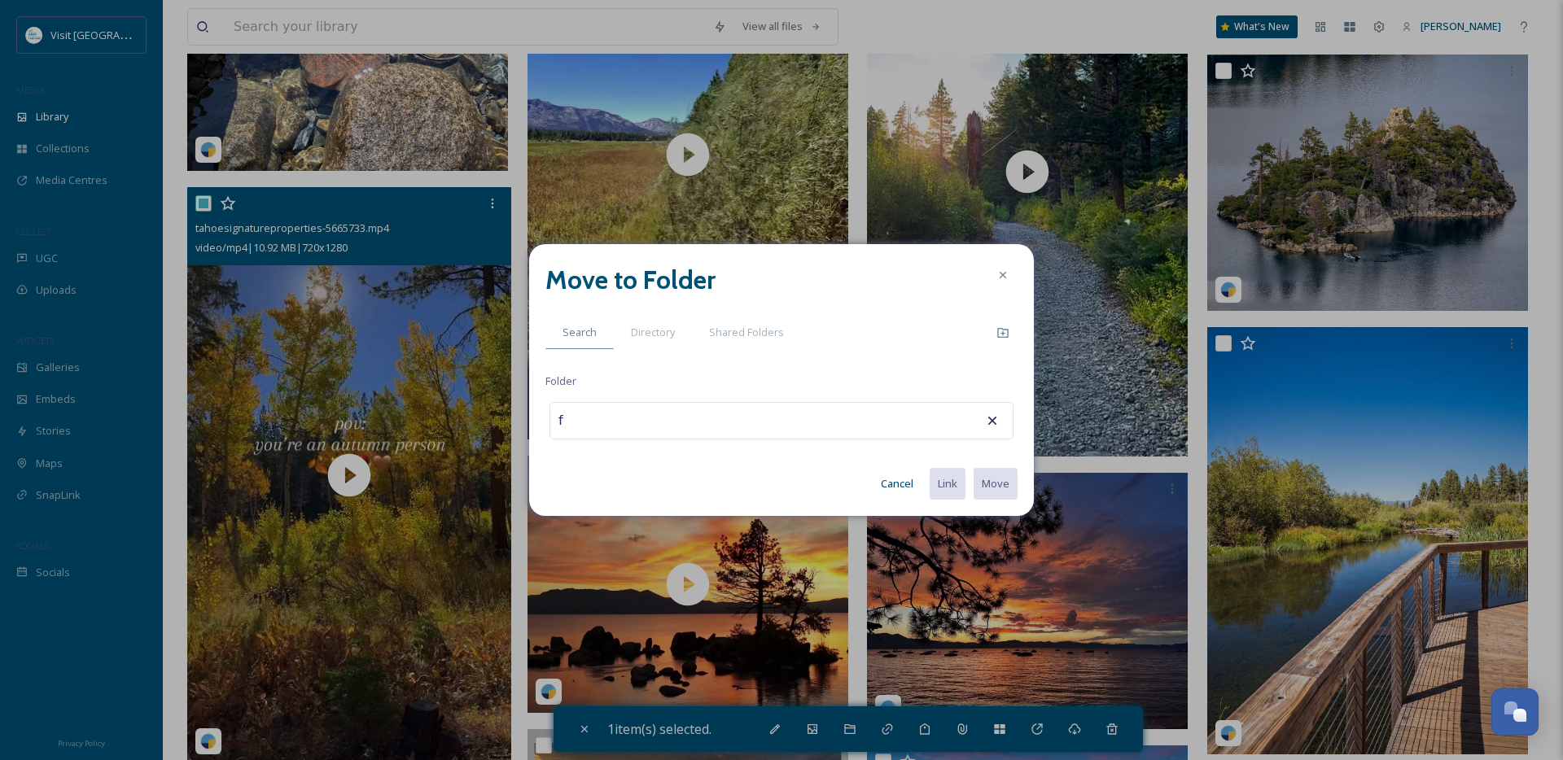
type input "fa"
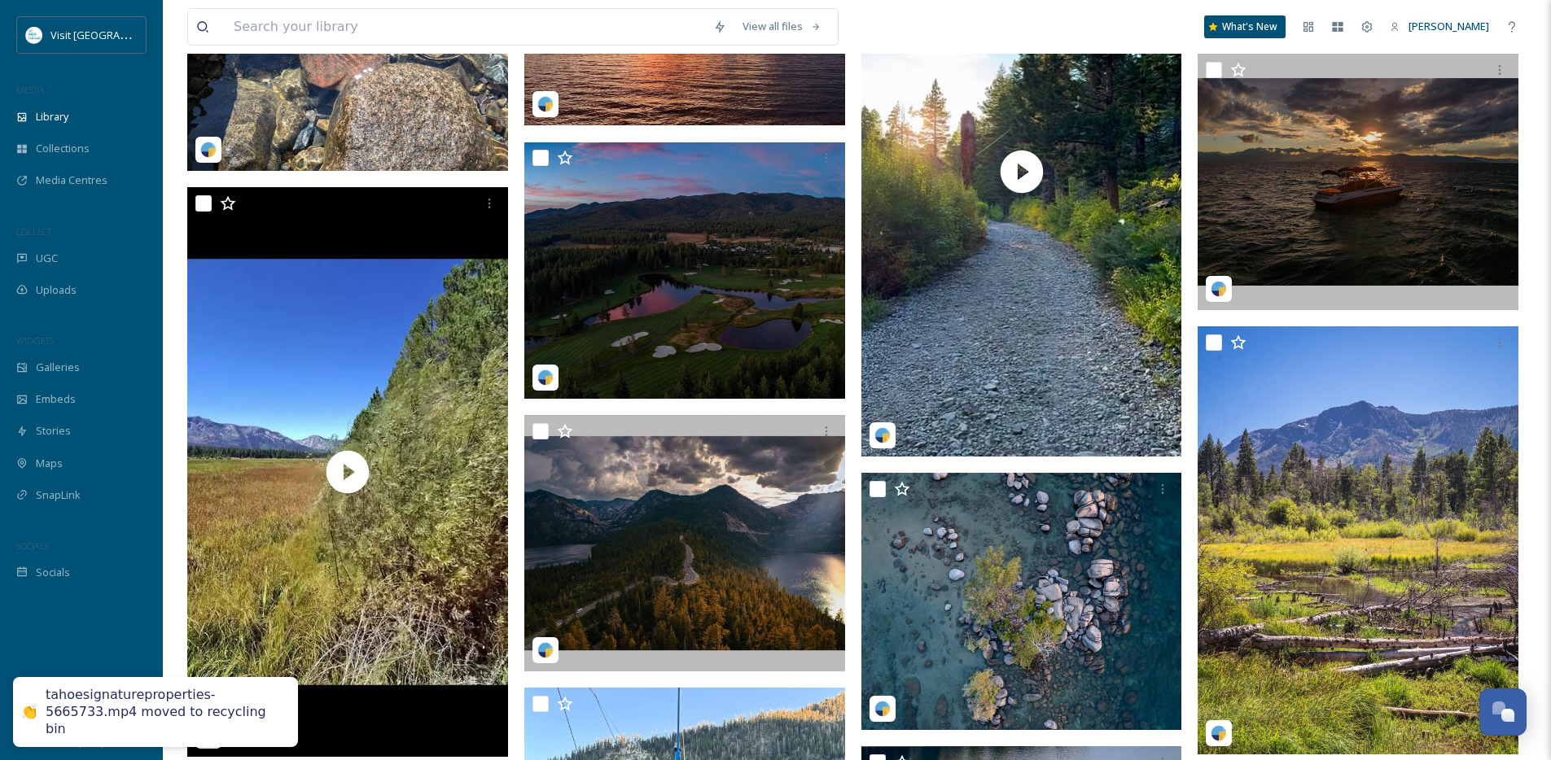
click at [237, 721] on div "tahoesignatureproperties-5665733.mp4 moved to recycling bin" at bounding box center [164, 712] width 236 height 50
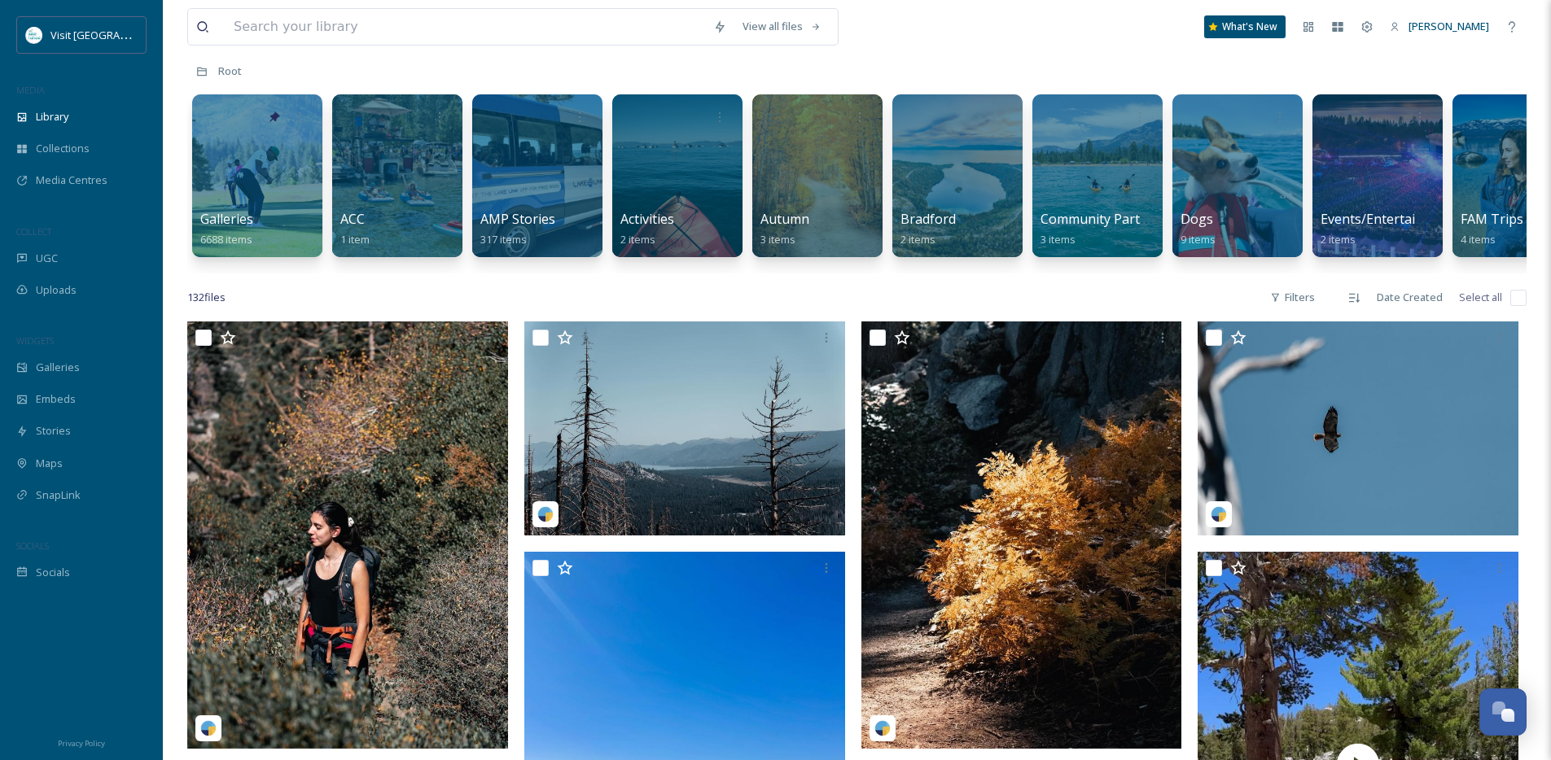
scroll to position [81, 0]
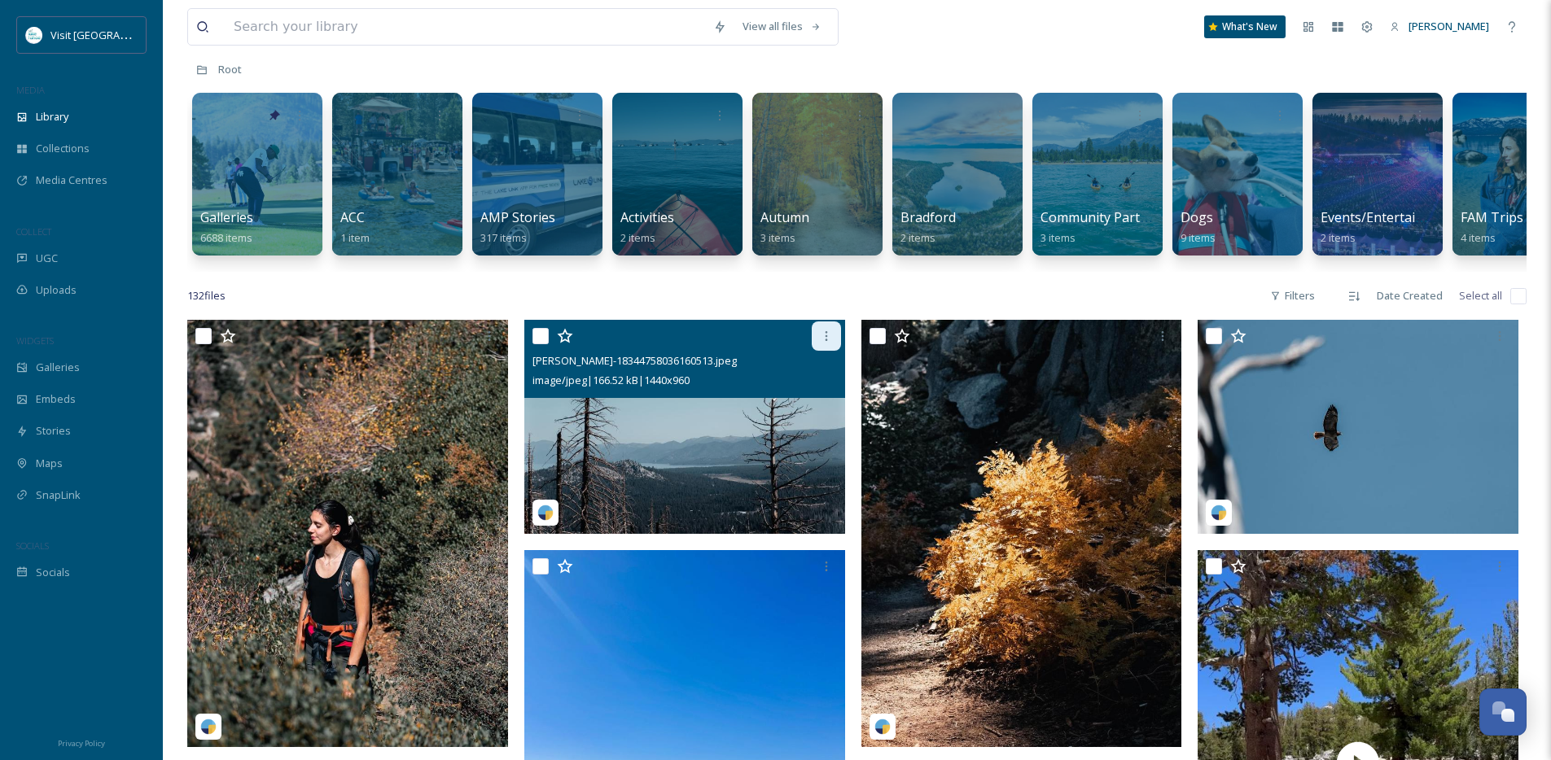
click at [825, 341] on icon at bounding box center [826, 336] width 2 height 10
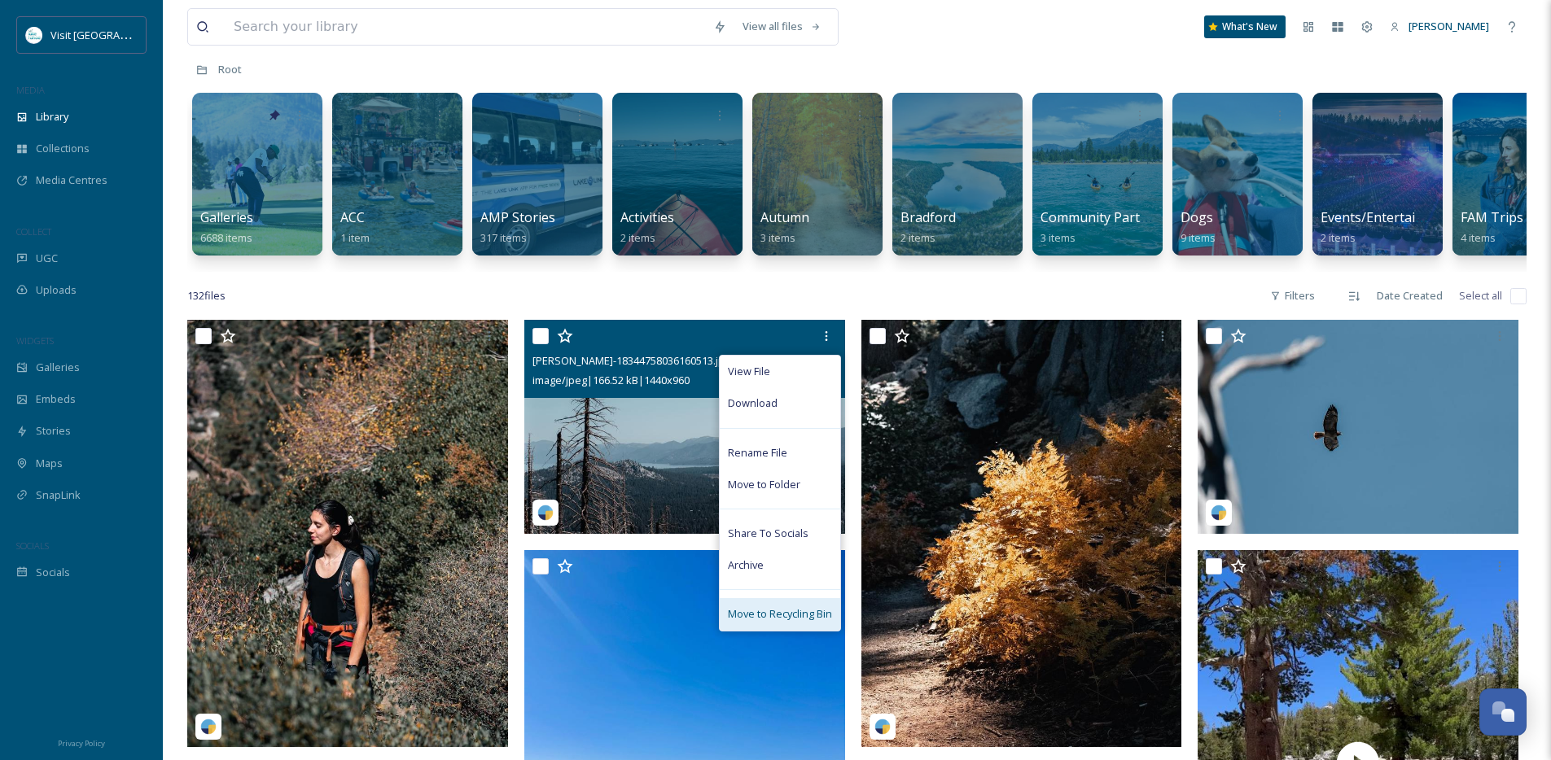
click at [791, 620] on span "Move to Recycling Bin" at bounding box center [780, 613] width 104 height 15
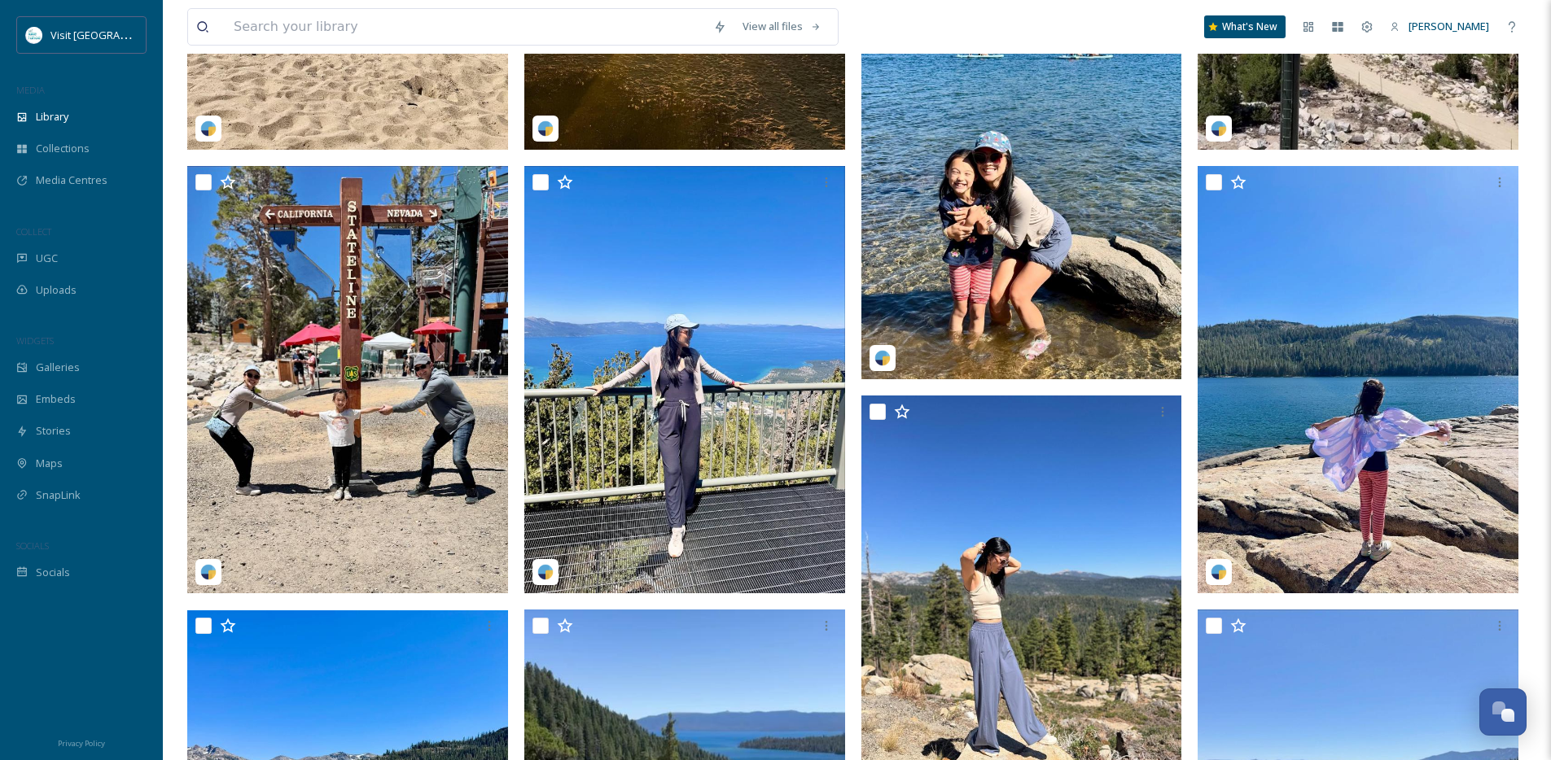
scroll to position [1126, 0]
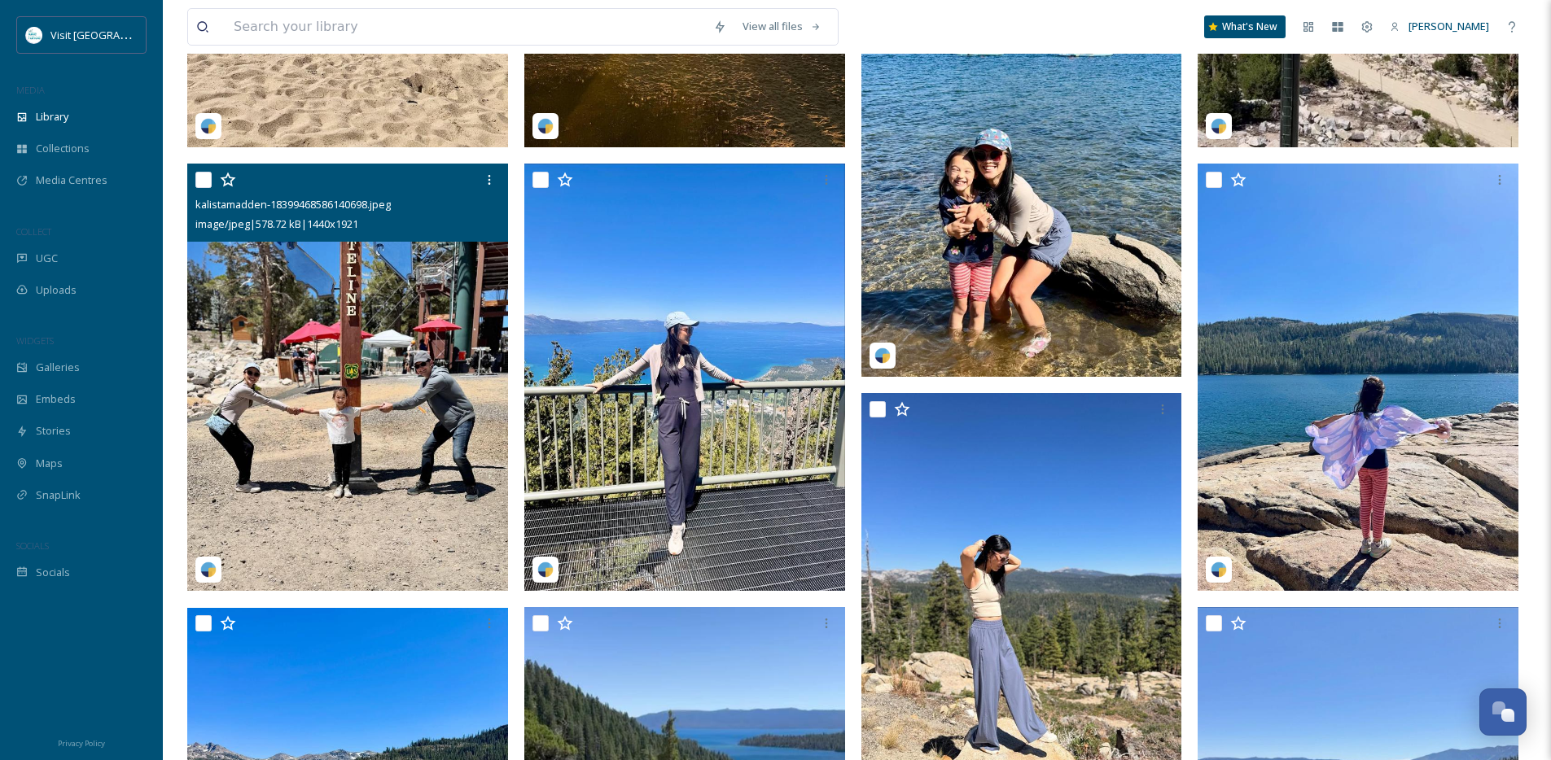
drag, startPoint x: 207, startPoint y: 195, endPoint x: 259, endPoint y: 196, distance: 52.1
click at [206, 188] on input "checkbox" at bounding box center [203, 180] width 16 height 16
checkbox input "true"
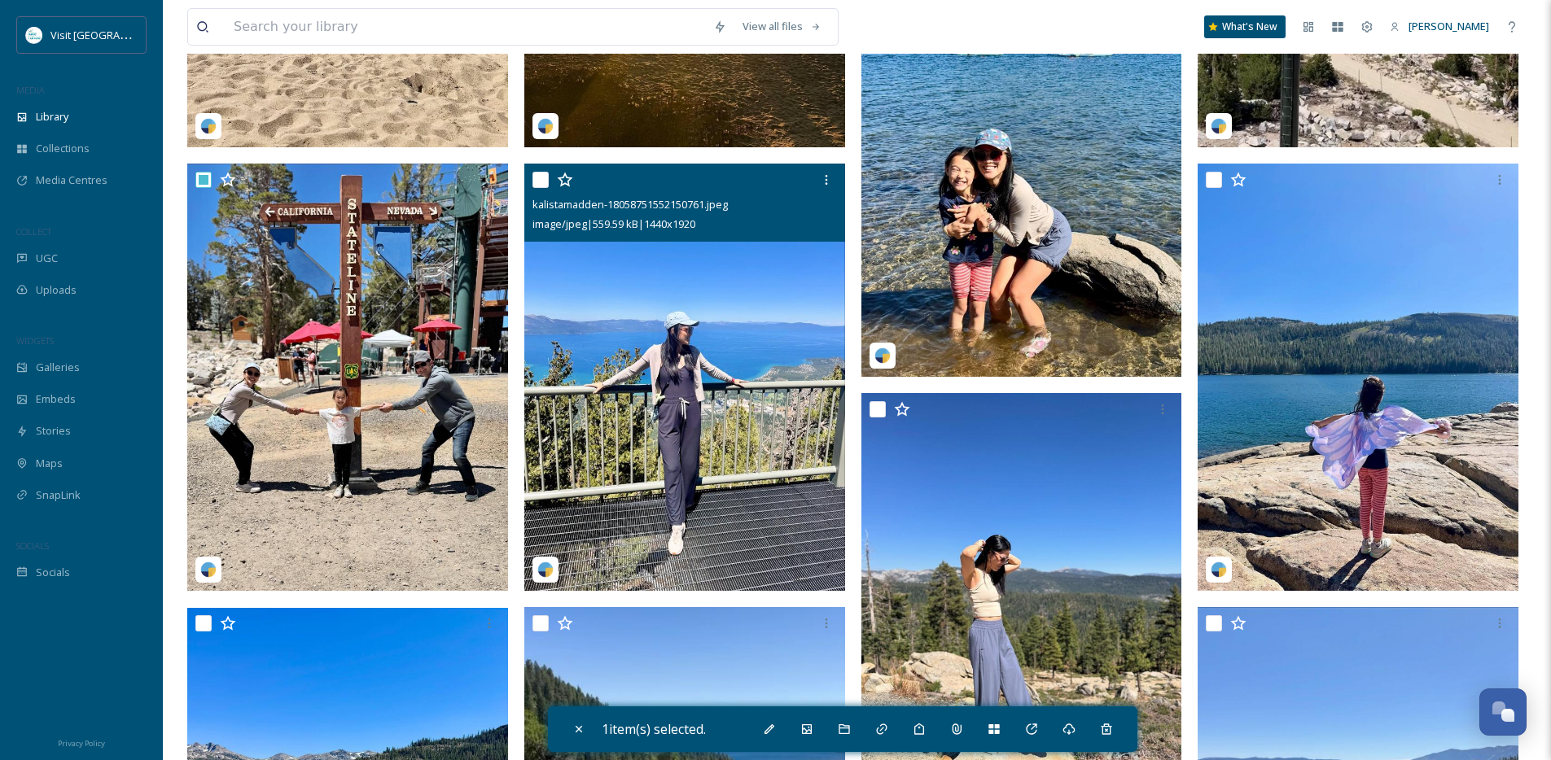
click at [541, 188] on input "checkbox" at bounding box center [540, 180] width 16 height 16
checkbox input "true"
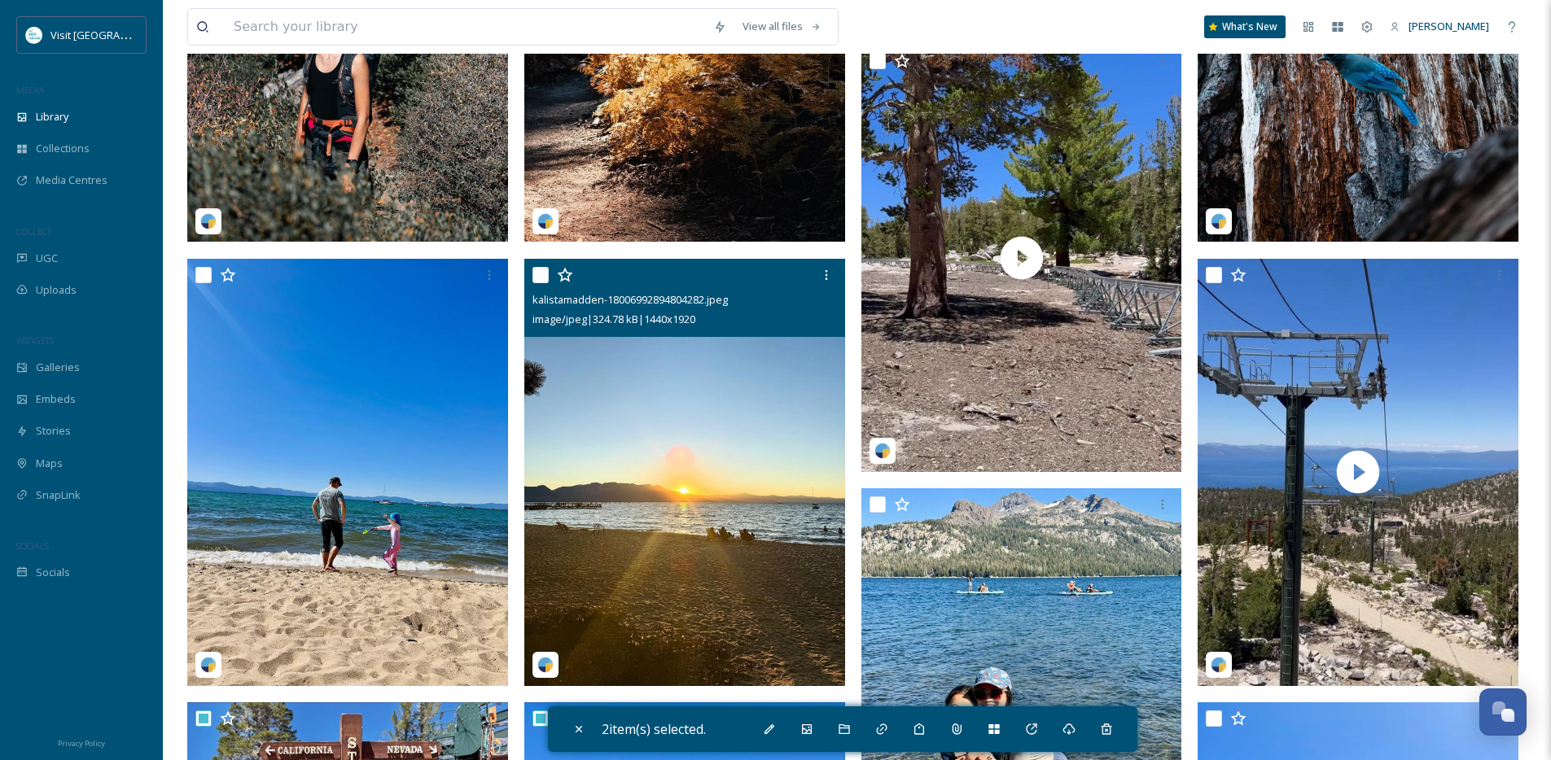
scroll to position [344, 0]
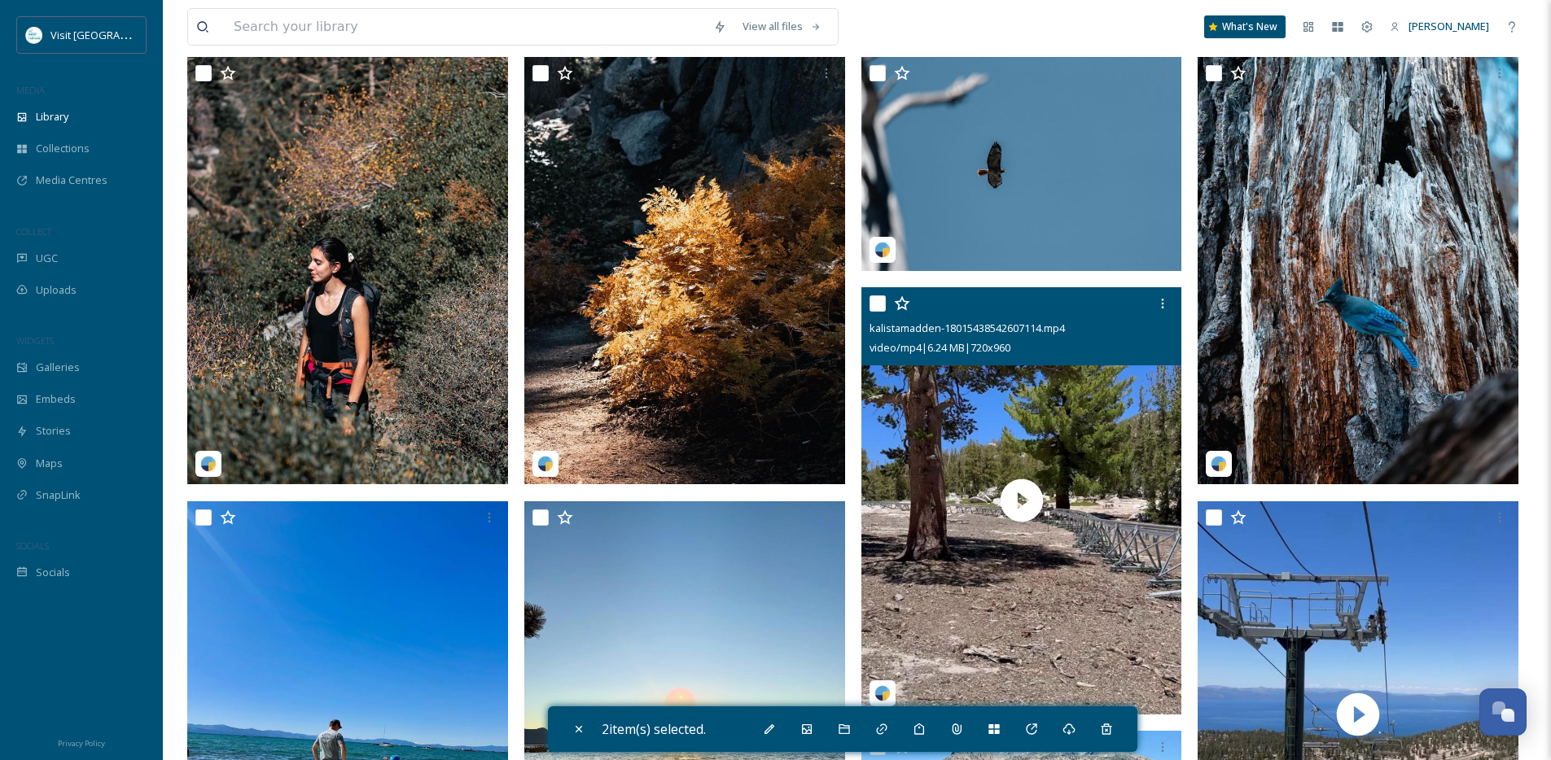
click at [878, 312] on input "checkbox" at bounding box center [877, 303] width 16 height 16
checkbox input "true"
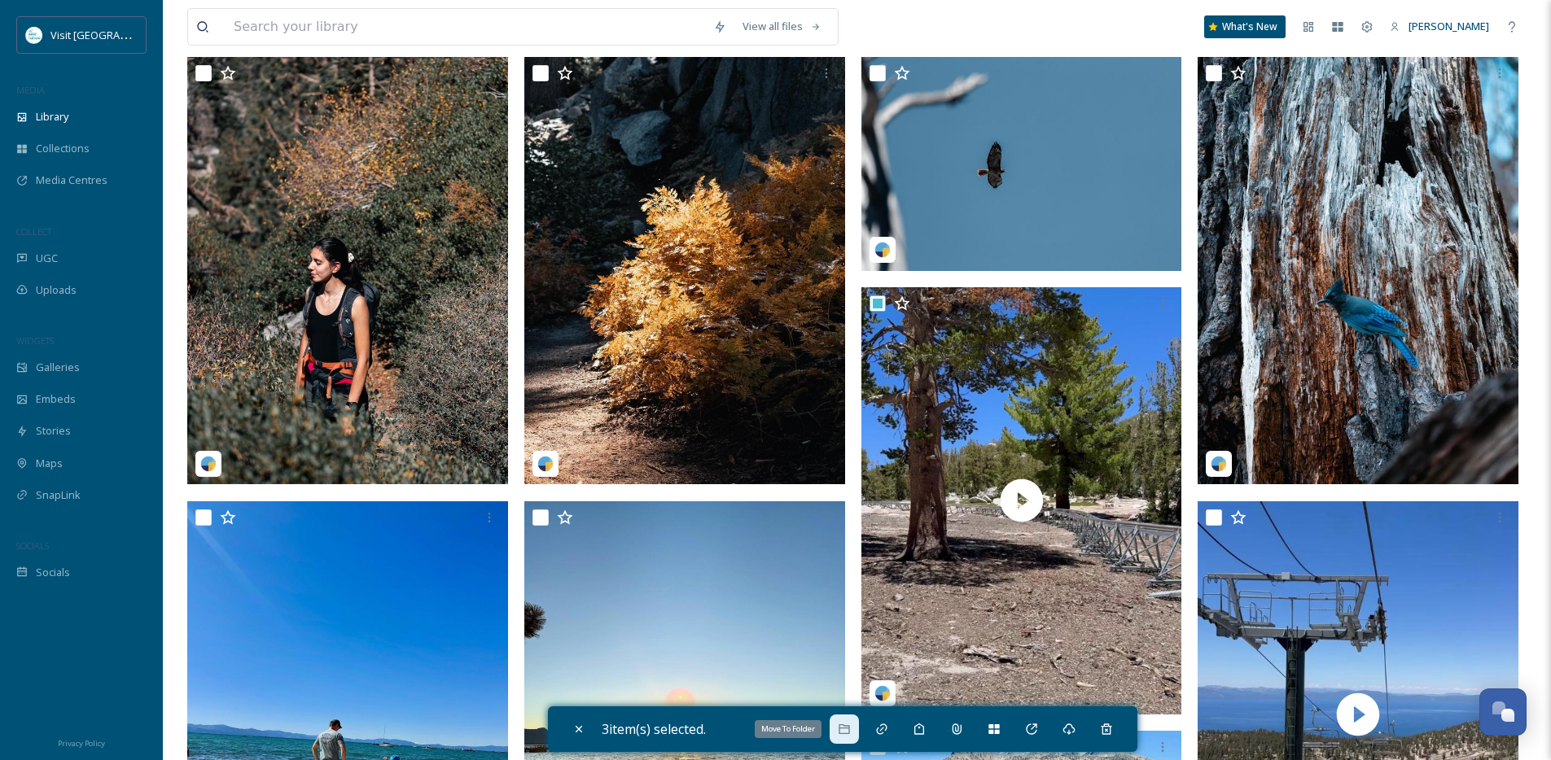
click at [856, 734] on div "Move To Folder" at bounding box center [844, 729] width 29 height 29
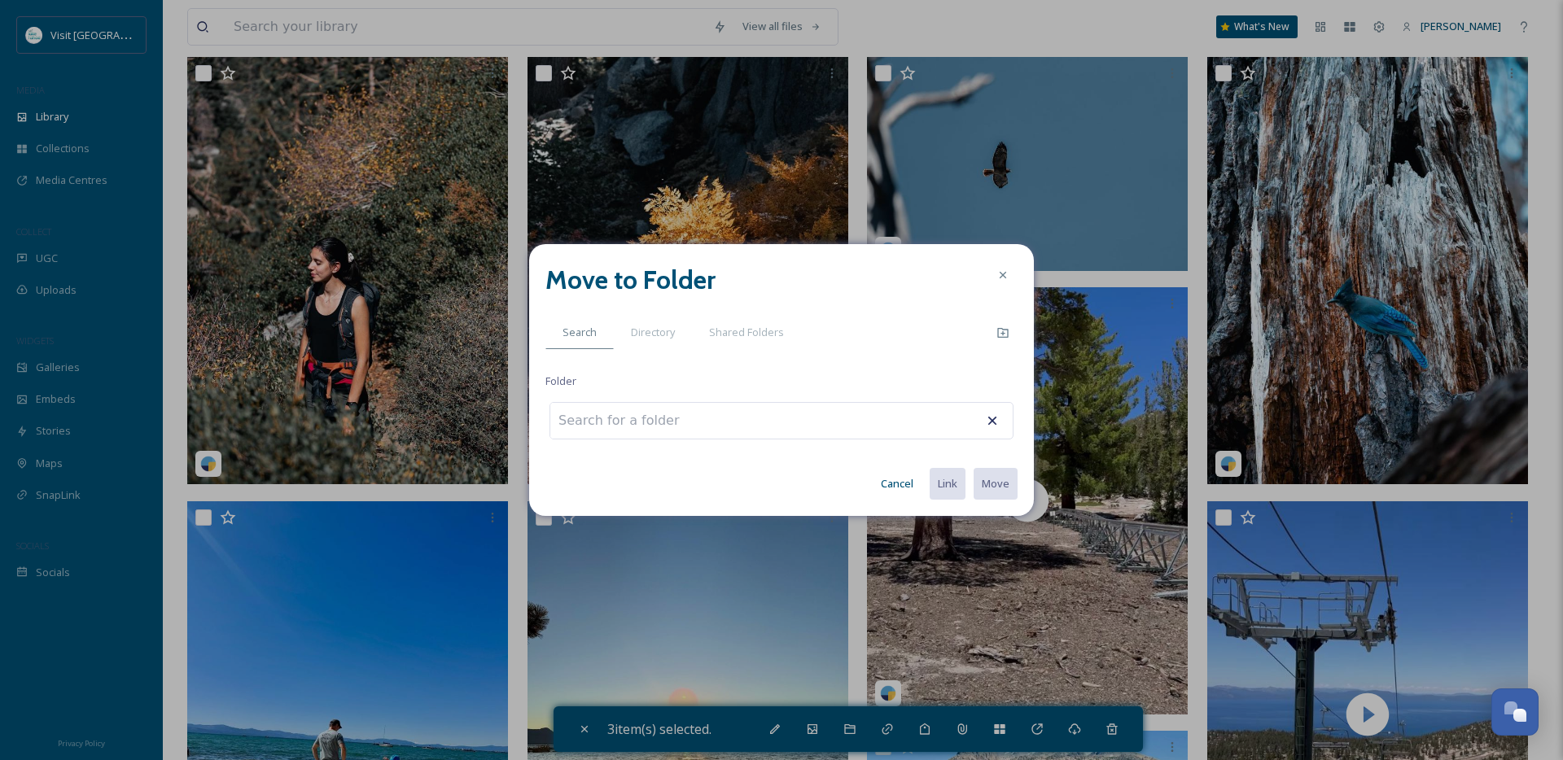
click at [891, 473] on button "Cancel" at bounding box center [897, 484] width 49 height 32
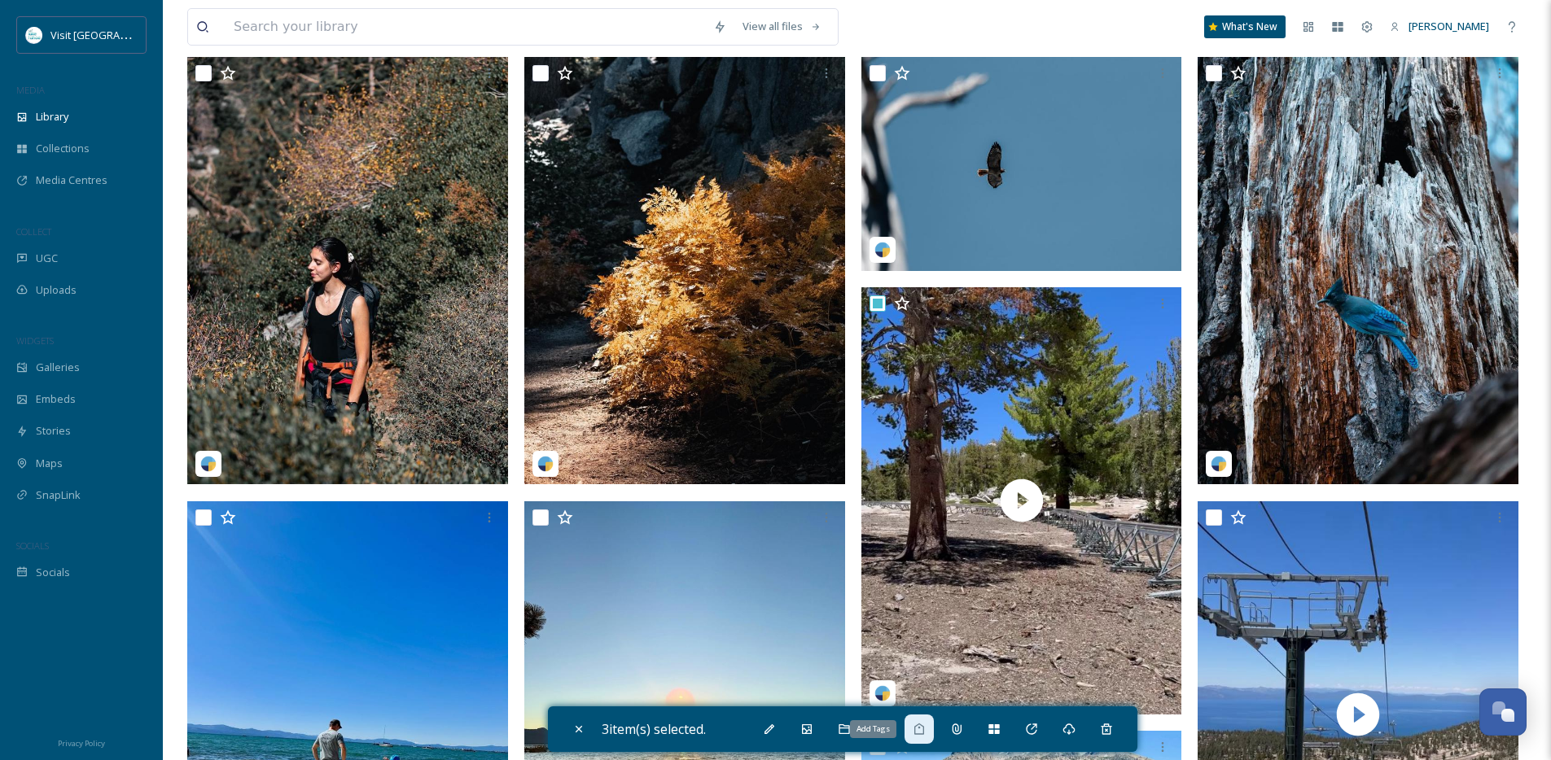
click at [924, 727] on icon at bounding box center [919, 729] width 13 height 13
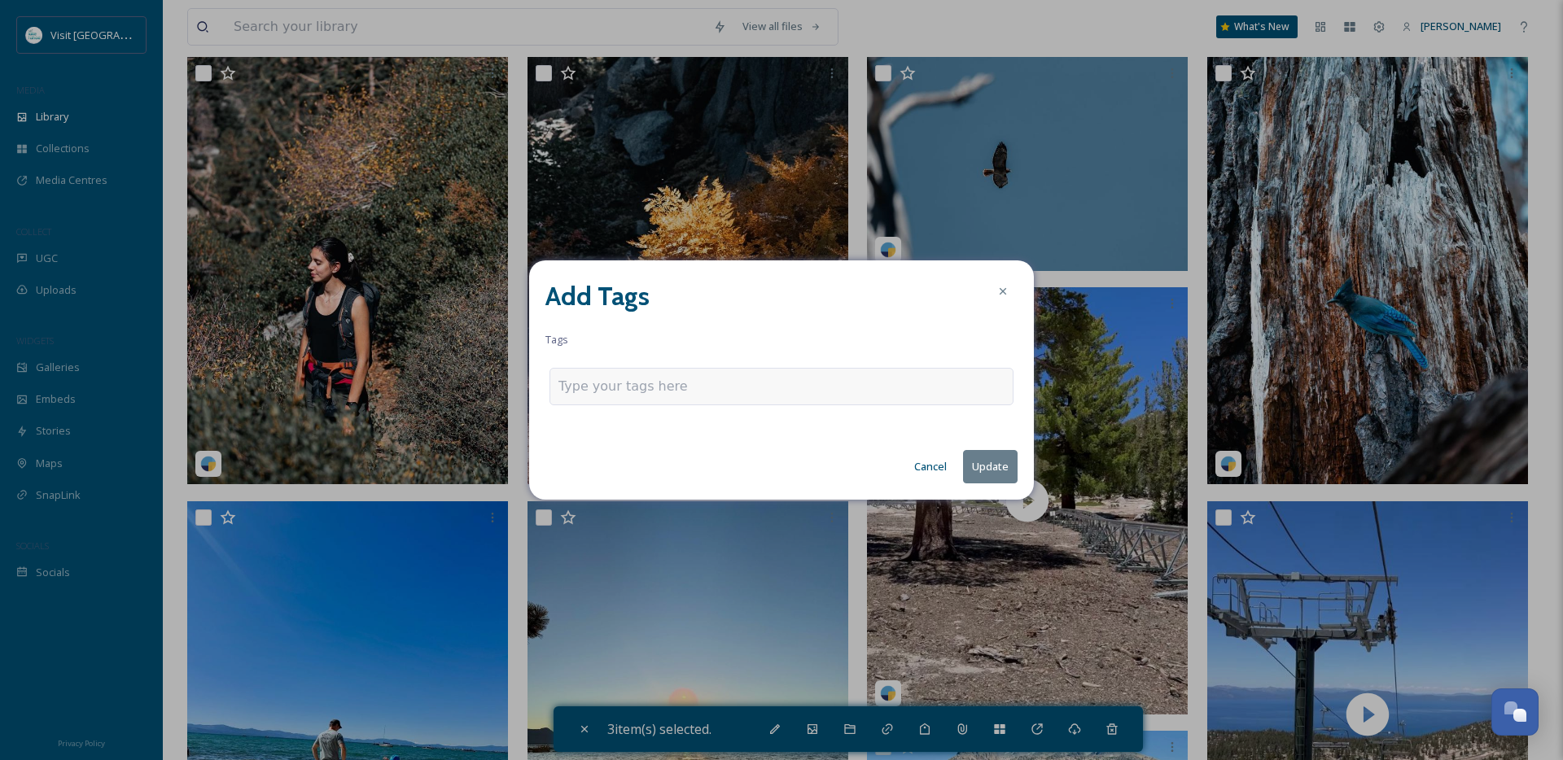
click at [652, 382] on input at bounding box center [639, 387] width 163 height 20
click at [650, 392] on input at bounding box center [639, 387] width 163 height 20
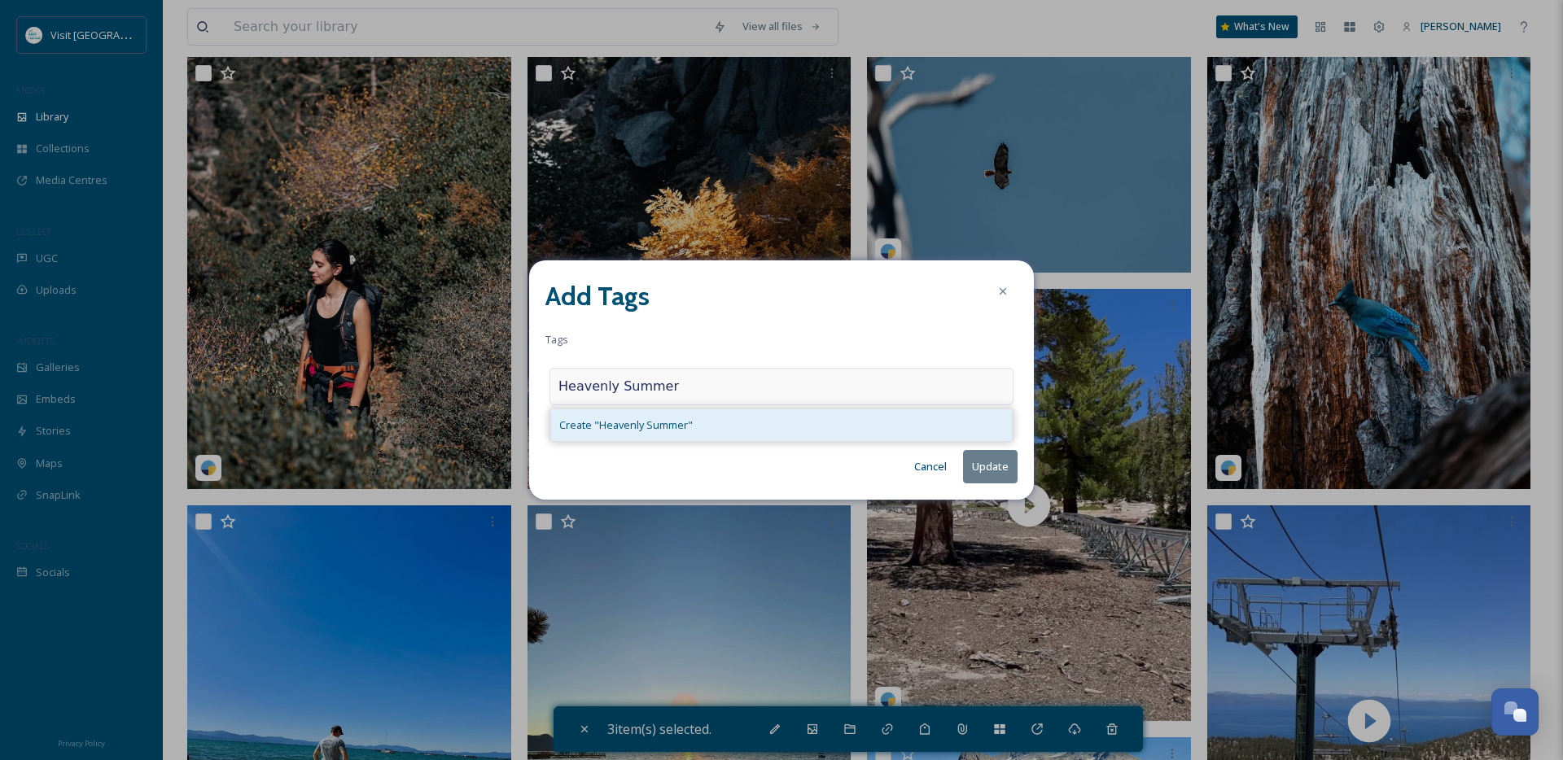
type input "Heavenly Summer"
click at [651, 428] on span "Create " Heavenly Summer "" at bounding box center [626, 425] width 134 height 15
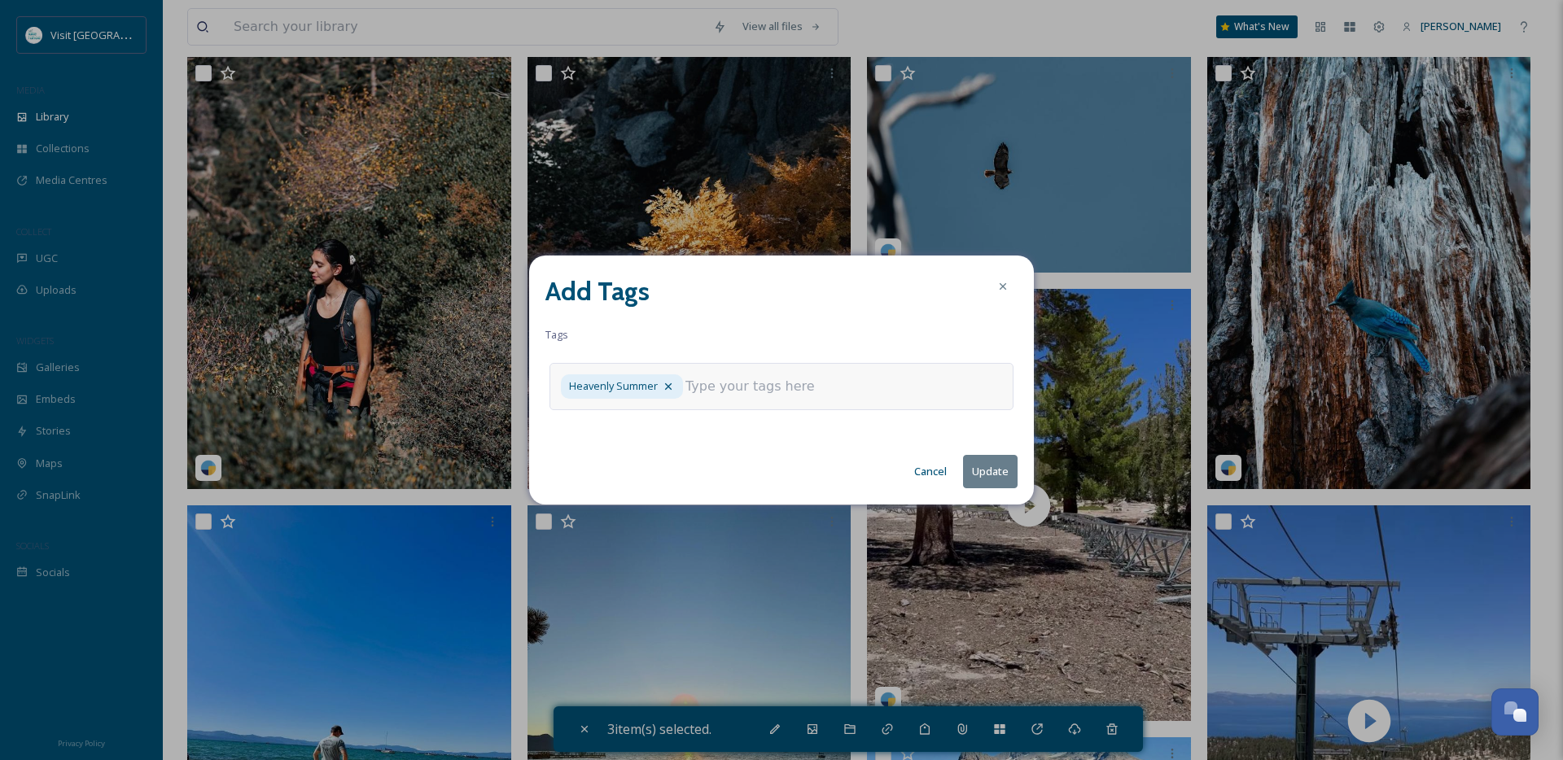
click at [967, 471] on button "Update" at bounding box center [990, 471] width 55 height 33
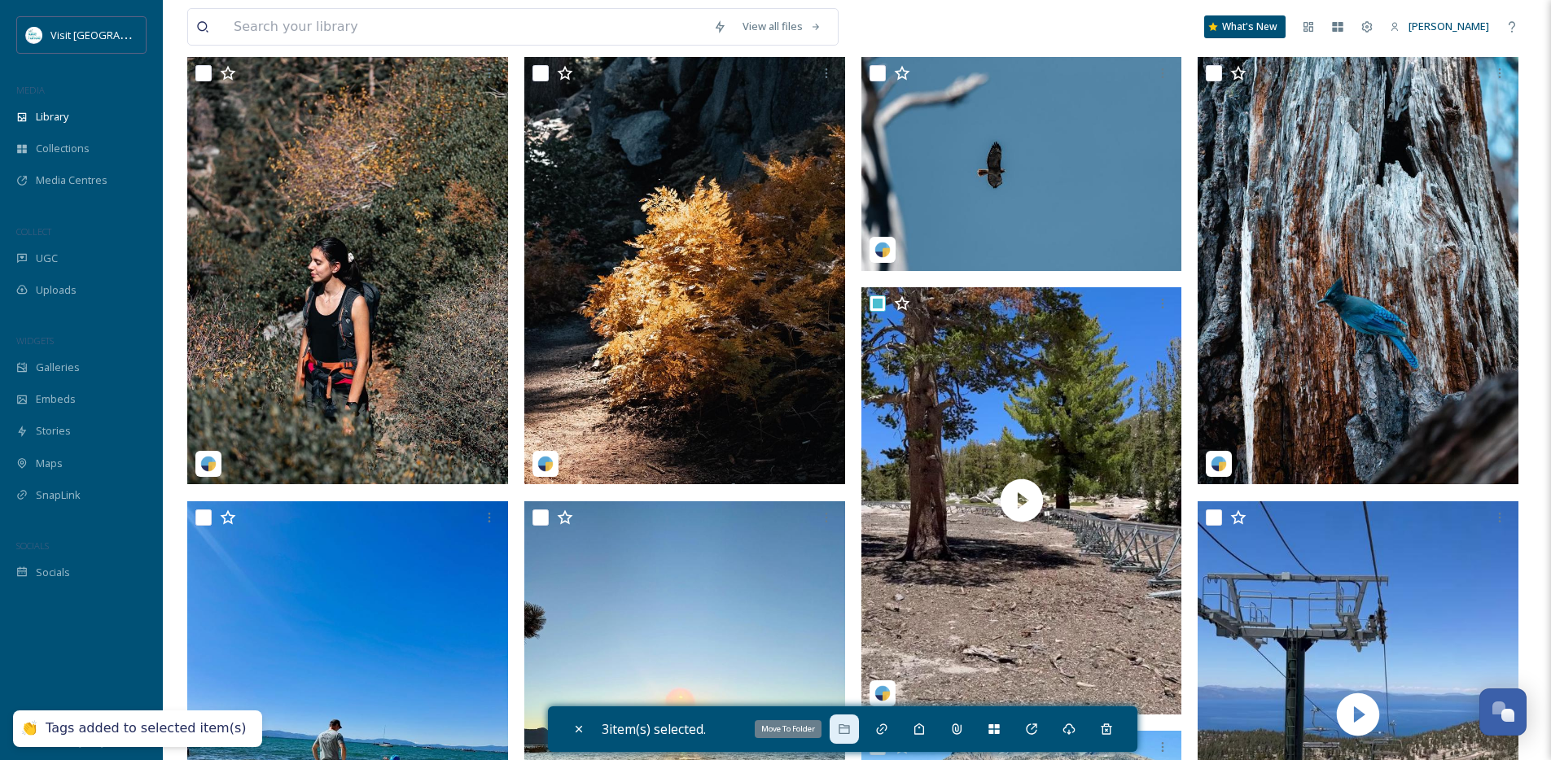
click at [851, 726] on icon at bounding box center [844, 729] width 13 height 13
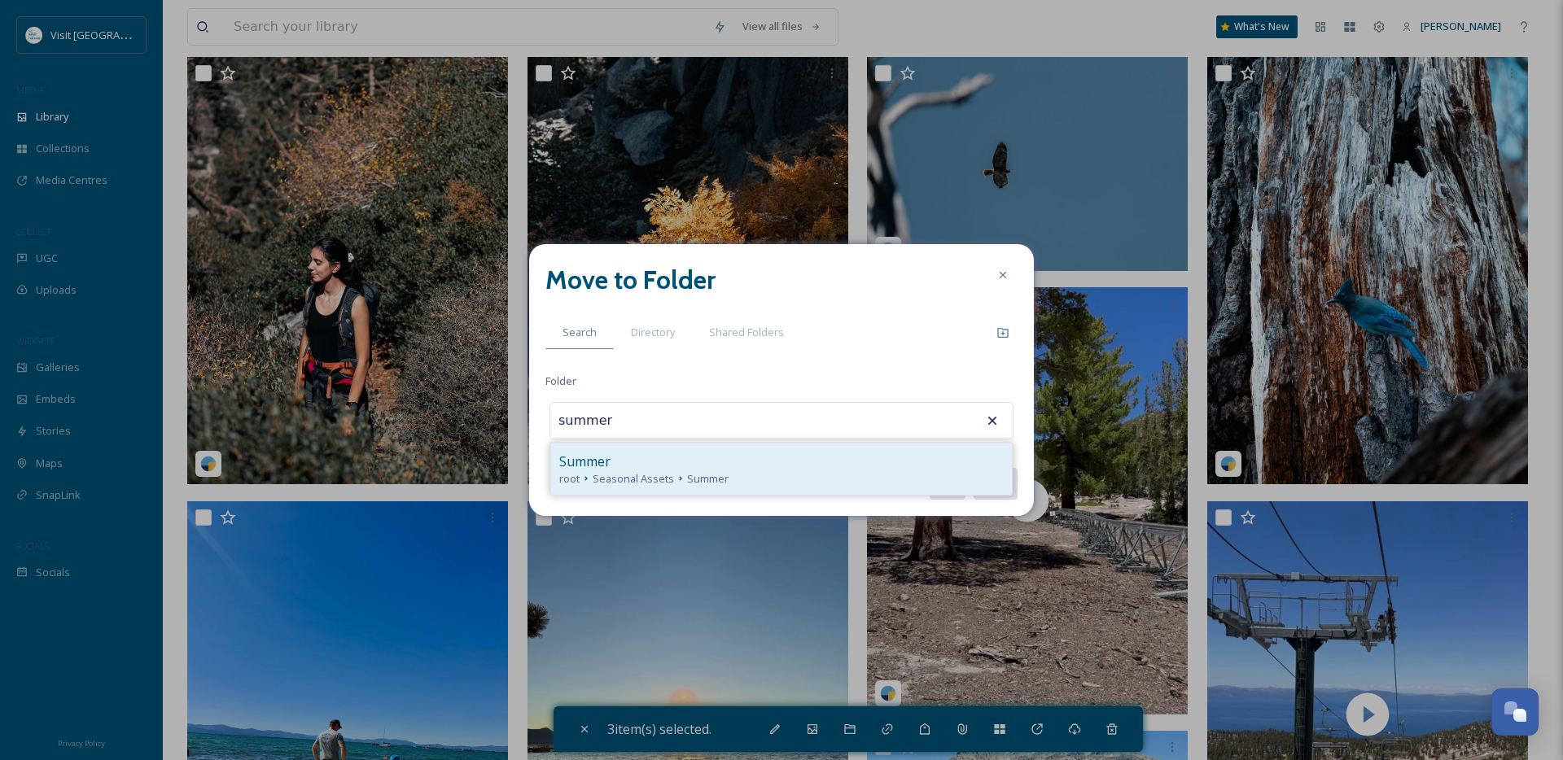
click at [633, 461] on div "Summer" at bounding box center [781, 462] width 444 height 20
type input "Summer"
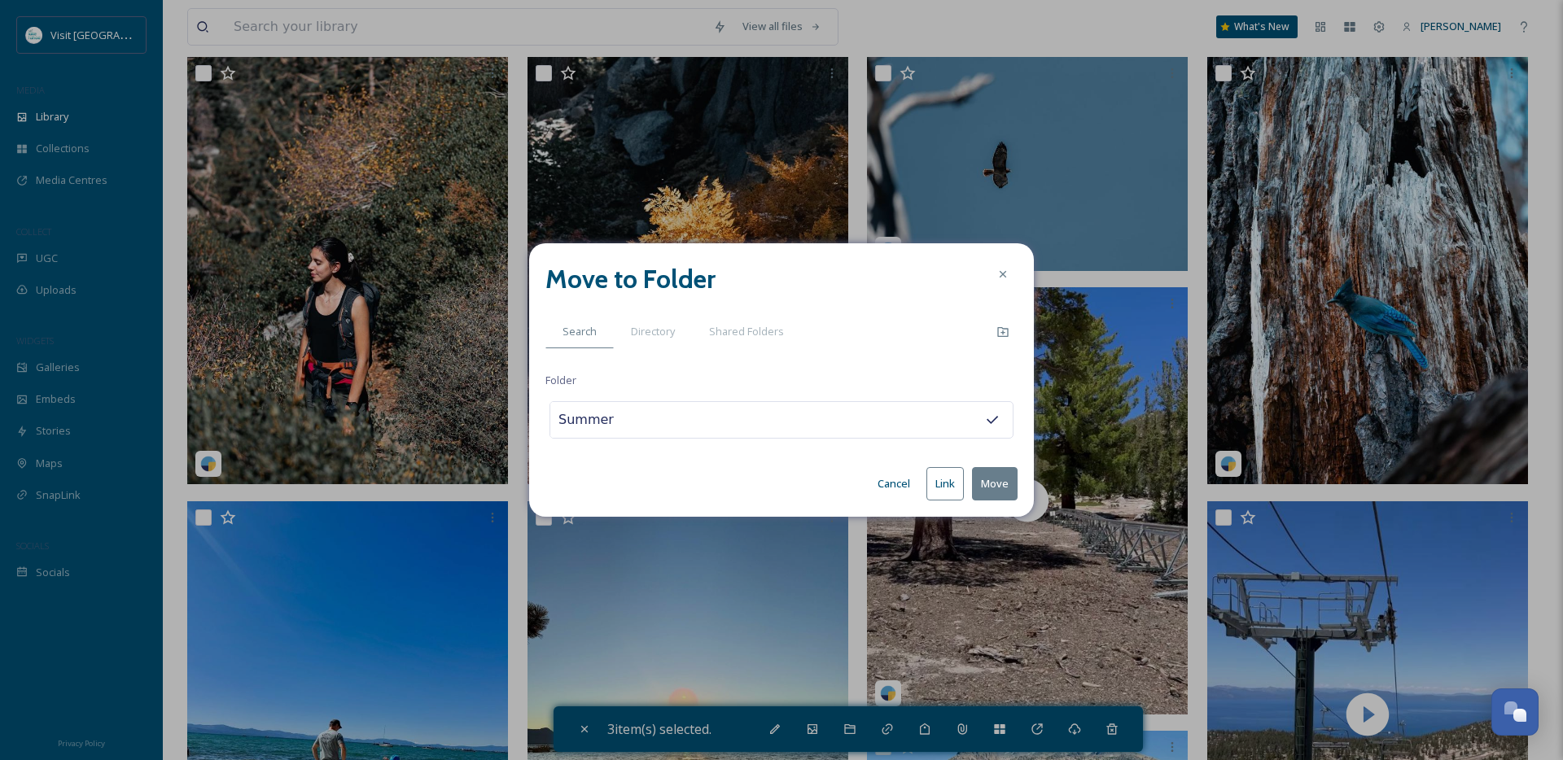
click at [1006, 481] on button "Move" at bounding box center [995, 483] width 46 height 33
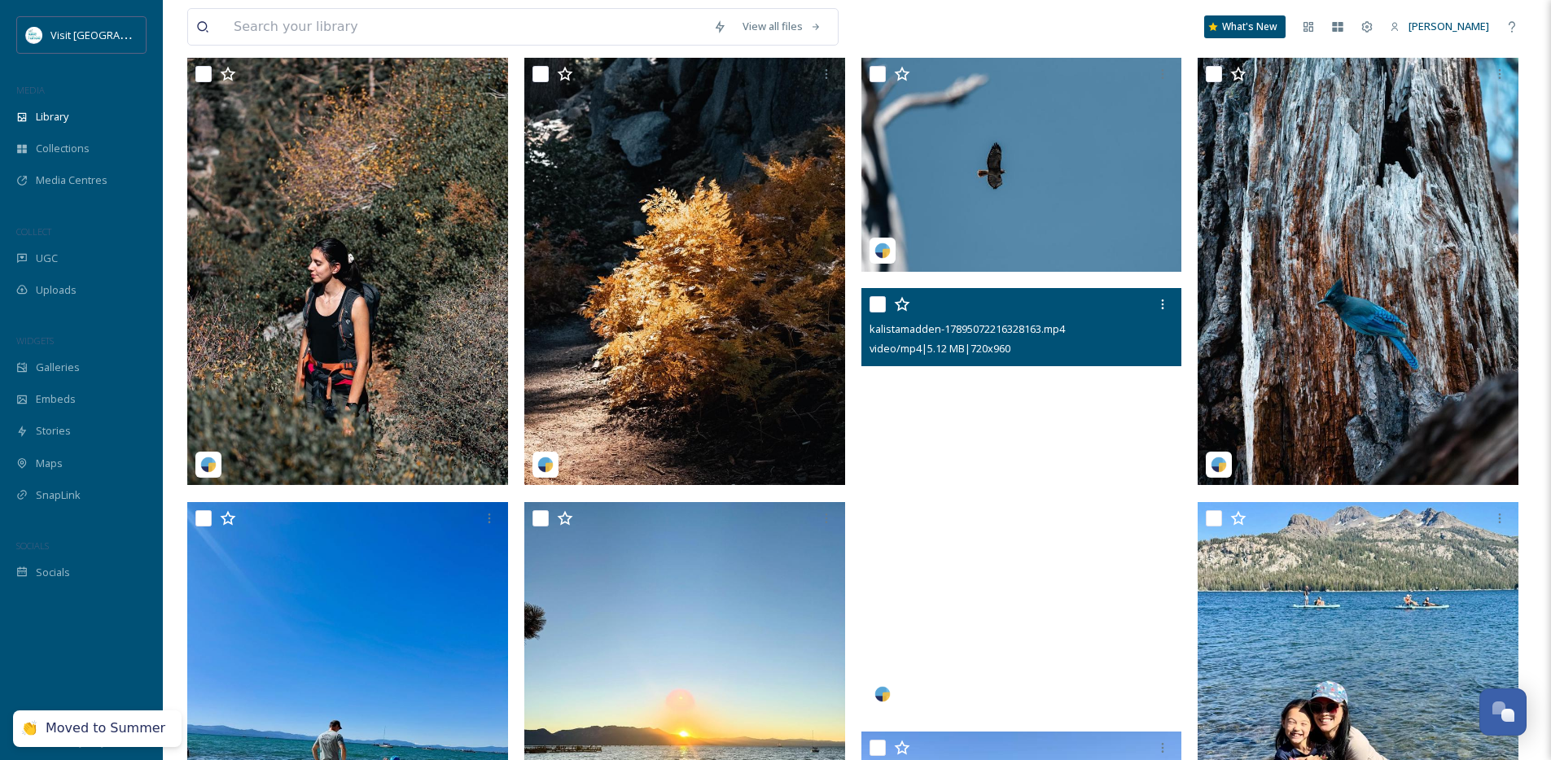
scroll to position [137, 0]
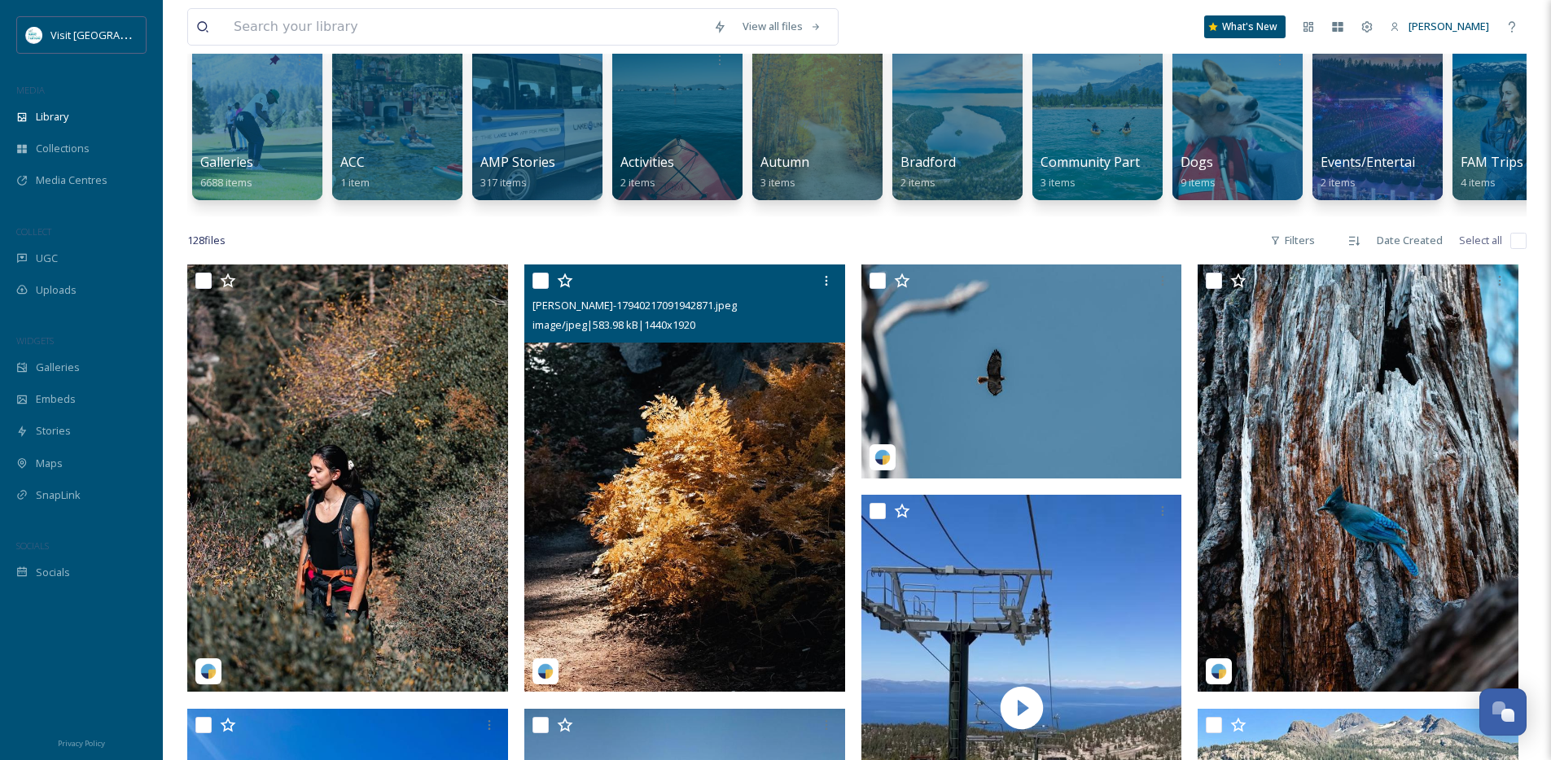
click at [541, 289] on input "checkbox" at bounding box center [540, 281] width 16 height 16
checkbox input "true"
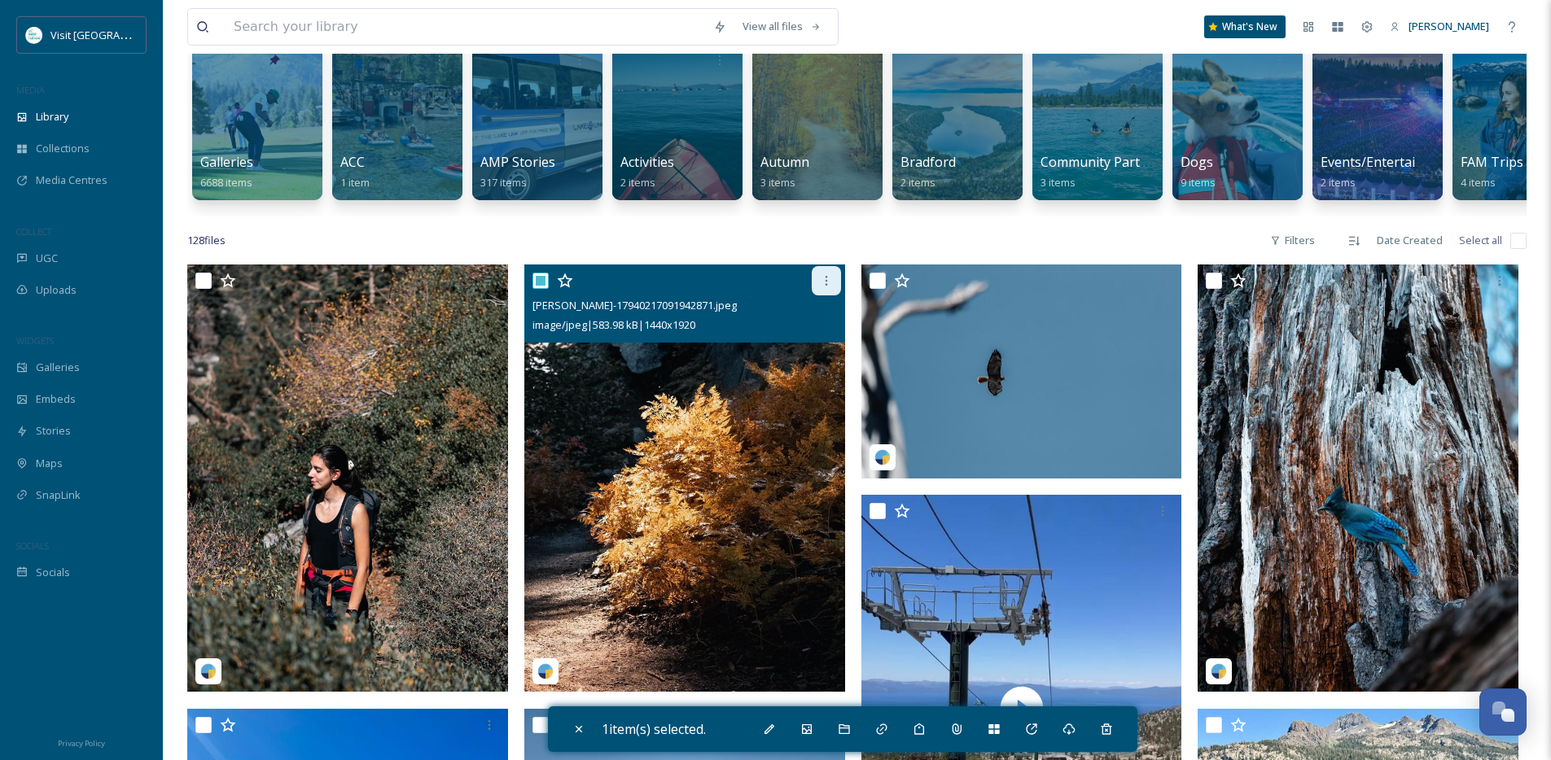
click at [837, 295] on div at bounding box center [826, 280] width 29 height 29
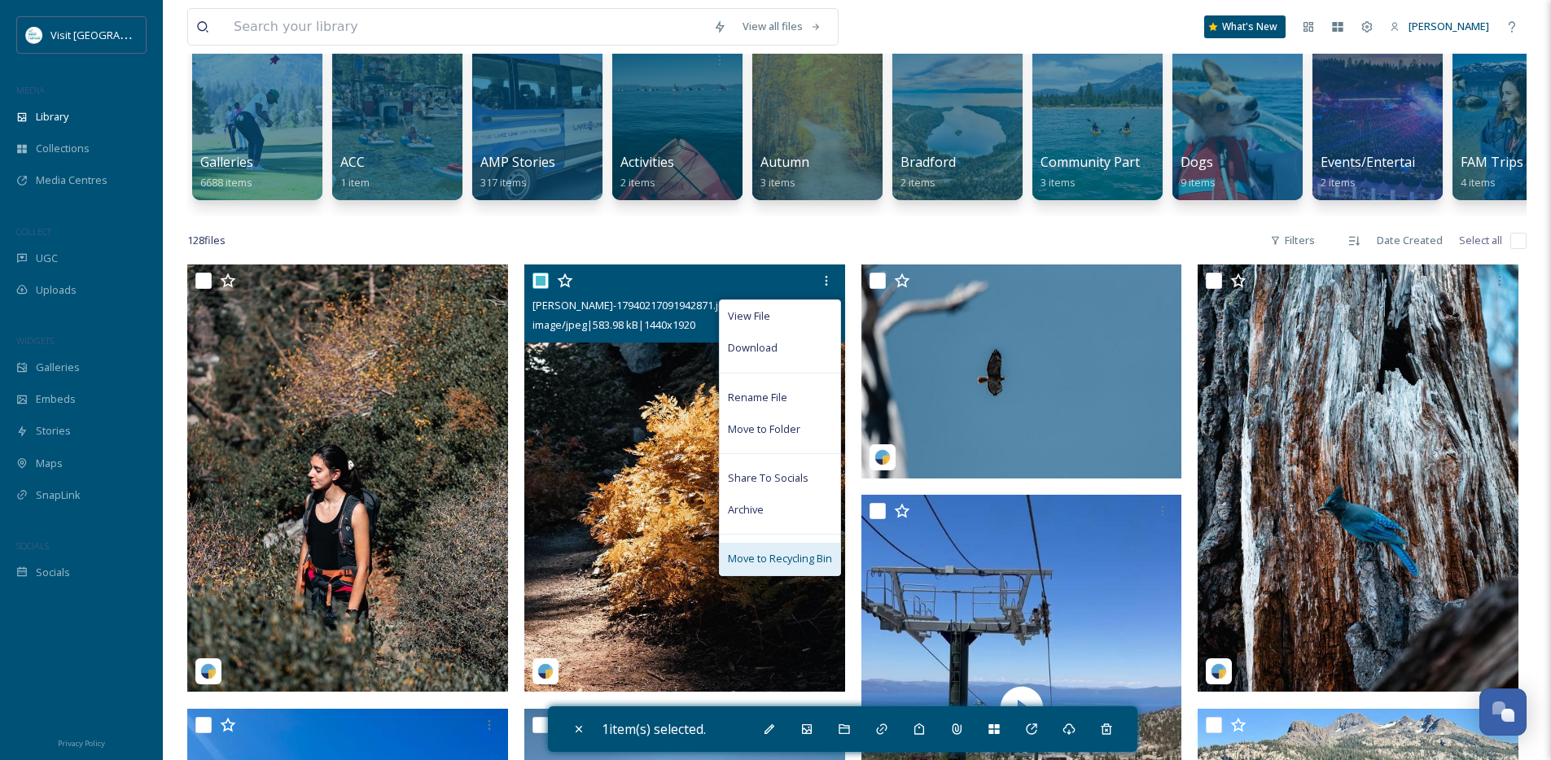
click at [792, 567] on span "Move to Recycling Bin" at bounding box center [780, 558] width 104 height 15
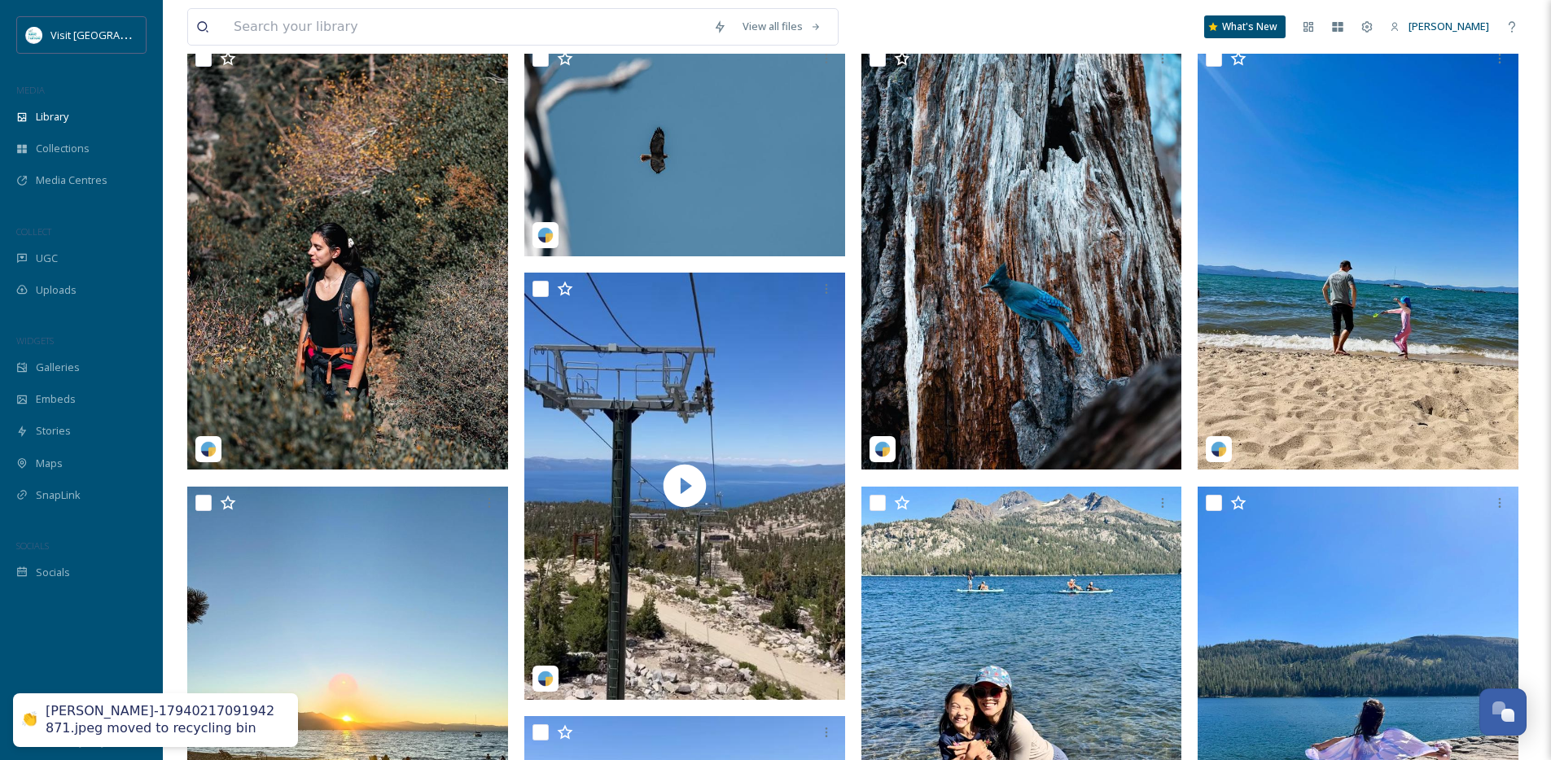
scroll to position [321, 0]
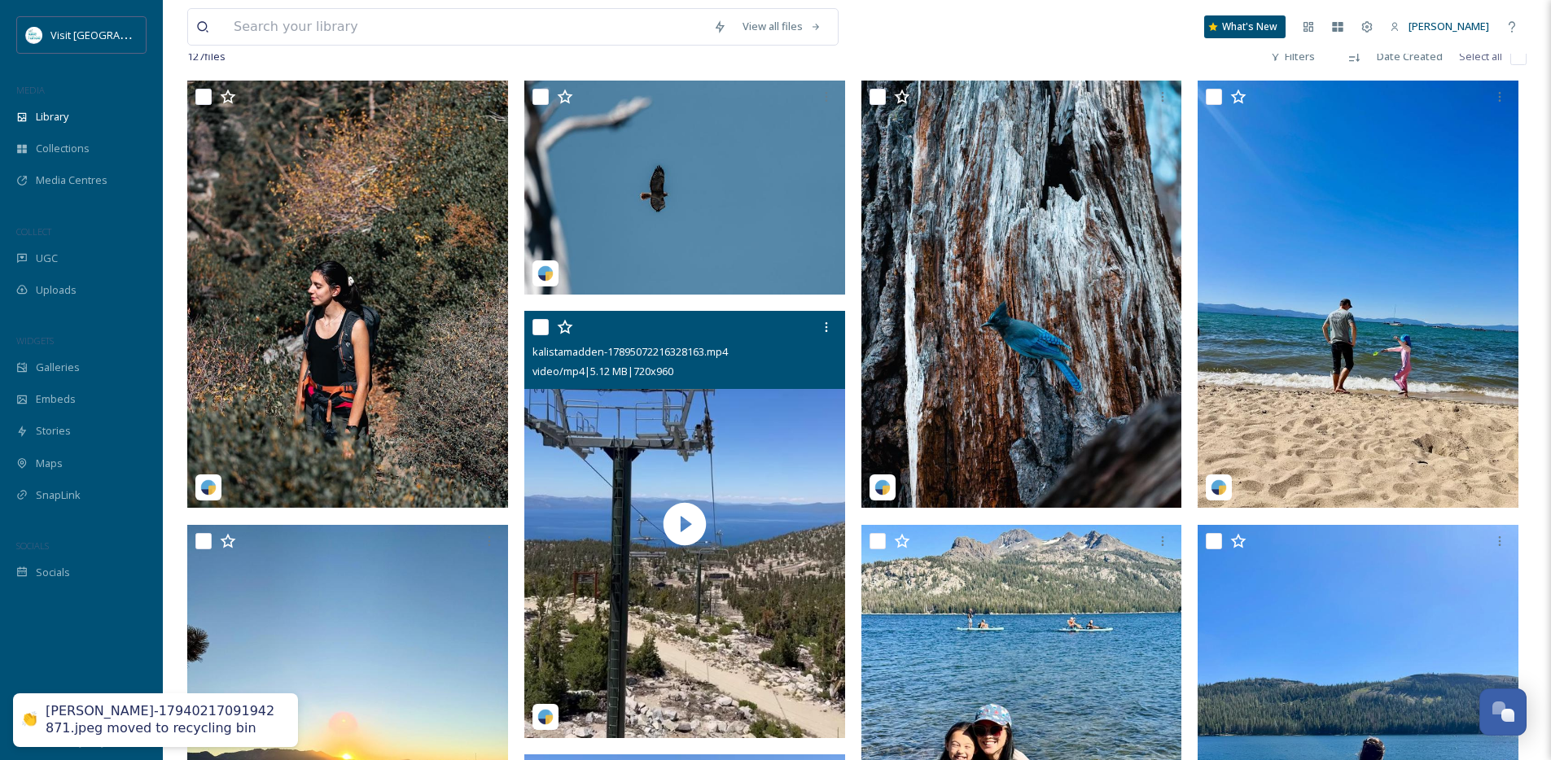
click at [548, 335] on input "checkbox" at bounding box center [540, 327] width 16 height 16
checkbox input "true"
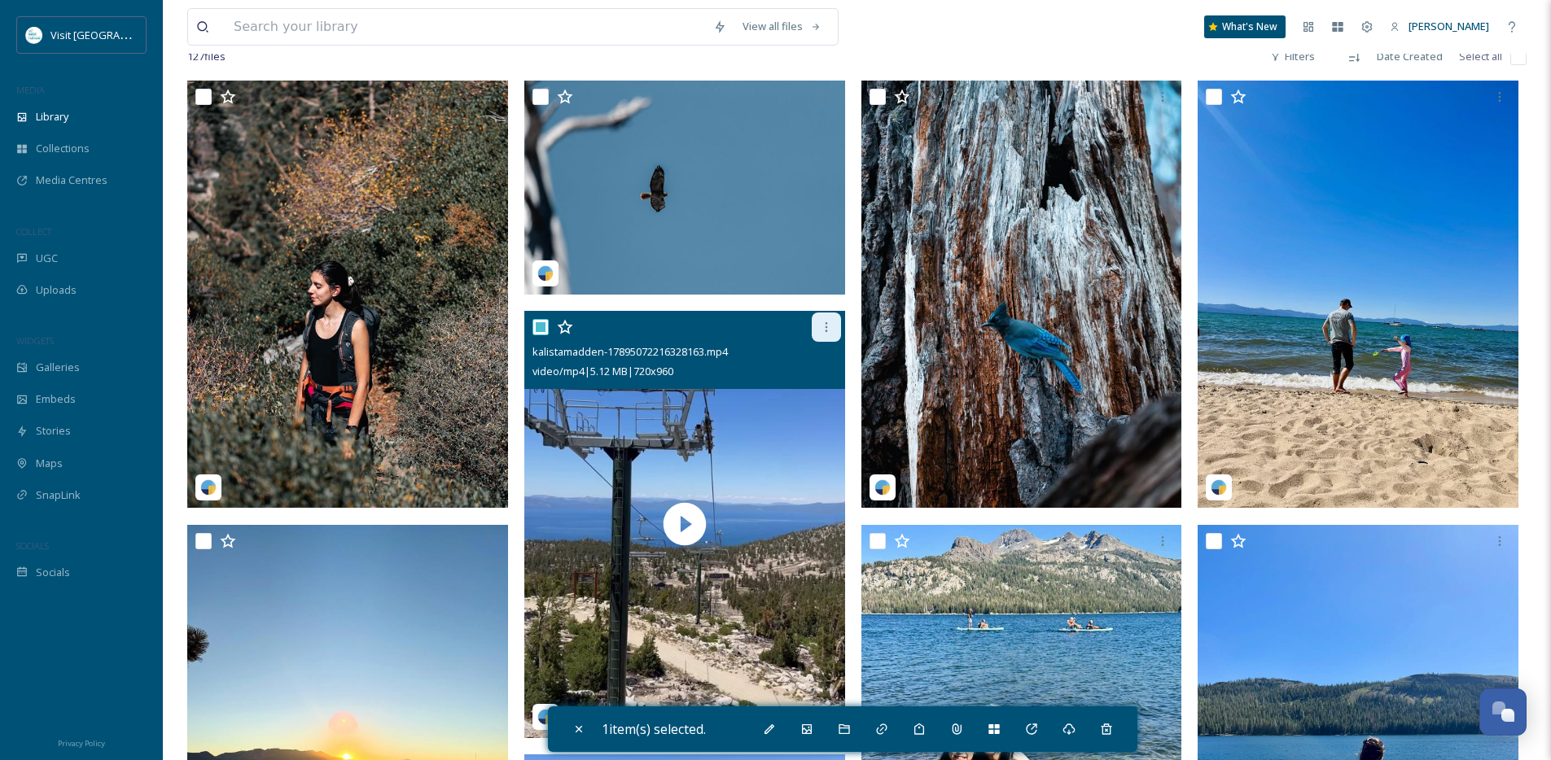
click at [825, 334] on icon at bounding box center [826, 327] width 13 height 13
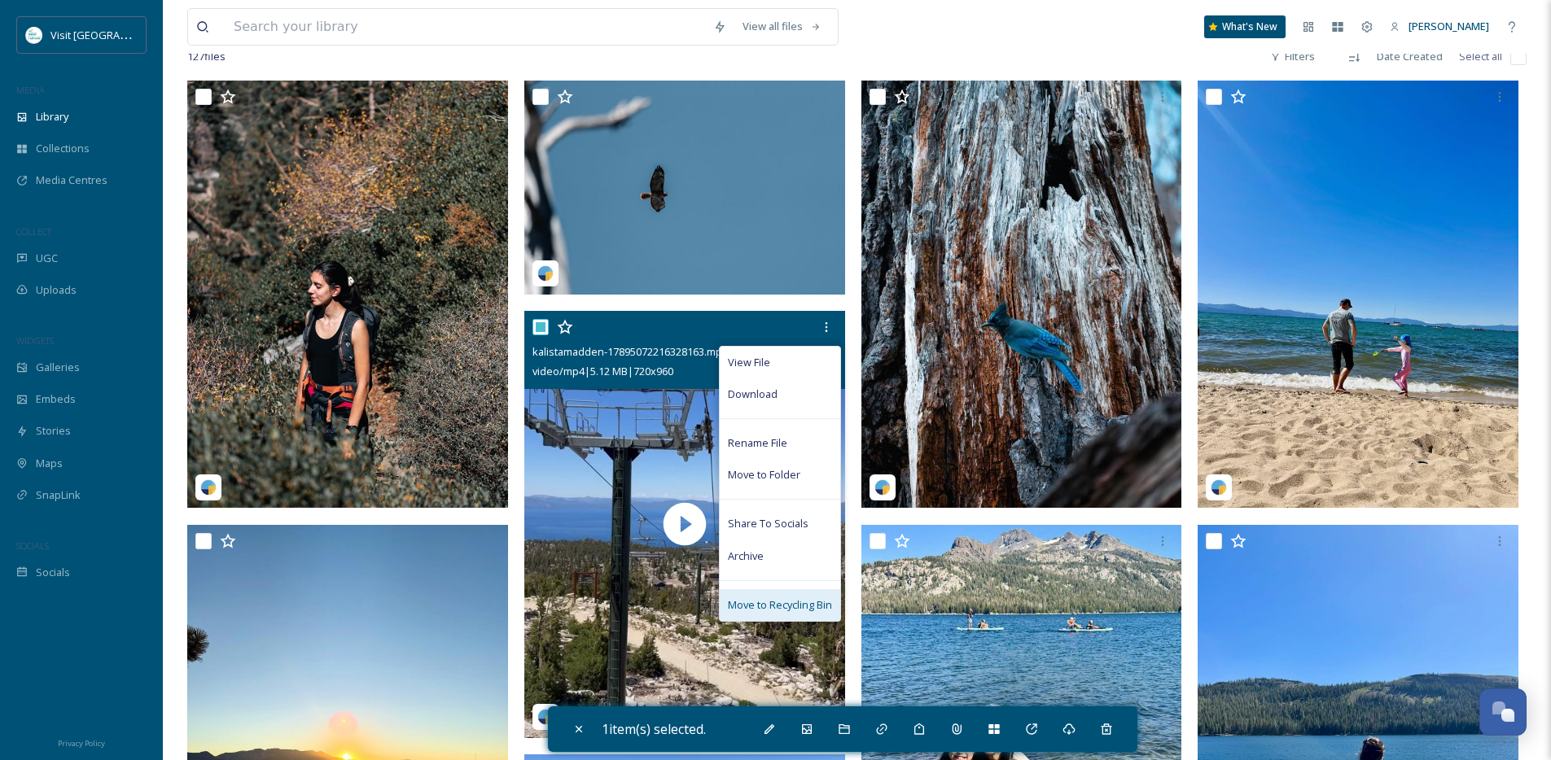
click at [794, 611] on span "Move to Recycling Bin" at bounding box center [780, 605] width 104 height 15
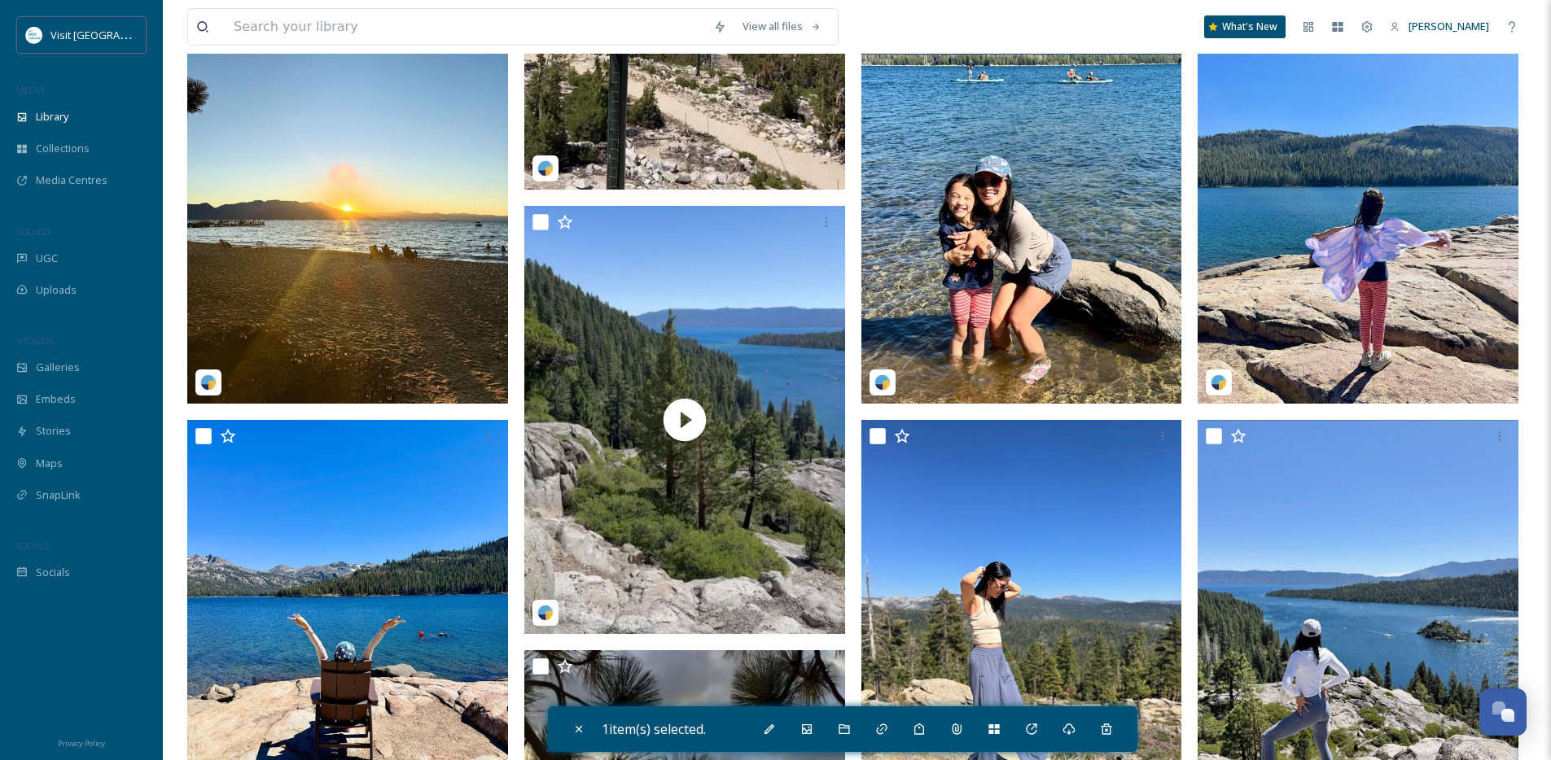
scroll to position [990, 0]
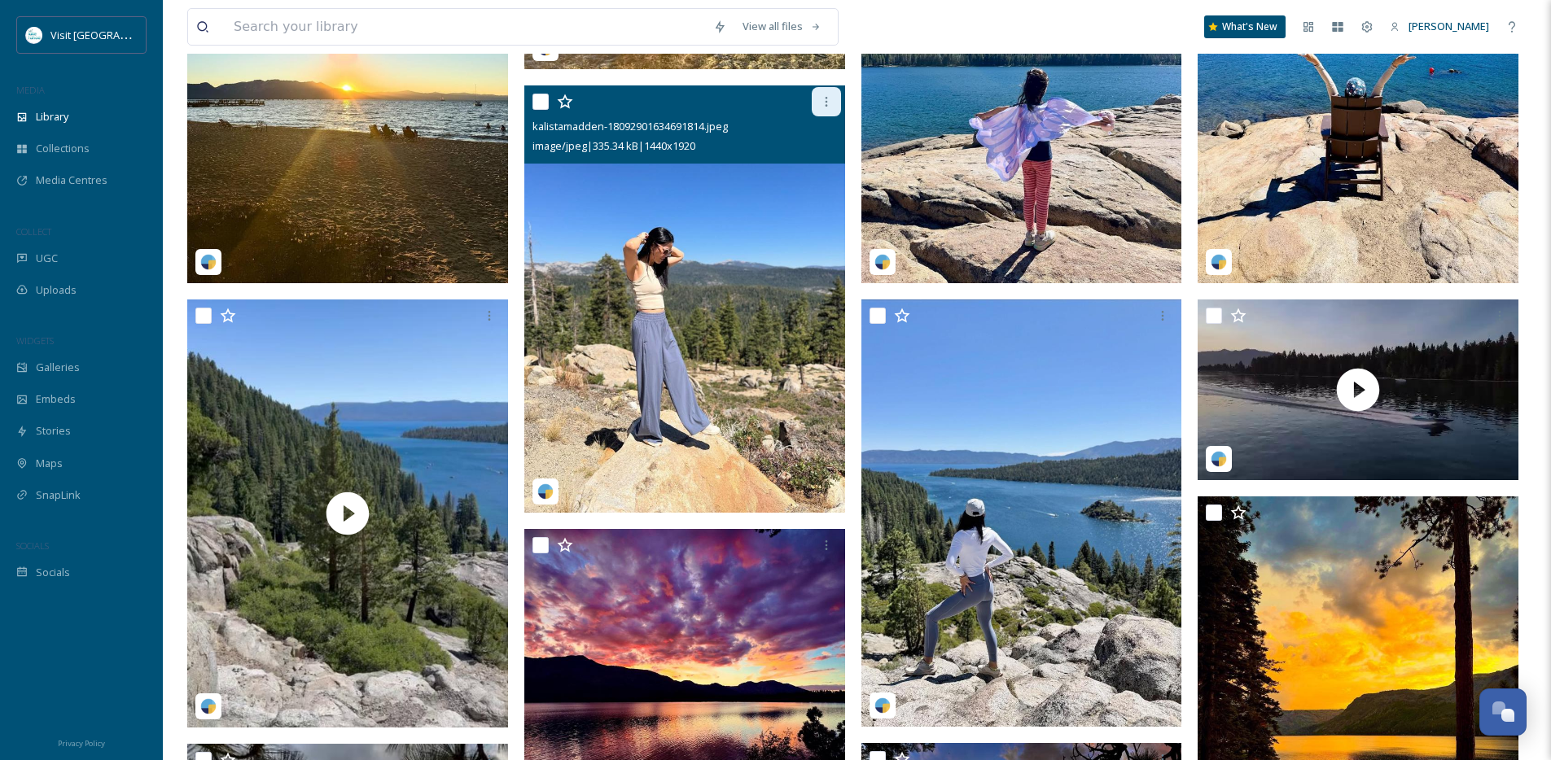
click at [825, 108] on icon at bounding box center [826, 101] width 13 height 13
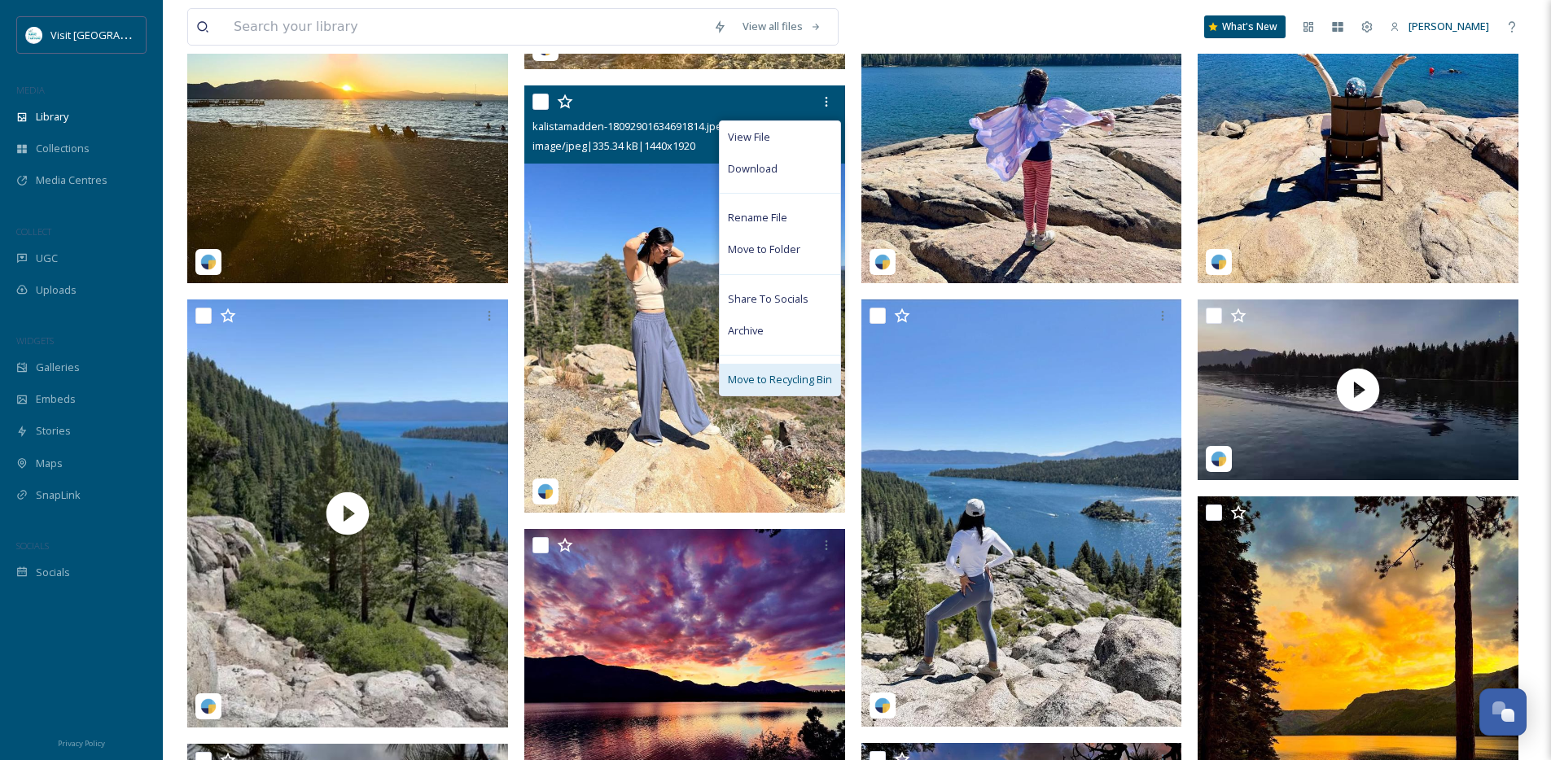
click at [777, 387] on span "Move to Recycling Bin" at bounding box center [780, 379] width 104 height 15
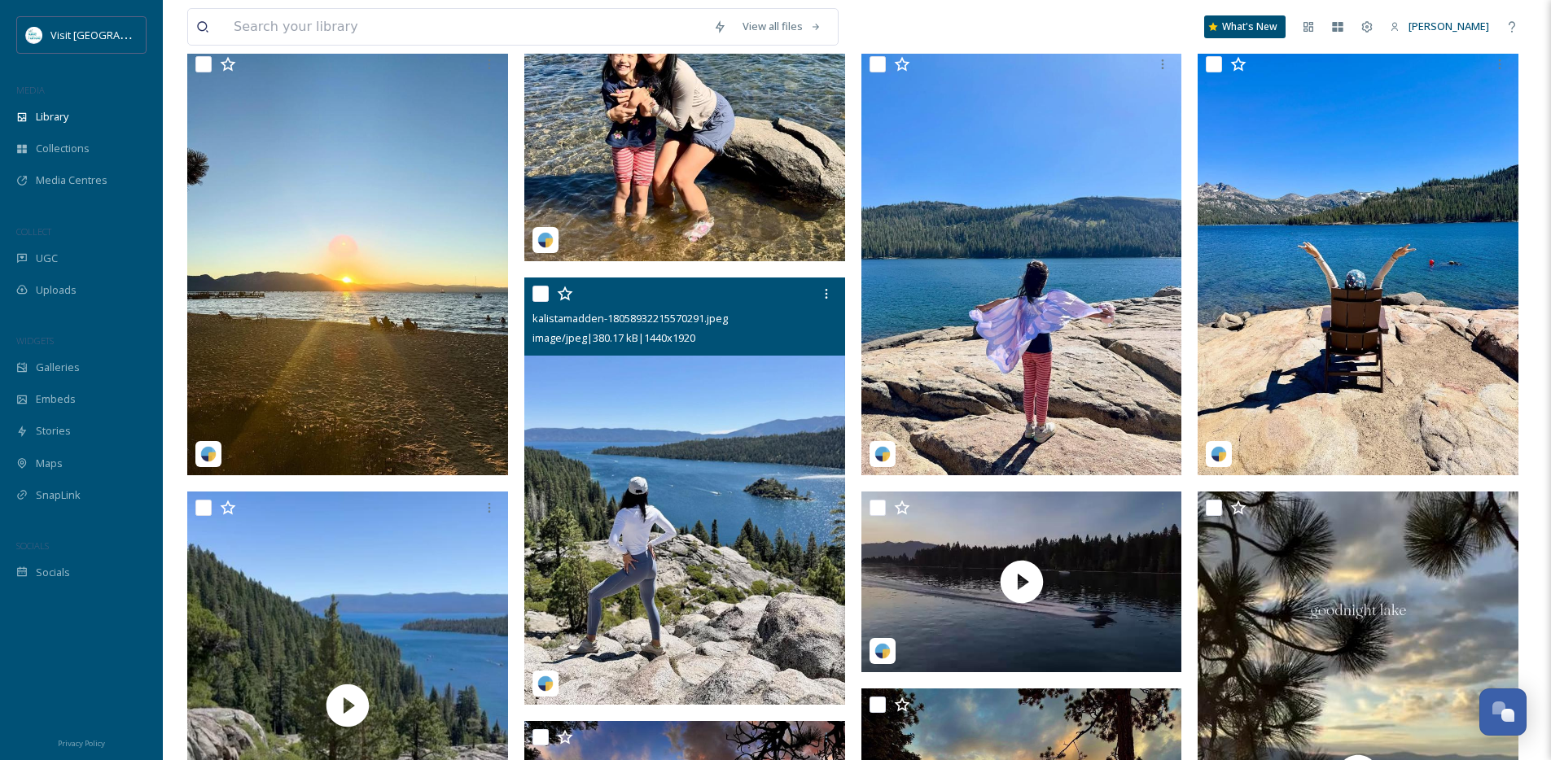
scroll to position [617, 0]
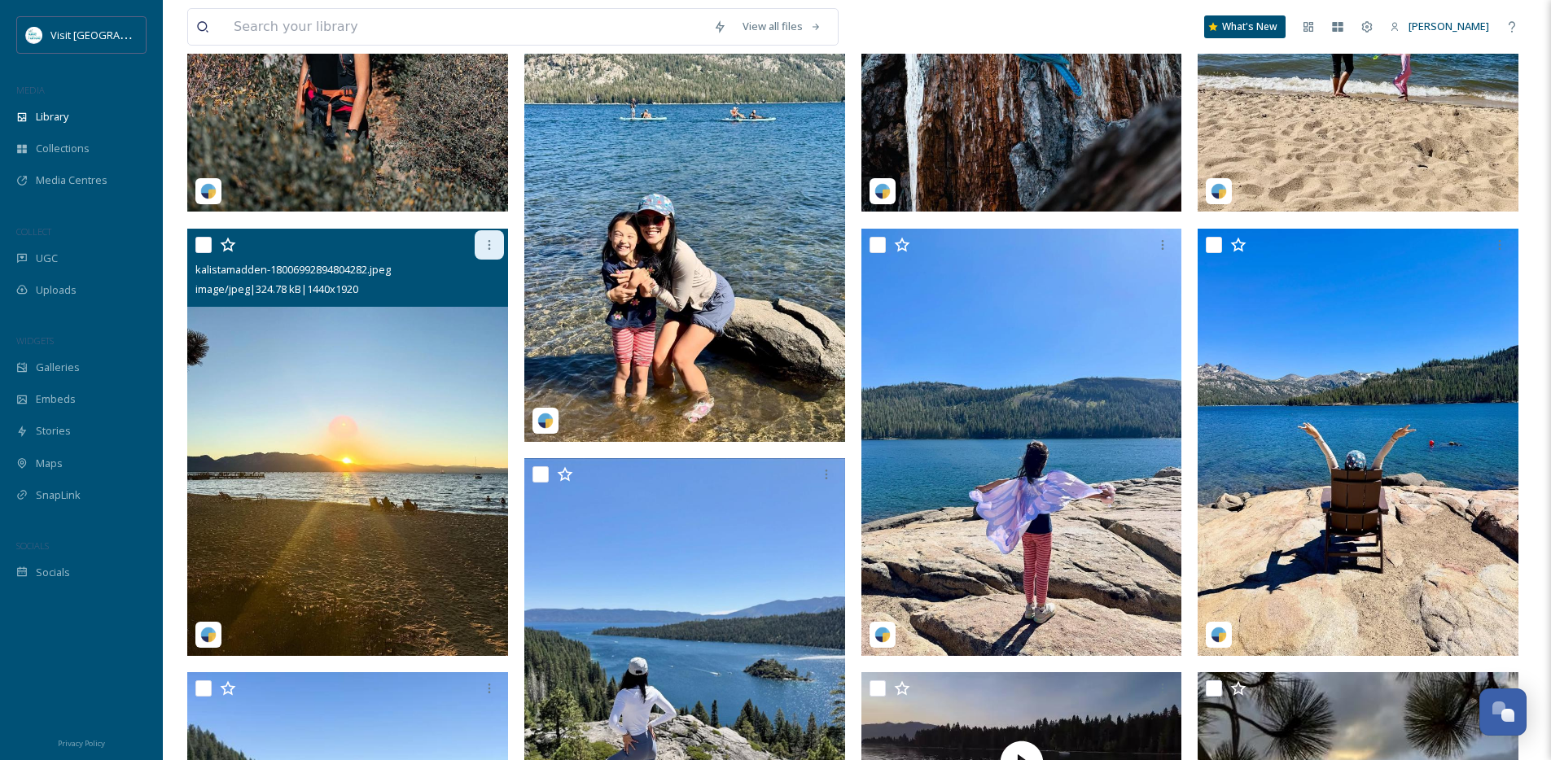
click at [487, 252] on icon at bounding box center [489, 245] width 13 height 13
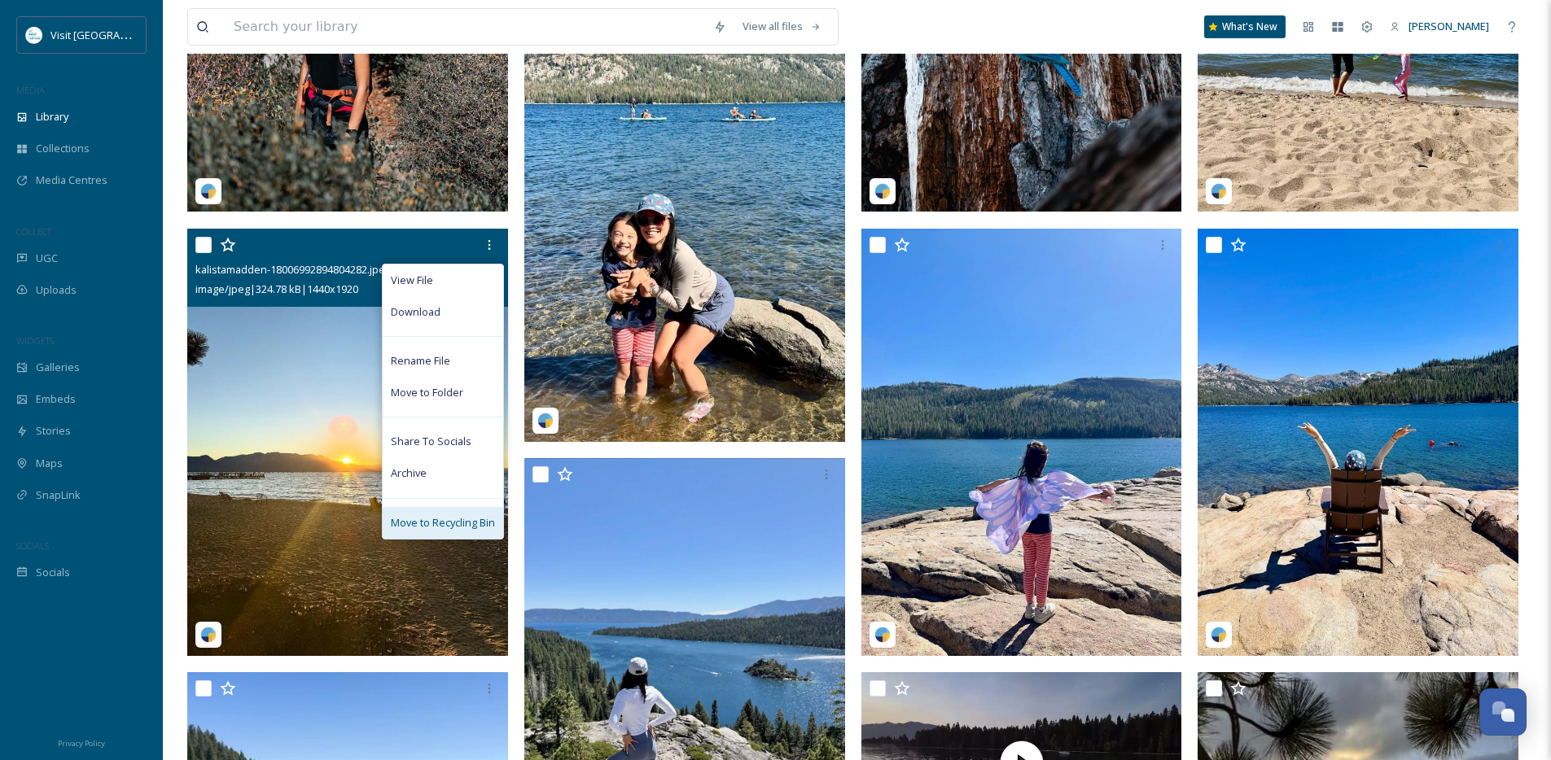
click at [436, 525] on div "Move to Recycling Bin" at bounding box center [443, 523] width 120 height 32
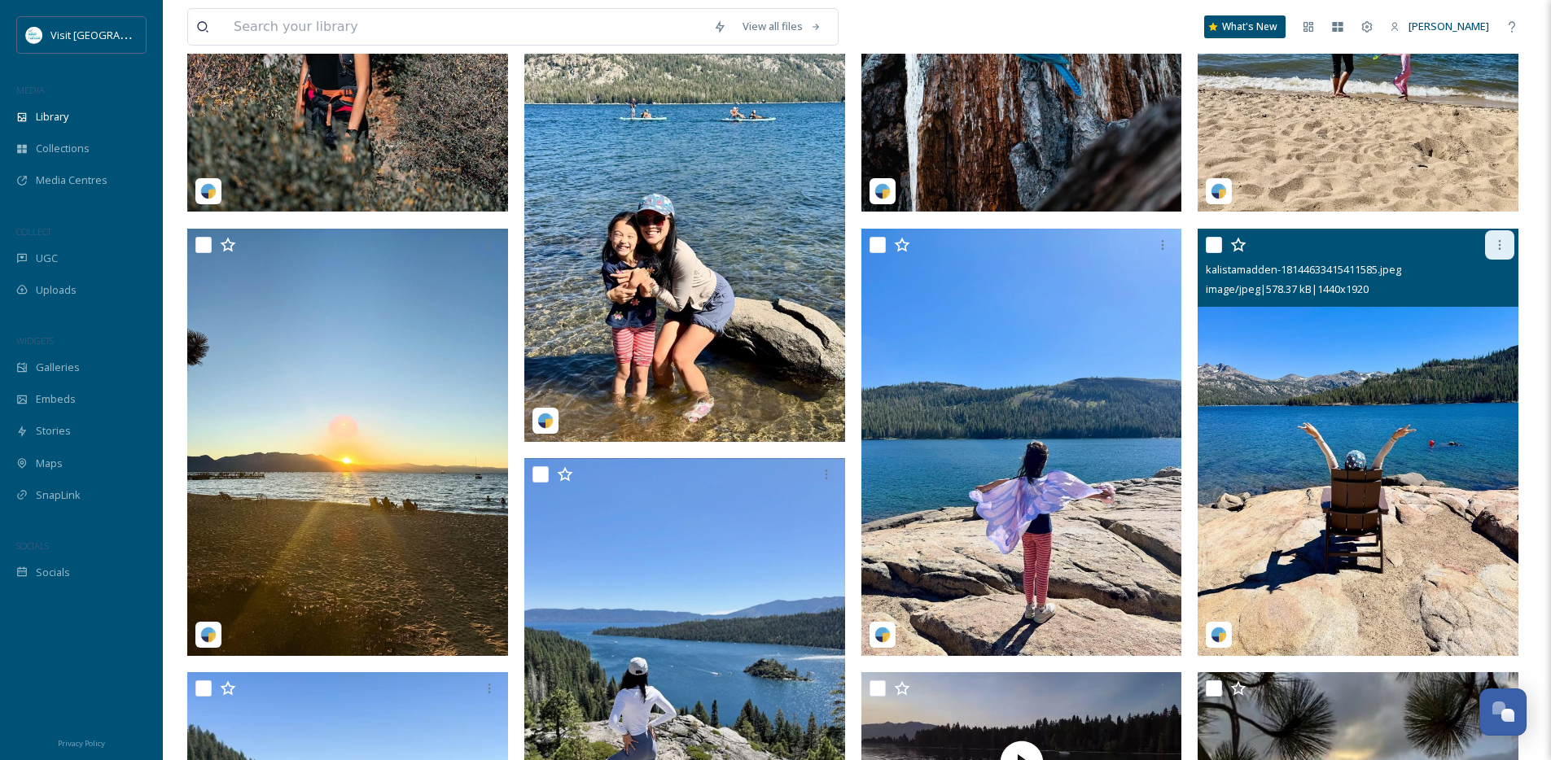
click at [1499, 252] on icon at bounding box center [1499, 245] width 13 height 13
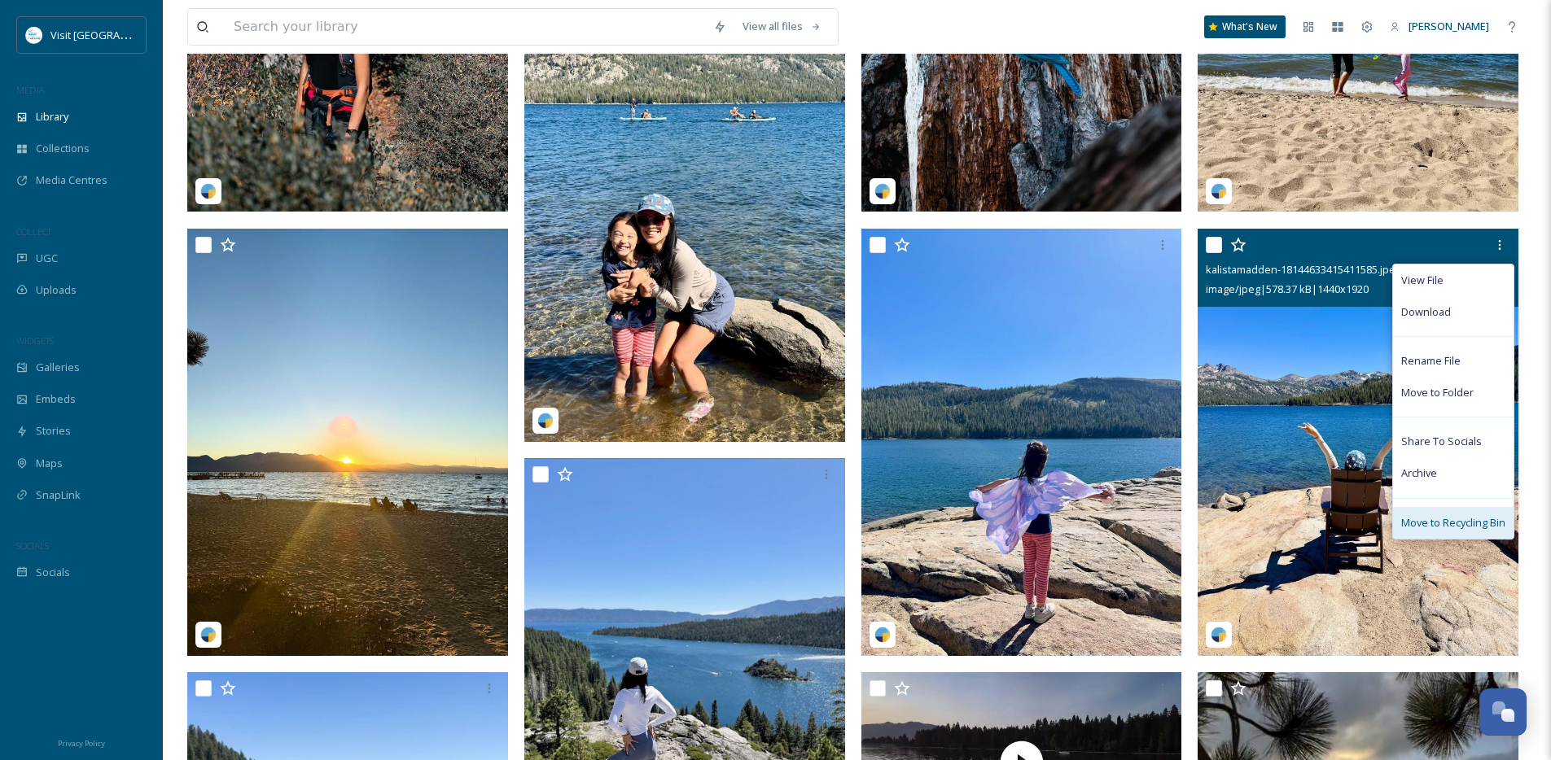
click at [1416, 531] on span "Move to Recycling Bin" at bounding box center [1453, 522] width 104 height 15
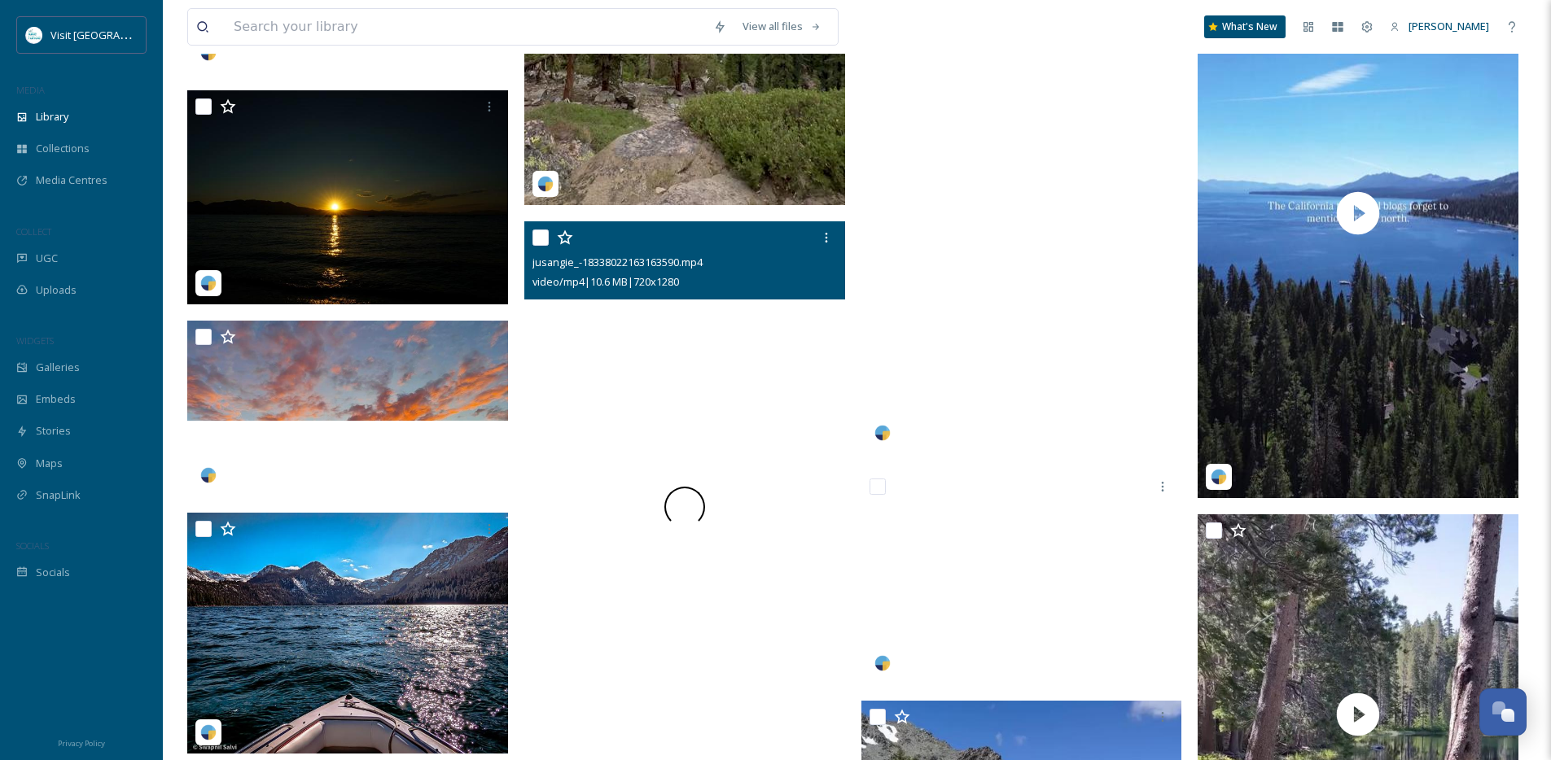
scroll to position [8272, 0]
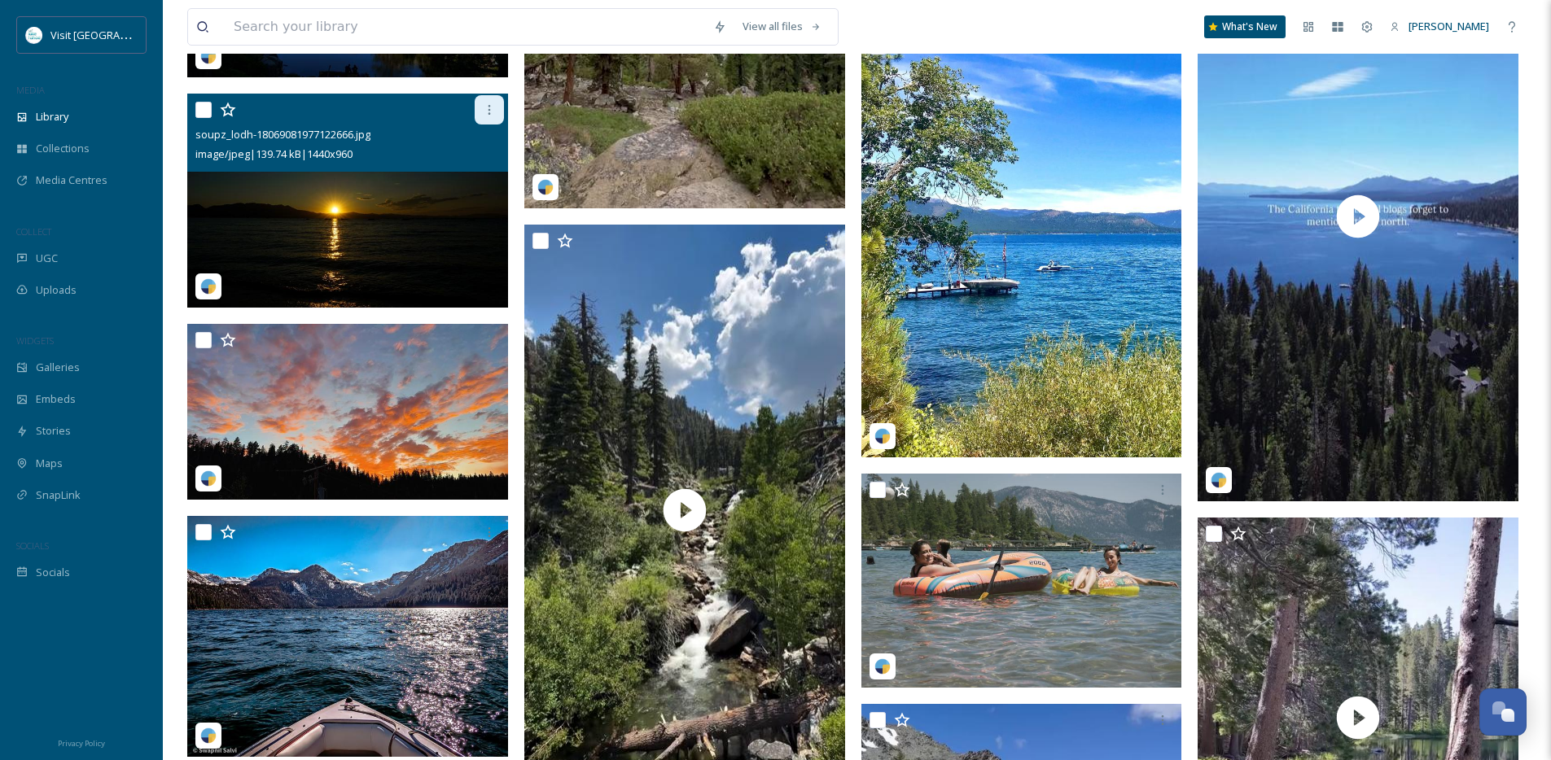
click at [487, 116] on icon at bounding box center [489, 109] width 13 height 13
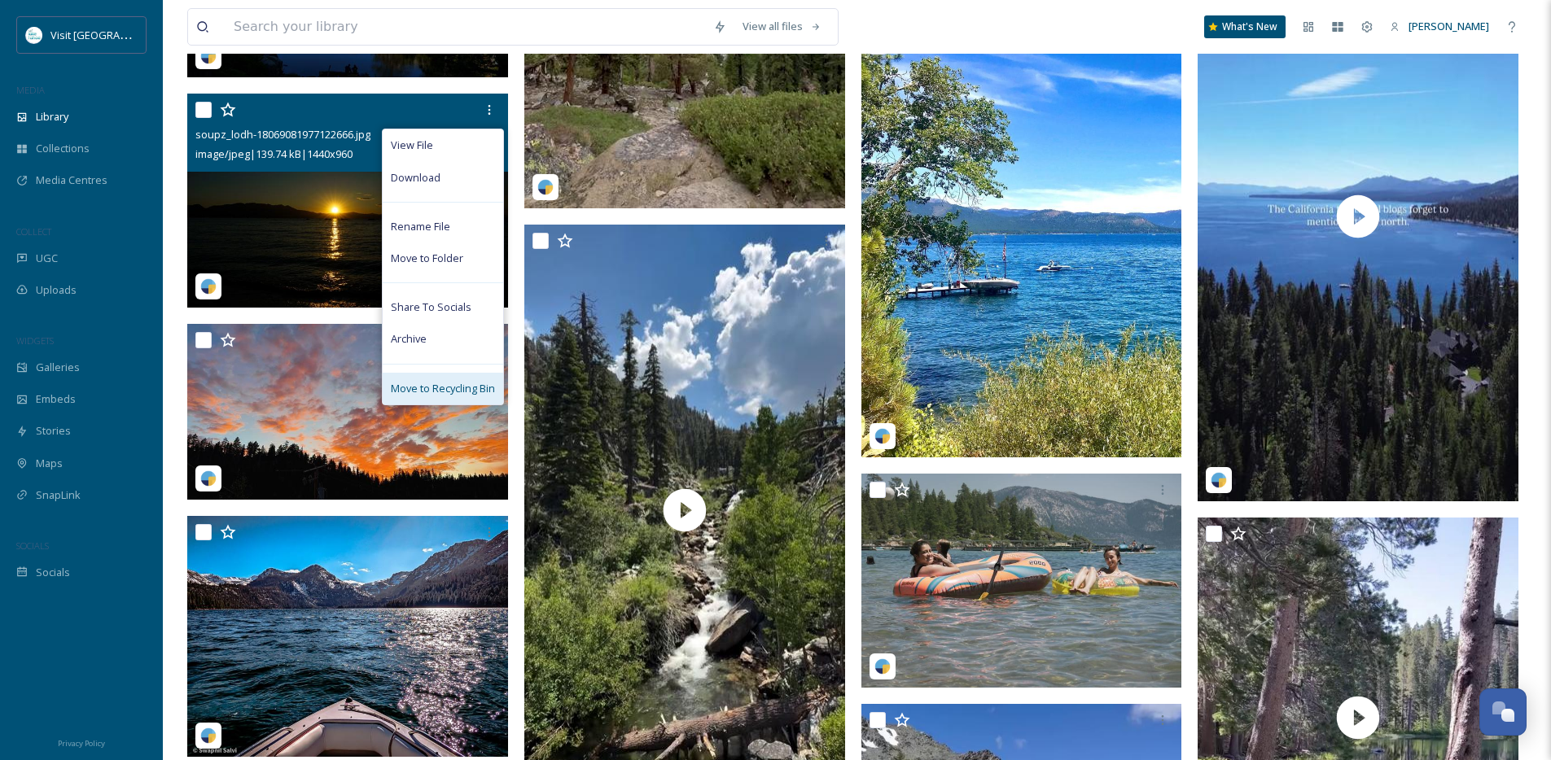
click at [473, 396] on span "Move to Recycling Bin" at bounding box center [443, 388] width 104 height 15
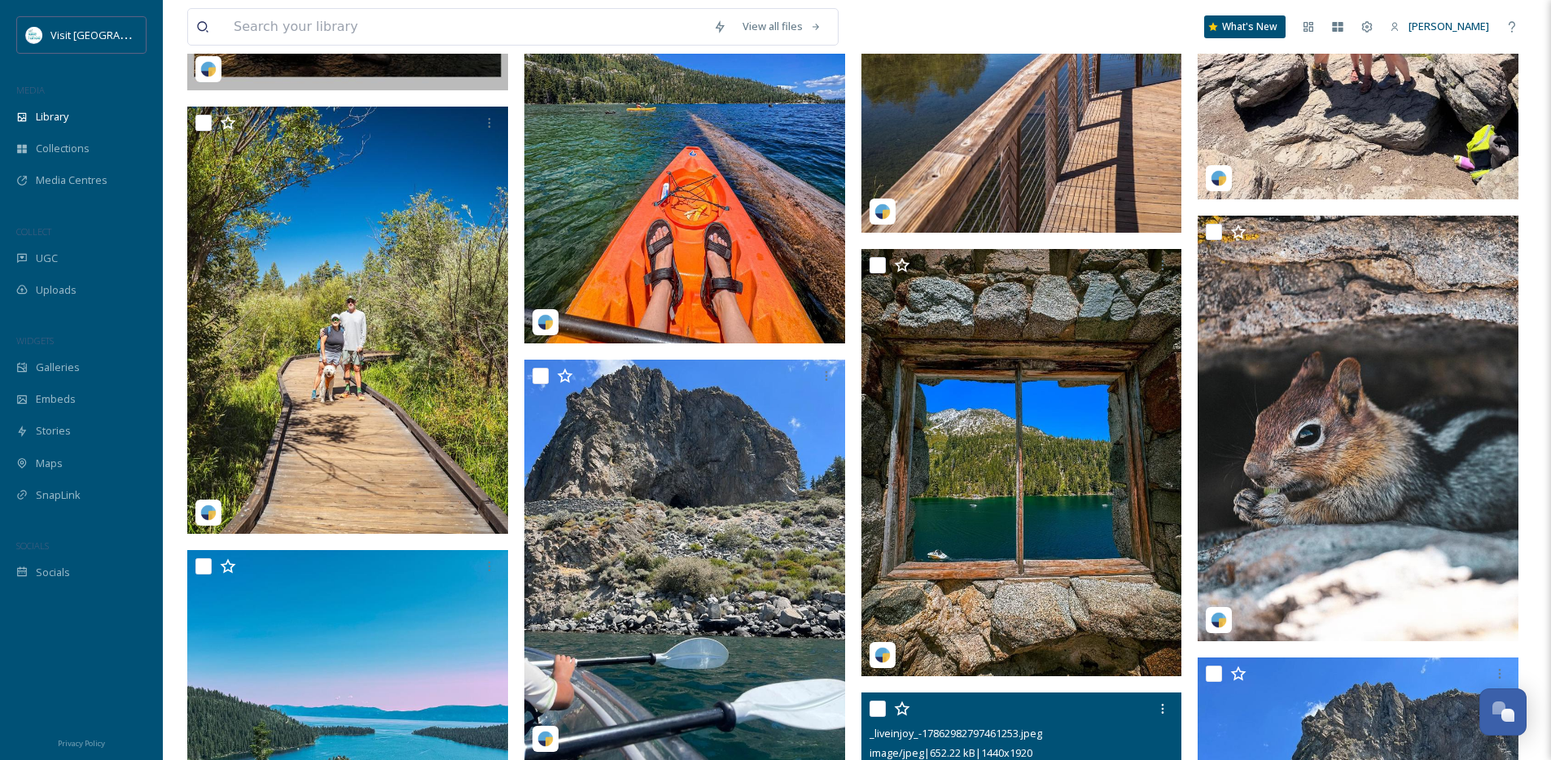
scroll to position [4336, 0]
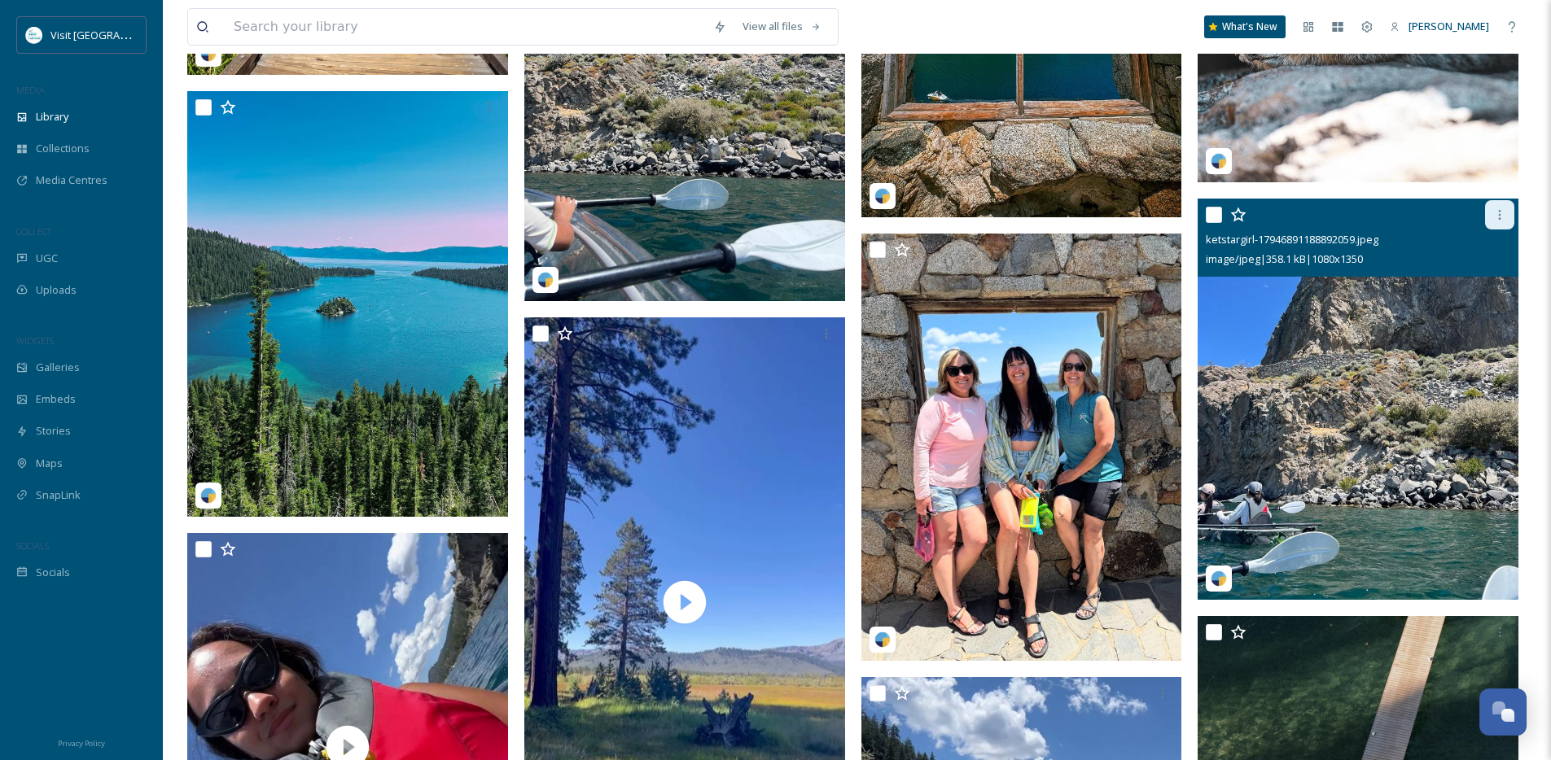
click at [1501, 230] on div at bounding box center [1499, 214] width 29 height 29
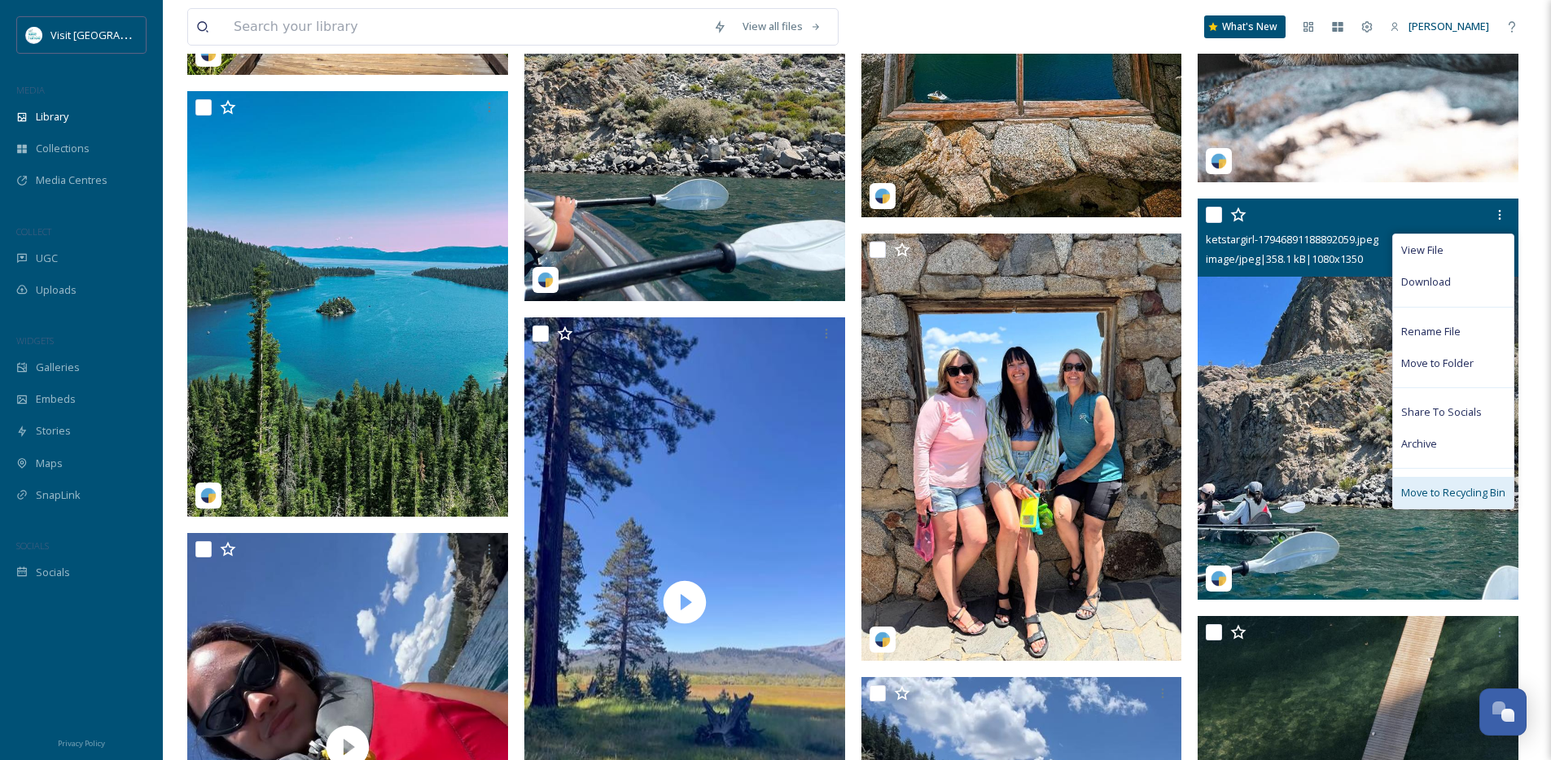
click at [1471, 498] on span "Move to Recycling Bin" at bounding box center [1453, 492] width 104 height 15
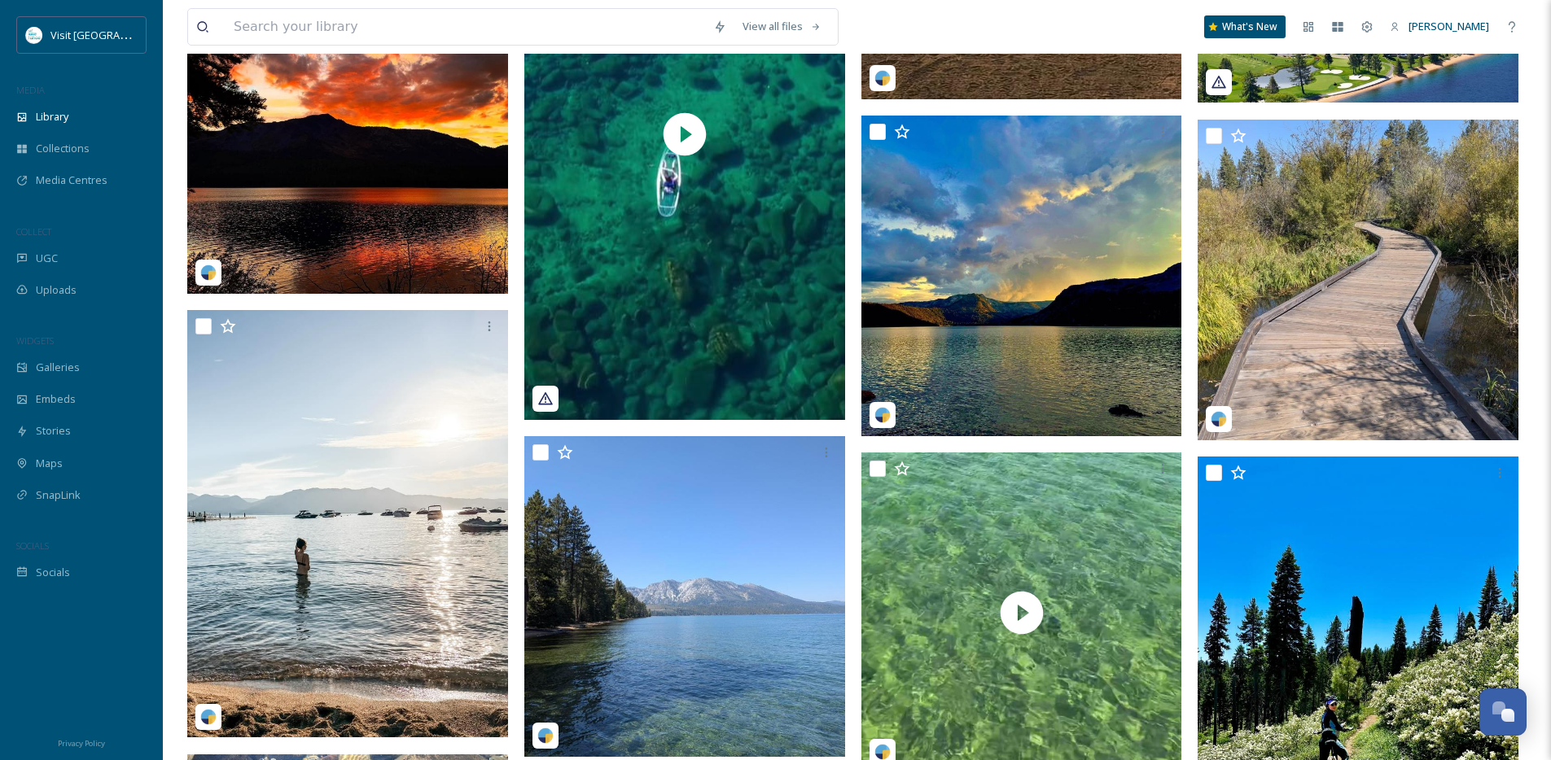
scroll to position [1559, 0]
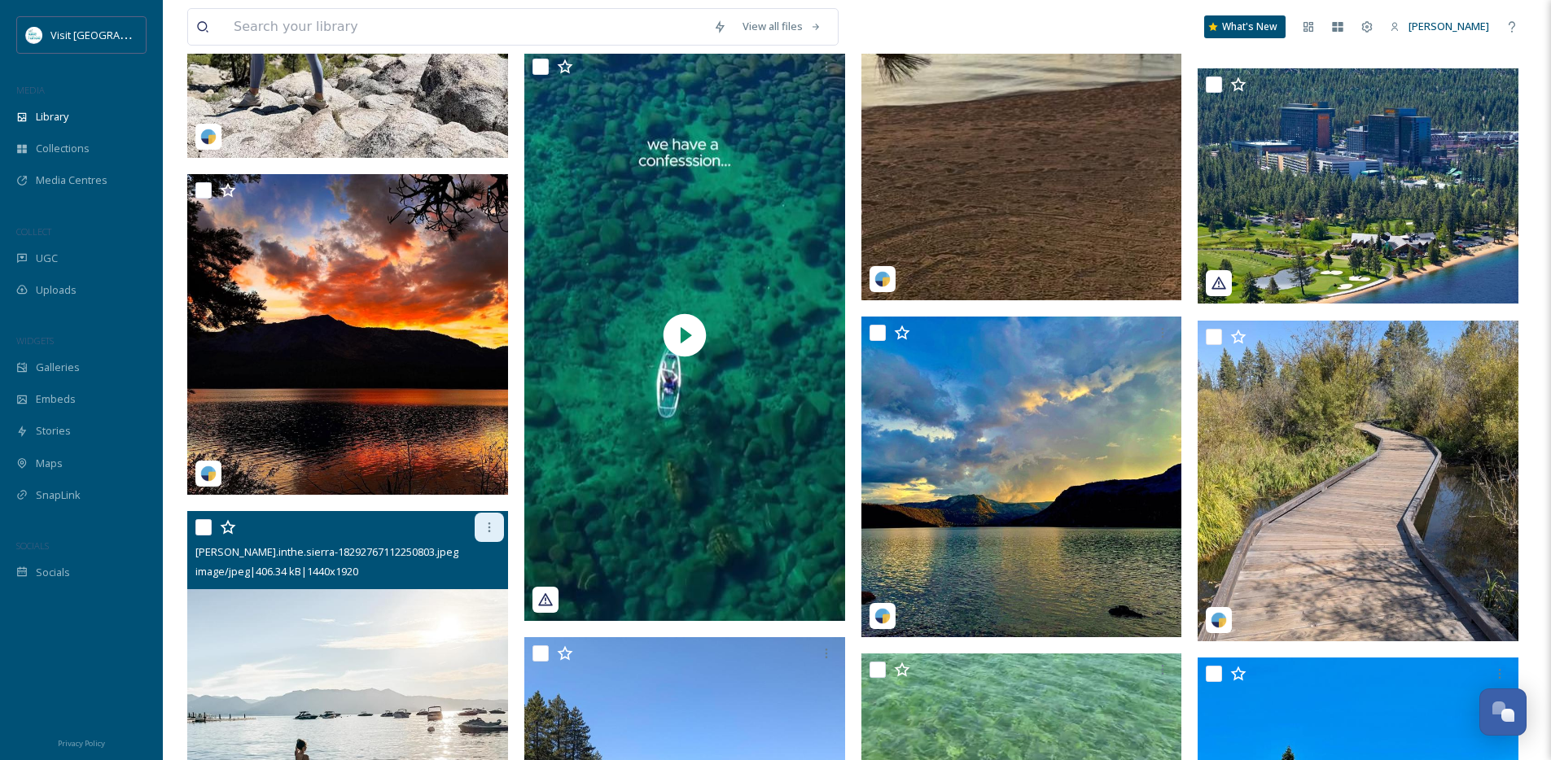
click at [496, 542] on div at bounding box center [489, 527] width 29 height 29
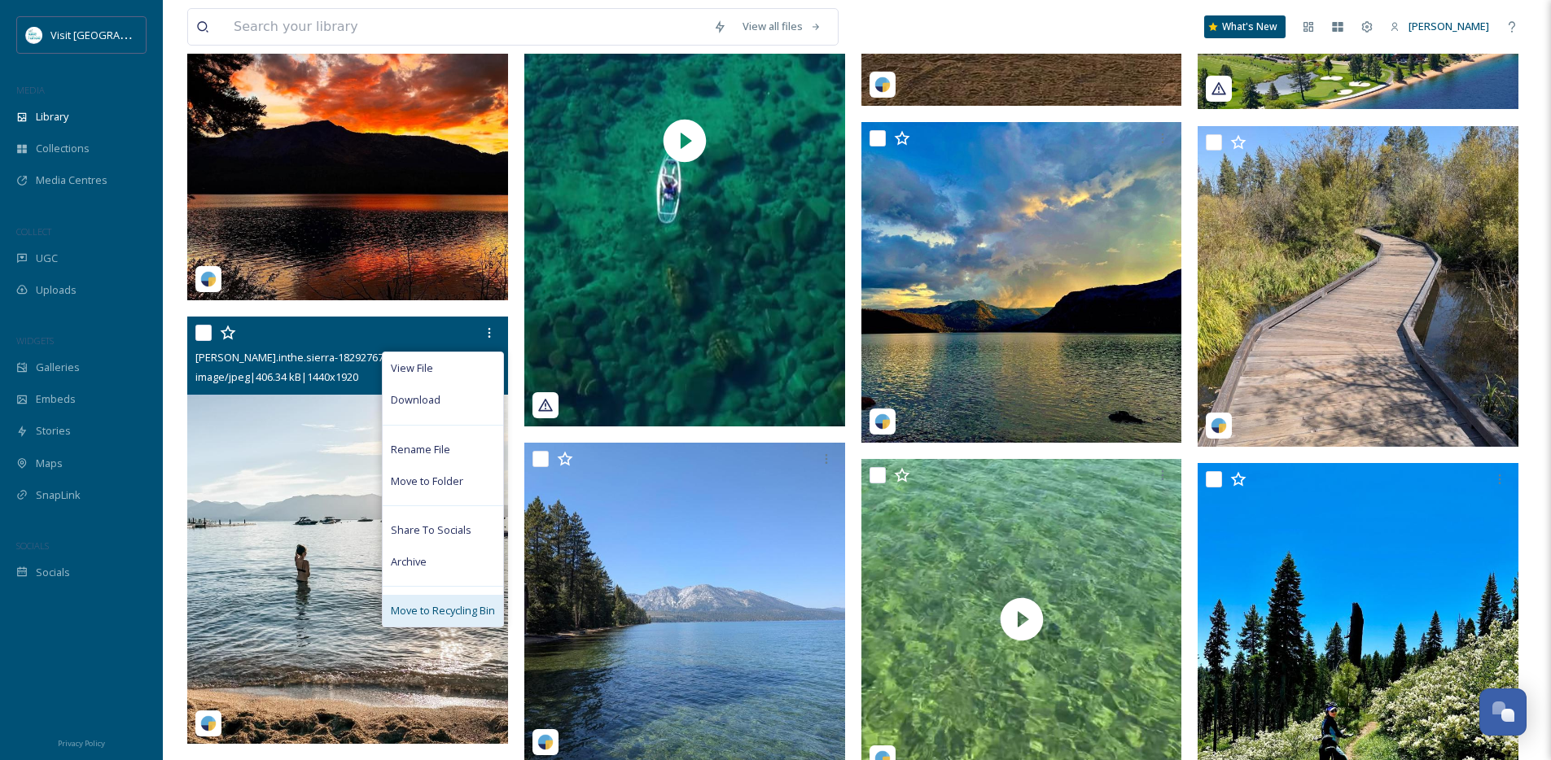
scroll to position [1757, 0]
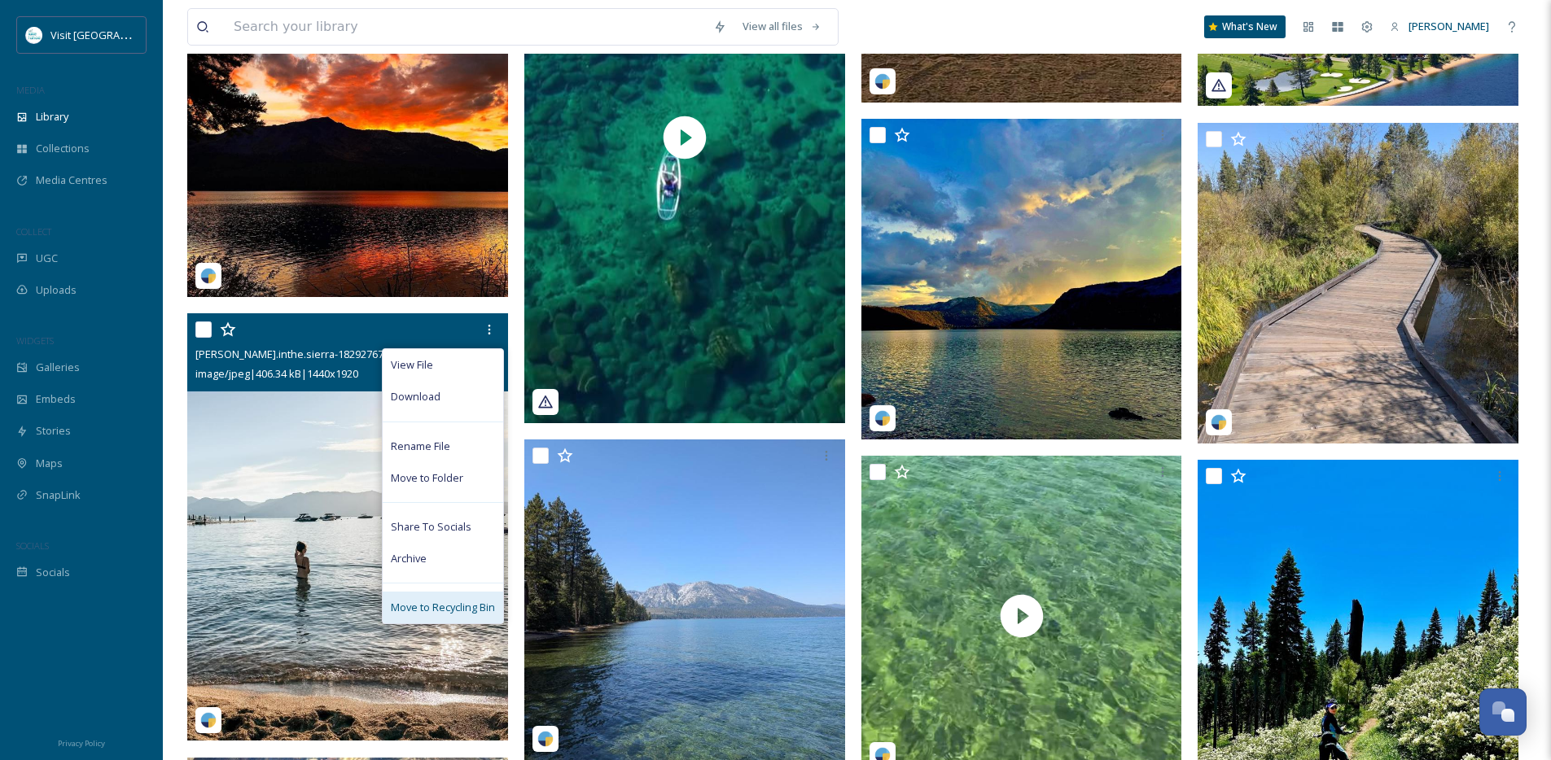
click at [455, 615] on span "Move to Recycling Bin" at bounding box center [443, 607] width 104 height 15
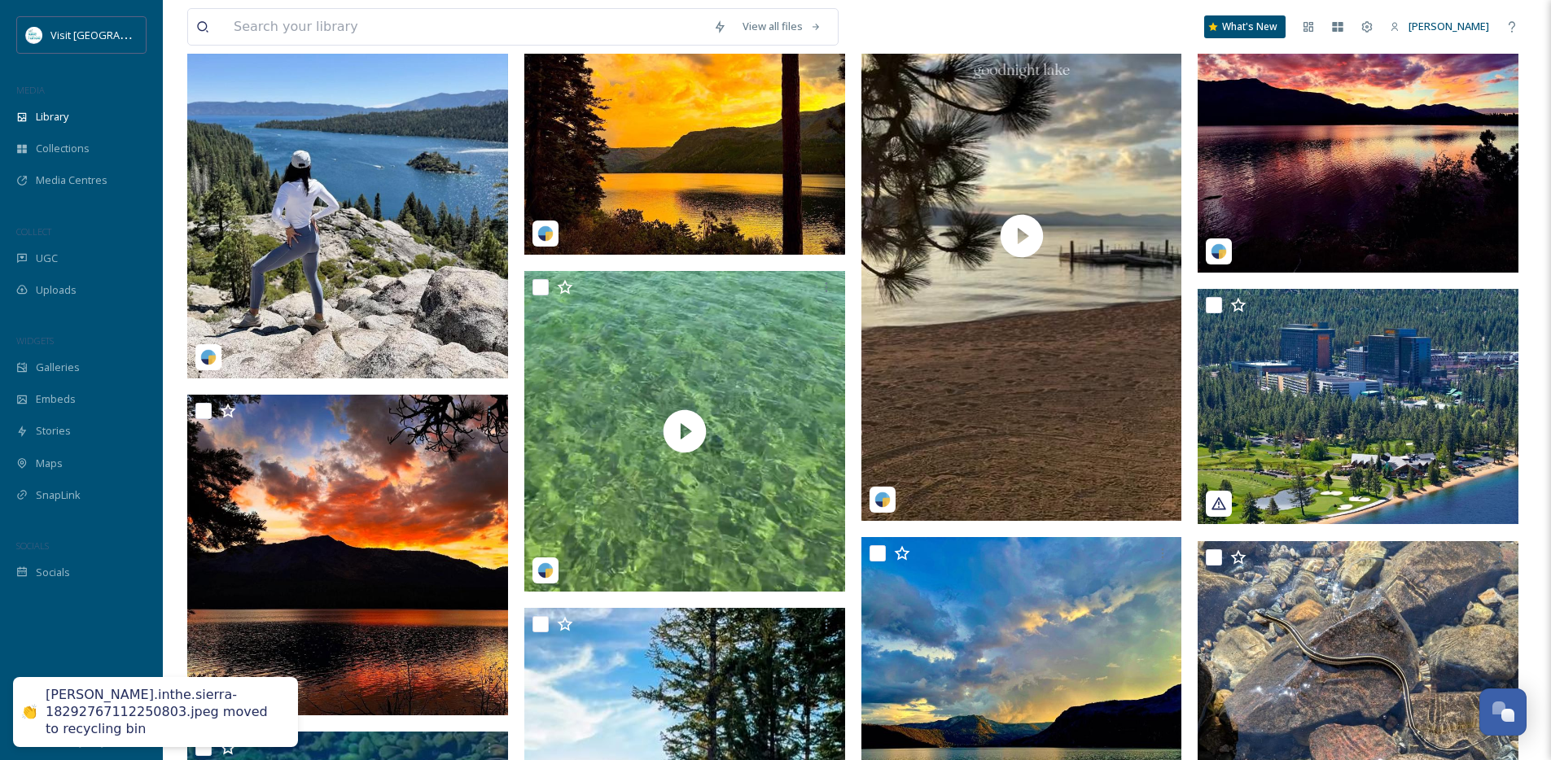
scroll to position [1335, 0]
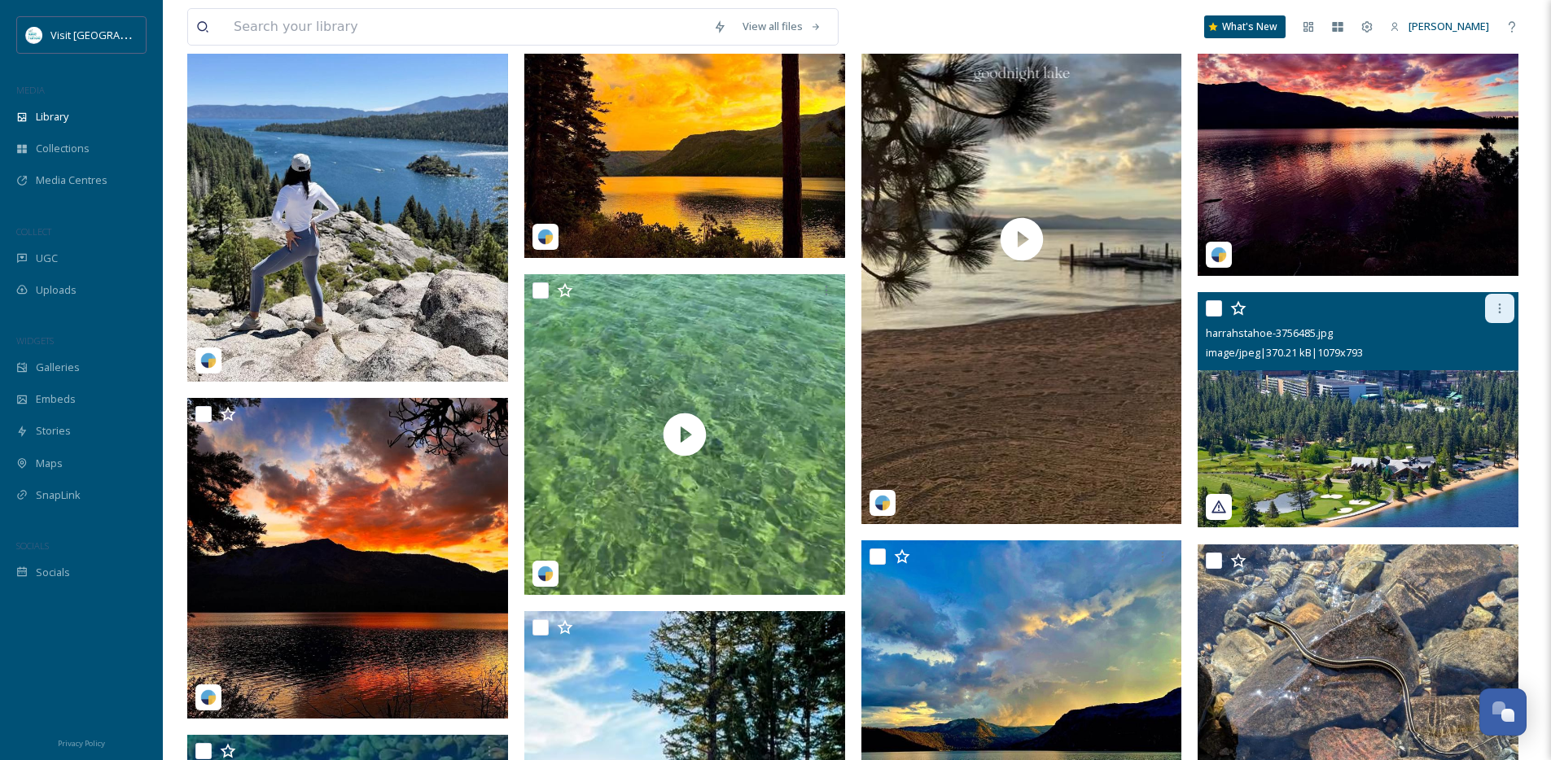
click at [1504, 315] on icon at bounding box center [1499, 308] width 13 height 13
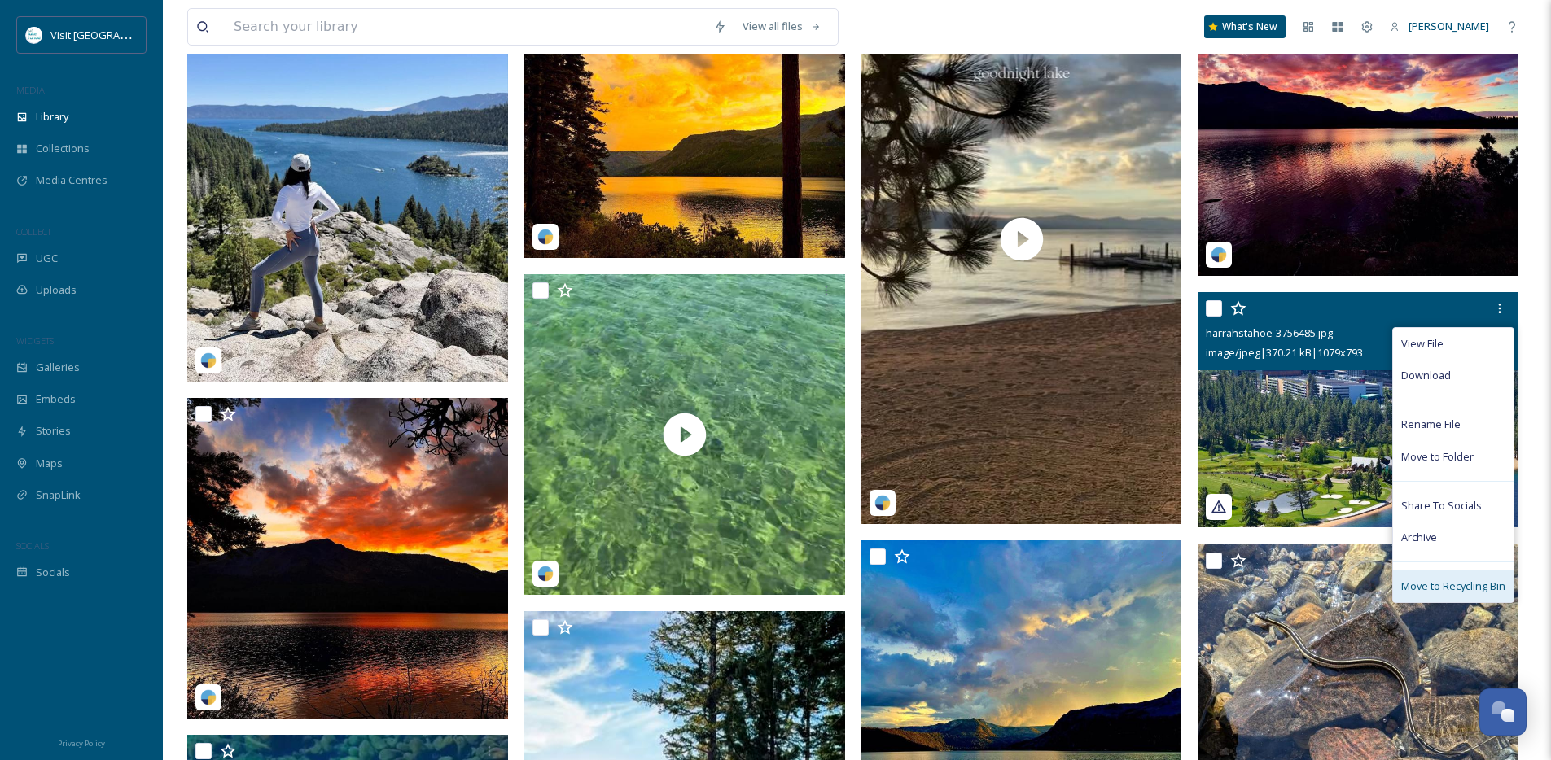
click at [1431, 590] on span "Move to Recycling Bin" at bounding box center [1453, 586] width 104 height 15
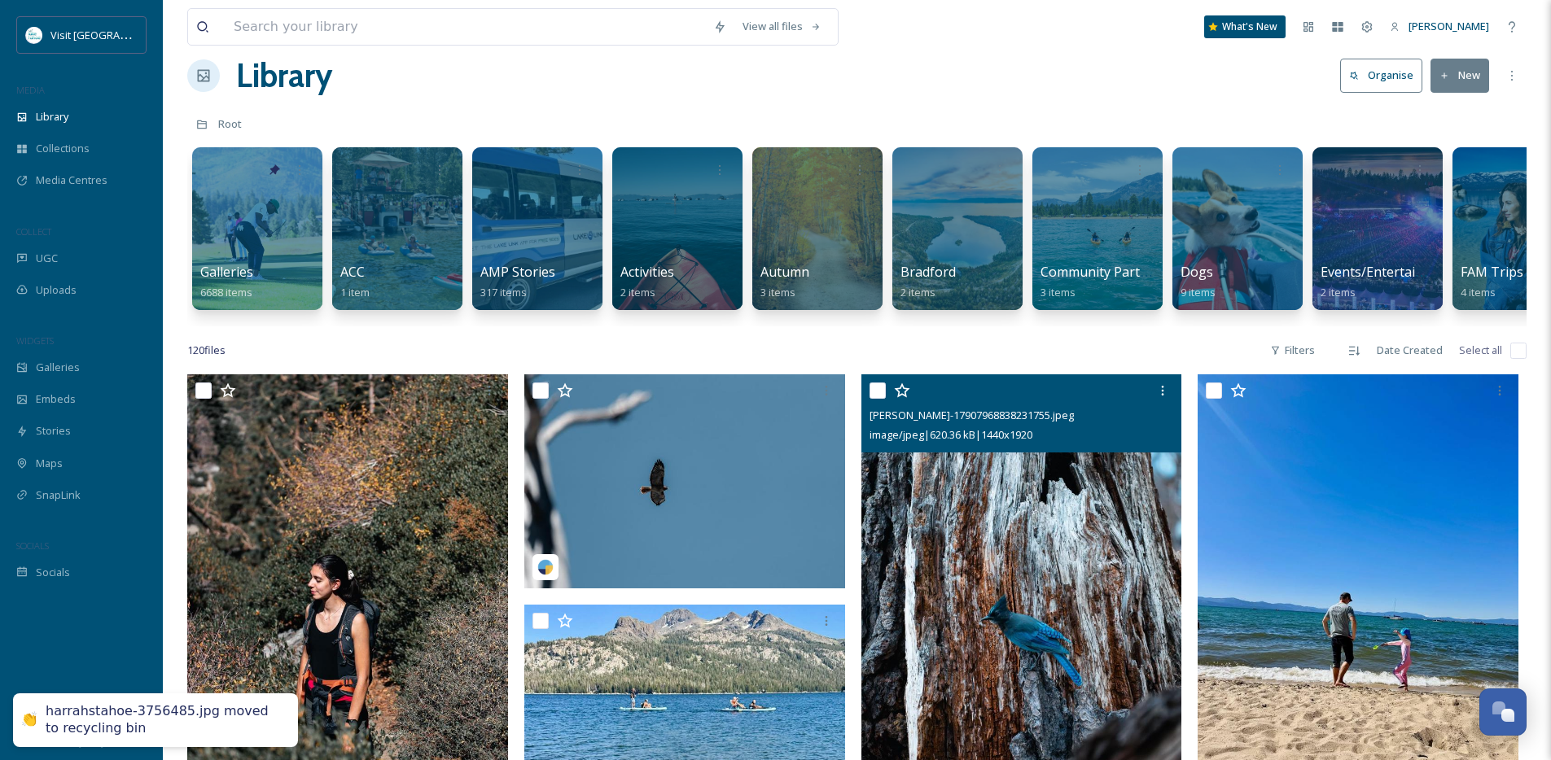
scroll to position [0, 0]
